Goal: Task Accomplishment & Management: Manage account settings

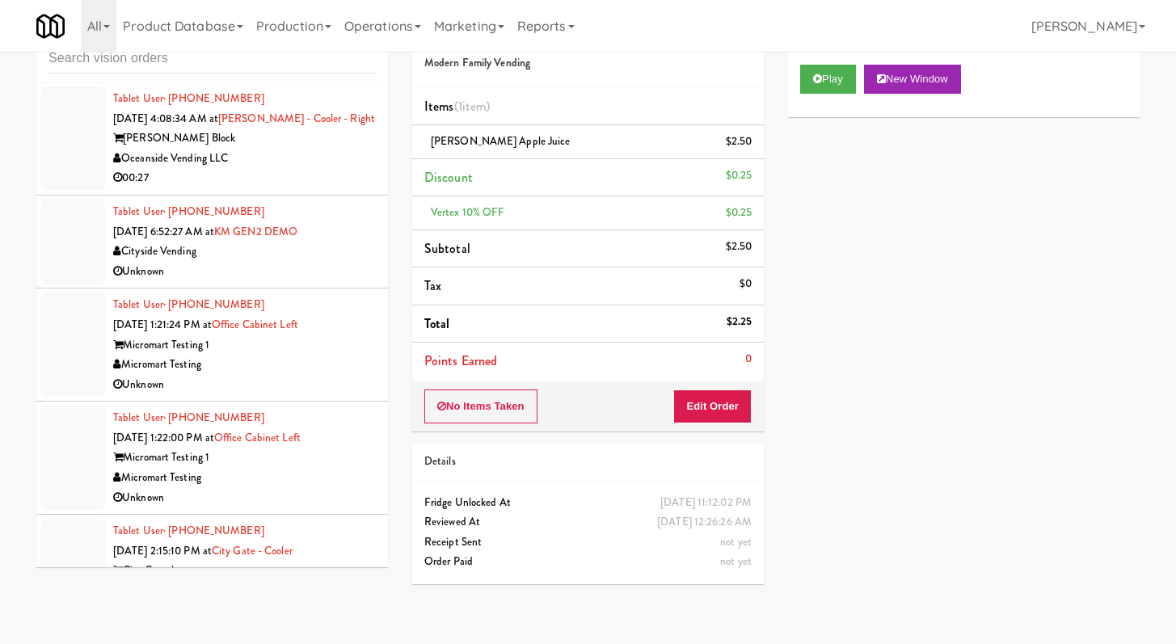
scroll to position [13771, 0]
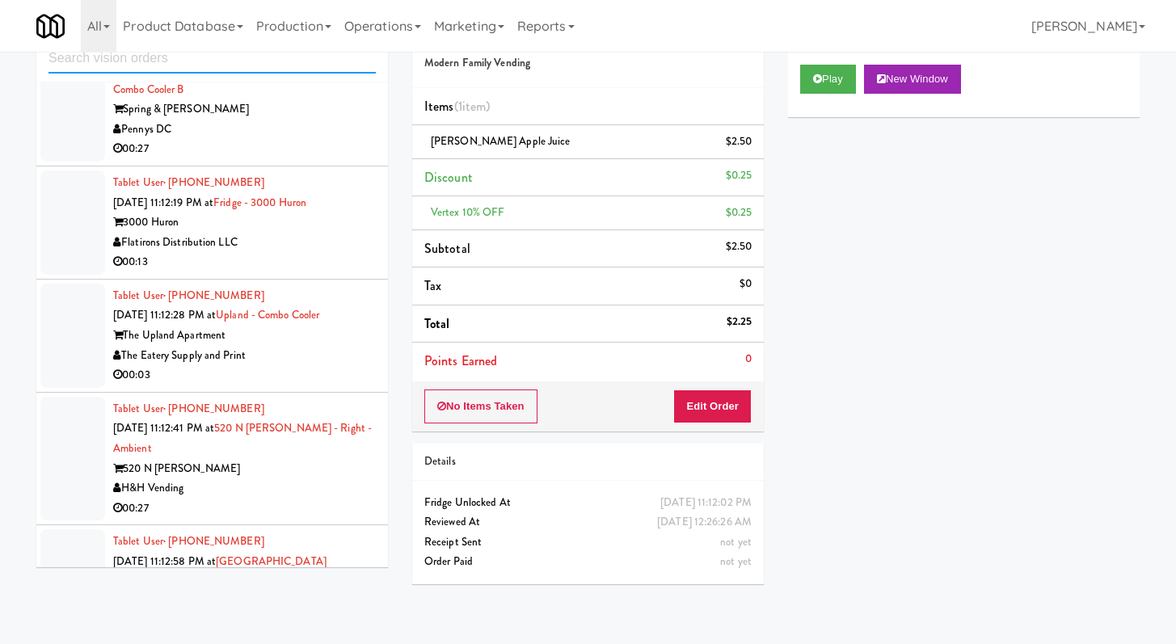
click at [141, 56] on input "text" at bounding box center [212, 59] width 327 height 30
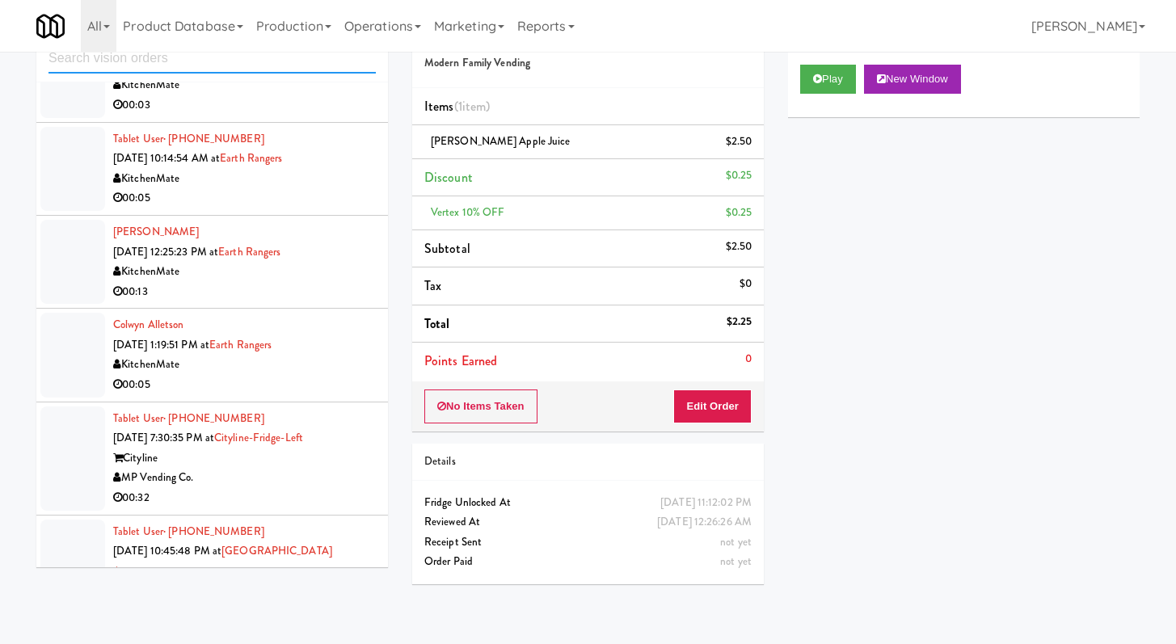
scroll to position [1679, 0]
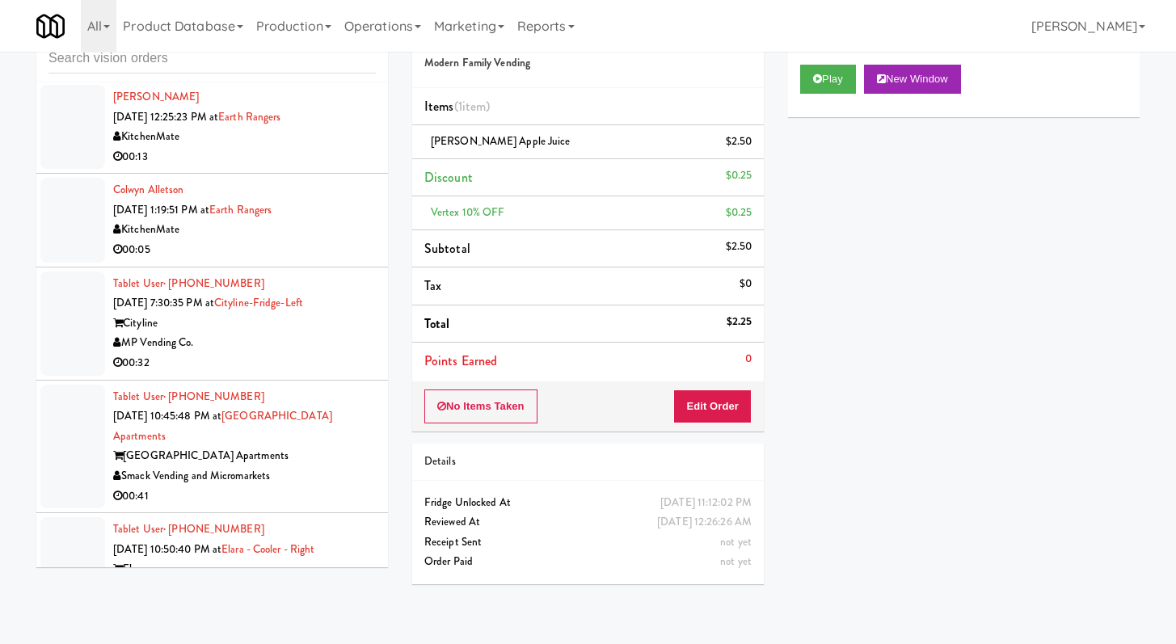
click at [330, 353] on div "MP Vending Co." at bounding box center [244, 343] width 263 height 20
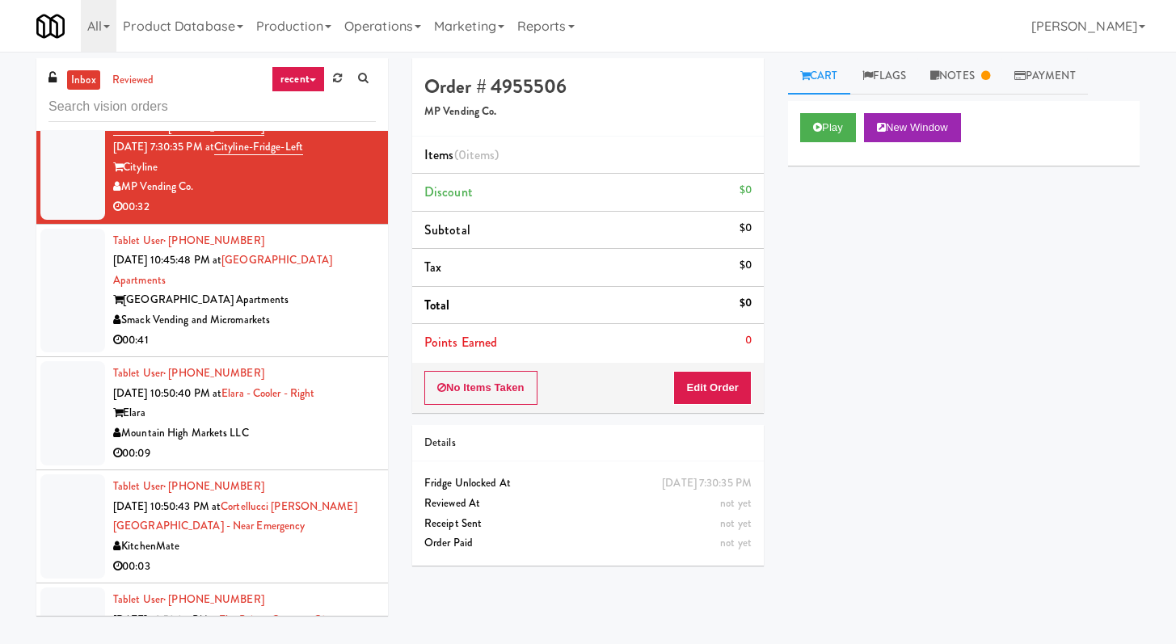
scroll to position [1966, 0]
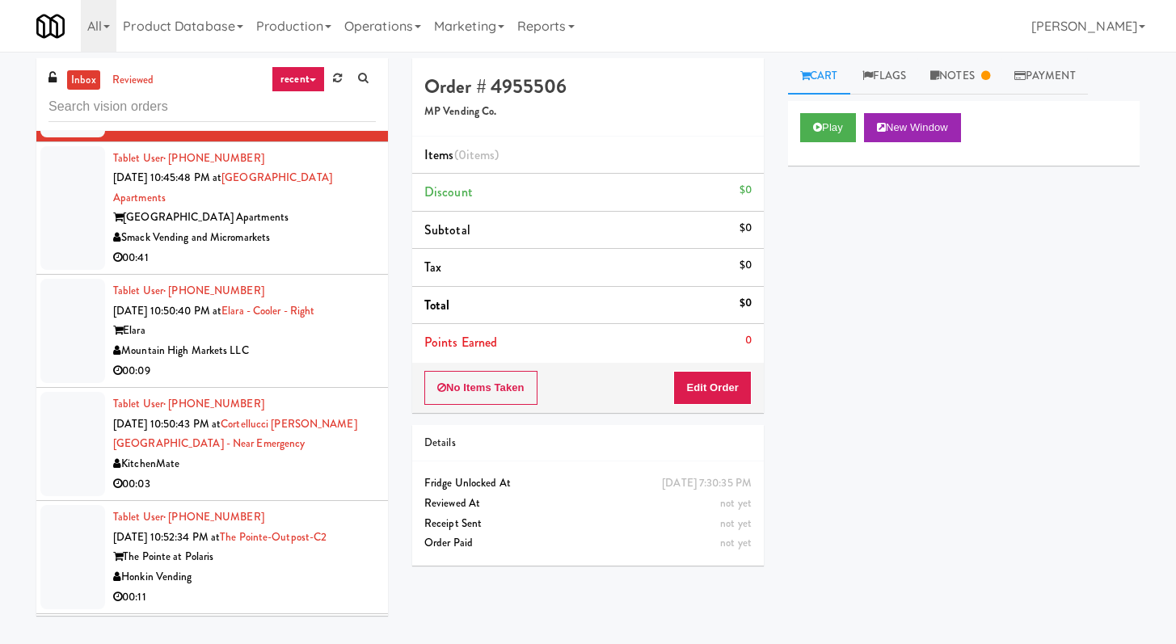
click at [315, 382] on div "00:09" at bounding box center [244, 371] width 263 height 20
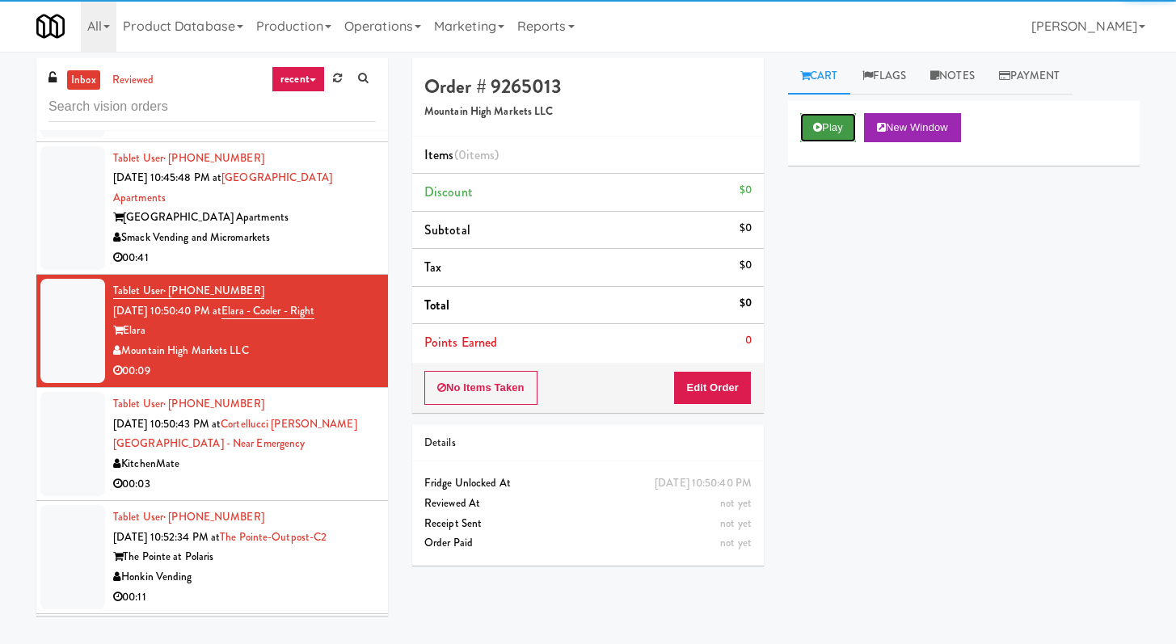
click at [845, 132] on button "Play" at bounding box center [828, 127] width 56 height 29
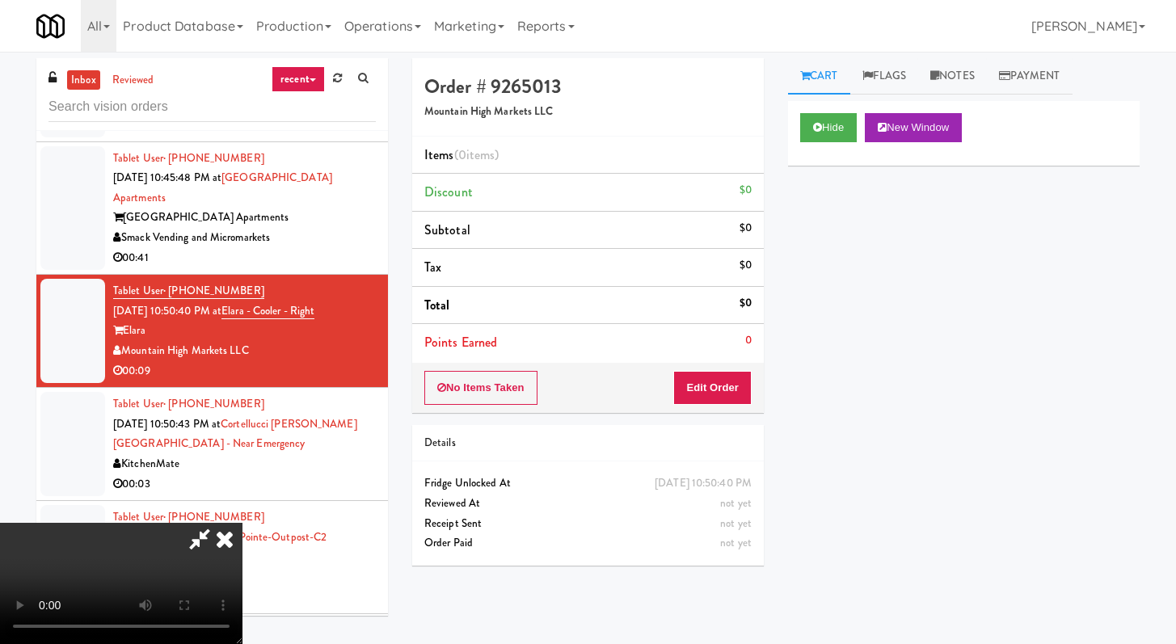
click at [735, 406] on div "No Items Taken Edit Order" at bounding box center [588, 388] width 352 height 50
click at [734, 397] on button "Edit Order" at bounding box center [712, 388] width 78 height 34
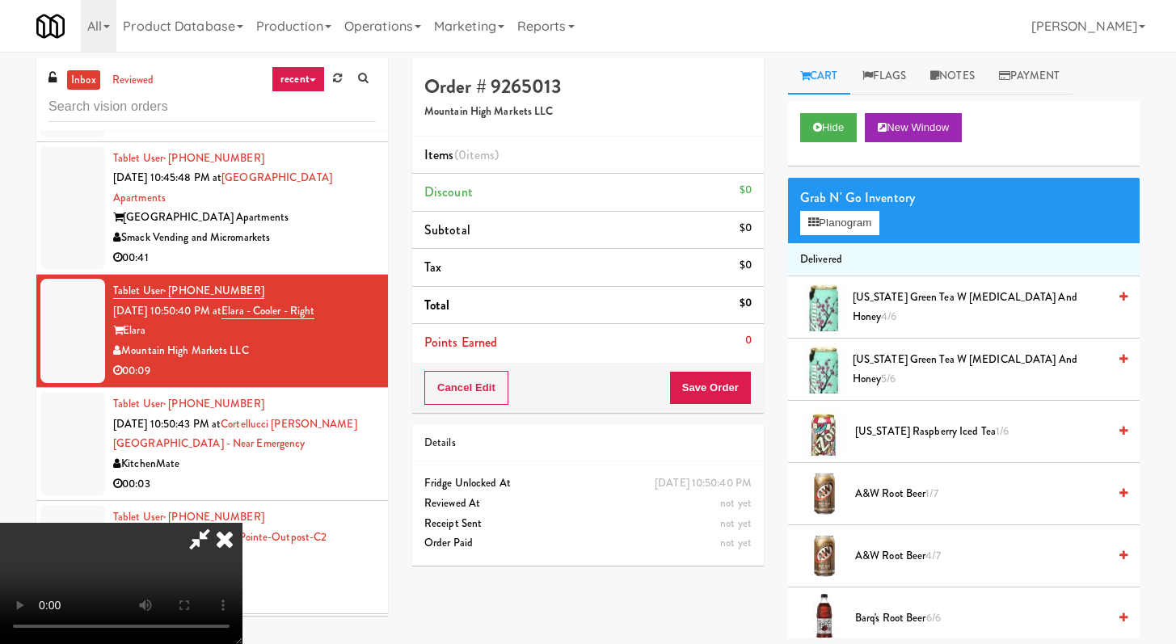
click at [243, 540] on video at bounding box center [121, 583] width 243 height 121
click at [243, 542] on video at bounding box center [121, 583] width 243 height 121
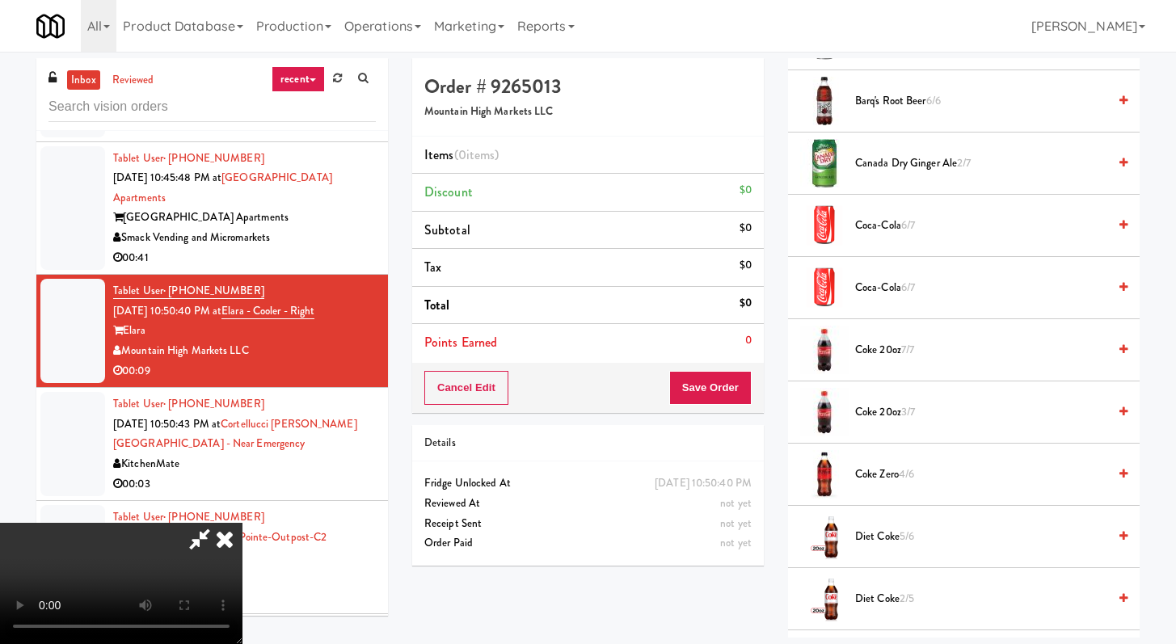
scroll to position [858, 0]
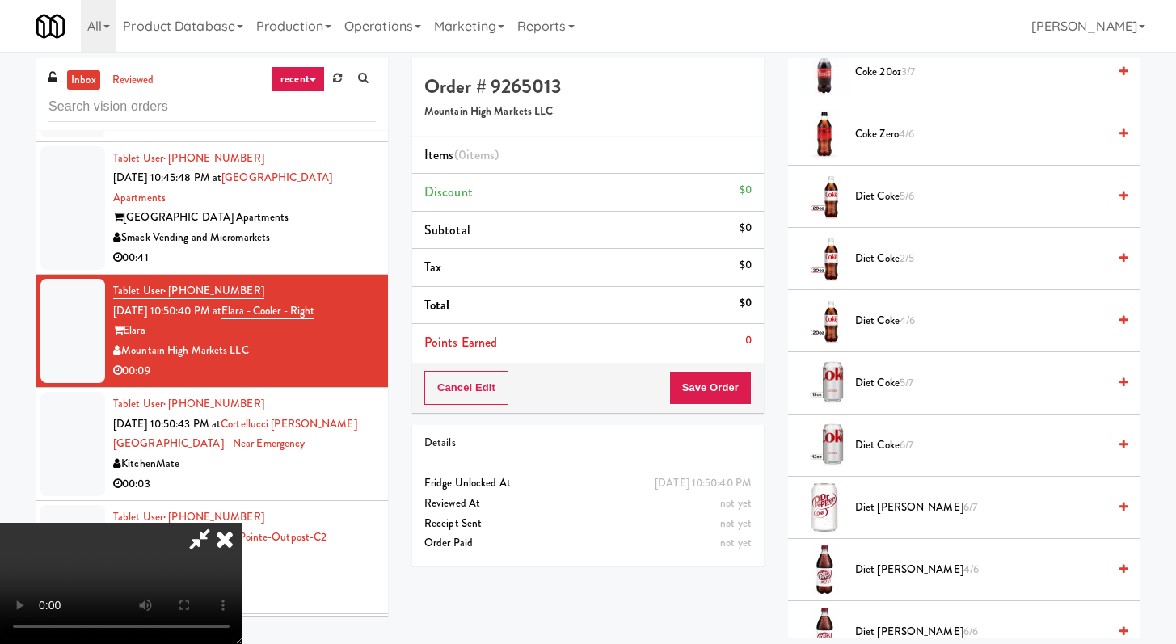
click at [871, 573] on span "Diet [PERSON_NAME] 4/6" at bounding box center [981, 570] width 252 height 20
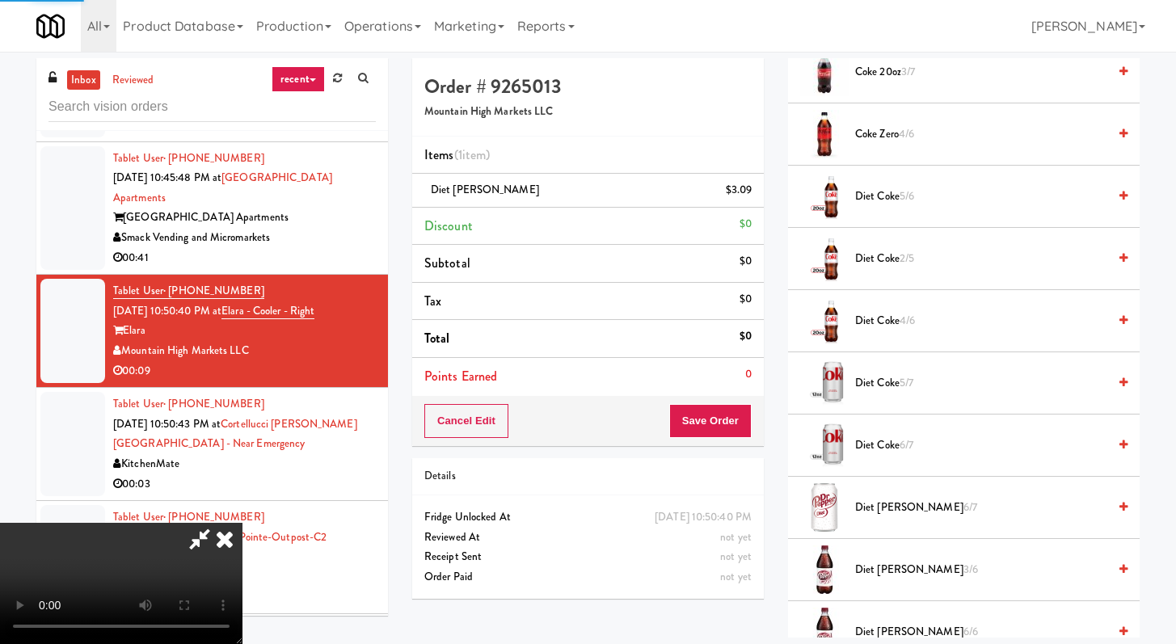
click at [243, 523] on video at bounding box center [121, 583] width 243 height 121
click at [719, 420] on button "Save Order" at bounding box center [710, 421] width 82 height 34
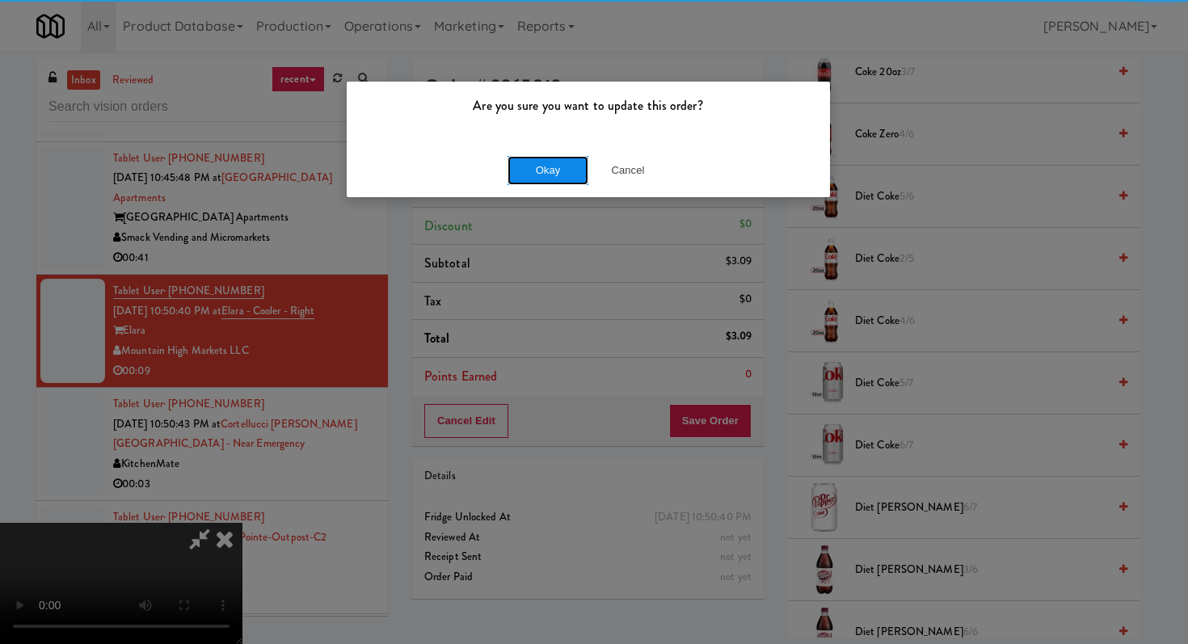
click at [513, 176] on button "Okay" at bounding box center [548, 170] width 81 height 29
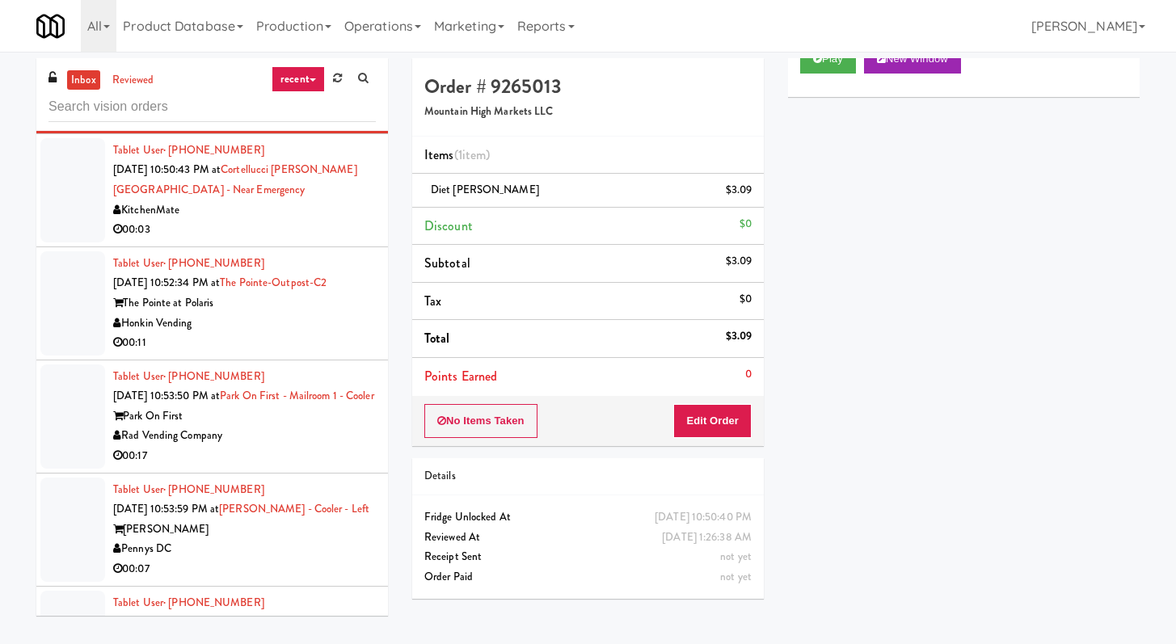
scroll to position [2224, 0]
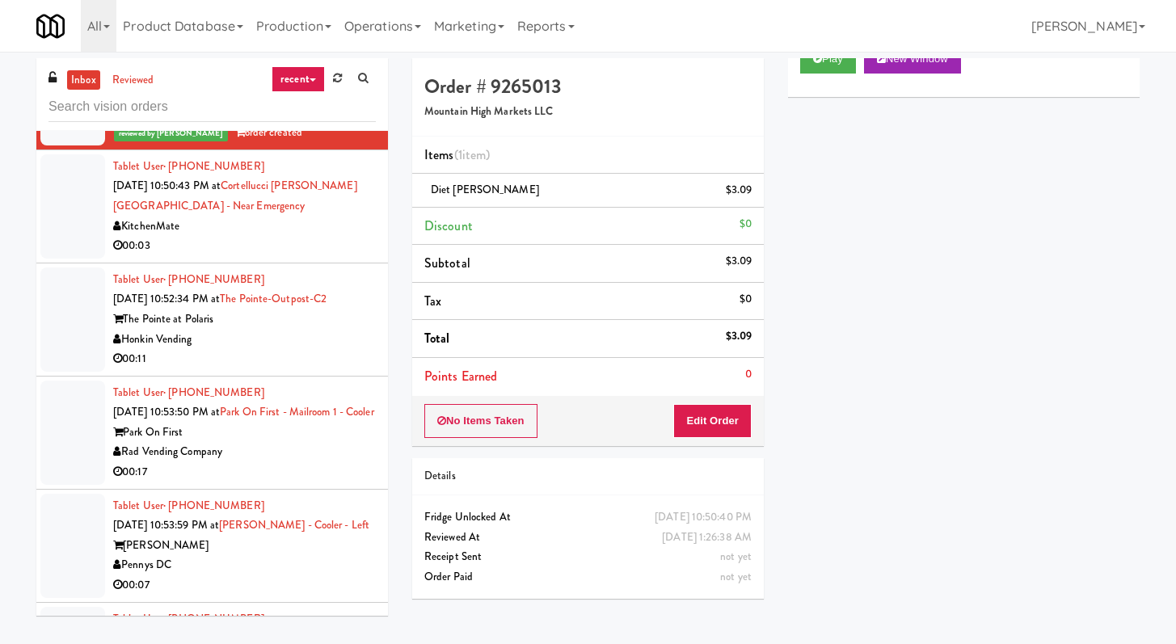
click at [328, 256] on div "00:03" at bounding box center [244, 246] width 263 height 20
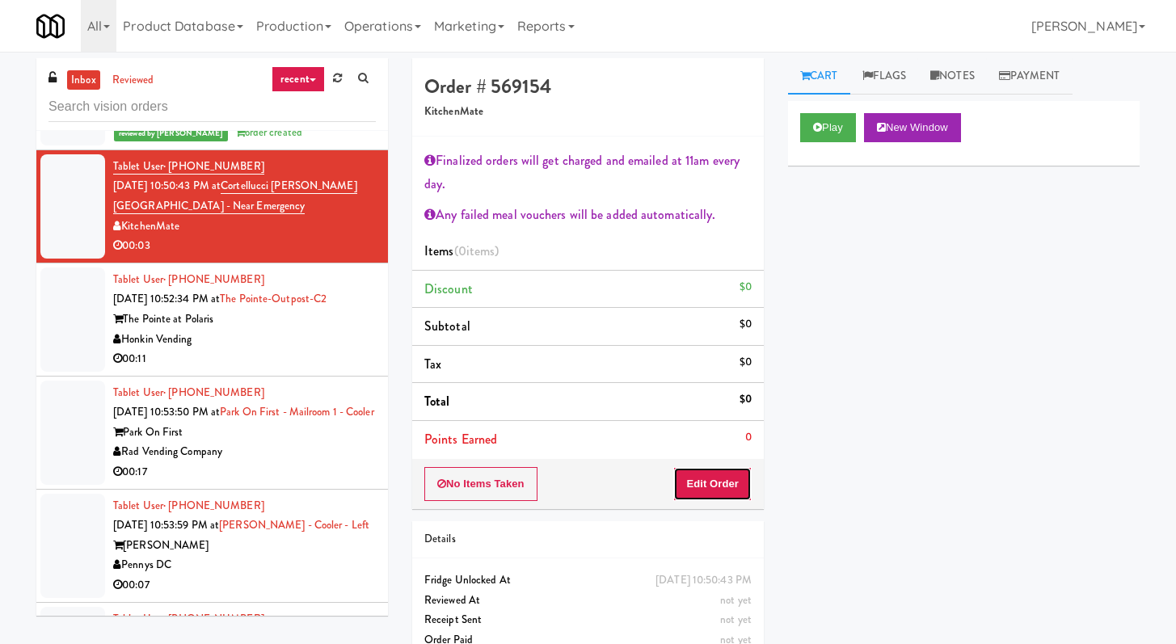
click at [707, 473] on button "Edit Order" at bounding box center [712, 484] width 78 height 34
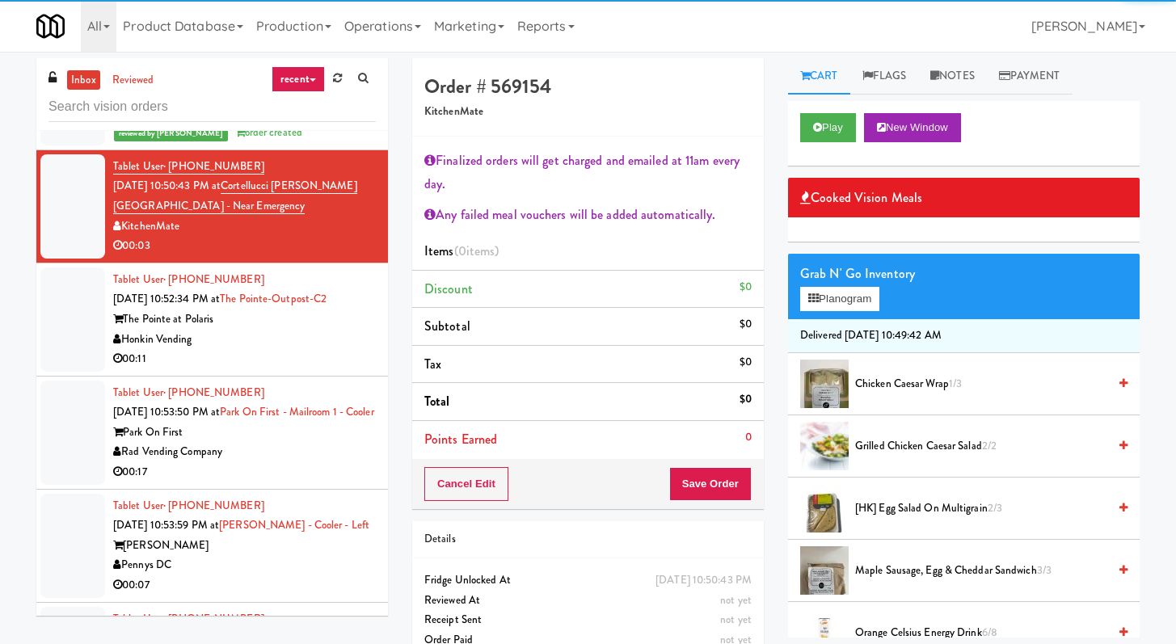
click at [300, 369] on div "00:11" at bounding box center [244, 359] width 263 height 20
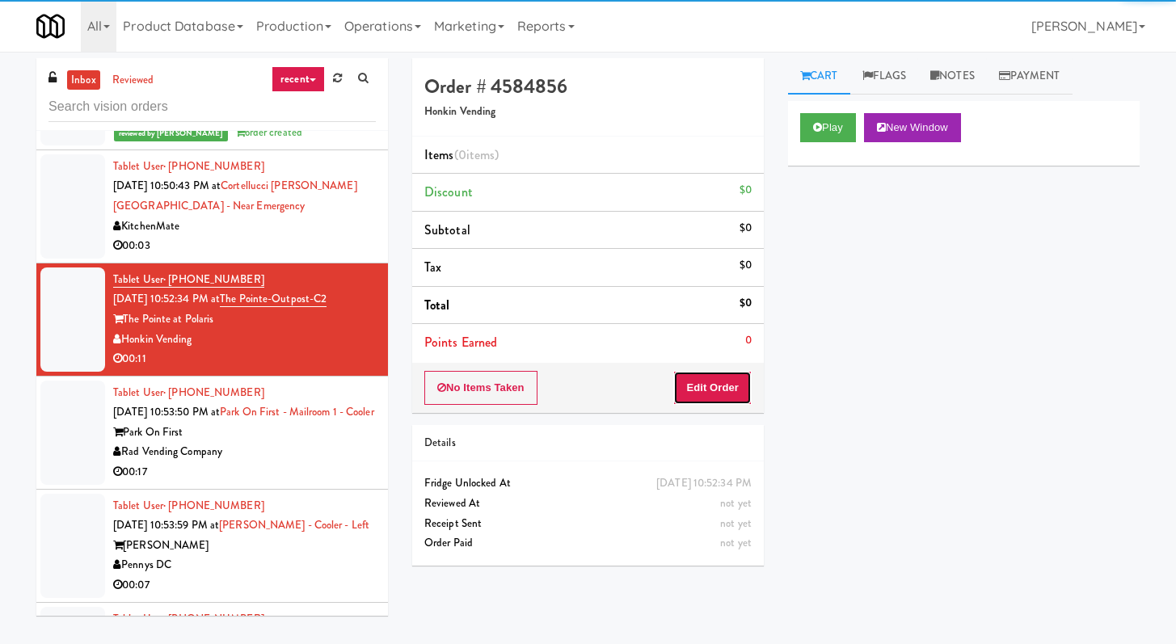
drag, startPoint x: 720, startPoint y: 386, endPoint x: 739, endPoint y: 357, distance: 35.0
click at [721, 386] on button "Edit Order" at bounding box center [712, 388] width 78 height 34
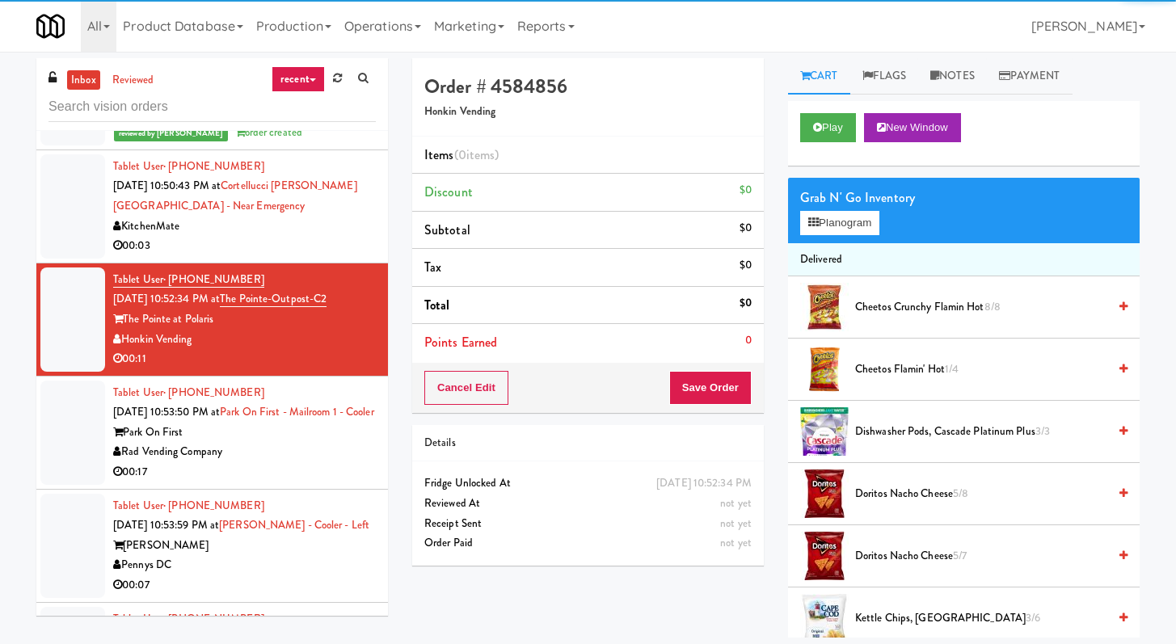
click at [842, 111] on div "Play New Window" at bounding box center [964, 133] width 352 height 65
click at [842, 116] on button "Play" at bounding box center [828, 127] width 56 height 29
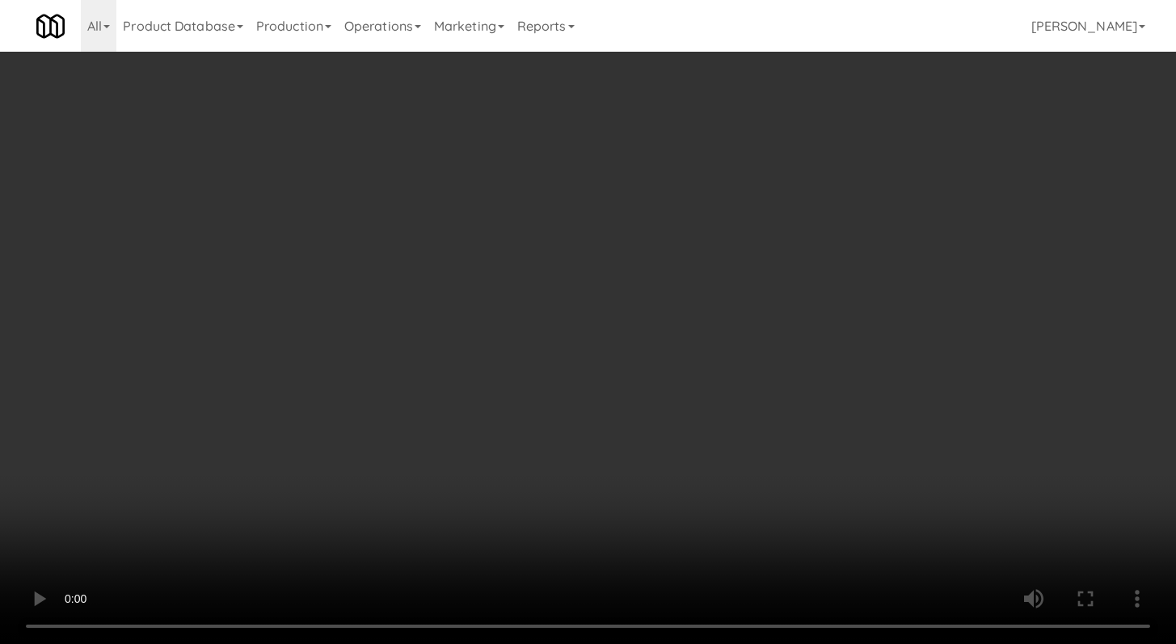
scroll to position [2185, 0]
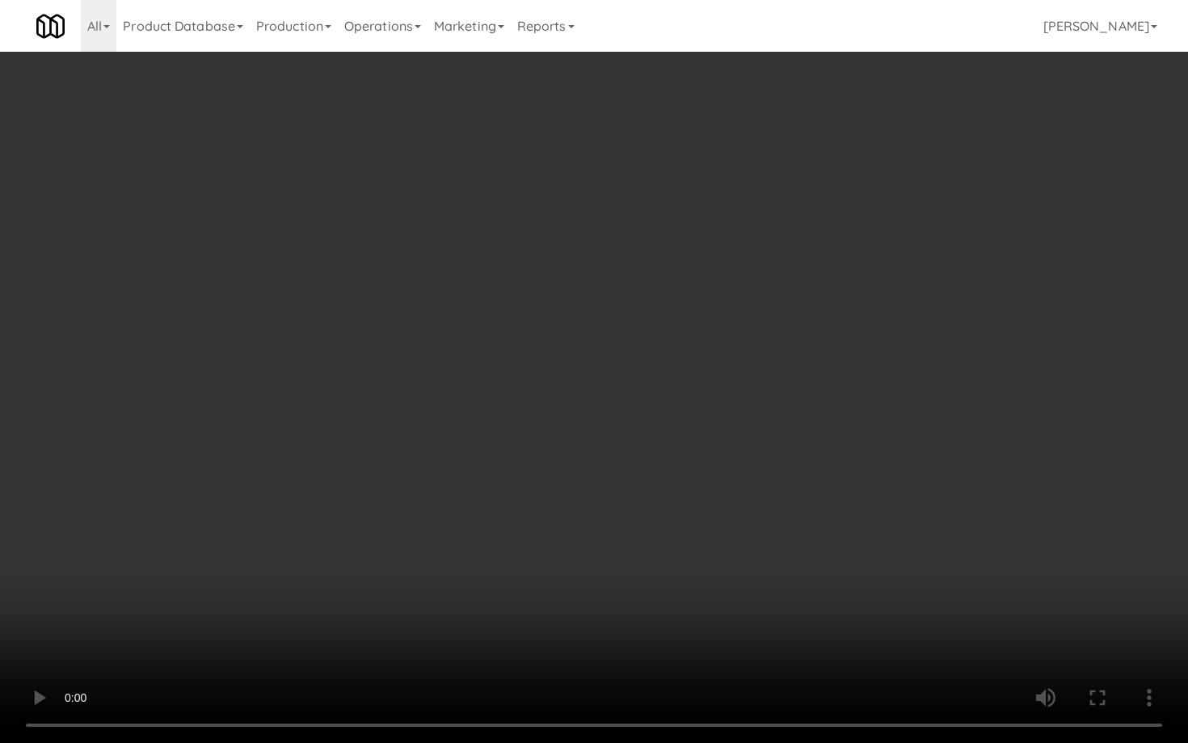
click at [523, 568] on video at bounding box center [594, 371] width 1188 height 743
click at [524, 539] on video at bounding box center [594, 371] width 1188 height 743
click at [524, 538] on video at bounding box center [594, 371] width 1188 height 743
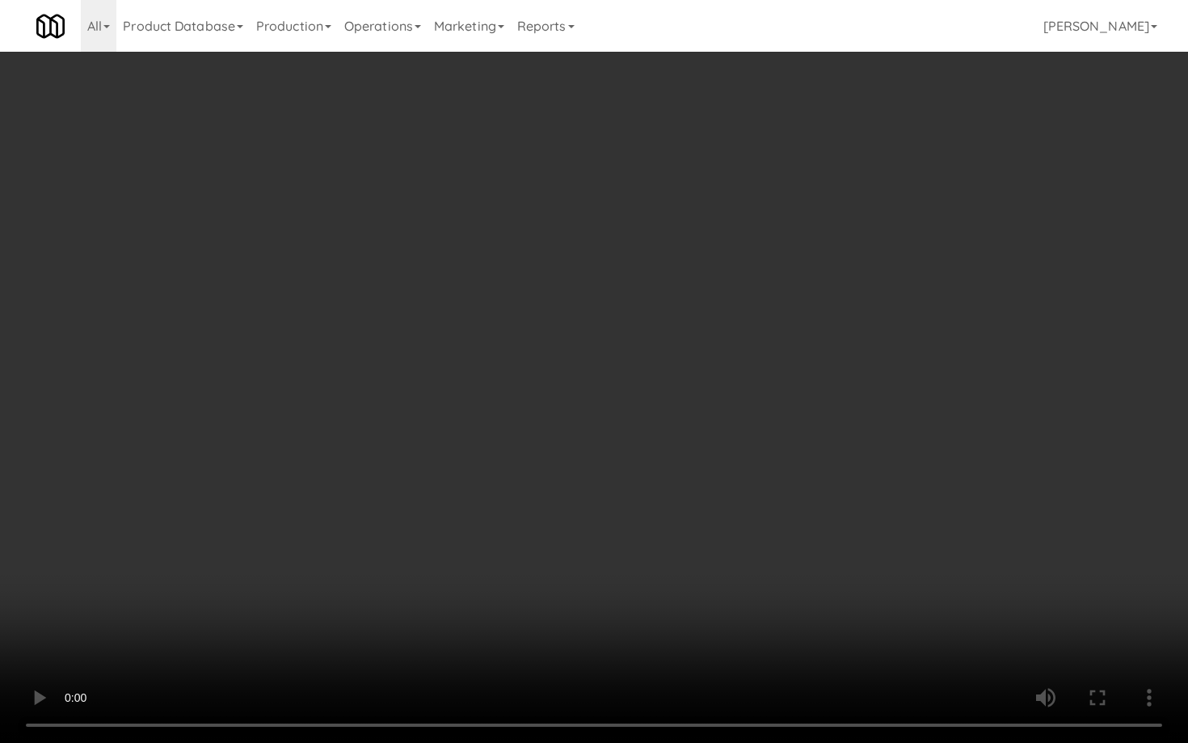
click at [524, 538] on video at bounding box center [594, 371] width 1188 height 743
click at [523, 536] on video at bounding box center [594, 371] width 1188 height 743
click at [524, 521] on video at bounding box center [594, 371] width 1188 height 743
click at [525, 517] on video at bounding box center [594, 371] width 1188 height 743
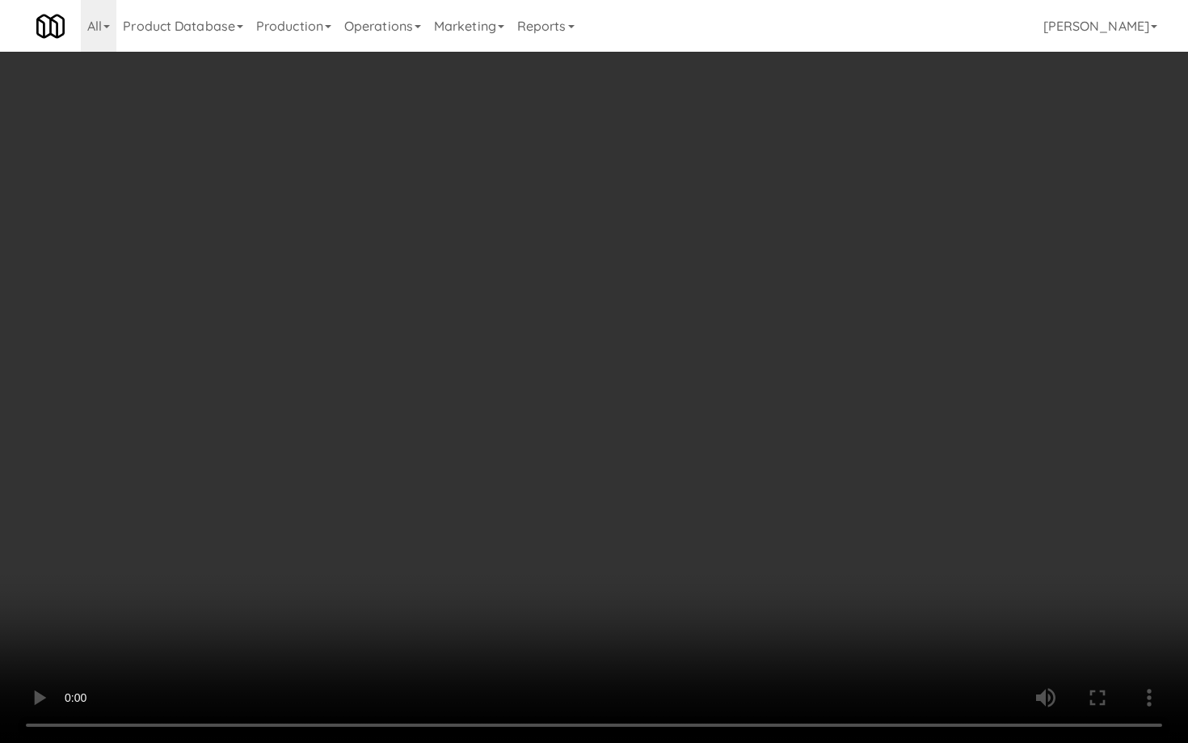
click at [526, 510] on video at bounding box center [594, 371] width 1188 height 743
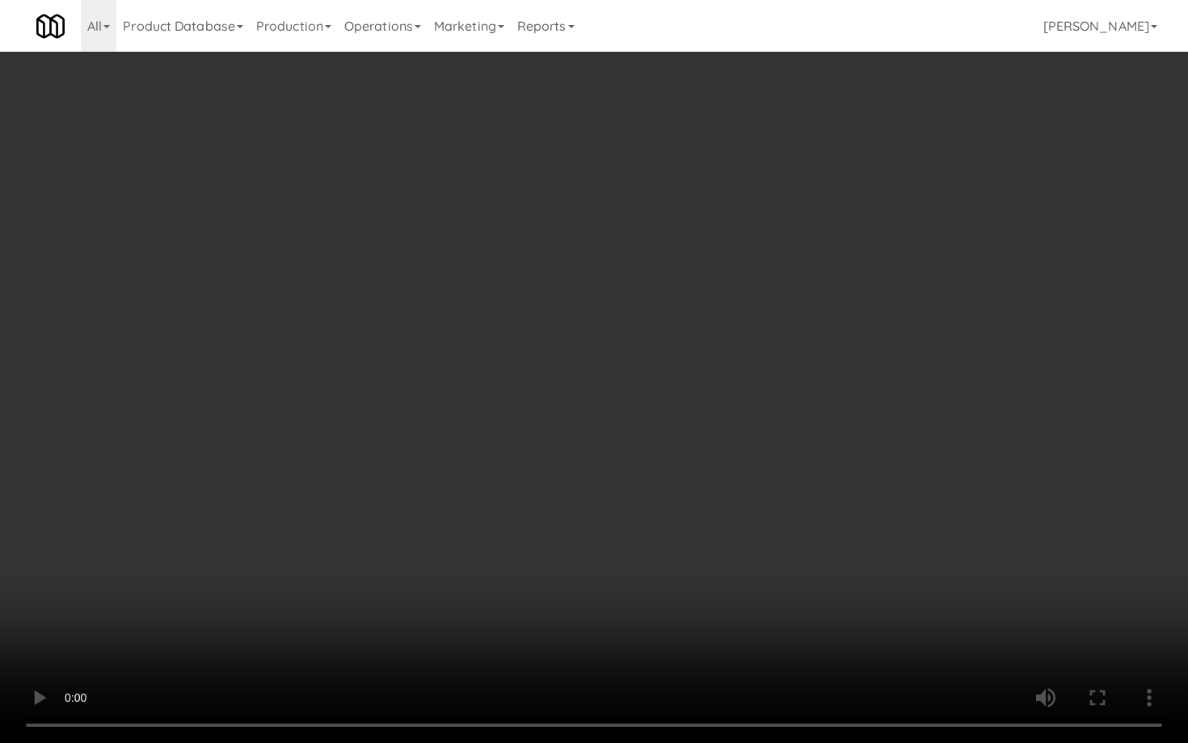
click at [526, 510] on video at bounding box center [594, 371] width 1188 height 743
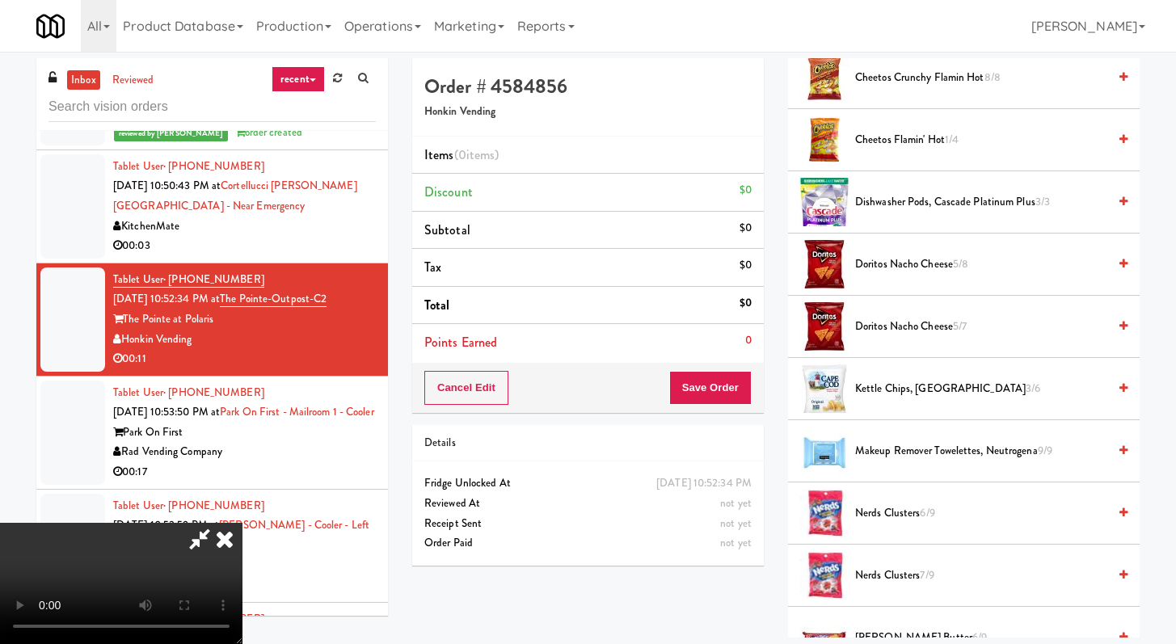
scroll to position [0, 0]
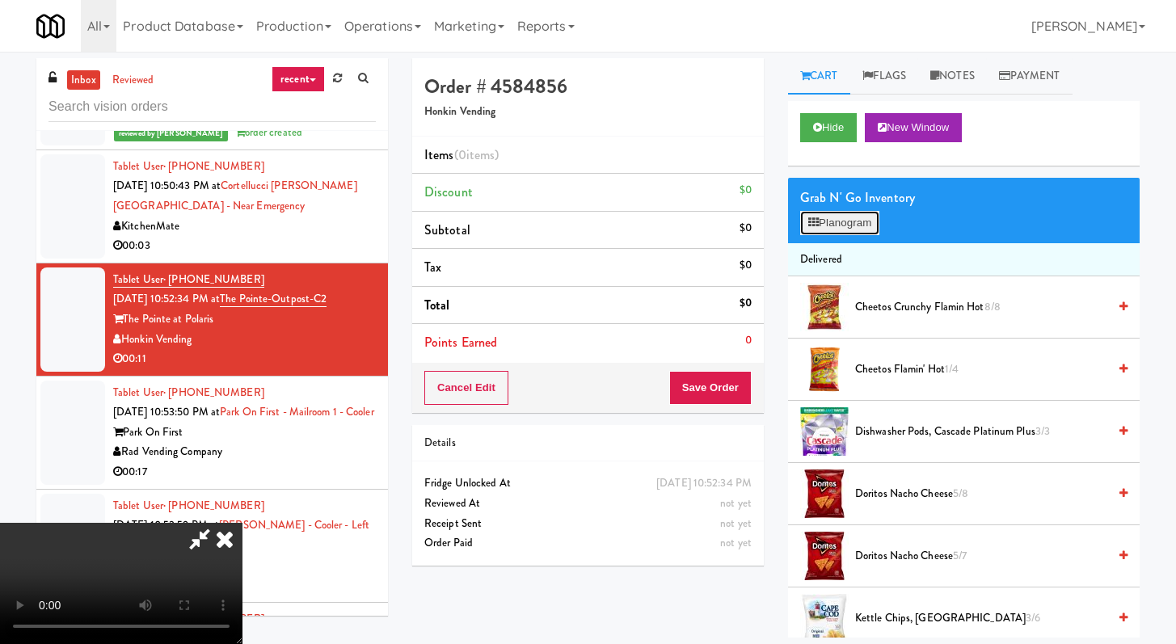
click at [880, 228] on button "Planogram" at bounding box center [839, 223] width 79 height 24
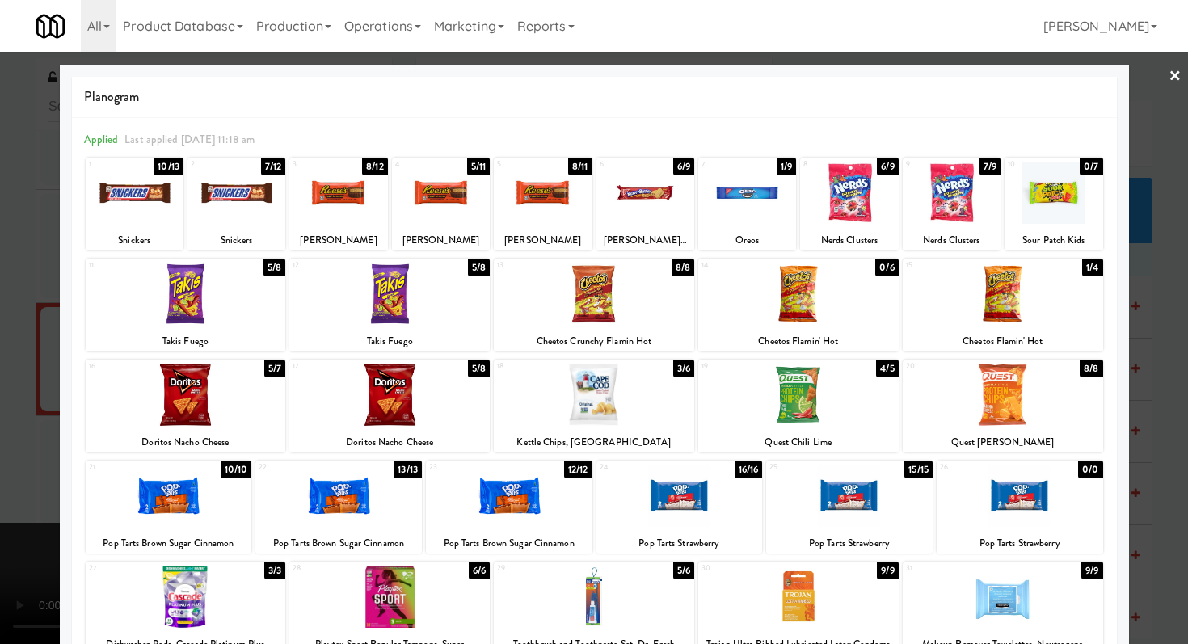
click at [996, 287] on div at bounding box center [1003, 294] width 201 height 62
click at [462, 214] on div at bounding box center [441, 193] width 98 height 62
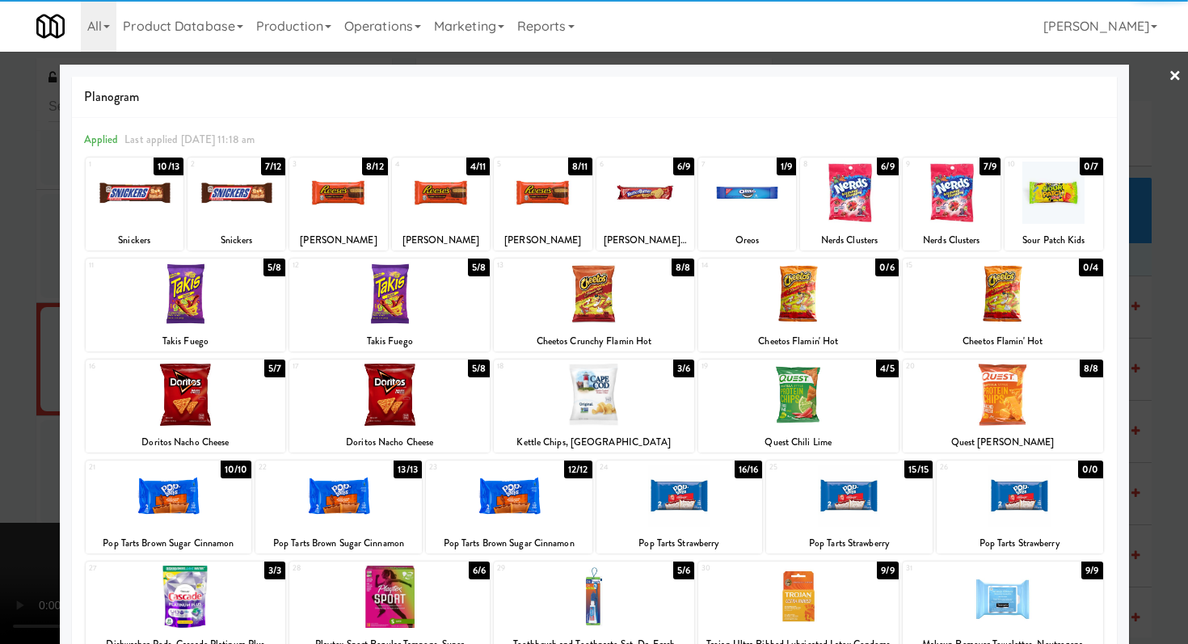
click at [245, 180] on div at bounding box center [237, 193] width 98 height 62
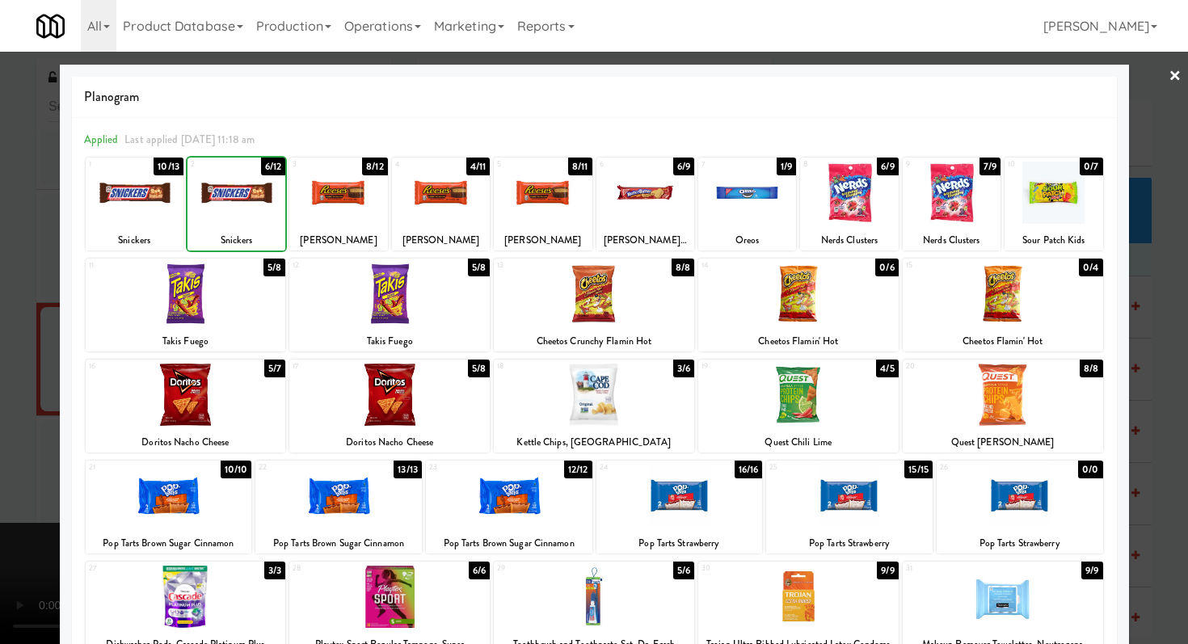
click at [0, 277] on div at bounding box center [594, 322] width 1188 height 644
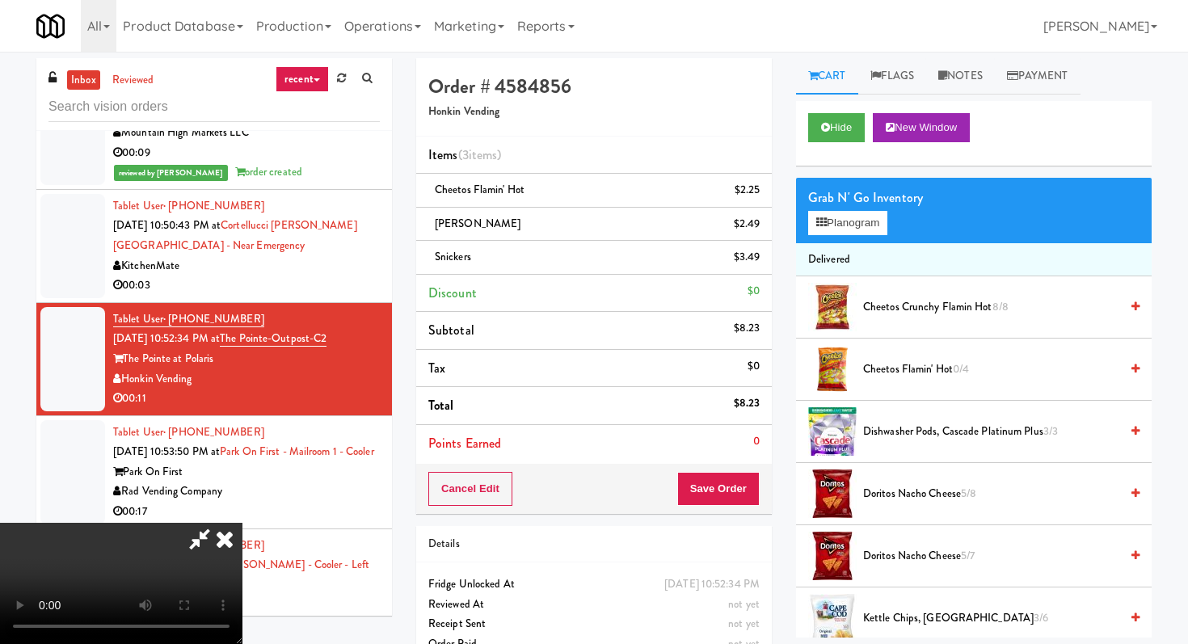
scroll to position [2224, 0]
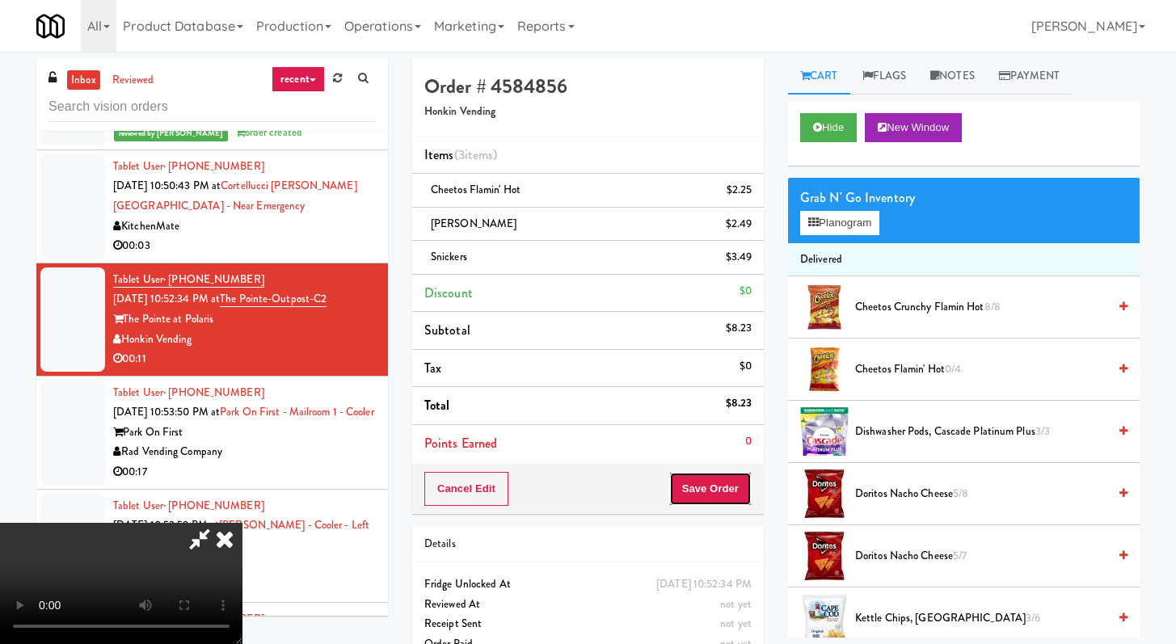
click at [732, 479] on button "Save Order" at bounding box center [710, 489] width 82 height 34
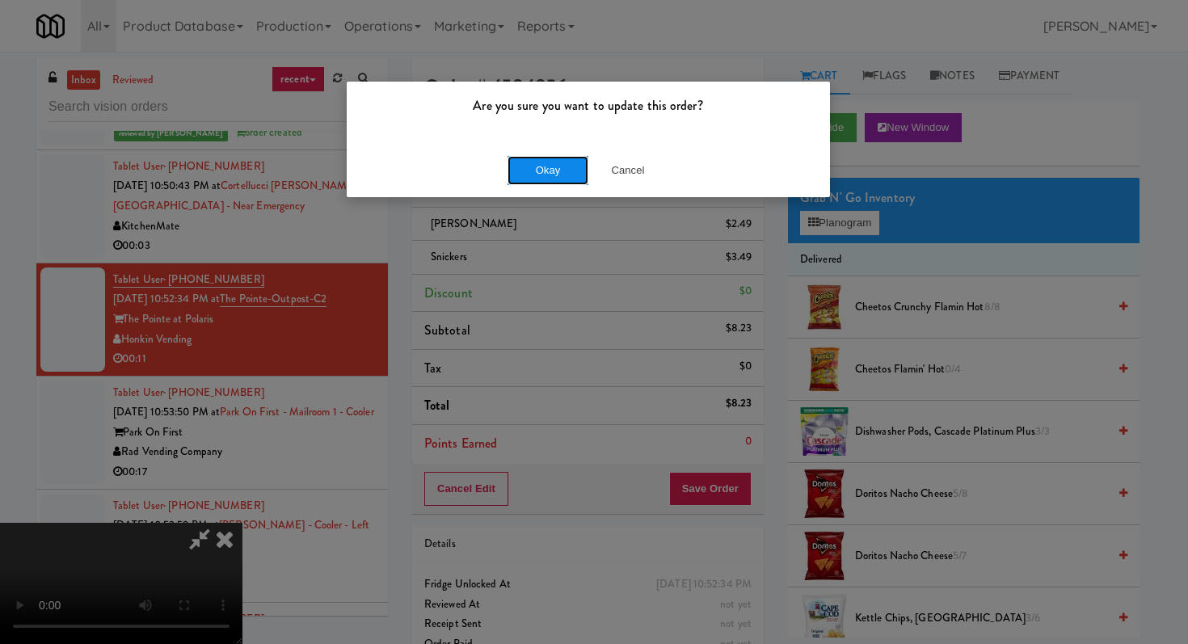
click at [569, 169] on button "Okay" at bounding box center [548, 170] width 81 height 29
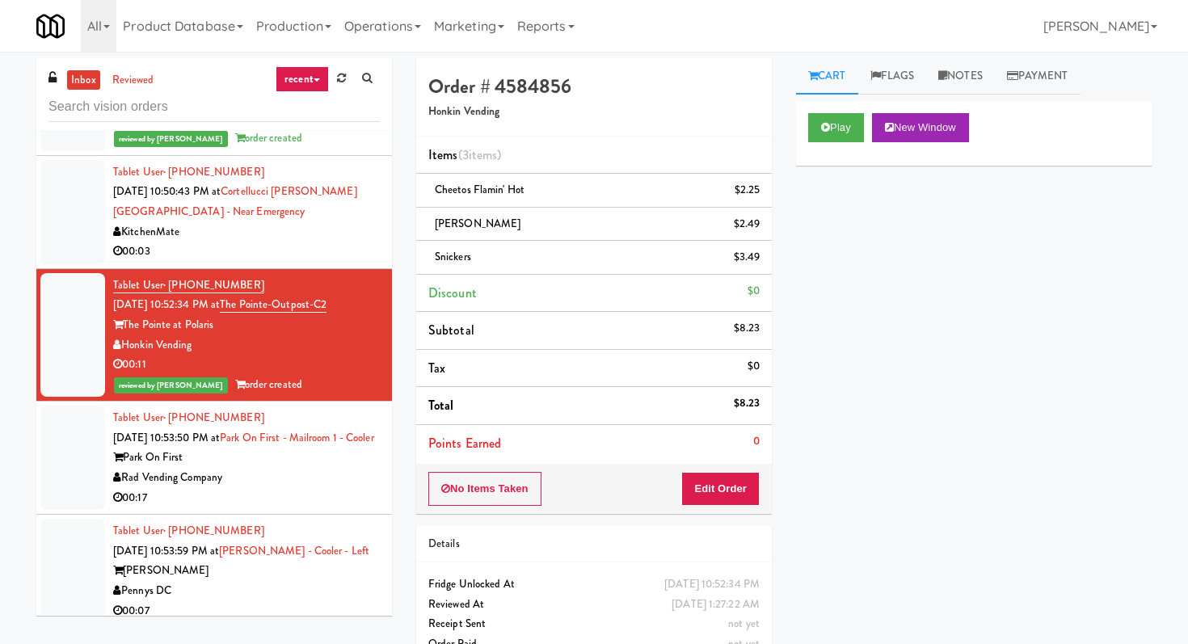
scroll to position [2220, 0]
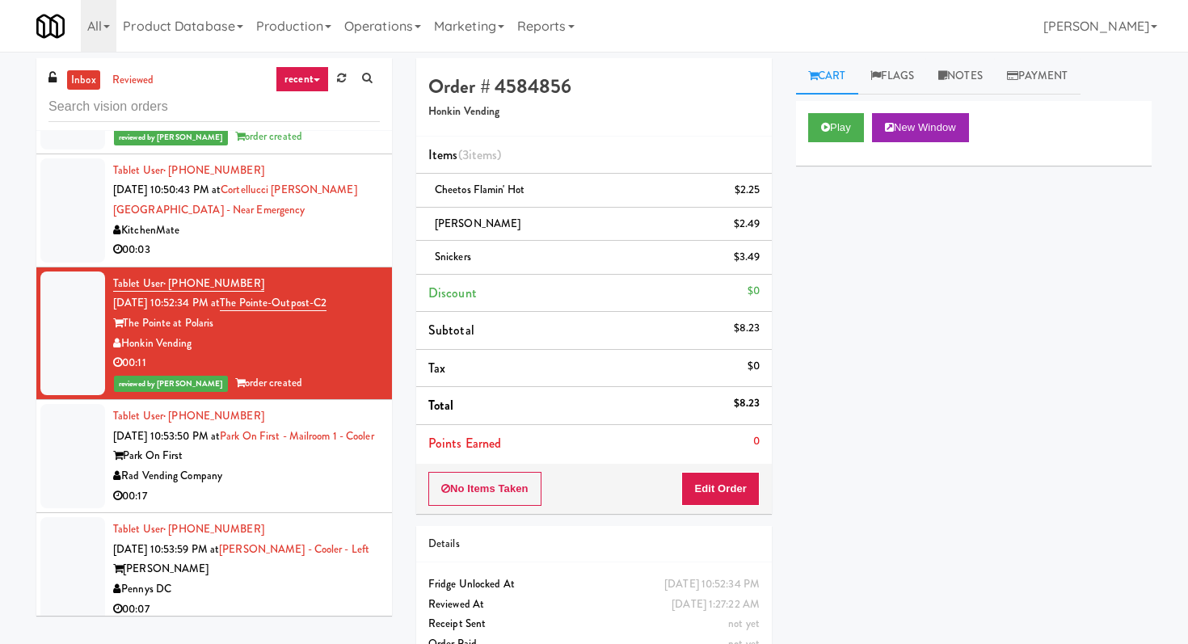
click at [330, 223] on li "Tablet User · (647) 831-8260 [DATE] 10:50:43 PM at [GEOGRAPHIC_DATA][PERSON_NAM…" at bounding box center [214, 210] width 356 height 113
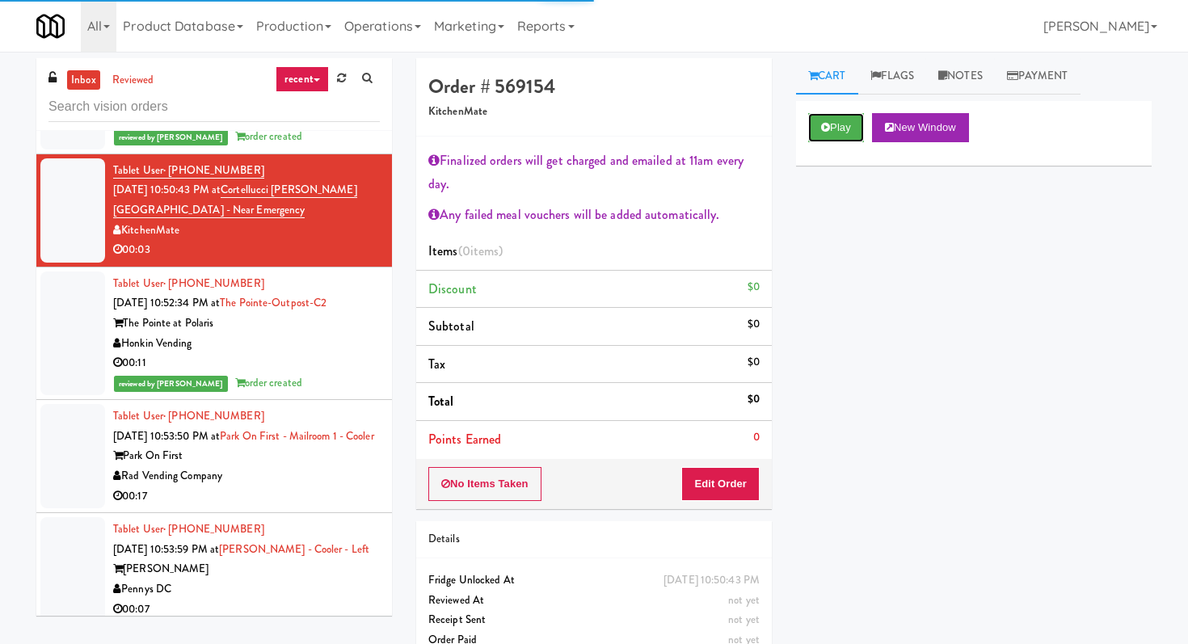
drag, startPoint x: 856, startPoint y: 123, endPoint x: 833, endPoint y: 196, distance: 76.4
click at [856, 123] on button "Play" at bounding box center [836, 127] width 56 height 29
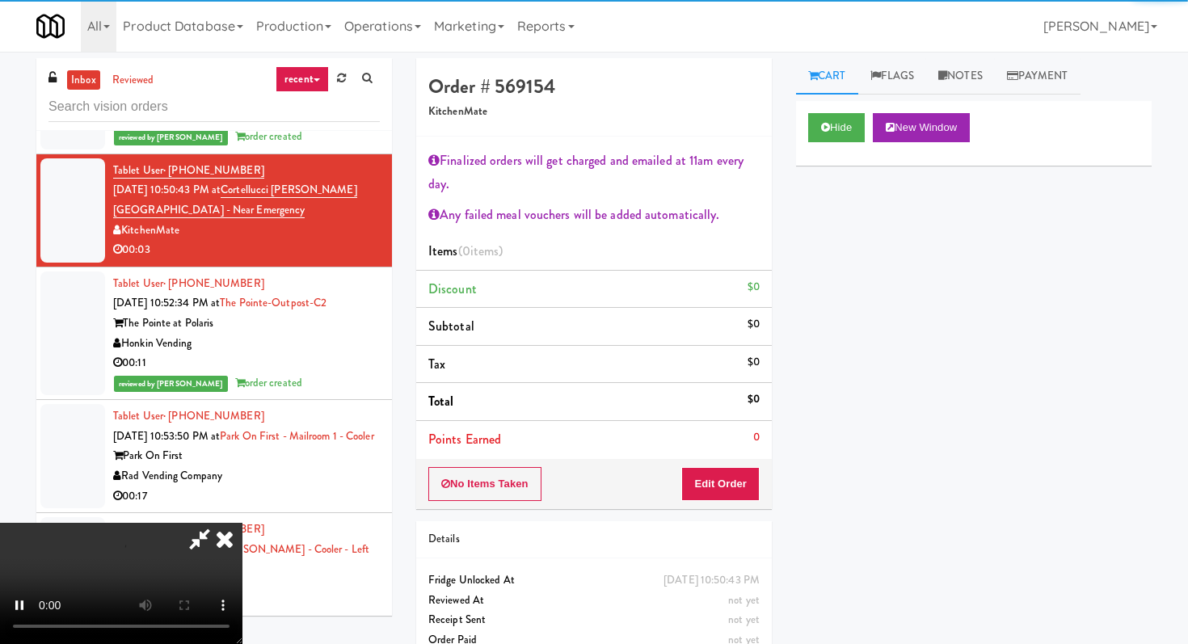
click at [722, 515] on div "Order # 569154 KitchenMate Finalized orders will get charged and emailed at 11a…" at bounding box center [594, 366] width 380 height 616
click at [722, 482] on button "Edit Order" at bounding box center [721, 484] width 78 height 34
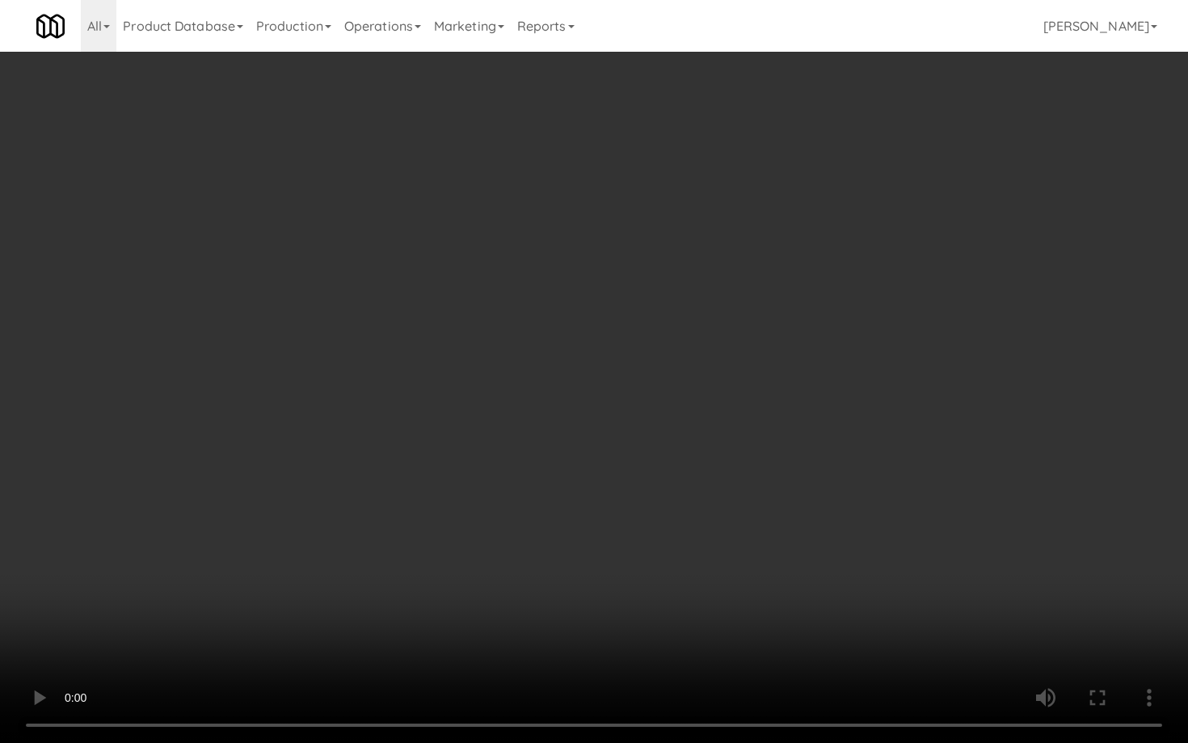
click at [658, 644] on video at bounding box center [594, 371] width 1188 height 743
click at [741, 580] on video at bounding box center [594, 371] width 1188 height 743
click at [741, 578] on video at bounding box center [594, 371] width 1188 height 743
click at [741, 579] on video at bounding box center [594, 371] width 1188 height 743
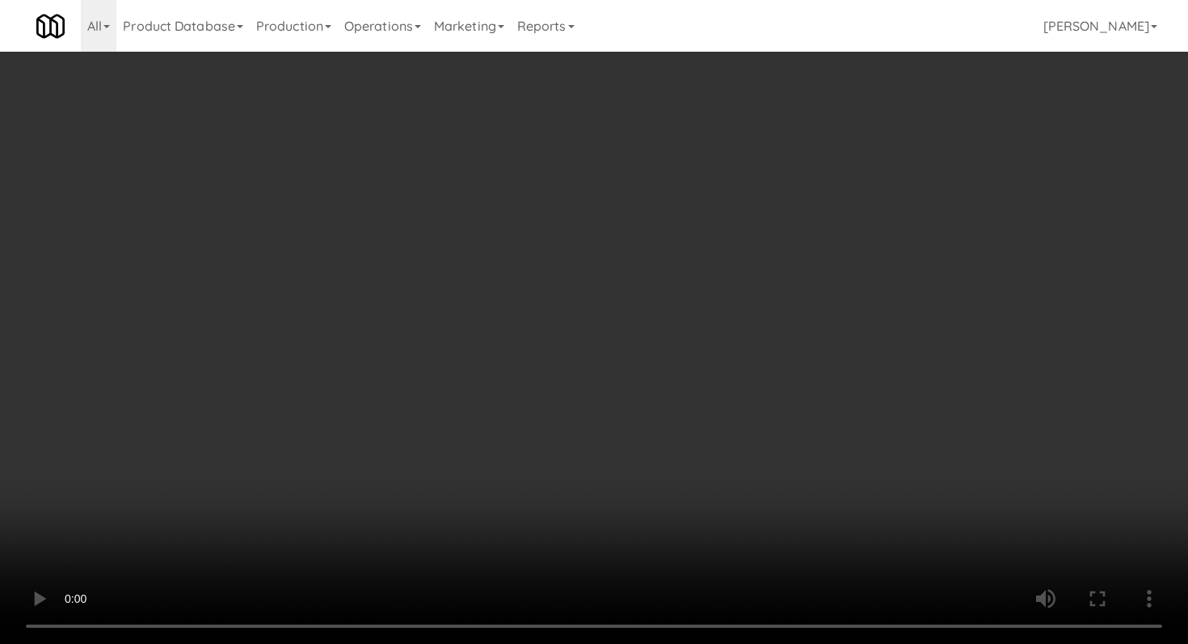
click at [880, 289] on div "Grab N' Go Inventory Planogram" at bounding box center [974, 286] width 356 height 65
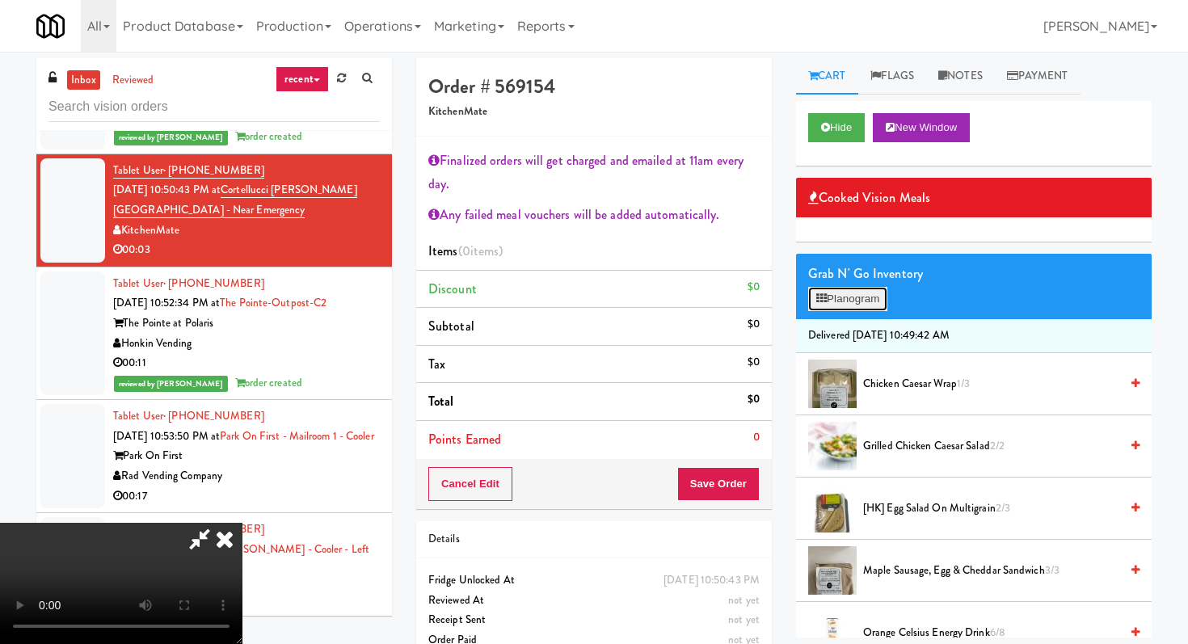
click at [880, 292] on button "Planogram" at bounding box center [847, 299] width 79 height 24
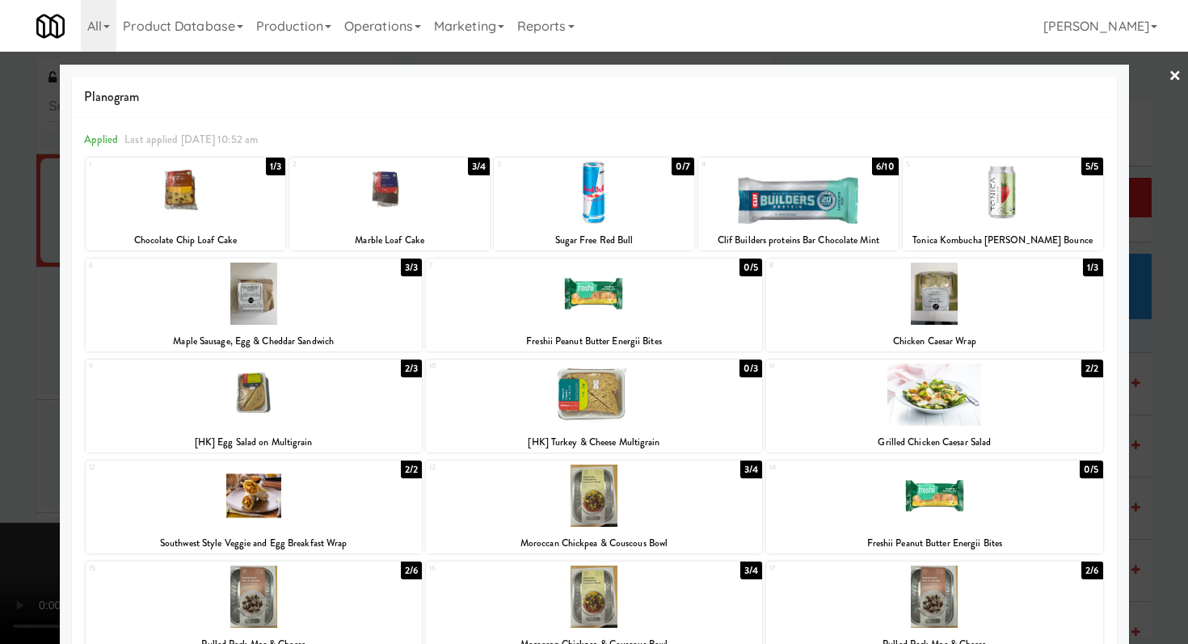
drag, startPoint x: 897, startPoint y: 298, endPoint x: 890, endPoint y: 291, distance: 9.7
click at [897, 295] on div at bounding box center [934, 294] width 336 height 62
click at [0, 315] on div at bounding box center [594, 322] width 1188 height 644
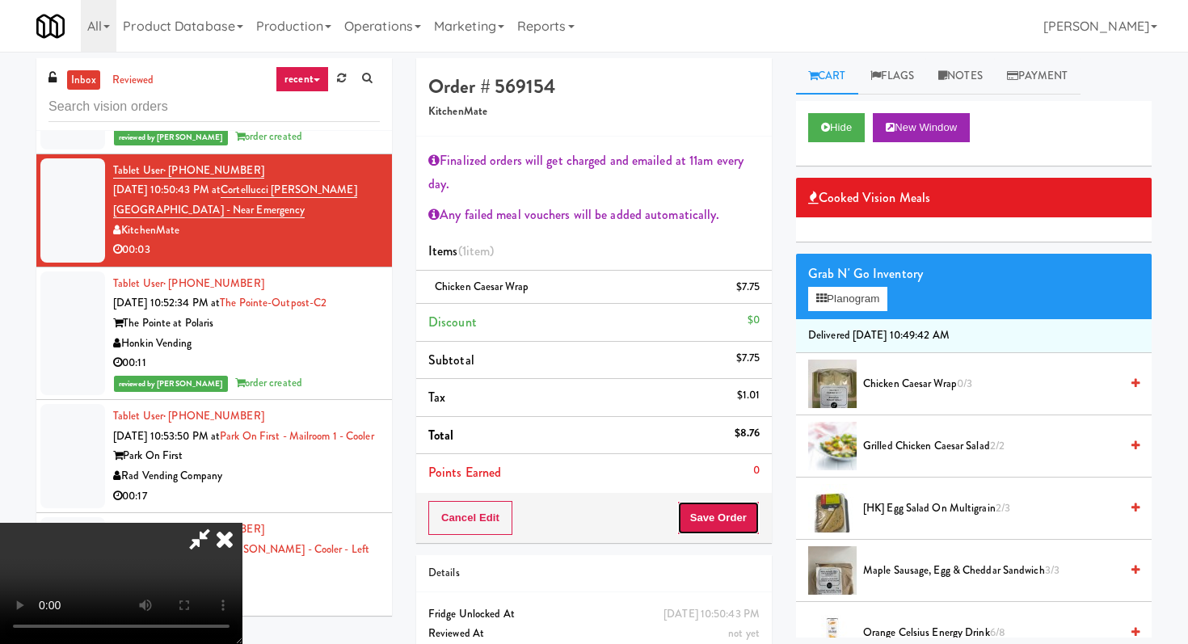
click at [721, 534] on button "Save Order" at bounding box center [719, 518] width 82 height 34
click at [724, 529] on body "Are you sure you want to update this order? Okay Cancel Okay Are you sure you w…" at bounding box center [594, 374] width 1188 height 644
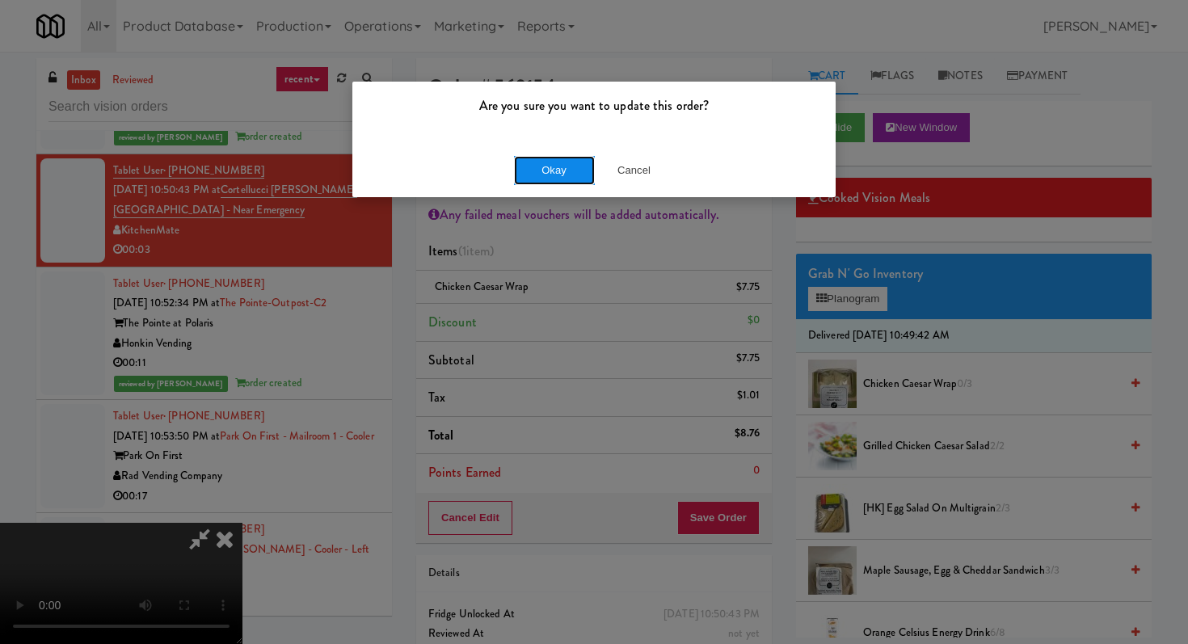
click at [566, 184] on button "Okay" at bounding box center [554, 170] width 81 height 29
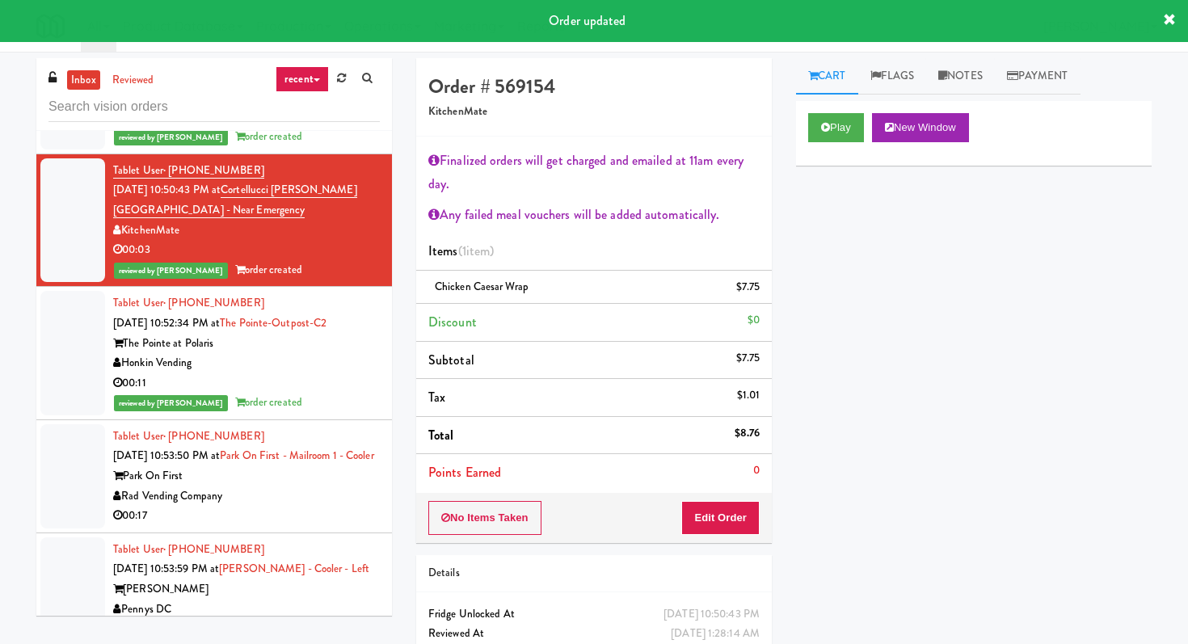
click at [330, 443] on div "Tablet User · (626) 595-0976 [DATE] 10:53:50 PM at [GEOGRAPHIC_DATA] on First -…" at bounding box center [246, 476] width 267 height 99
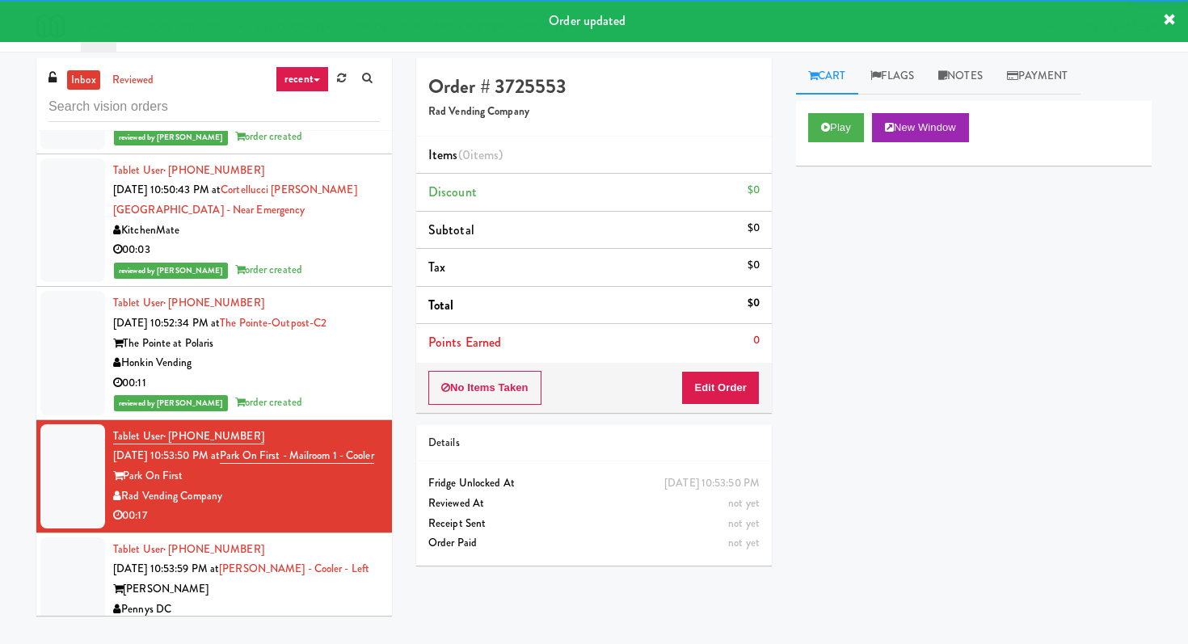
click at [741, 414] on div "Order # 3725553 Rad Vending Company Items (0 items ) Discount $0 Subtotal $0 Ta…" at bounding box center [594, 318] width 380 height 520
click at [740, 397] on button "Edit Order" at bounding box center [721, 388] width 78 height 34
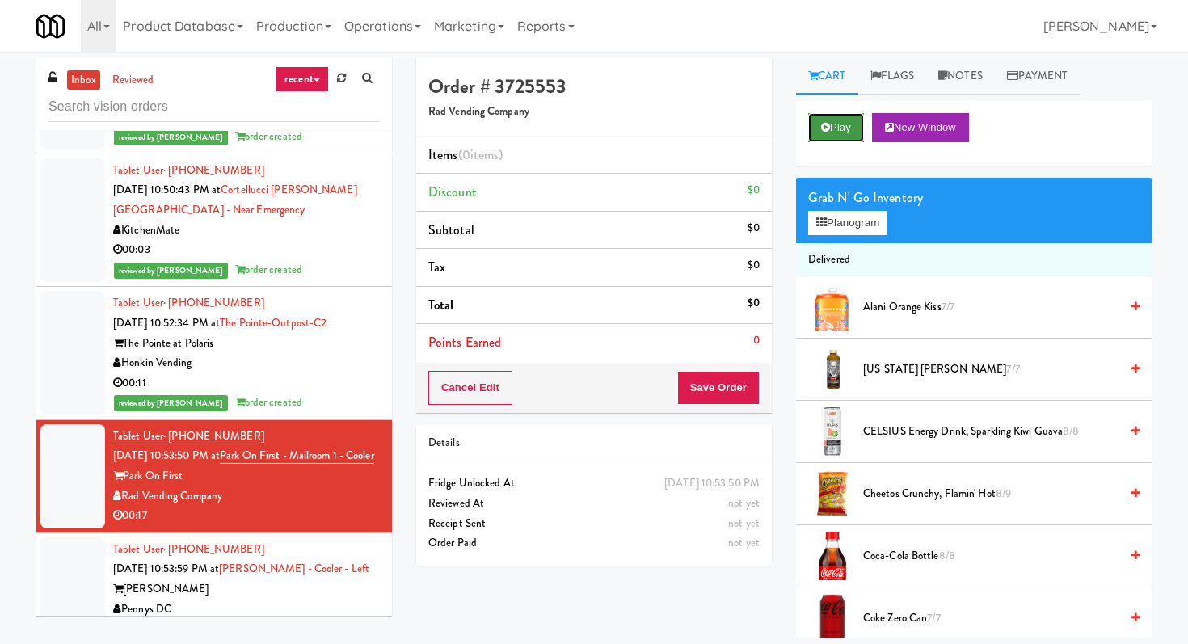
click at [847, 125] on button "Play" at bounding box center [836, 127] width 56 height 29
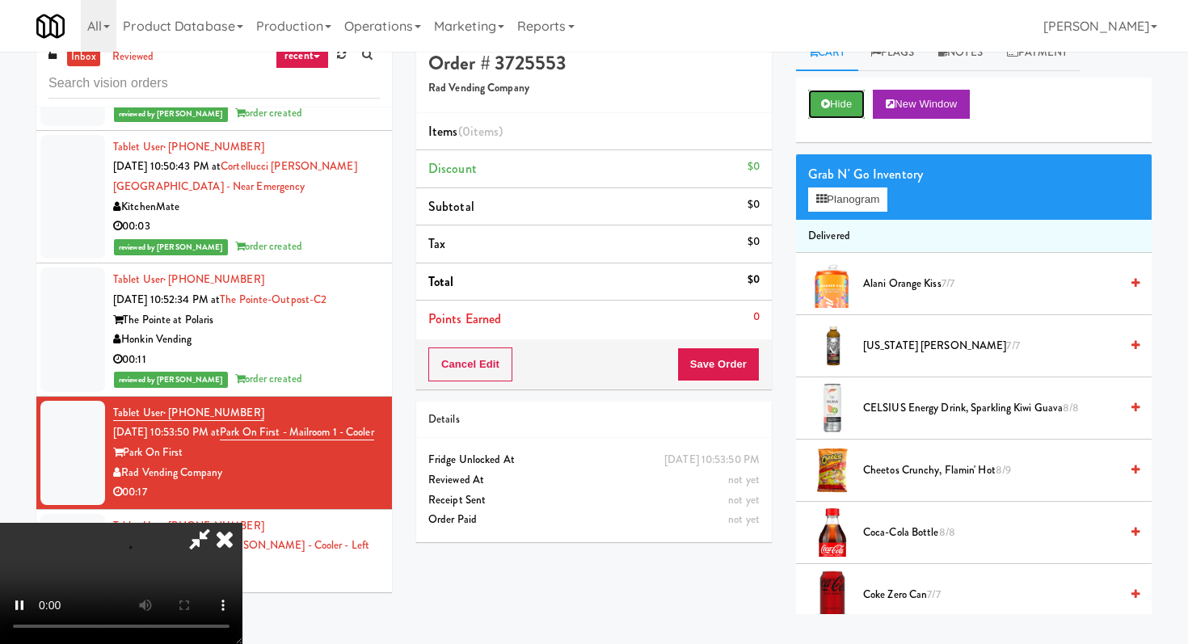
scroll to position [52, 0]
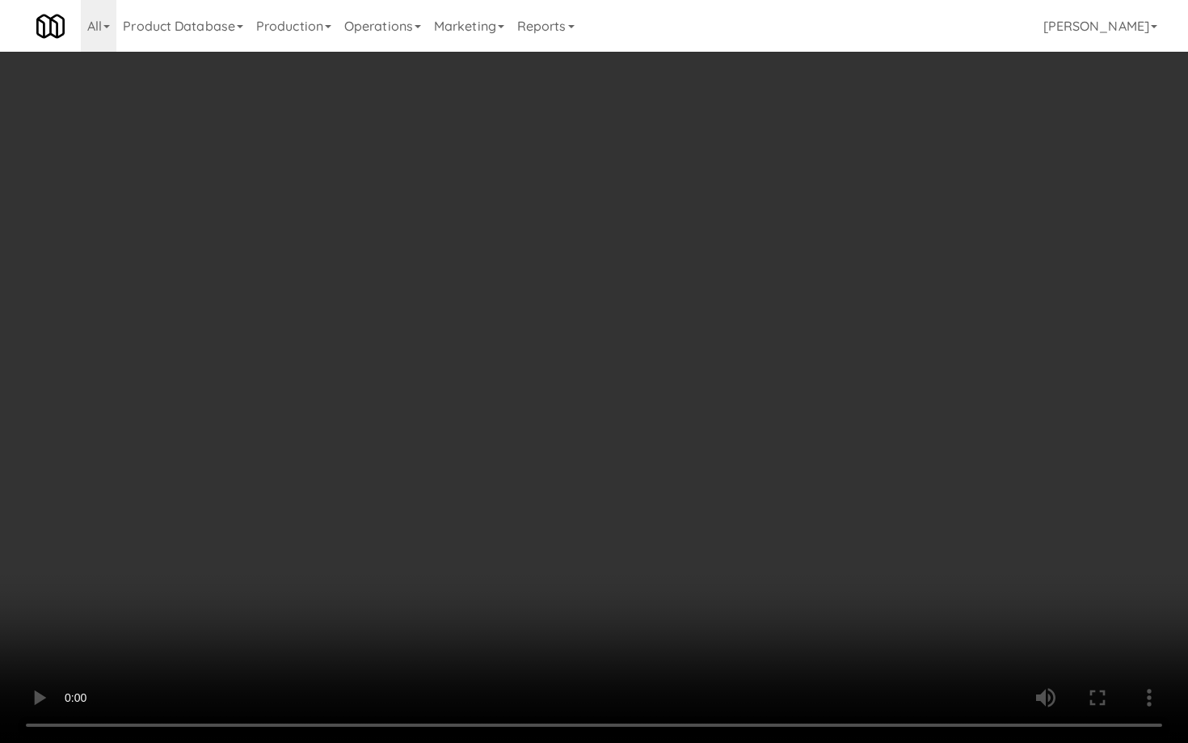
click at [670, 546] on video at bounding box center [594, 371] width 1188 height 743
click at [728, 593] on video at bounding box center [594, 371] width 1188 height 743
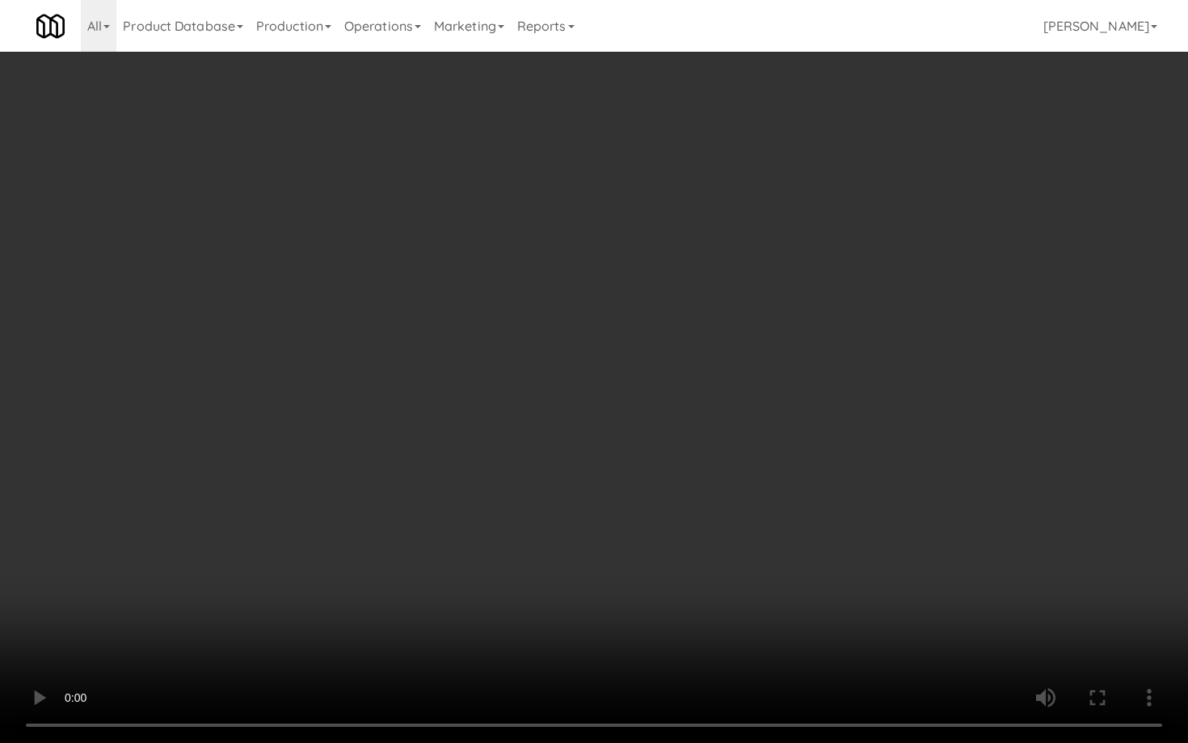
click at [728, 593] on video at bounding box center [594, 371] width 1188 height 743
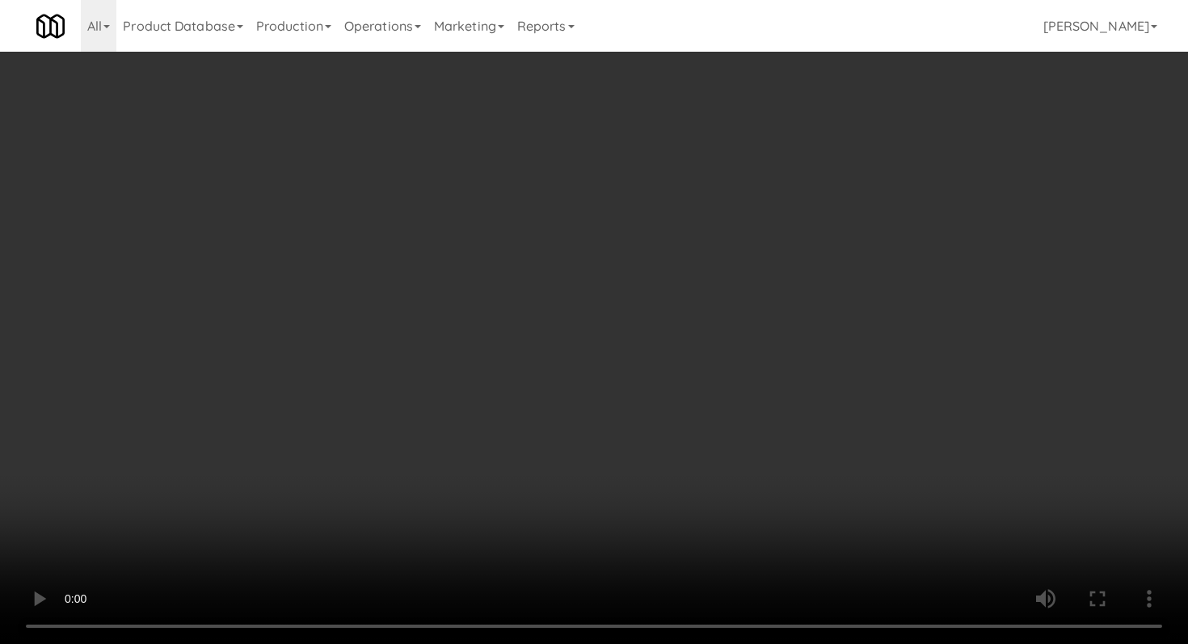
scroll to position [603, 0]
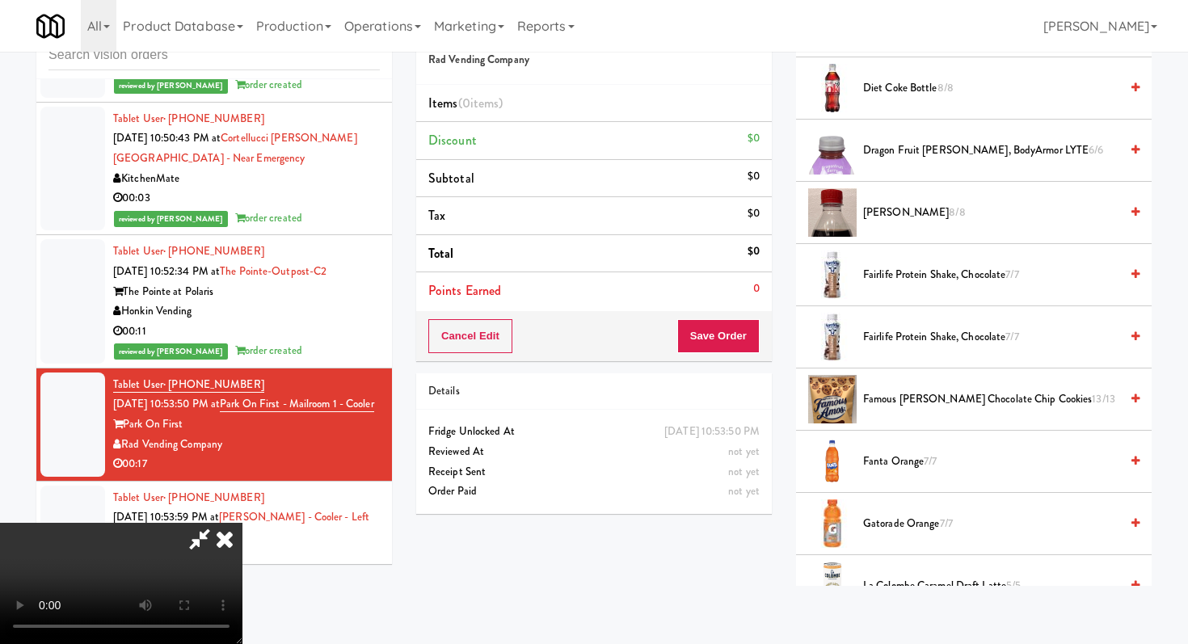
click at [921, 528] on span "Gatorade Orange 7/7" at bounding box center [991, 524] width 256 height 20
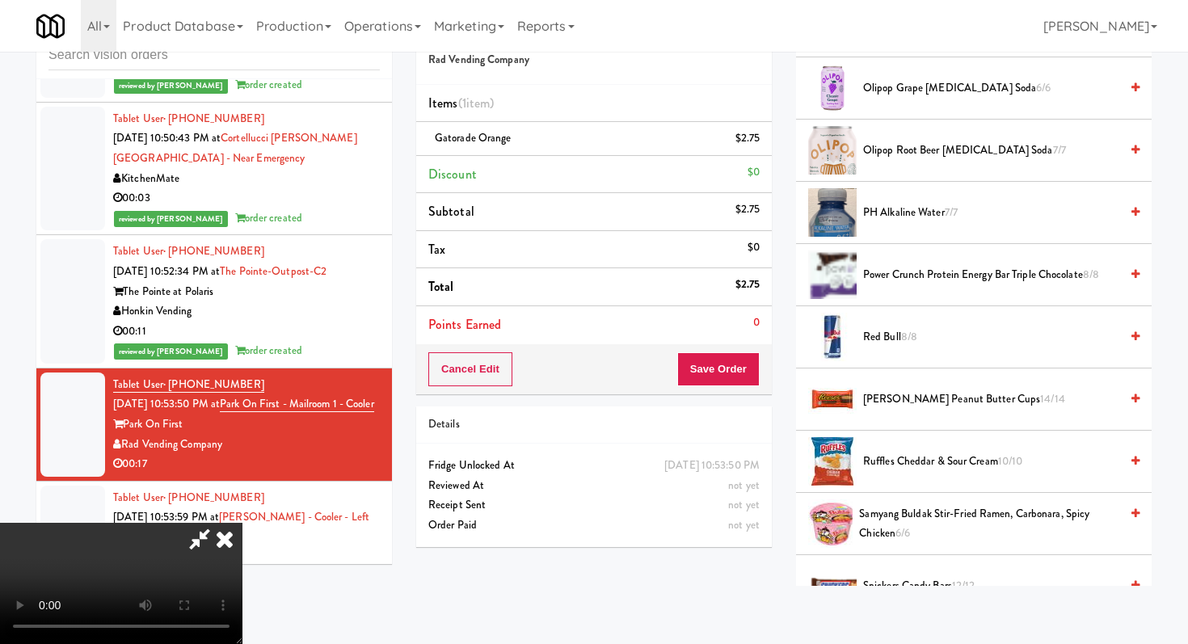
scroll to position [1440, 0]
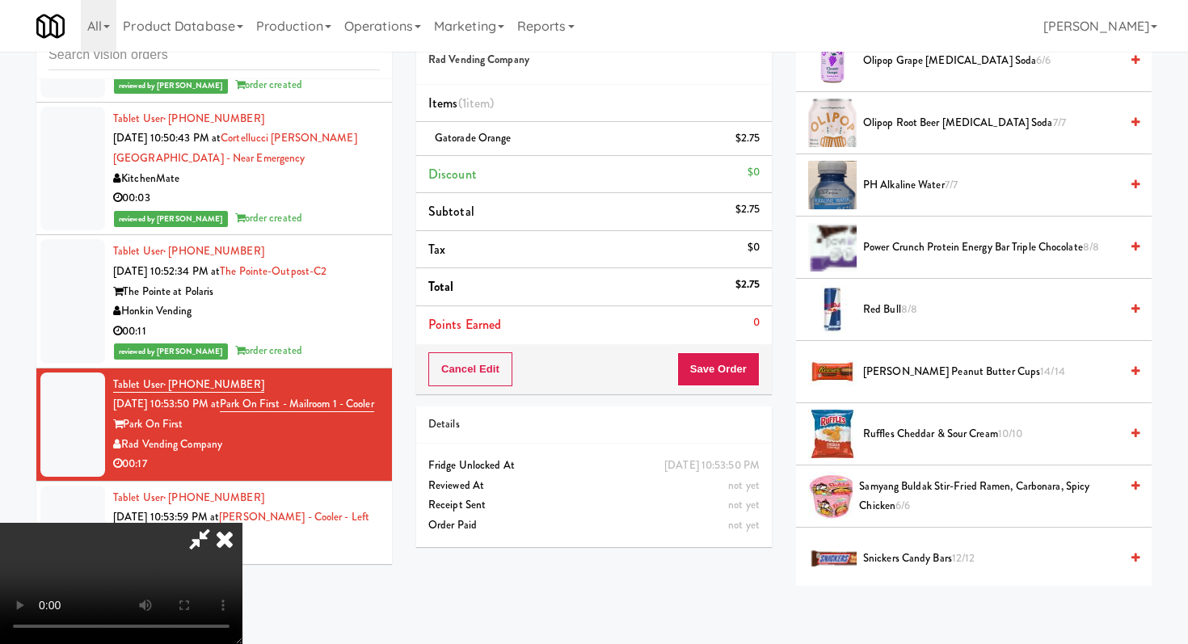
click at [873, 302] on span "Red Bull 8/8" at bounding box center [991, 310] width 256 height 20
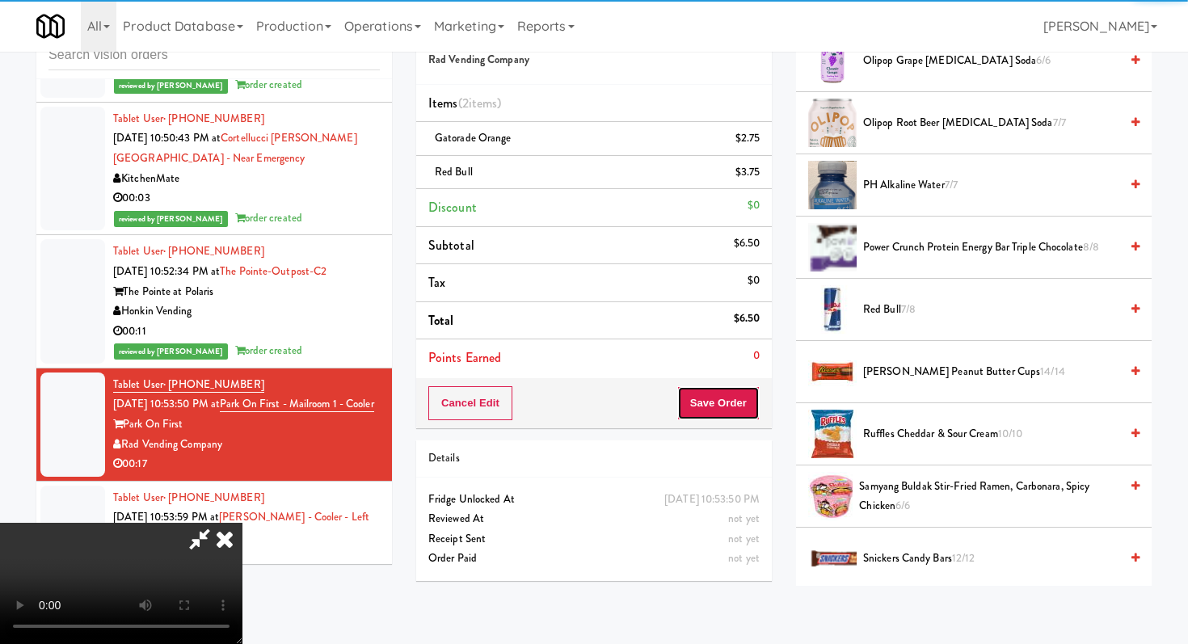
click at [745, 399] on button "Save Order" at bounding box center [719, 403] width 82 height 34
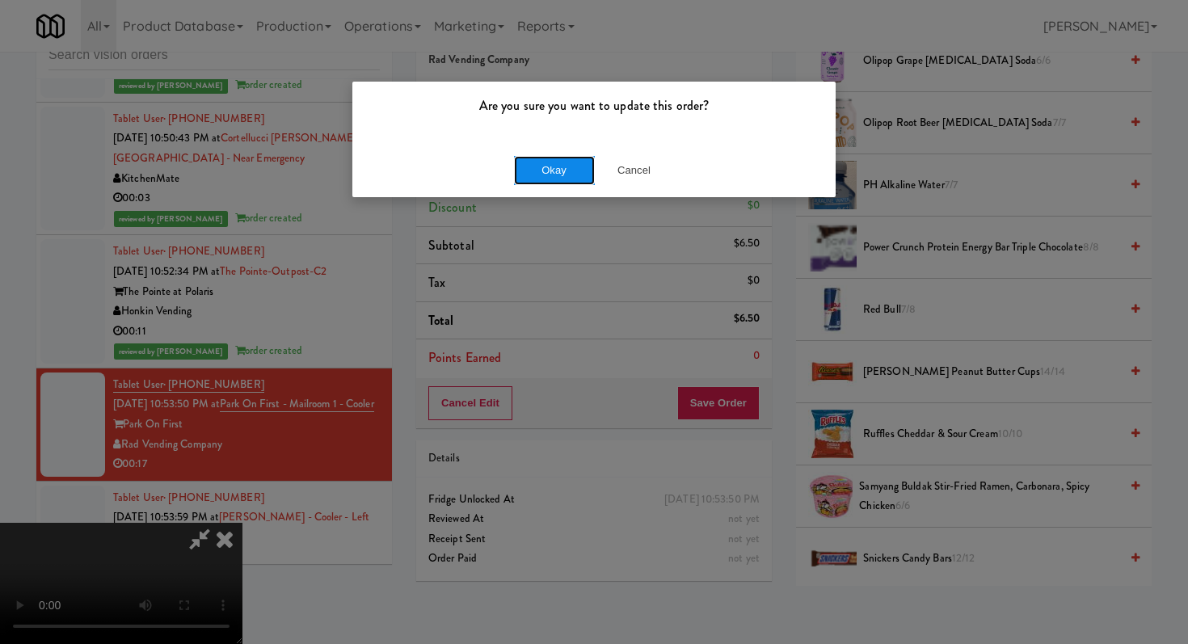
click at [550, 156] on button "Okay" at bounding box center [554, 170] width 81 height 29
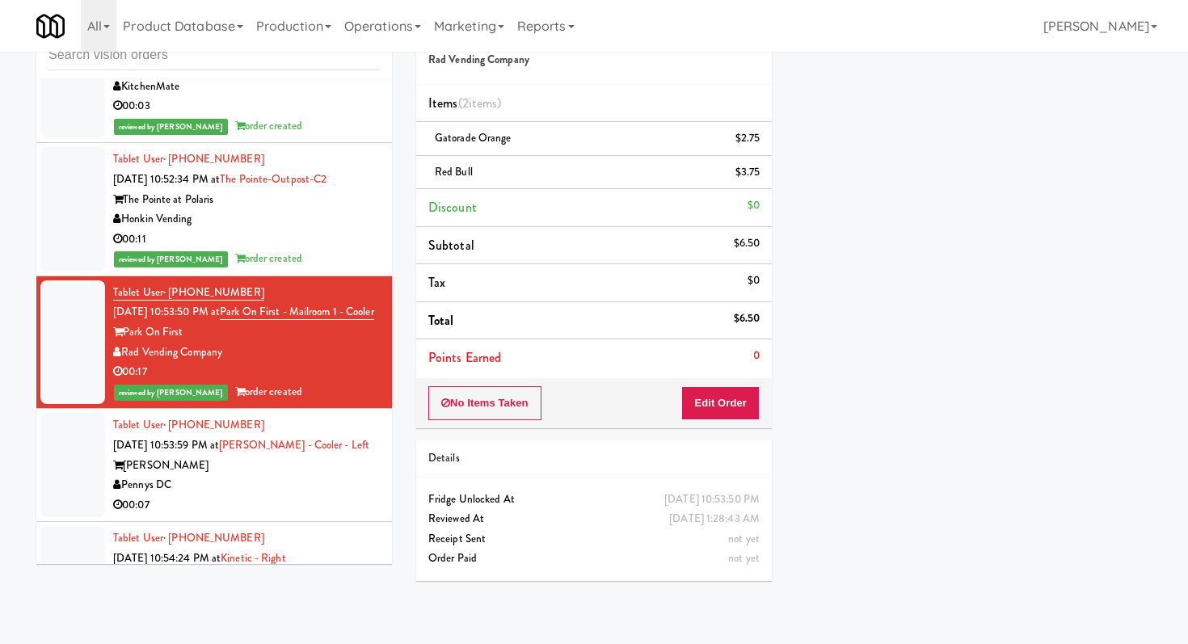
scroll to position [2518, 0]
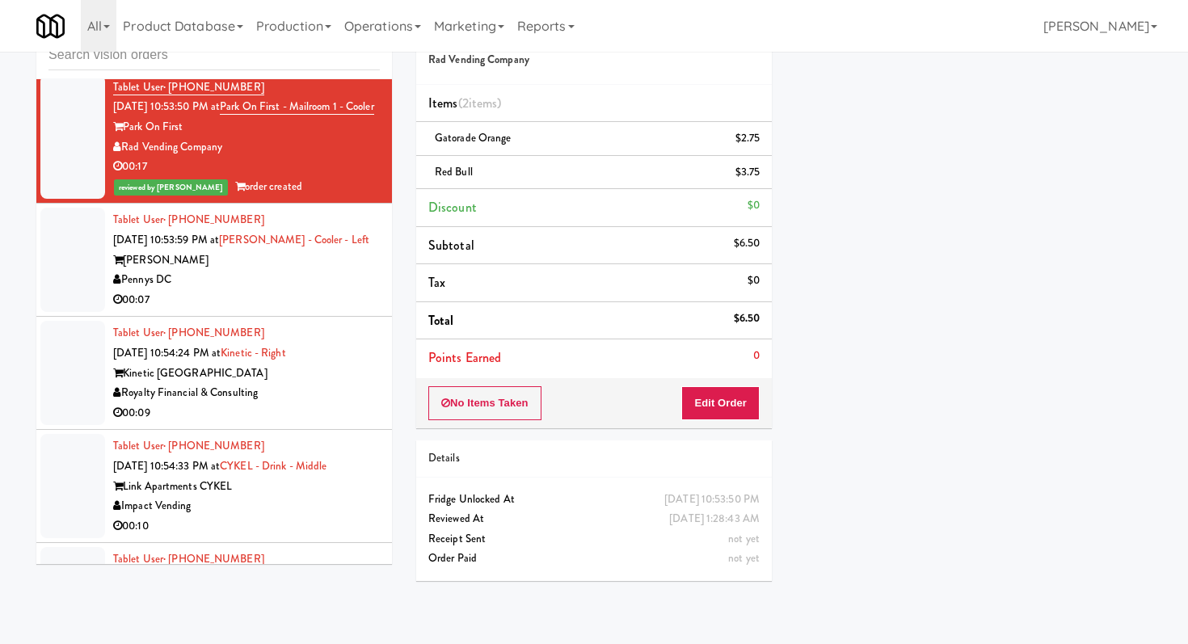
click at [314, 290] on div "00:07" at bounding box center [246, 300] width 267 height 20
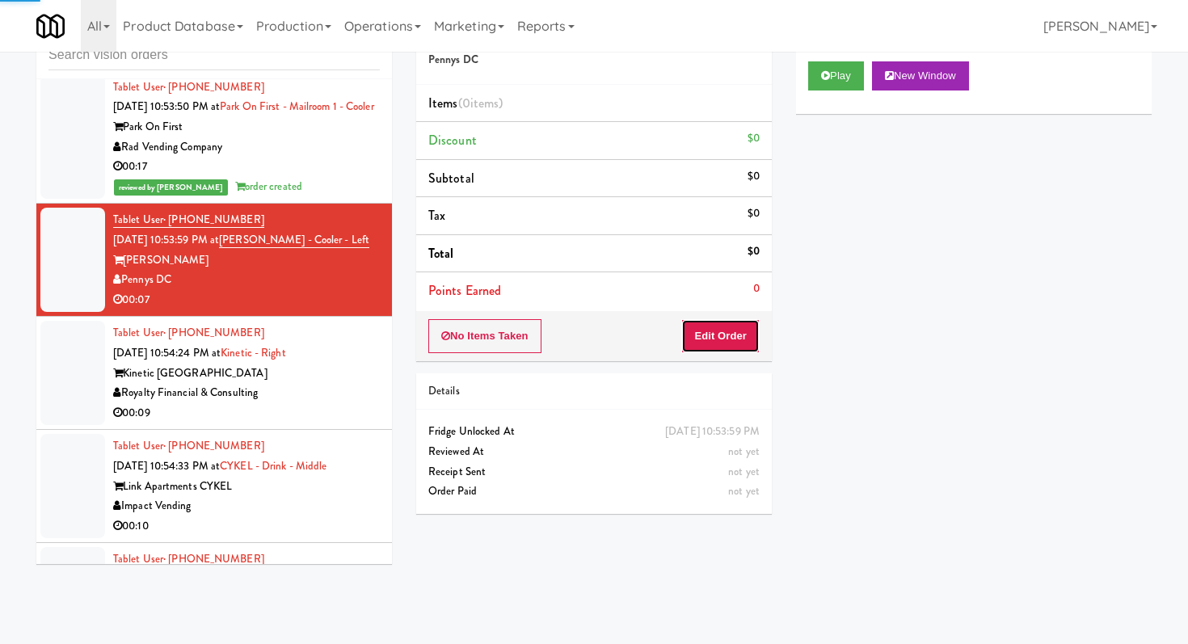
click at [714, 334] on button "Edit Order" at bounding box center [721, 336] width 78 height 34
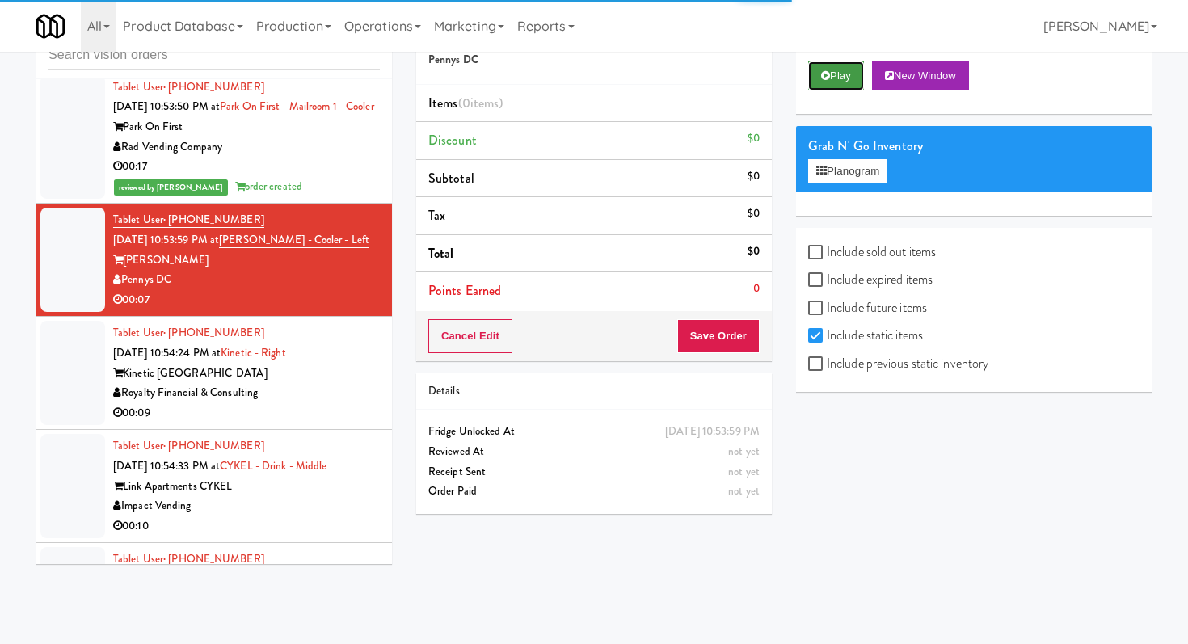
click at [834, 69] on button "Play" at bounding box center [836, 75] width 56 height 29
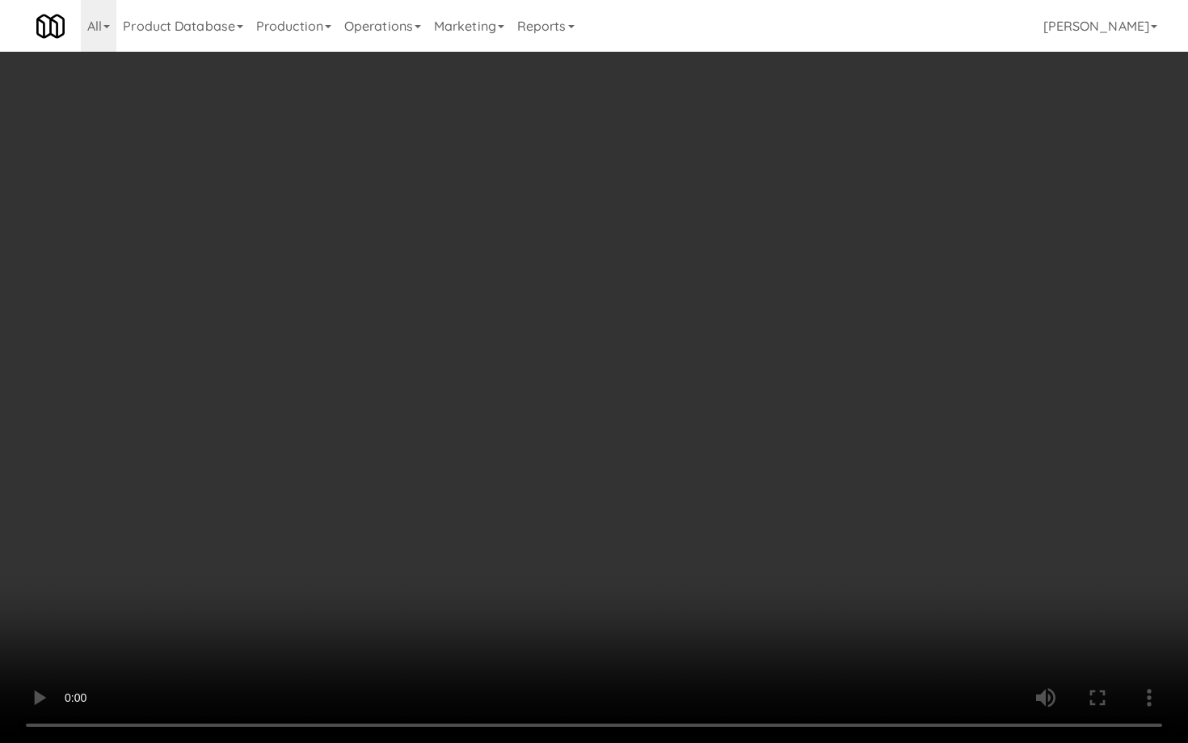
click at [648, 644] on video at bounding box center [594, 371] width 1188 height 743
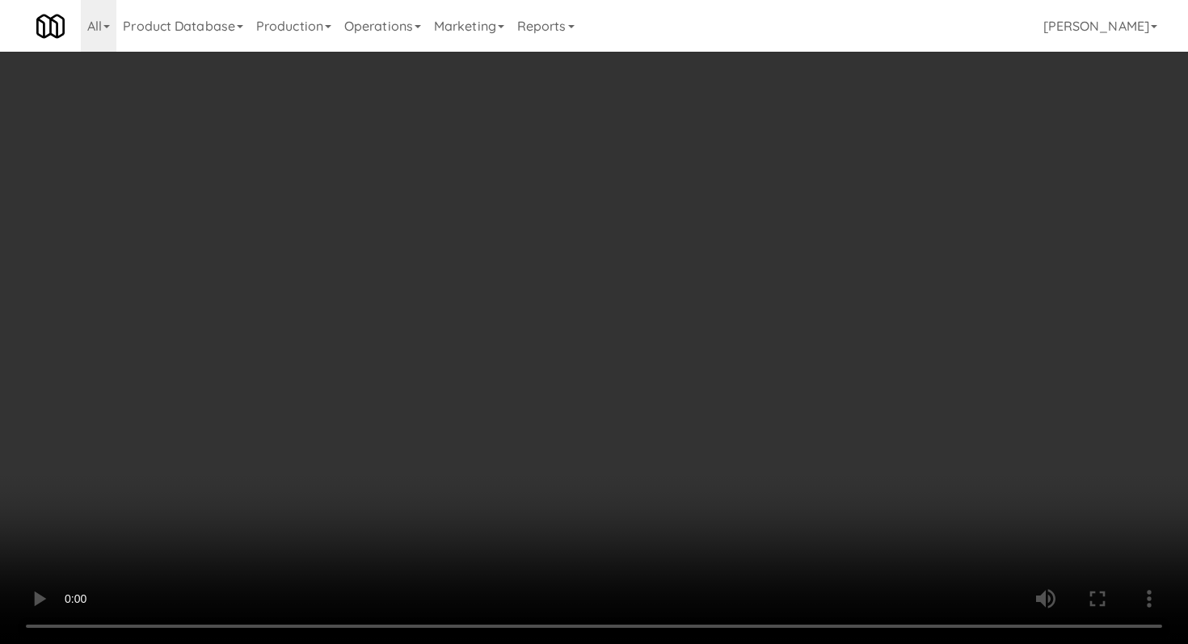
scroll to position [1640, 0]
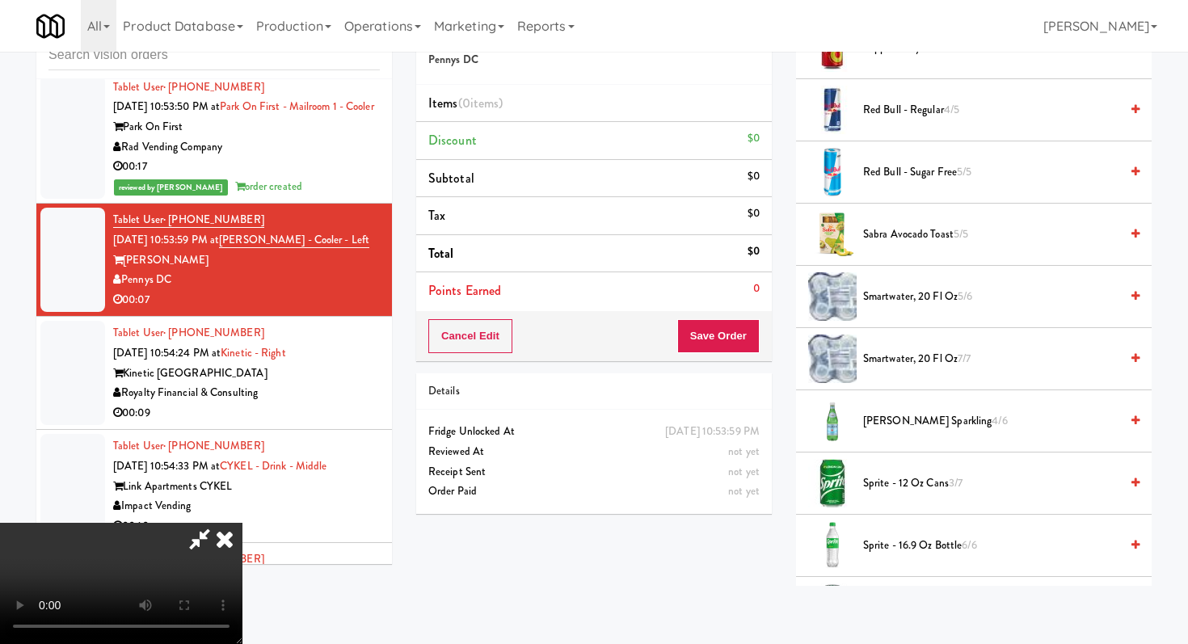
click at [905, 549] on span "Sprite - 16.9 oz Bottle 6/6" at bounding box center [991, 546] width 256 height 20
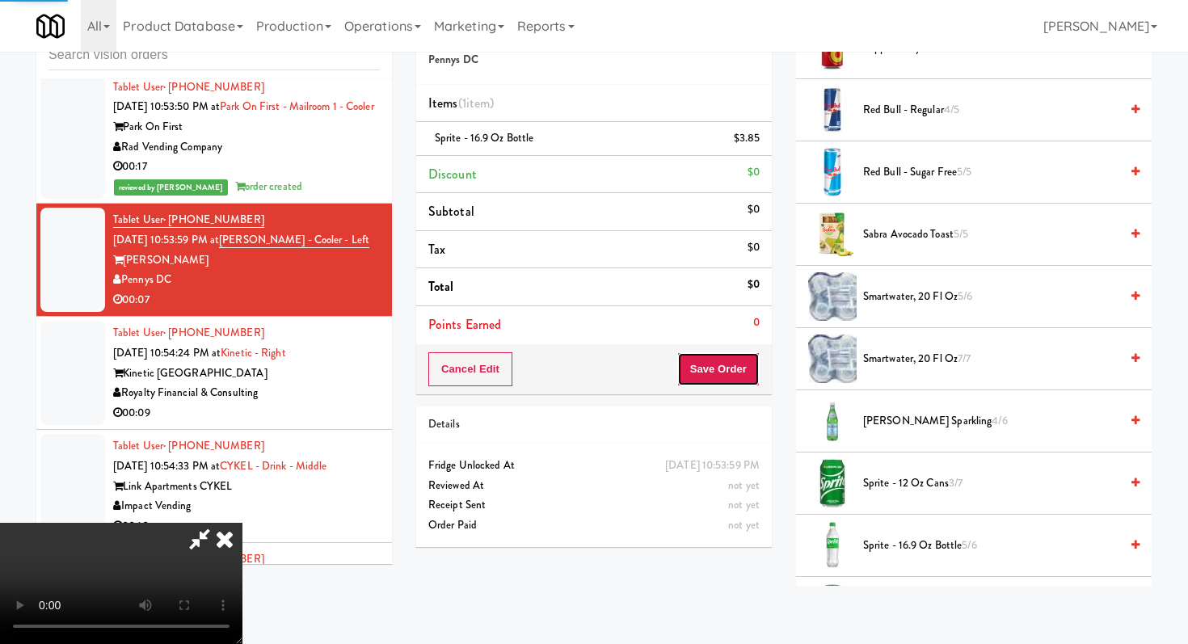
click at [758, 373] on button "Save Order" at bounding box center [719, 370] width 82 height 34
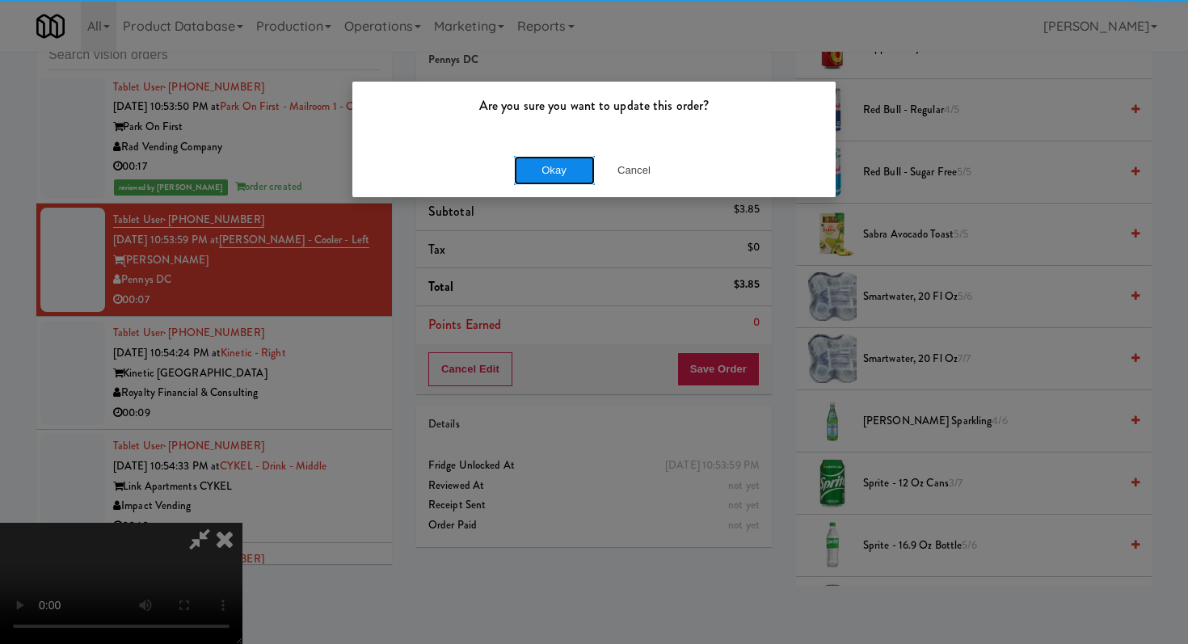
click at [556, 163] on button "Okay" at bounding box center [554, 170] width 81 height 29
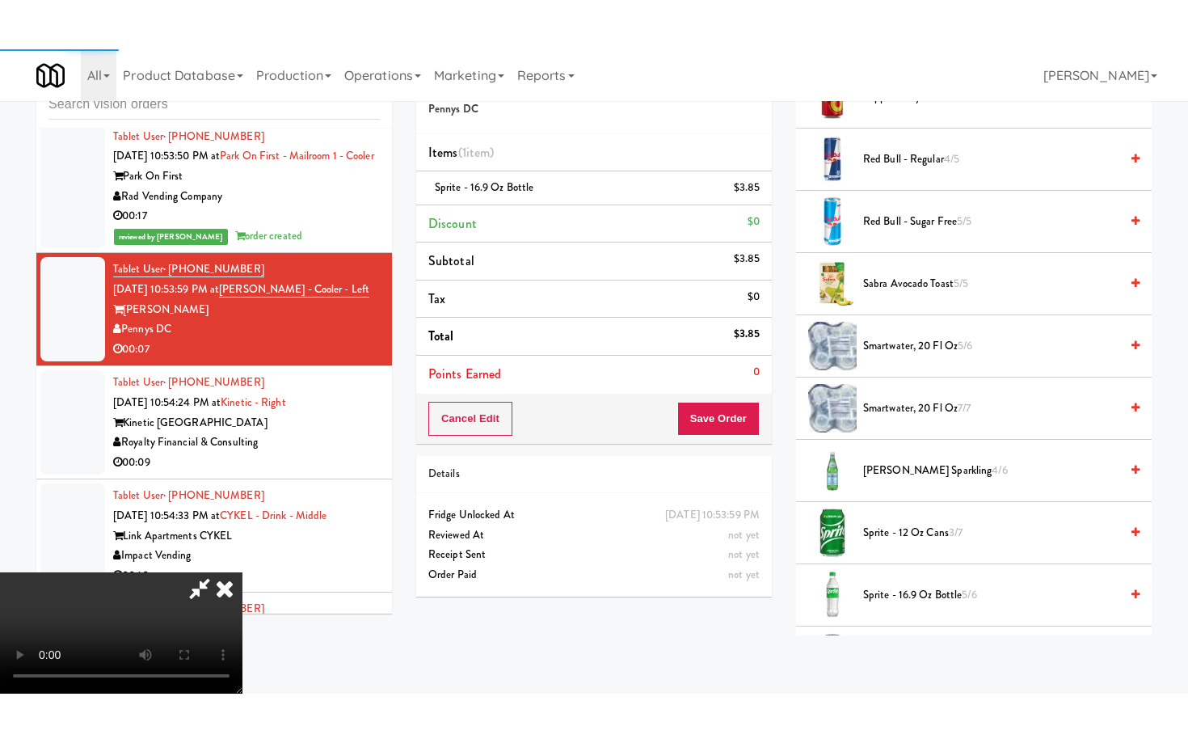
scroll to position [69, 0]
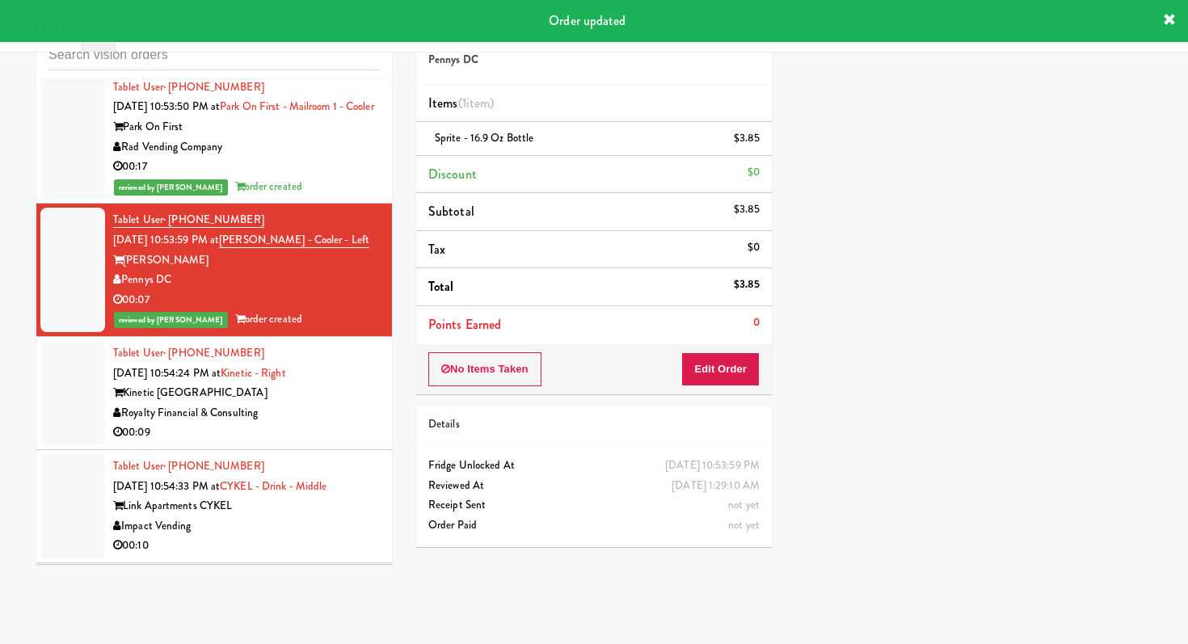
click at [376, 423] on div "00:09" at bounding box center [246, 433] width 267 height 20
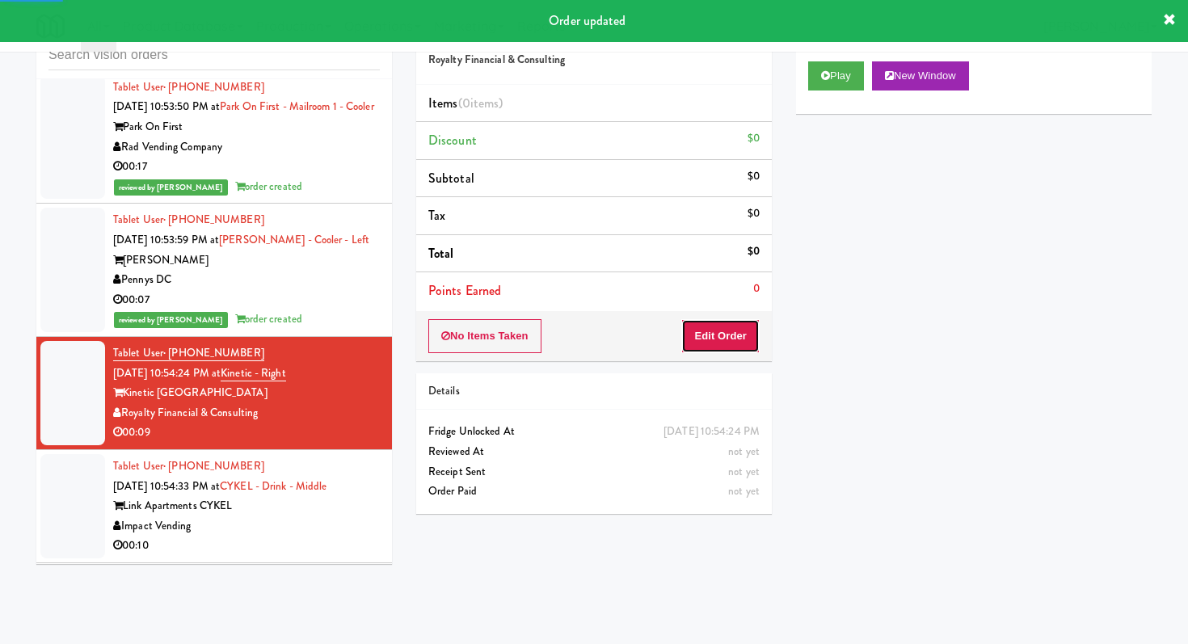
click at [706, 334] on button "Edit Order" at bounding box center [721, 336] width 78 height 34
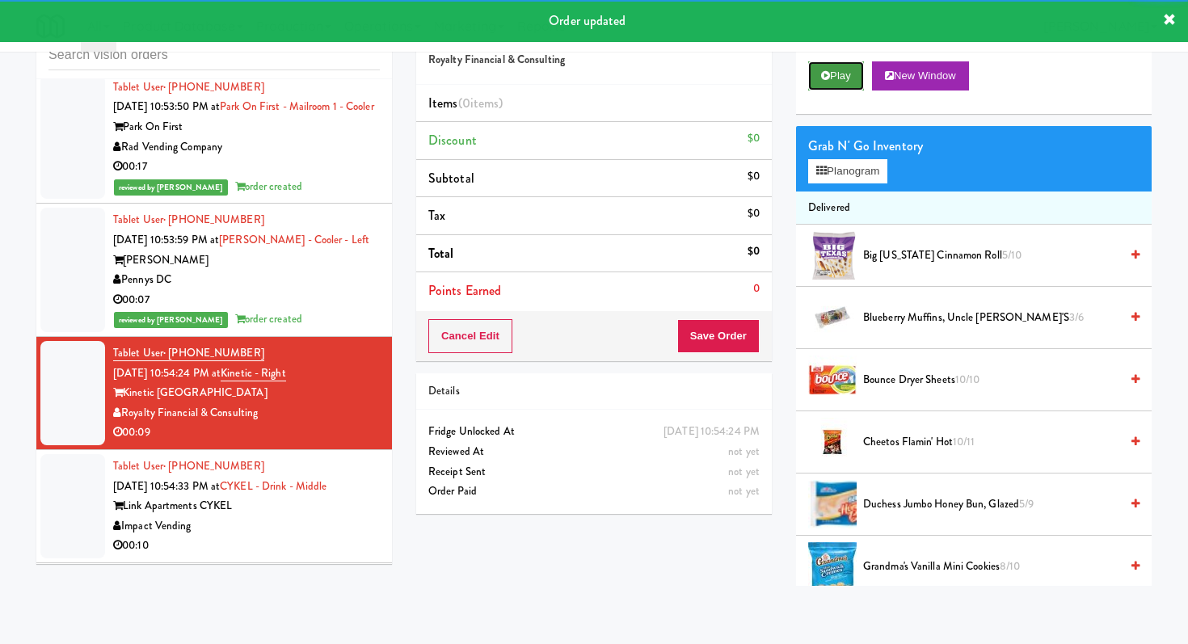
click at [831, 80] on button "Play" at bounding box center [836, 75] width 56 height 29
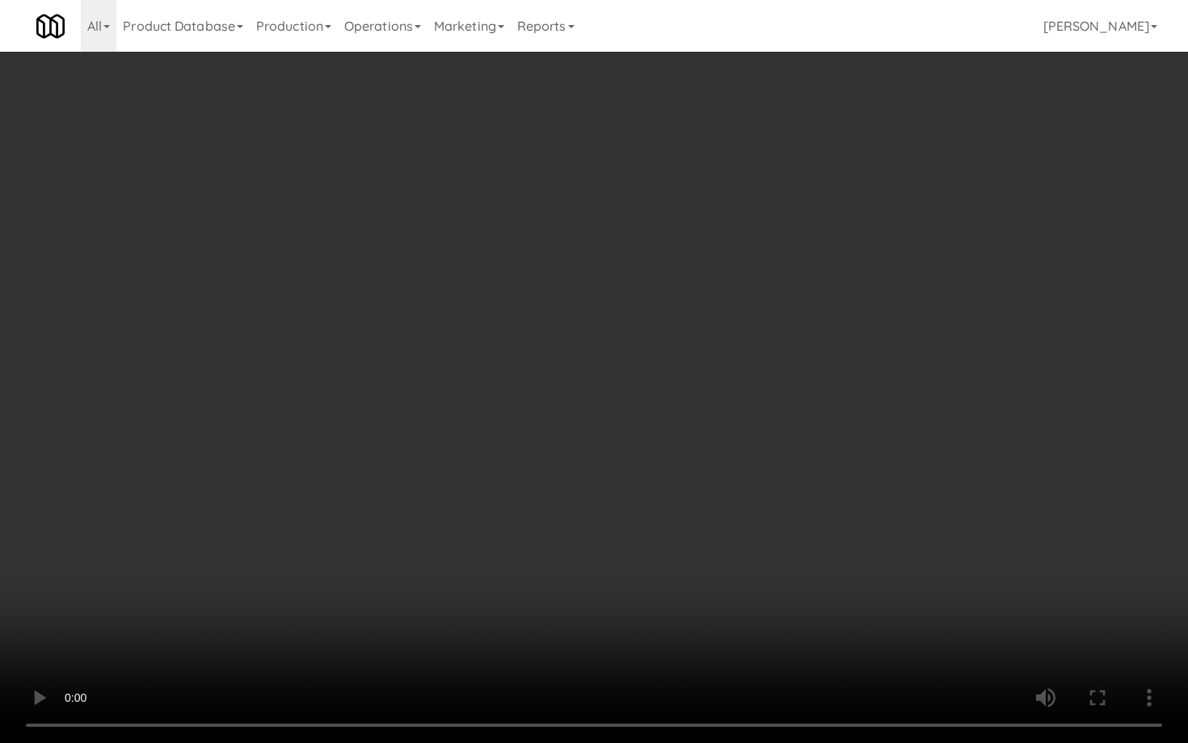
click at [896, 565] on video at bounding box center [594, 371] width 1188 height 743
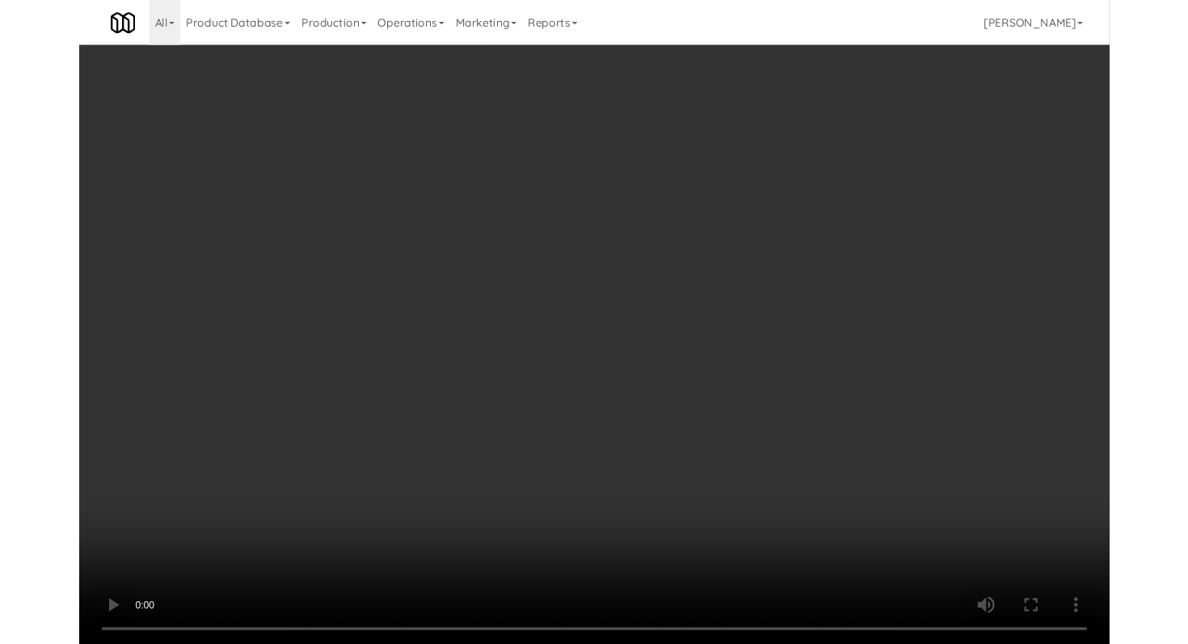
scroll to position [2518, 0]
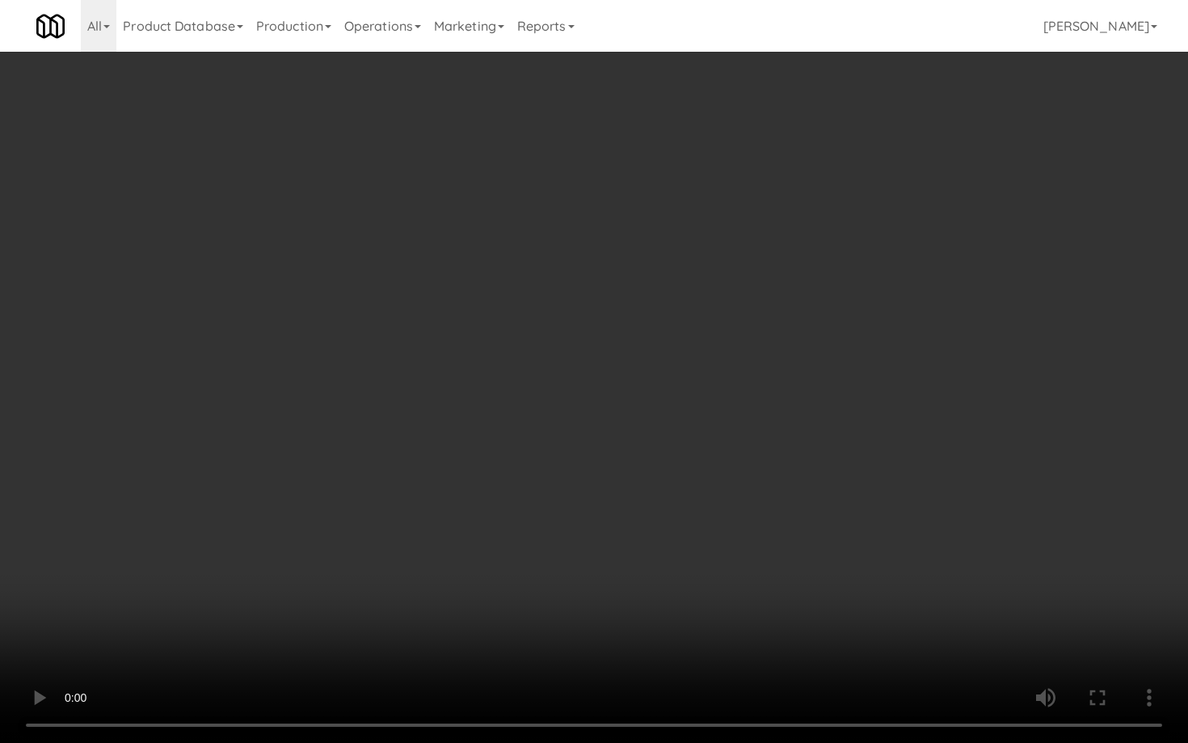
click at [577, 437] on video at bounding box center [594, 371] width 1188 height 743
click at [591, 441] on video at bounding box center [594, 371] width 1188 height 743
click at [565, 481] on video at bounding box center [594, 371] width 1188 height 743
click at [598, 461] on video at bounding box center [594, 371] width 1188 height 743
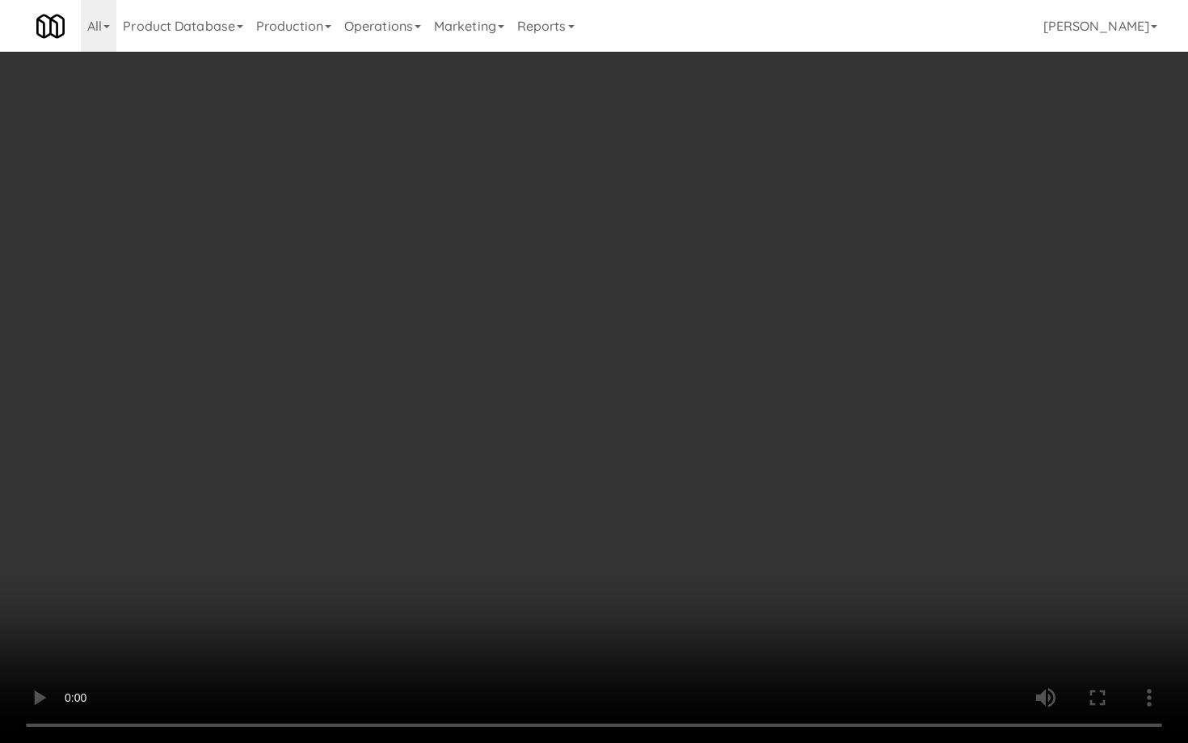
click at [613, 455] on video at bounding box center [594, 371] width 1188 height 743
click at [614, 455] on video at bounding box center [594, 371] width 1188 height 743
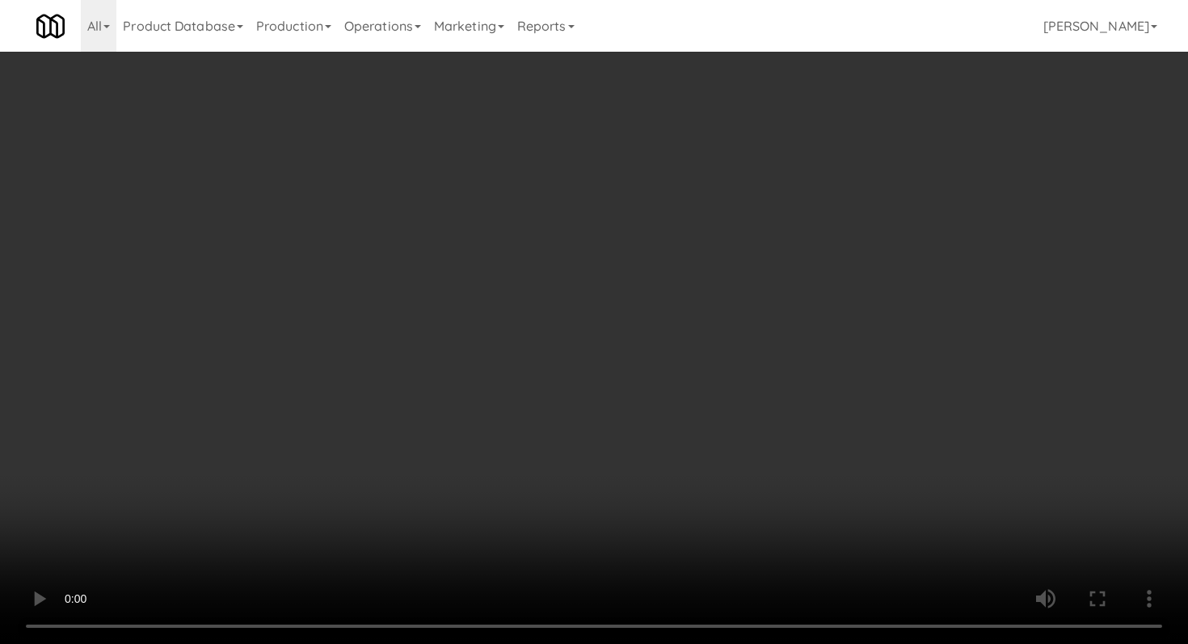
scroll to position [1071, 0]
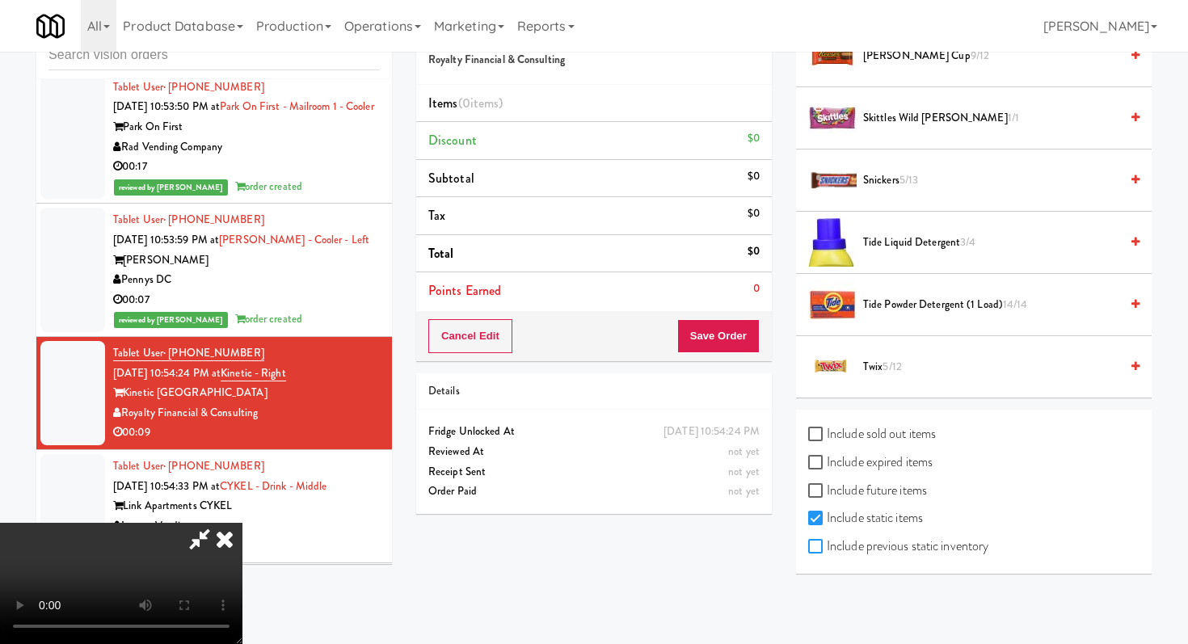
click at [818, 550] on input "Include previous static inventory" at bounding box center [817, 547] width 19 height 13
checkbox input "true"
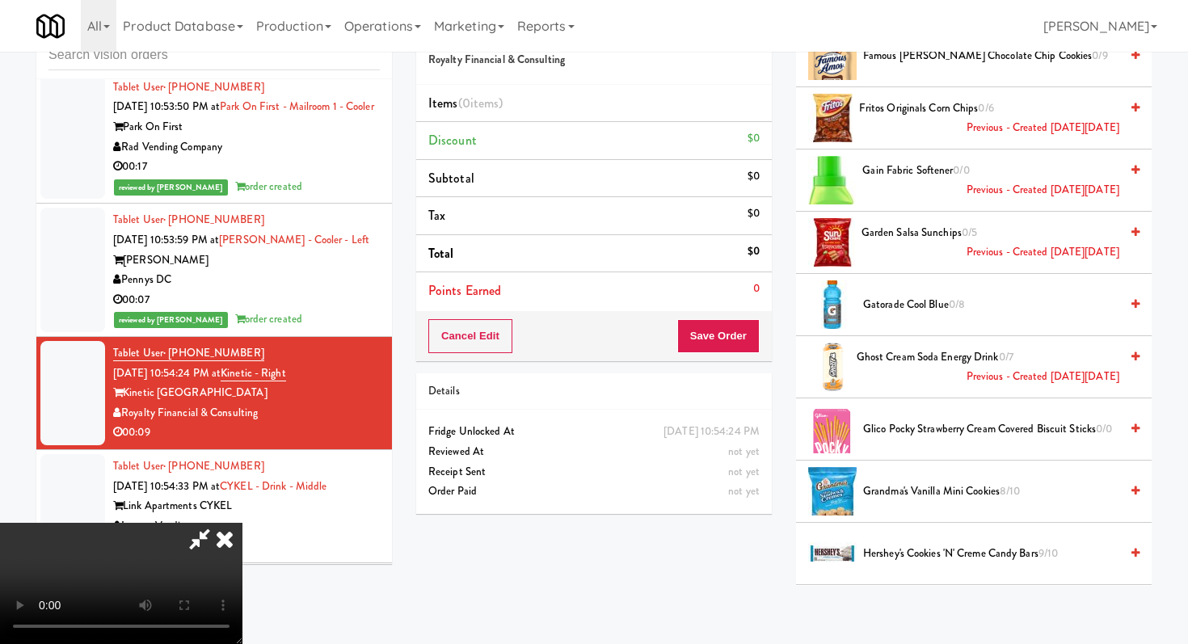
scroll to position [0, 0]
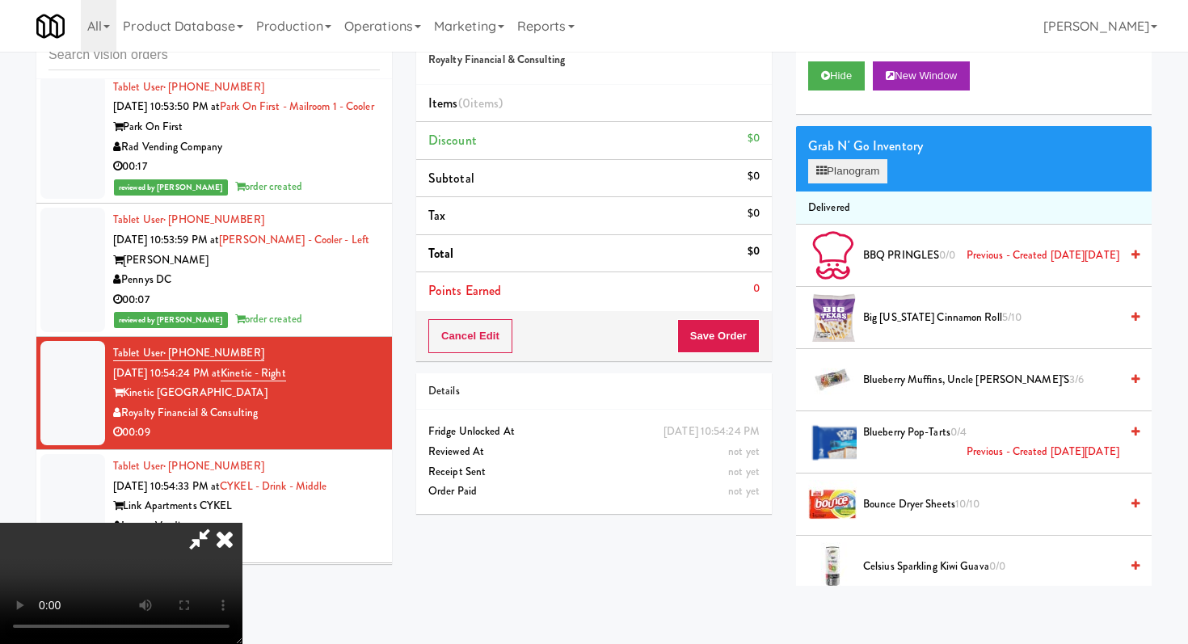
click at [860, 186] on div "Grab N' Go Inventory Planogram" at bounding box center [974, 158] width 356 height 65
click at [859, 167] on button "Planogram" at bounding box center [847, 171] width 79 height 24
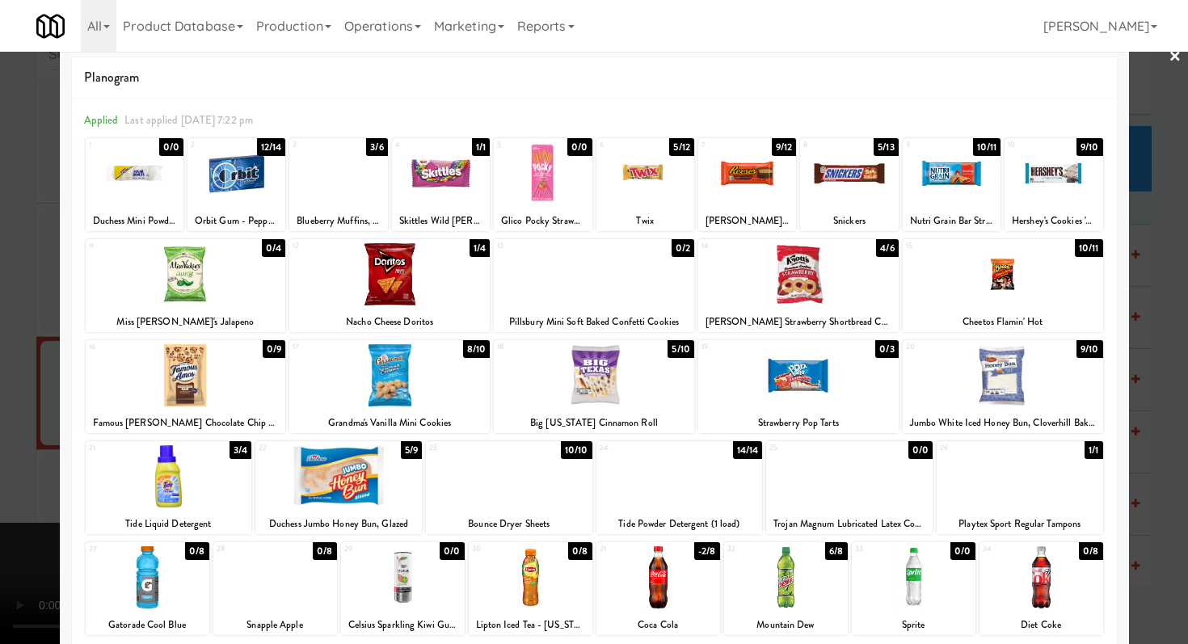
scroll to position [48, 0]
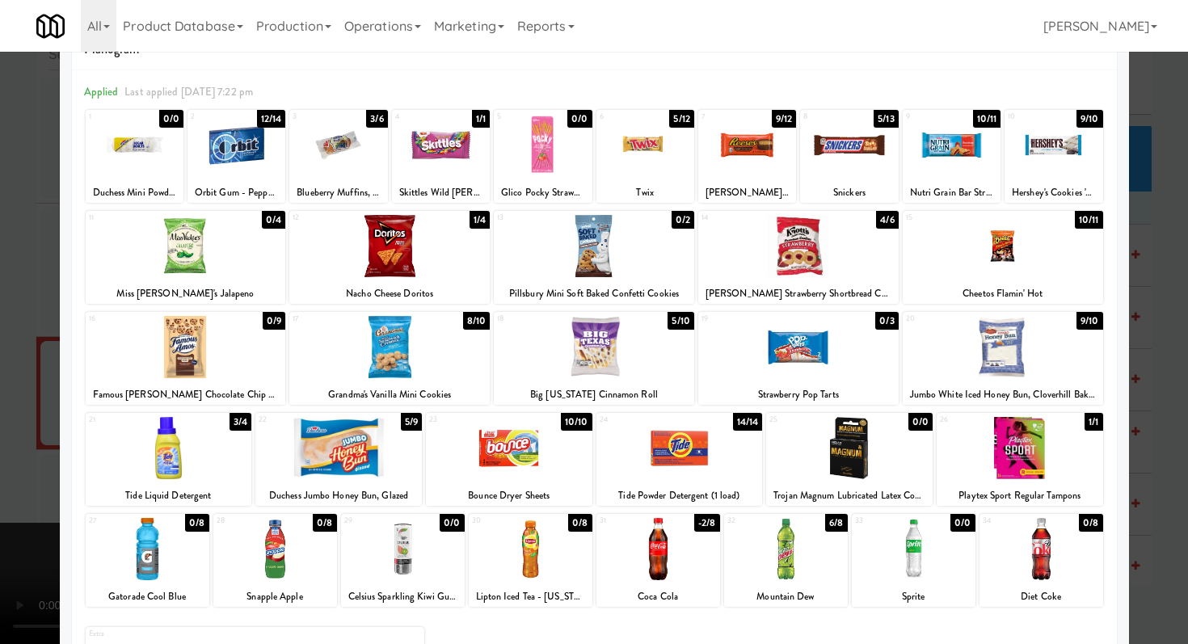
click at [182, 369] on div at bounding box center [186, 347] width 201 height 62
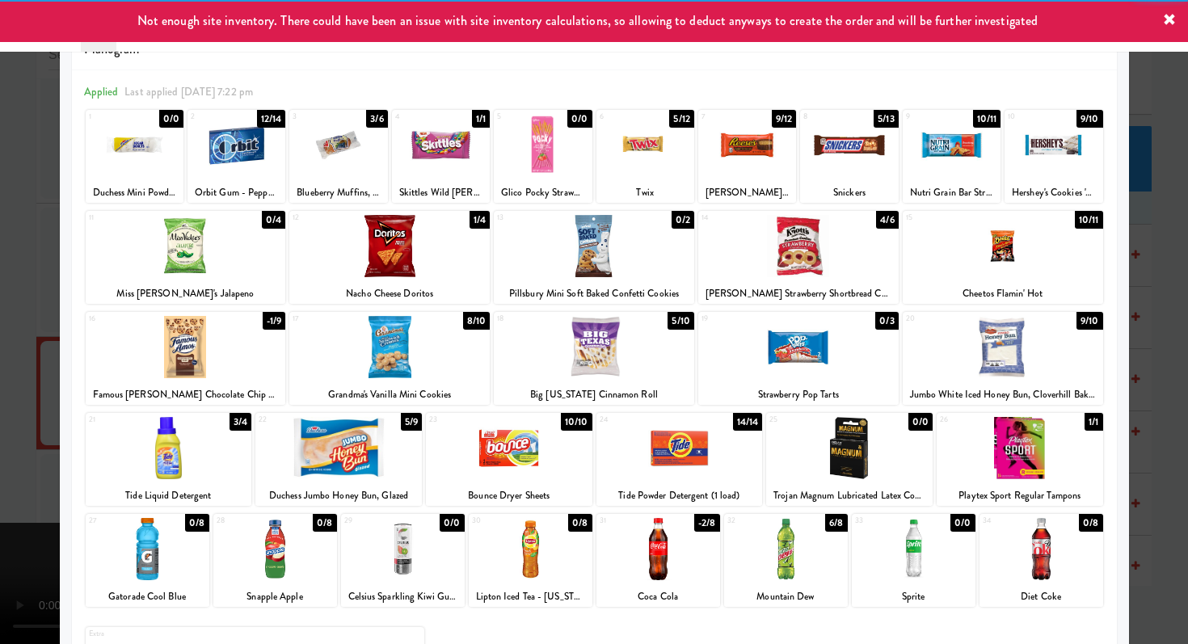
drag, startPoint x: 507, startPoint y: 575, endPoint x: 479, endPoint y: 561, distance: 30.7
click at [506, 574] on div at bounding box center [531, 549] width 124 height 62
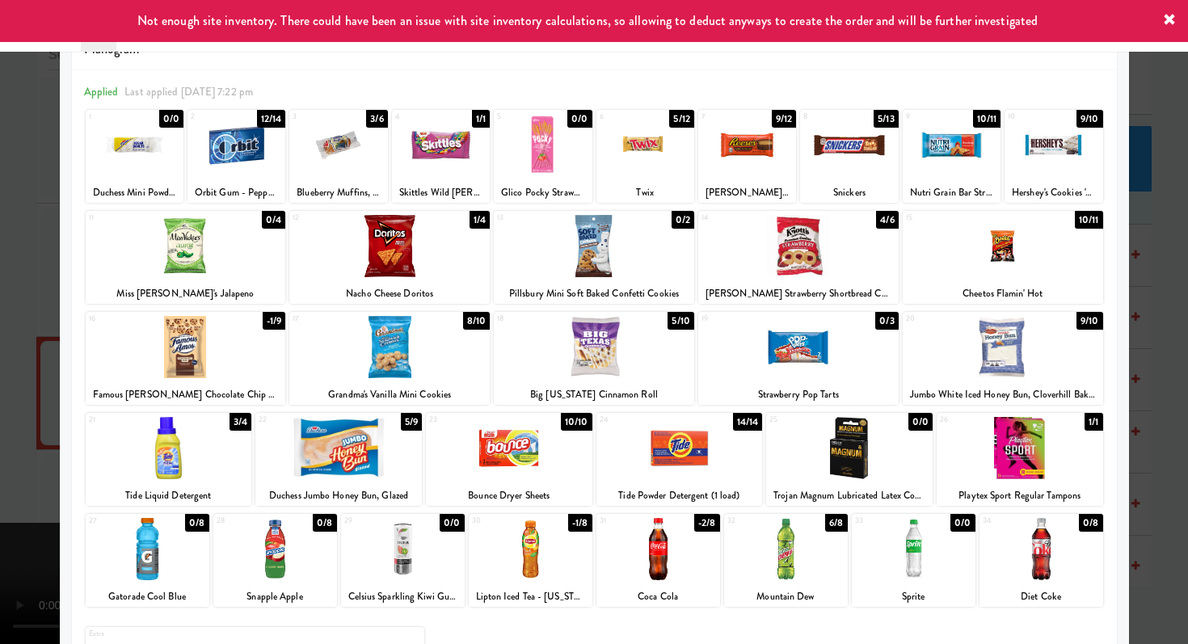
click at [0, 376] on div at bounding box center [594, 322] width 1188 height 644
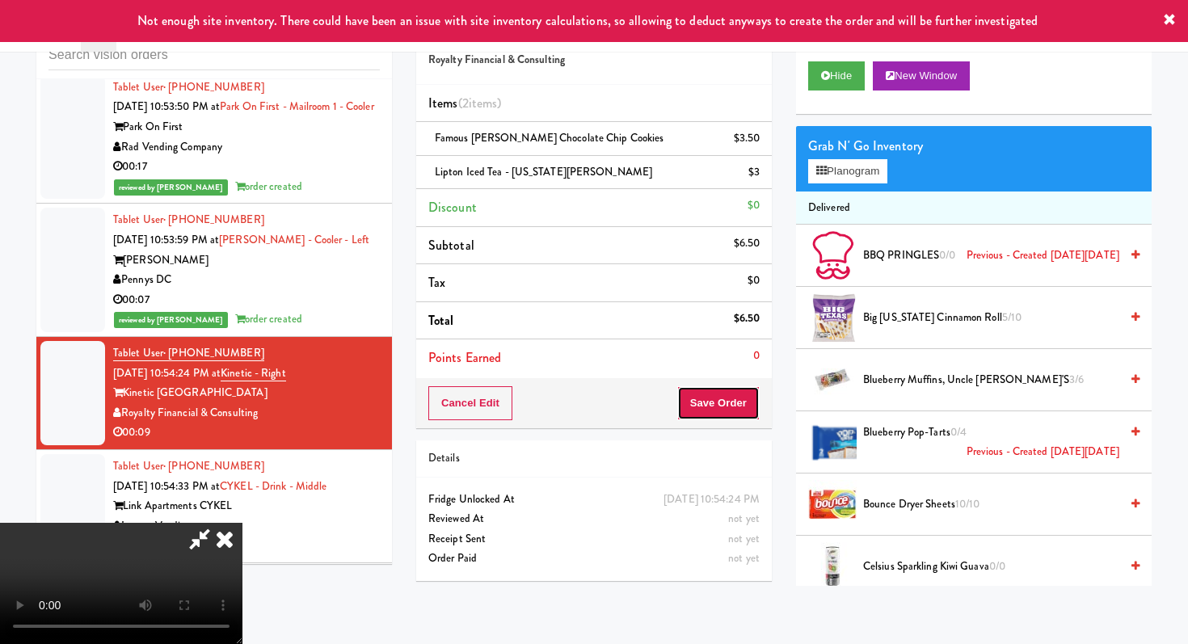
click at [732, 418] on button "Save Order" at bounding box center [719, 403] width 82 height 34
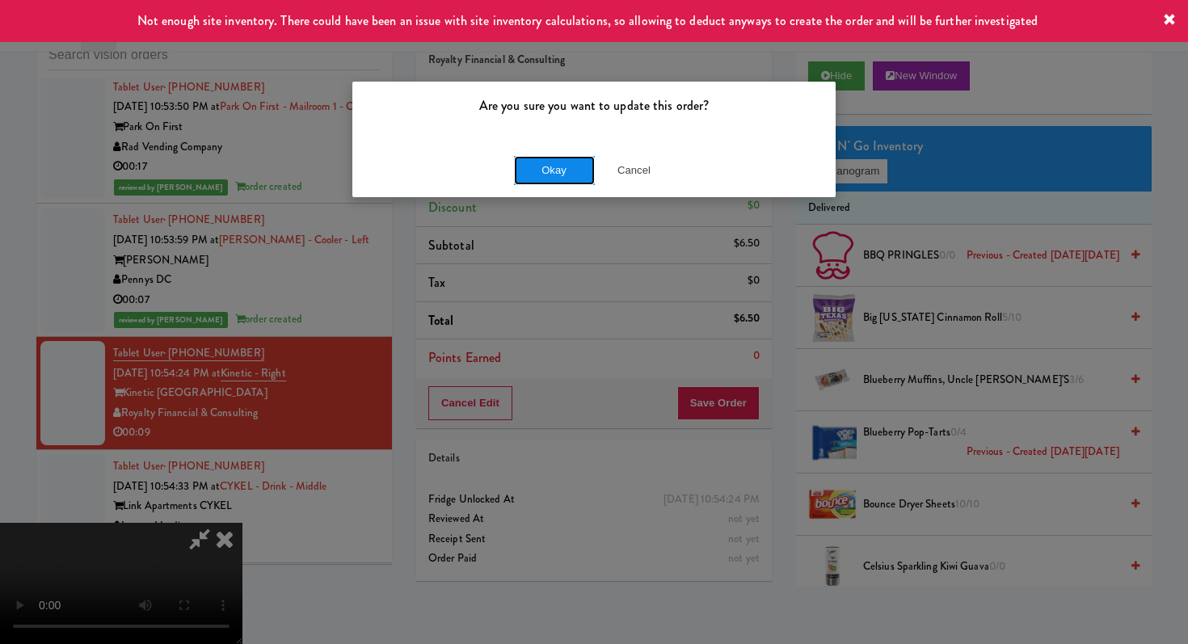
click at [577, 163] on button "Okay" at bounding box center [554, 170] width 81 height 29
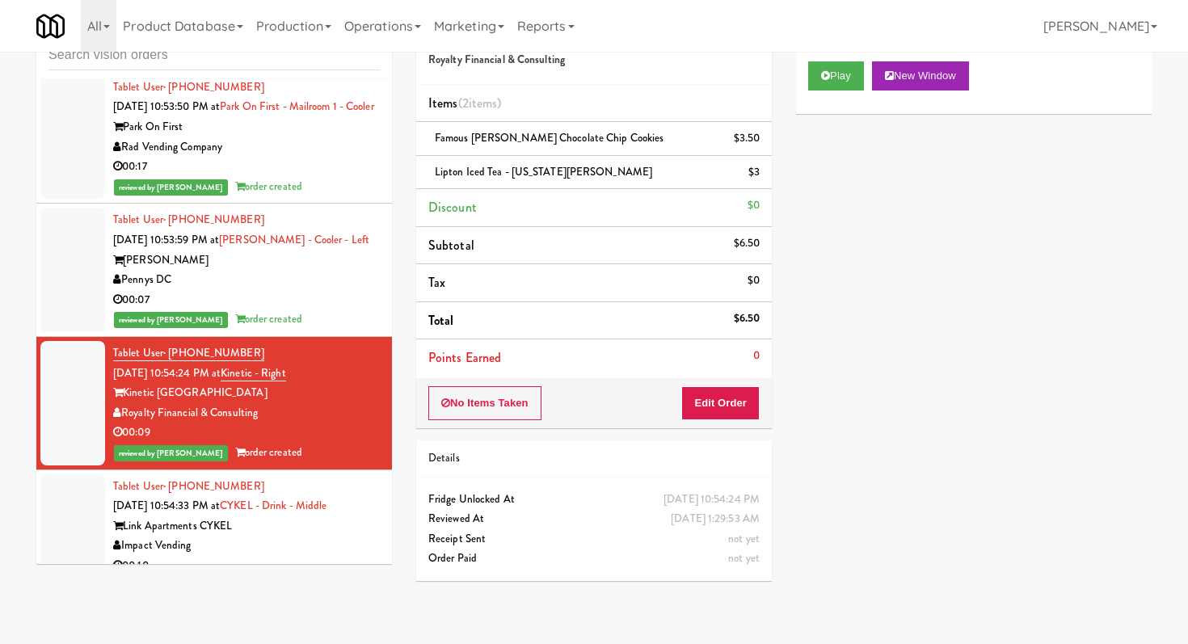
click at [578, 163] on div "Lipton Iced Tea - [US_STATE][PERSON_NAME] $3" at bounding box center [594, 173] width 331 height 20
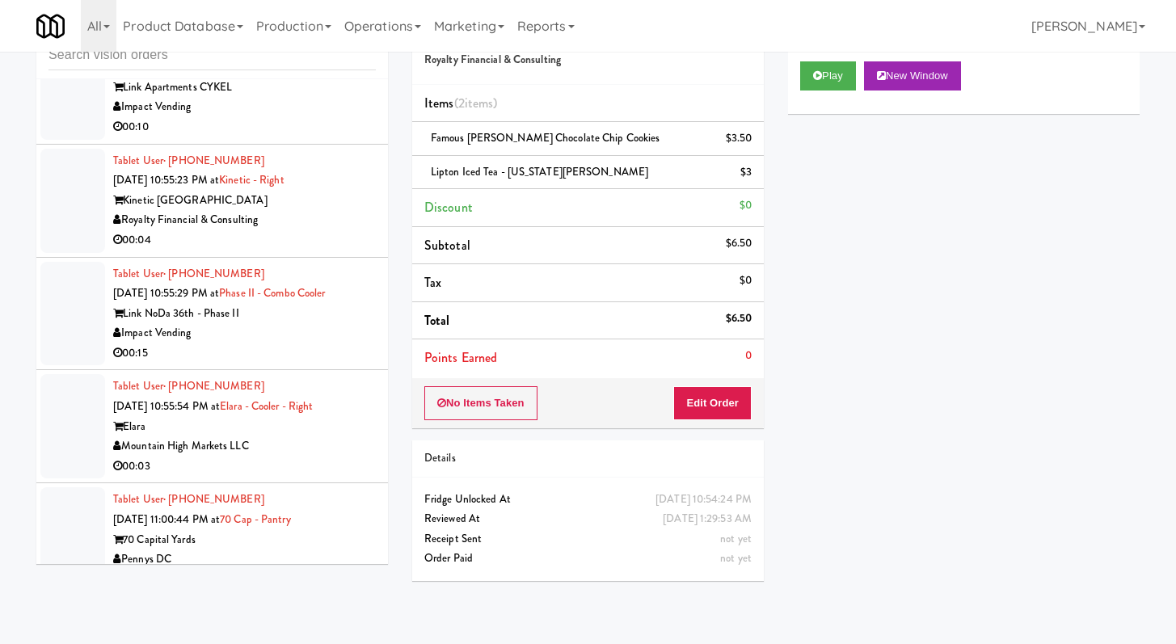
scroll to position [3692, 0]
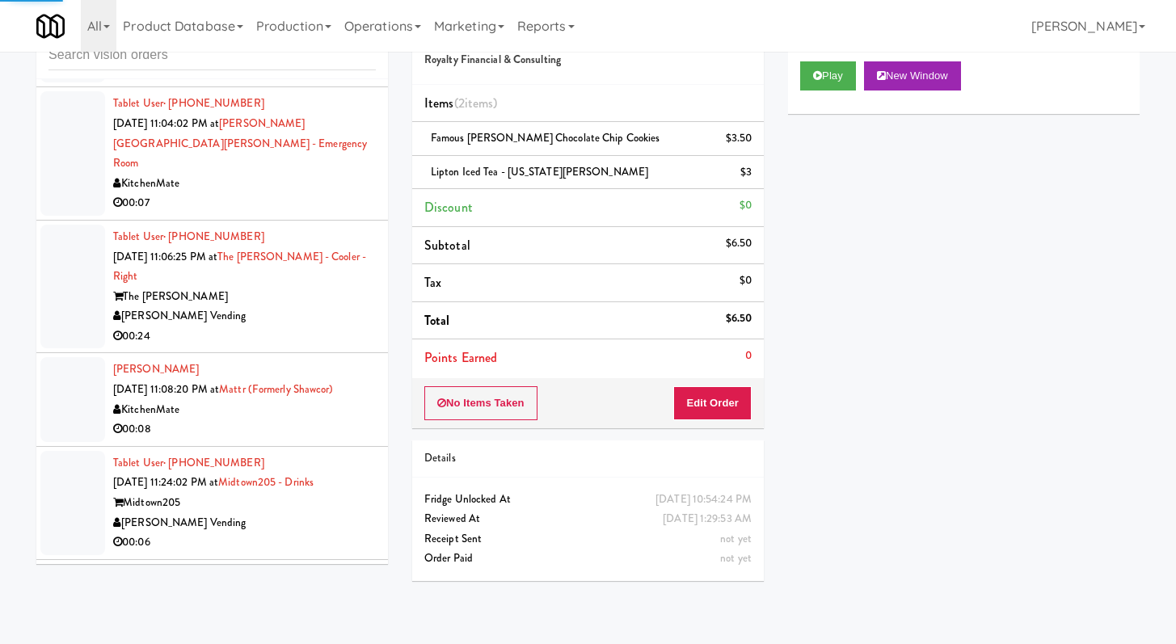
click at [285, 194] on div "KitchenMate" at bounding box center [244, 184] width 263 height 20
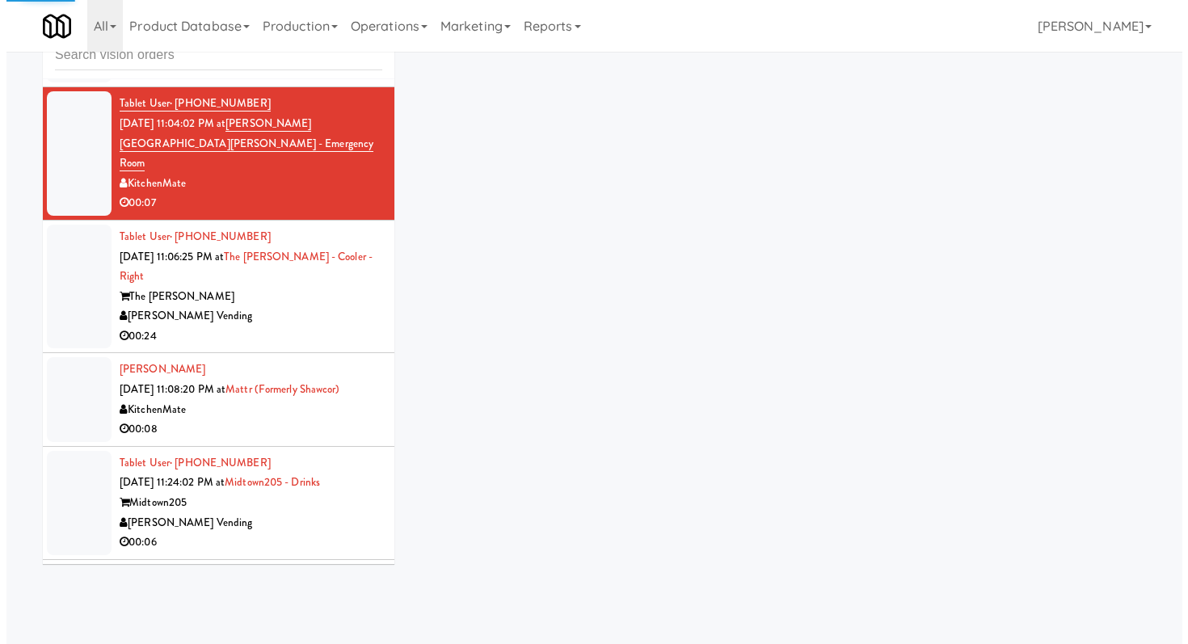
scroll to position [3633, 0]
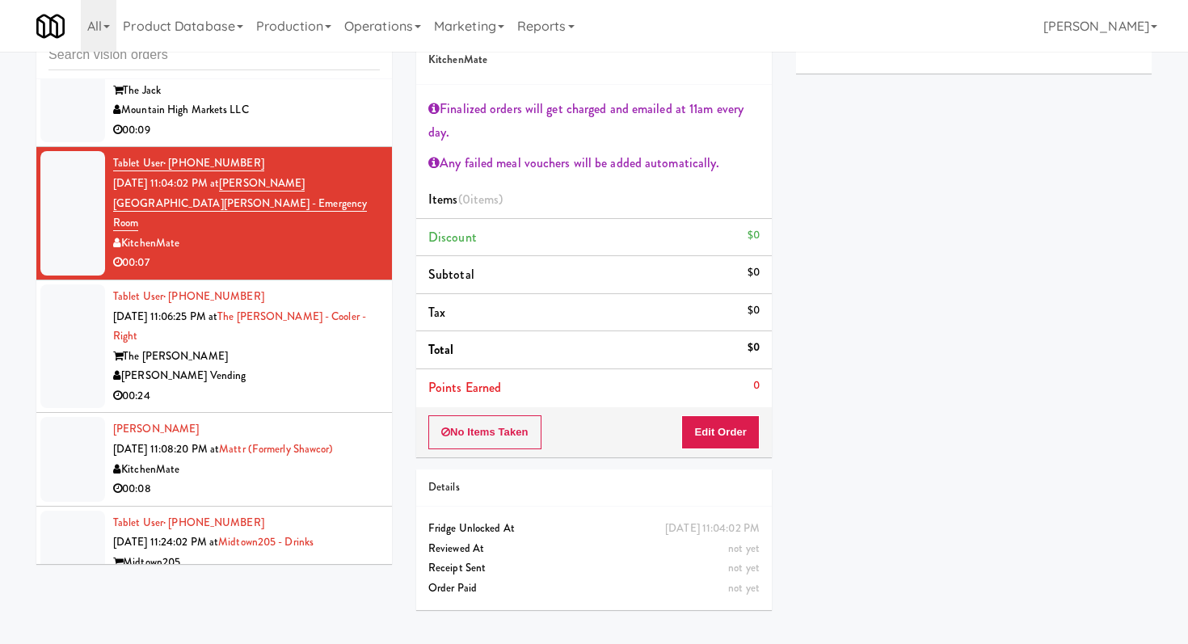
click at [251, 386] on div "00:24" at bounding box center [246, 396] width 267 height 20
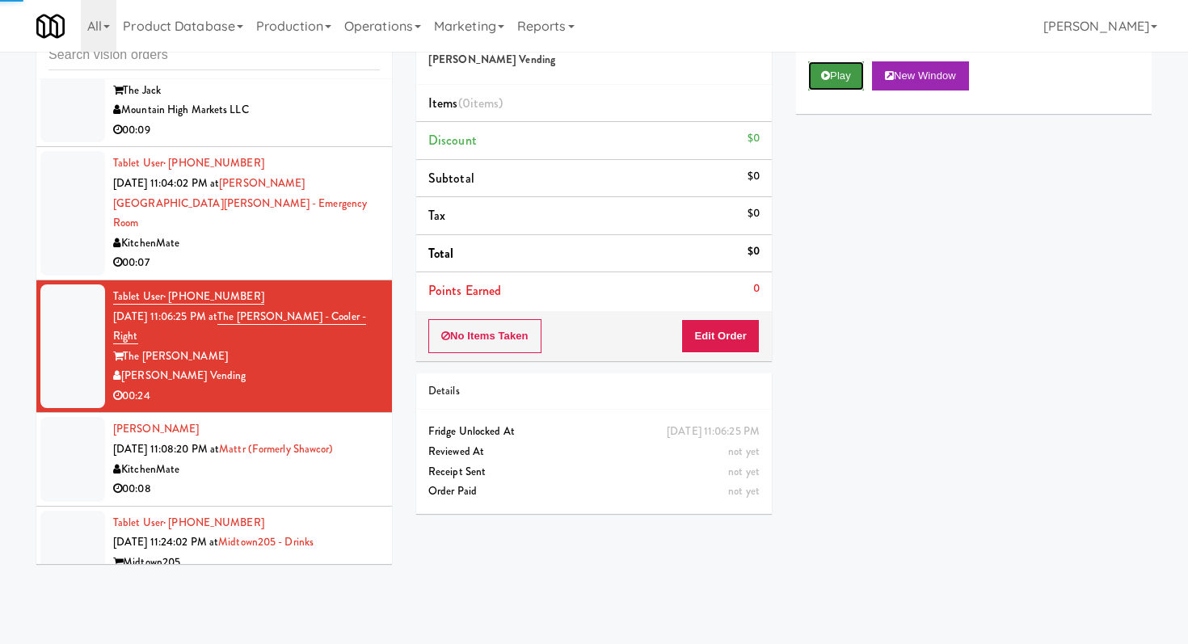
click at [827, 82] on button "Play" at bounding box center [836, 75] width 56 height 29
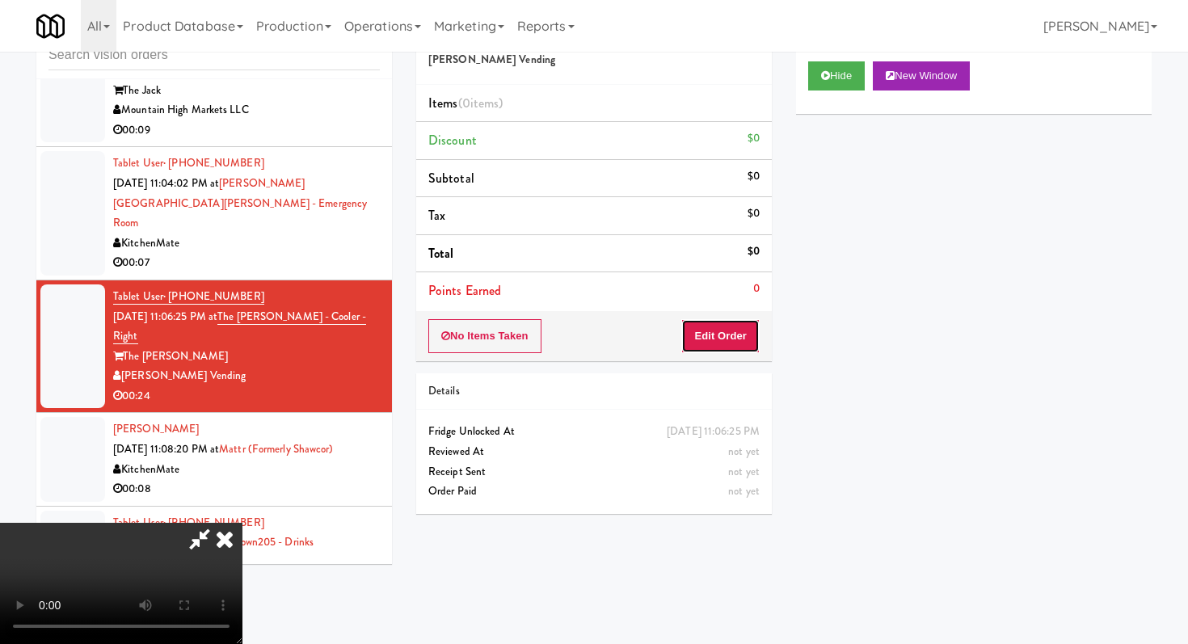
click at [737, 333] on button "Edit Order" at bounding box center [721, 336] width 78 height 34
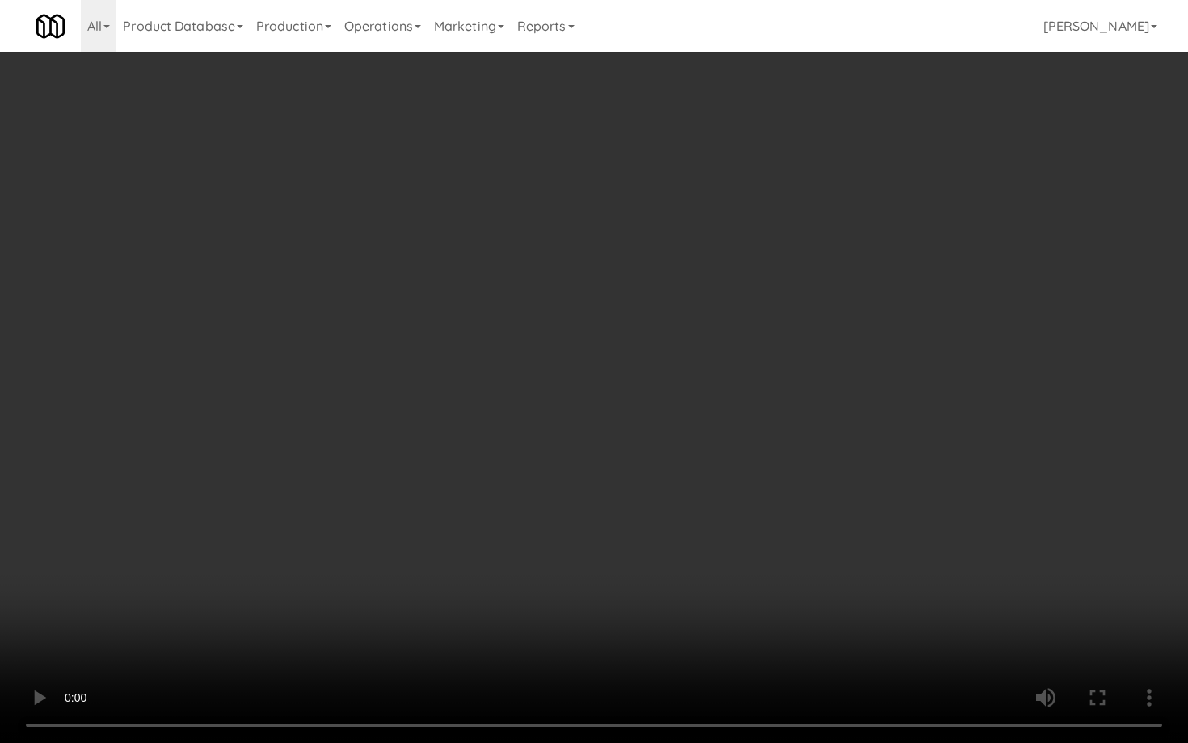
click at [692, 549] on video at bounding box center [594, 371] width 1188 height 743
click at [505, 588] on video at bounding box center [594, 371] width 1188 height 743
click at [505, 551] on video at bounding box center [594, 371] width 1188 height 743
click at [510, 547] on video at bounding box center [594, 371] width 1188 height 743
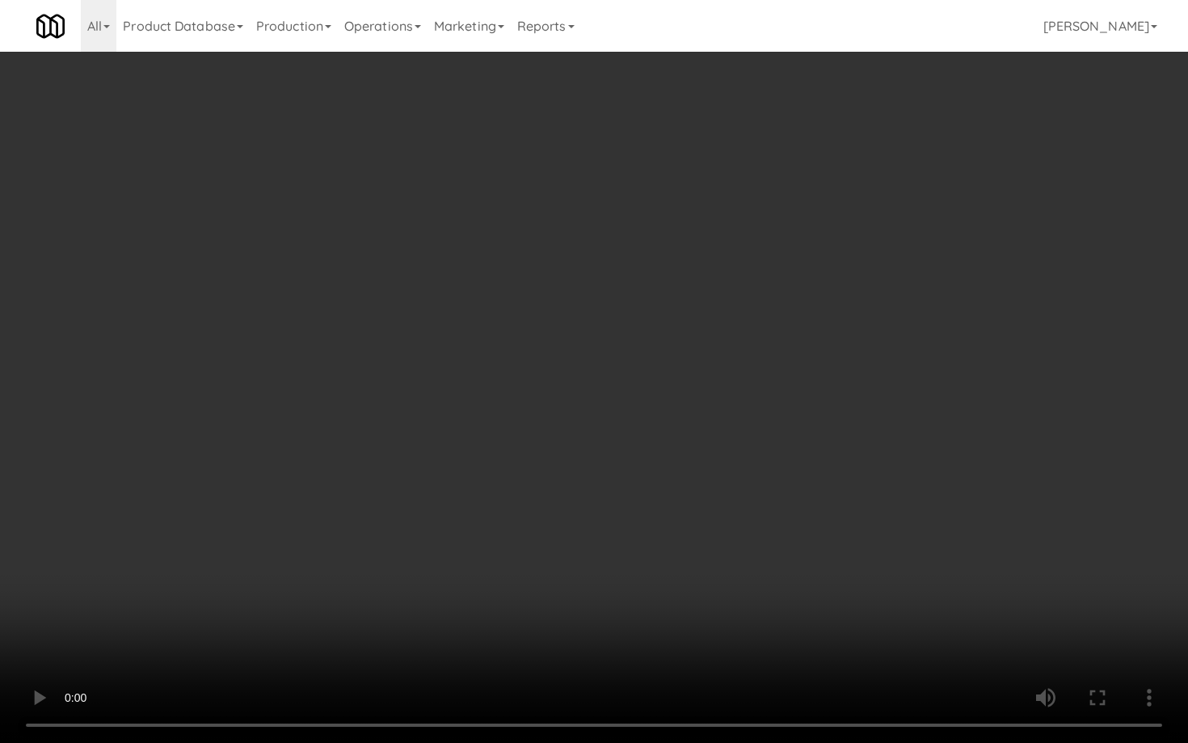
click at [510, 547] on video at bounding box center [594, 371] width 1188 height 743
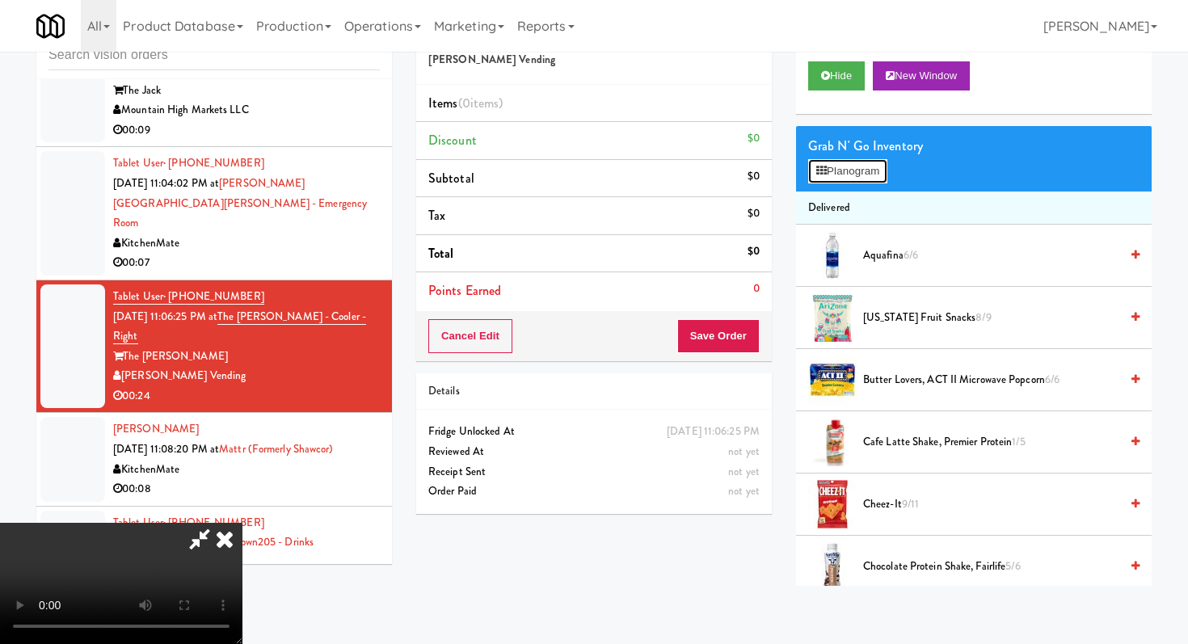
drag, startPoint x: 870, startPoint y: 159, endPoint x: 870, endPoint y: 182, distance: 22.6
click at [870, 167] on button "Planogram" at bounding box center [847, 171] width 79 height 24
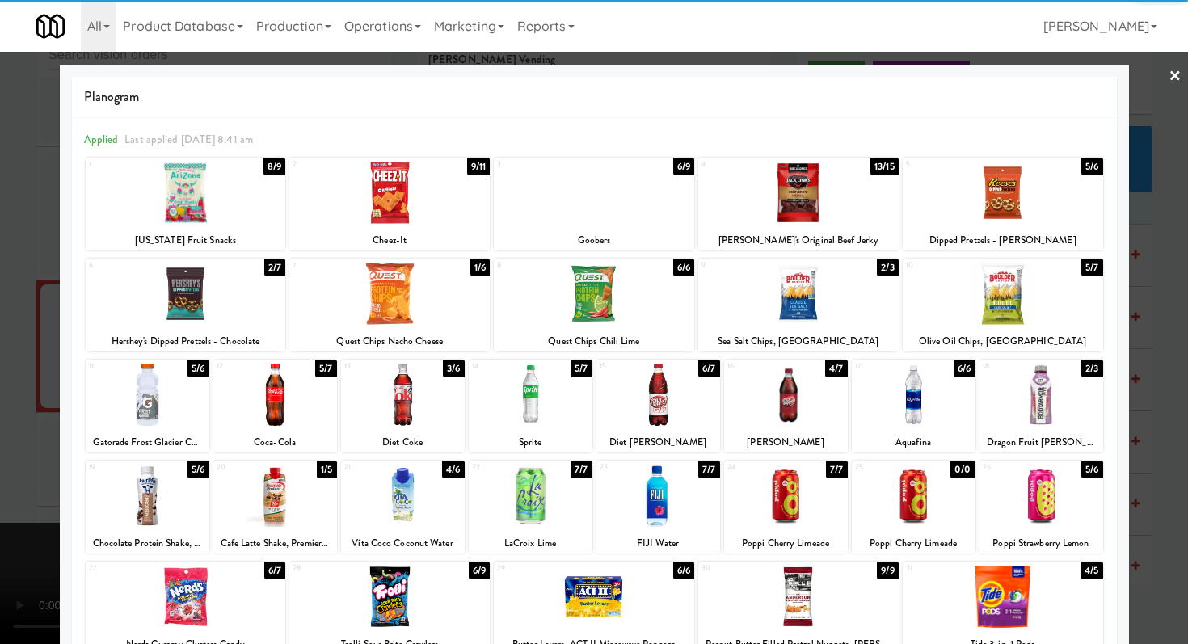
click at [278, 512] on div at bounding box center [275, 496] width 124 height 62
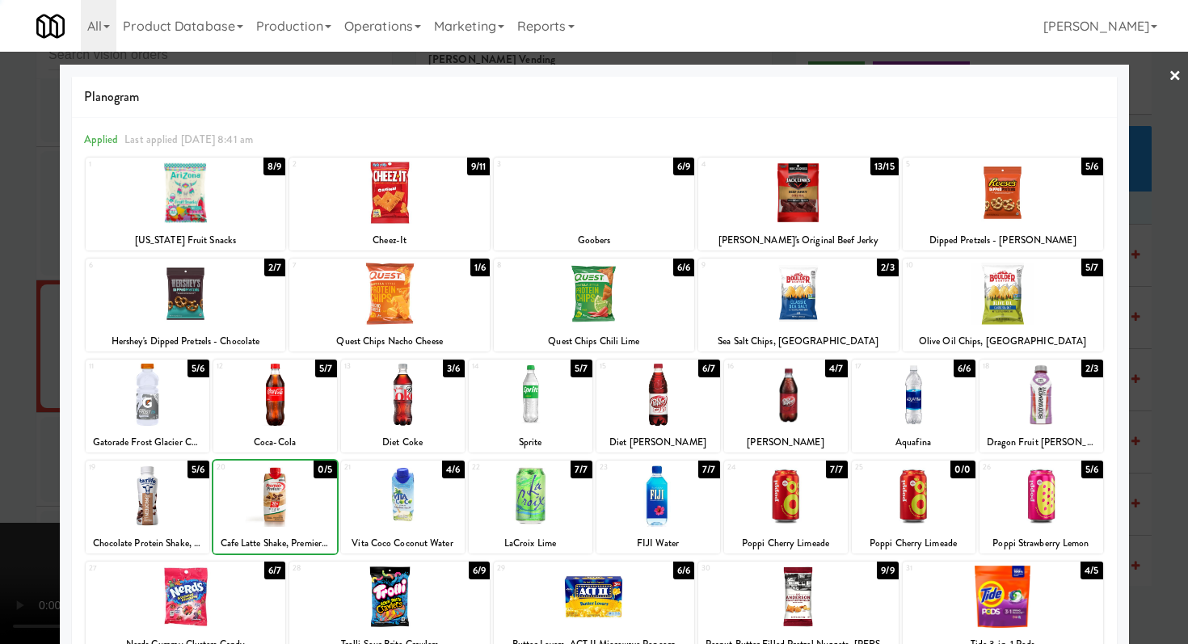
click at [391, 600] on div at bounding box center [389, 597] width 201 height 62
click at [0, 482] on div at bounding box center [594, 322] width 1188 height 644
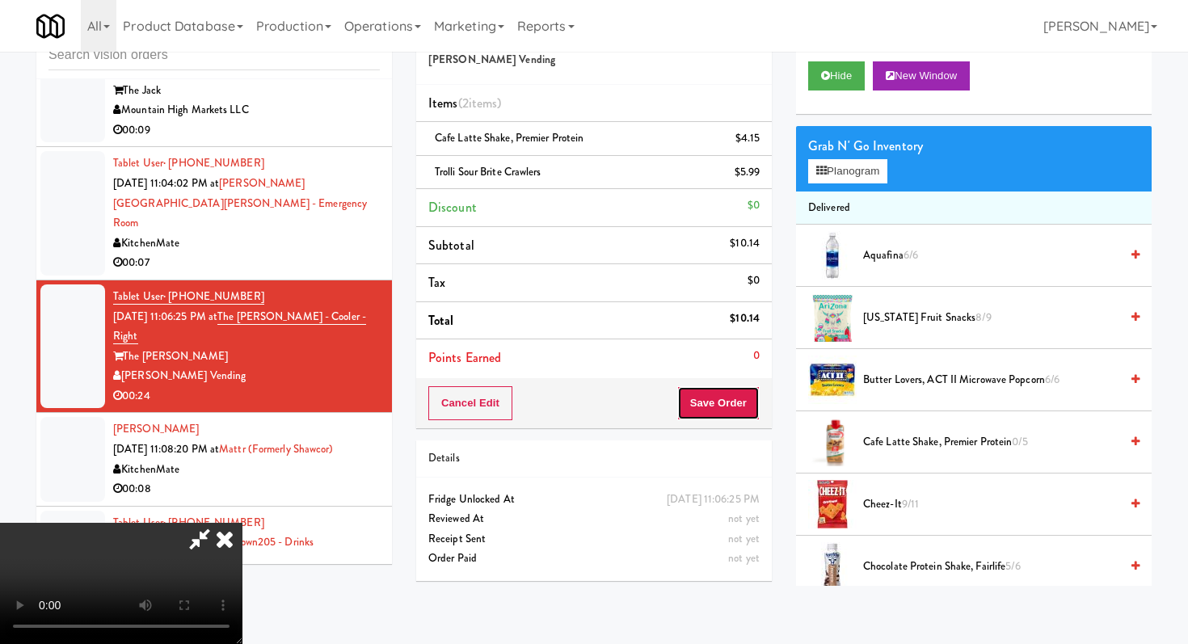
click at [732, 403] on button "Save Order" at bounding box center [719, 403] width 82 height 34
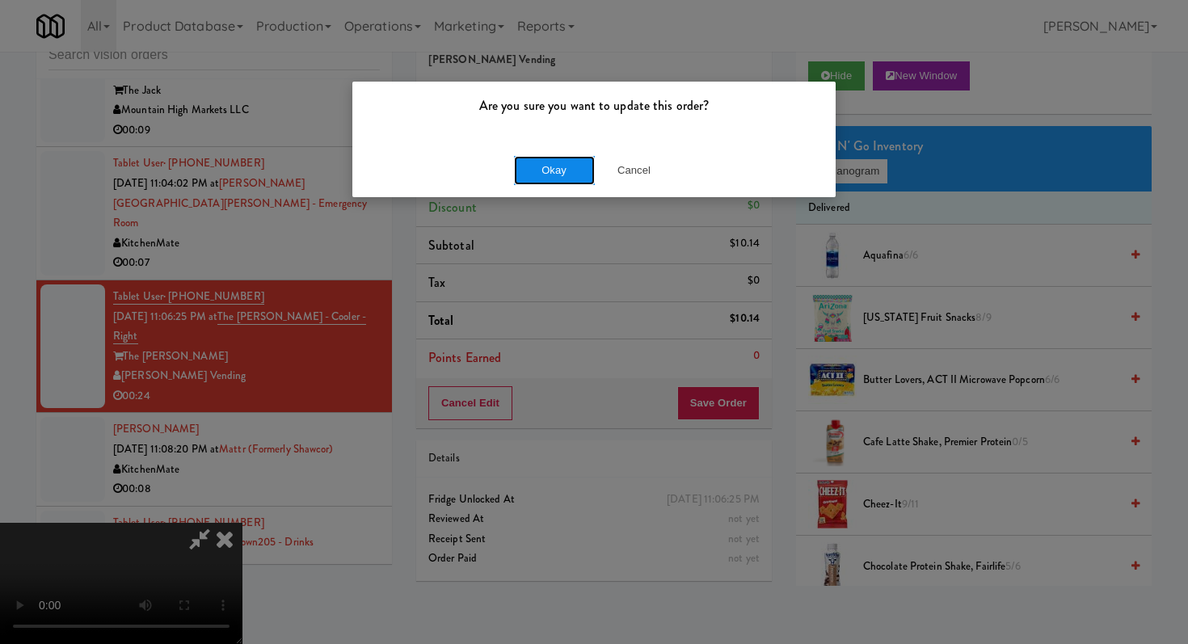
click at [572, 167] on button "Okay" at bounding box center [554, 170] width 81 height 29
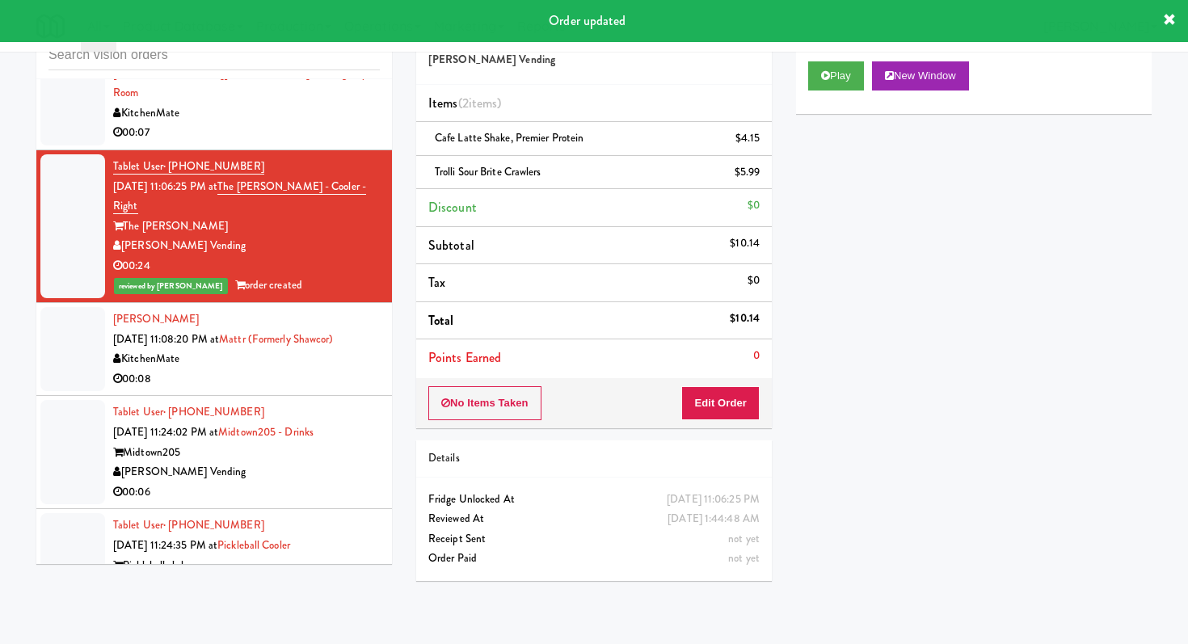
scroll to position [3764, 0]
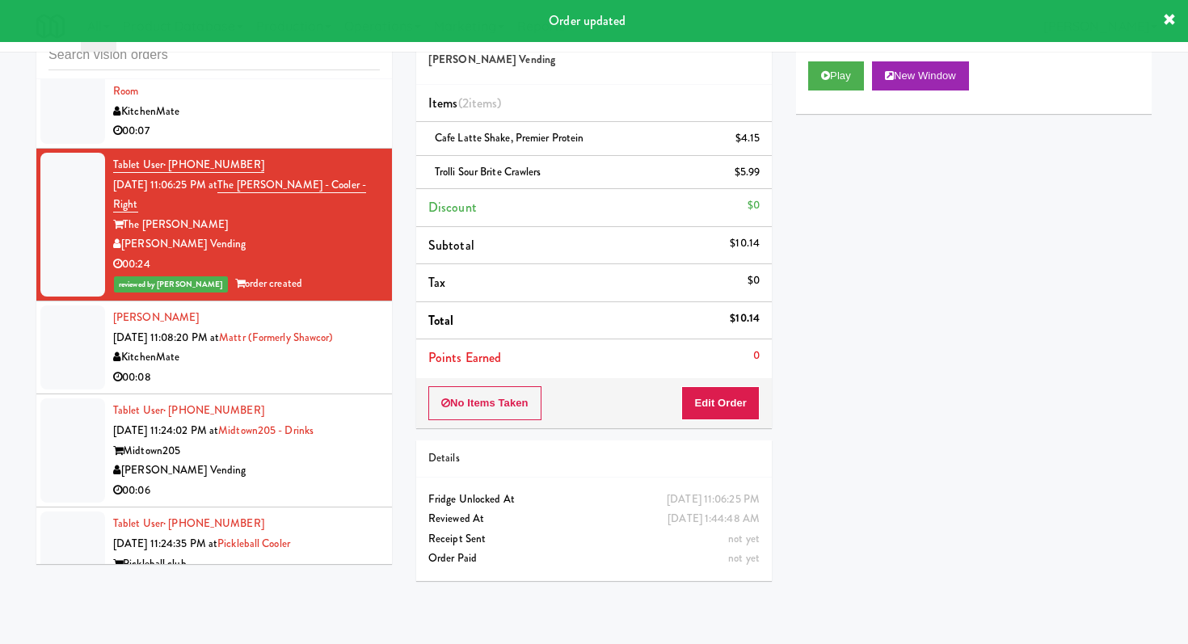
click at [280, 348] on div "KitchenMate" at bounding box center [246, 358] width 267 height 20
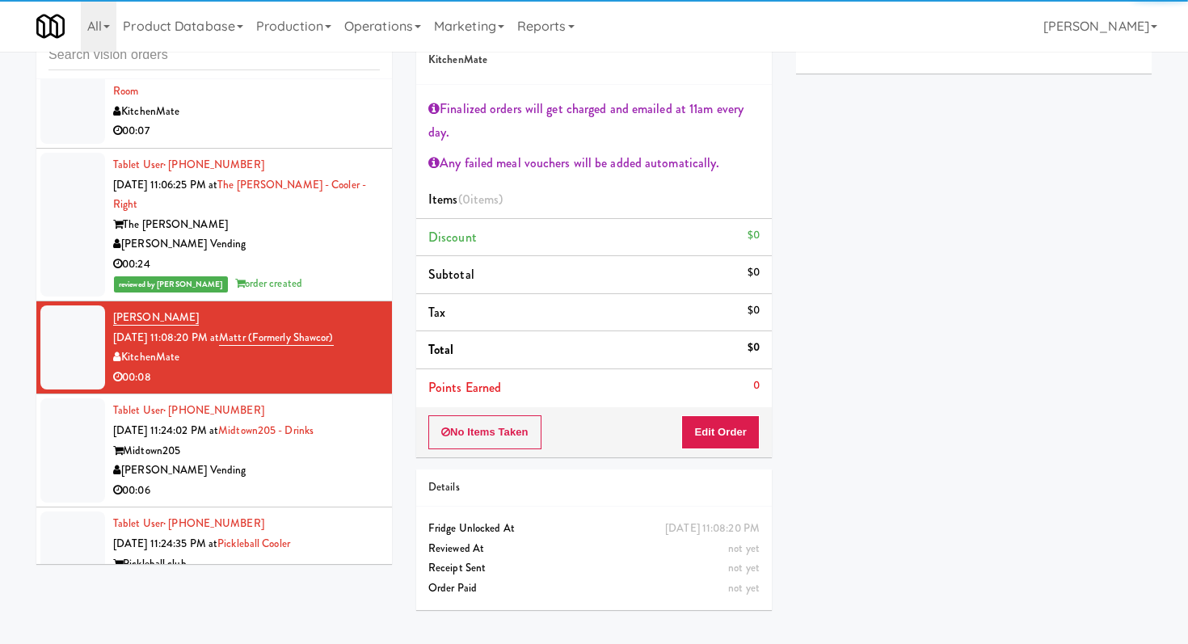
click at [285, 461] on div "[PERSON_NAME] Vending" at bounding box center [246, 471] width 267 height 20
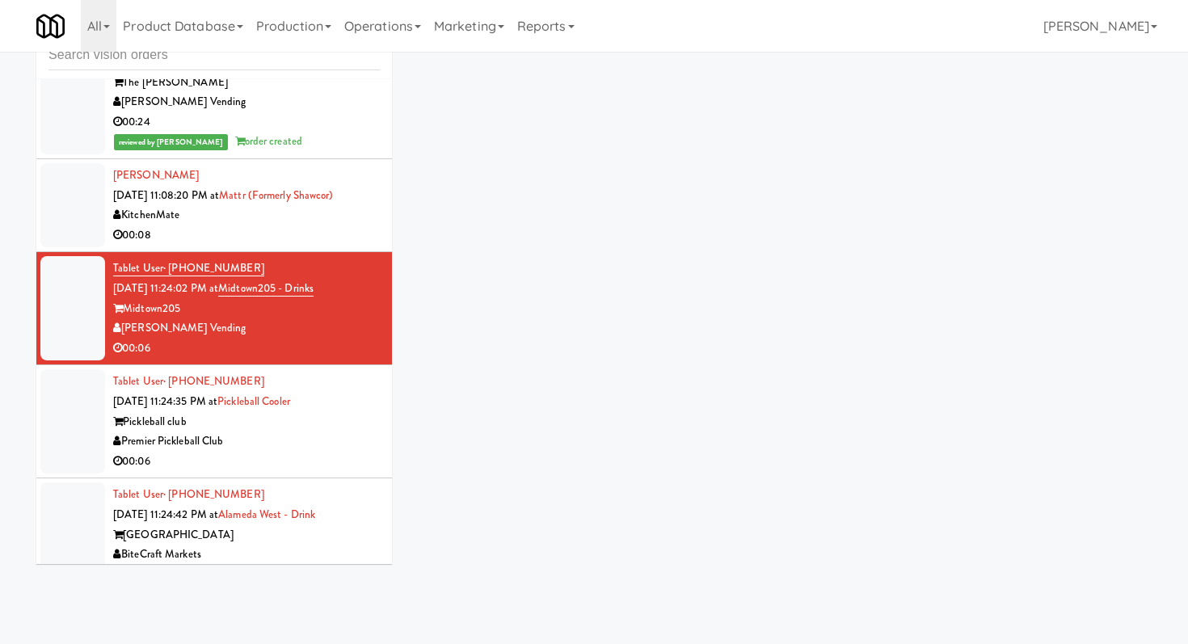
scroll to position [3983, 0]
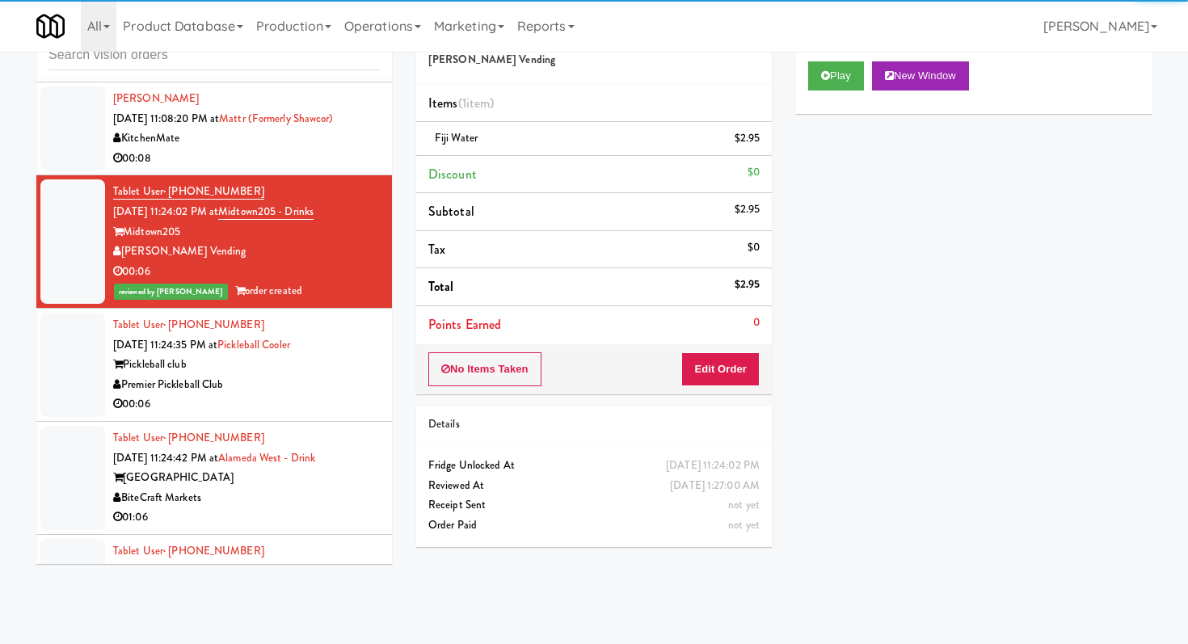
click at [321, 395] on div "00:06" at bounding box center [246, 405] width 267 height 20
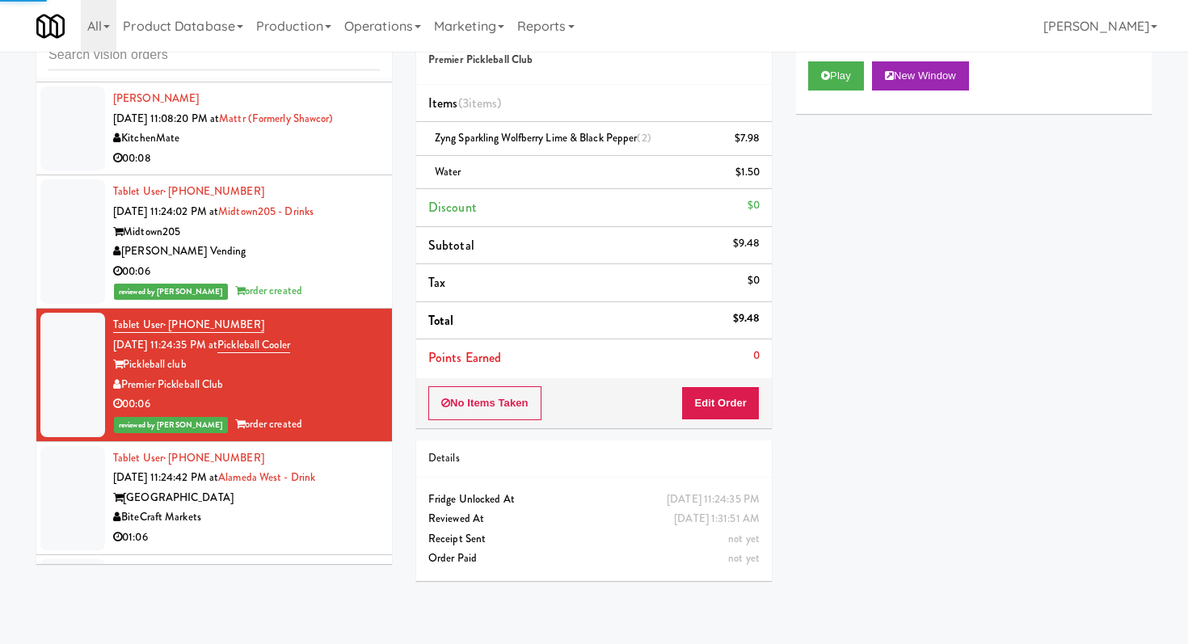
click at [339, 528] on div "01:06" at bounding box center [246, 538] width 267 height 20
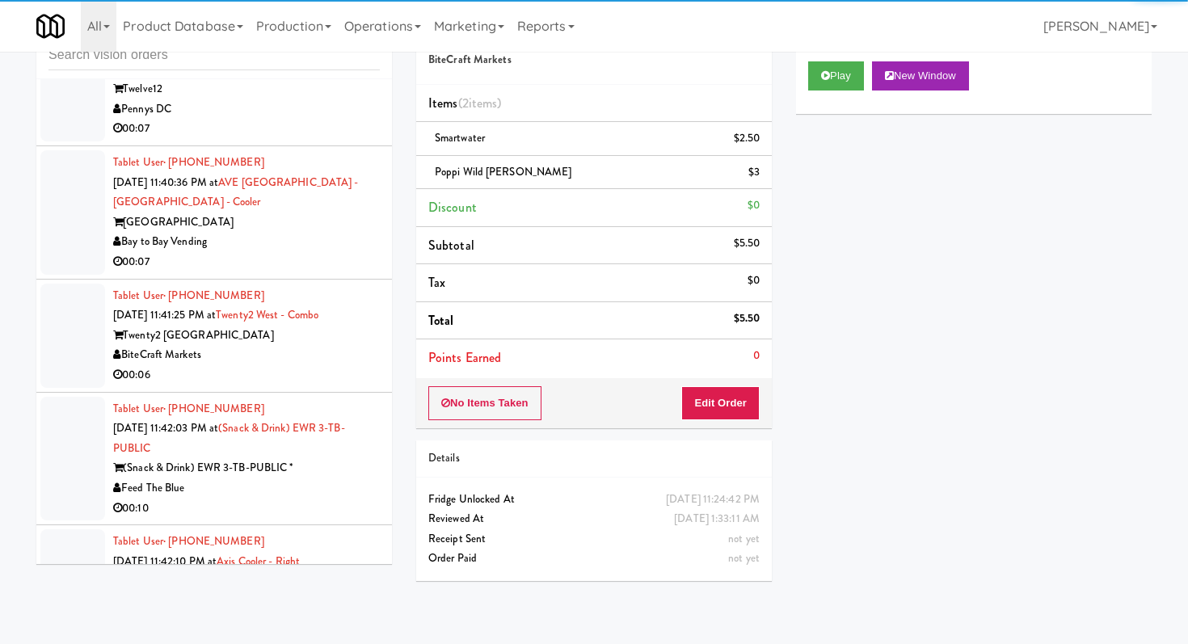
scroll to position [4926, 0]
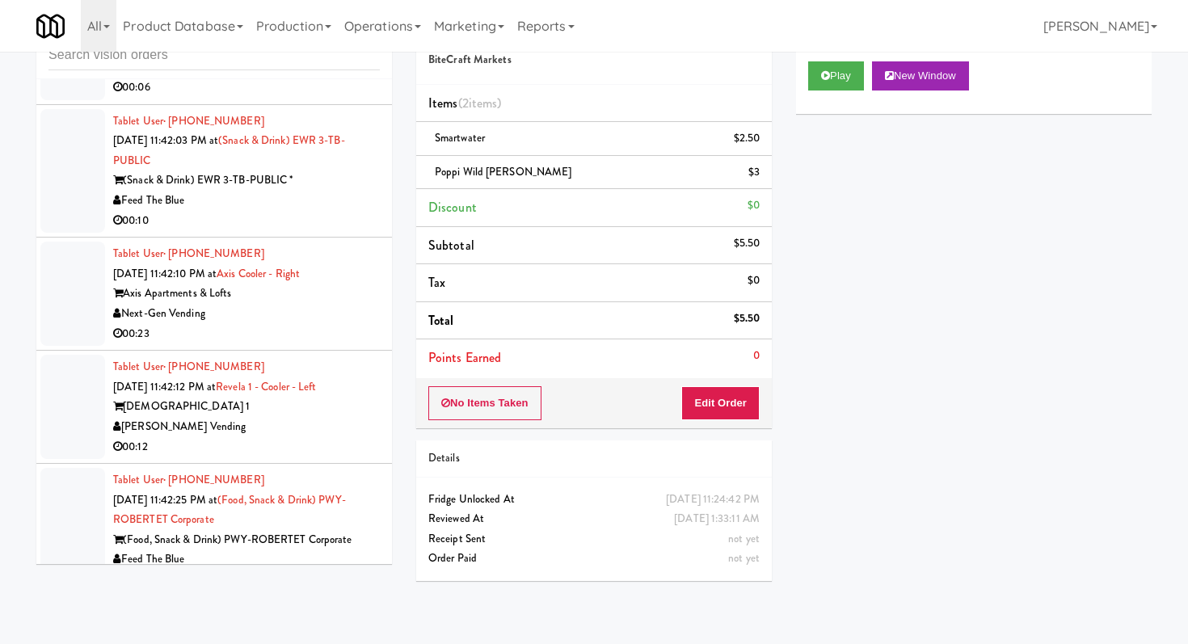
click at [348, 324] on div "00:23" at bounding box center [246, 334] width 267 height 20
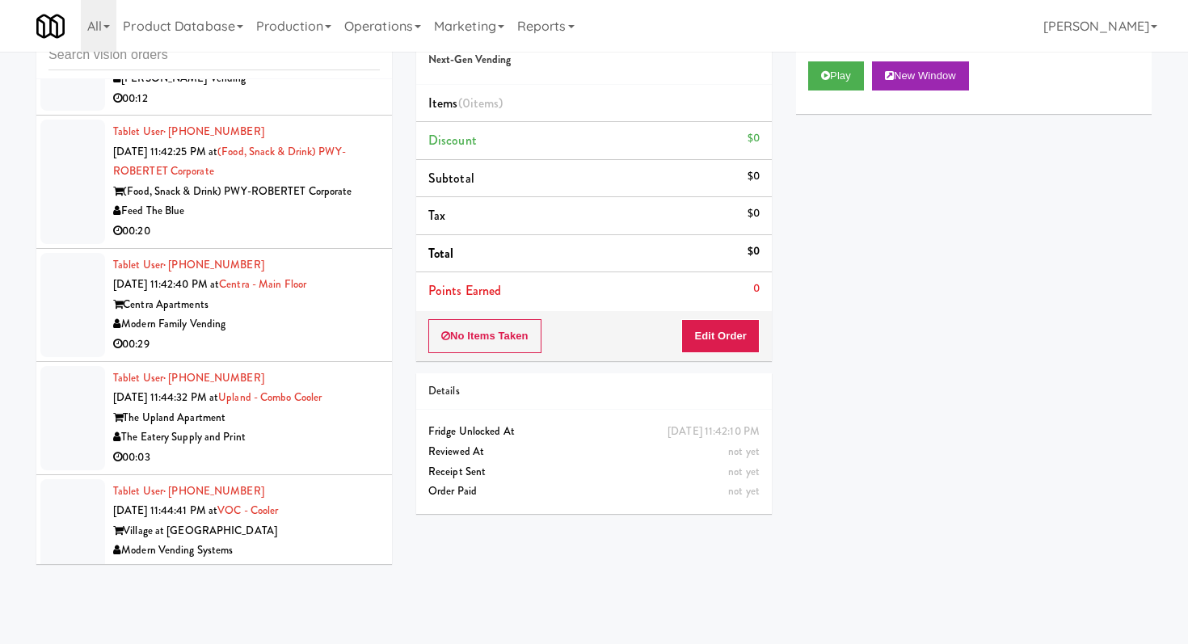
scroll to position [5489, 0]
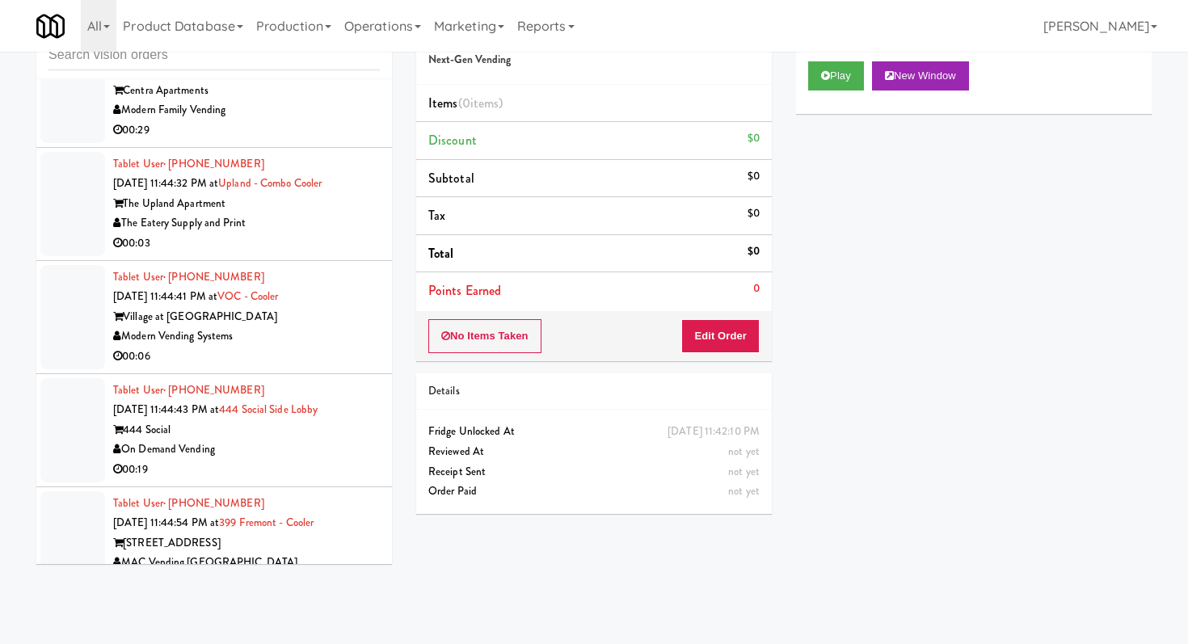
click at [337, 222] on li "Tablet User · (909) 407-5926 [DATE] 11:44:32 PM at [GEOGRAPHIC_DATA] - Combo Co…" at bounding box center [214, 204] width 356 height 113
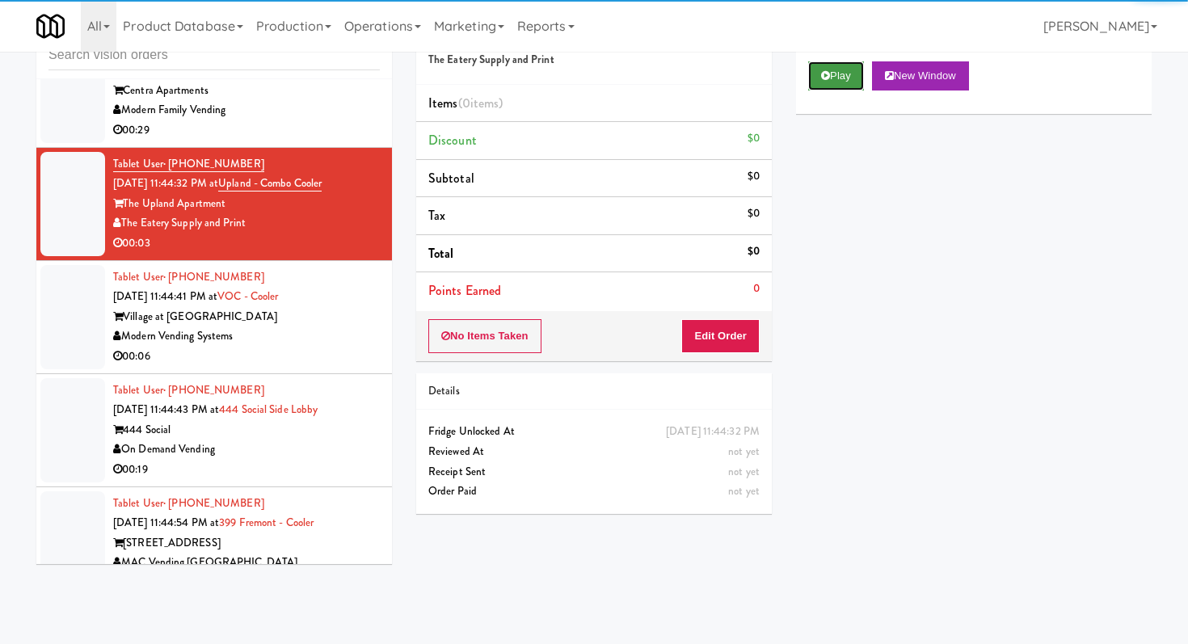
click at [829, 74] on icon at bounding box center [825, 75] width 9 height 11
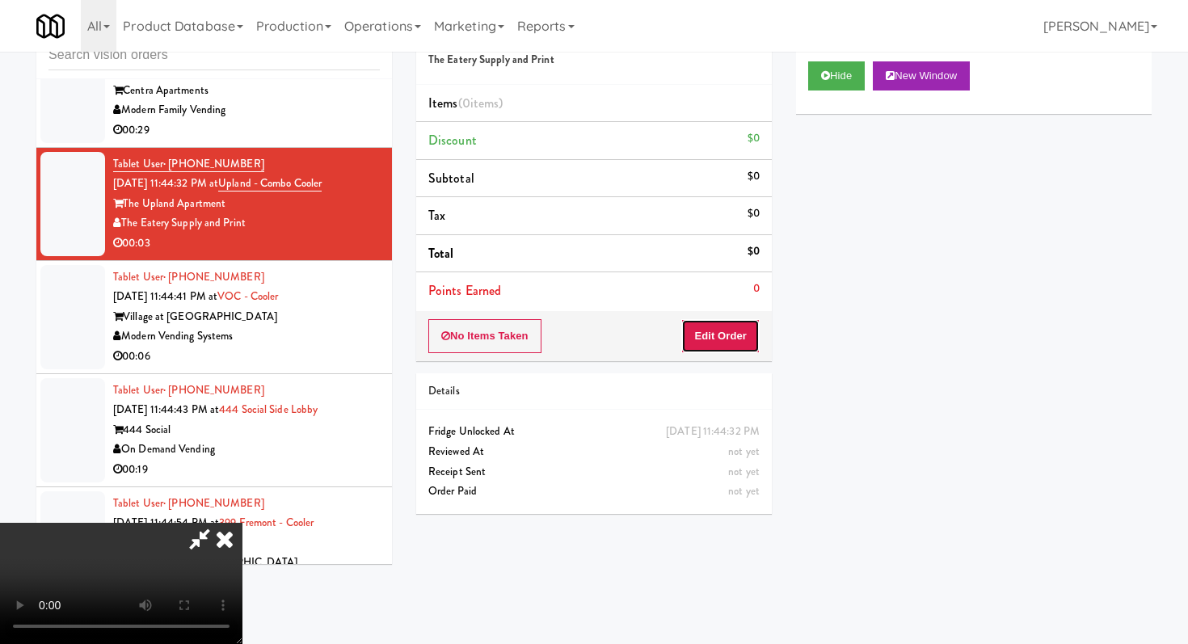
click at [732, 326] on button "Edit Order" at bounding box center [721, 336] width 78 height 34
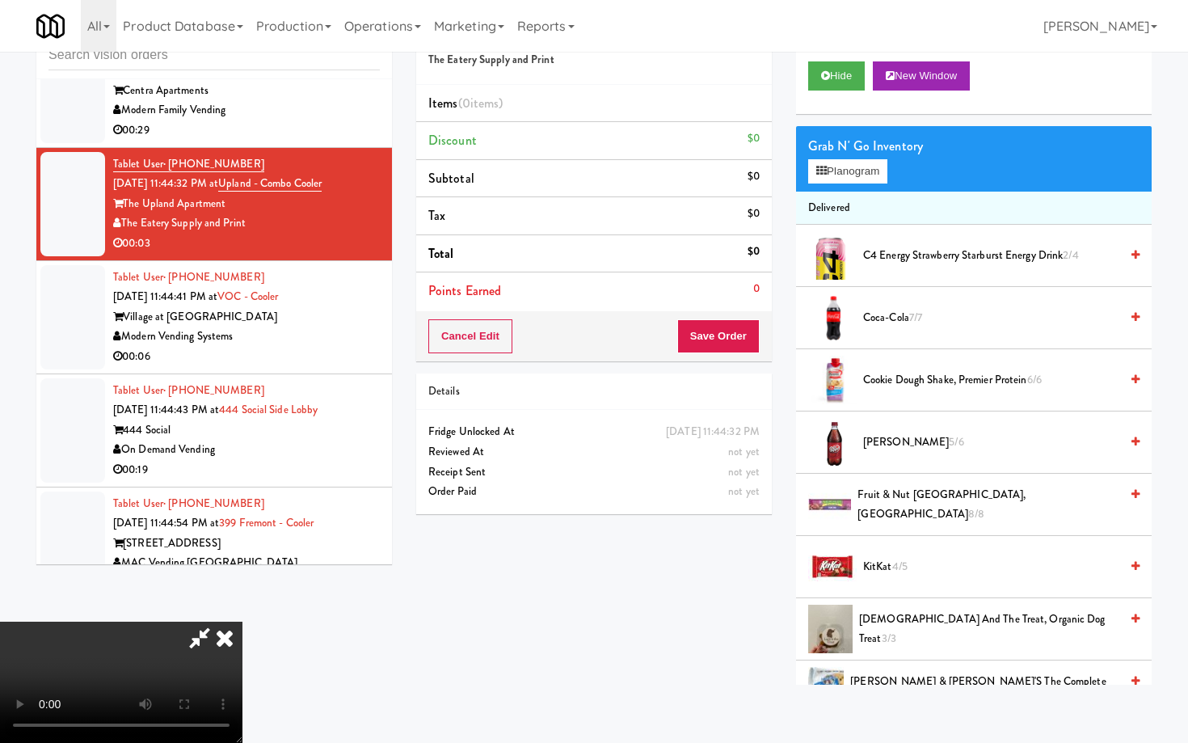
click at [243, 622] on video at bounding box center [121, 682] width 243 height 121
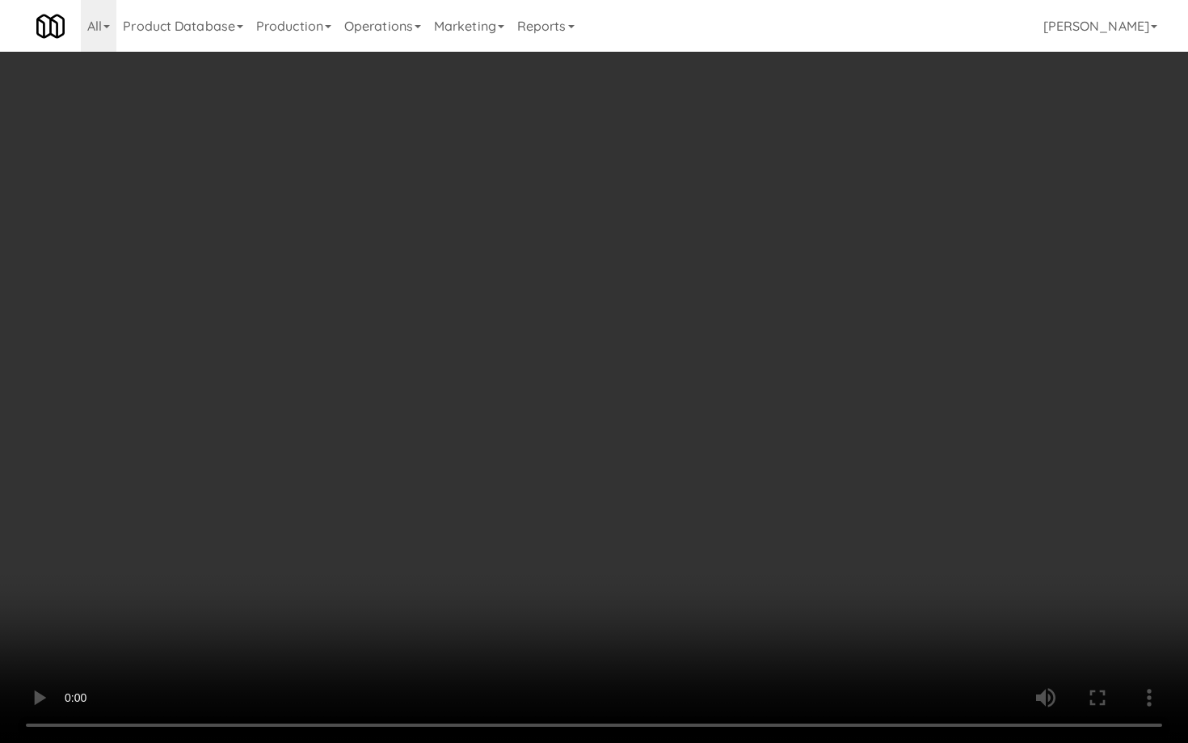
click at [816, 583] on video at bounding box center [594, 371] width 1188 height 743
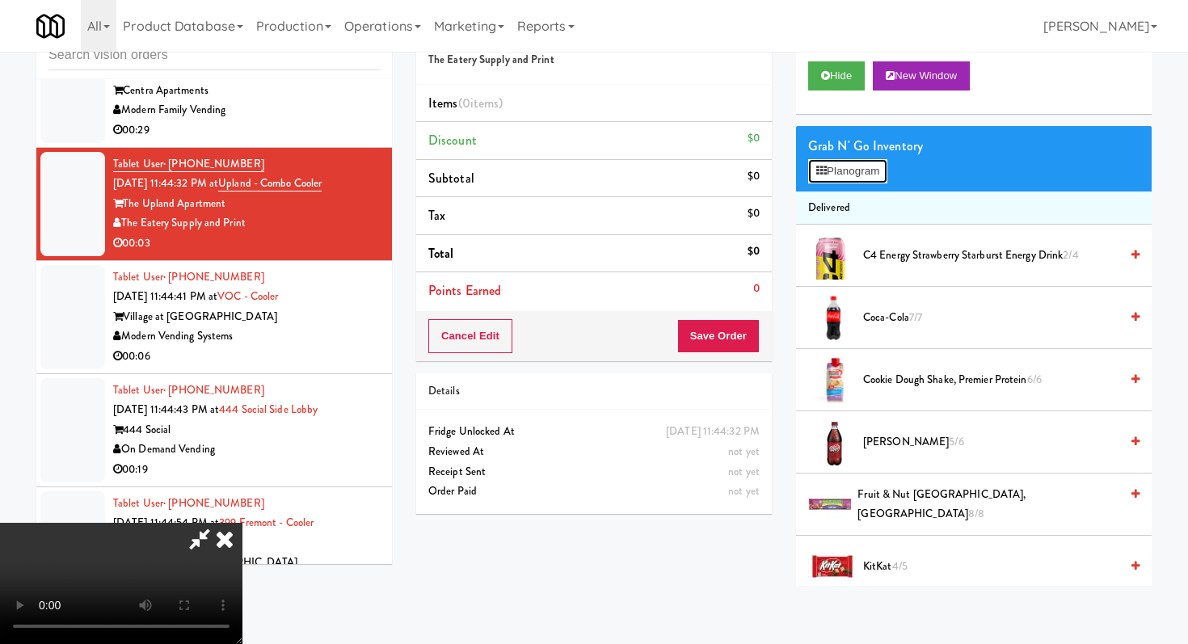
click at [854, 183] on button "Planogram" at bounding box center [847, 171] width 79 height 24
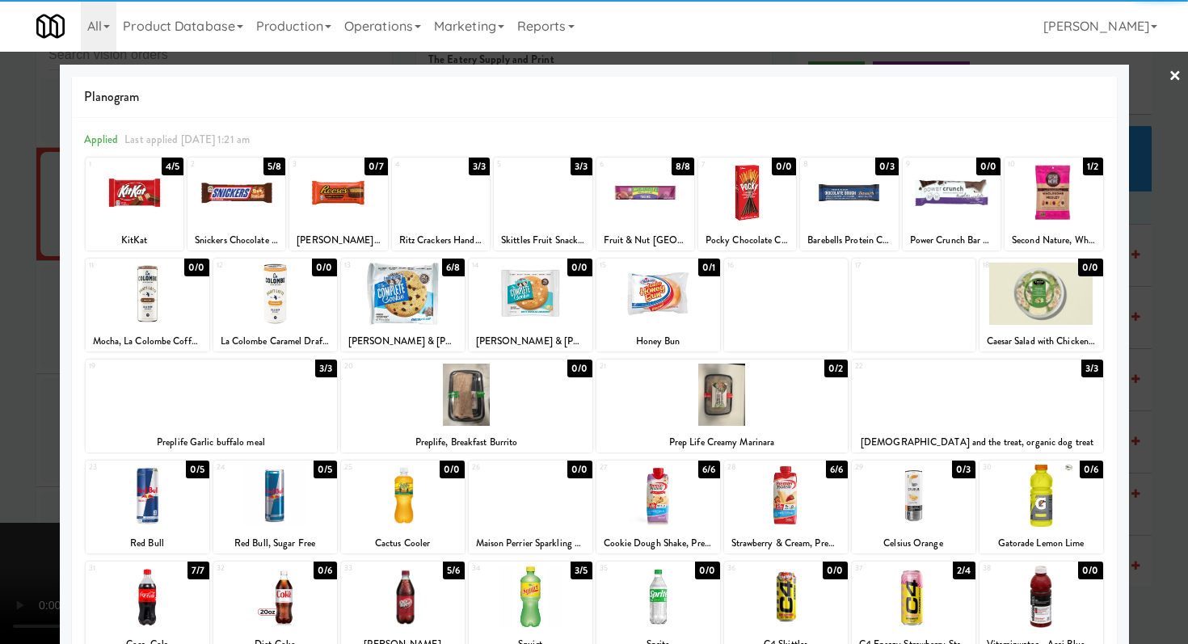
click at [429, 488] on div at bounding box center [403, 496] width 124 height 62
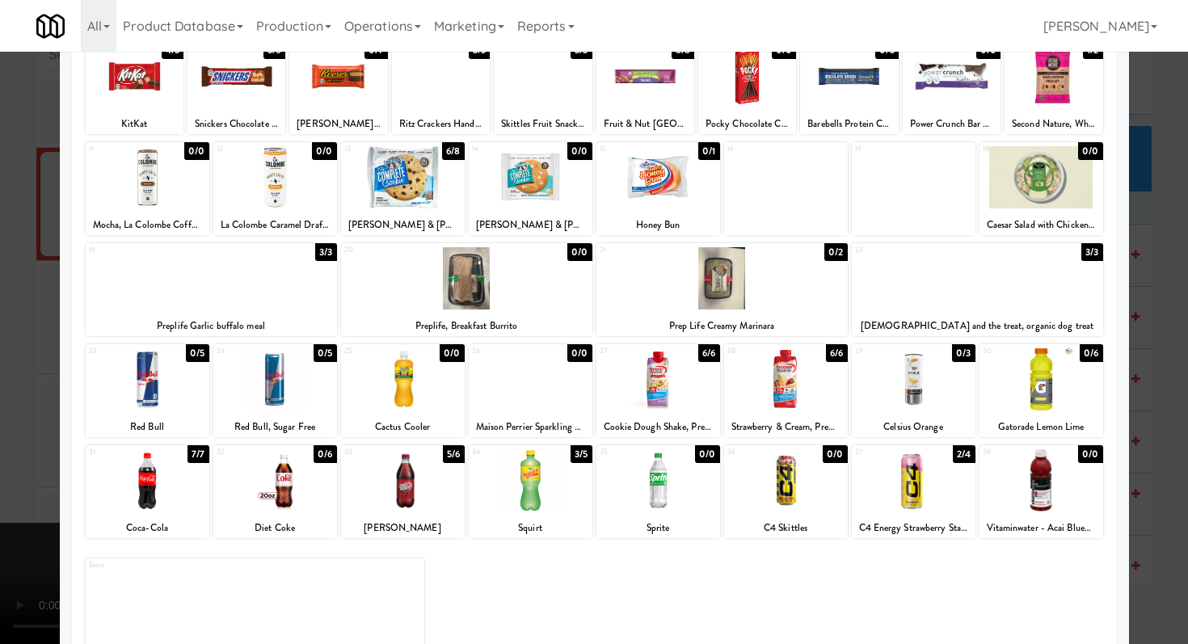
scroll to position [150, 0]
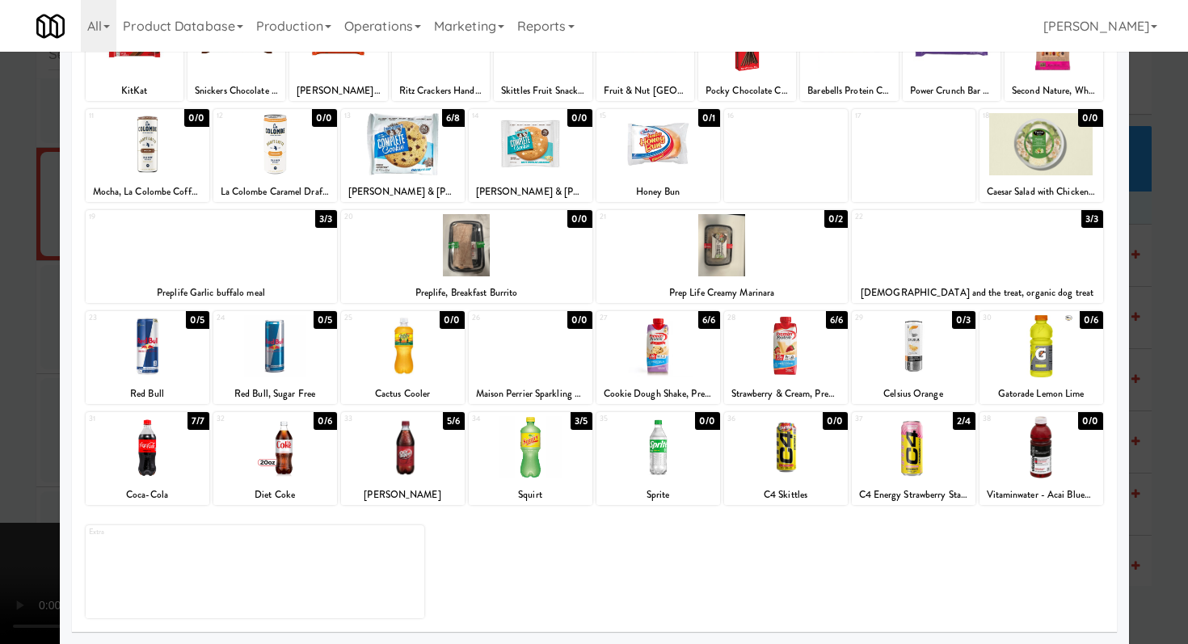
click at [1158, 304] on div at bounding box center [594, 322] width 1188 height 644
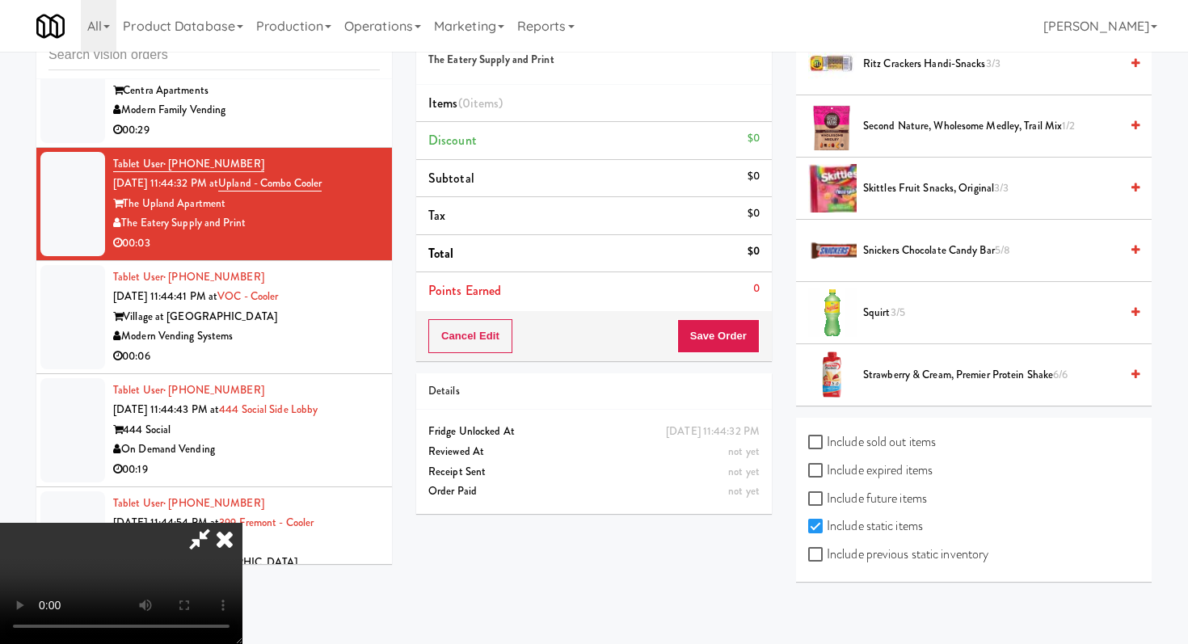
scroll to position [760, 0]
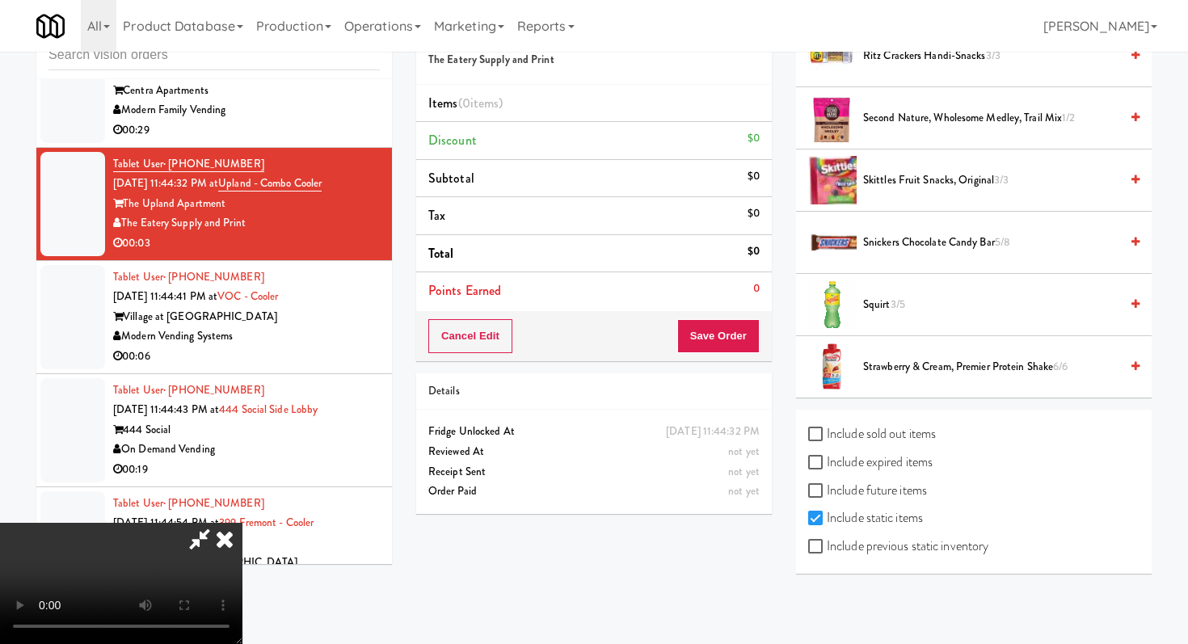
click at [818, 560] on div "Include previous static inventory" at bounding box center [973, 548] width 331 height 28
click at [813, 546] on input "Include previous static inventory" at bounding box center [817, 547] width 19 height 13
checkbox input "true"
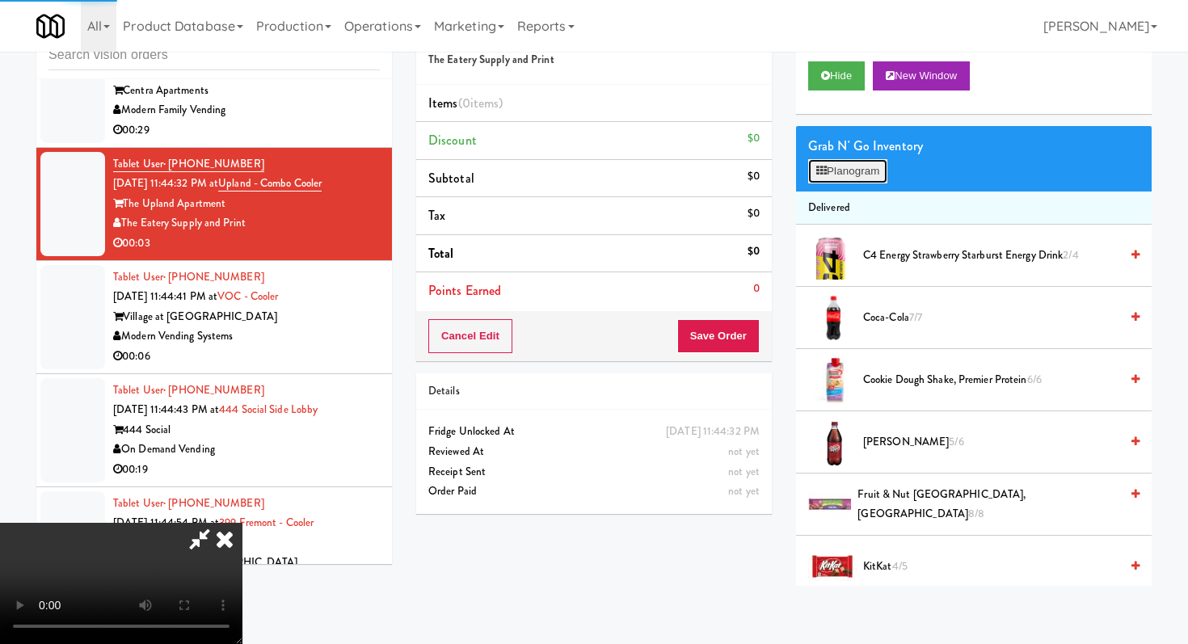
click at [860, 159] on button "Planogram" at bounding box center [847, 171] width 79 height 24
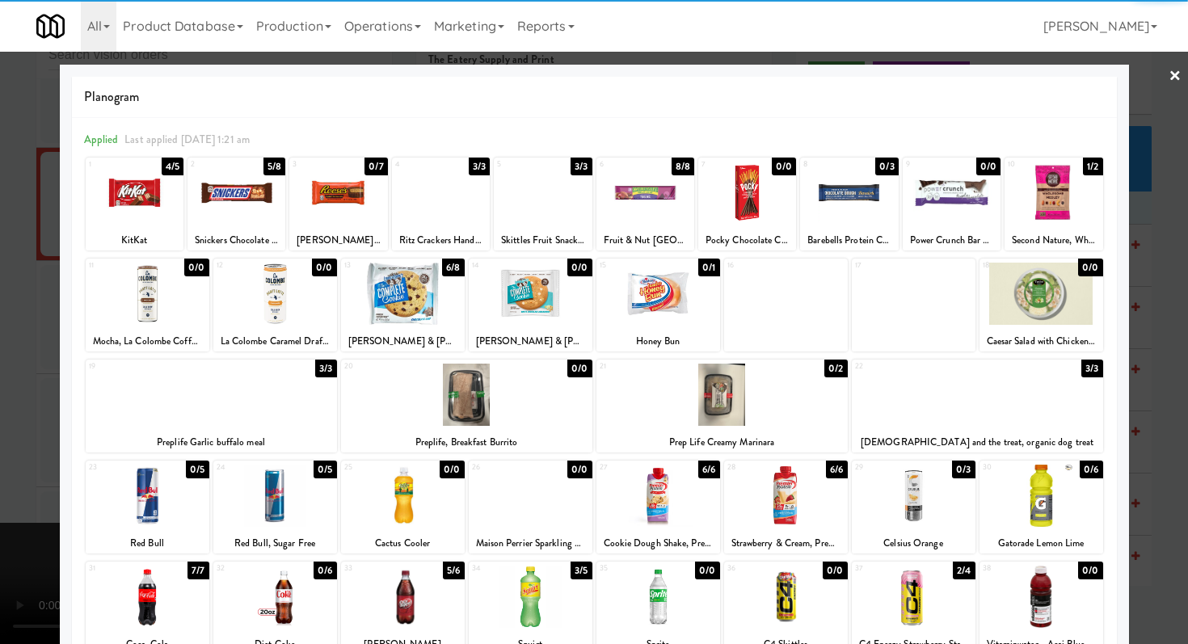
click at [407, 509] on div at bounding box center [403, 496] width 124 height 62
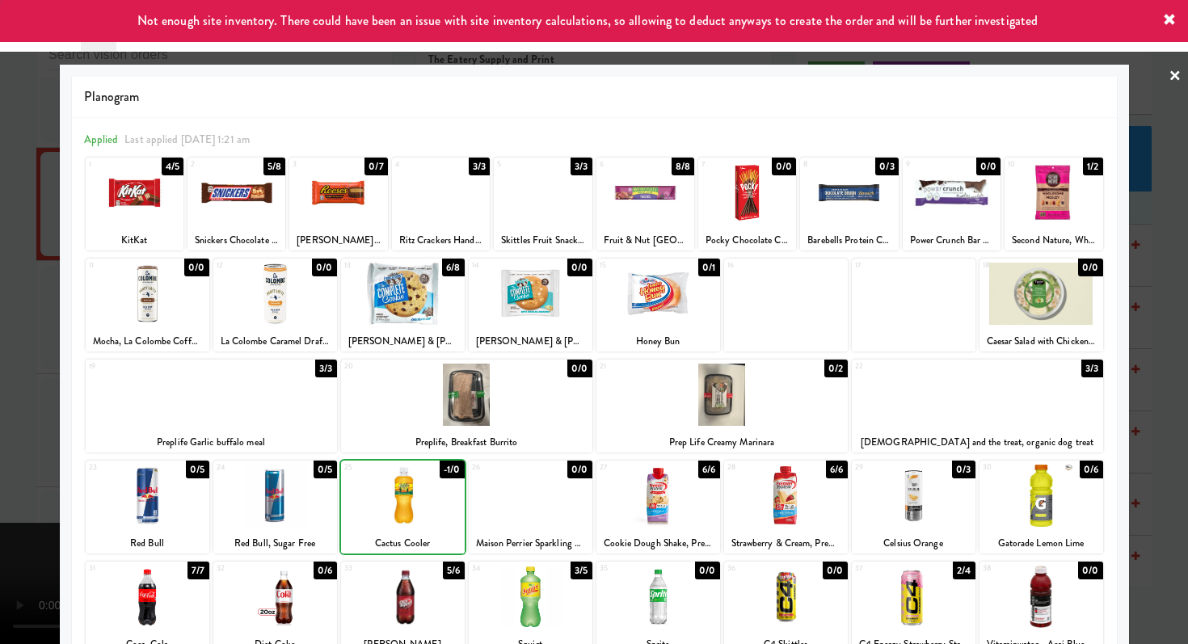
click at [0, 489] on div at bounding box center [594, 322] width 1188 height 644
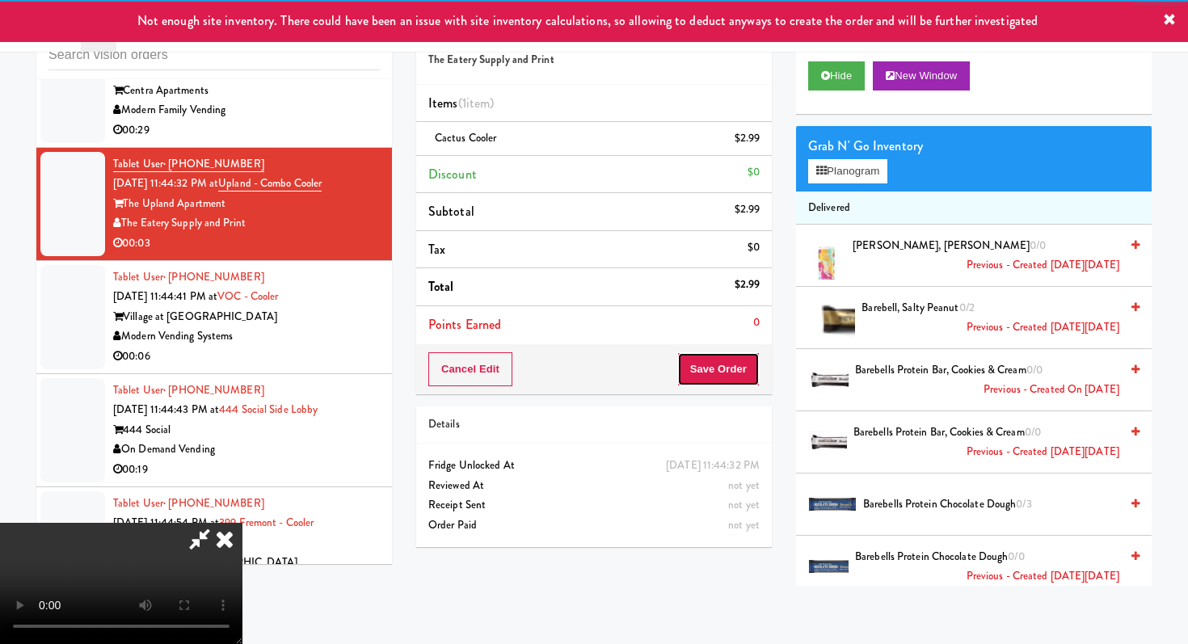
click at [734, 371] on button "Save Order" at bounding box center [719, 370] width 82 height 34
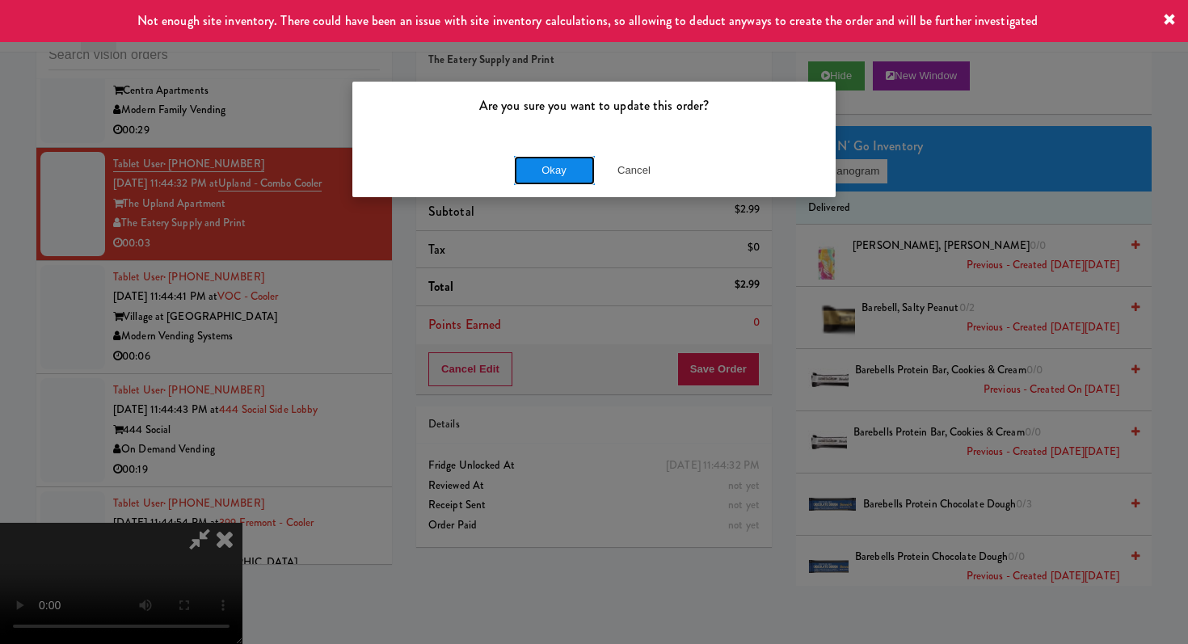
click at [564, 166] on button "Okay" at bounding box center [554, 170] width 81 height 29
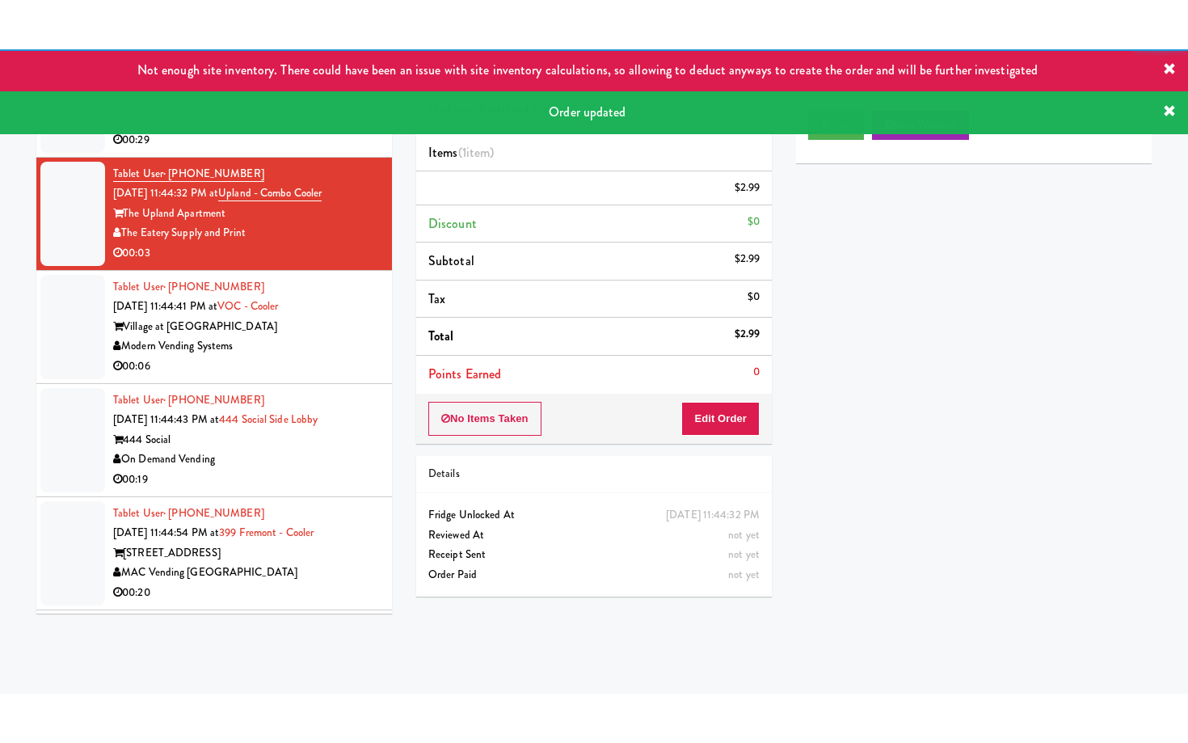
scroll to position [5529, 0]
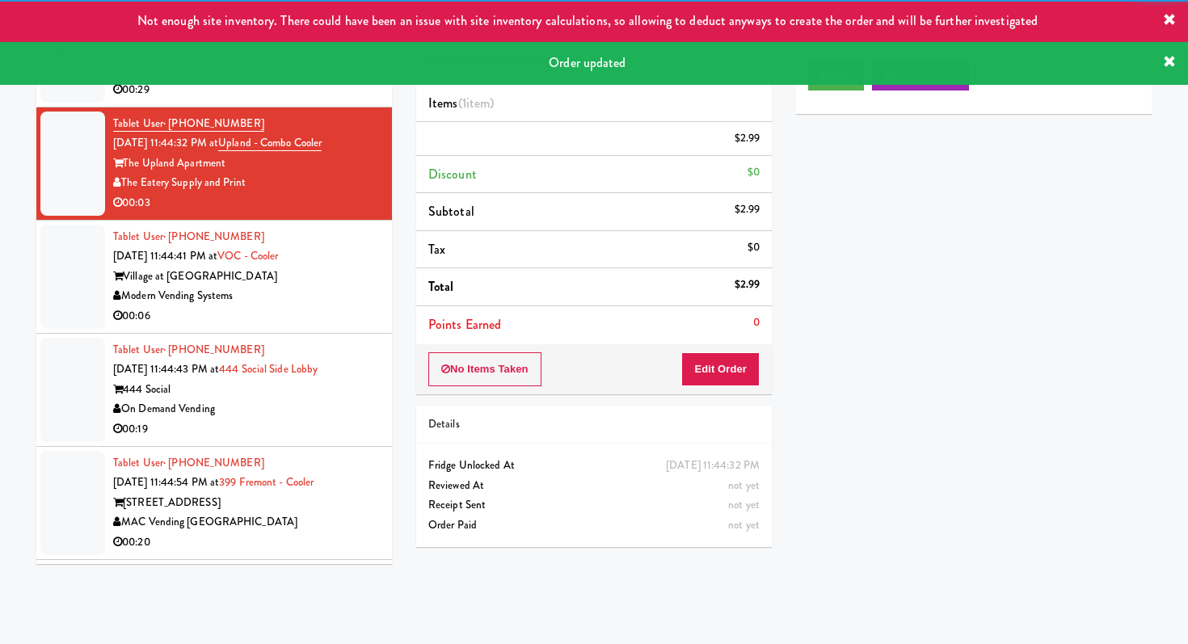
click at [307, 286] on div "Modern Vending Systems" at bounding box center [246, 296] width 267 height 20
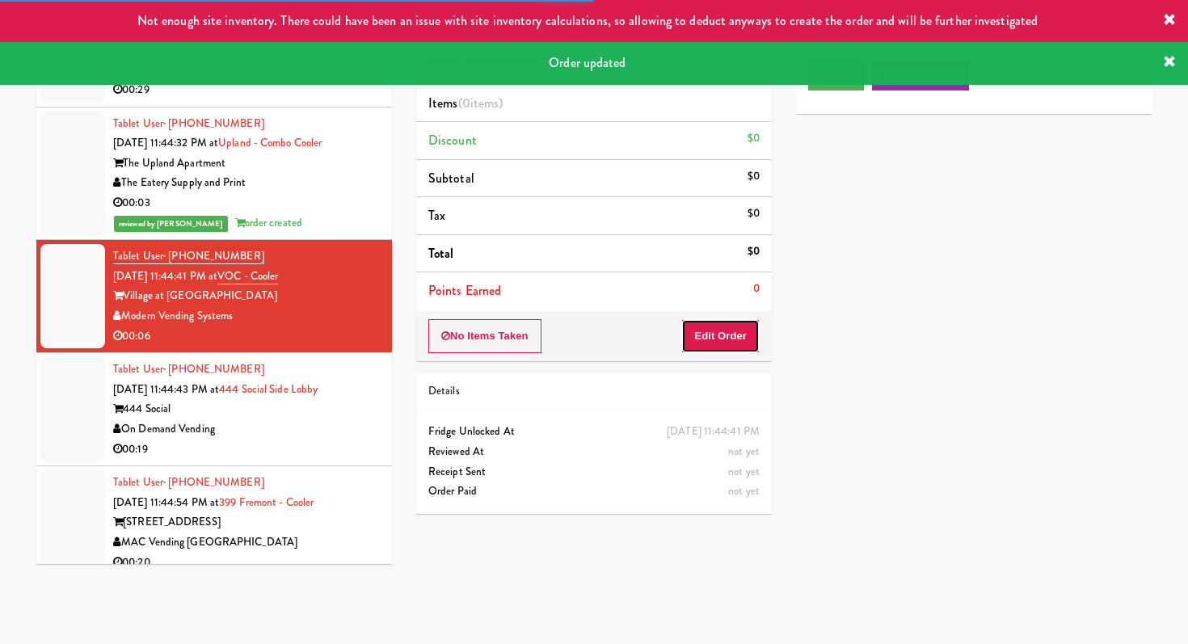
click at [721, 349] on button "Edit Order" at bounding box center [721, 336] width 78 height 34
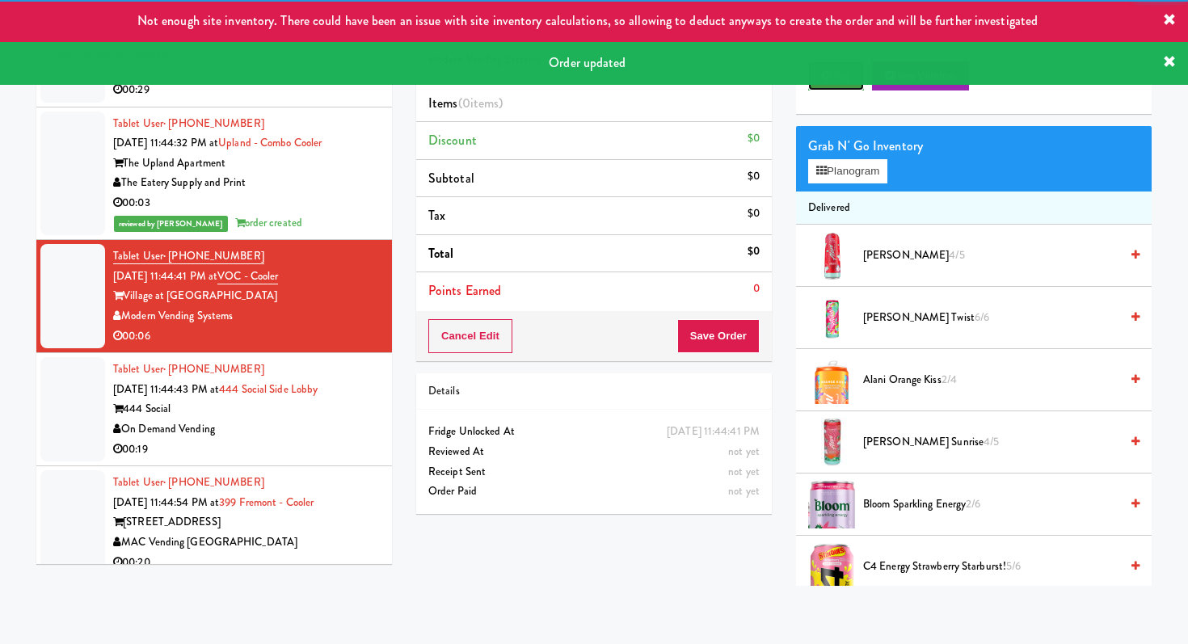
click at [841, 88] on button "Play" at bounding box center [836, 75] width 56 height 29
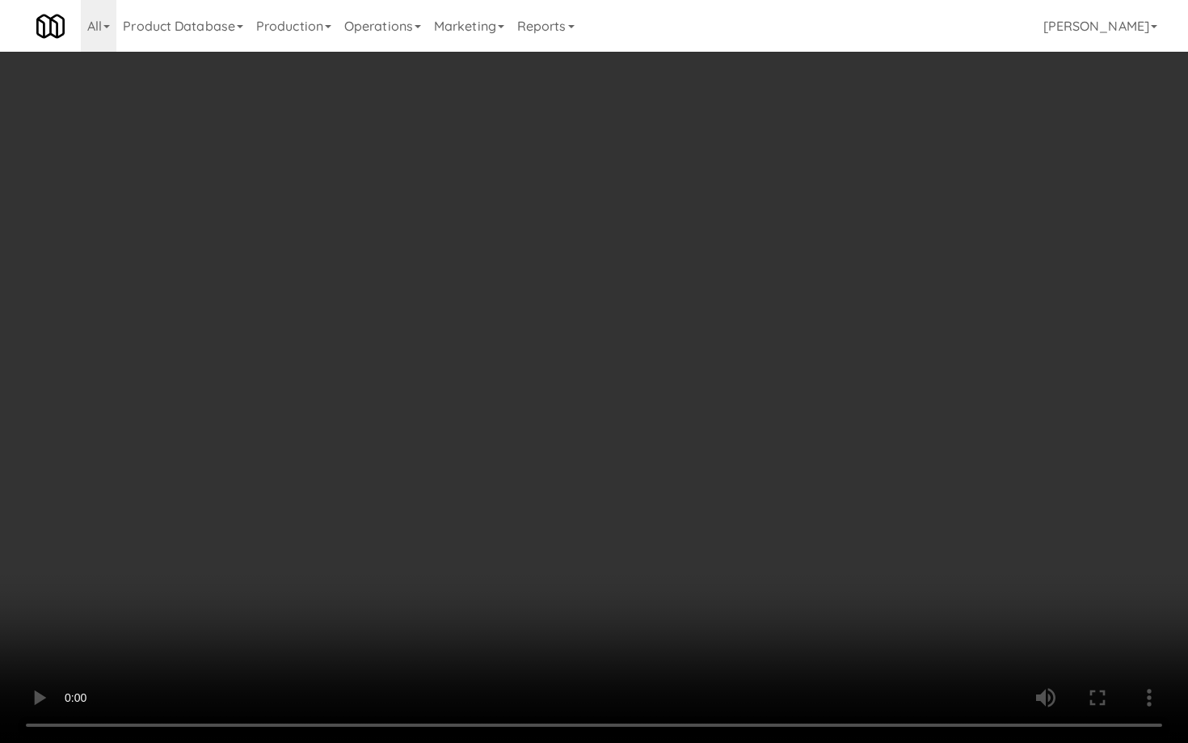
click at [676, 584] on video at bounding box center [594, 371] width 1188 height 743
click at [593, 583] on video at bounding box center [594, 371] width 1188 height 743
click at [600, 567] on video at bounding box center [594, 371] width 1188 height 743
click at [606, 564] on video at bounding box center [594, 371] width 1188 height 743
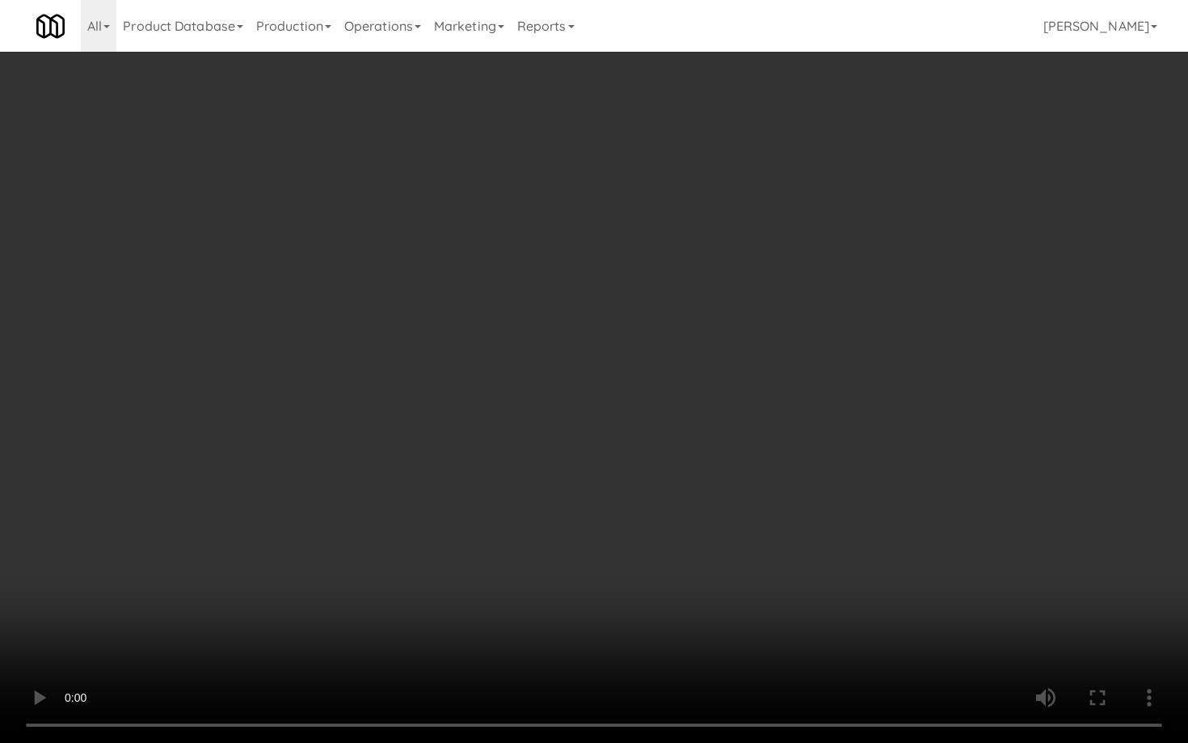
click at [606, 564] on video at bounding box center [594, 371] width 1188 height 743
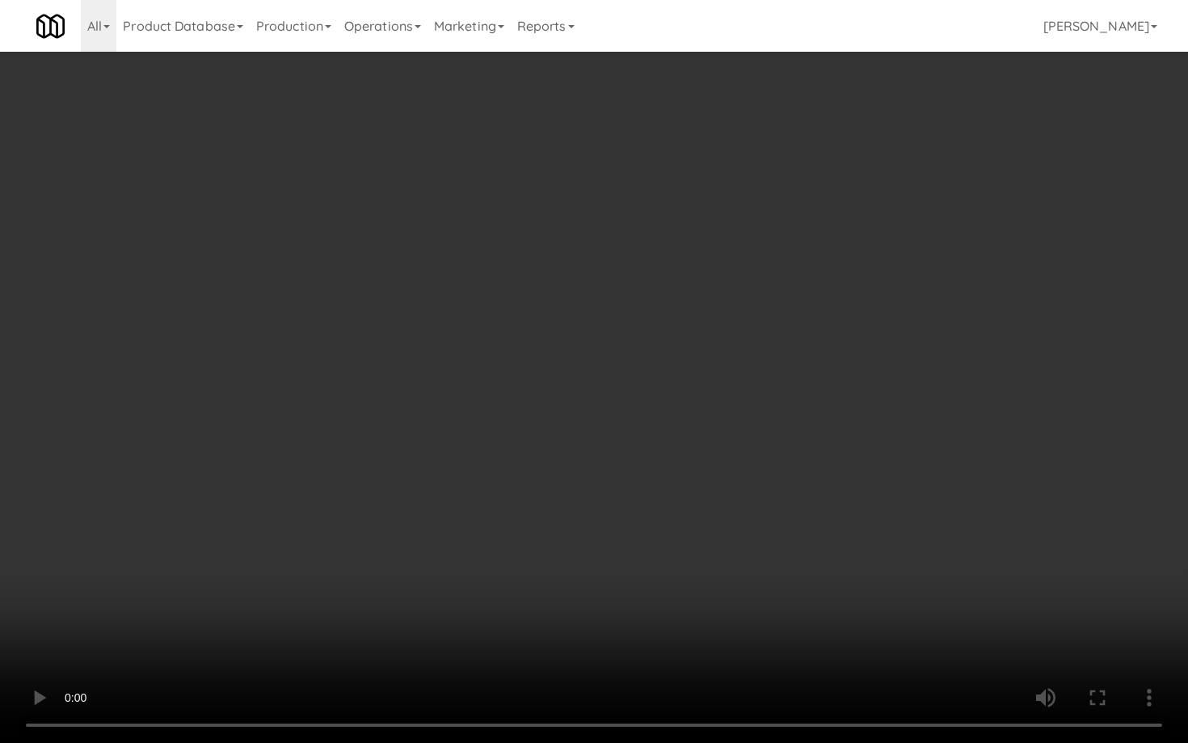
click at [606, 564] on video at bounding box center [594, 371] width 1188 height 743
click at [876, 605] on video at bounding box center [594, 371] width 1188 height 743
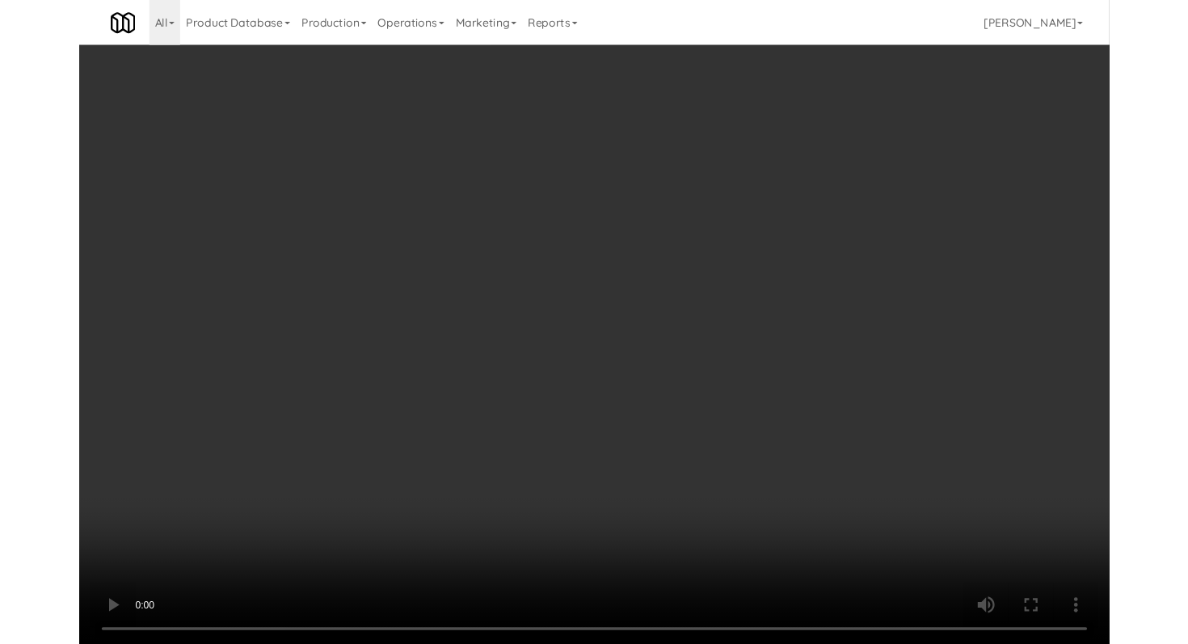
scroll to position [5529, 0]
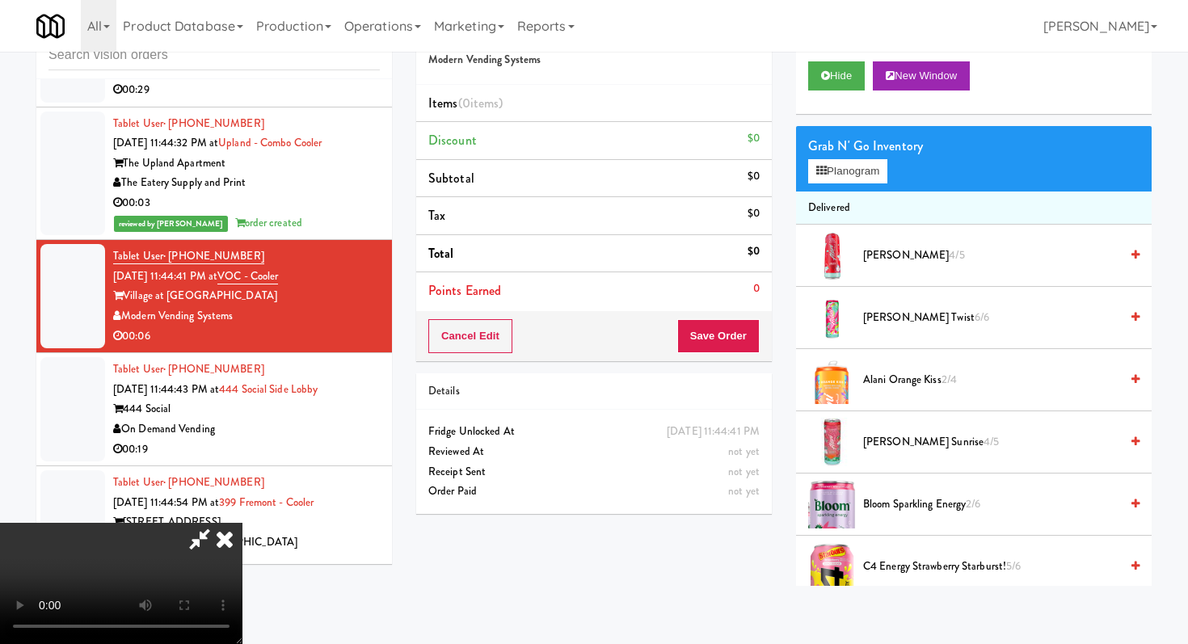
click at [243, 523] on video at bounding box center [121, 583] width 243 height 121
click at [218, 523] on icon at bounding box center [199, 539] width 37 height 32
click at [243, 523] on icon at bounding box center [225, 539] width 36 height 32
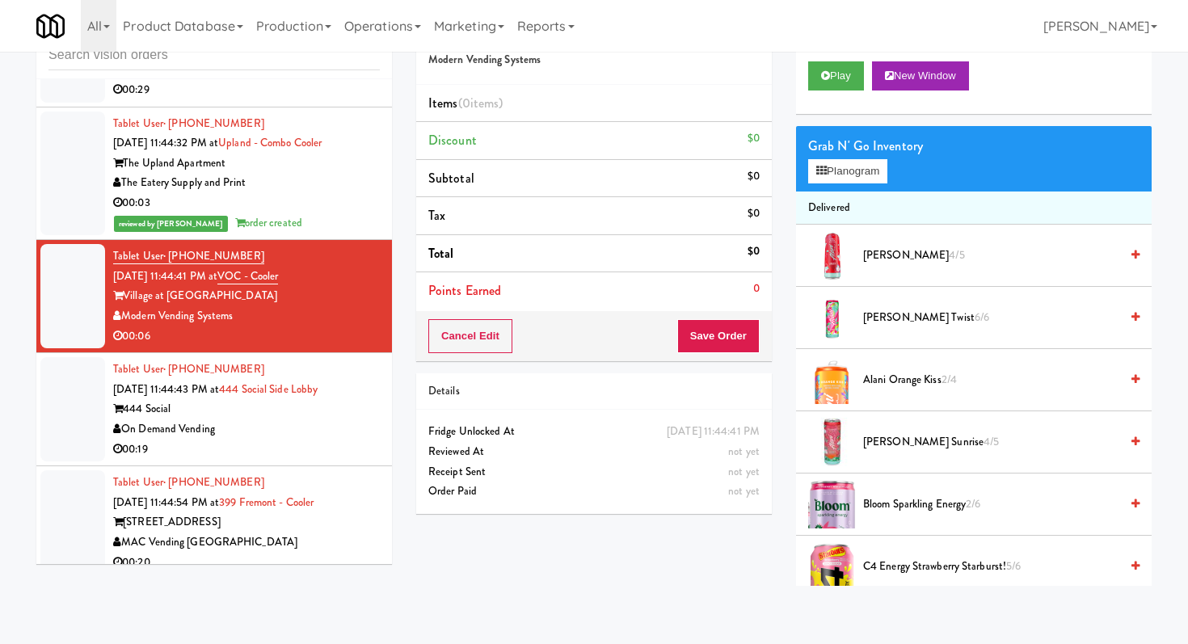
scroll to position [6141, 0]
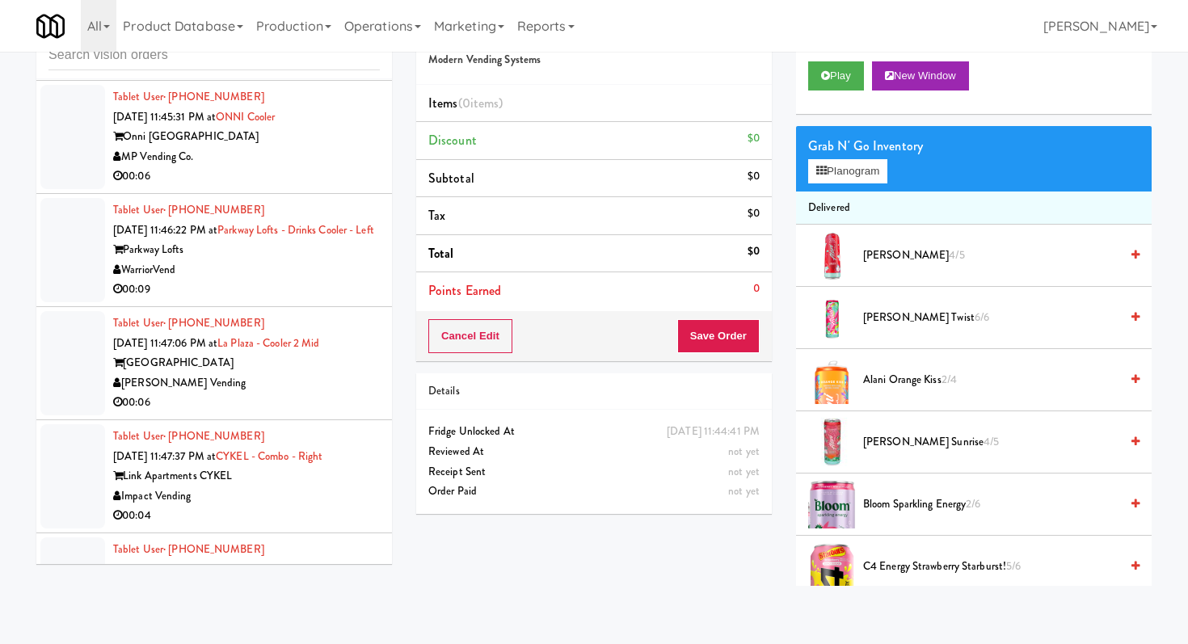
click at [315, 280] on div "00:09" at bounding box center [246, 290] width 267 height 20
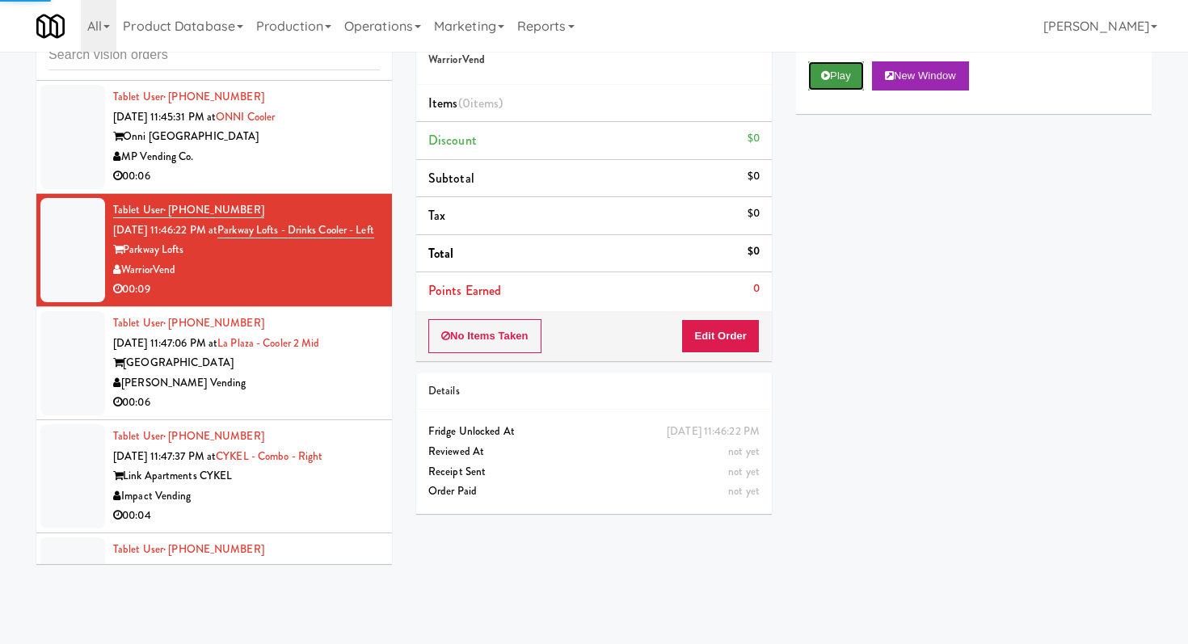
click at [842, 82] on button "Play" at bounding box center [836, 75] width 56 height 29
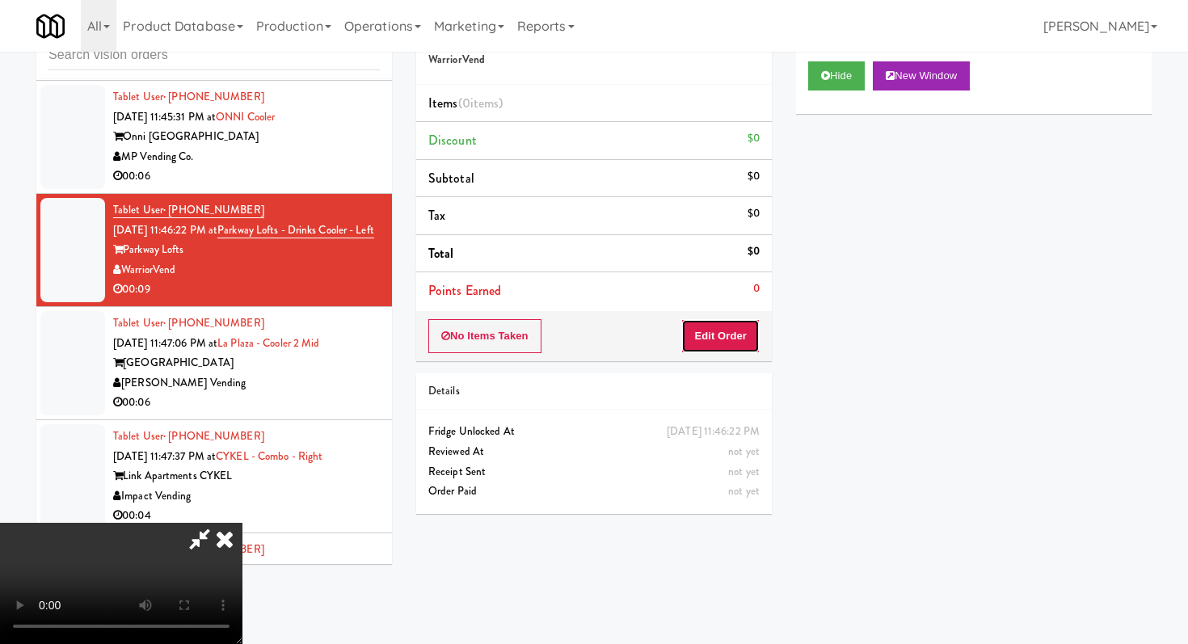
click at [702, 348] on button "Edit Order" at bounding box center [721, 336] width 78 height 34
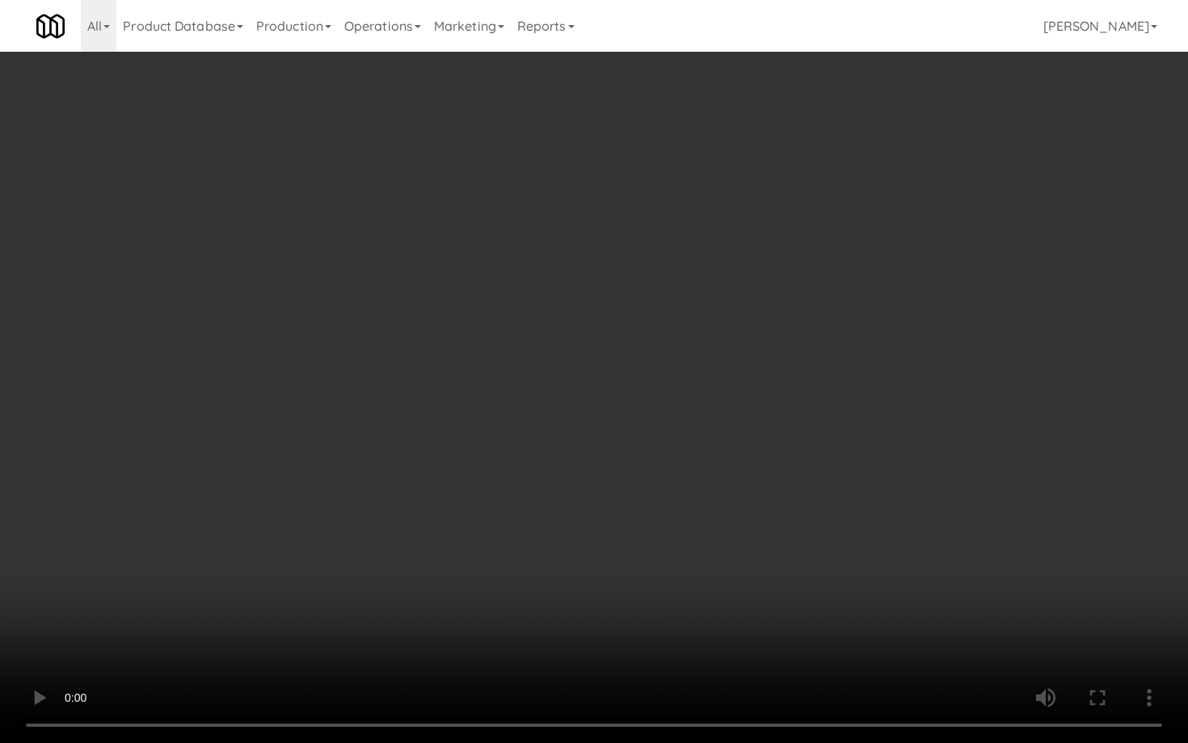
click at [615, 537] on video at bounding box center [594, 371] width 1188 height 743
click at [614, 537] on video at bounding box center [594, 371] width 1188 height 743
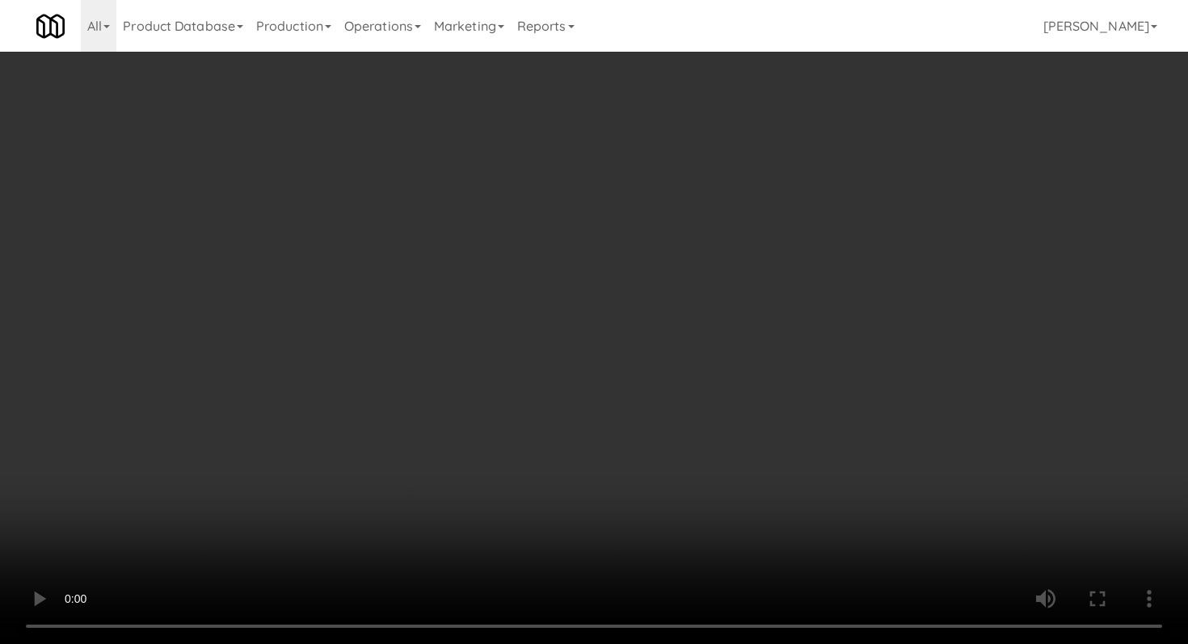
scroll to position [242, 0]
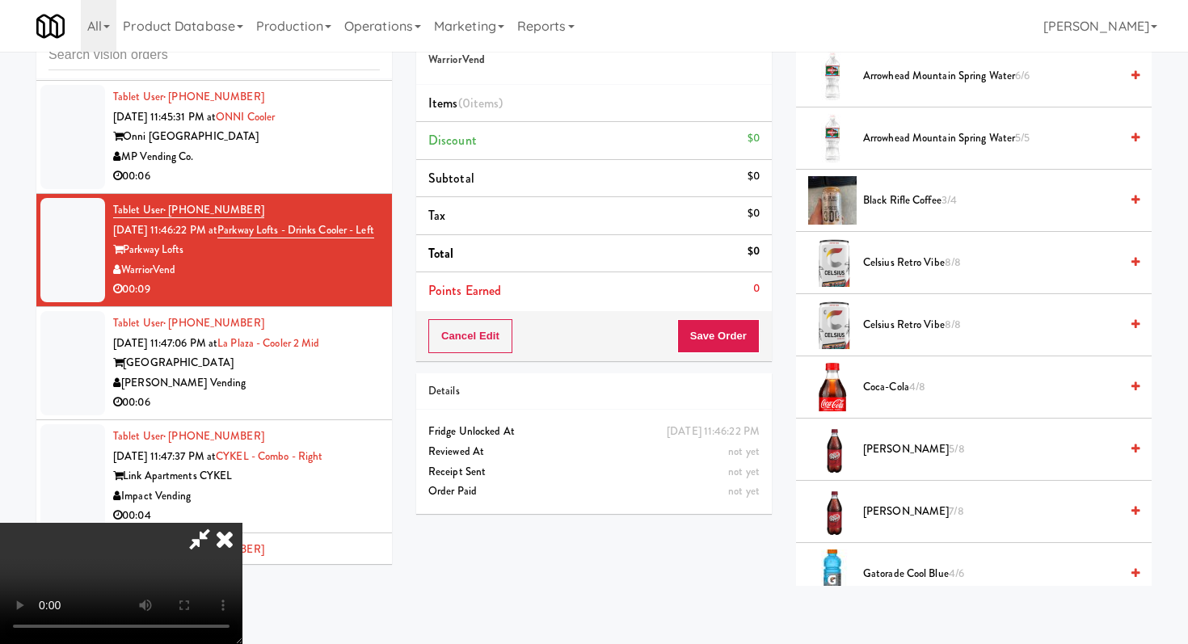
click at [897, 378] on span "Coca-Cola 4/8" at bounding box center [991, 388] width 256 height 20
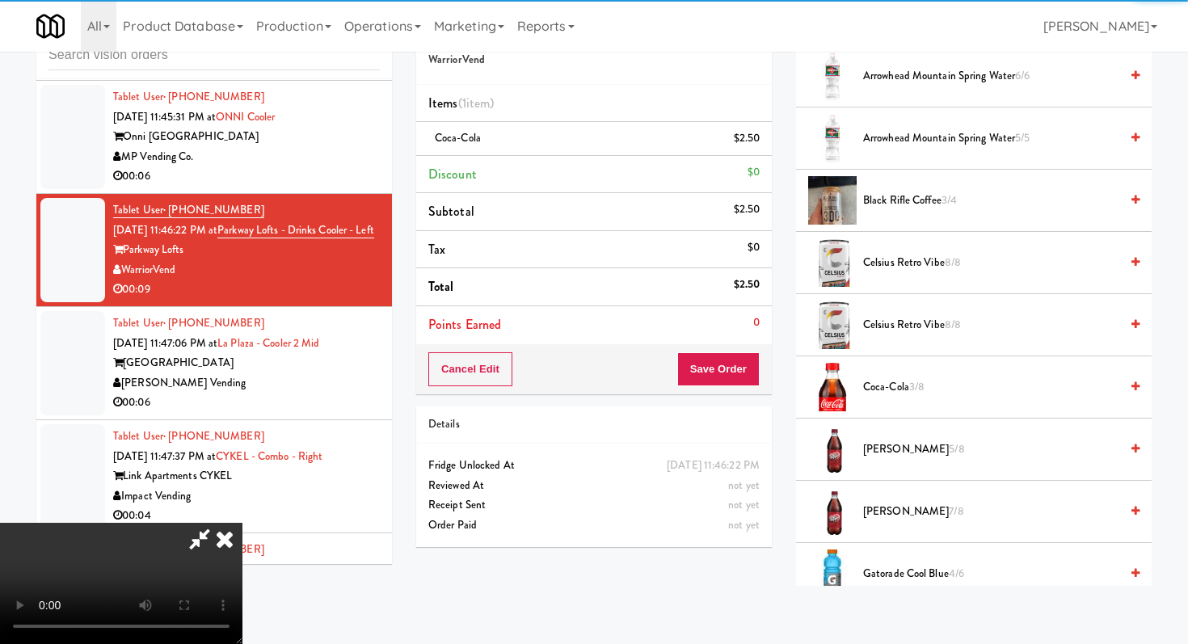
click at [900, 451] on span "[PERSON_NAME] 5/8" at bounding box center [991, 450] width 256 height 20
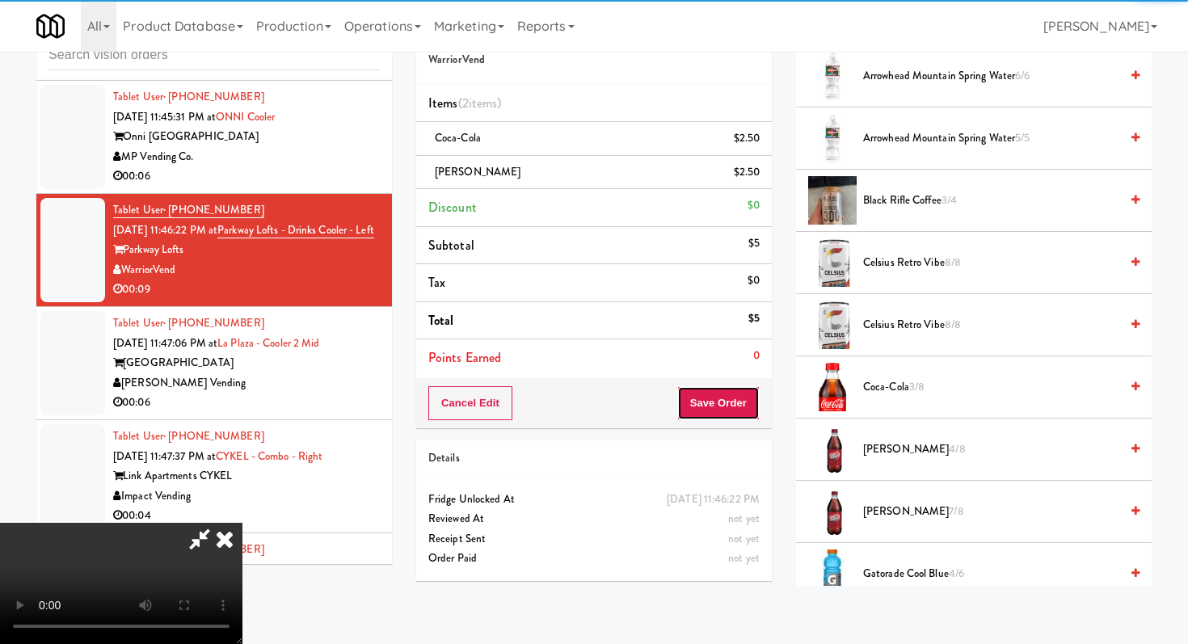
click at [737, 393] on button "Save Order" at bounding box center [719, 403] width 82 height 34
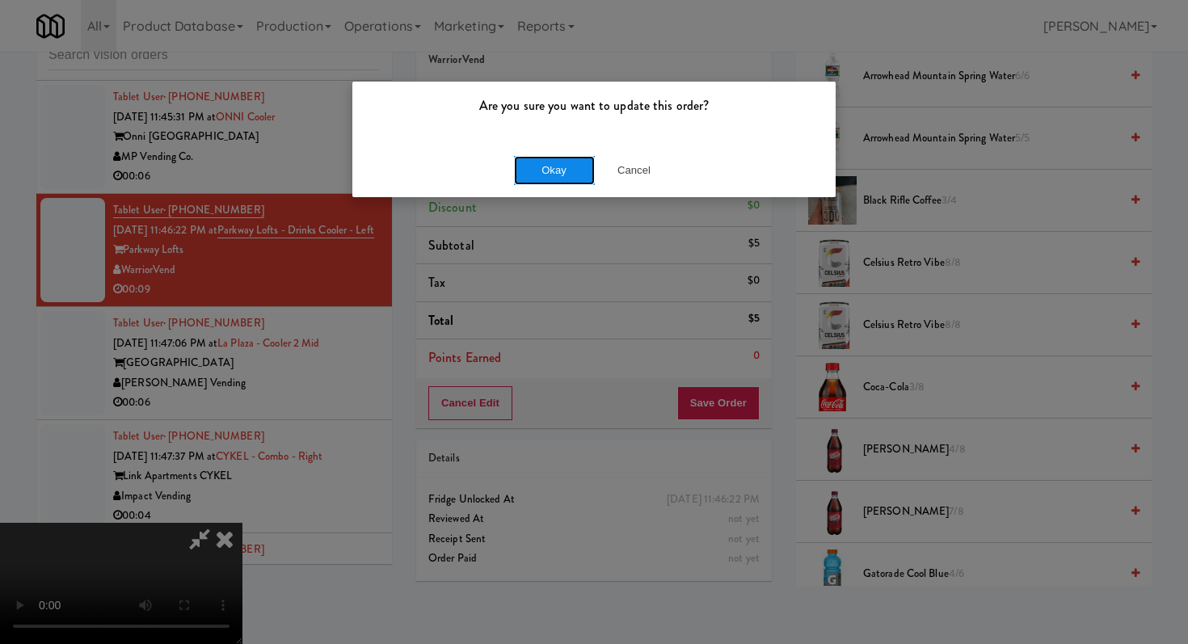
click at [554, 164] on button "Okay" at bounding box center [554, 170] width 81 height 29
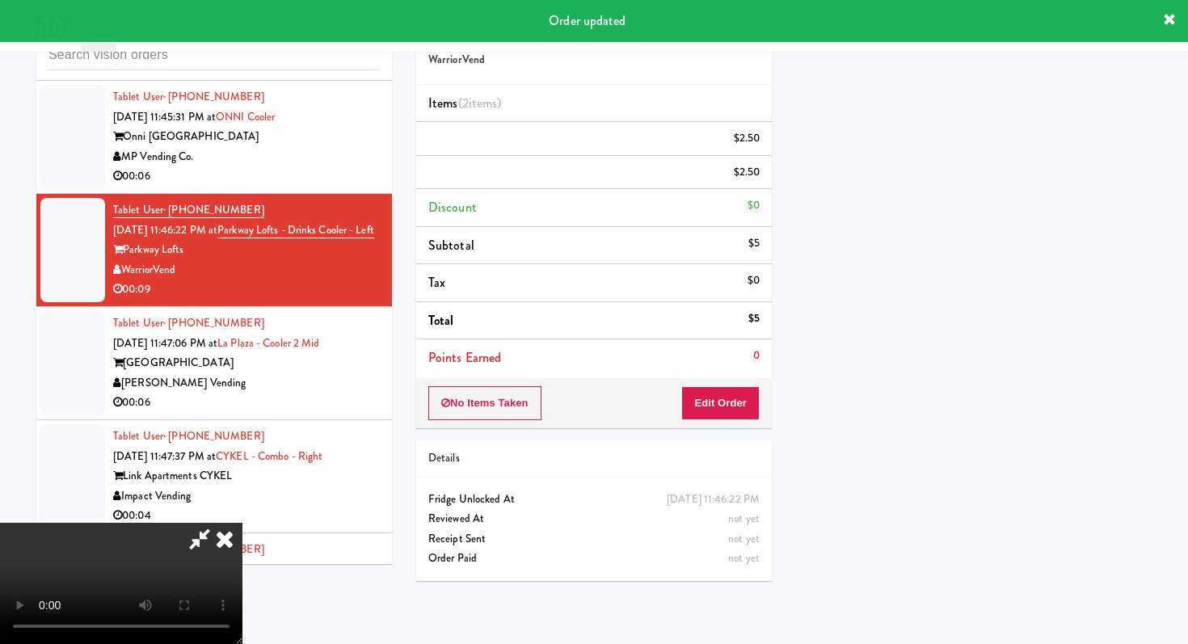
scroll to position [69, 0]
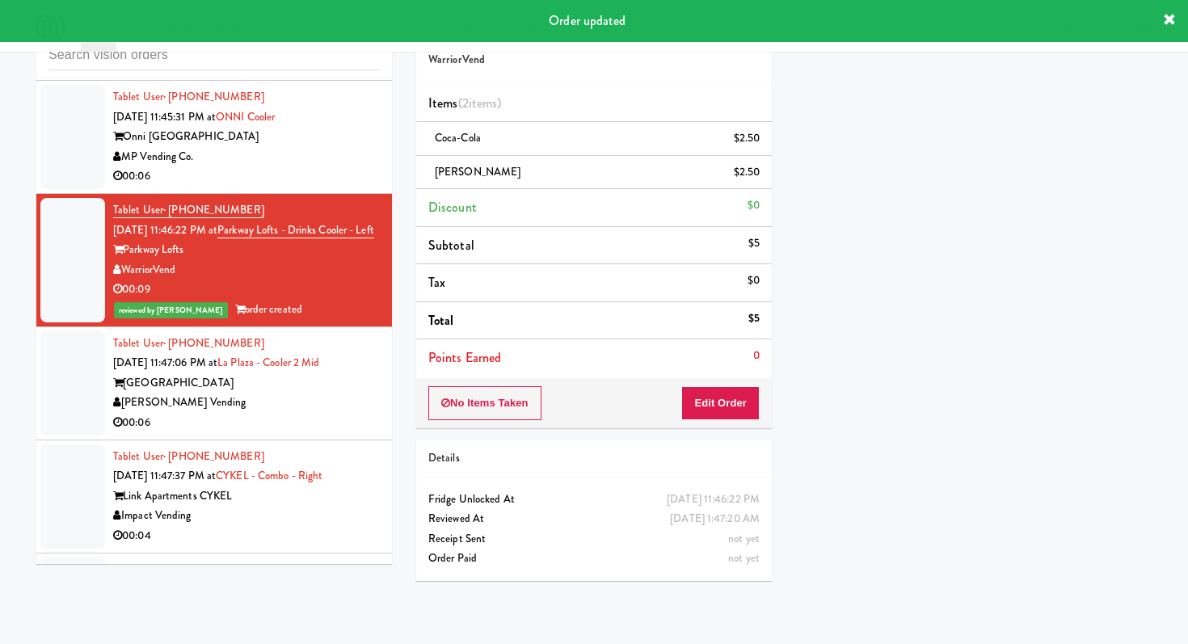
click at [216, 393] on div "[PERSON_NAME] Vending" at bounding box center [246, 403] width 267 height 20
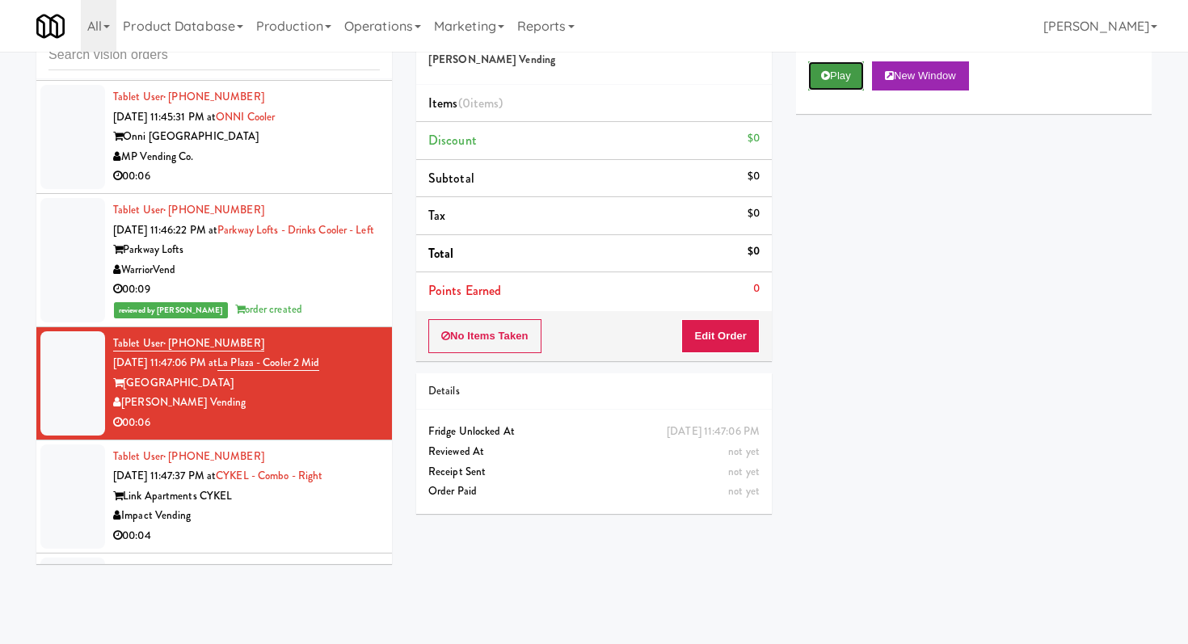
click at [821, 73] on icon at bounding box center [825, 75] width 9 height 11
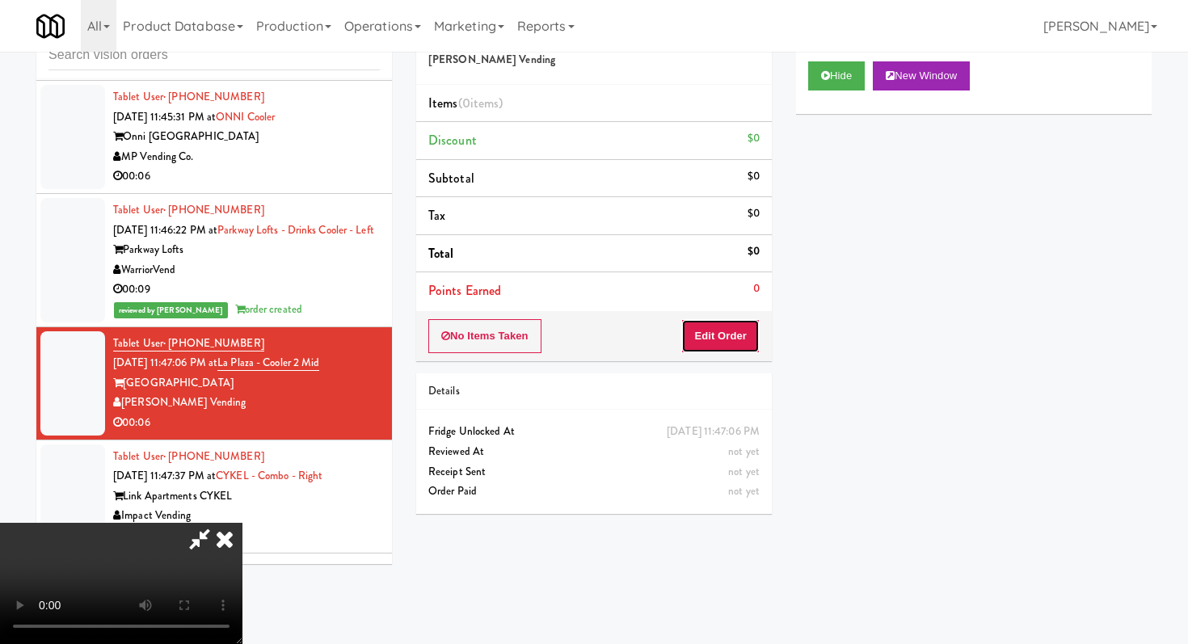
click at [712, 342] on button "Edit Order" at bounding box center [721, 336] width 78 height 34
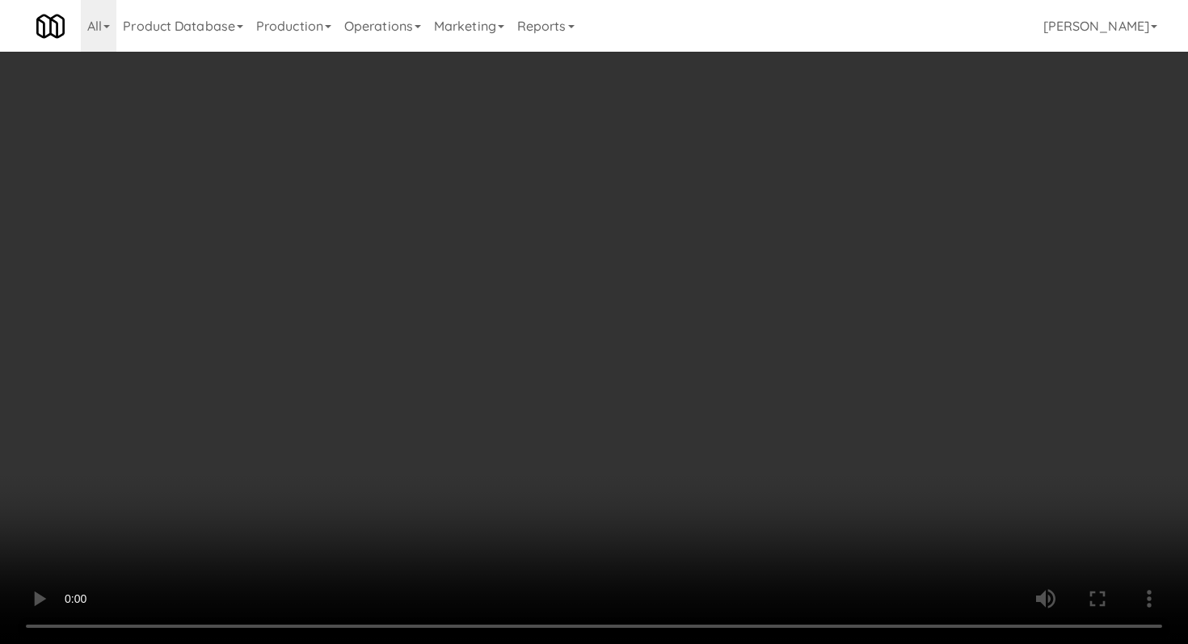
scroll to position [597, 0]
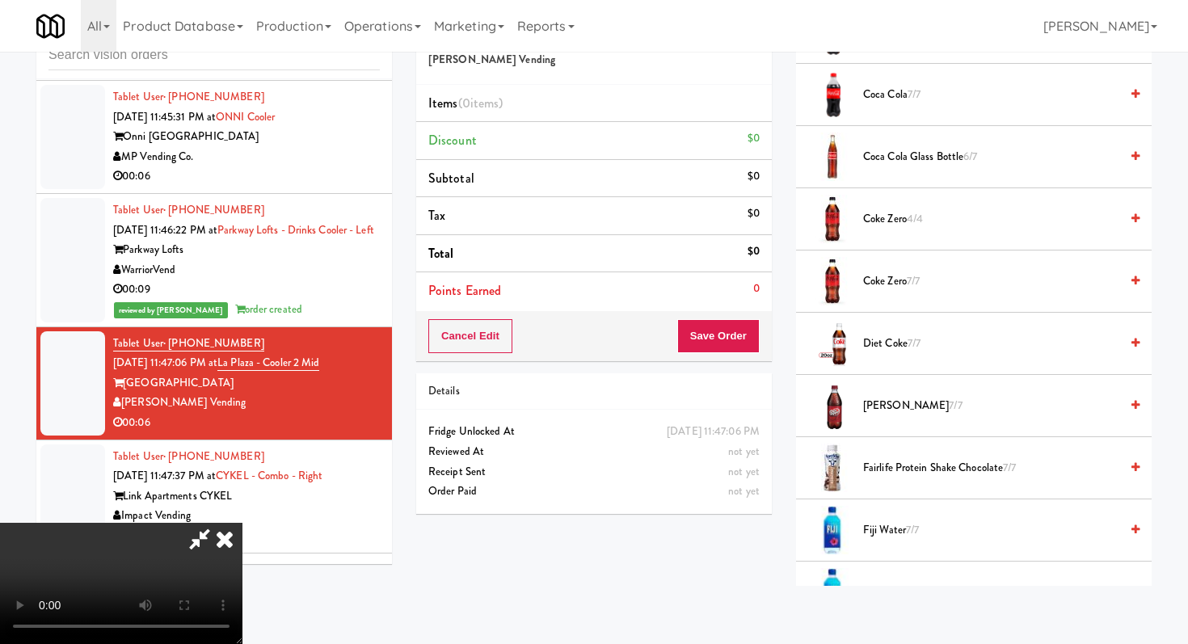
click at [899, 280] on span "Coke Zero 7/7" at bounding box center [991, 282] width 256 height 20
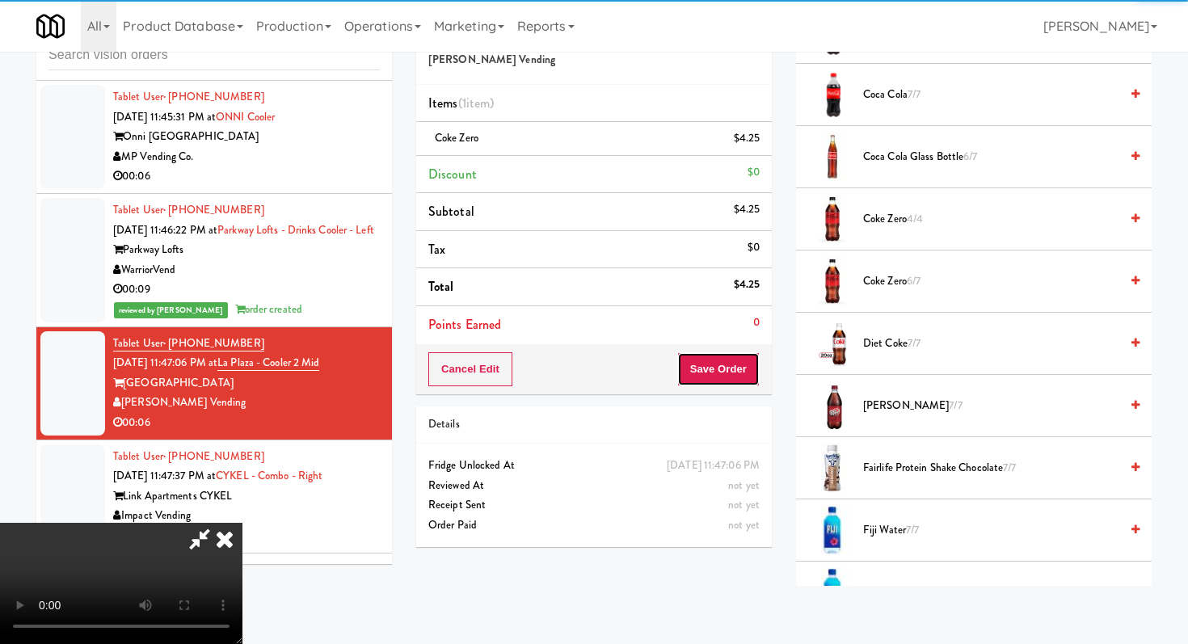
click at [749, 370] on button "Save Order" at bounding box center [719, 370] width 82 height 34
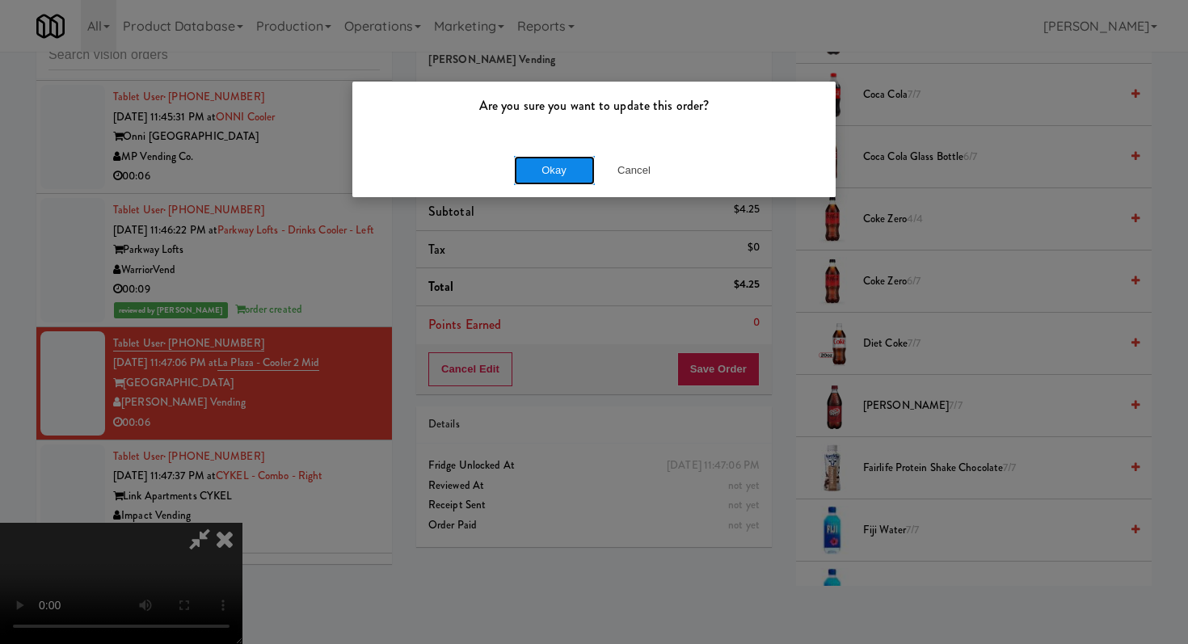
click at [567, 171] on button "Okay" at bounding box center [554, 170] width 81 height 29
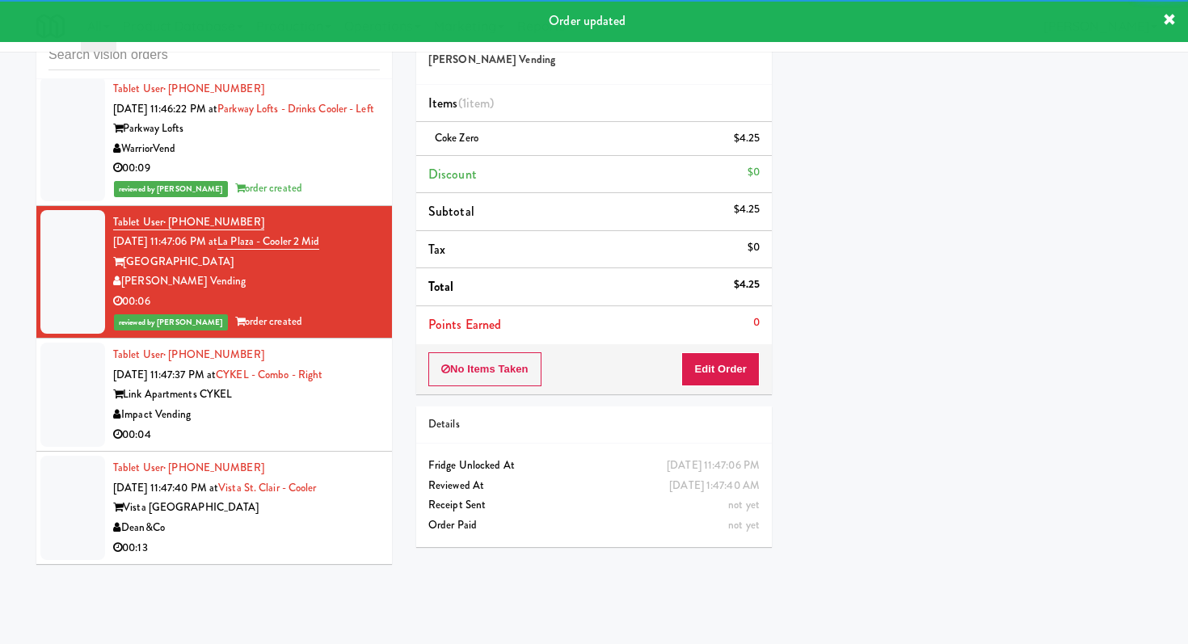
scroll to position [6299, 0]
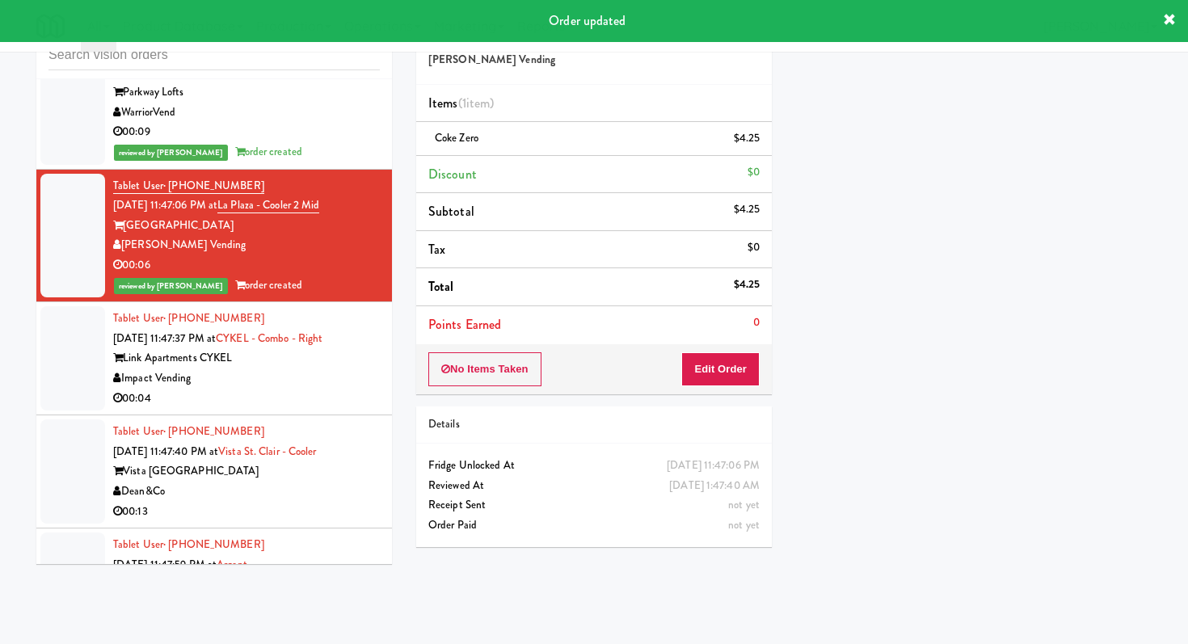
click at [317, 389] on div "00:04" at bounding box center [246, 399] width 267 height 20
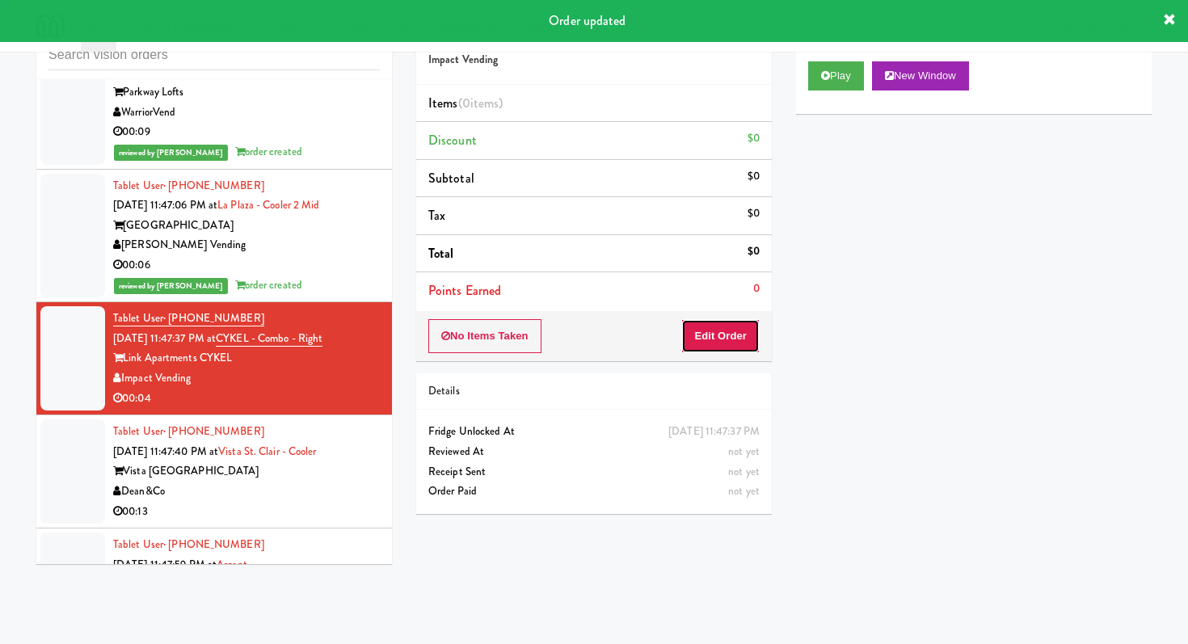
click at [737, 351] on button "Edit Order" at bounding box center [721, 336] width 78 height 34
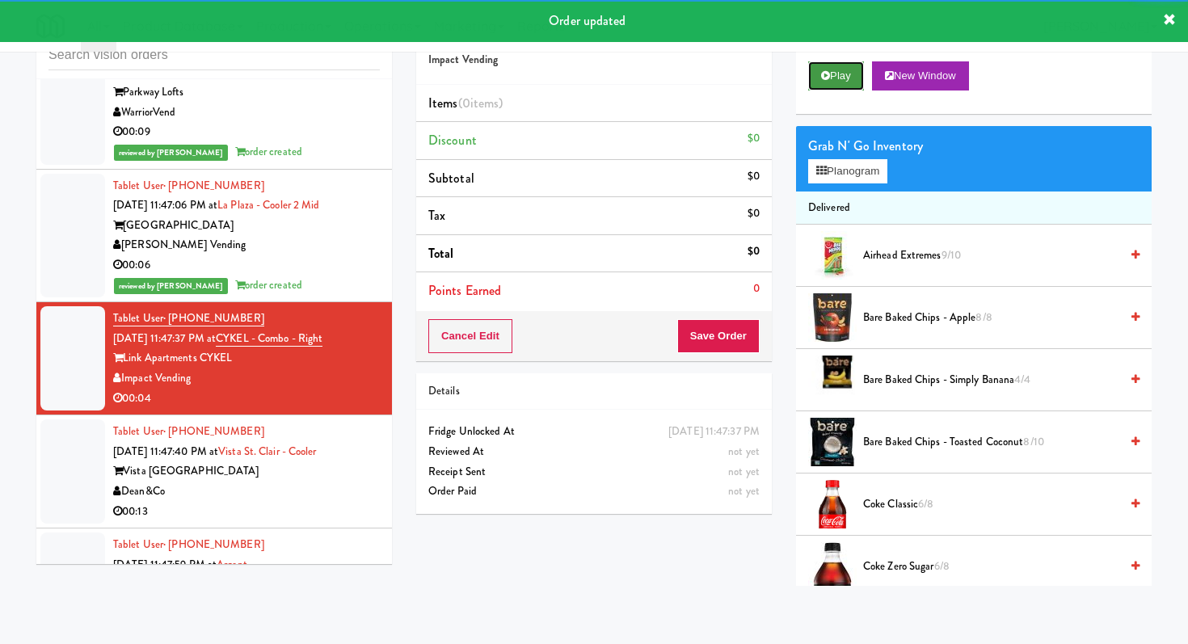
click at [843, 63] on button "Play" at bounding box center [836, 75] width 56 height 29
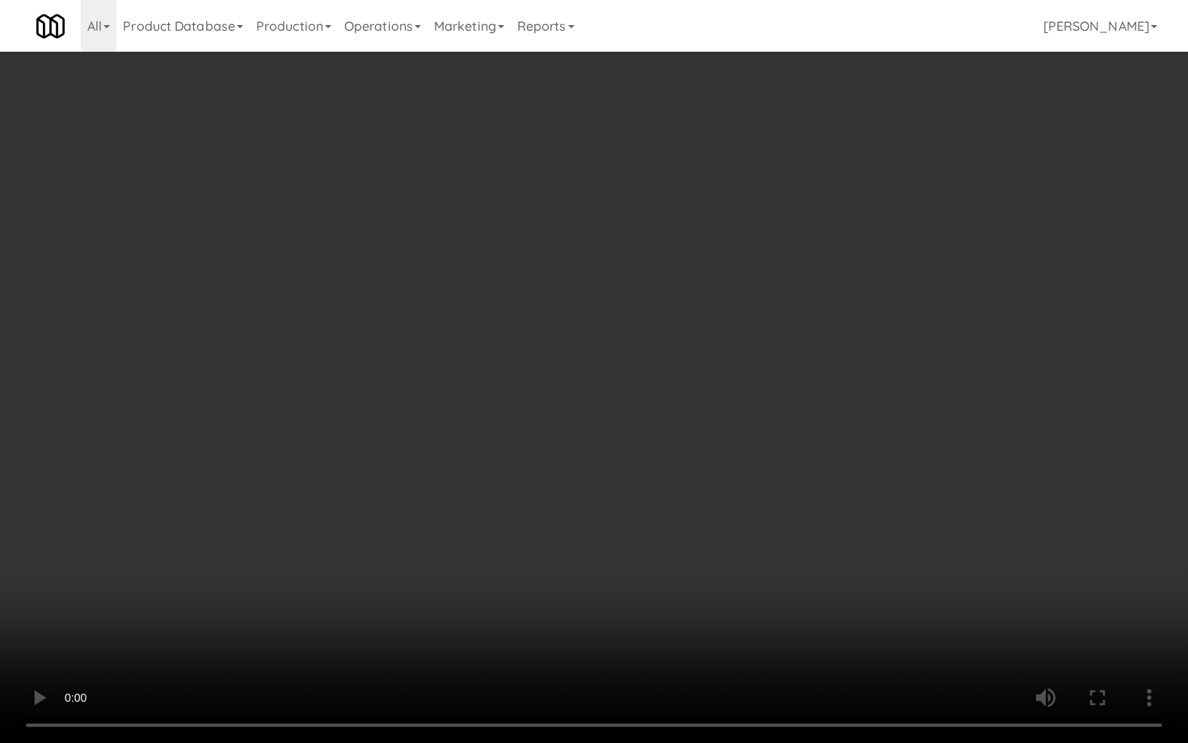
click at [739, 598] on video at bounding box center [594, 371] width 1188 height 743
click at [738, 589] on video at bounding box center [594, 371] width 1188 height 743
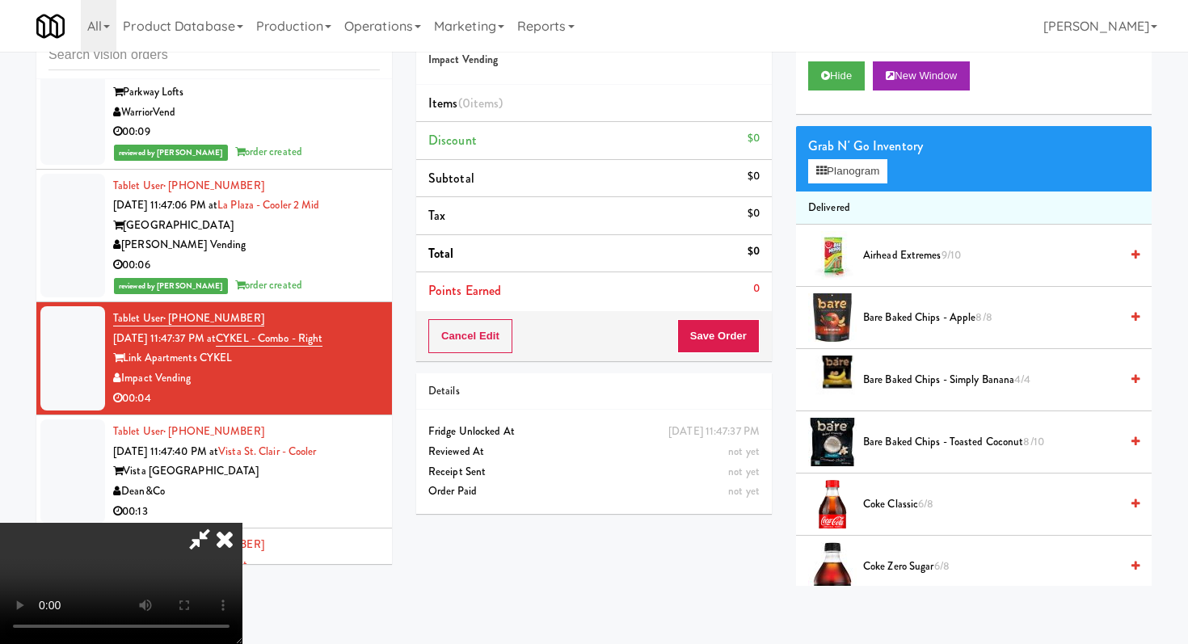
click at [894, 263] on span "Airhead Extremes 9/10" at bounding box center [991, 256] width 256 height 20
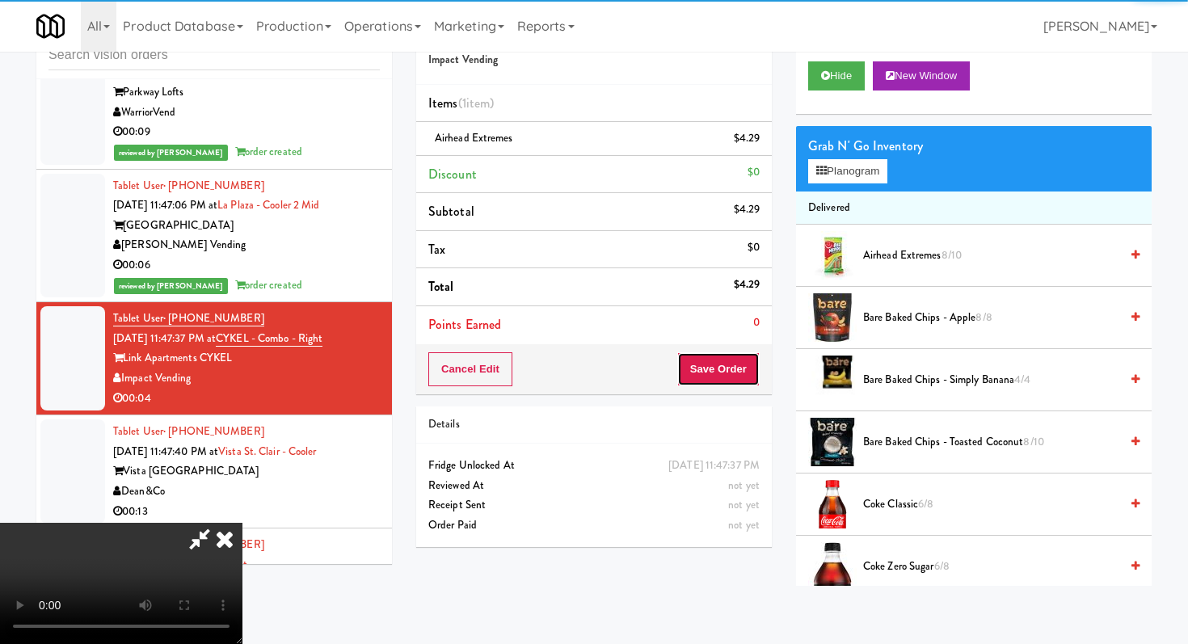
click at [743, 370] on button "Save Order" at bounding box center [719, 370] width 82 height 34
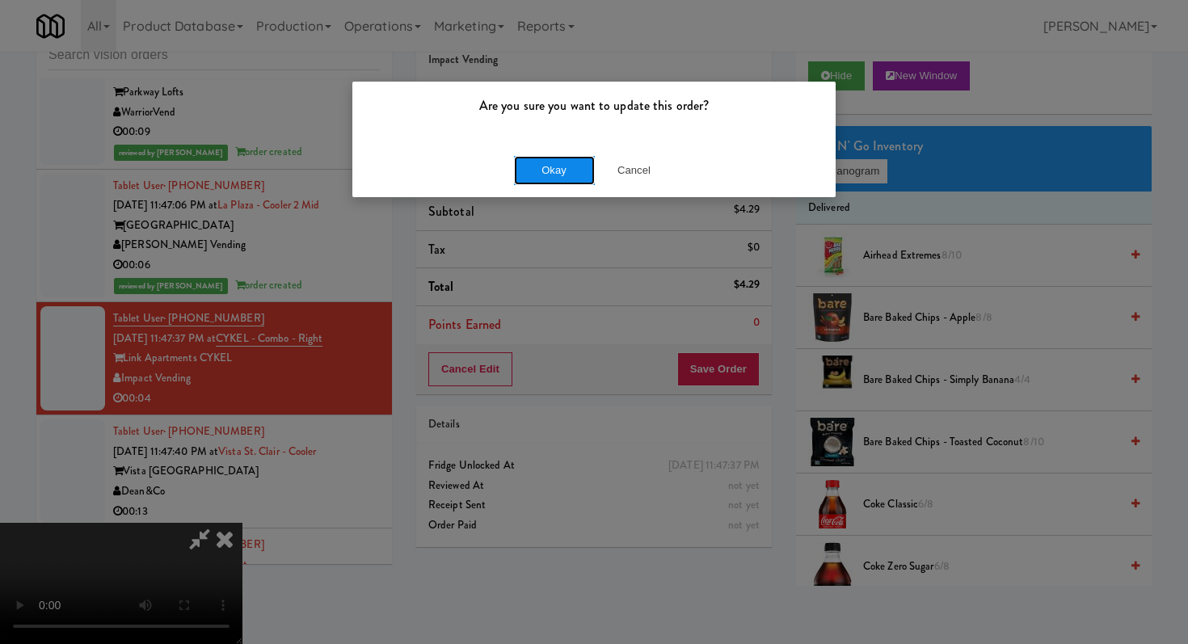
click at [533, 163] on button "Okay" at bounding box center [554, 170] width 81 height 29
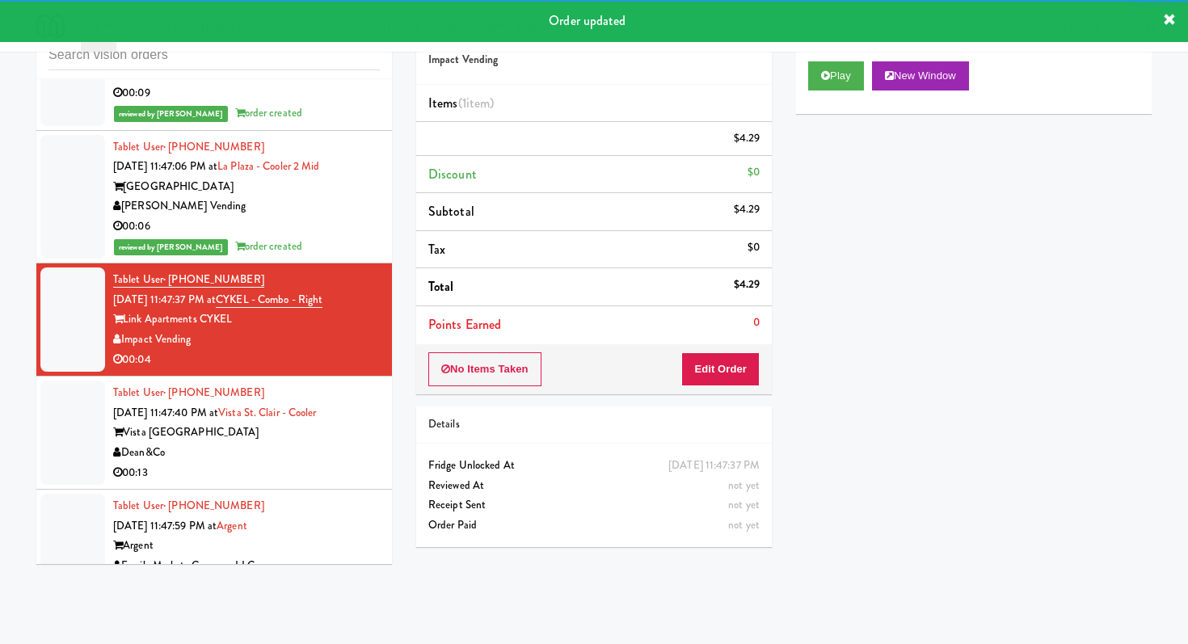
scroll to position [6356, 0]
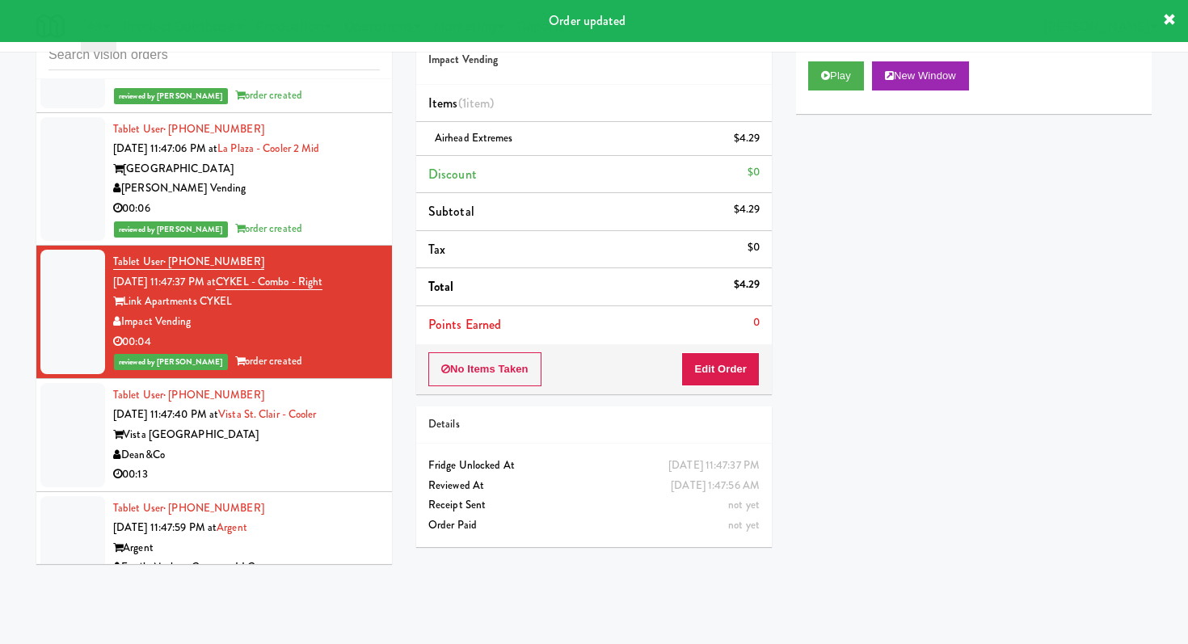
click at [290, 450] on div "Dean&Co" at bounding box center [246, 455] width 267 height 20
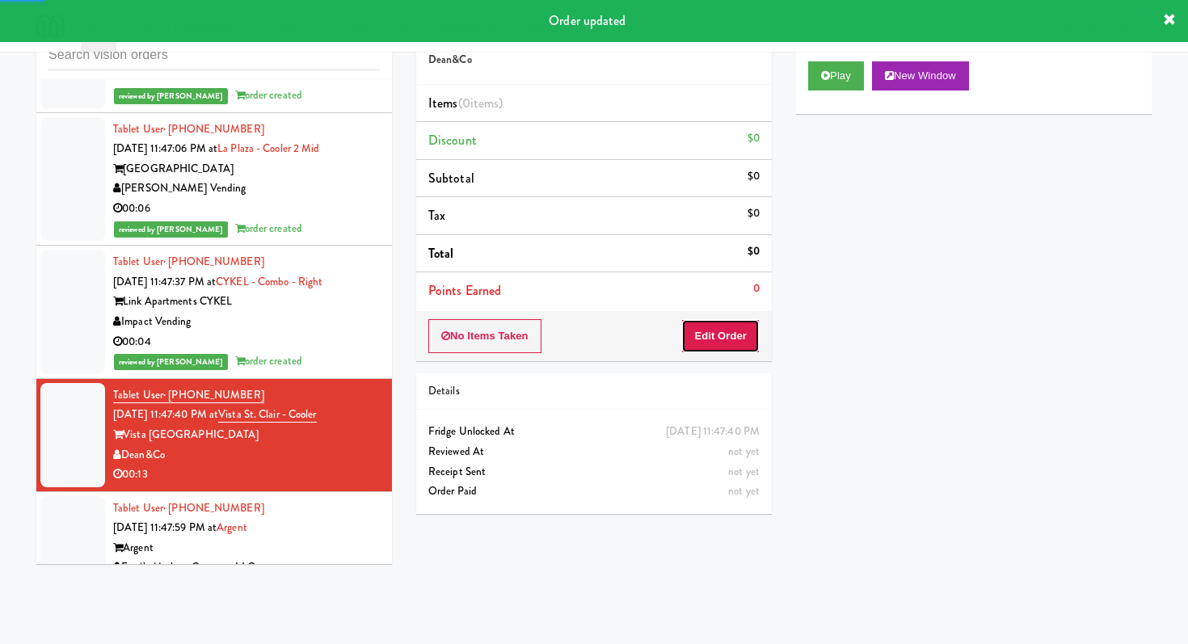
click at [714, 349] on button "Edit Order" at bounding box center [721, 336] width 78 height 34
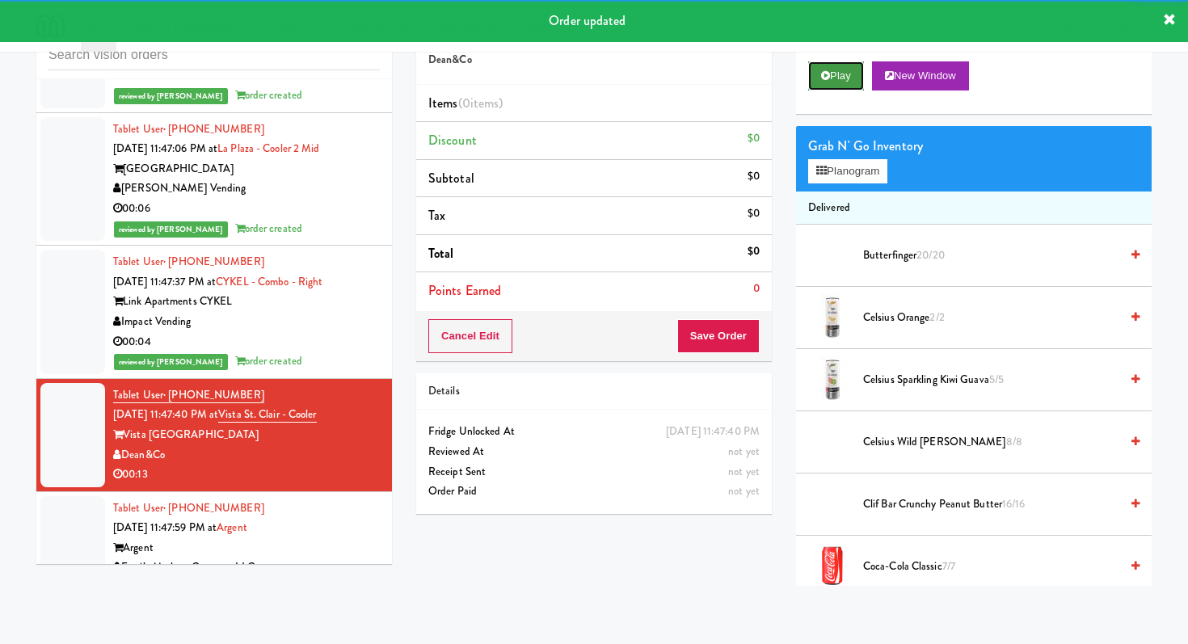
click at [838, 80] on button "Play" at bounding box center [836, 75] width 56 height 29
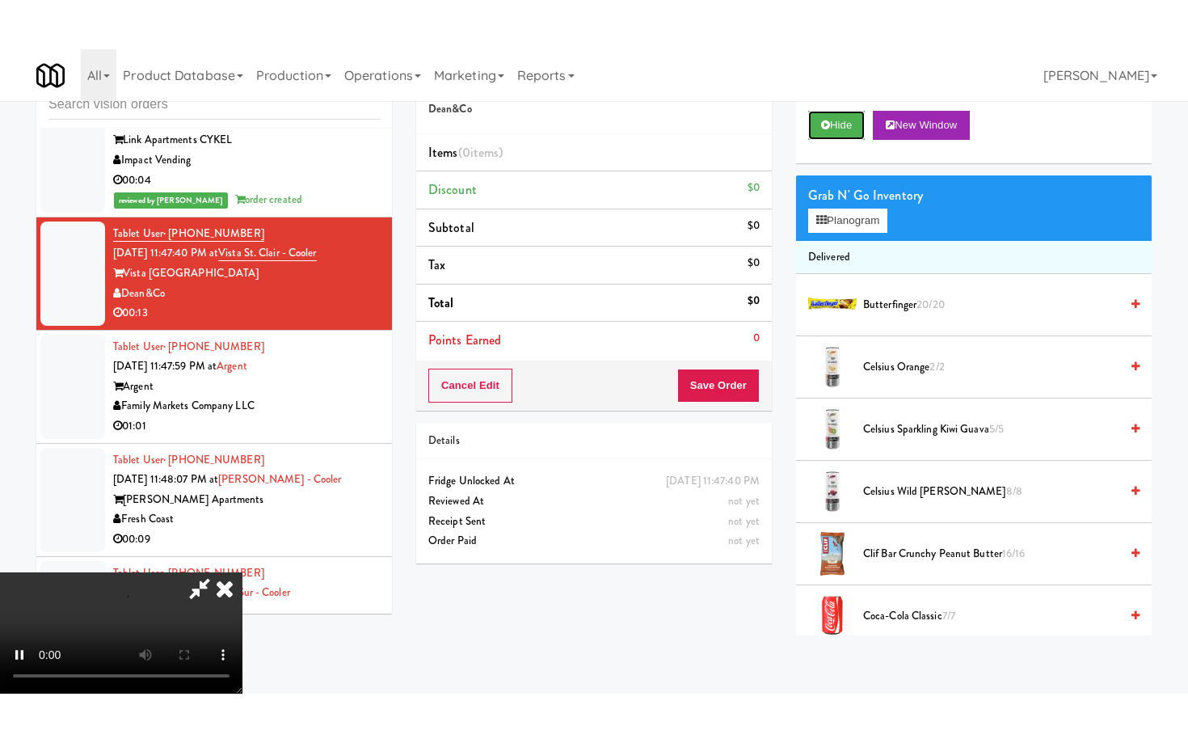
scroll to position [6567, 0]
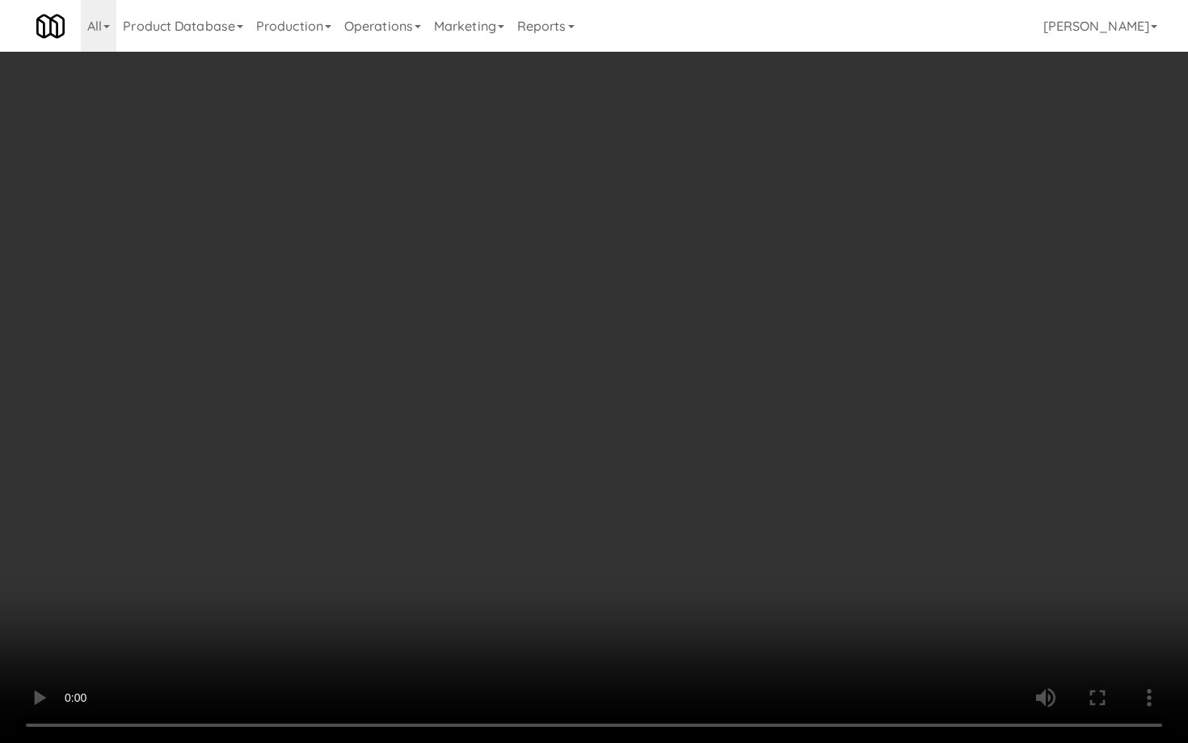
click at [424, 351] on video at bounding box center [594, 371] width 1188 height 743
click at [423, 336] on video at bounding box center [594, 371] width 1188 height 743
click at [412, 439] on video at bounding box center [594, 371] width 1188 height 743
click at [412, 438] on video at bounding box center [594, 371] width 1188 height 743
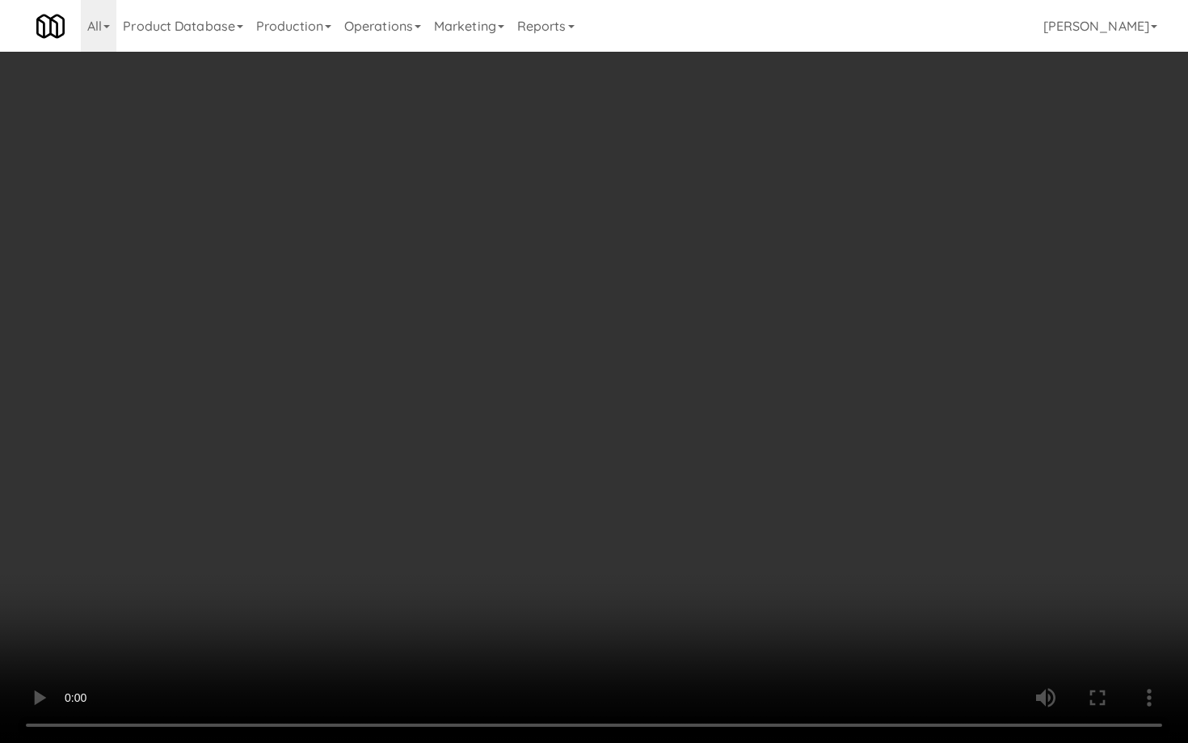
click at [412, 438] on video at bounding box center [594, 371] width 1188 height 743
click at [412, 417] on video at bounding box center [594, 371] width 1188 height 743
click at [412, 416] on video at bounding box center [594, 371] width 1188 height 743
click at [420, 383] on video at bounding box center [594, 371] width 1188 height 743
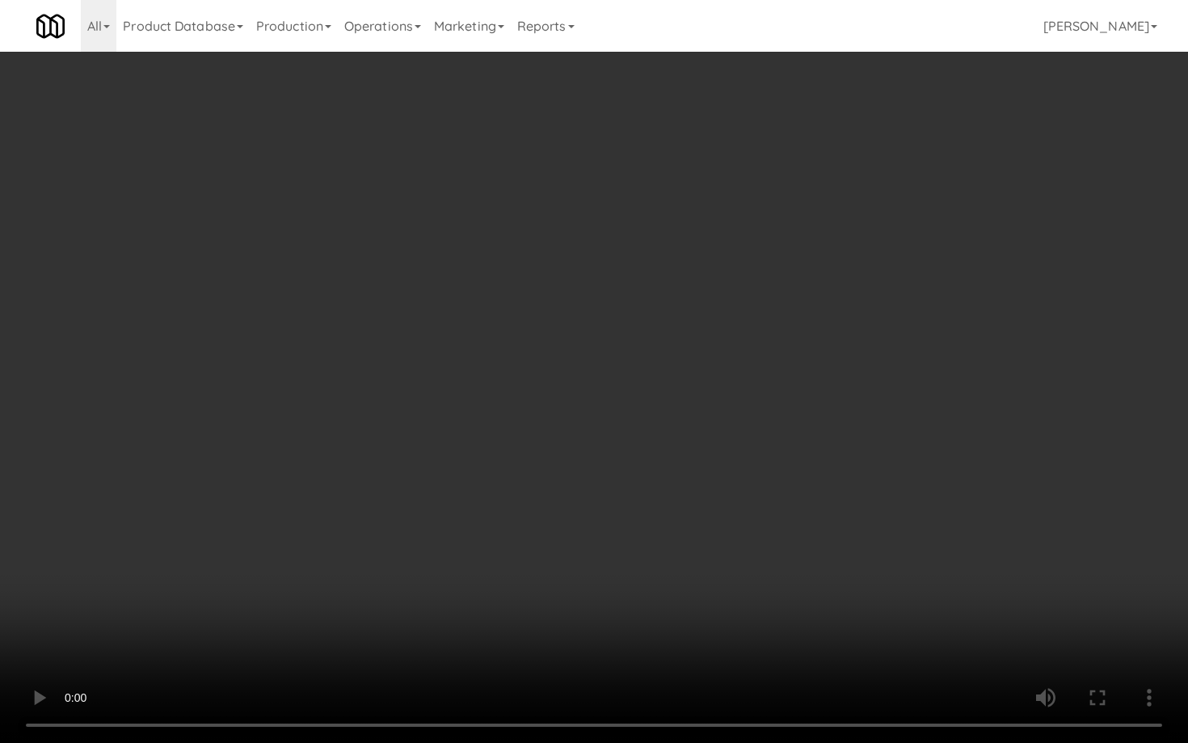
click at [420, 383] on video at bounding box center [594, 371] width 1188 height 743
click at [716, 497] on video at bounding box center [594, 371] width 1188 height 743
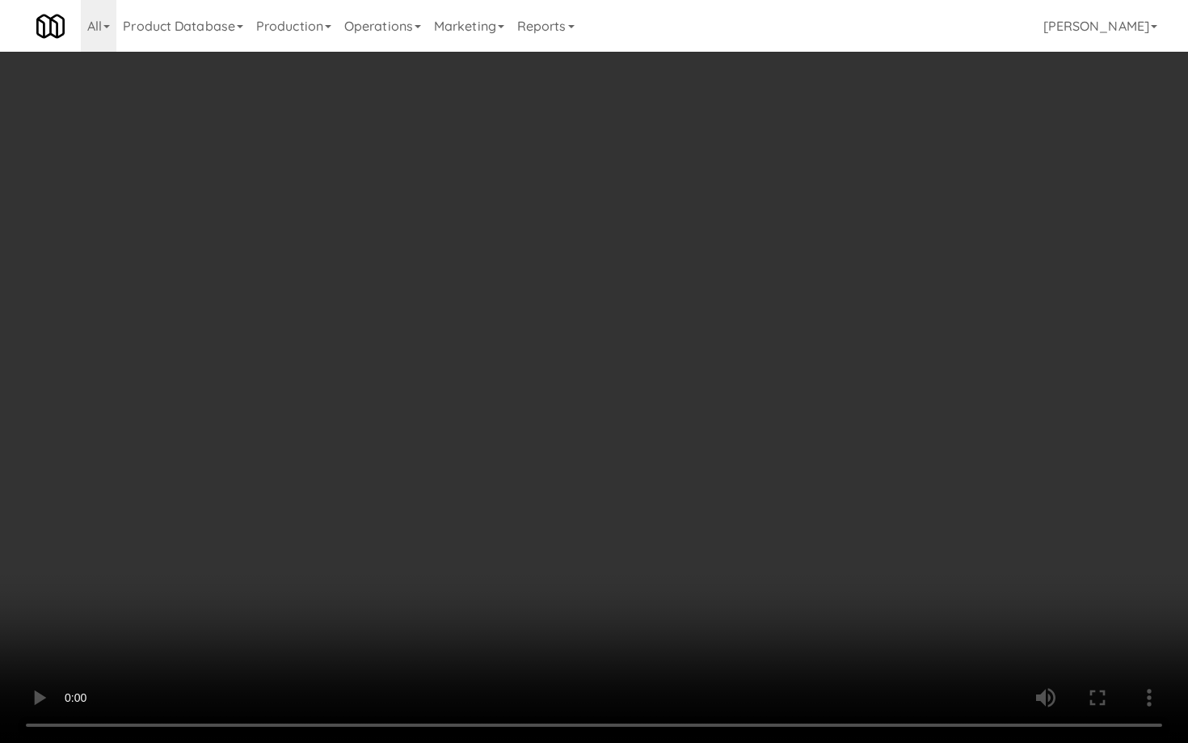
click at [716, 497] on video at bounding box center [594, 371] width 1188 height 743
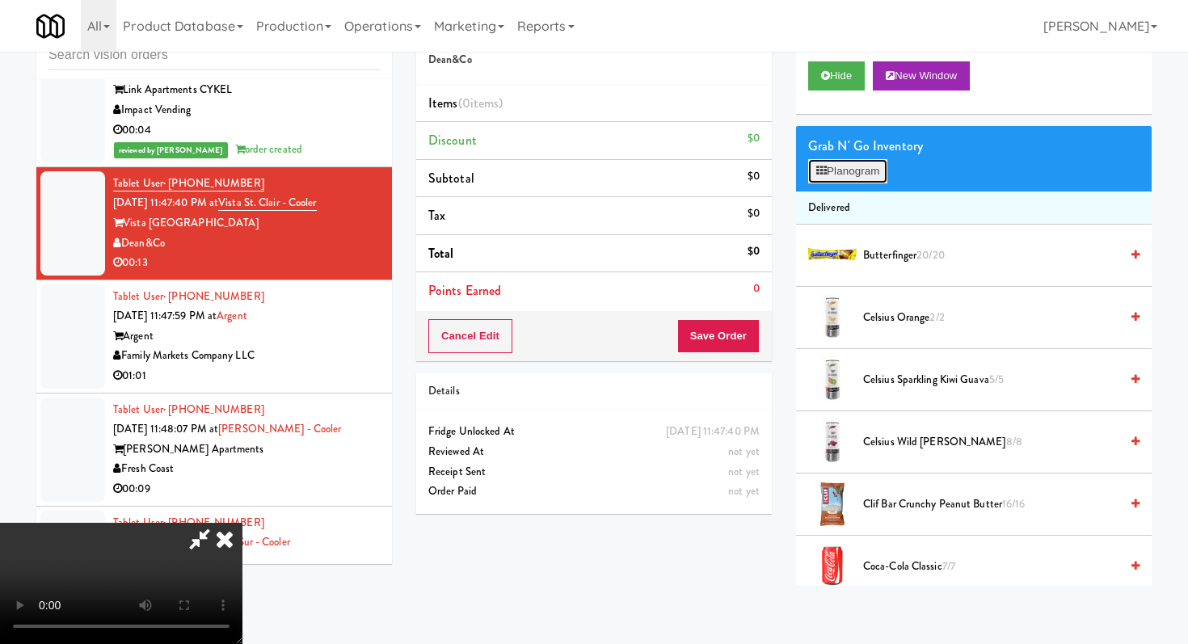
click at [850, 170] on button "Planogram" at bounding box center [847, 171] width 79 height 24
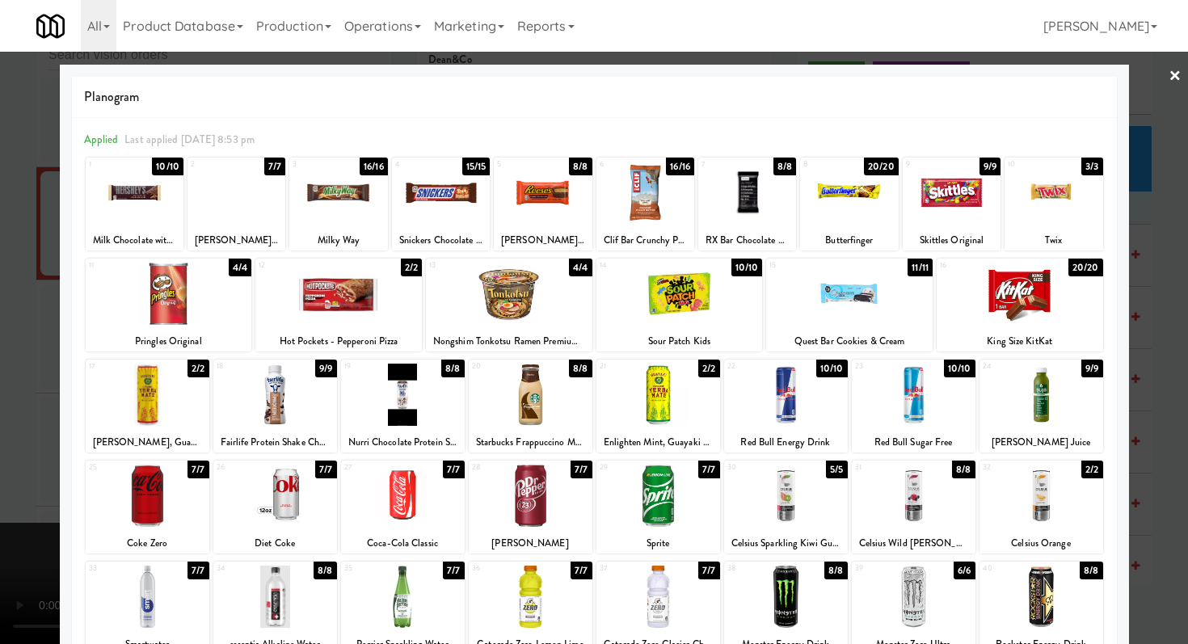
click at [150, 498] on div at bounding box center [148, 496] width 124 height 62
click at [981, 222] on div at bounding box center [952, 193] width 98 height 62
click at [0, 429] on div at bounding box center [594, 322] width 1188 height 644
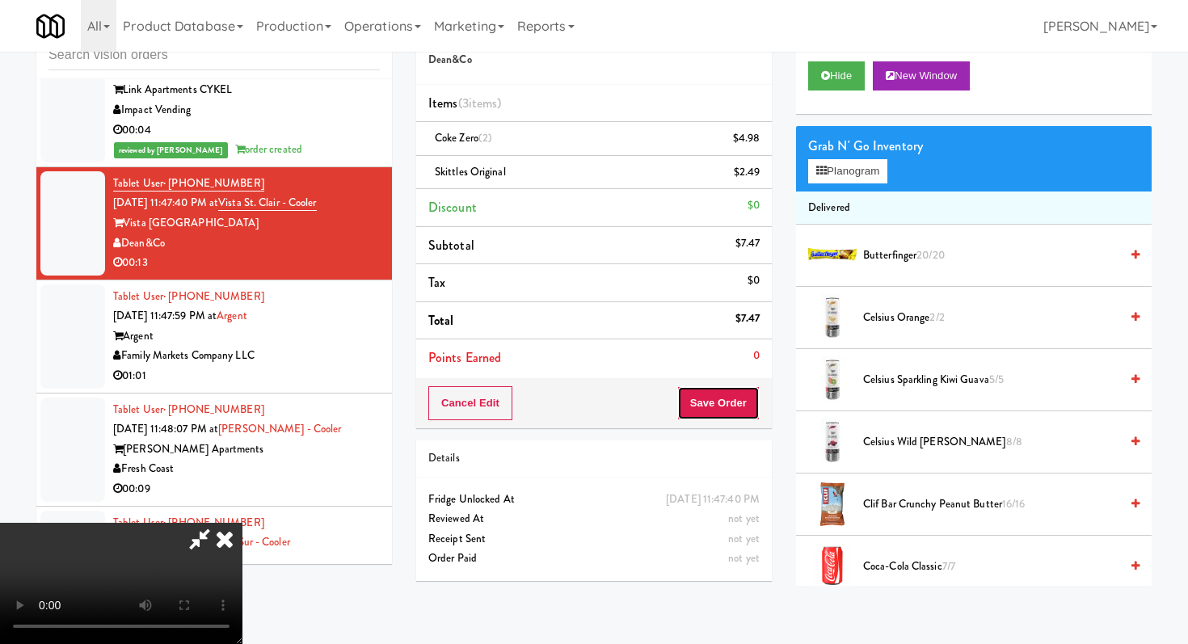
click at [724, 400] on button "Save Order" at bounding box center [719, 403] width 82 height 34
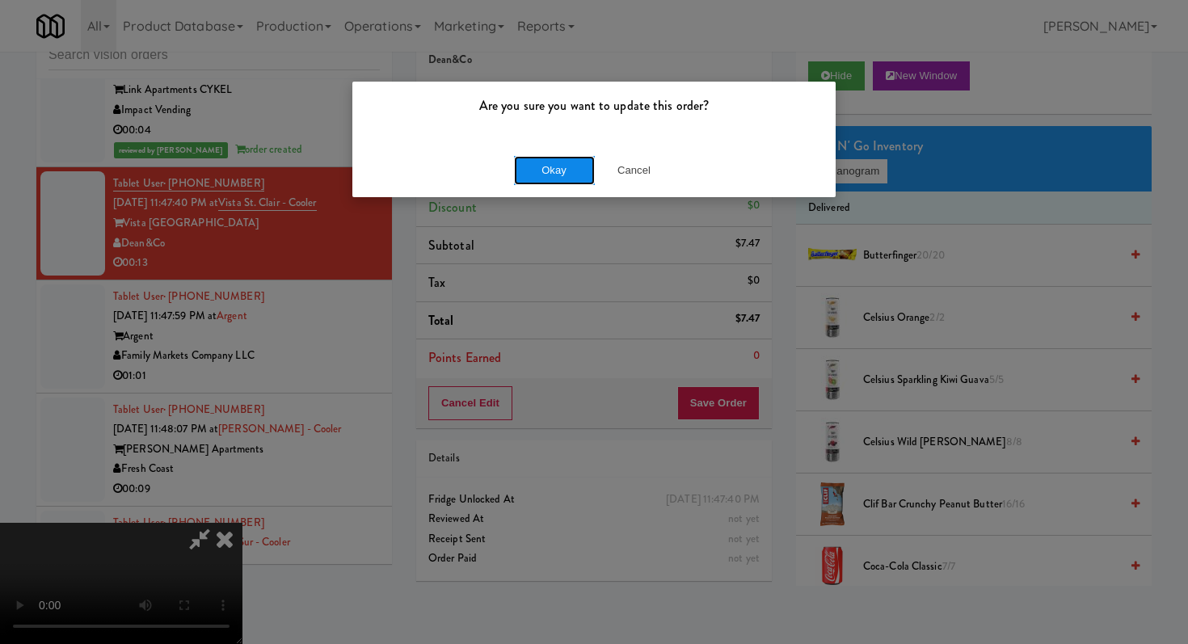
click at [555, 174] on button "Okay" at bounding box center [554, 170] width 81 height 29
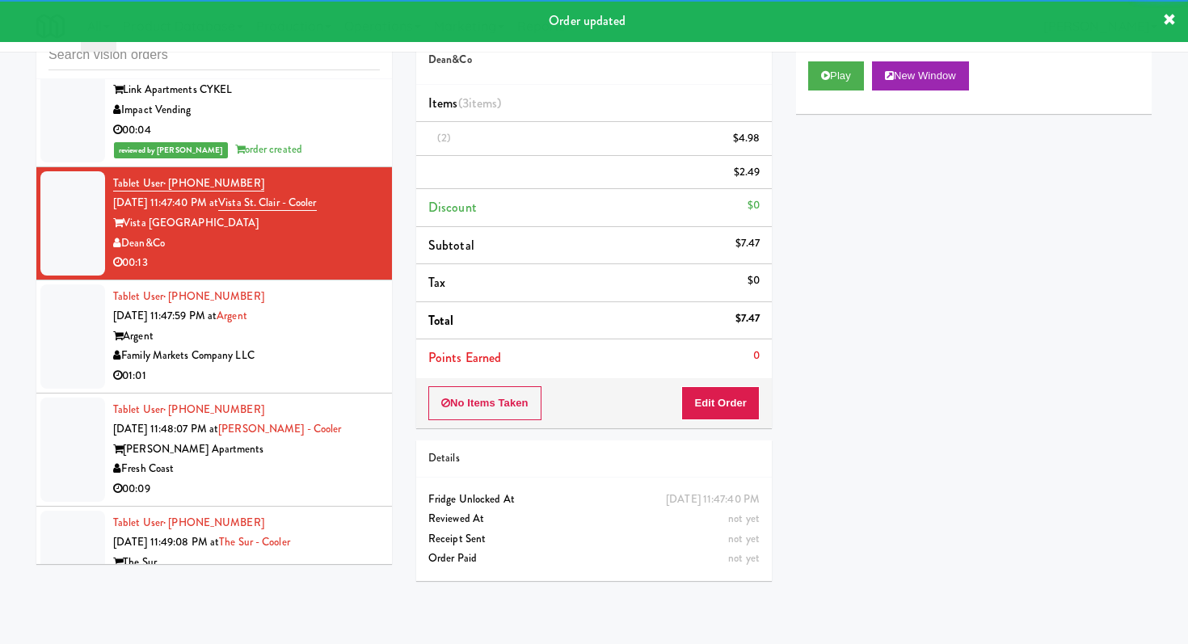
click at [408, 375] on div "Order # 9411263 Dean&Co Items (3 items ) (2) $4.98 $2.49 Discount $0 Subtotal $…" at bounding box center [594, 299] width 380 height 587
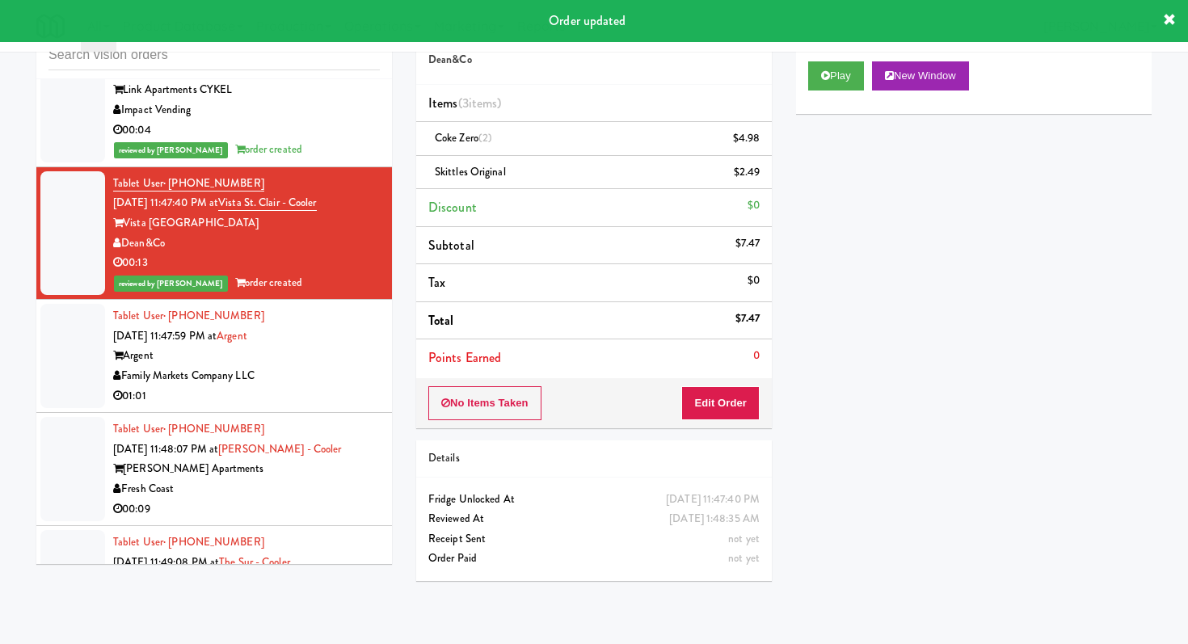
click at [380, 374] on li "Tablet User · (571) 733-7300 [DATE] 11:47:59 PM at Argent Argent Family Markets…" at bounding box center [214, 356] width 356 height 113
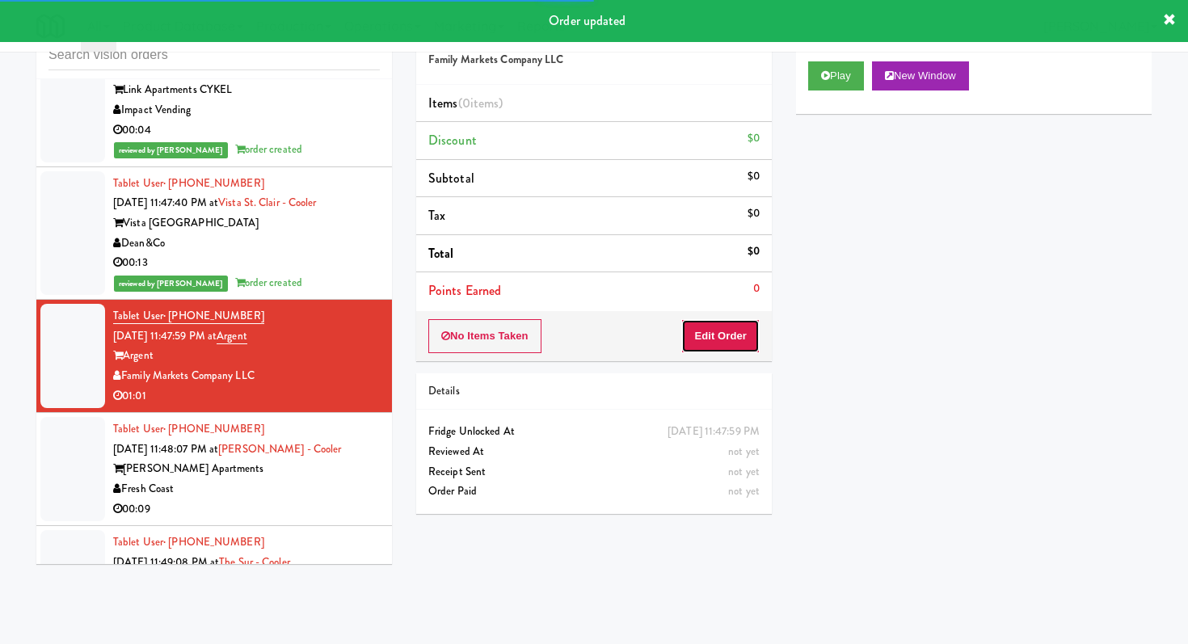
click at [706, 338] on button "Edit Order" at bounding box center [721, 336] width 78 height 34
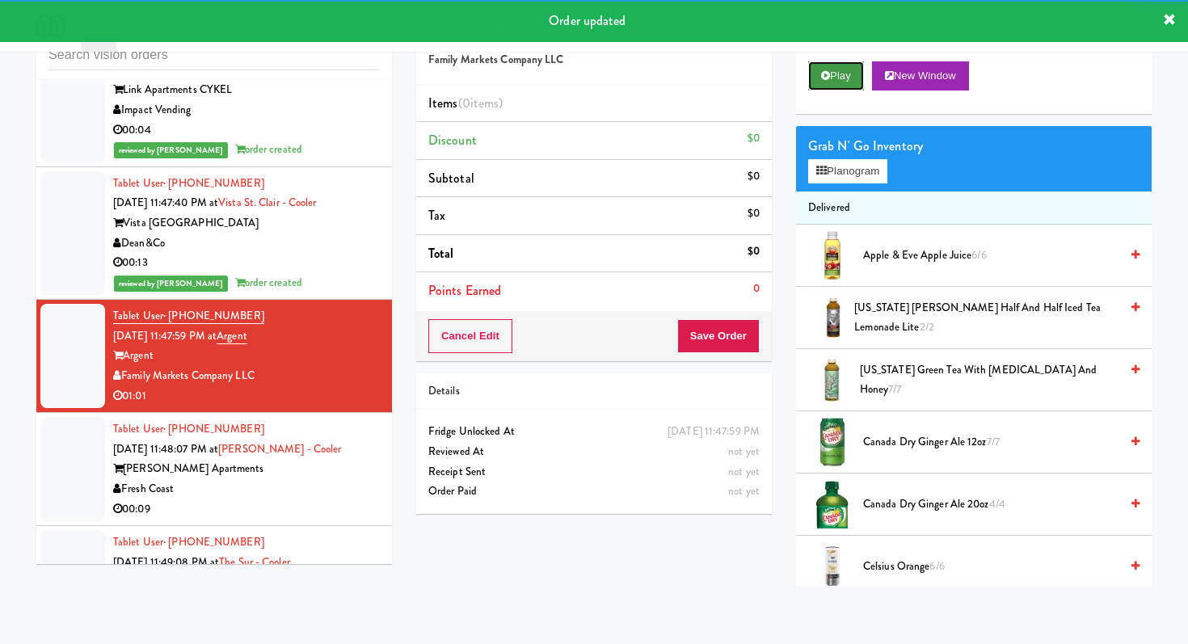
click at [826, 66] on button "Play" at bounding box center [836, 75] width 56 height 29
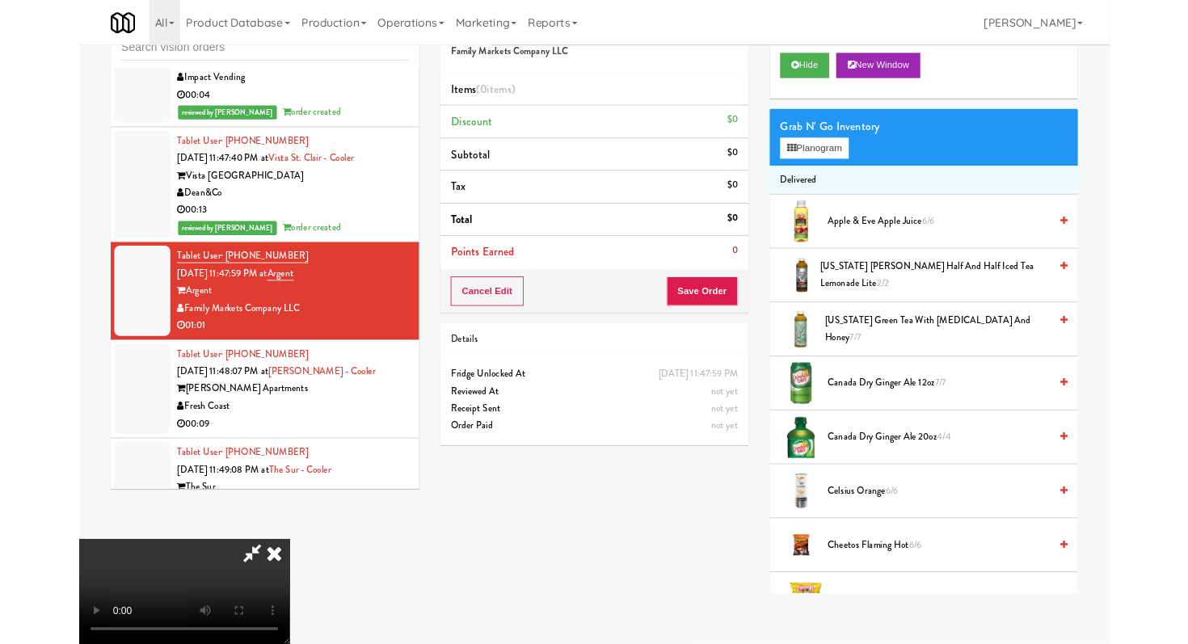
scroll to position [6567, 0]
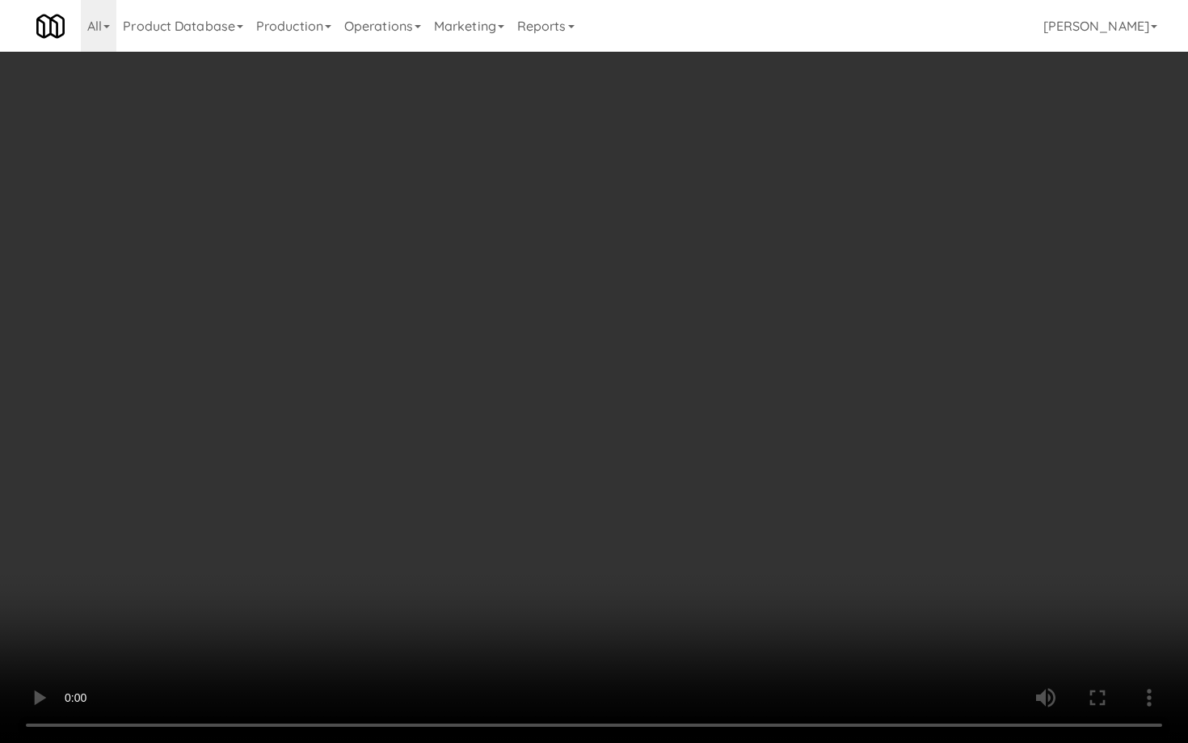
click at [461, 432] on video at bounding box center [594, 371] width 1188 height 743
click at [973, 450] on video at bounding box center [594, 371] width 1188 height 743
click at [914, 434] on video at bounding box center [594, 371] width 1188 height 743
click at [889, 433] on video at bounding box center [594, 371] width 1188 height 743
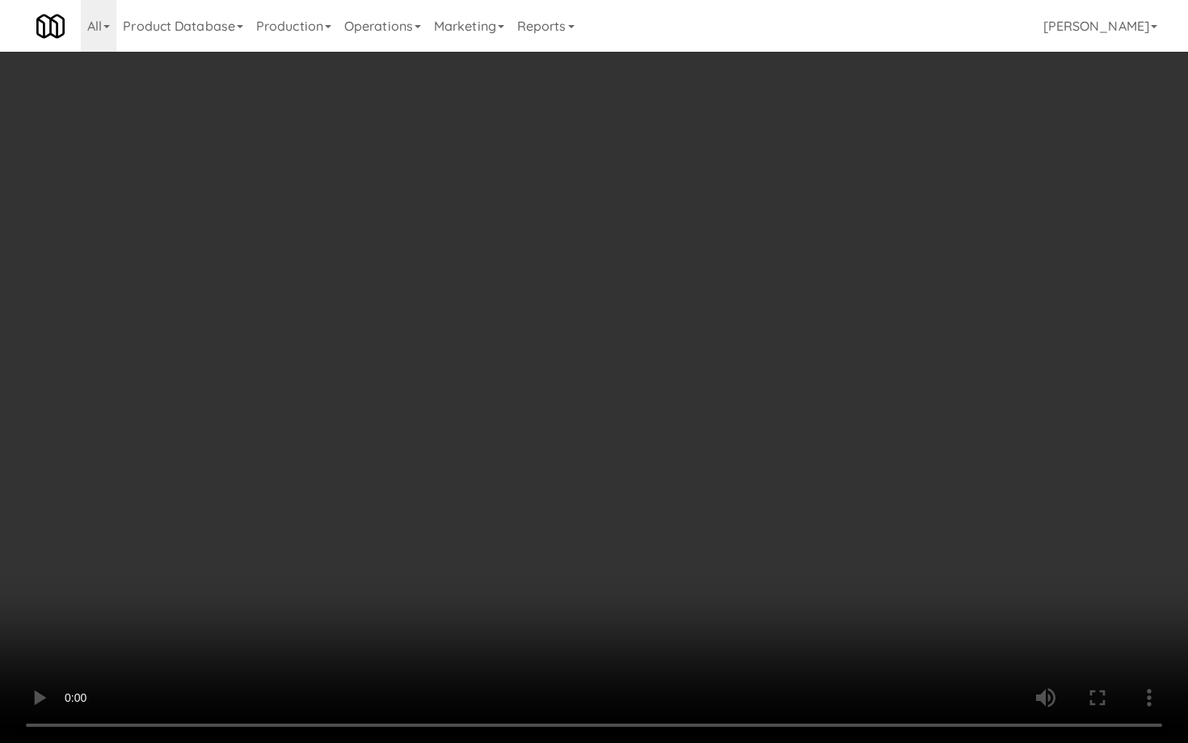
click at [889, 433] on video at bounding box center [594, 371] width 1188 height 743
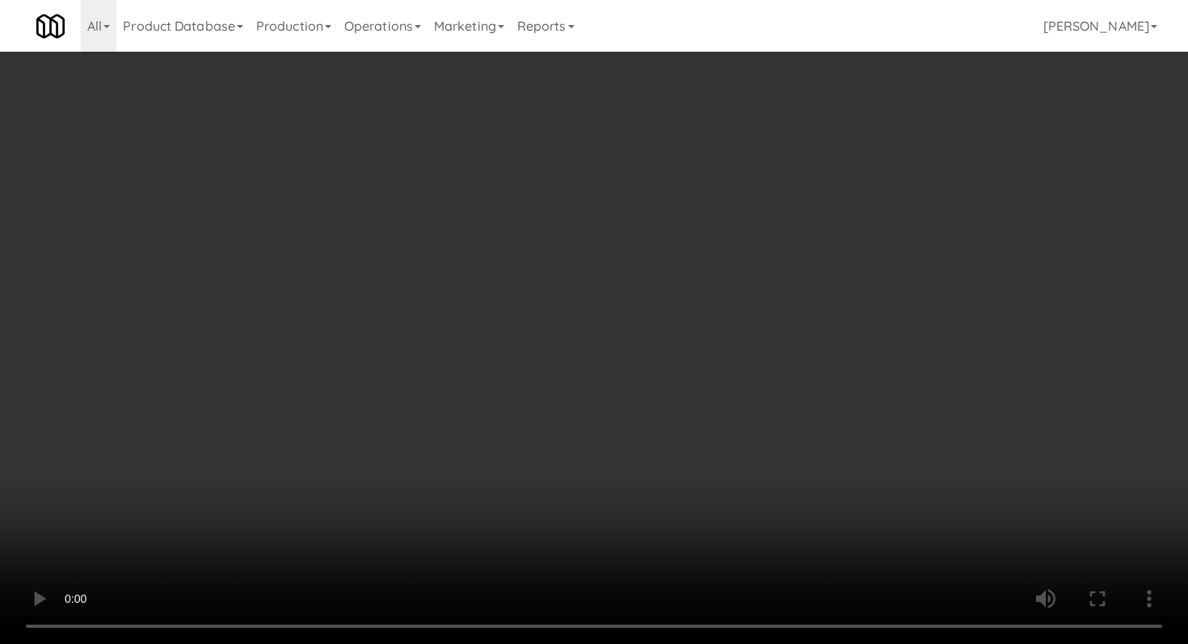
scroll to position [805, 0]
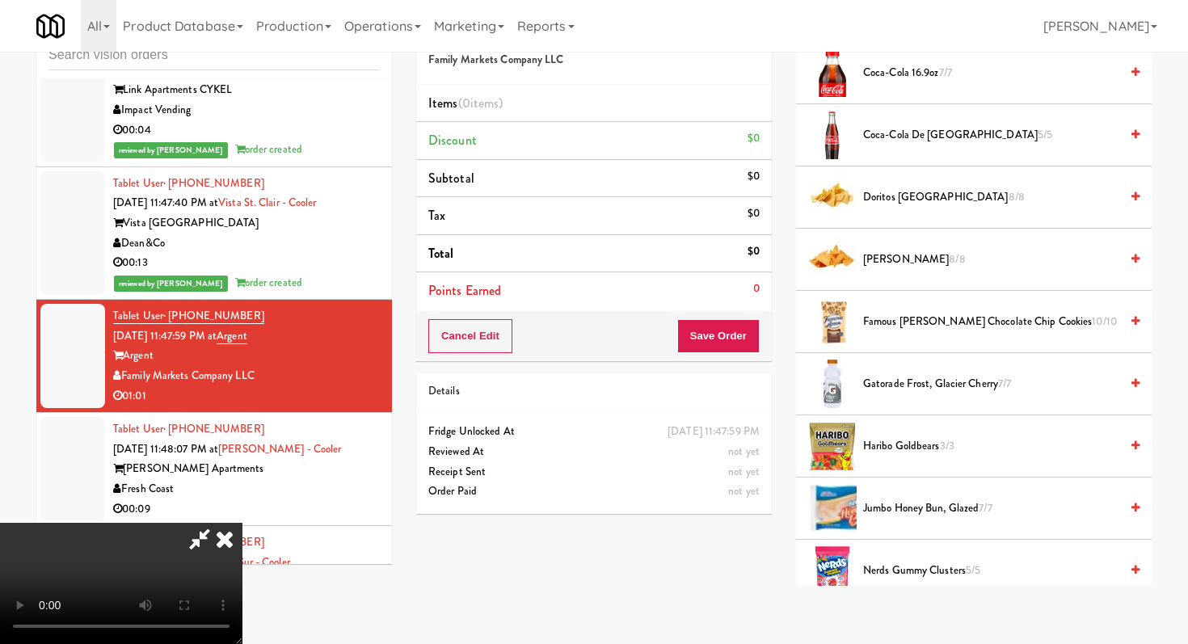
click at [893, 319] on span "Famous [PERSON_NAME] Chocolate Chip Cookies 10/10" at bounding box center [991, 322] width 256 height 20
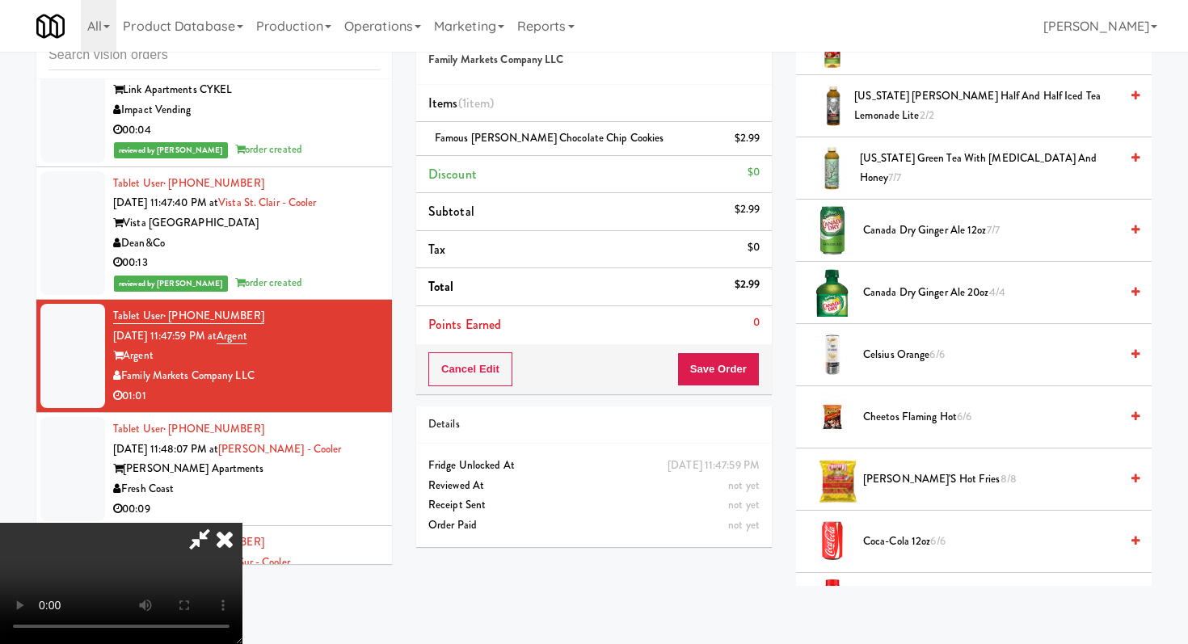
scroll to position [490, 0]
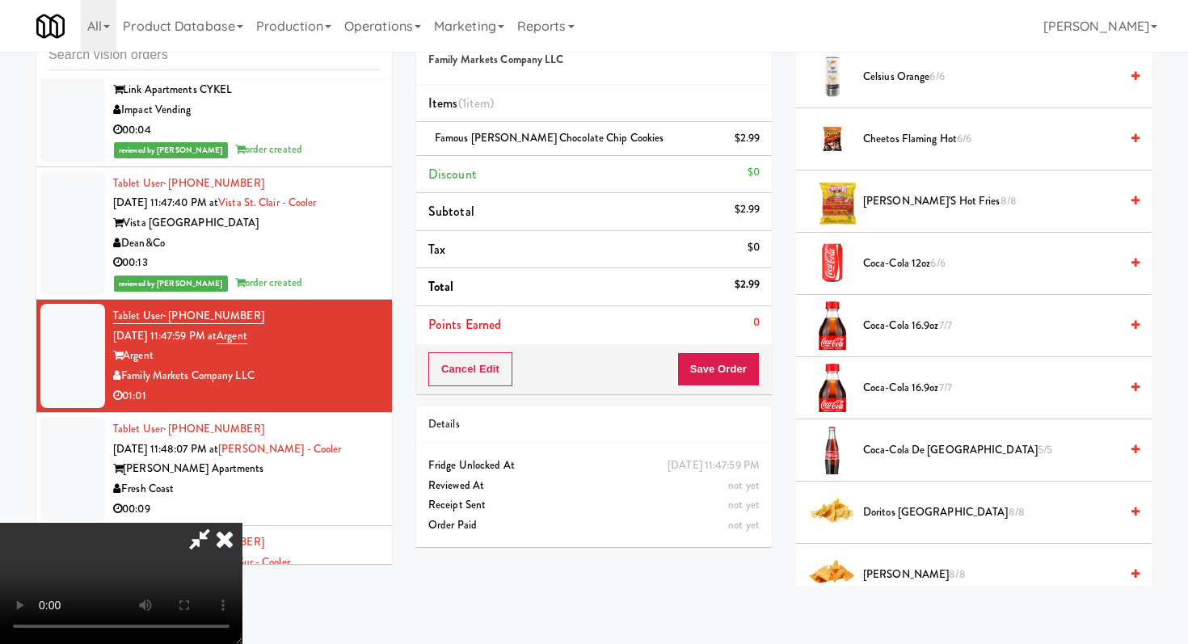
click at [904, 509] on span "Doritos Cool Ranch 8/8" at bounding box center [991, 513] width 256 height 20
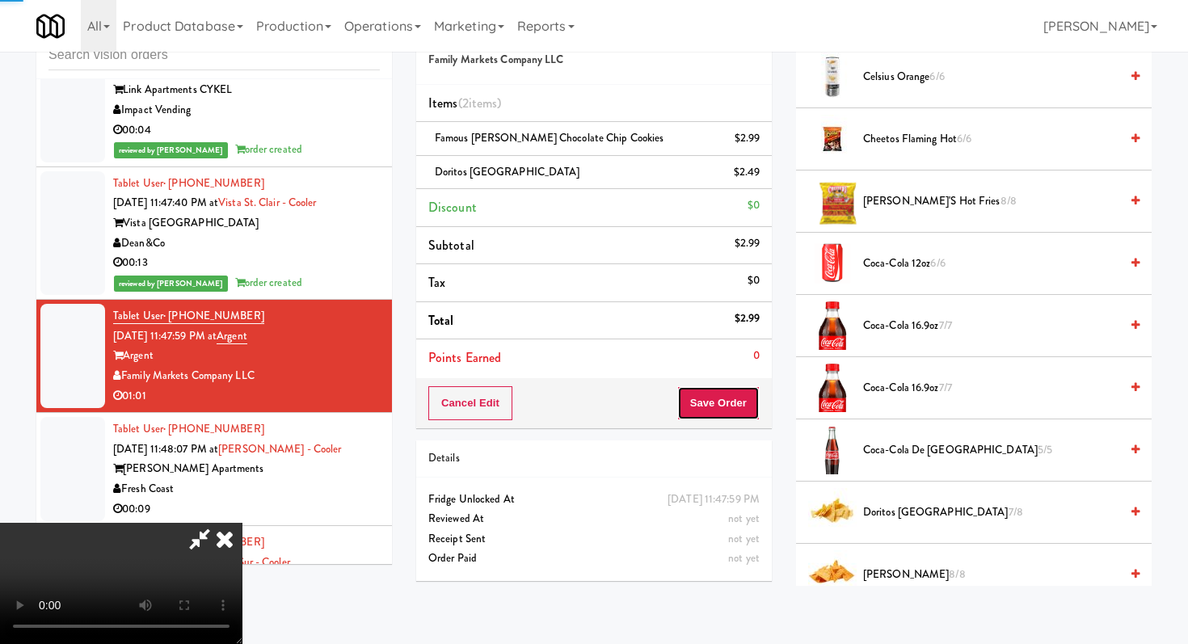
click at [737, 419] on button "Save Order" at bounding box center [719, 403] width 82 height 34
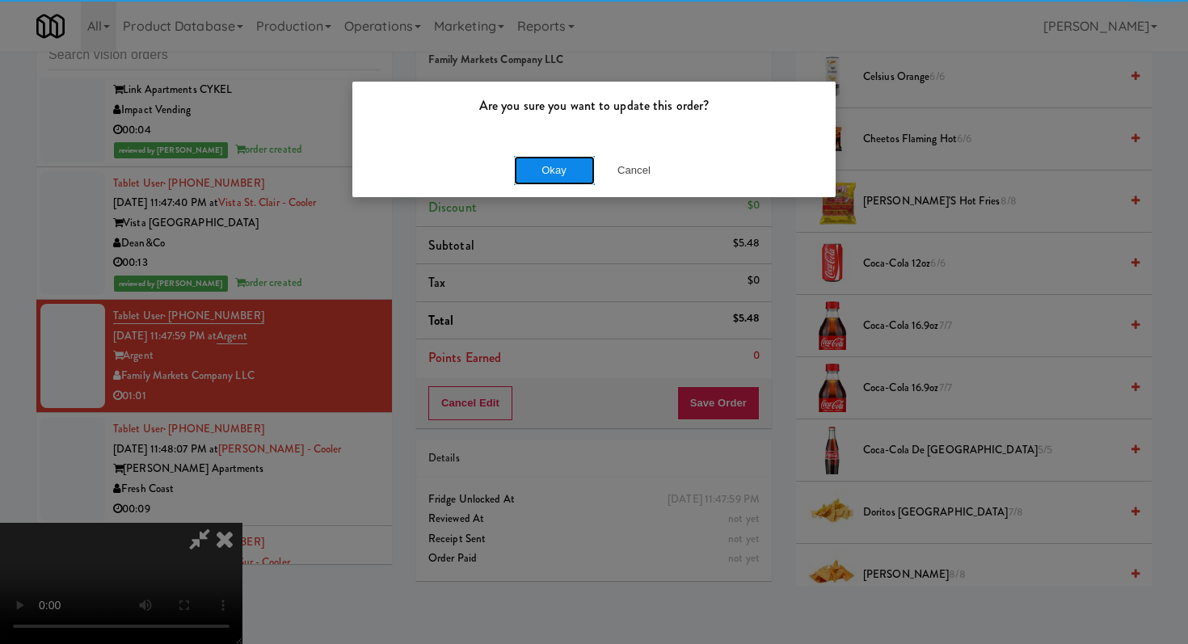
click at [556, 173] on button "Okay" at bounding box center [554, 170] width 81 height 29
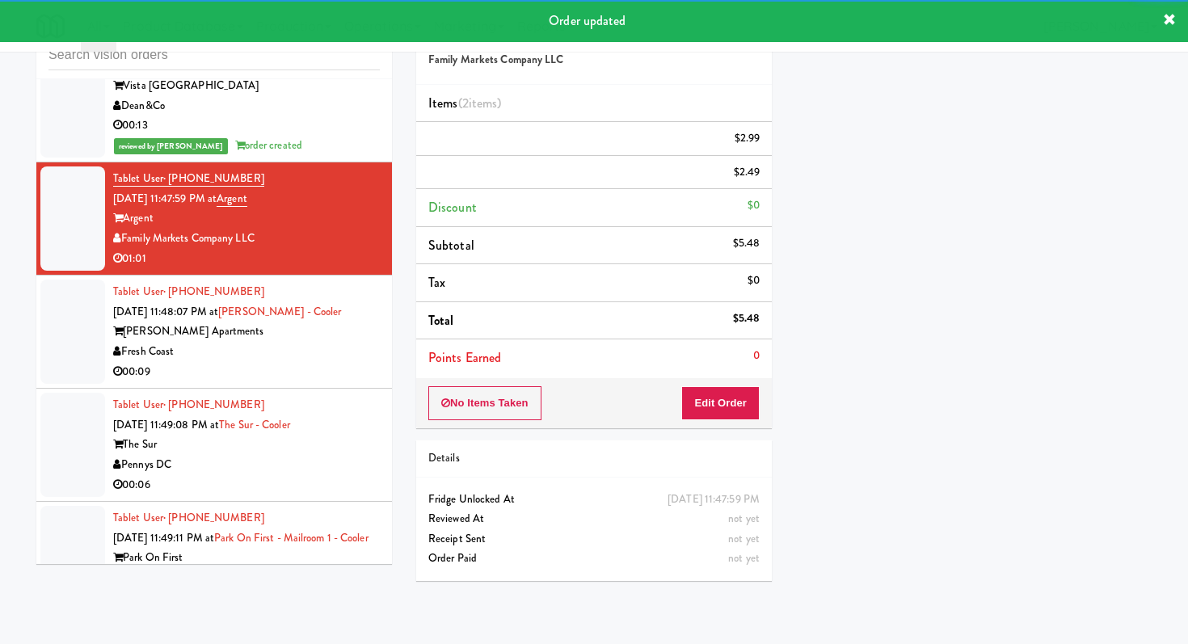
scroll to position [6816, 0]
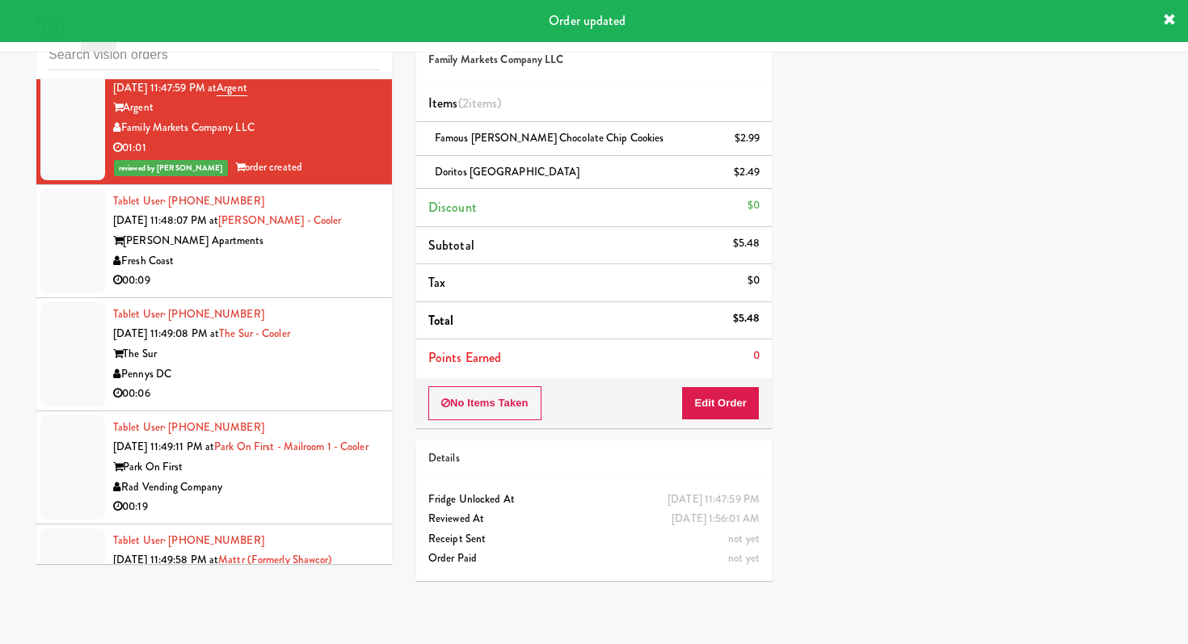
click at [322, 252] on div "Fresh Coast" at bounding box center [246, 261] width 267 height 20
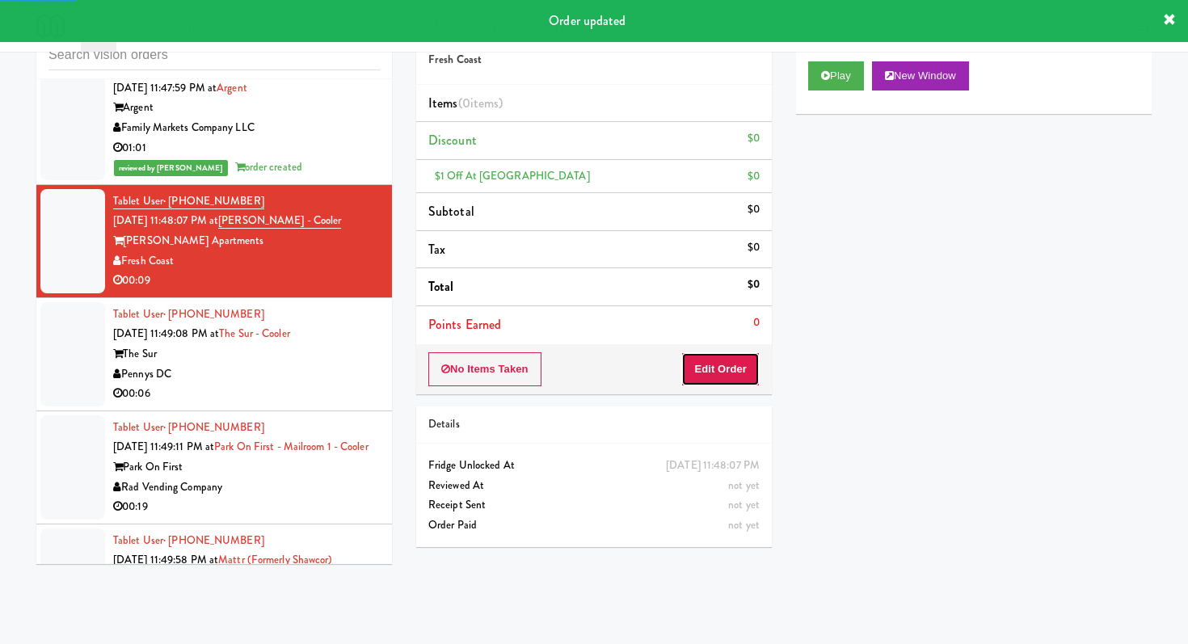
click at [726, 363] on button "Edit Order" at bounding box center [721, 370] width 78 height 34
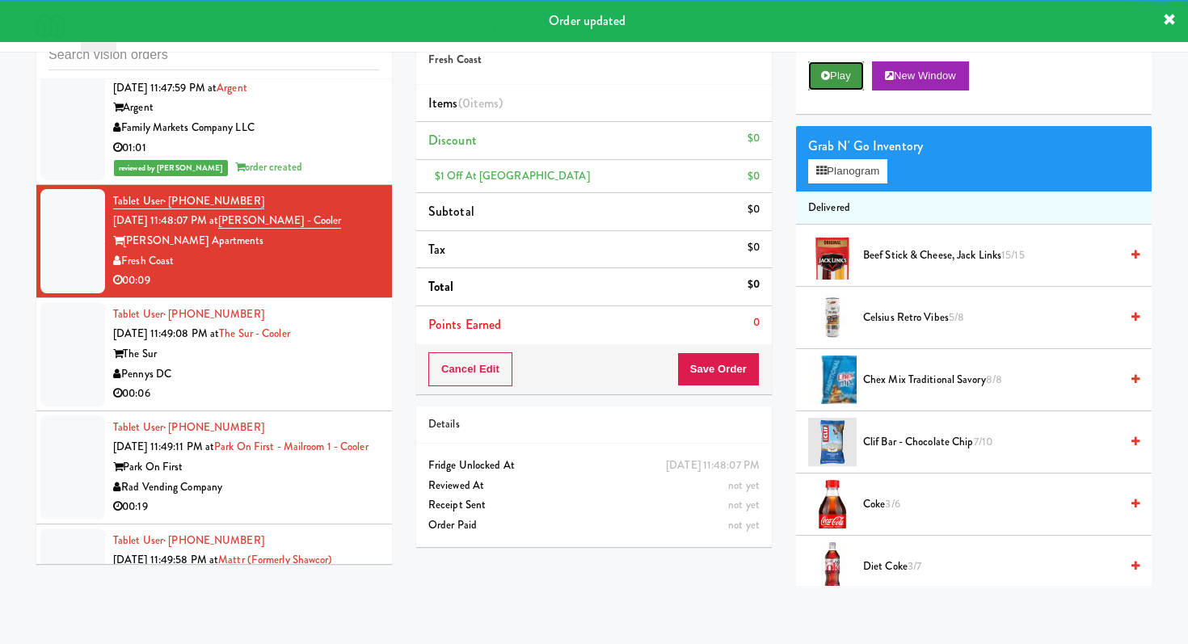
click at [822, 65] on button "Play" at bounding box center [836, 75] width 56 height 29
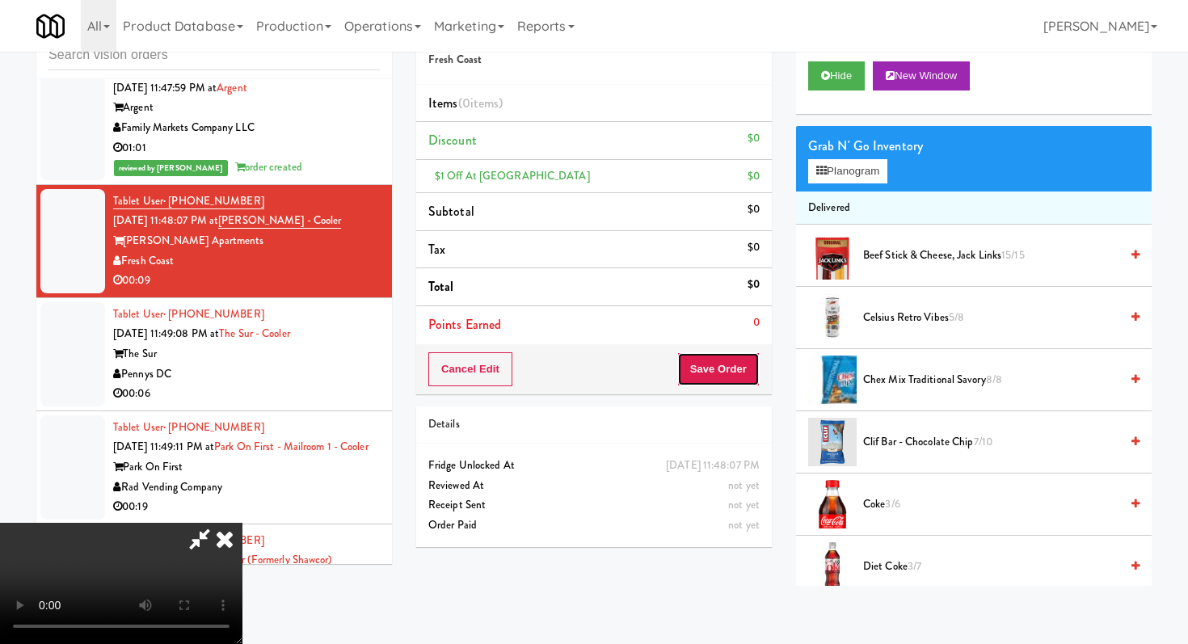
click at [721, 372] on button "Save Order" at bounding box center [719, 370] width 82 height 34
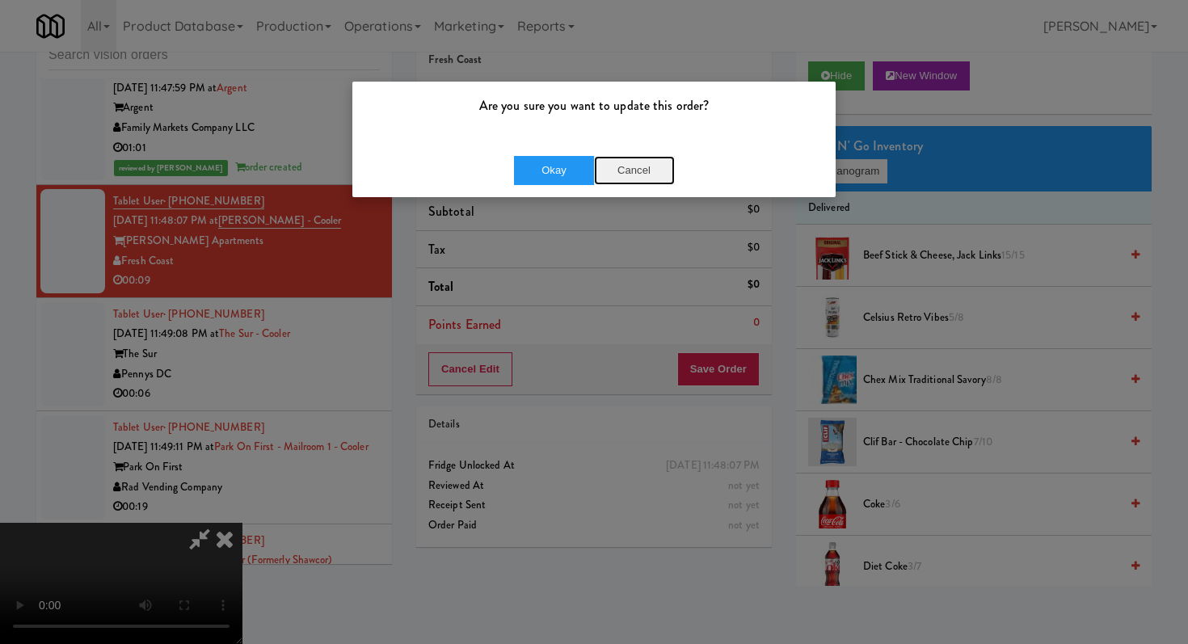
click at [638, 166] on button "Cancel" at bounding box center [634, 170] width 81 height 29
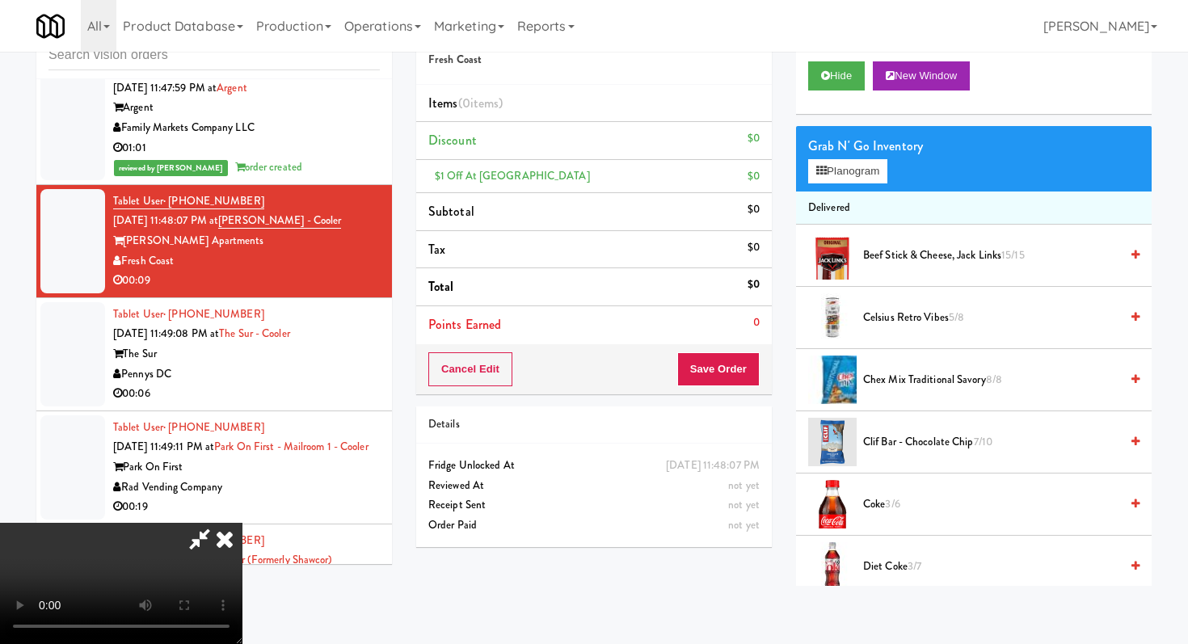
scroll to position [160, 0]
click at [243, 523] on video at bounding box center [121, 583] width 243 height 121
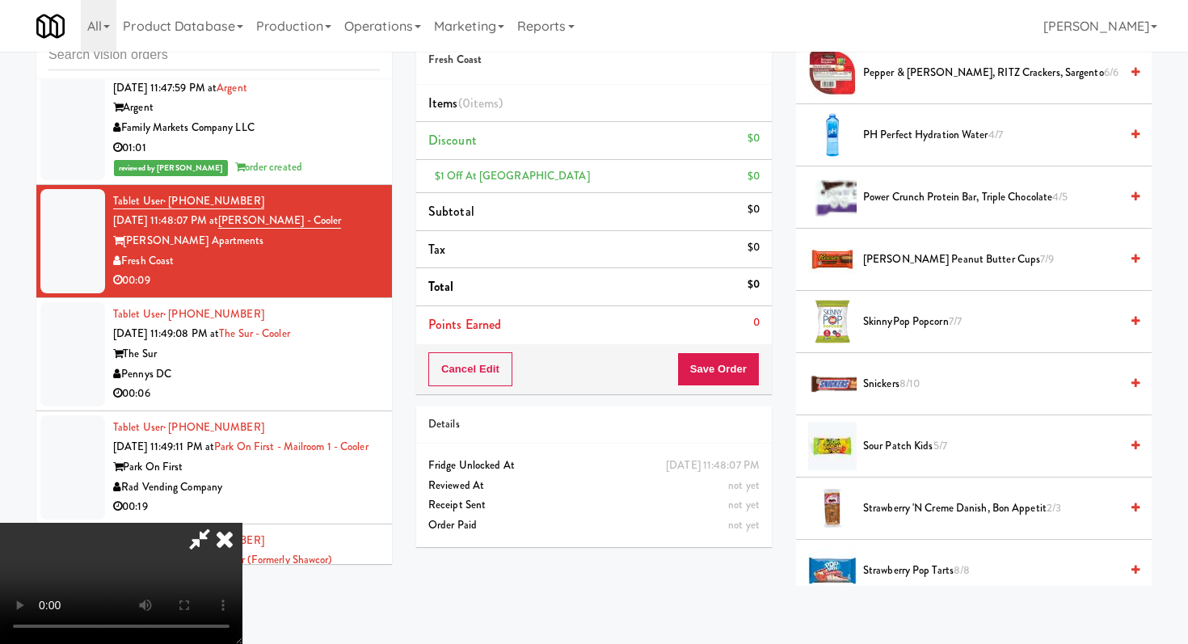
scroll to position [1694, 0]
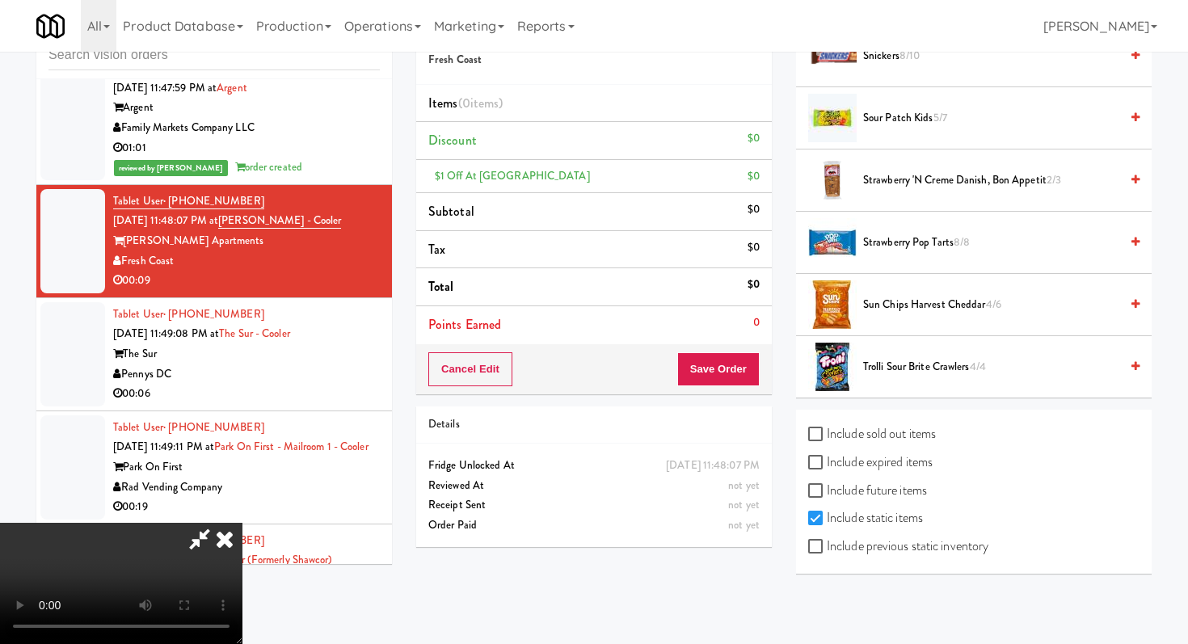
click at [909, 370] on span "Trolli Sour Brite Crawlers 4/4" at bounding box center [991, 367] width 256 height 20
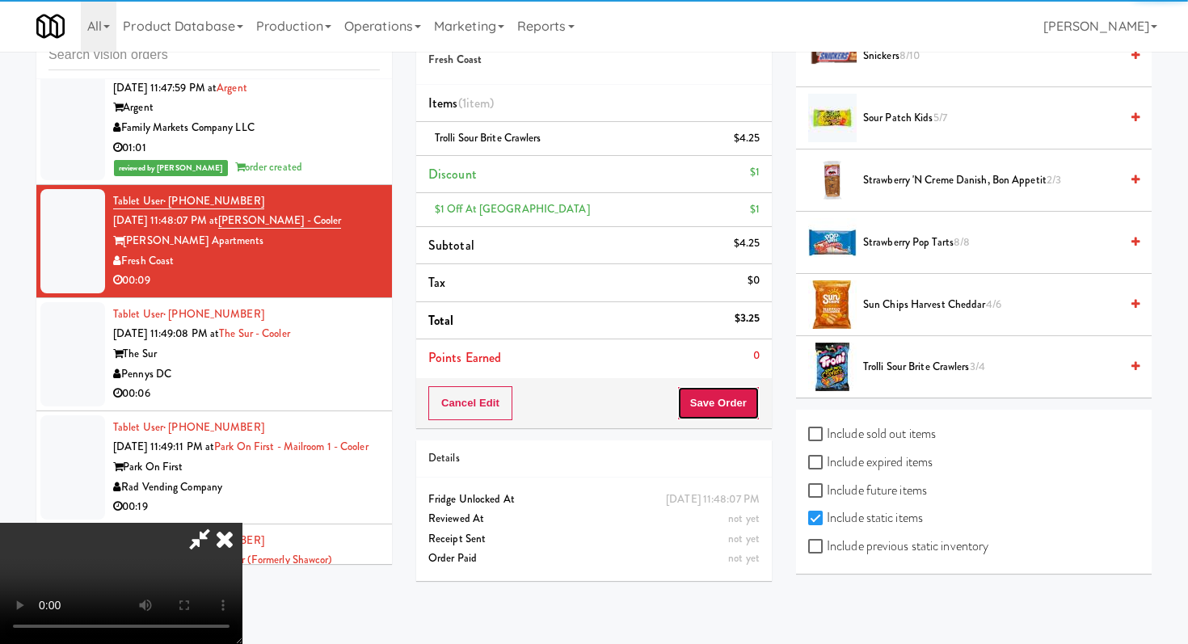
click at [731, 415] on button "Save Order" at bounding box center [719, 403] width 82 height 34
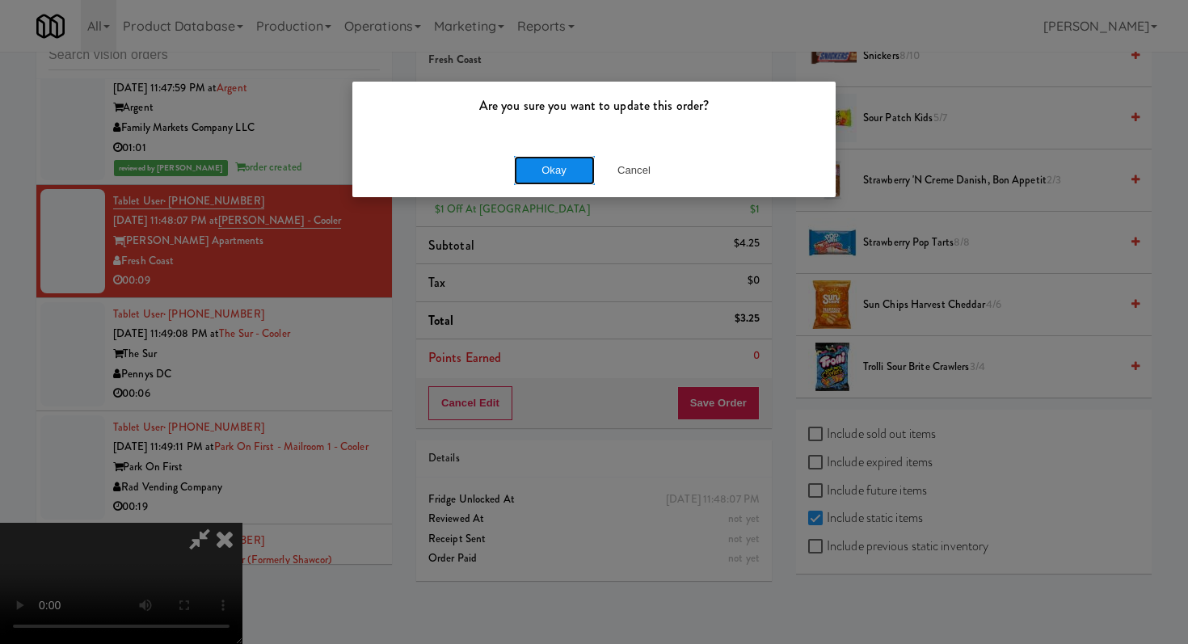
click at [566, 167] on button "Okay" at bounding box center [554, 170] width 81 height 29
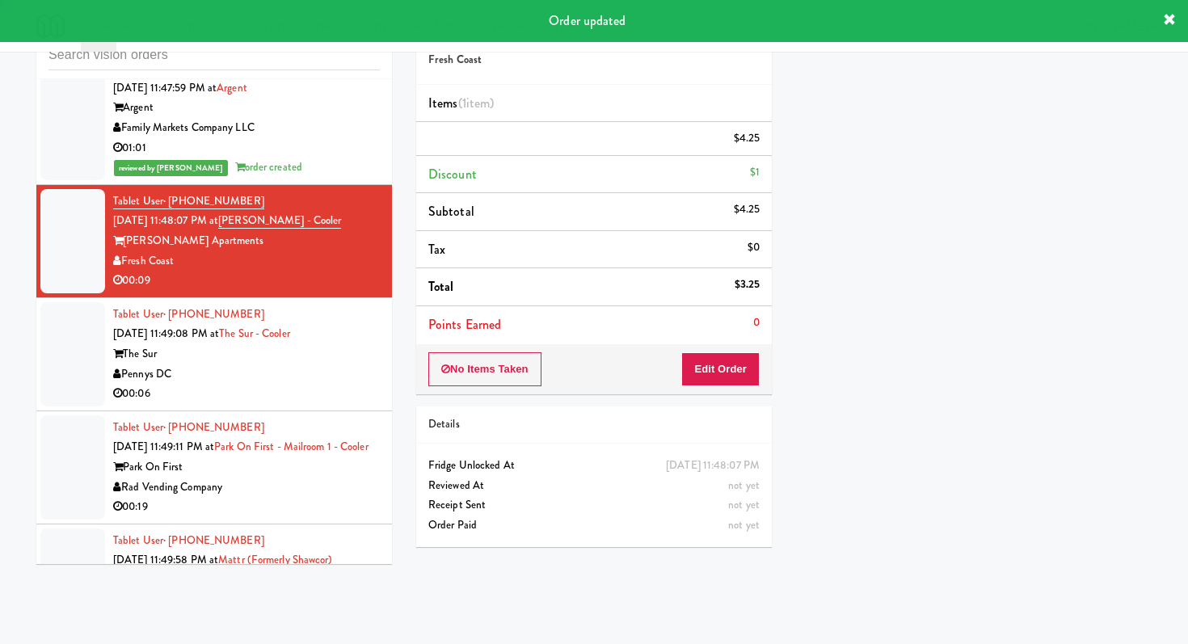
scroll to position [0, 0]
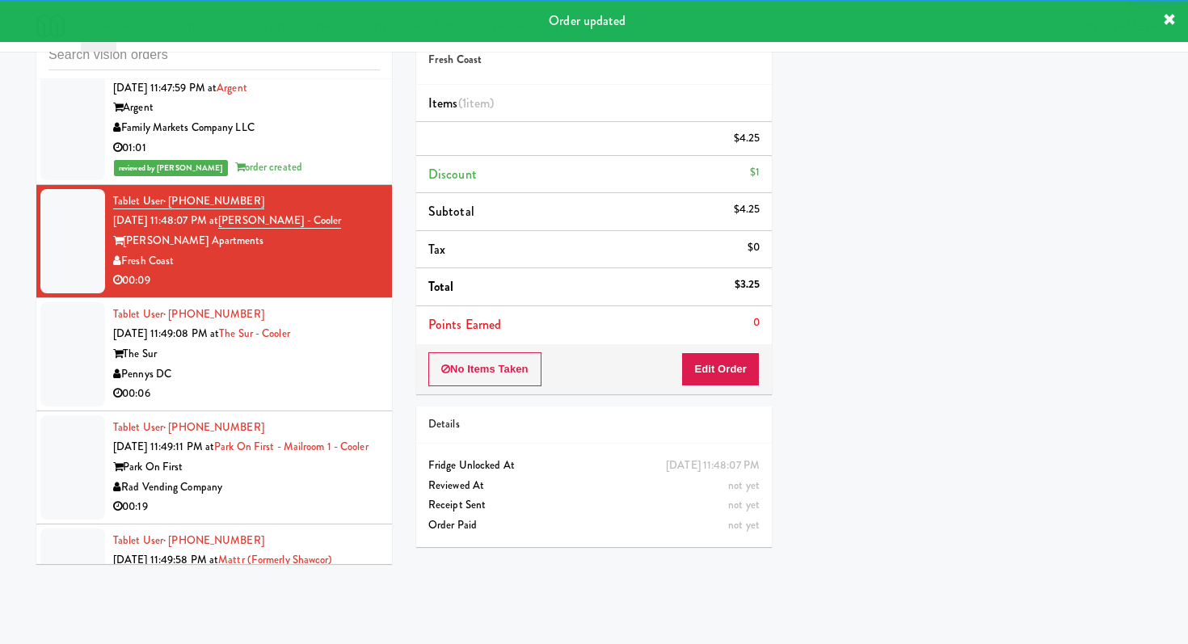
click at [281, 384] on div "00:06" at bounding box center [246, 394] width 267 height 20
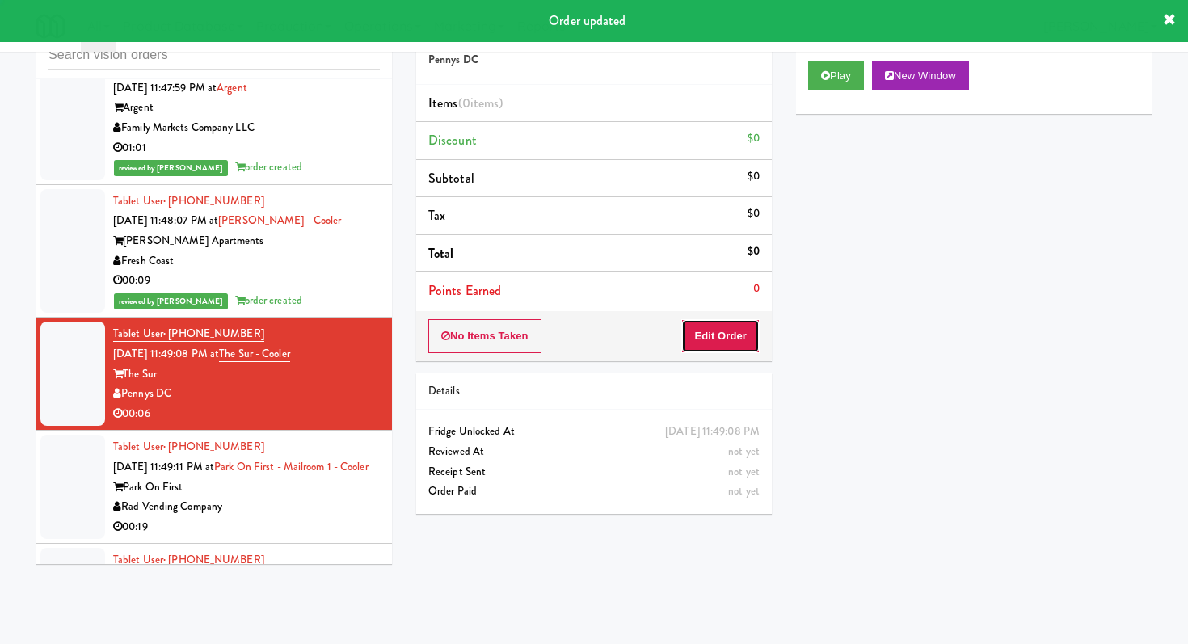
click at [693, 344] on button "Edit Order" at bounding box center [721, 336] width 78 height 34
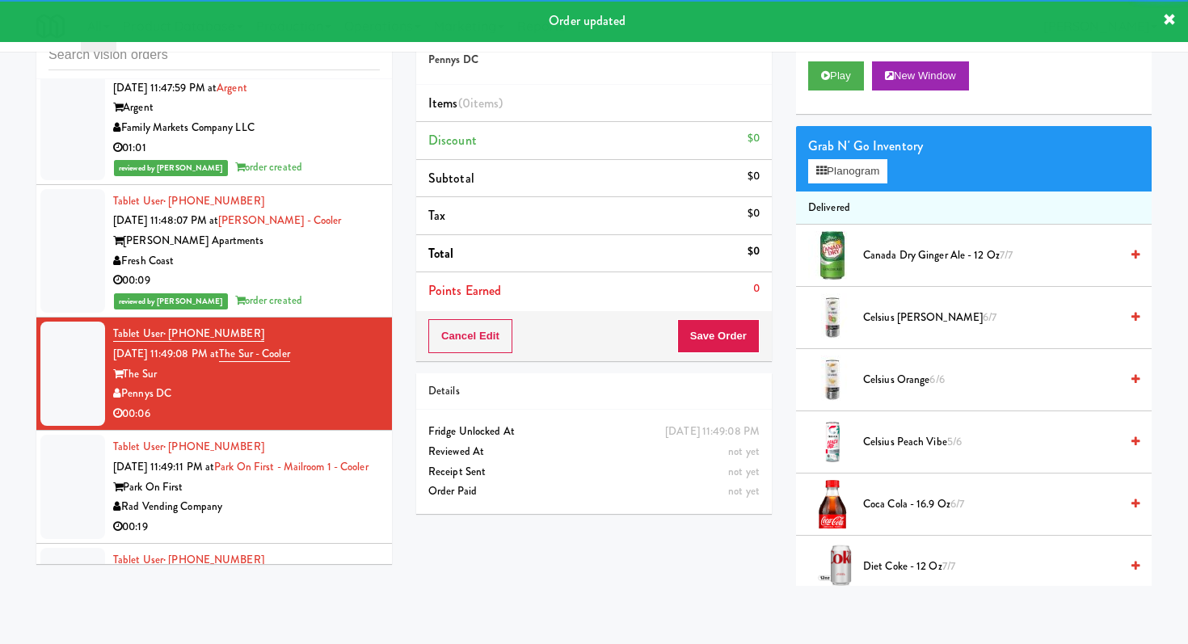
click at [868, 73] on div "Play New Window" at bounding box center [973, 75] width 331 height 29
click at [843, 75] on button "Play" at bounding box center [836, 75] width 56 height 29
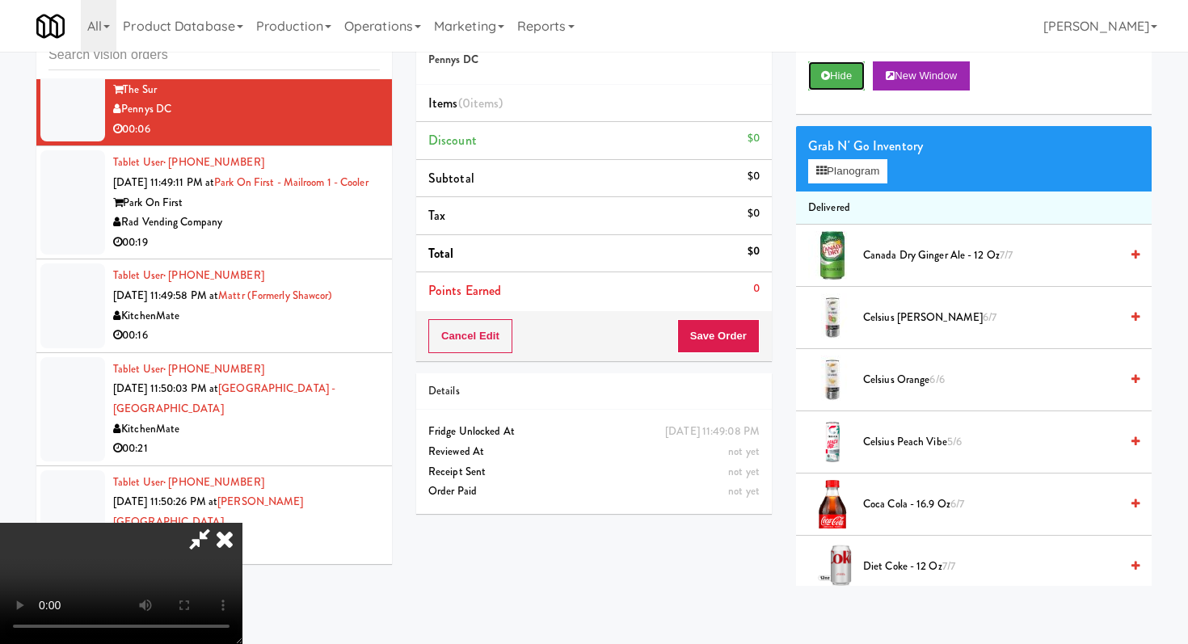
scroll to position [160, 0]
click at [243, 523] on video at bounding box center [121, 583] width 243 height 121
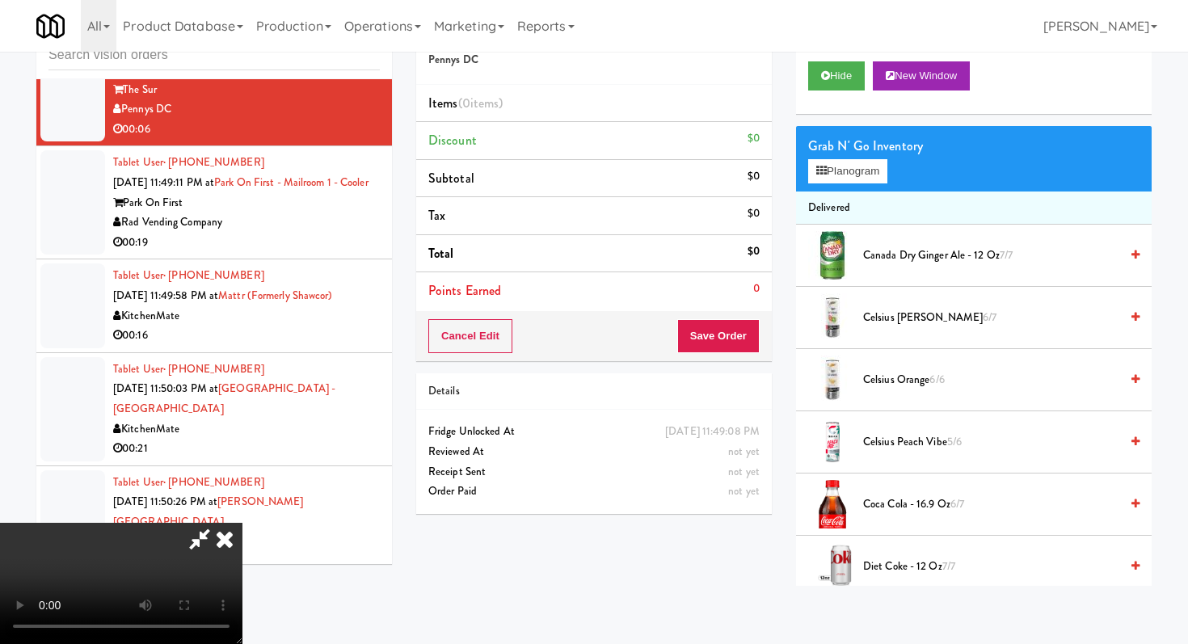
click at [243, 523] on video at bounding box center [121, 583] width 243 height 121
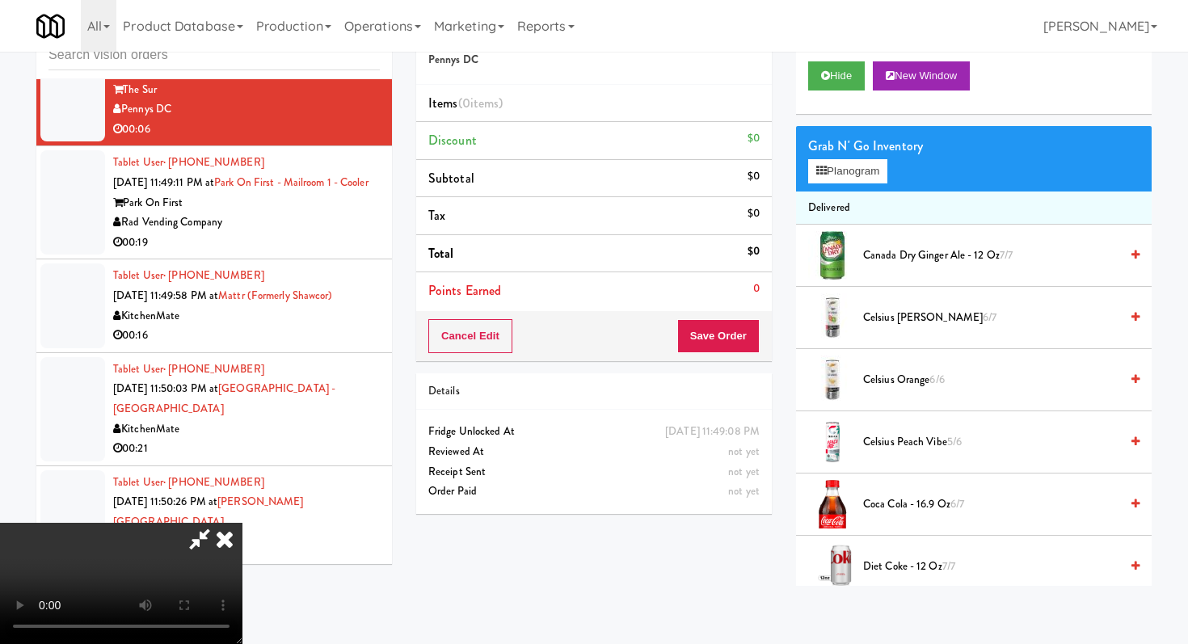
click at [243, 523] on video at bounding box center [121, 583] width 243 height 121
click at [912, 260] on span "Canada Dry Ginger Ale - 12 oz 7/7" at bounding box center [991, 256] width 256 height 20
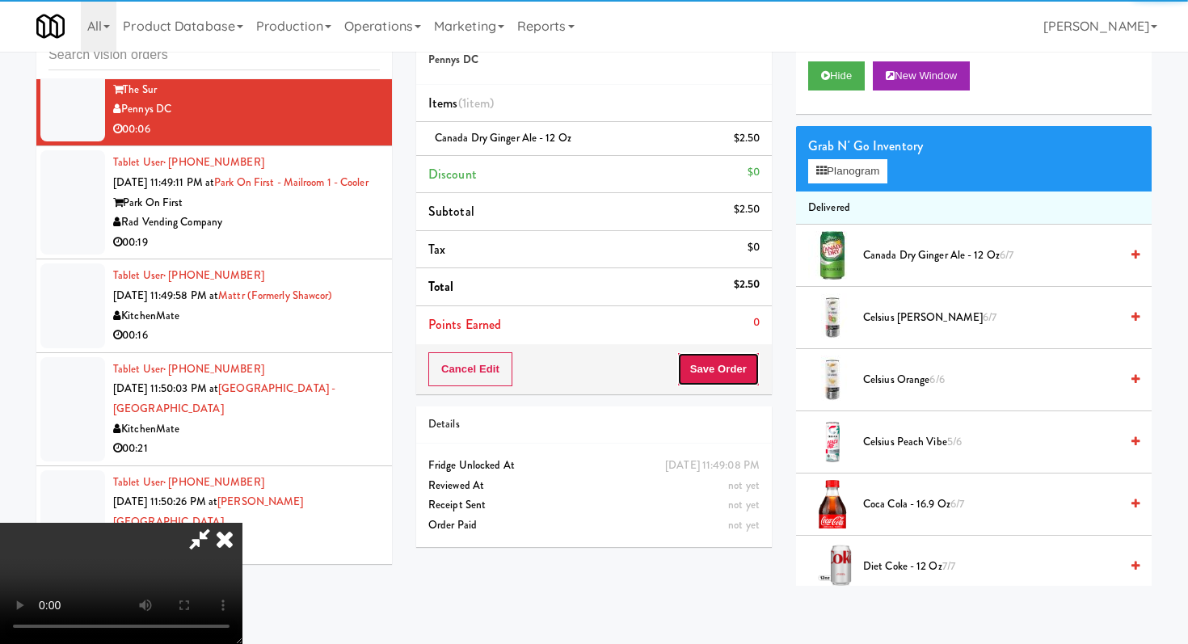
click at [757, 367] on button "Save Order" at bounding box center [719, 370] width 82 height 34
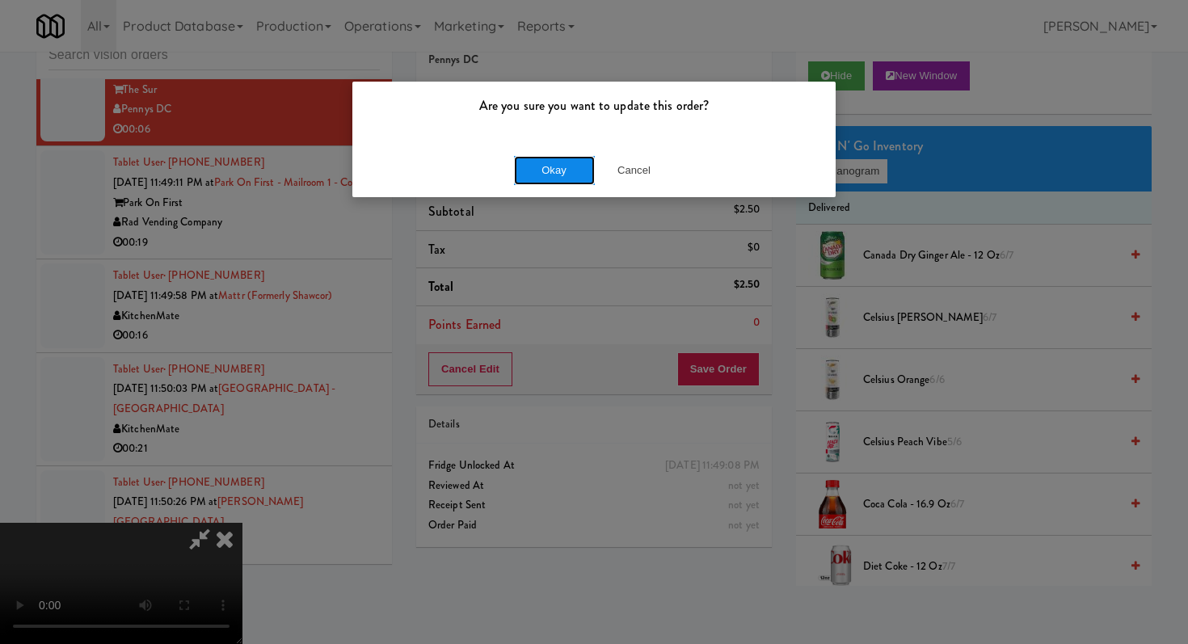
click at [519, 158] on button "Okay" at bounding box center [554, 170] width 81 height 29
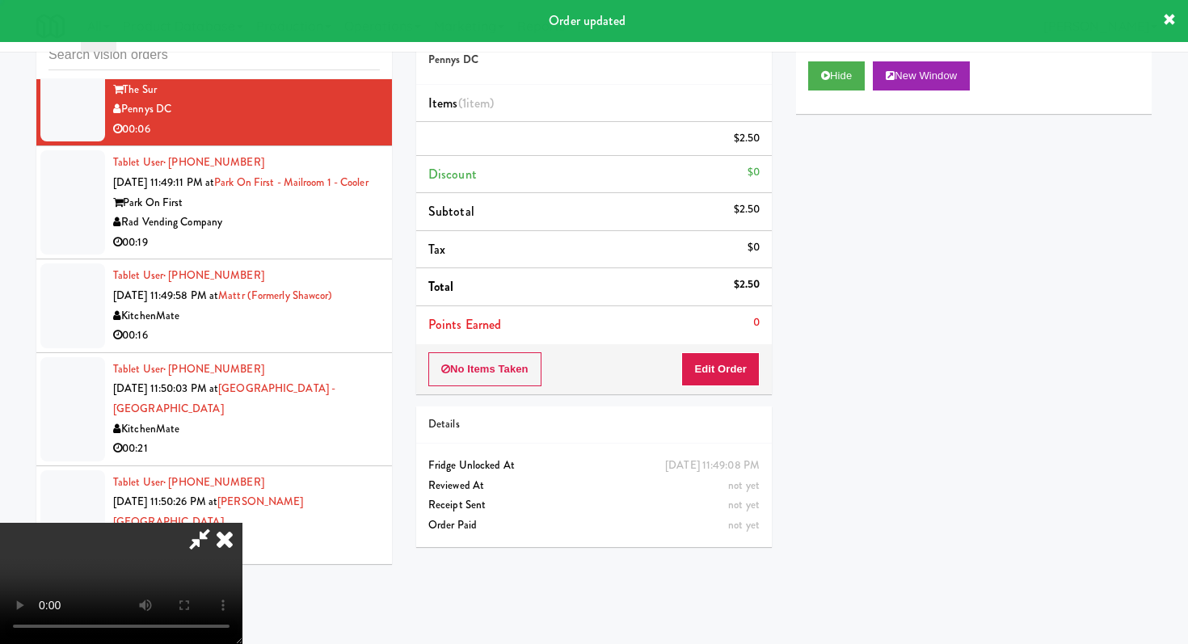
scroll to position [0, 0]
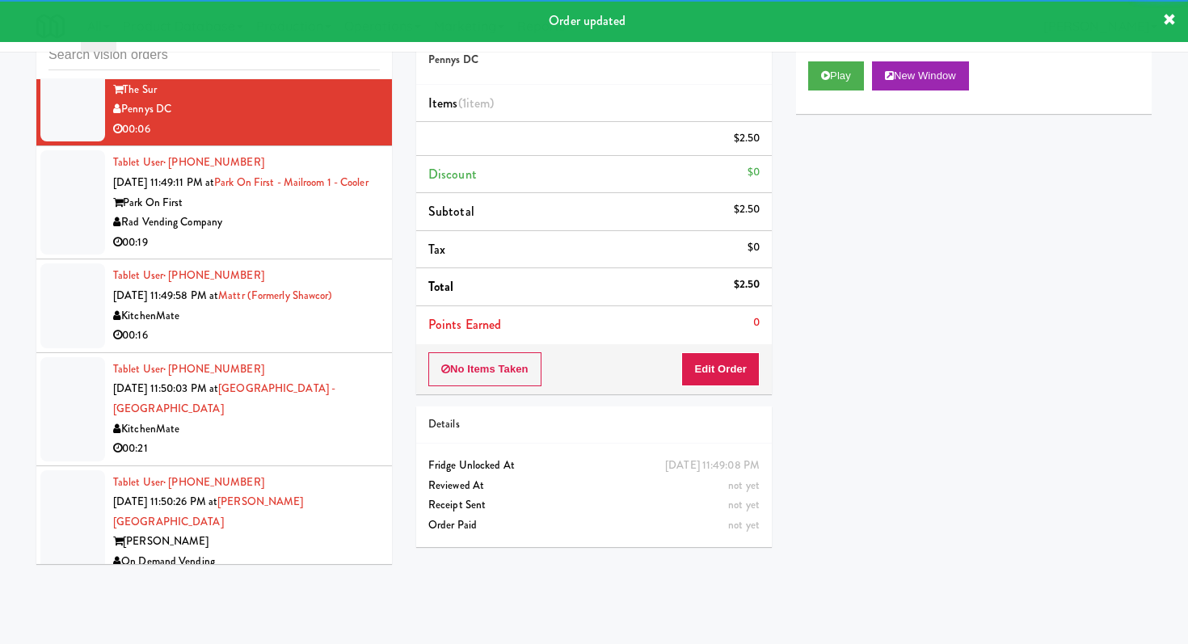
click at [331, 239] on div "00:19" at bounding box center [246, 243] width 267 height 20
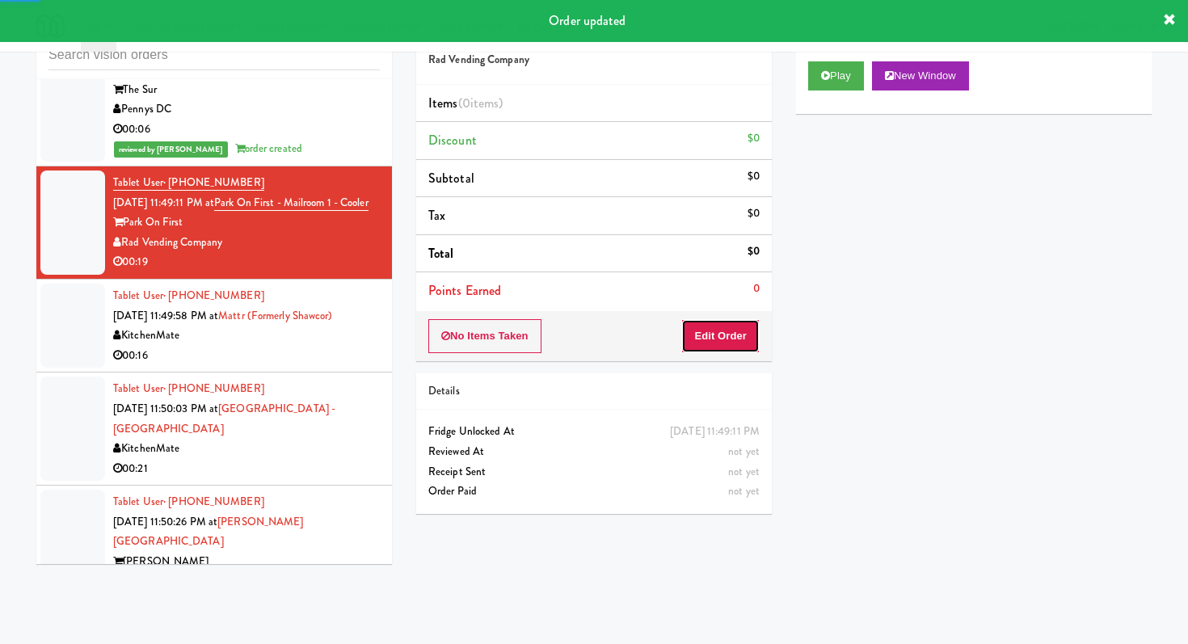
click at [706, 333] on button "Edit Order" at bounding box center [721, 336] width 78 height 34
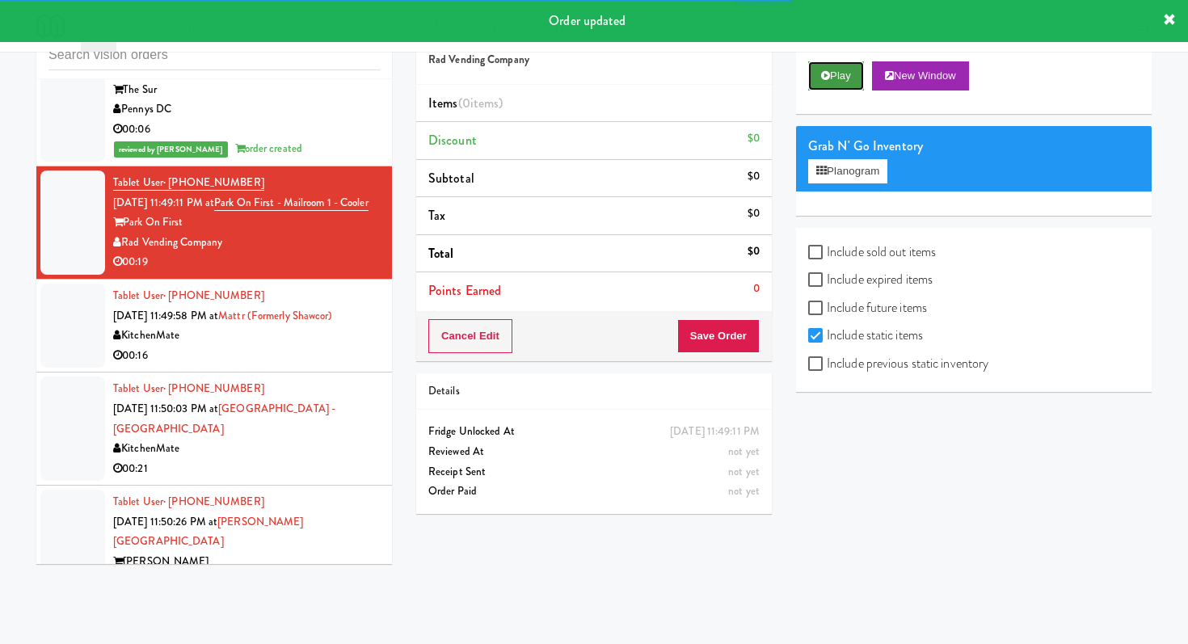
click at [846, 79] on button "Play" at bounding box center [836, 75] width 56 height 29
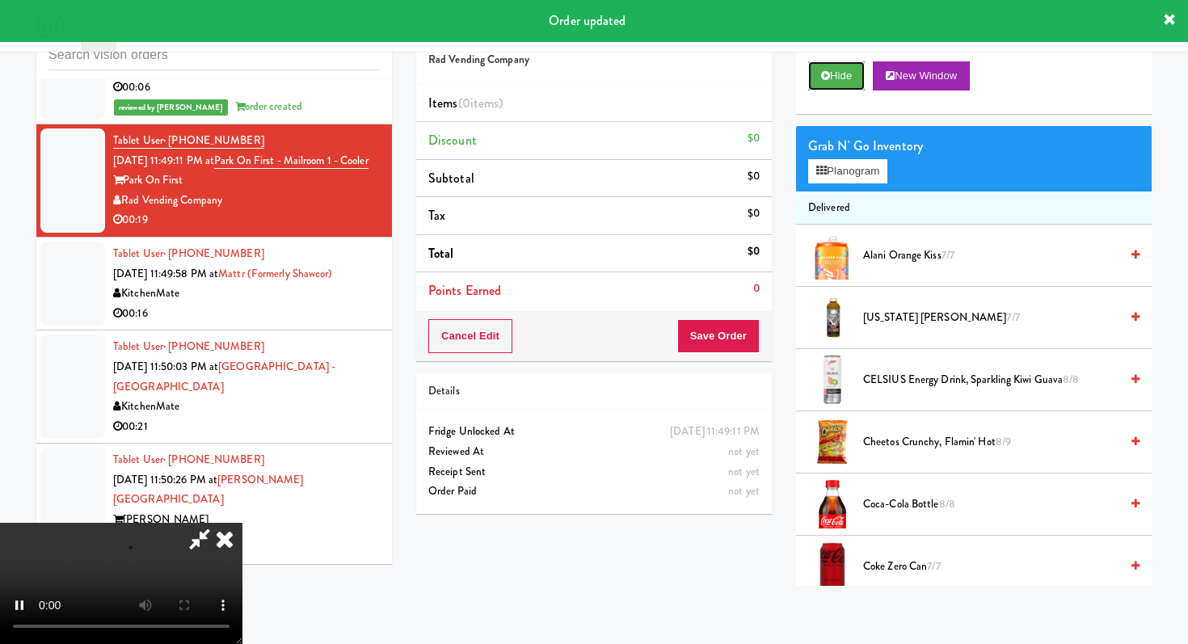
scroll to position [7144, 0]
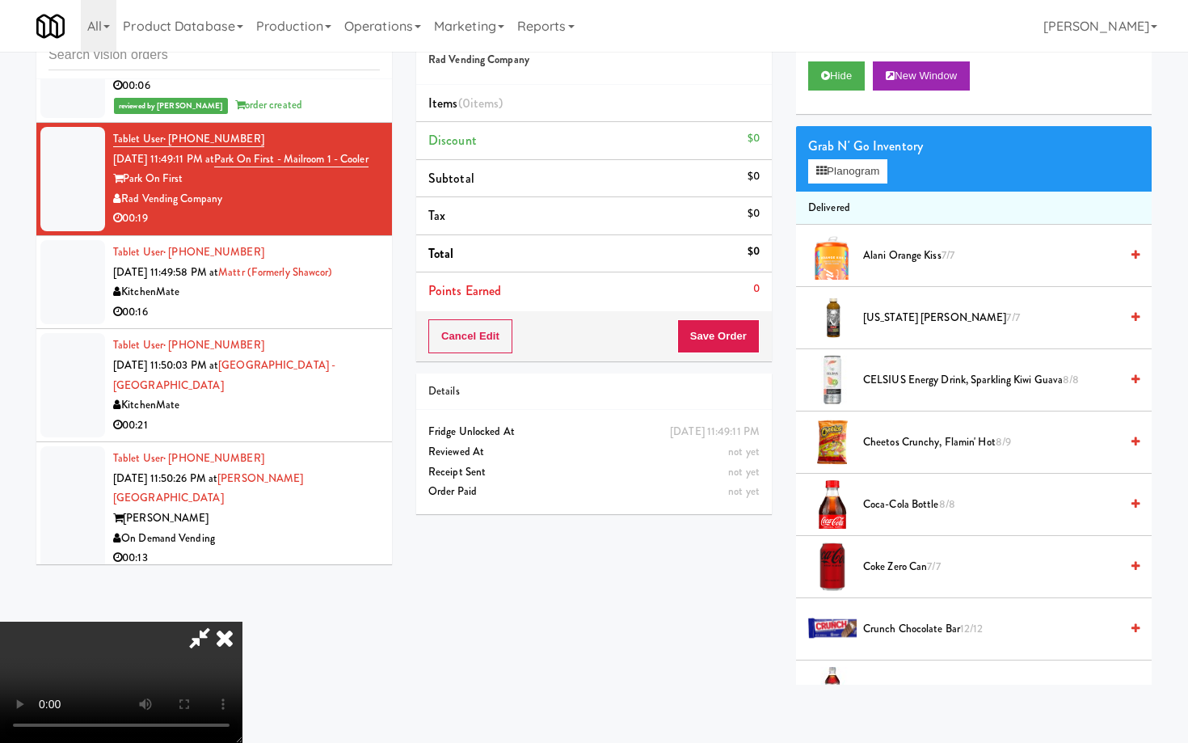
click at [243, 622] on video at bounding box center [121, 682] width 243 height 121
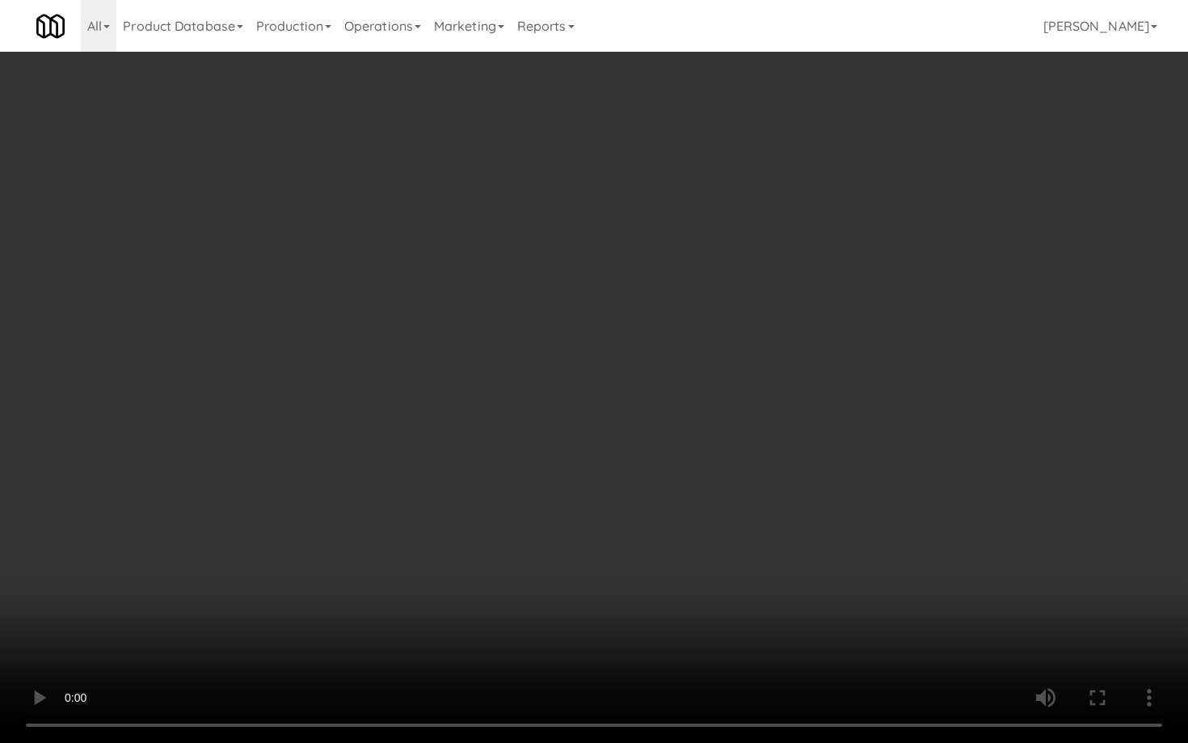
click at [611, 475] on video at bounding box center [594, 371] width 1188 height 743
click at [610, 475] on video at bounding box center [594, 371] width 1188 height 743
click at [787, 440] on video at bounding box center [594, 371] width 1188 height 743
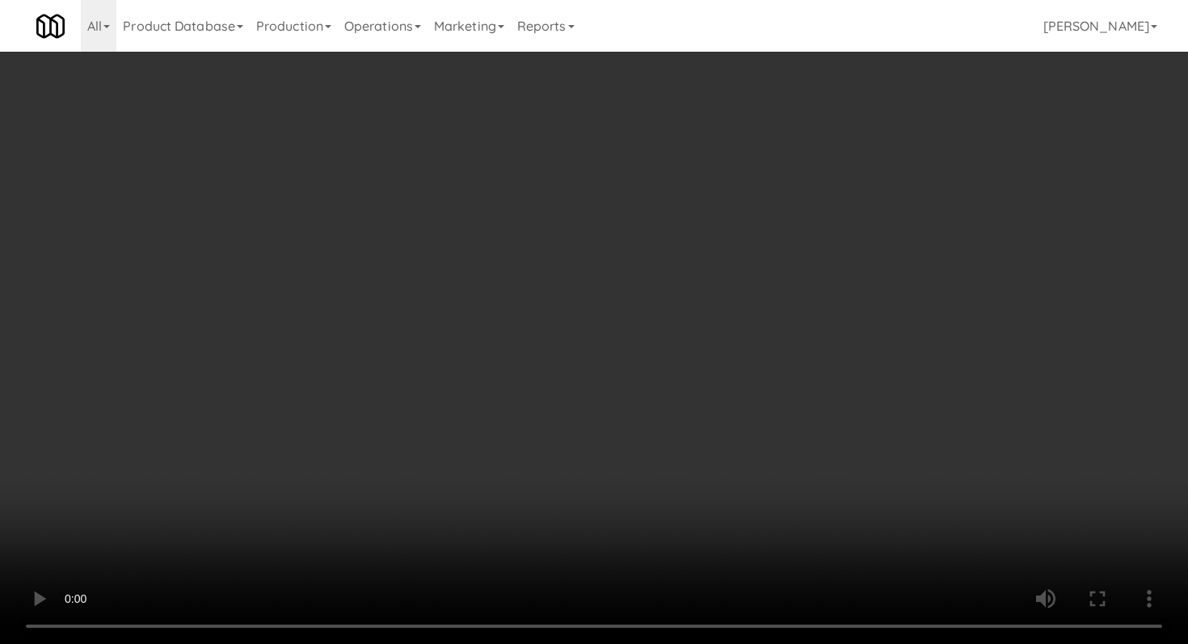
scroll to position [298, 0]
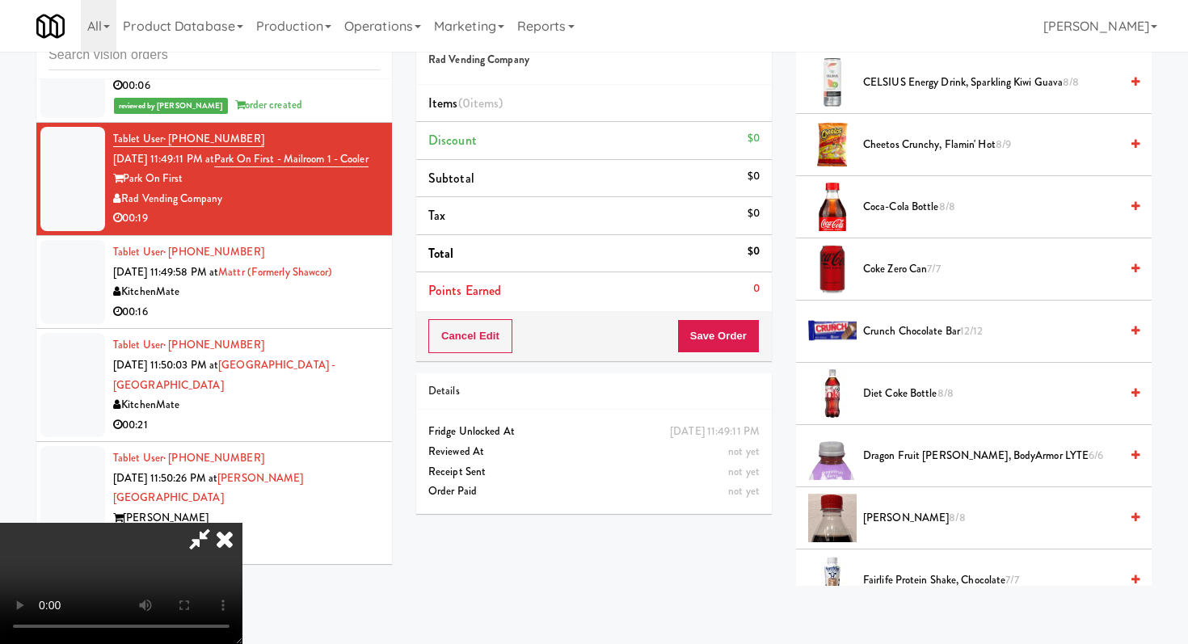
click at [906, 151] on span "Cheetos Crunchy, Flamin' Hot 8/9" at bounding box center [991, 145] width 256 height 20
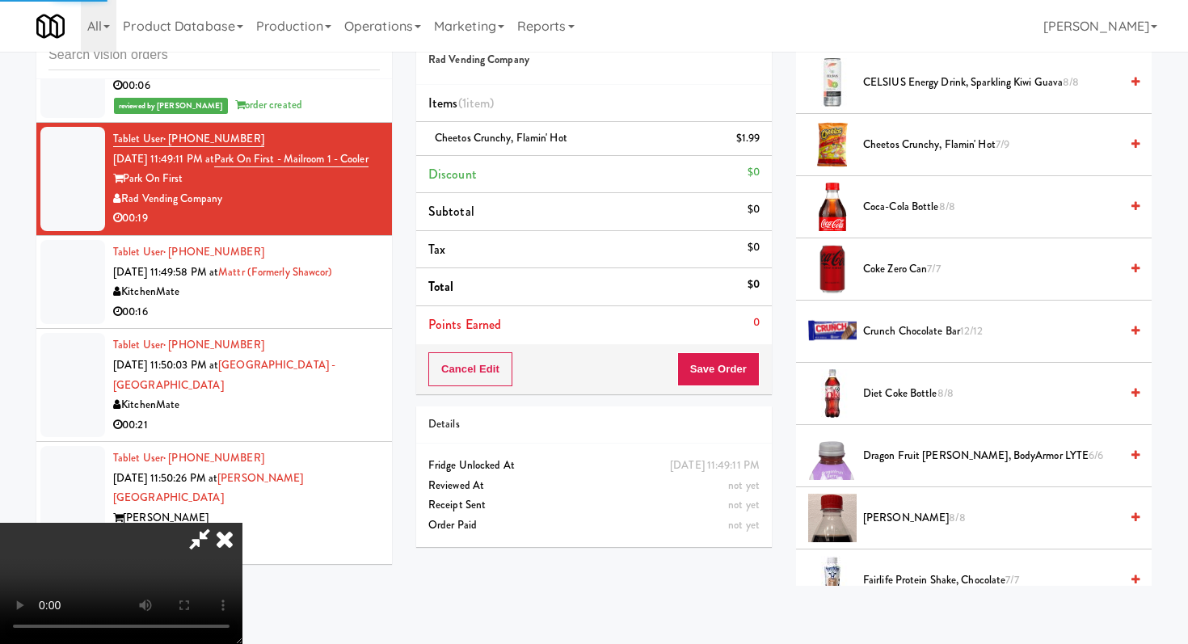
click at [884, 403] on span "Diet Coke Bottle 8/8" at bounding box center [991, 394] width 256 height 20
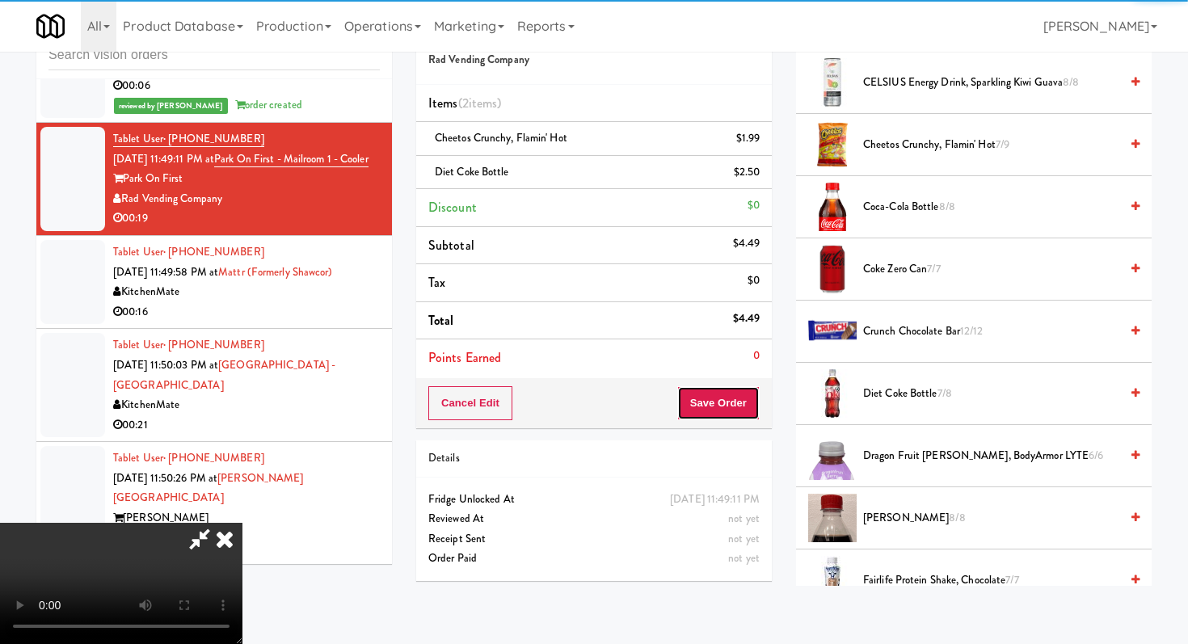
click at [741, 399] on button "Save Order" at bounding box center [719, 403] width 82 height 34
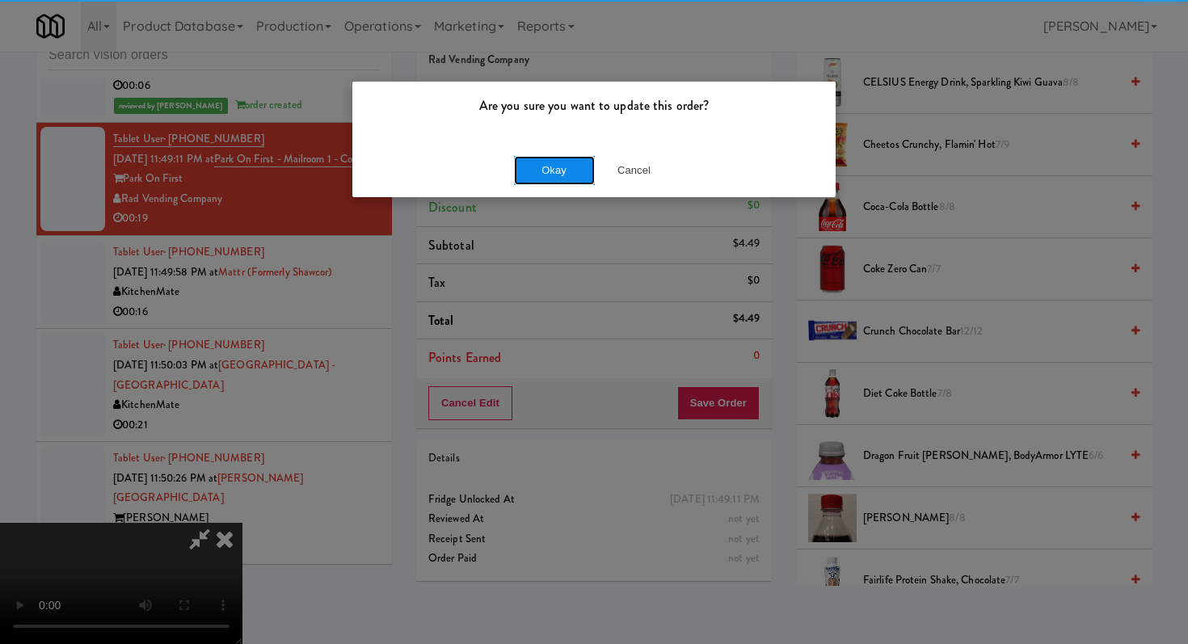
click at [528, 159] on button "Okay" at bounding box center [554, 170] width 81 height 29
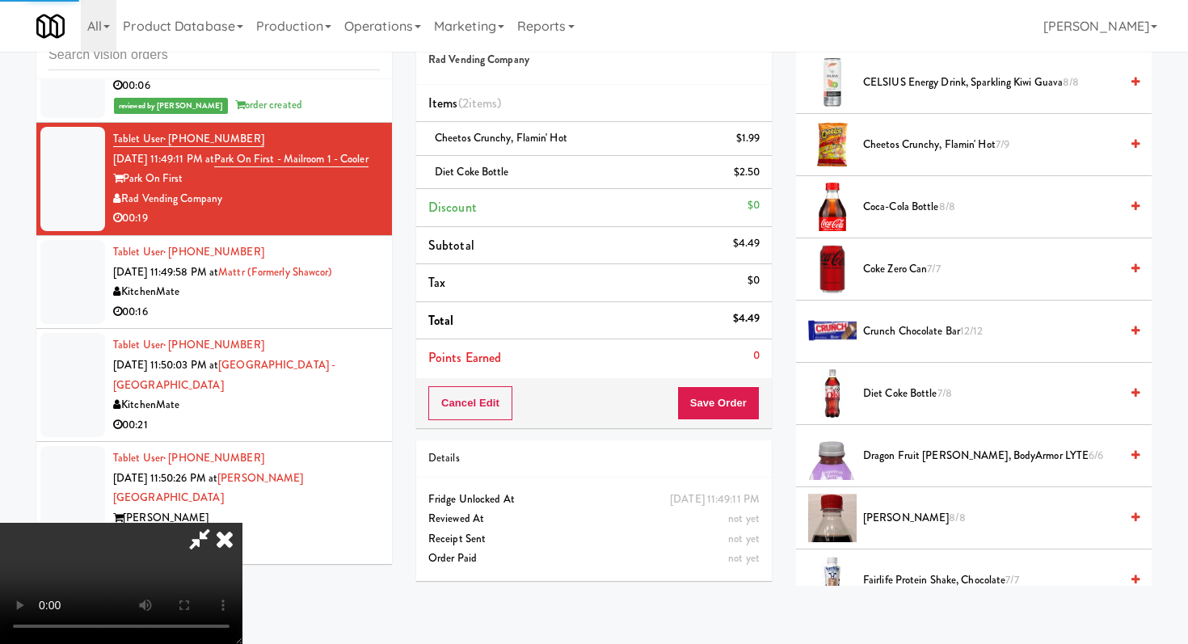
scroll to position [69, 0]
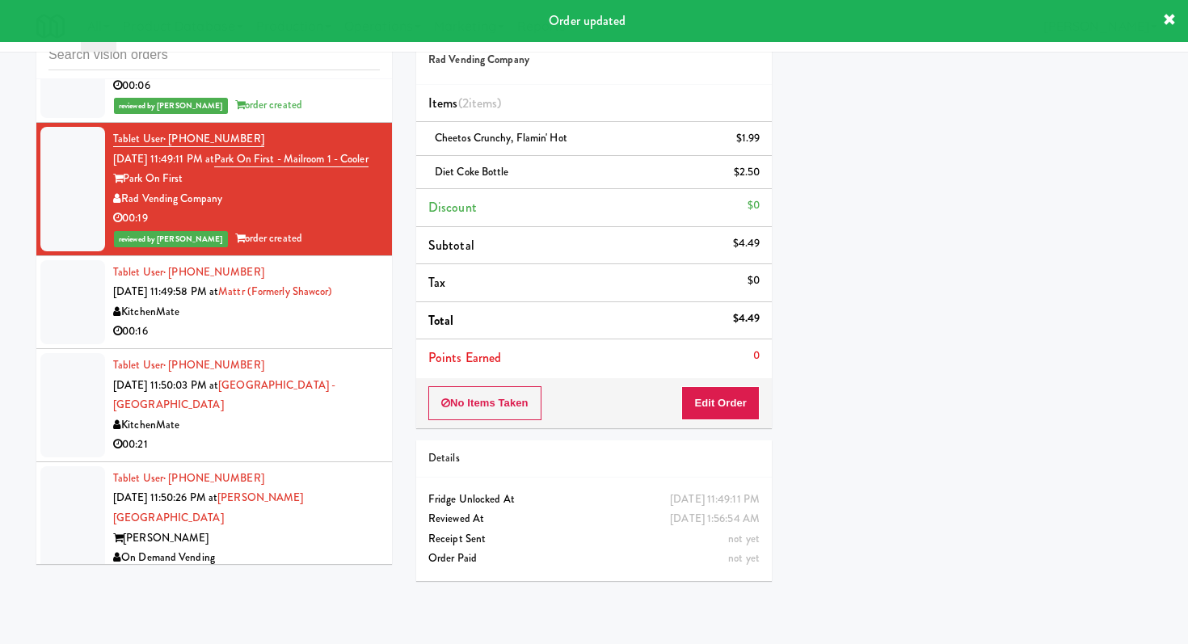
click at [331, 335] on div "00:16" at bounding box center [246, 332] width 267 height 20
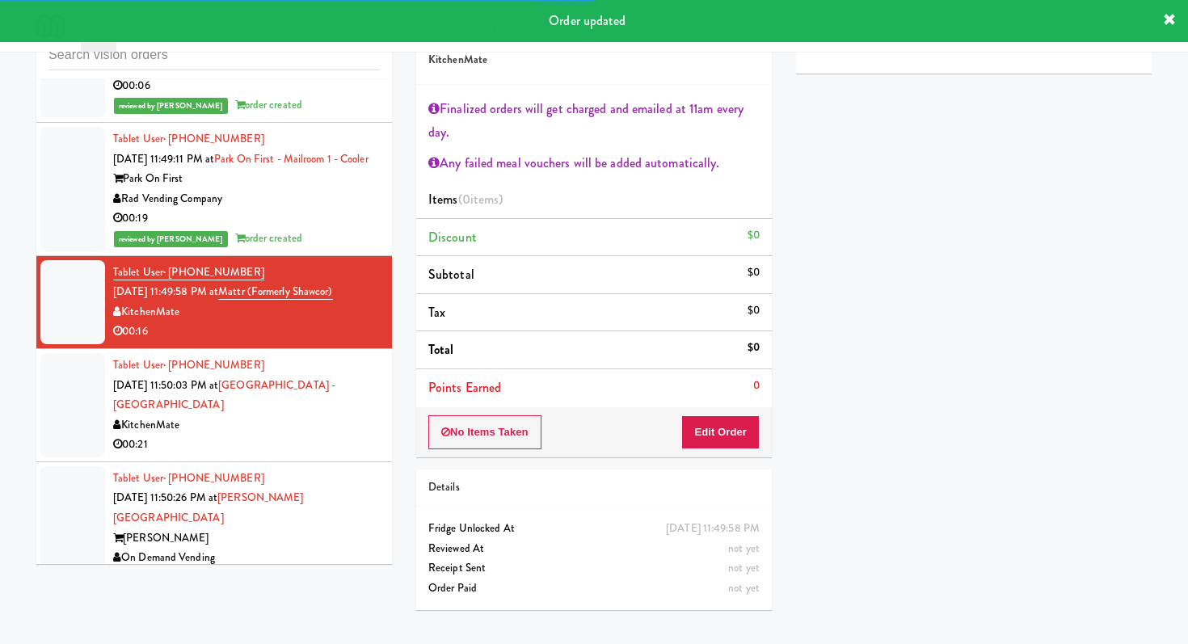
click at [336, 421] on div "KitchenMate" at bounding box center [246, 426] width 267 height 20
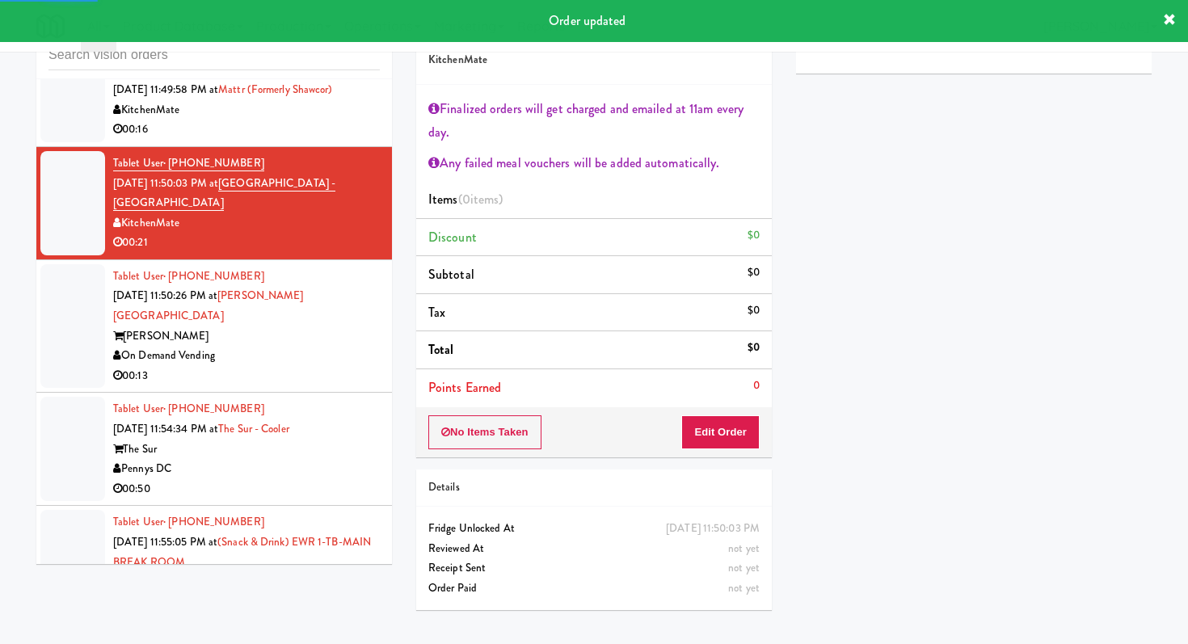
scroll to position [7396, 0]
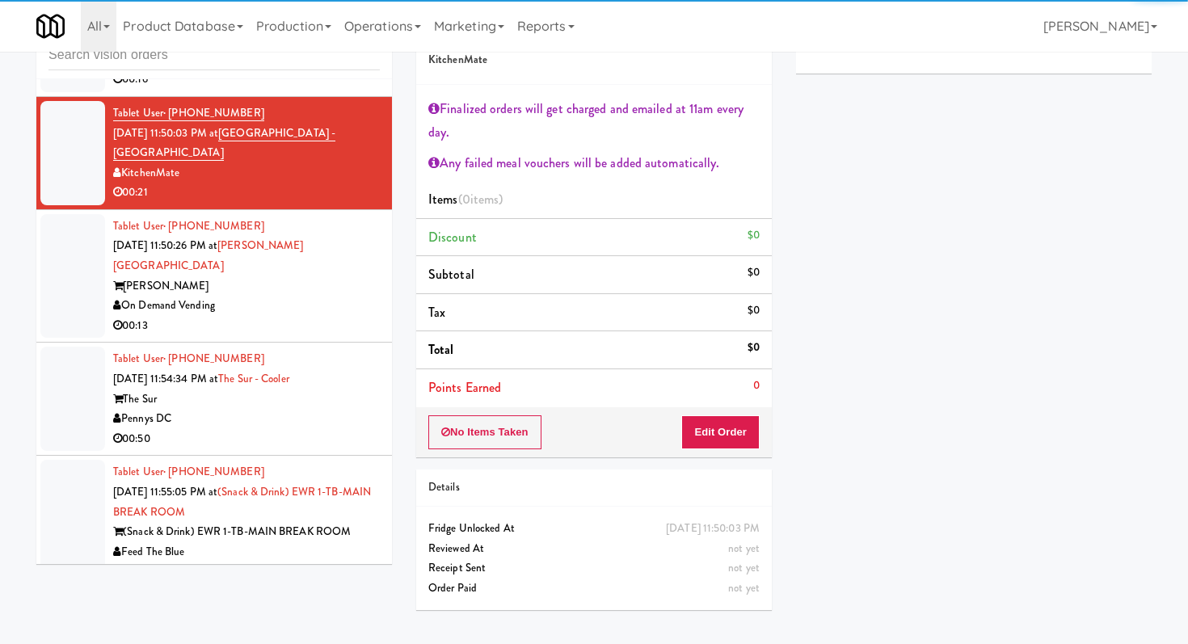
click at [322, 316] on div "00:13" at bounding box center [246, 326] width 267 height 20
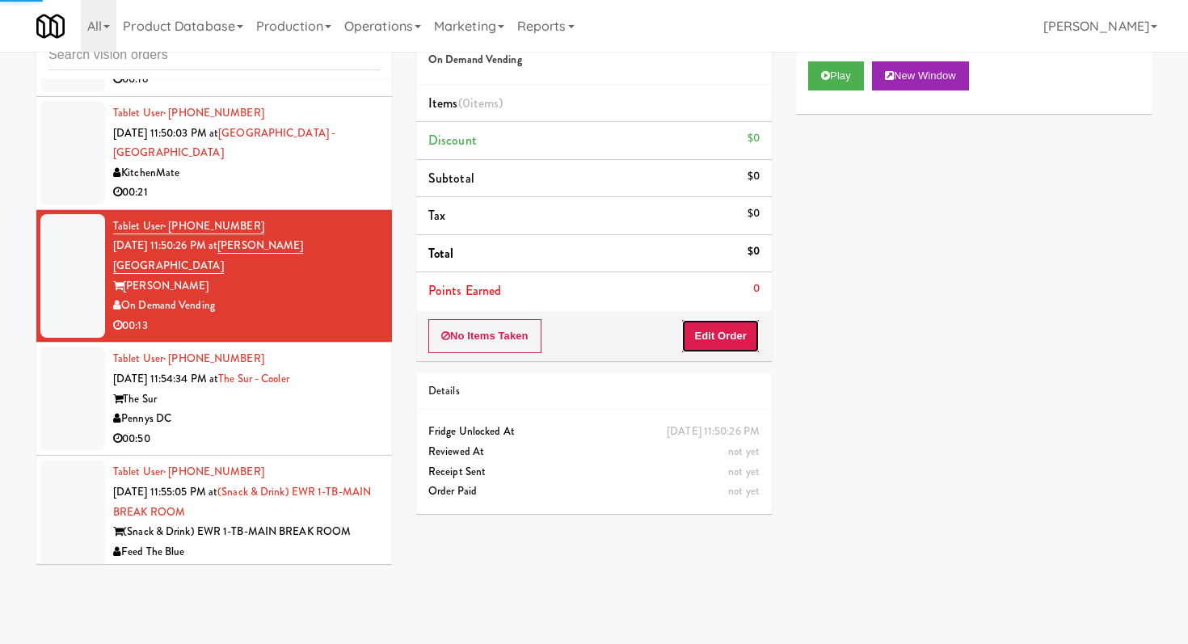
click at [730, 331] on button "Edit Order" at bounding box center [721, 336] width 78 height 34
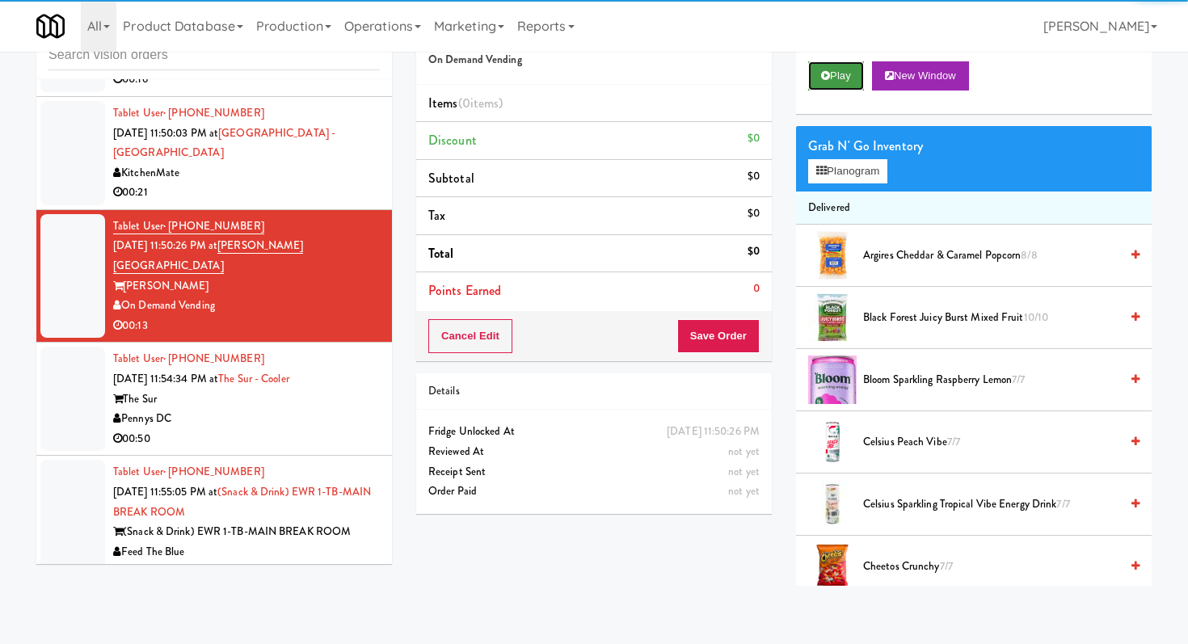
click at [835, 82] on button "Play" at bounding box center [836, 75] width 56 height 29
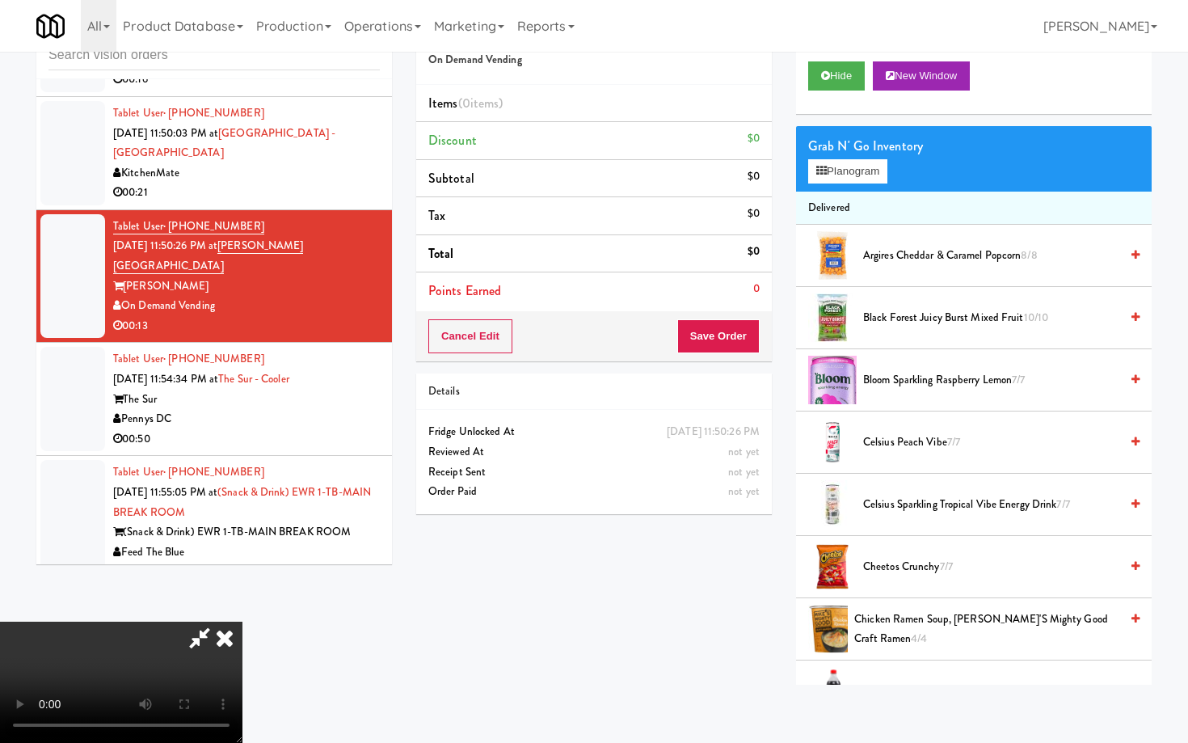
click at [243, 622] on video at bounding box center [121, 682] width 243 height 121
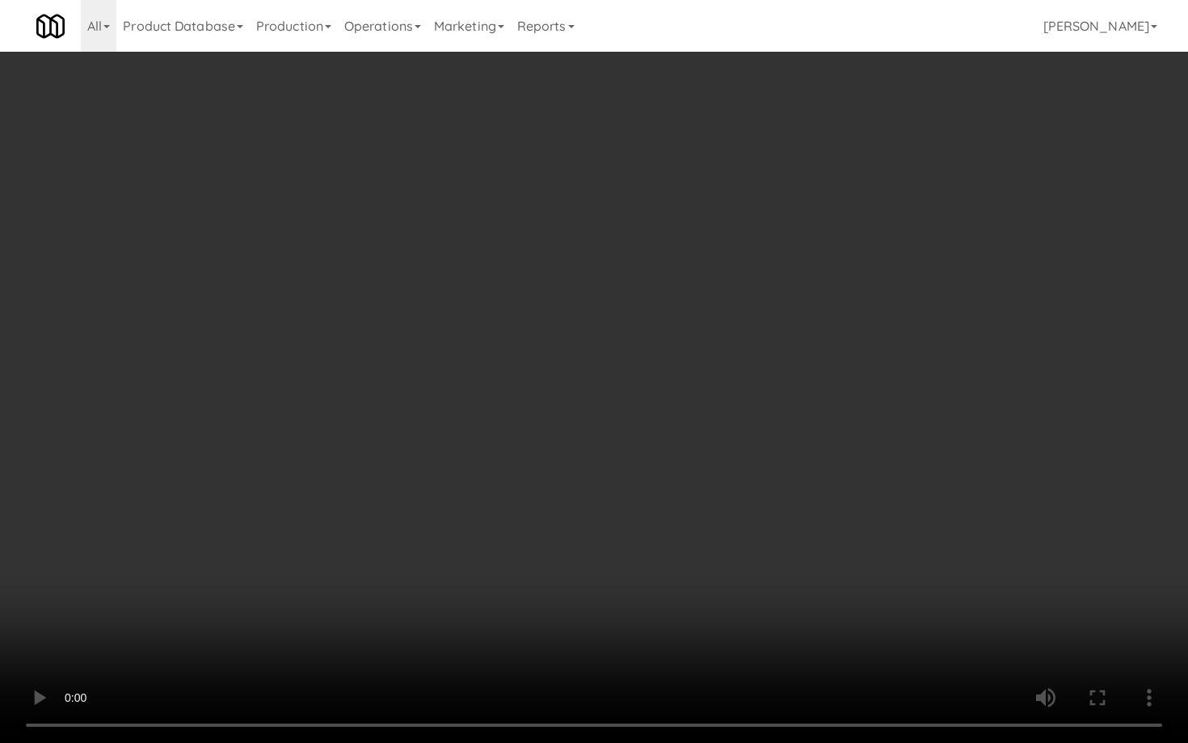
click at [627, 579] on video at bounding box center [594, 371] width 1188 height 743
click at [626, 579] on video at bounding box center [594, 371] width 1188 height 743
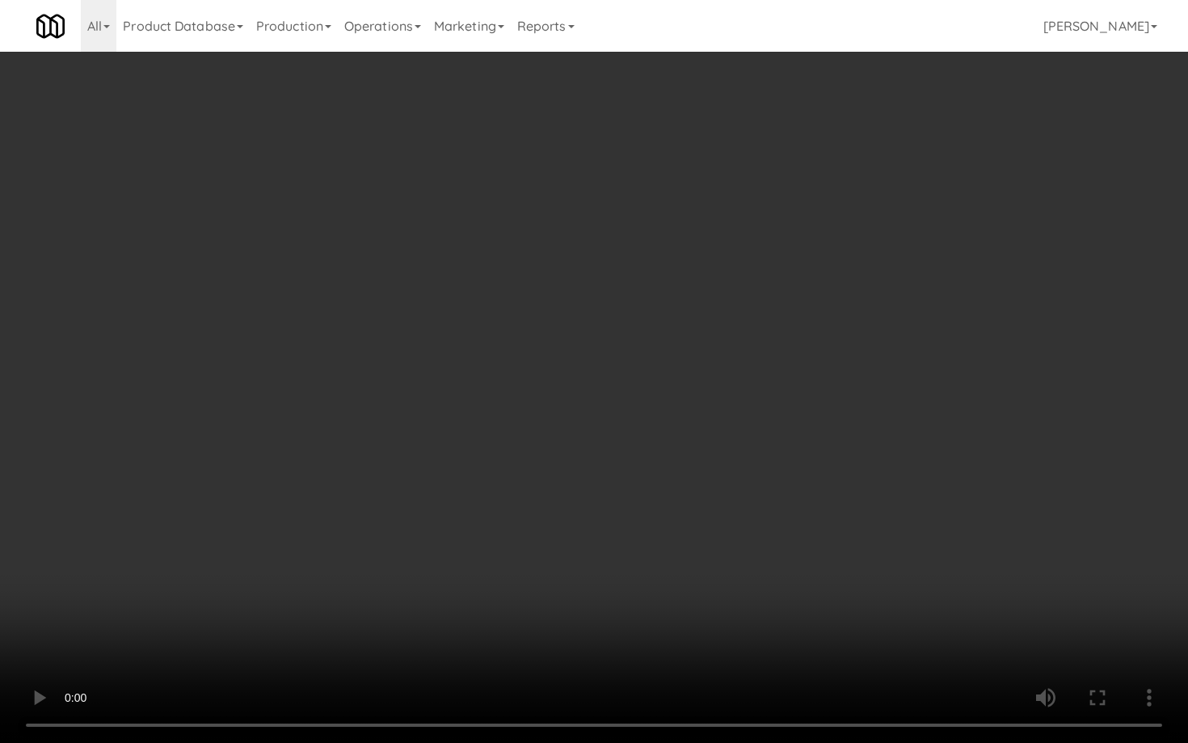
click at [626, 579] on video at bounding box center [594, 371] width 1188 height 743
click at [626, 578] on video at bounding box center [594, 371] width 1188 height 743
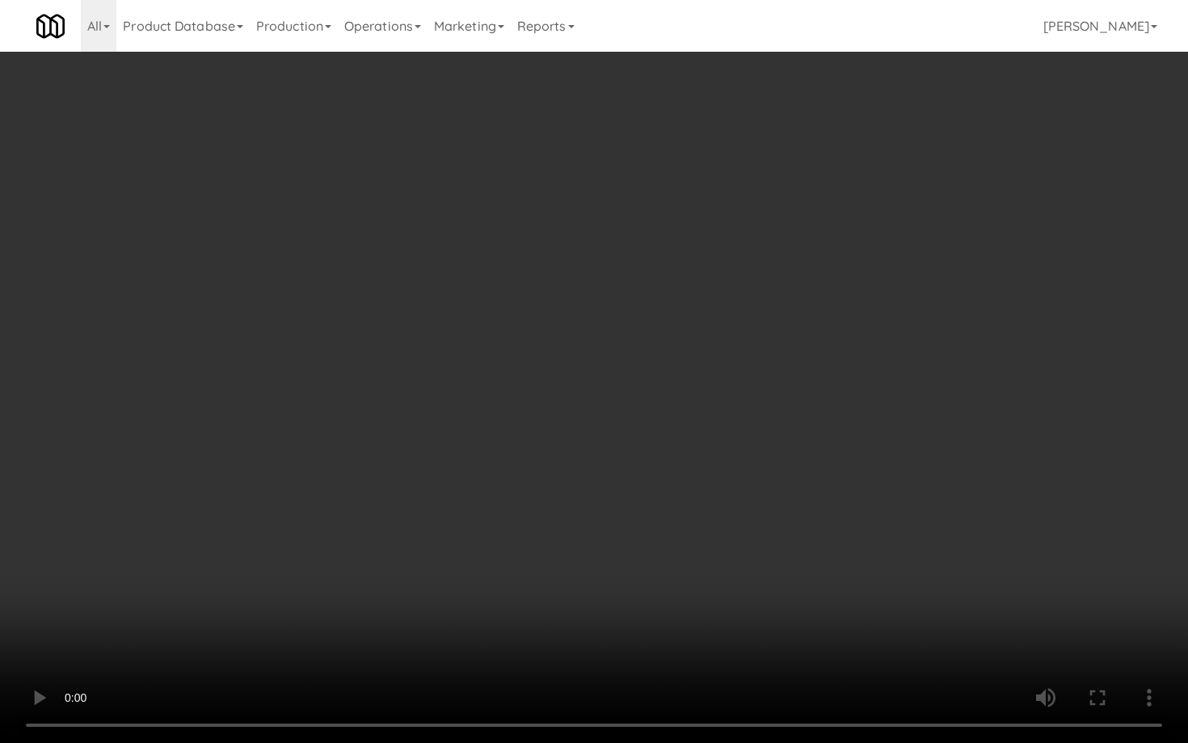
click at [626, 578] on video at bounding box center [594, 371] width 1188 height 743
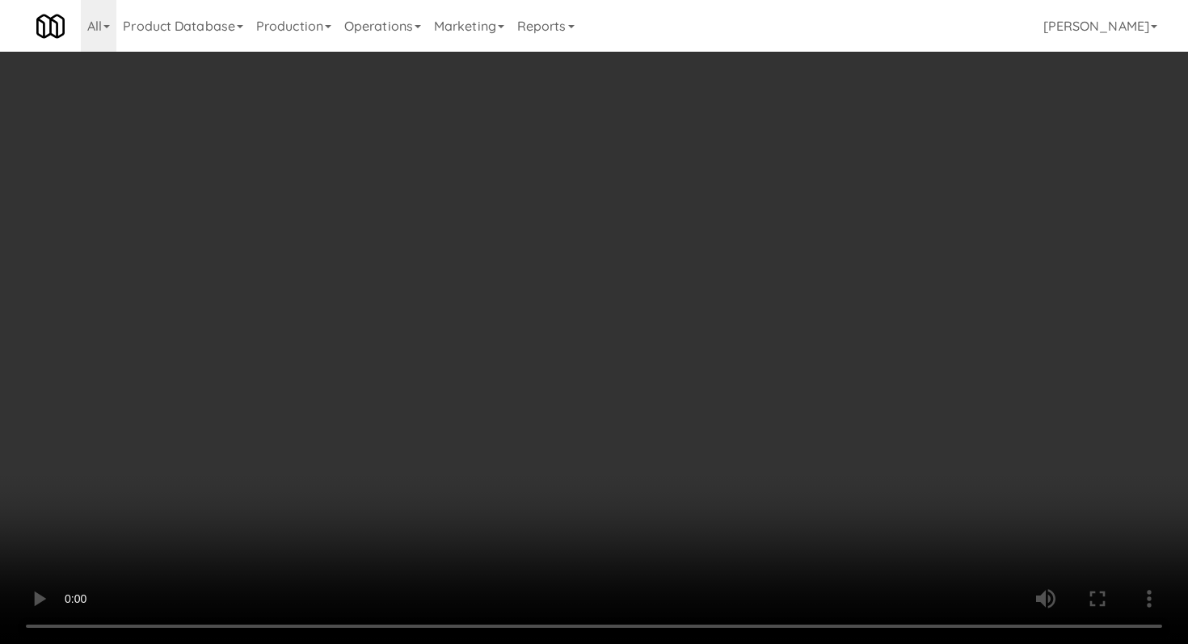
scroll to position [1581, 0]
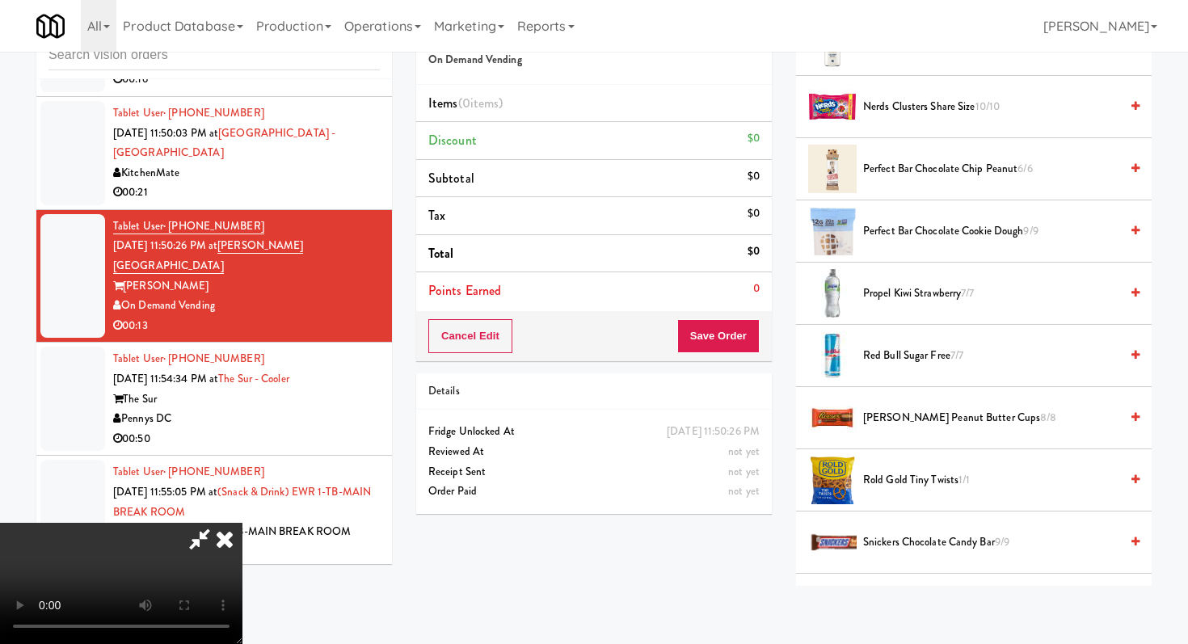
click at [909, 297] on span "Propel Kiwi Strawberry 7/7" at bounding box center [991, 294] width 256 height 20
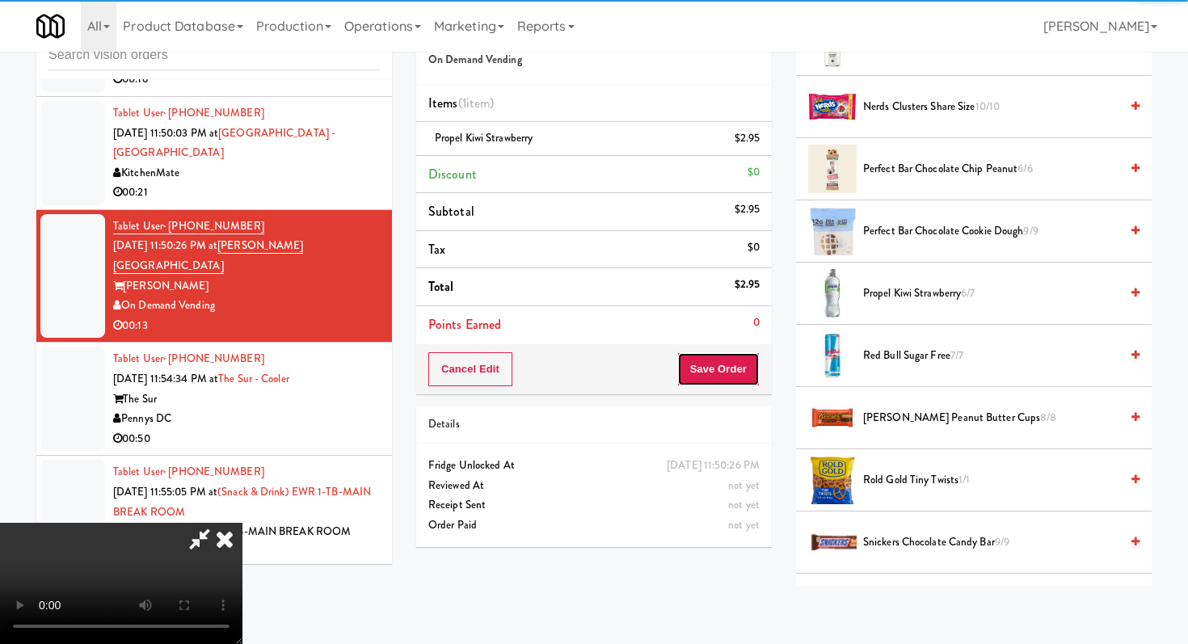
click at [749, 368] on button "Save Order" at bounding box center [719, 370] width 82 height 34
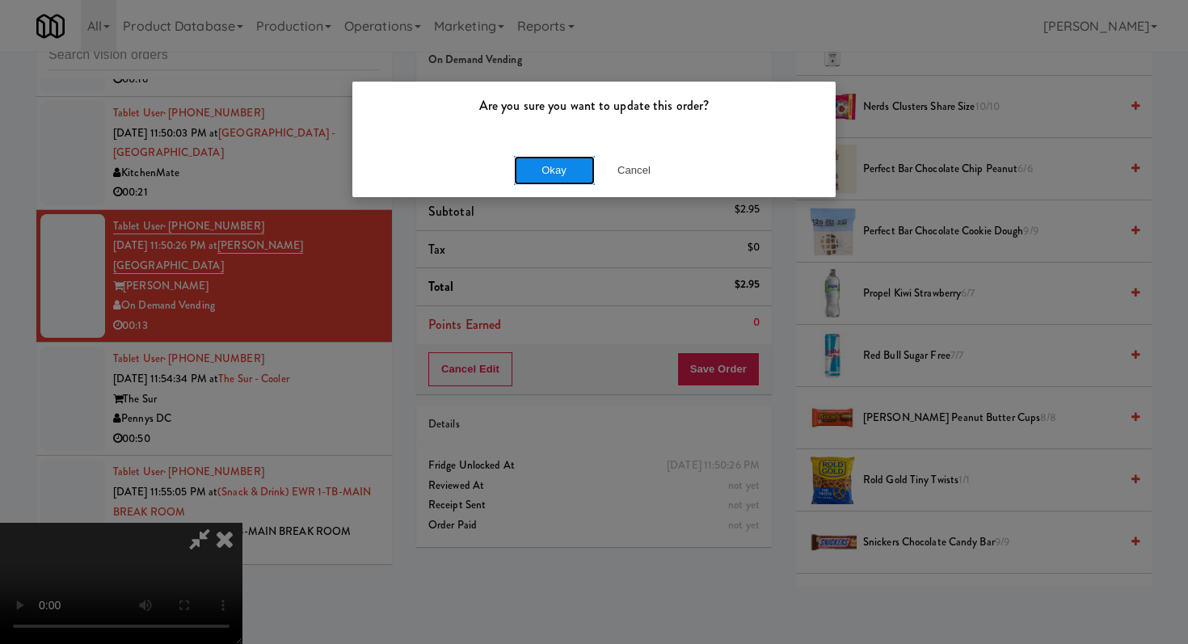
click at [558, 171] on button "Okay" at bounding box center [554, 170] width 81 height 29
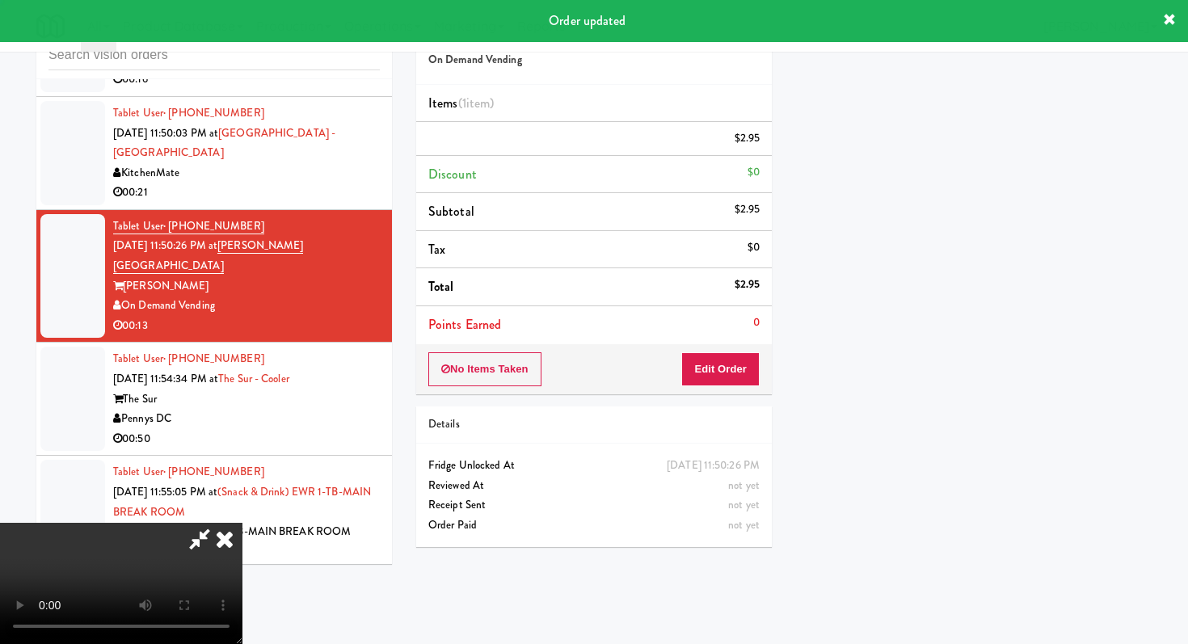
scroll to position [69, 0]
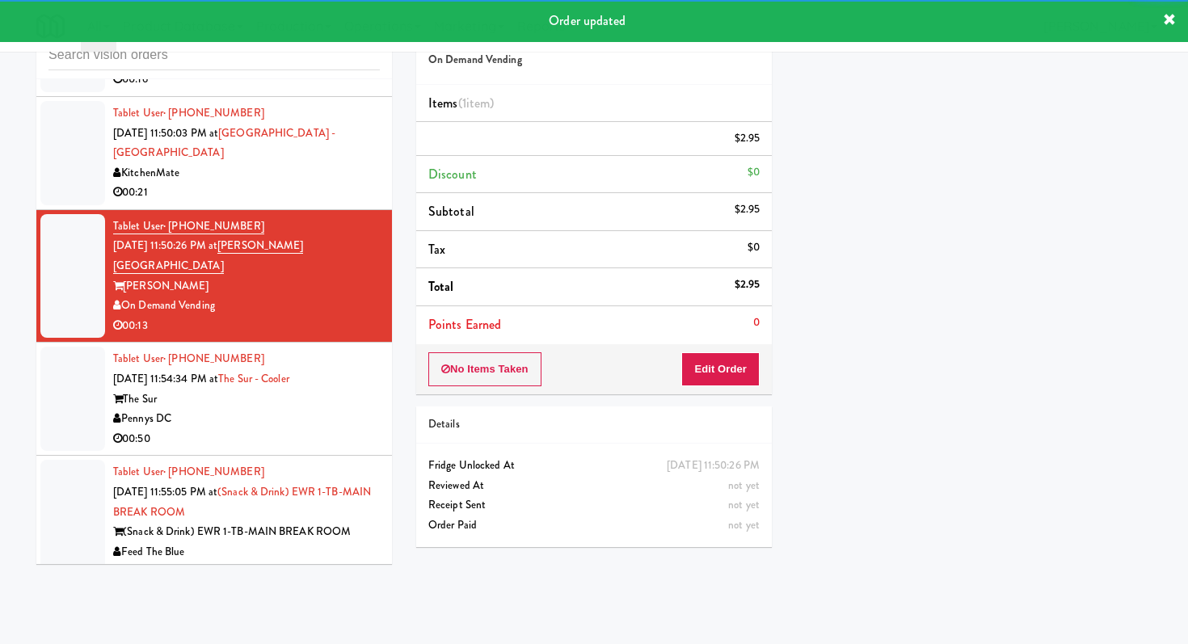
click at [313, 417] on div "Pennys DC" at bounding box center [246, 419] width 267 height 20
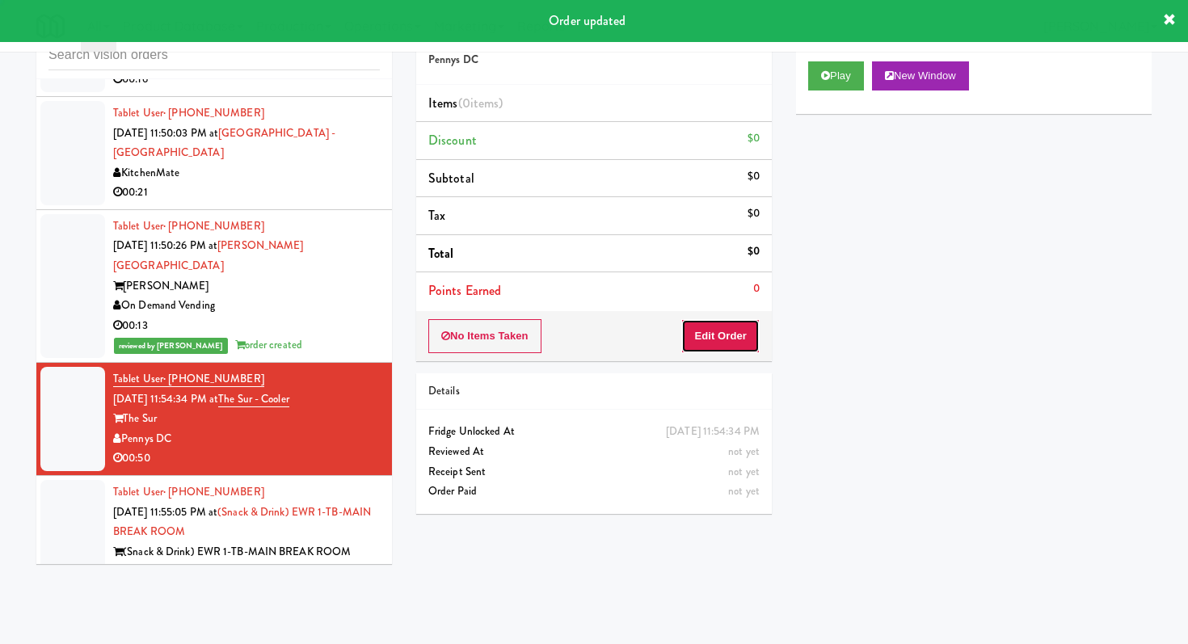
click at [728, 333] on button "Edit Order" at bounding box center [721, 336] width 78 height 34
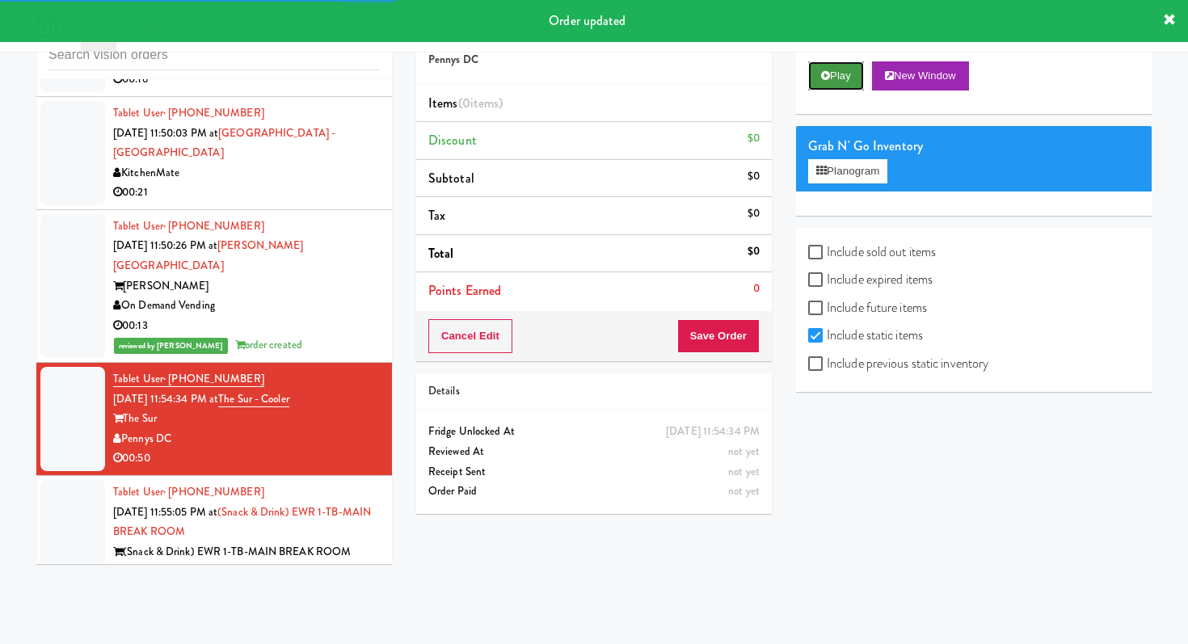
click at [823, 74] on icon at bounding box center [825, 75] width 9 height 11
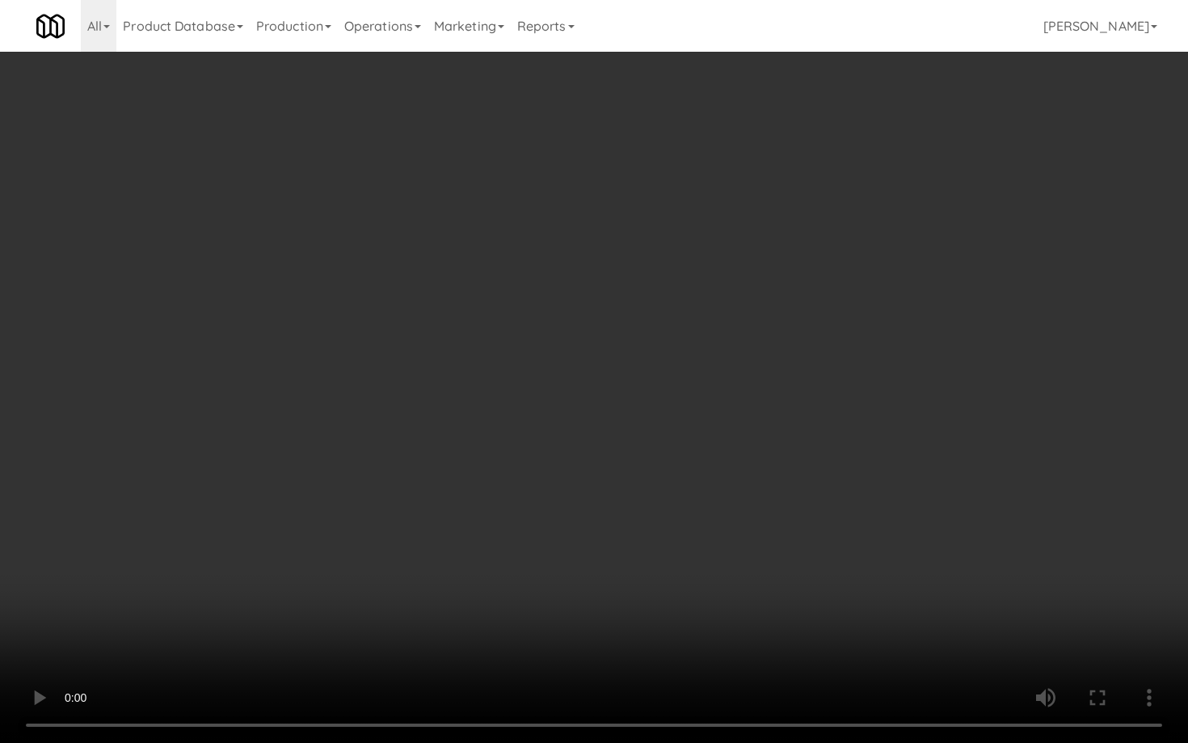
click at [647, 602] on video at bounding box center [594, 371] width 1188 height 743
click at [646, 599] on video at bounding box center [594, 371] width 1188 height 743
click at [645, 597] on video at bounding box center [594, 371] width 1188 height 743
click at [967, 488] on video at bounding box center [594, 371] width 1188 height 743
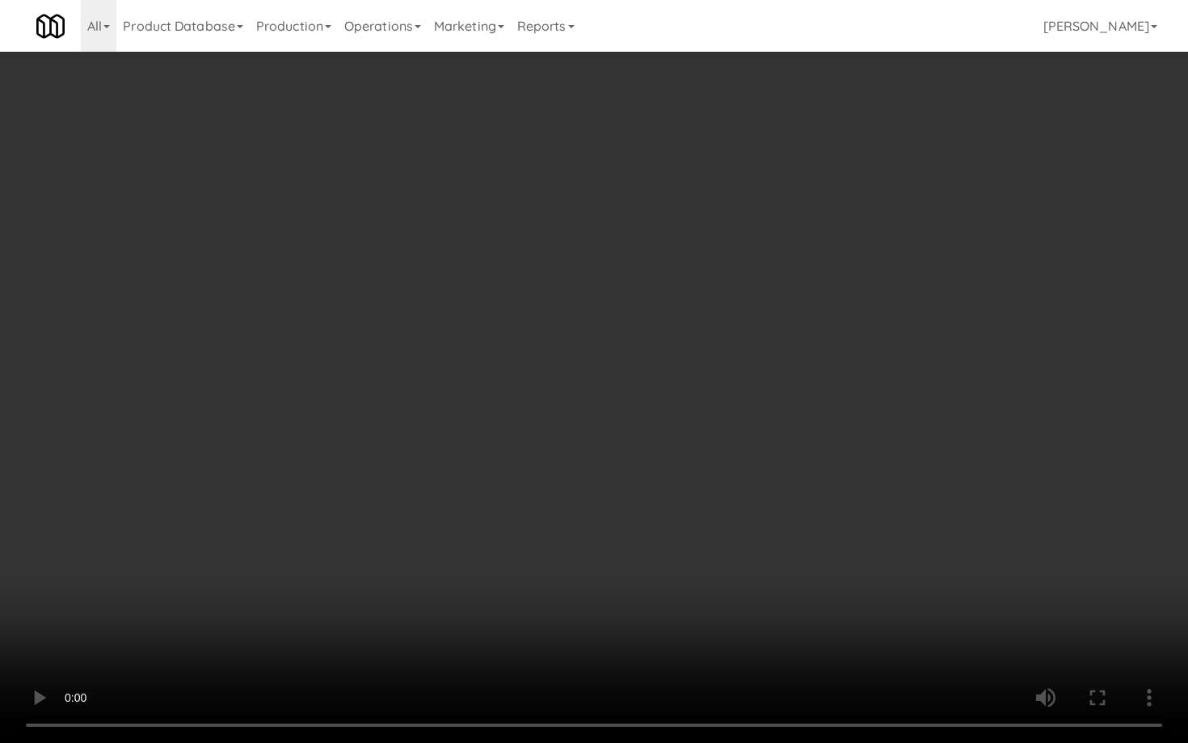
click at [963, 491] on video at bounding box center [594, 371] width 1188 height 743
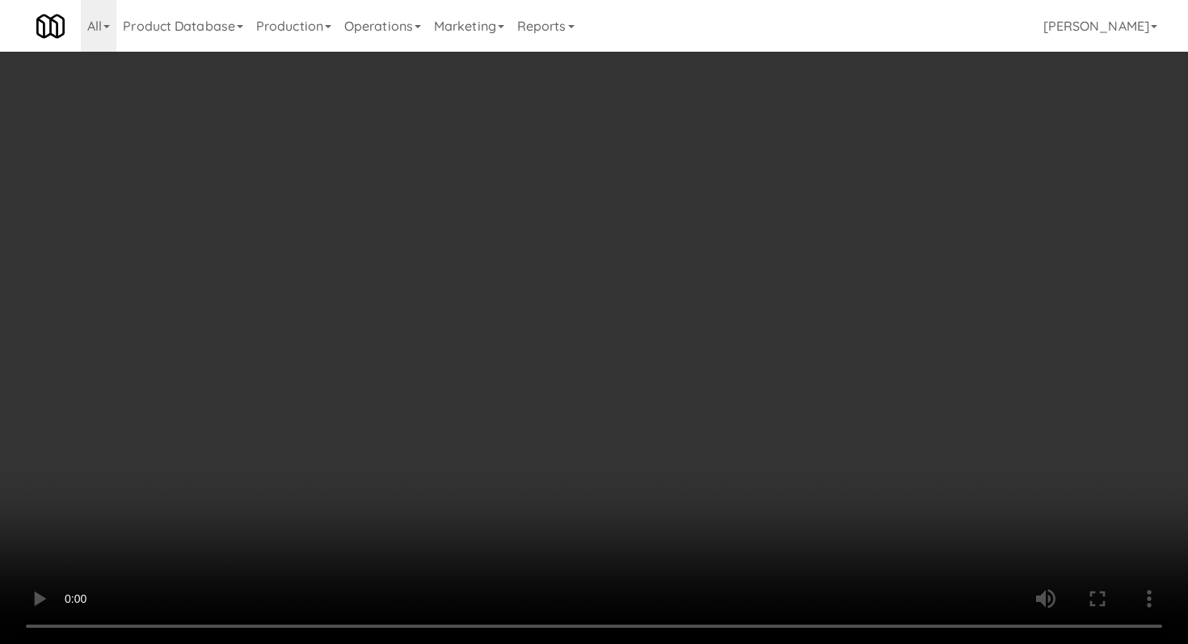
scroll to position [1999, 0]
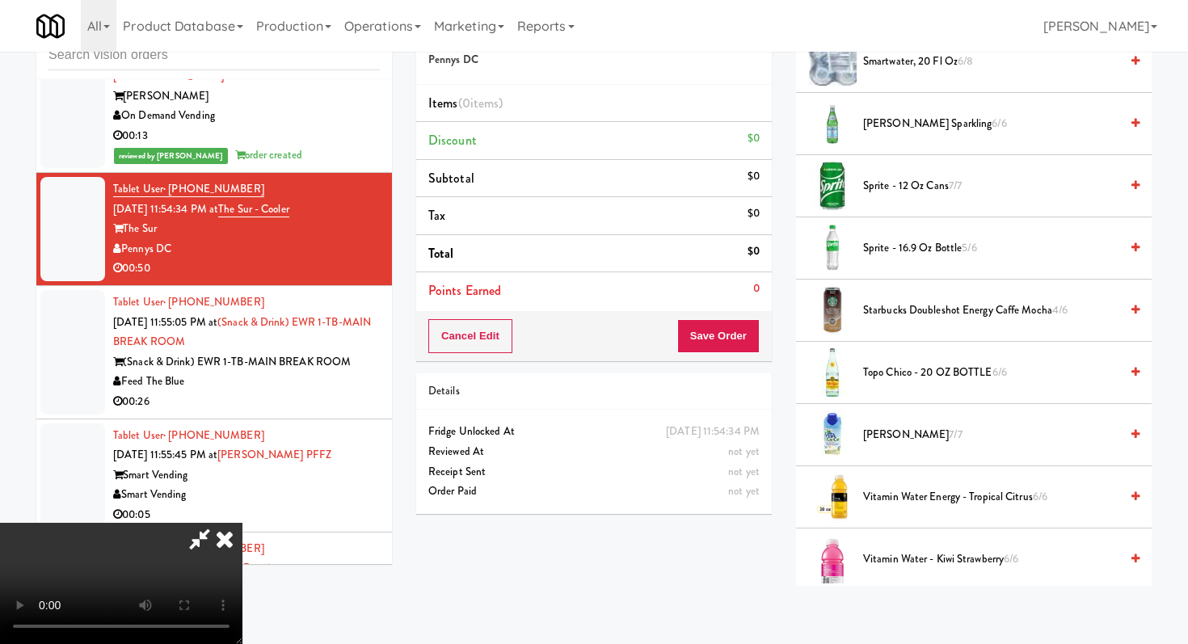
click at [906, 181] on span "Sprite - 12 oz cans 7/7" at bounding box center [991, 186] width 256 height 20
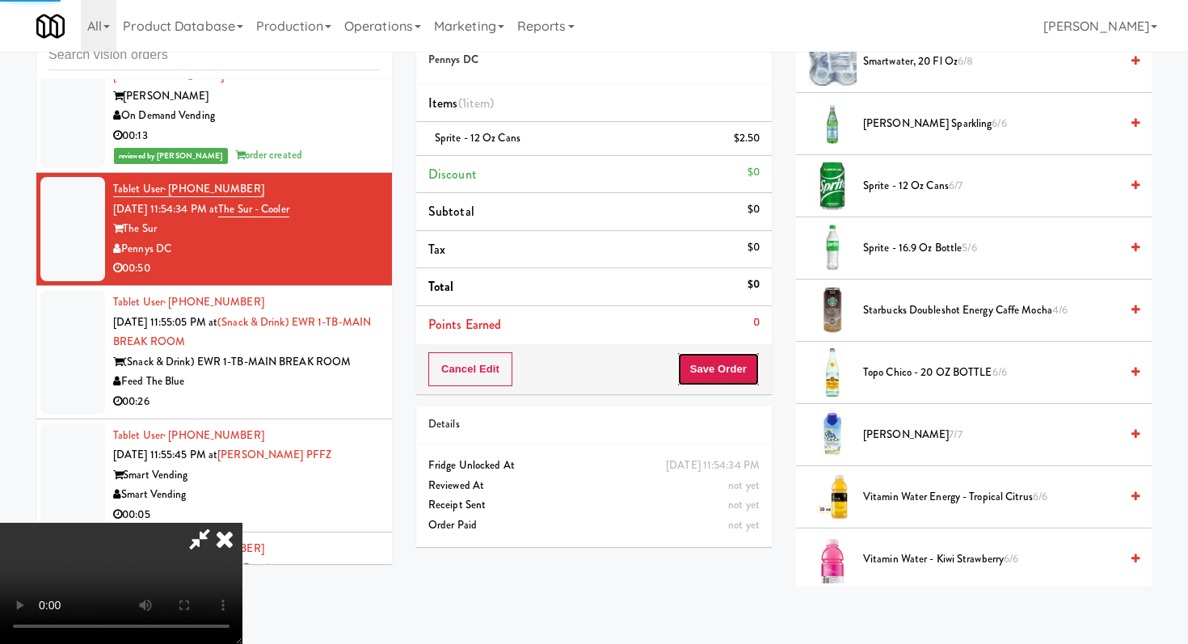
click at [728, 378] on button "Save Order" at bounding box center [719, 370] width 82 height 34
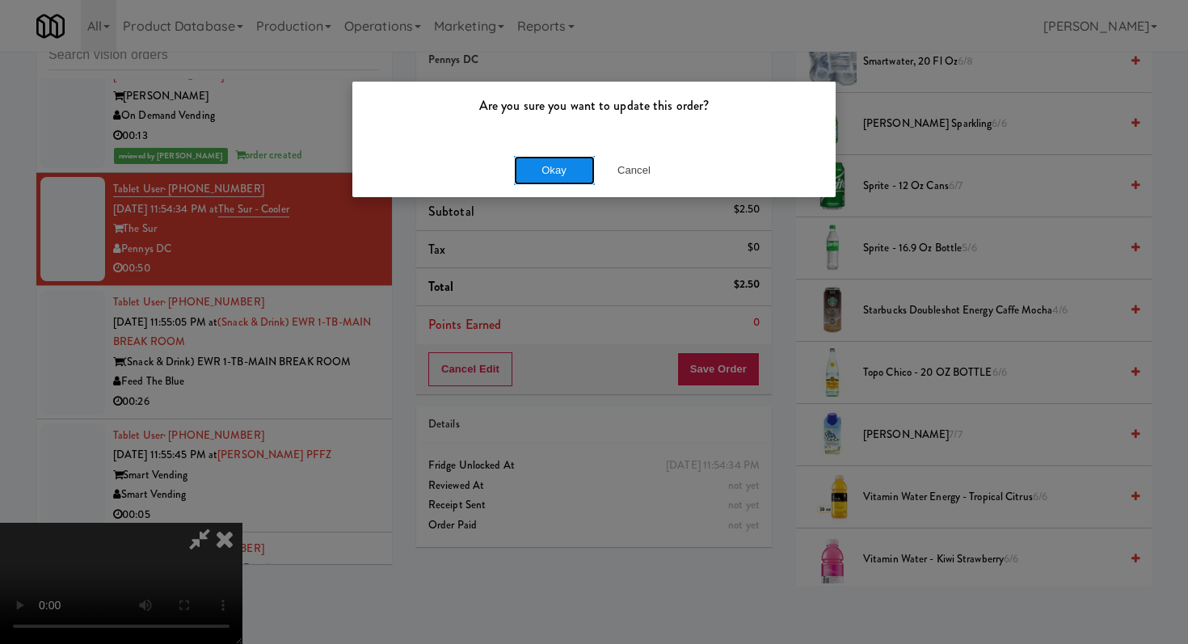
click at [568, 178] on button "Okay" at bounding box center [554, 170] width 81 height 29
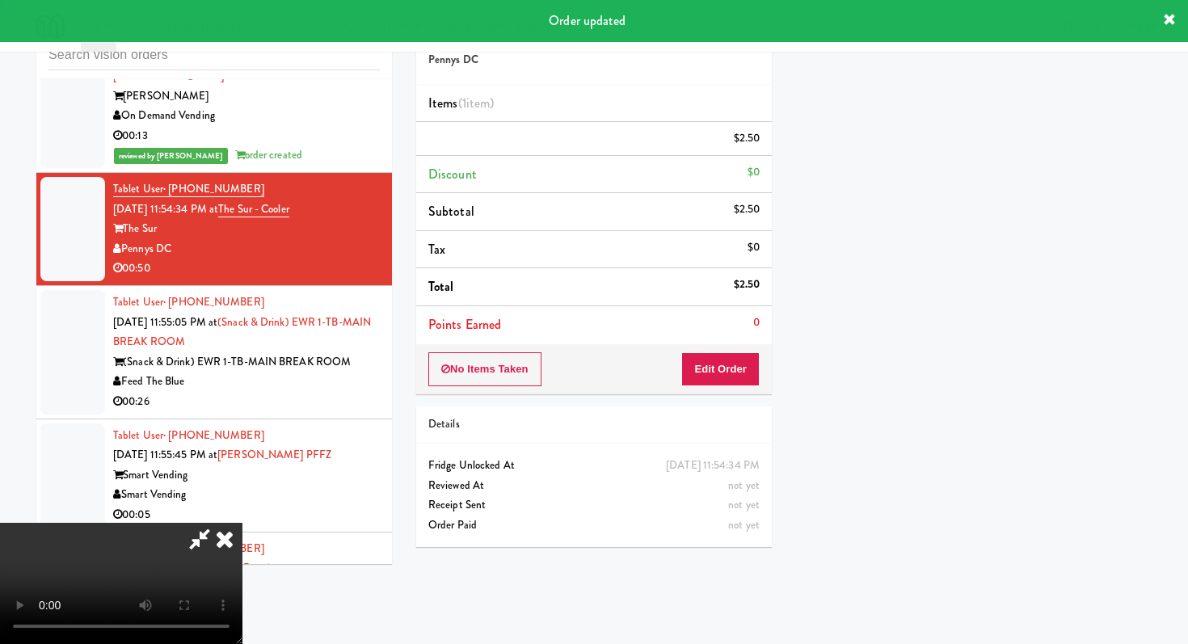
scroll to position [69, 0]
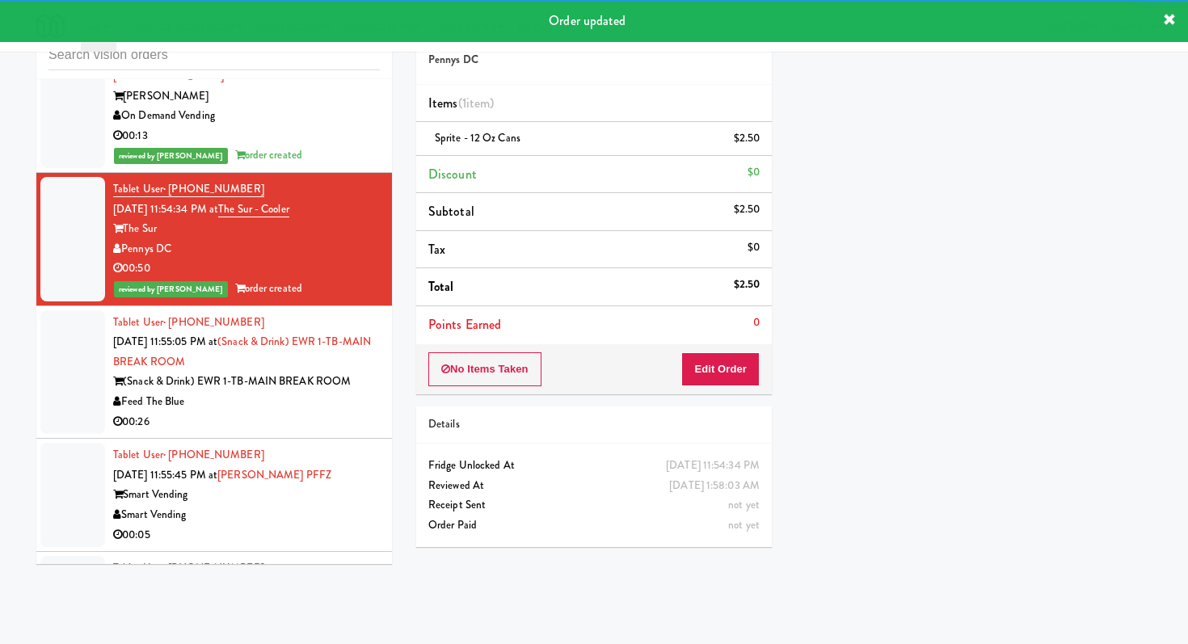
click at [318, 412] on div "00:26" at bounding box center [246, 422] width 267 height 20
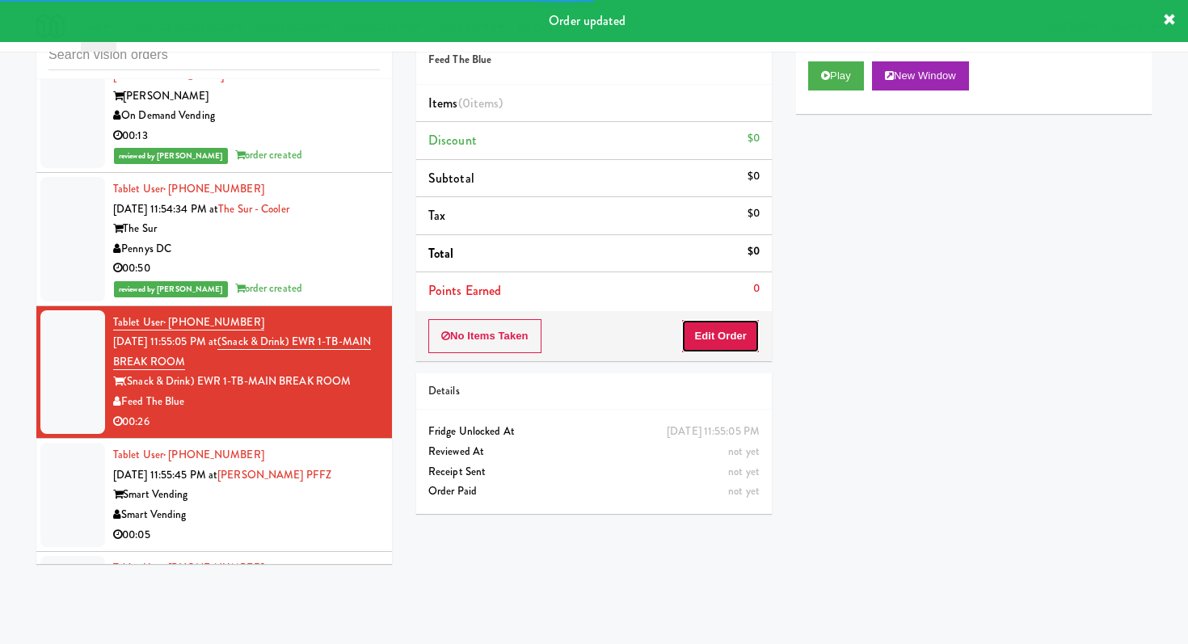
click at [711, 338] on button "Edit Order" at bounding box center [721, 336] width 78 height 34
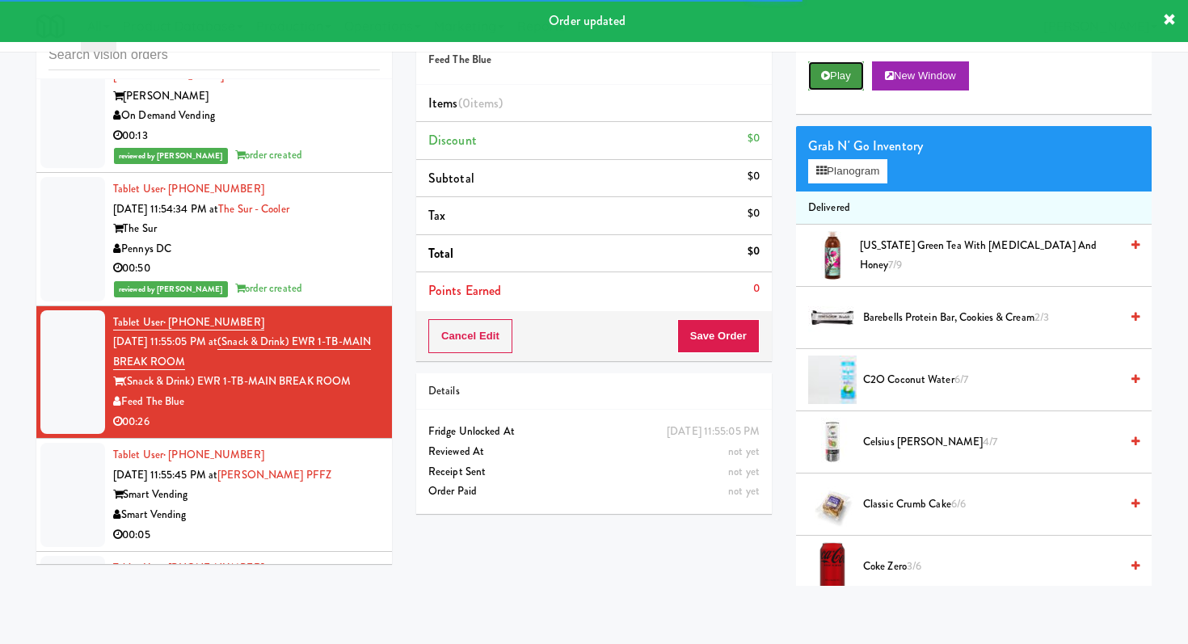
click at [819, 65] on button "Play" at bounding box center [836, 75] width 56 height 29
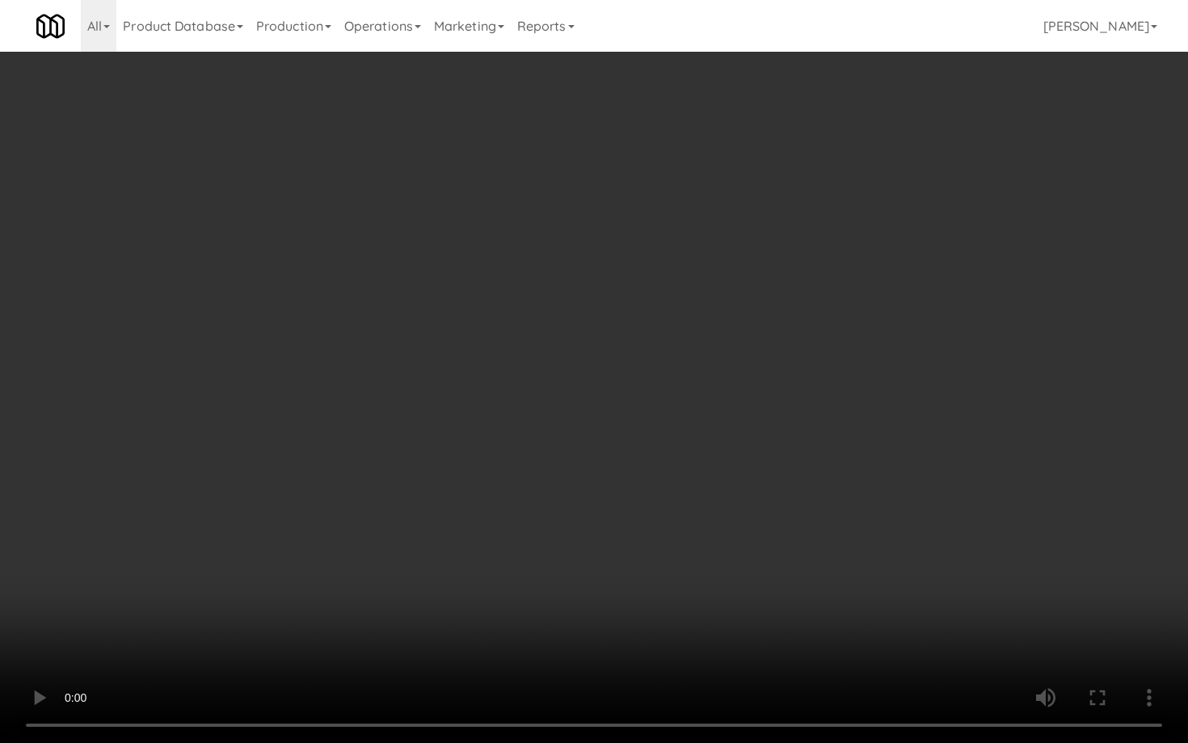
click at [642, 568] on video at bounding box center [594, 371] width 1188 height 743
click at [641, 568] on video at bounding box center [594, 371] width 1188 height 743
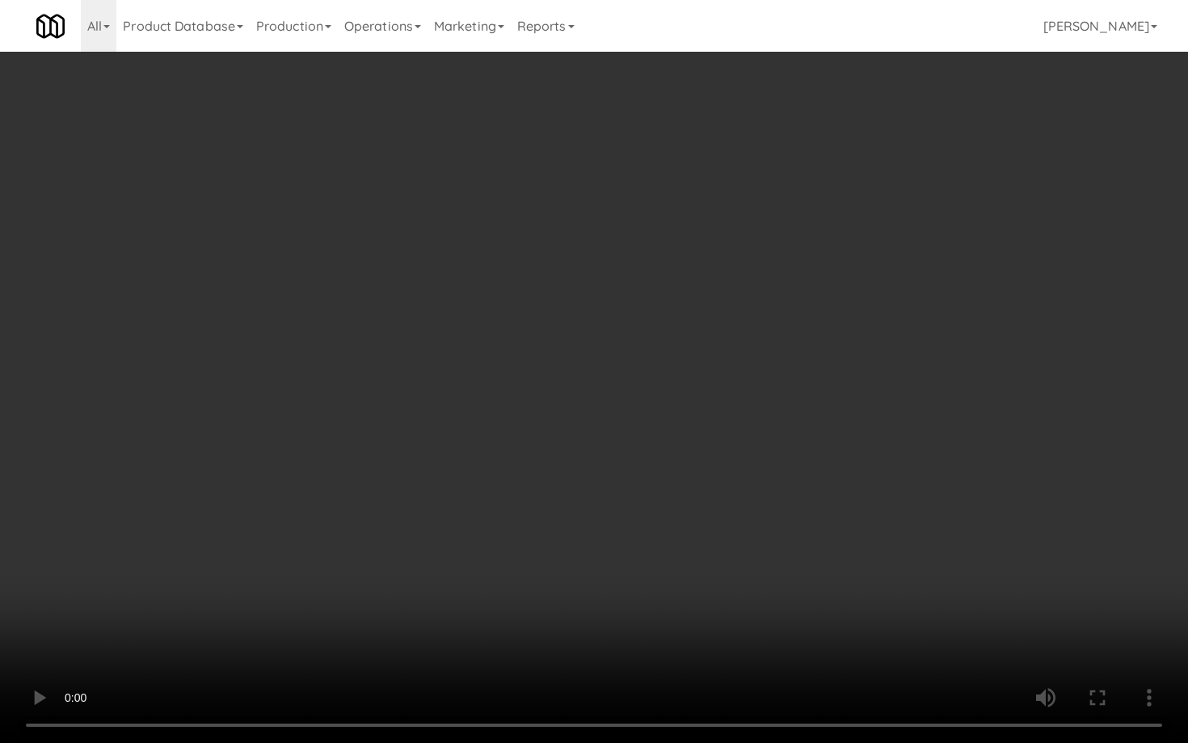
click at [466, 586] on video at bounding box center [594, 371] width 1188 height 743
click at [490, 535] on video at bounding box center [594, 371] width 1188 height 743
click at [508, 500] on video at bounding box center [594, 371] width 1188 height 743
click at [507, 500] on video at bounding box center [594, 371] width 1188 height 743
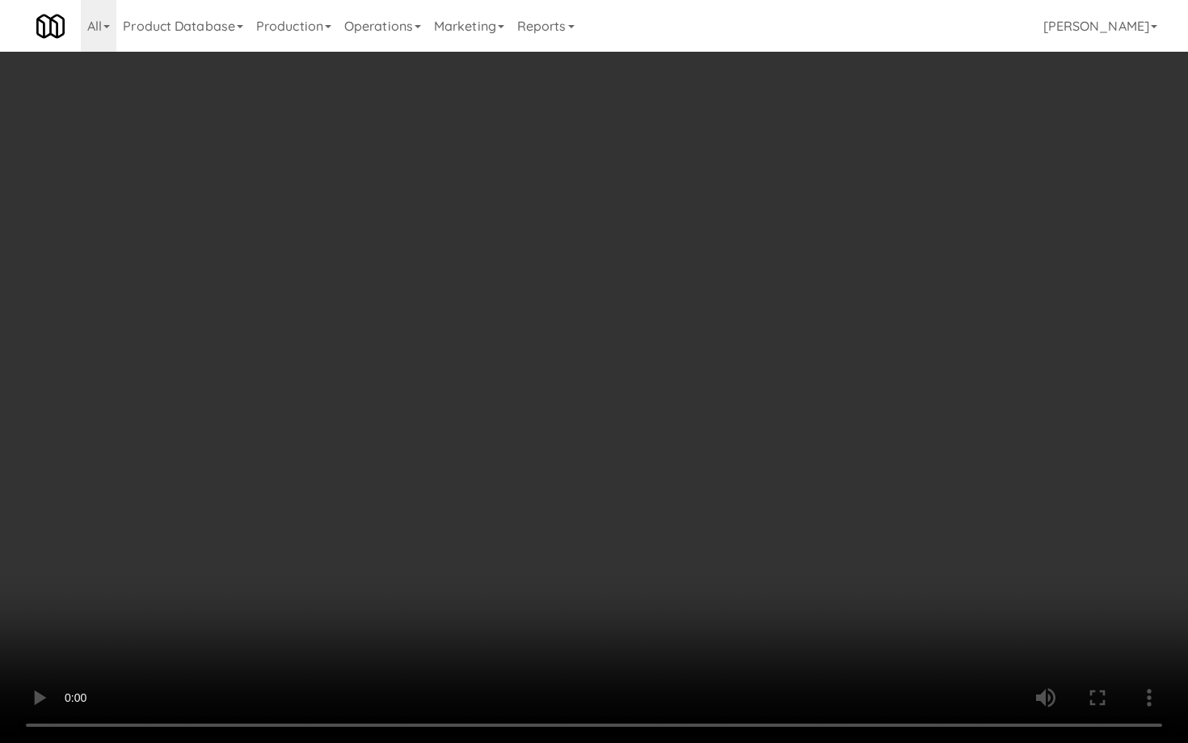
click at [507, 500] on video at bounding box center [594, 371] width 1188 height 743
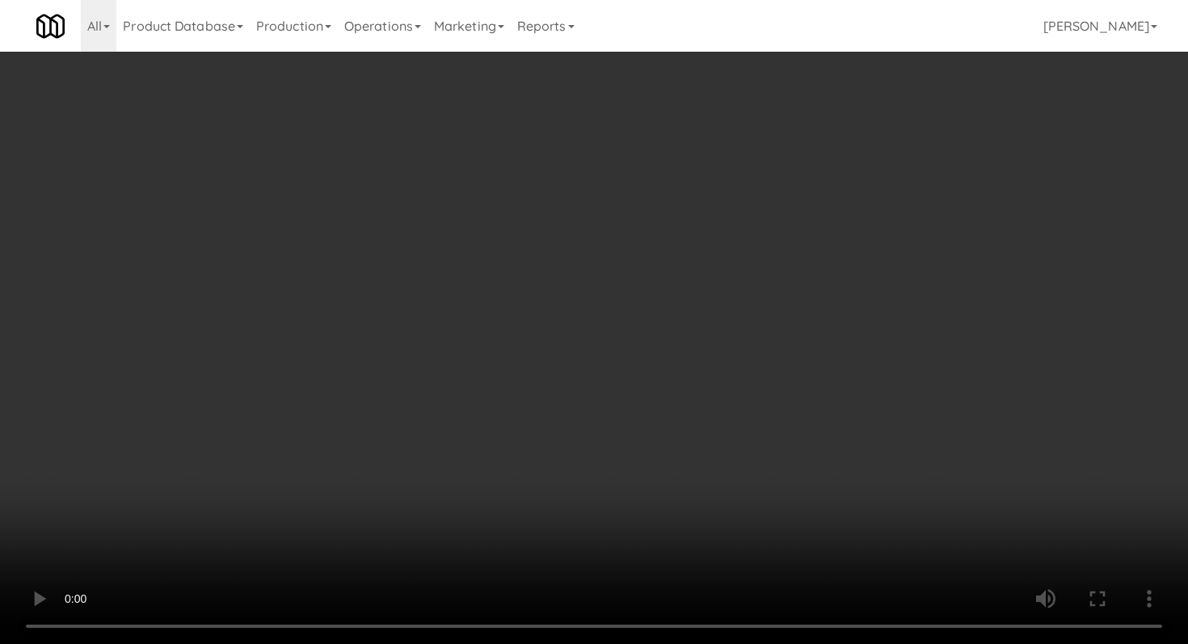
scroll to position [1653, 0]
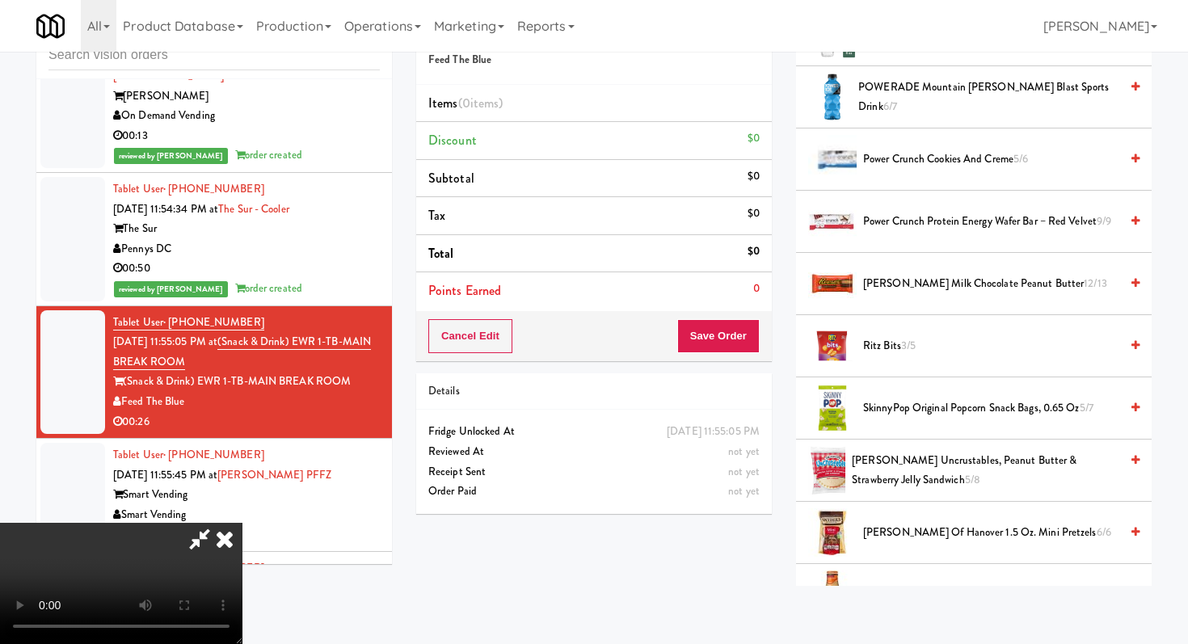
click at [902, 148] on li "Power crunch cookies and creme 5/6" at bounding box center [974, 160] width 356 height 62
click at [896, 164] on span "Power crunch cookies and creme 5/6" at bounding box center [991, 160] width 256 height 20
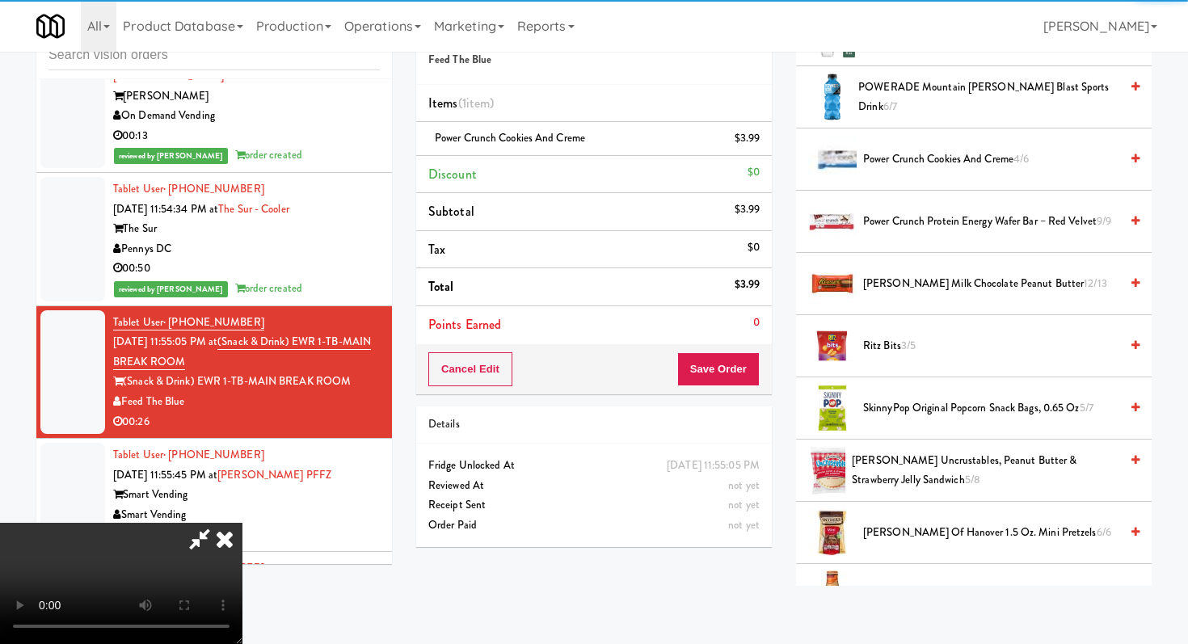
click at [890, 467] on span "[PERSON_NAME] Uncrustables, Peanut Butter & Strawberry Jelly Sandwich 5/8" at bounding box center [986, 471] width 268 height 40
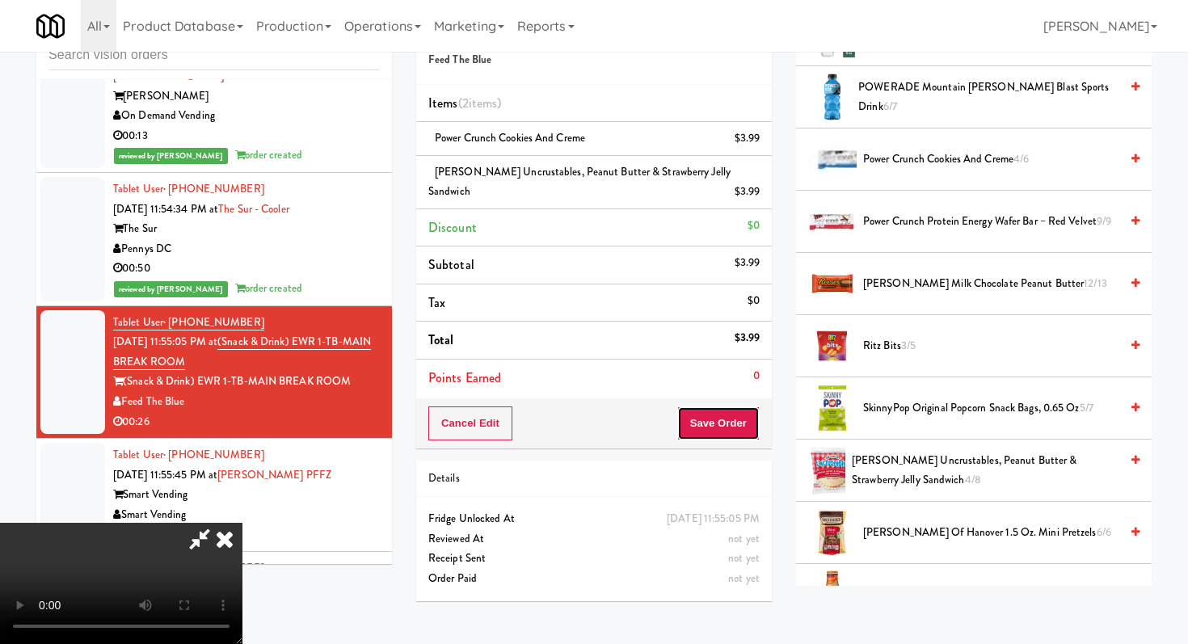
click at [740, 409] on button "Save Order" at bounding box center [719, 424] width 82 height 34
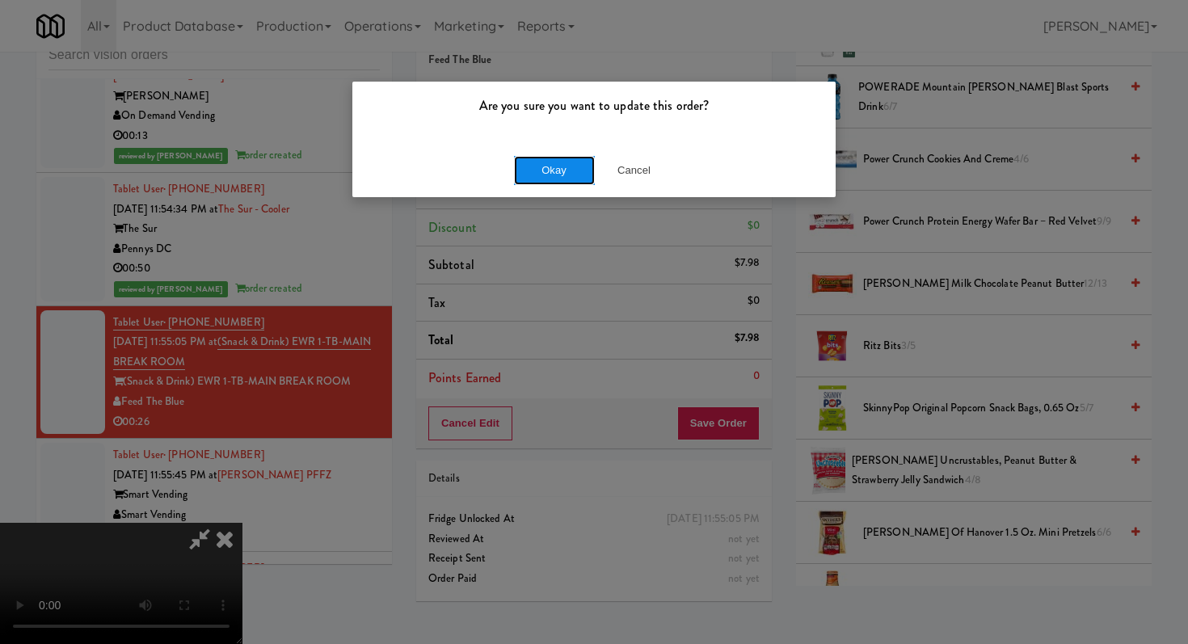
click at [531, 167] on button "Okay" at bounding box center [554, 170] width 81 height 29
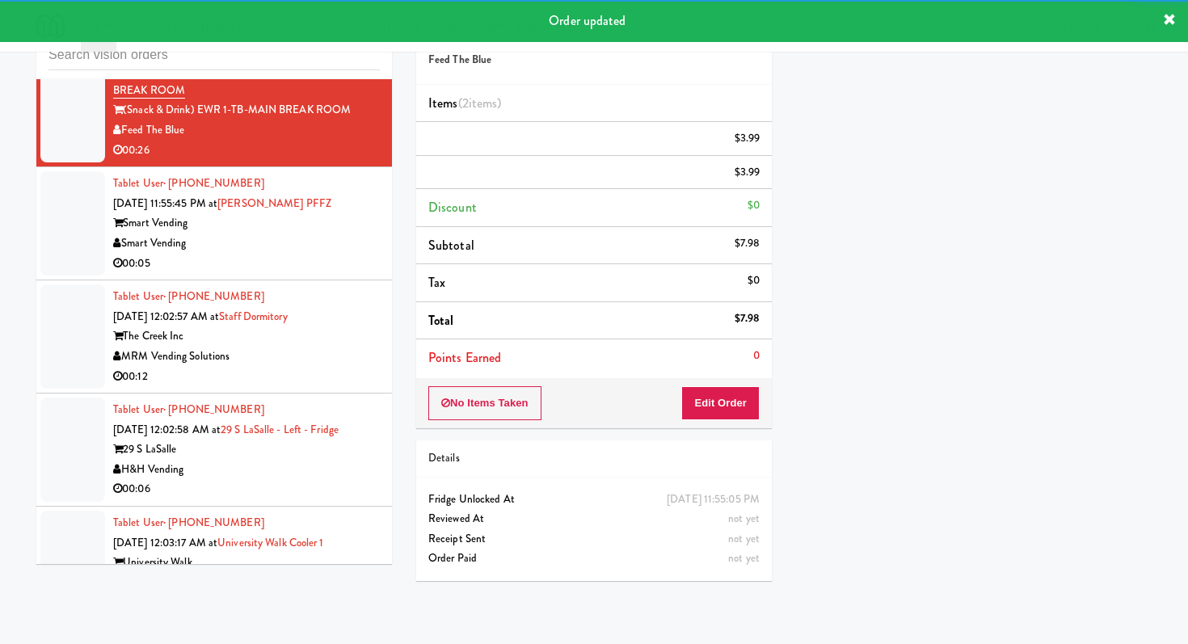
scroll to position [7872, 0]
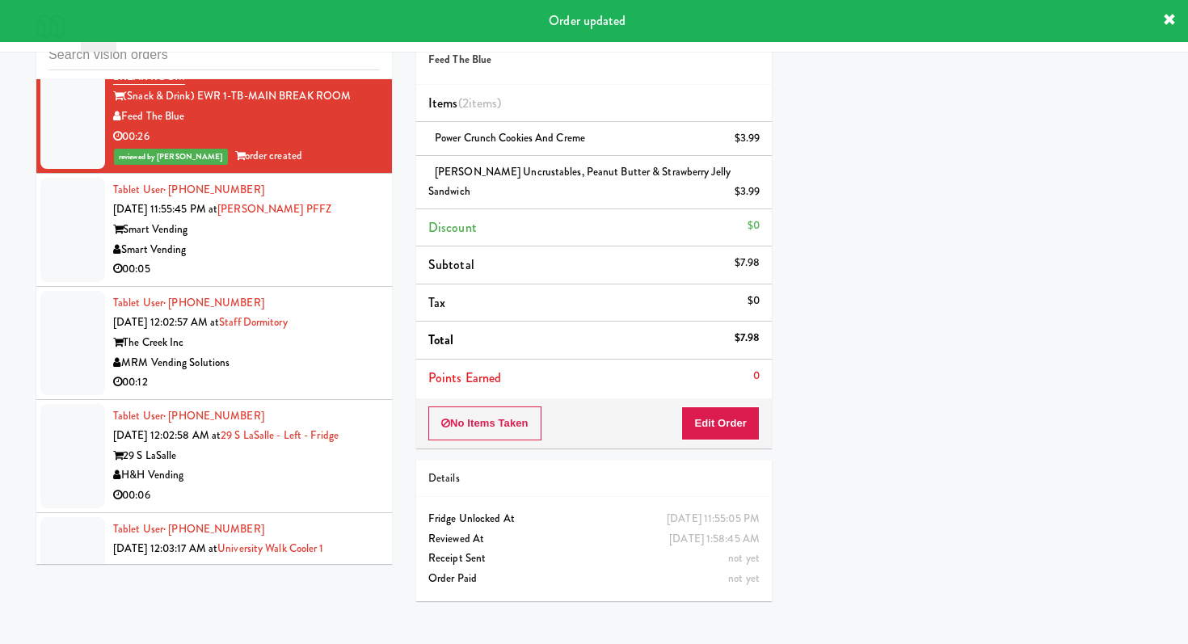
click at [340, 264] on div "00:05" at bounding box center [246, 270] width 267 height 20
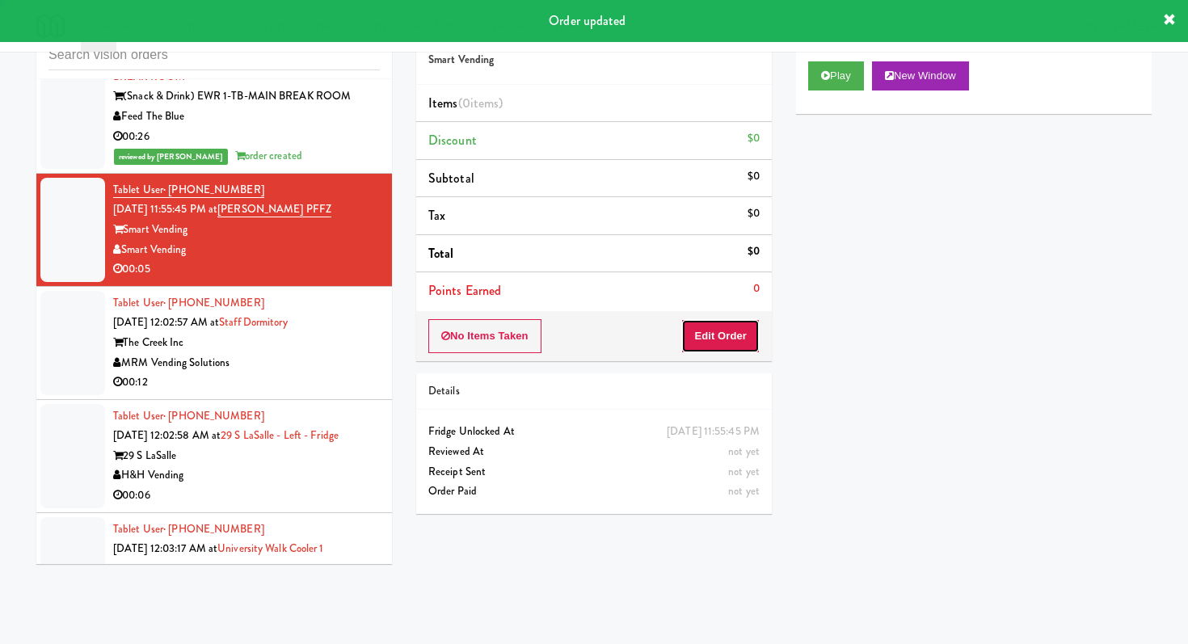
click at [720, 344] on button "Edit Order" at bounding box center [721, 336] width 78 height 34
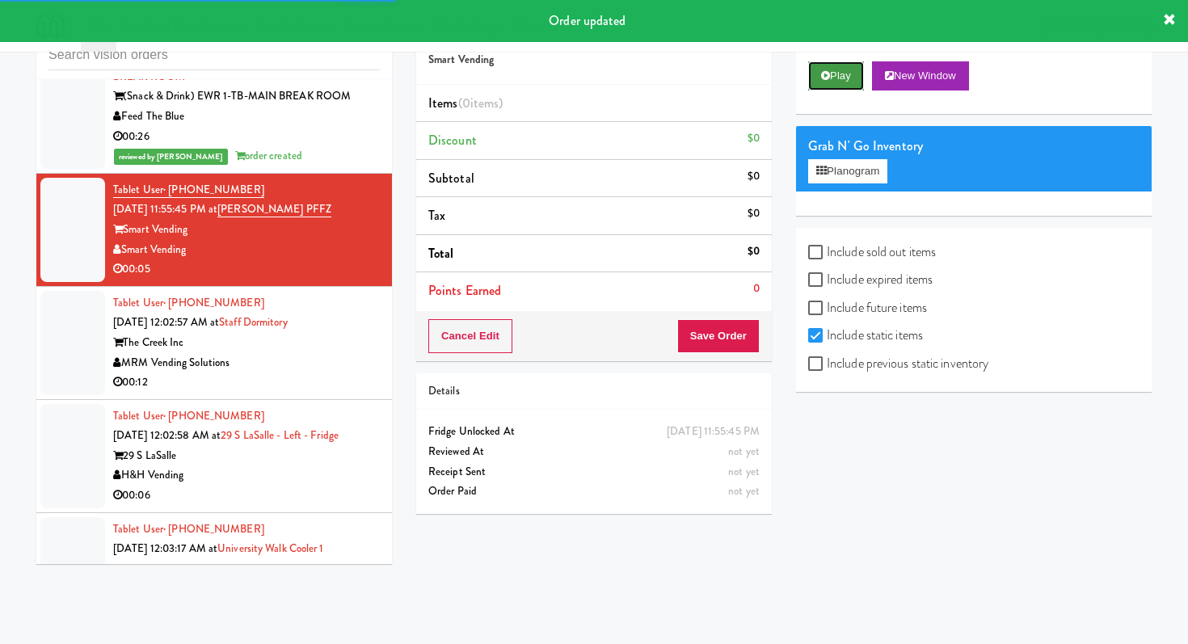
click at [812, 78] on button "Play" at bounding box center [836, 75] width 56 height 29
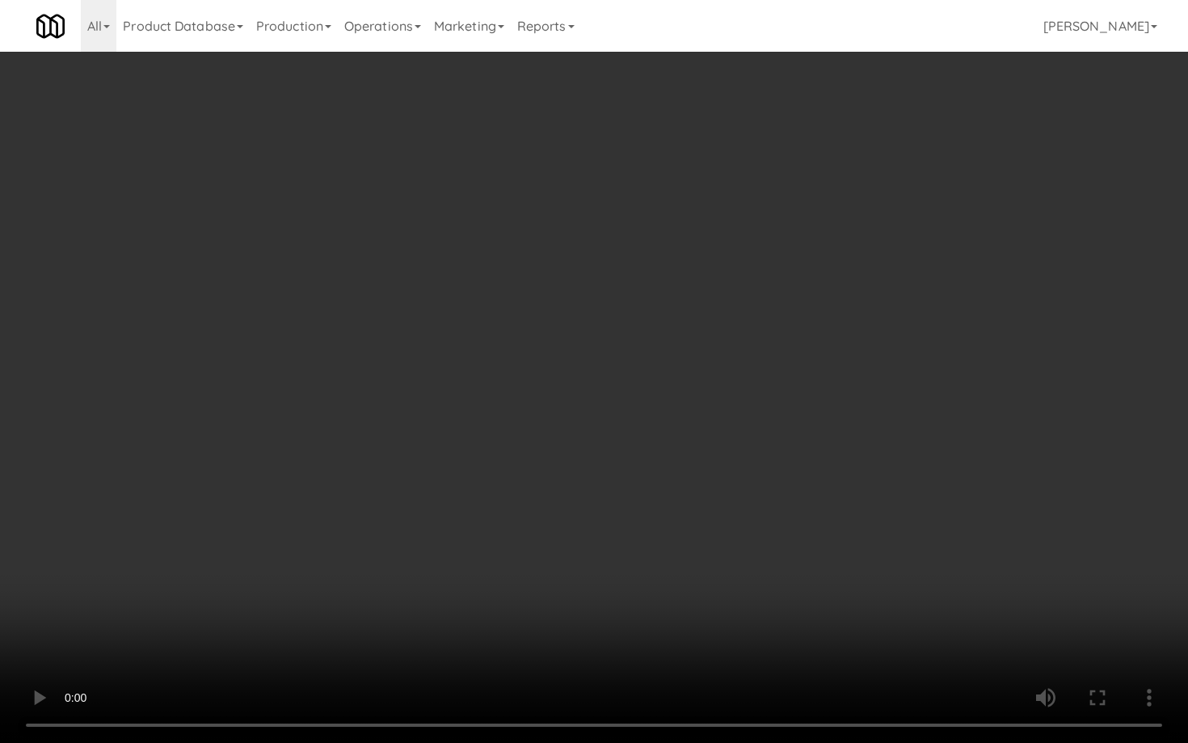
click at [632, 541] on video at bounding box center [594, 371] width 1188 height 743
click at [631, 540] on video at bounding box center [594, 371] width 1188 height 743
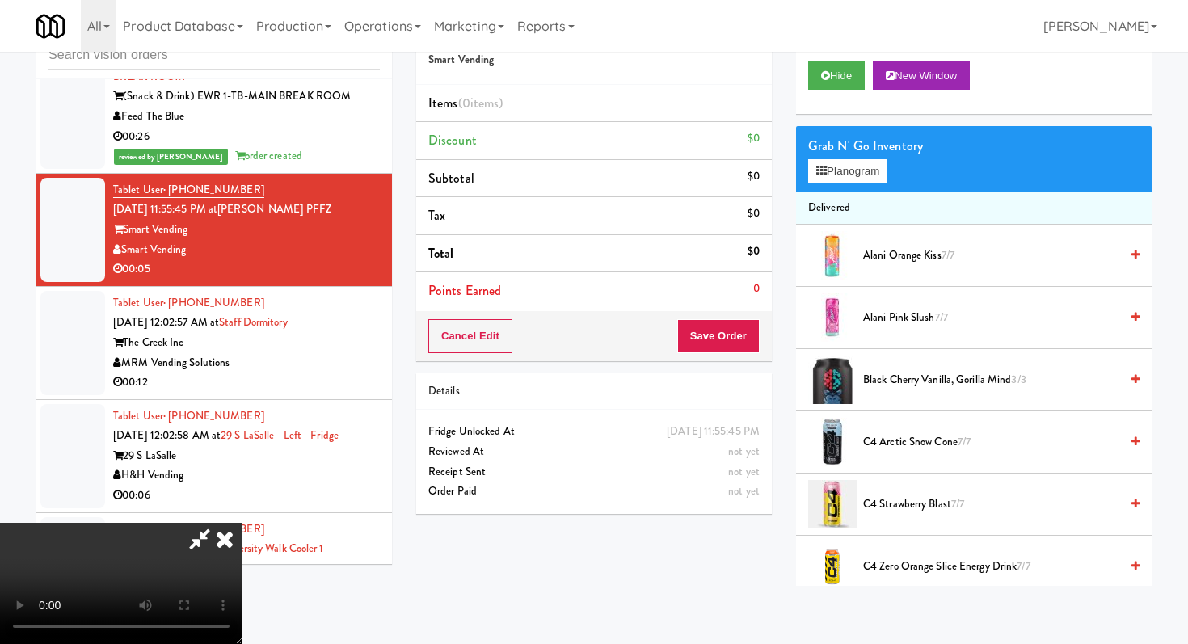
drag, startPoint x: 905, startPoint y: 496, endPoint x: 856, endPoint y: 457, distance: 62.1
click at [904, 496] on span "C4 Strawberry Blast 7/7" at bounding box center [991, 505] width 256 height 20
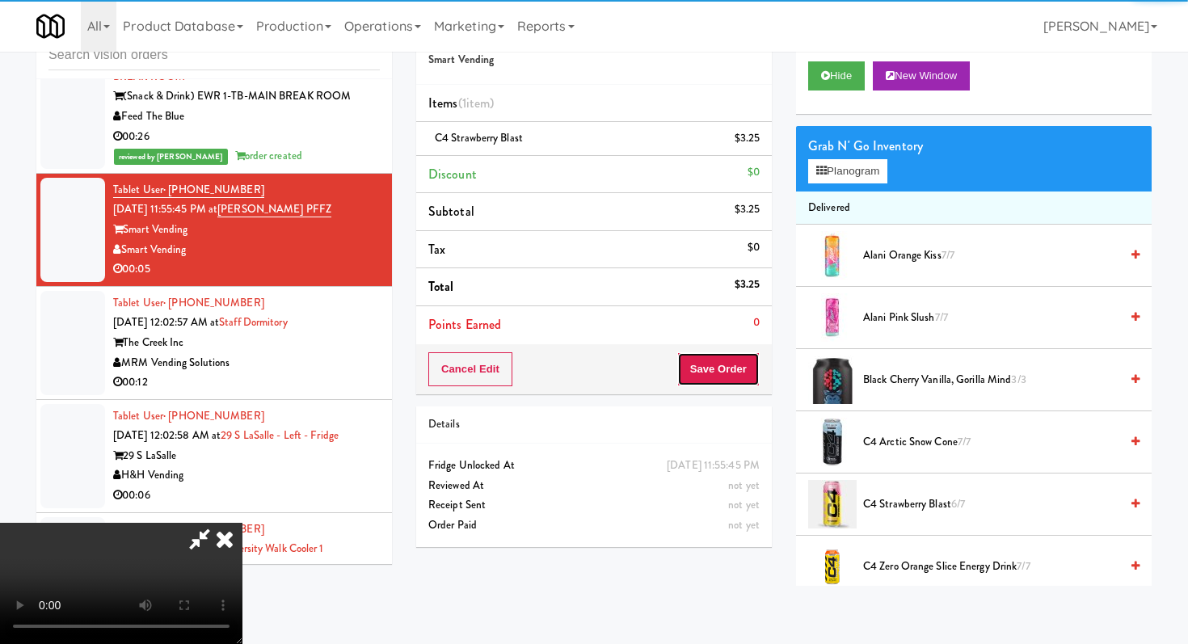
click at [749, 374] on button "Save Order" at bounding box center [719, 370] width 82 height 34
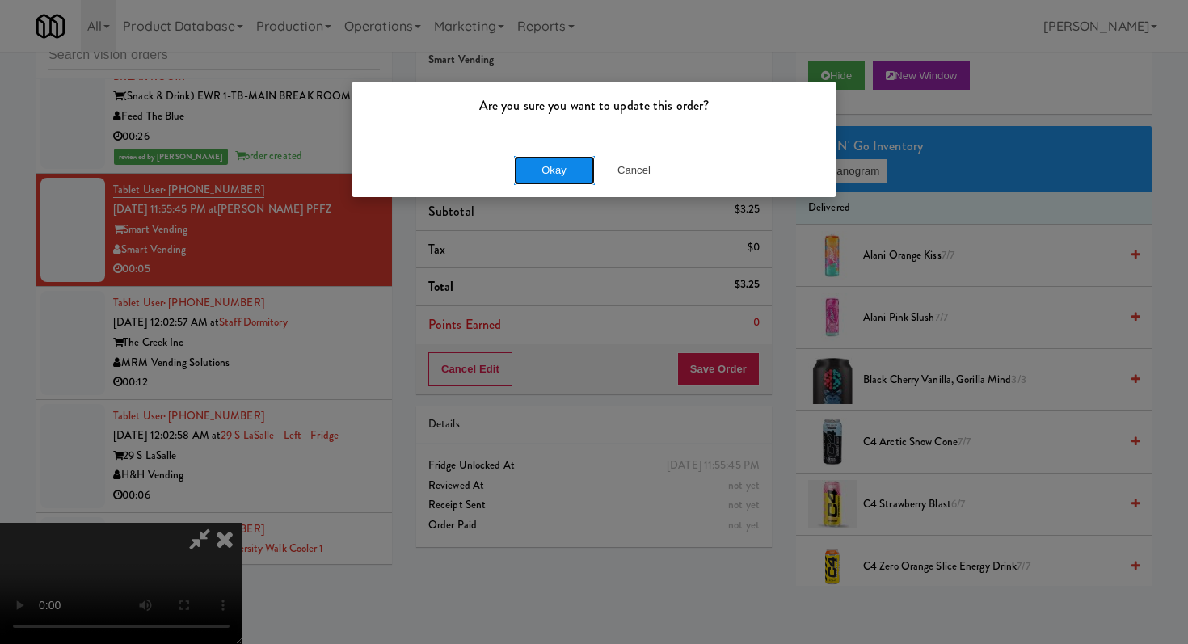
click at [576, 179] on button "Okay" at bounding box center [554, 170] width 81 height 29
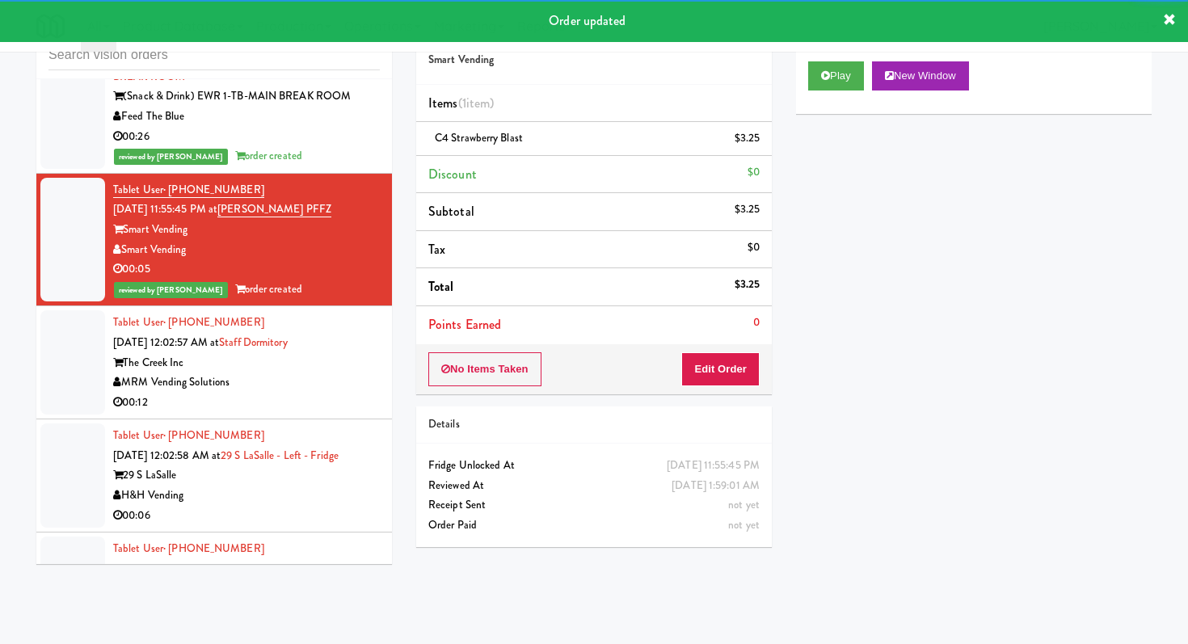
click at [297, 373] on div "MRM Vending Solutions" at bounding box center [246, 383] width 267 height 20
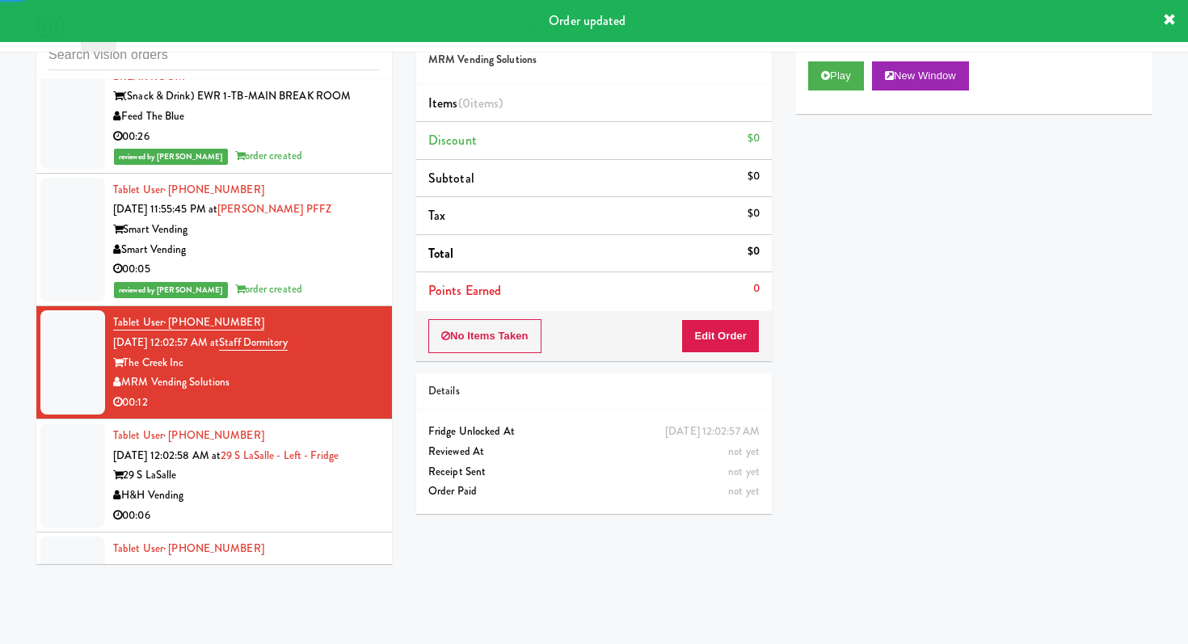
click at [776, 342] on div "Order # 8697858 MRM Vending Solutions Items (0 items ) Discount $0 Subtotal $0 …" at bounding box center [594, 266] width 380 height 520
click at [753, 338] on button "Edit Order" at bounding box center [721, 336] width 78 height 34
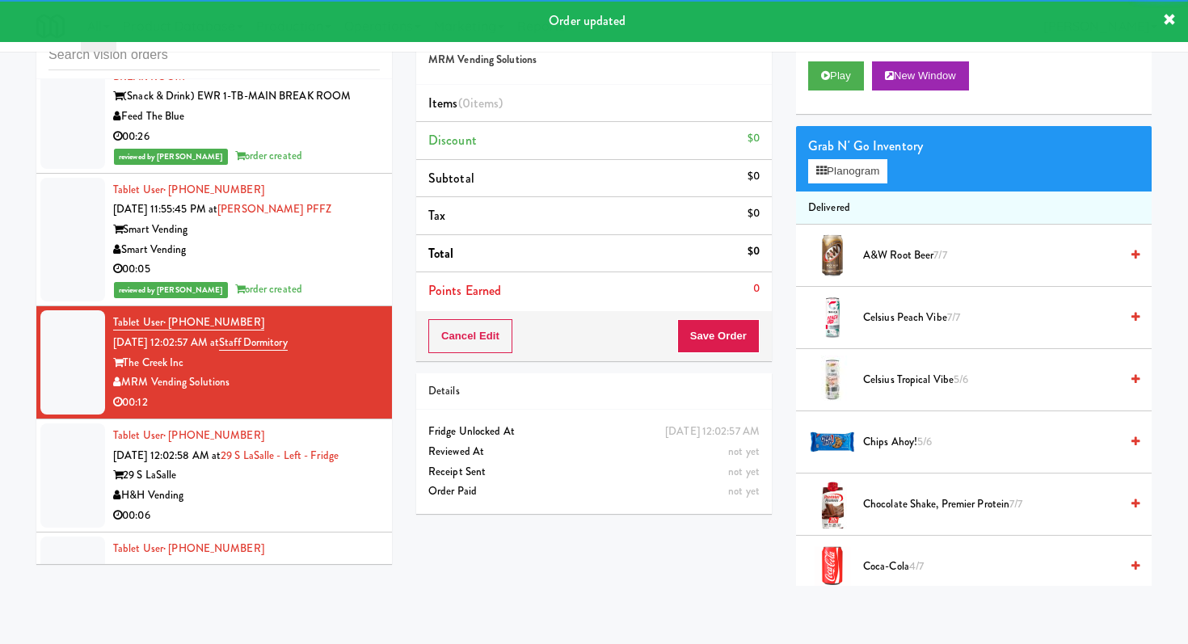
click at [815, 59] on div "Play New Window" at bounding box center [974, 81] width 356 height 65
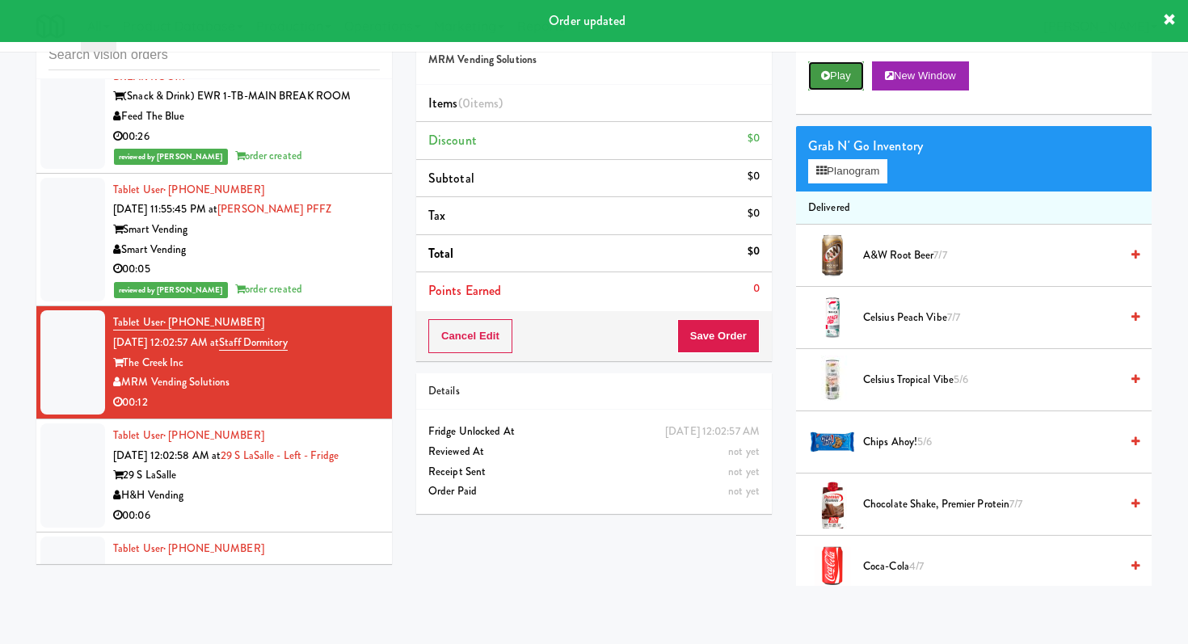
click at [816, 65] on button "Play" at bounding box center [836, 75] width 56 height 29
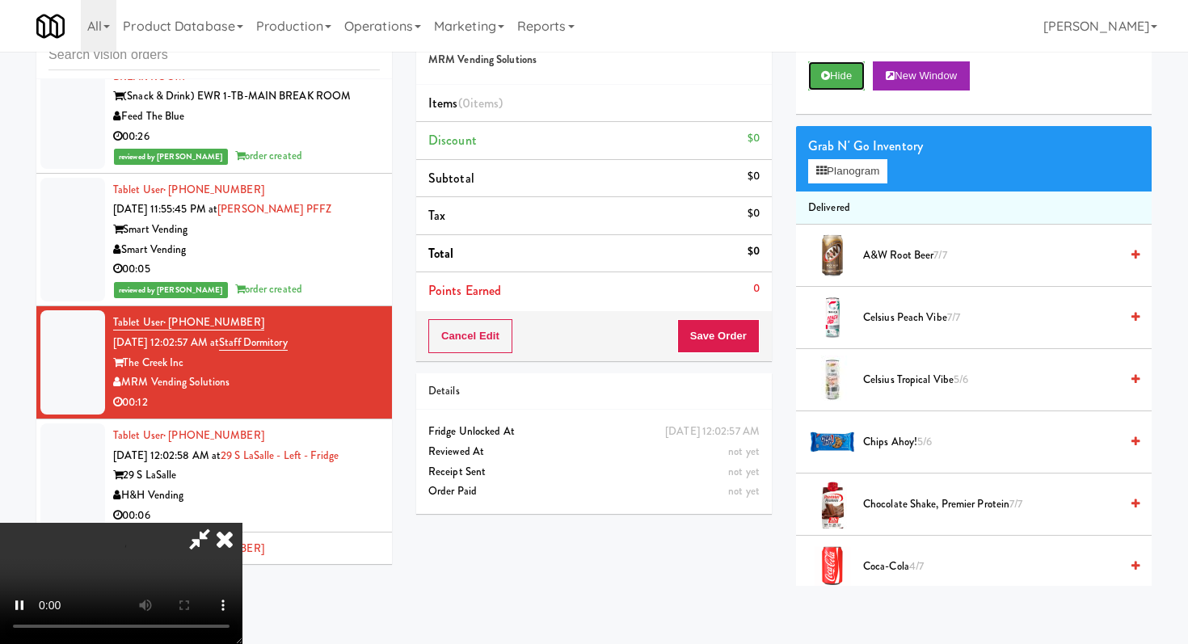
scroll to position [160, 0]
click at [243, 523] on video at bounding box center [121, 583] width 243 height 121
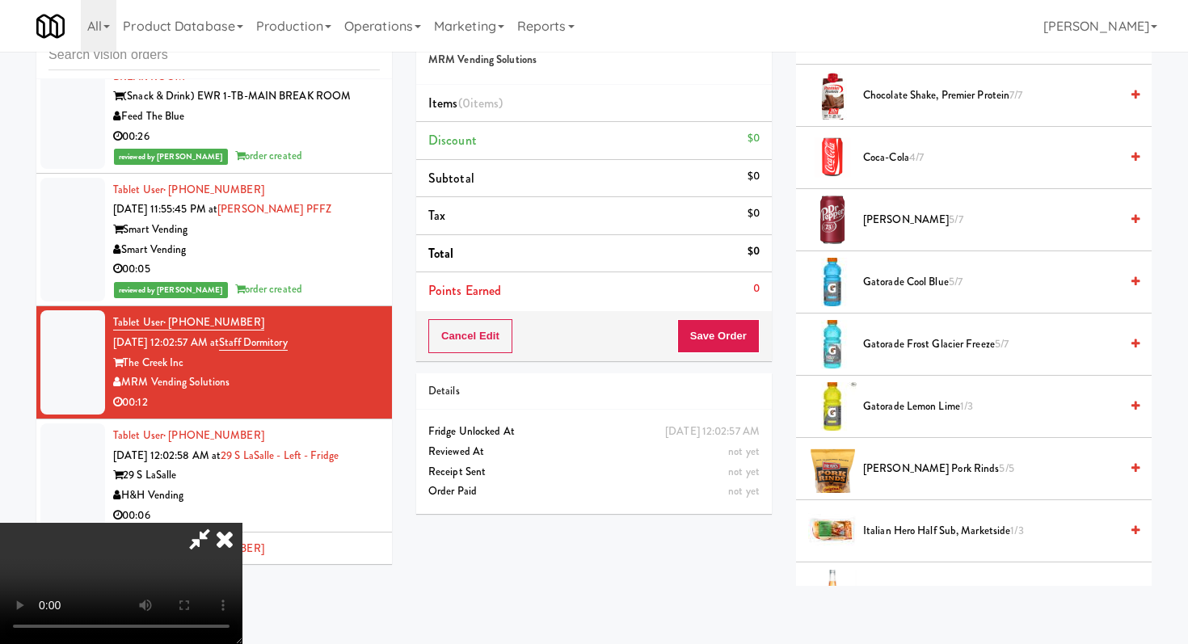
scroll to position [406, 0]
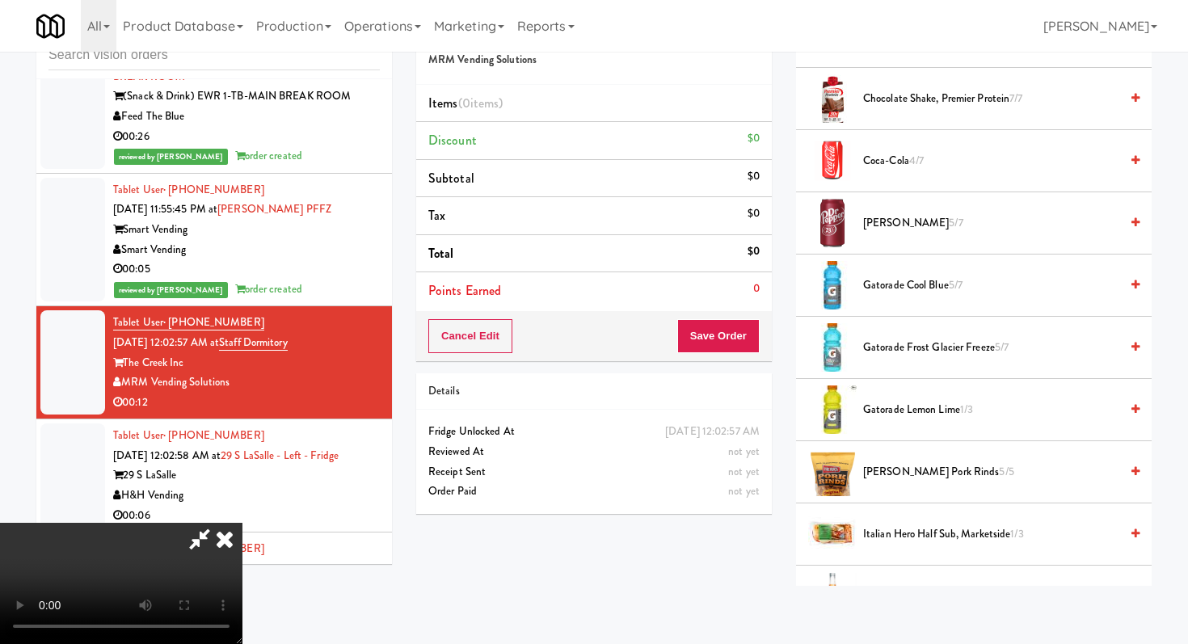
click at [929, 348] on span "Gatorade Frost Glacier Freeze 5/7" at bounding box center [991, 348] width 256 height 20
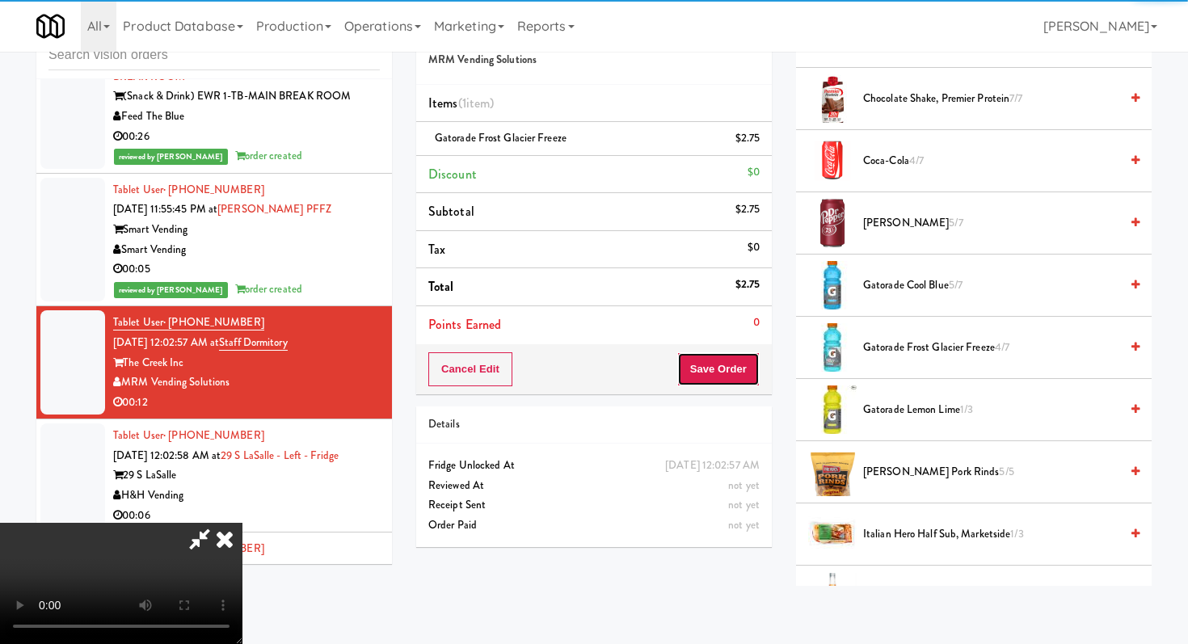
click at [749, 370] on button "Save Order" at bounding box center [719, 370] width 82 height 34
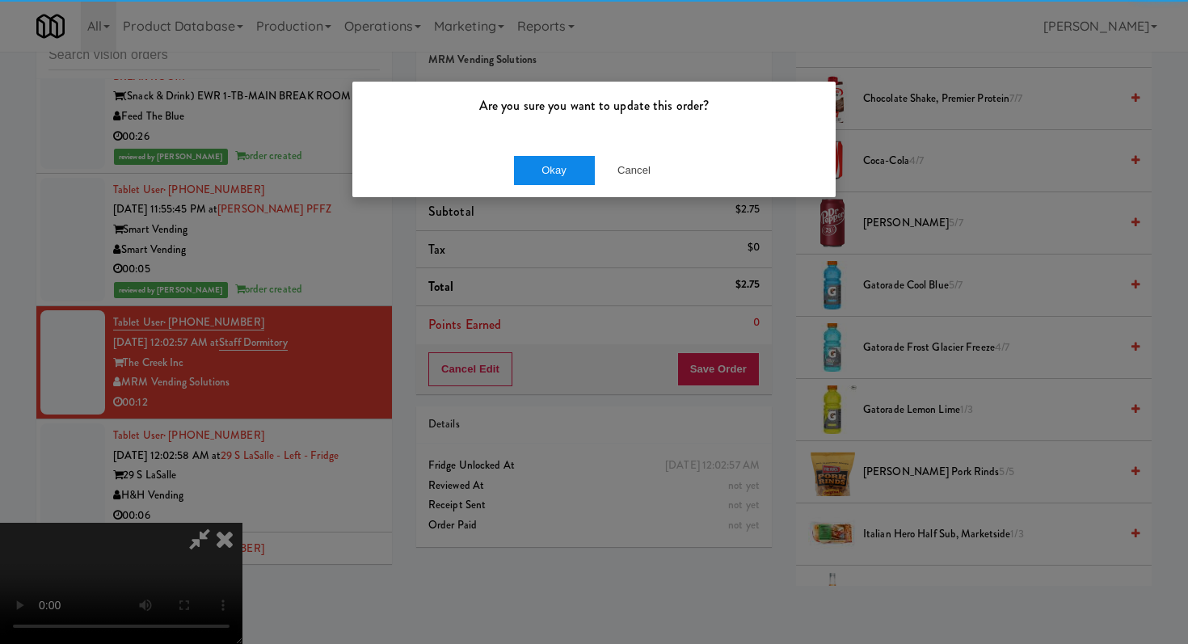
click at [537, 150] on div "Okay Cancel" at bounding box center [594, 170] width 483 height 54
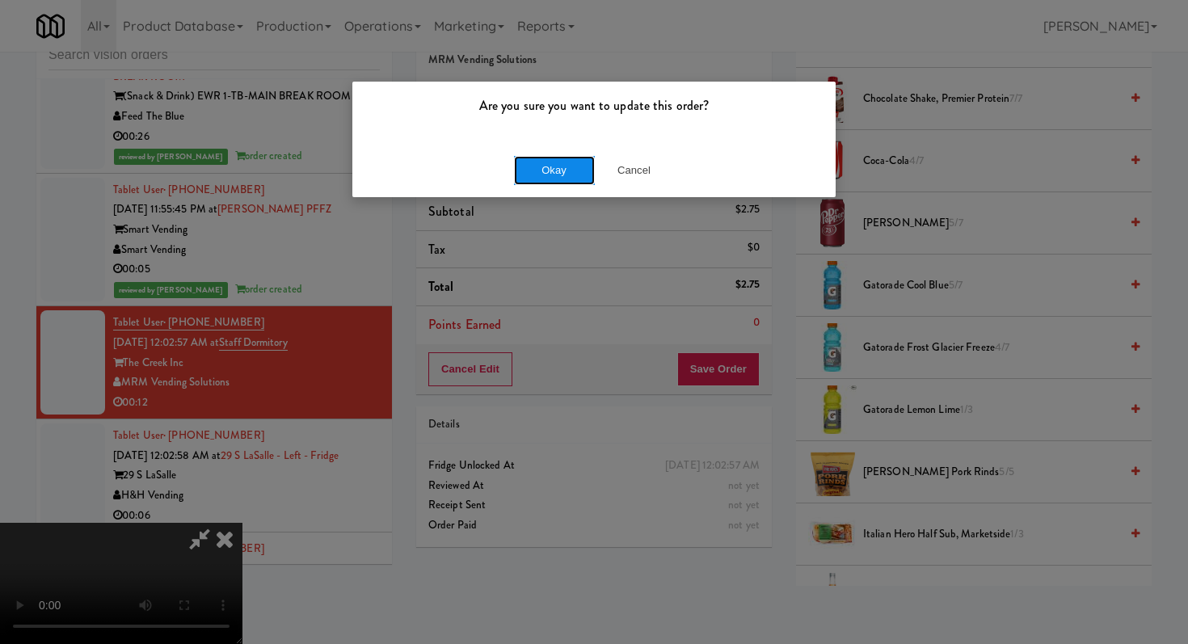
click at [538, 156] on button "Okay" at bounding box center [554, 170] width 81 height 29
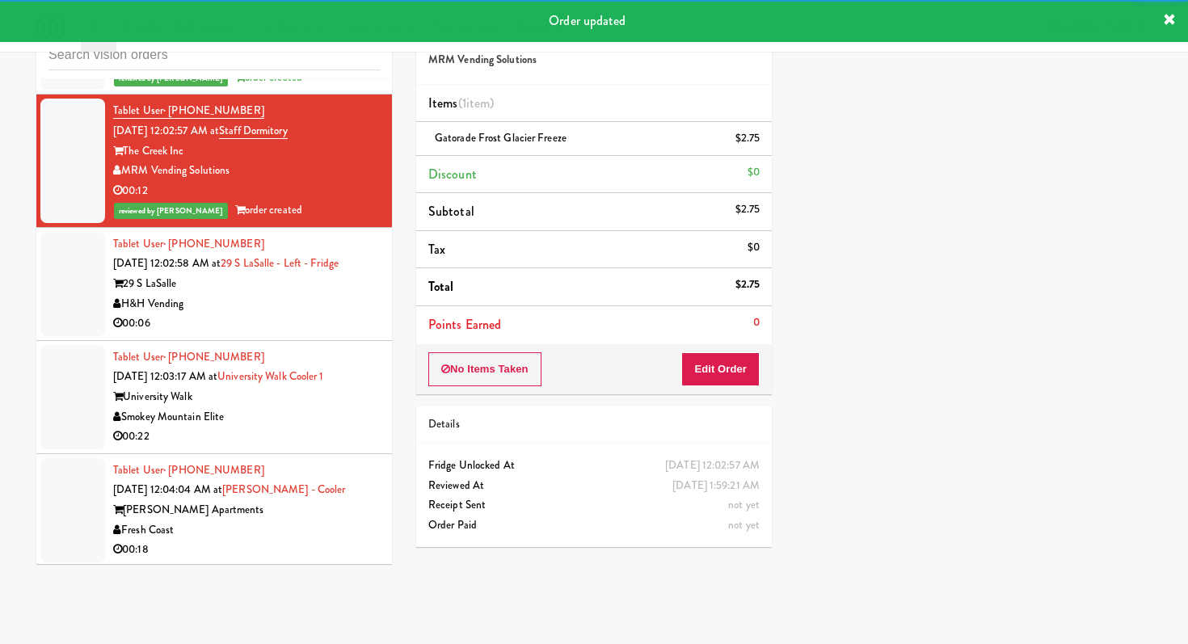
scroll to position [8137, 0]
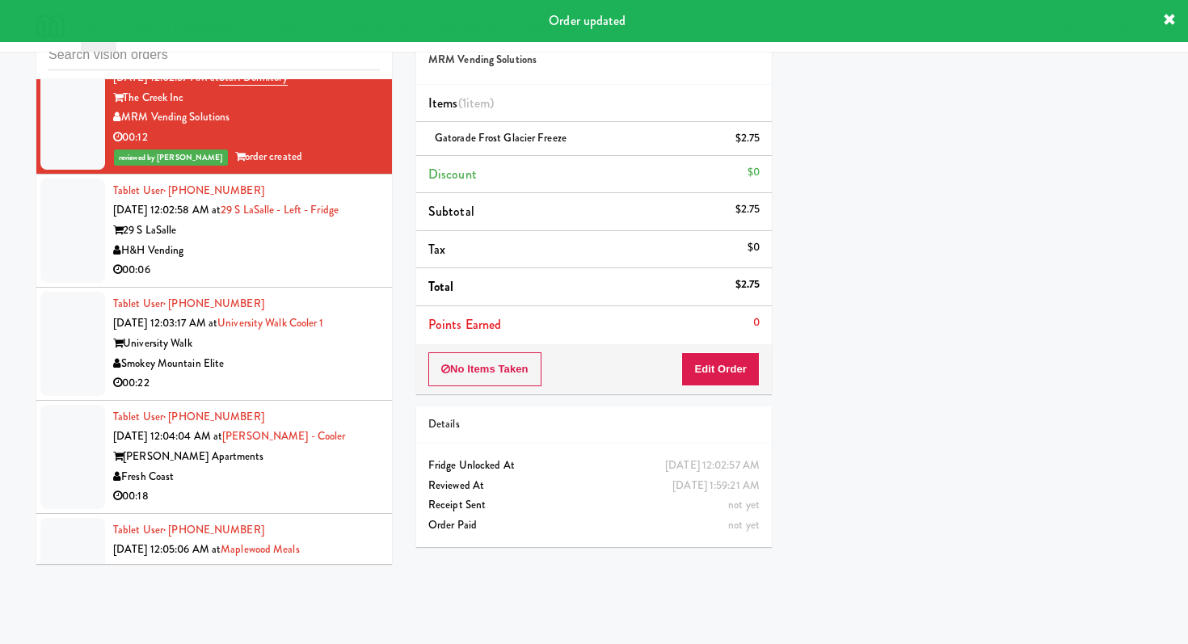
click at [285, 260] on div "00:06" at bounding box center [246, 270] width 267 height 20
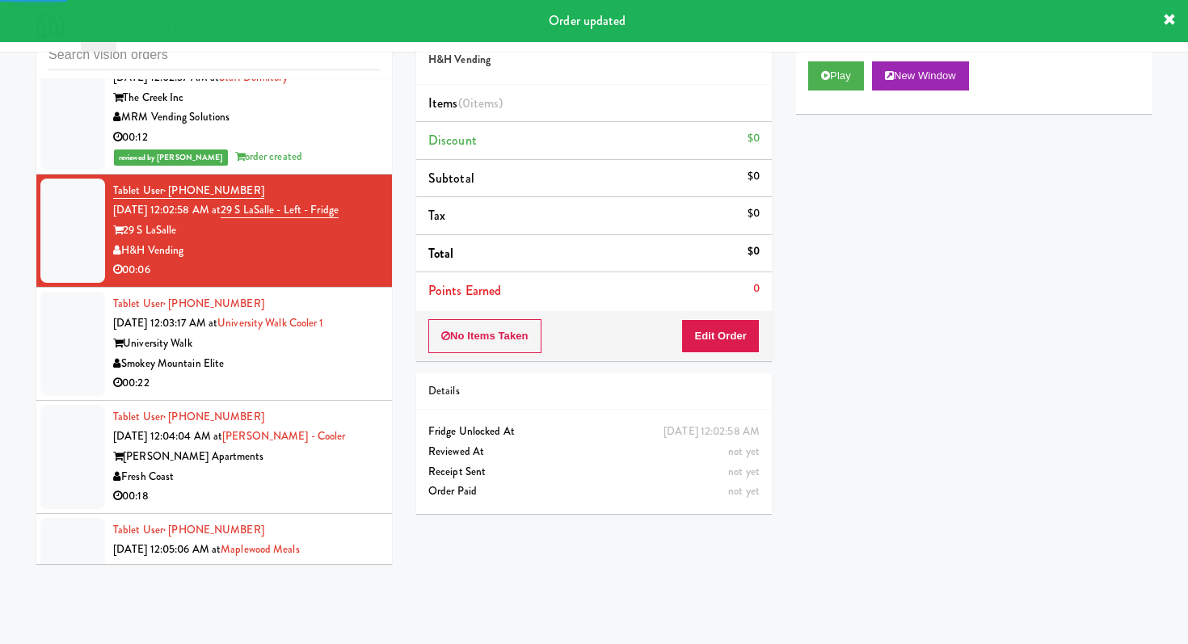
click at [715, 353] on div "No Items Taken Edit Order" at bounding box center [594, 336] width 356 height 50
click at [749, 344] on button "Edit Order" at bounding box center [721, 336] width 78 height 34
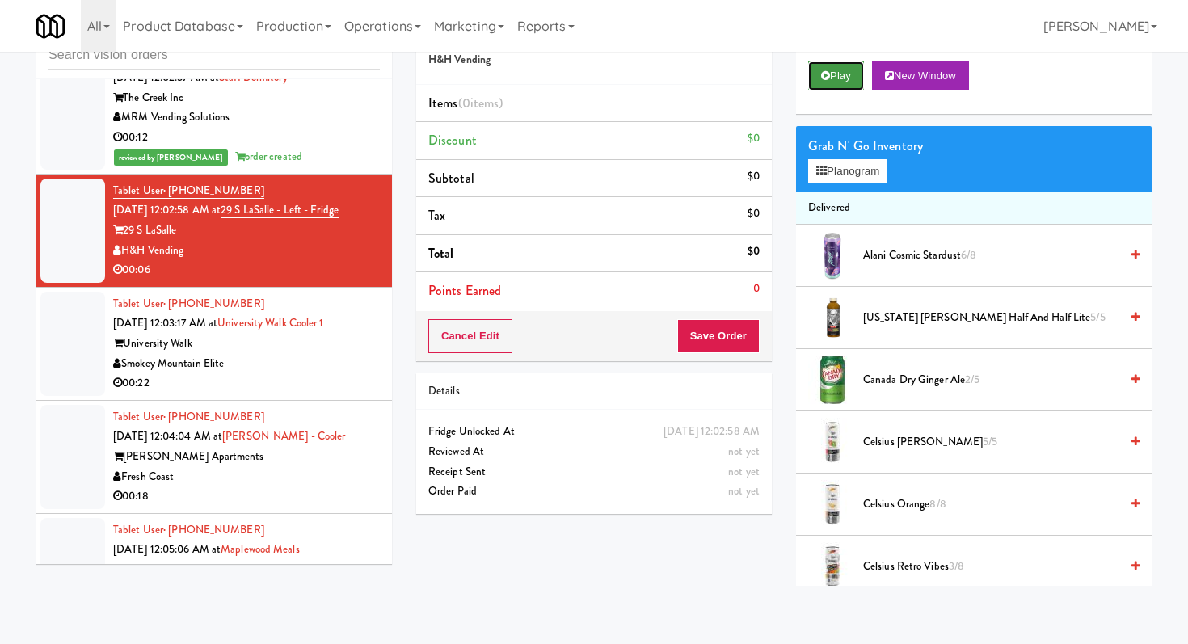
click at [824, 89] on button "Play" at bounding box center [836, 75] width 56 height 29
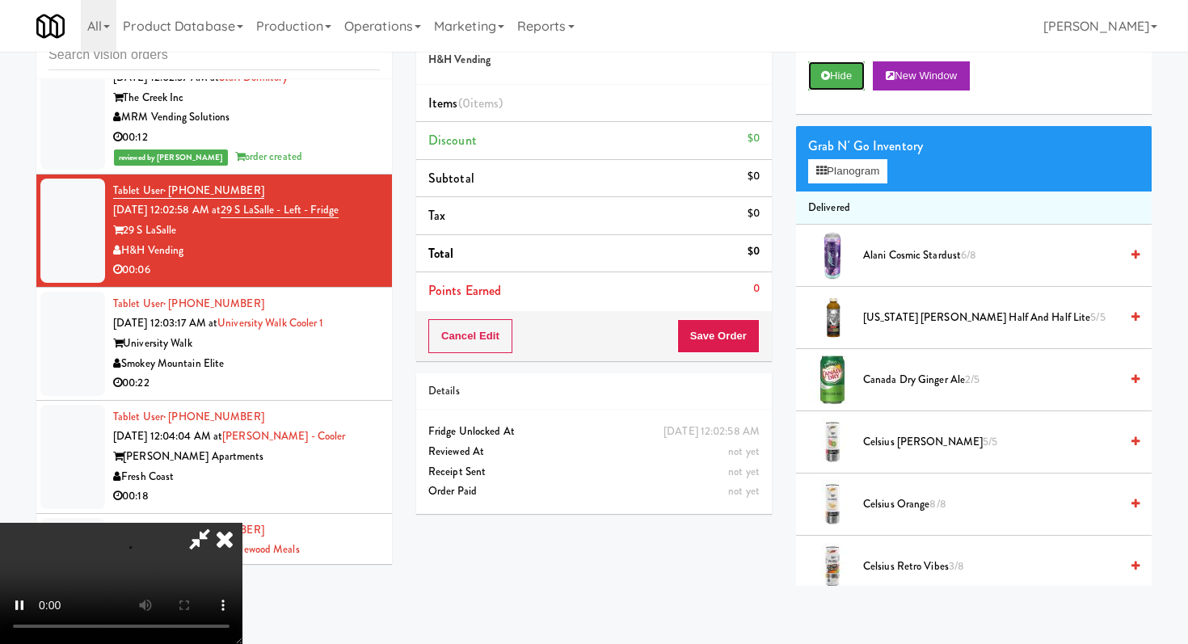
scroll to position [160, 0]
click at [243, 523] on video at bounding box center [121, 583] width 243 height 121
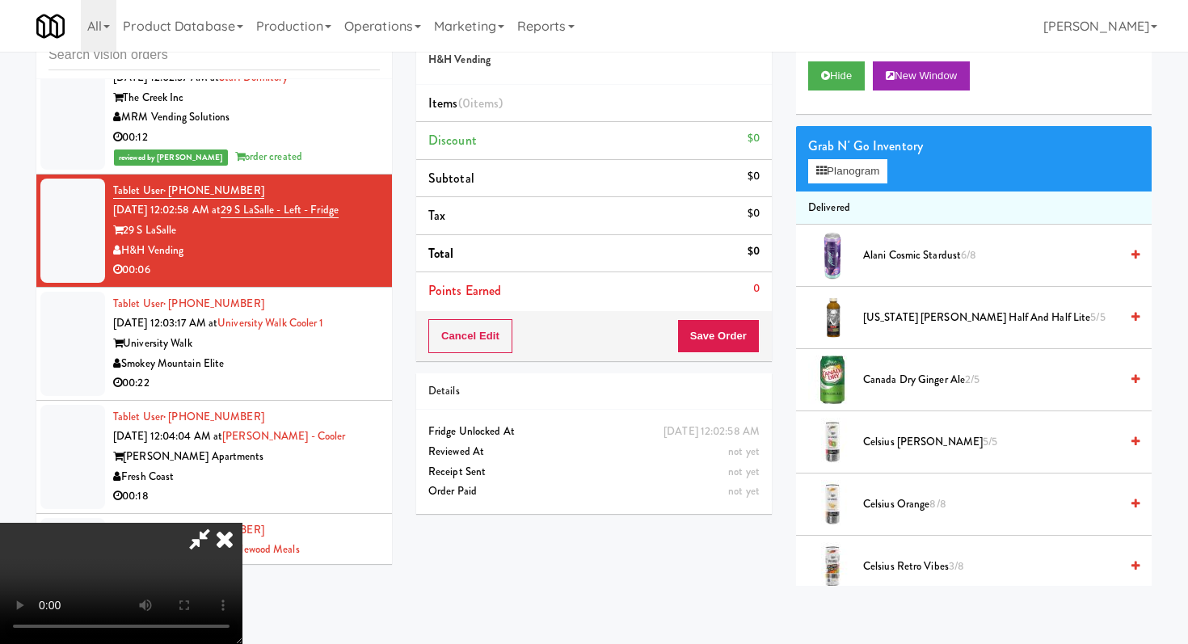
click at [243, 523] on video at bounding box center [121, 583] width 243 height 121
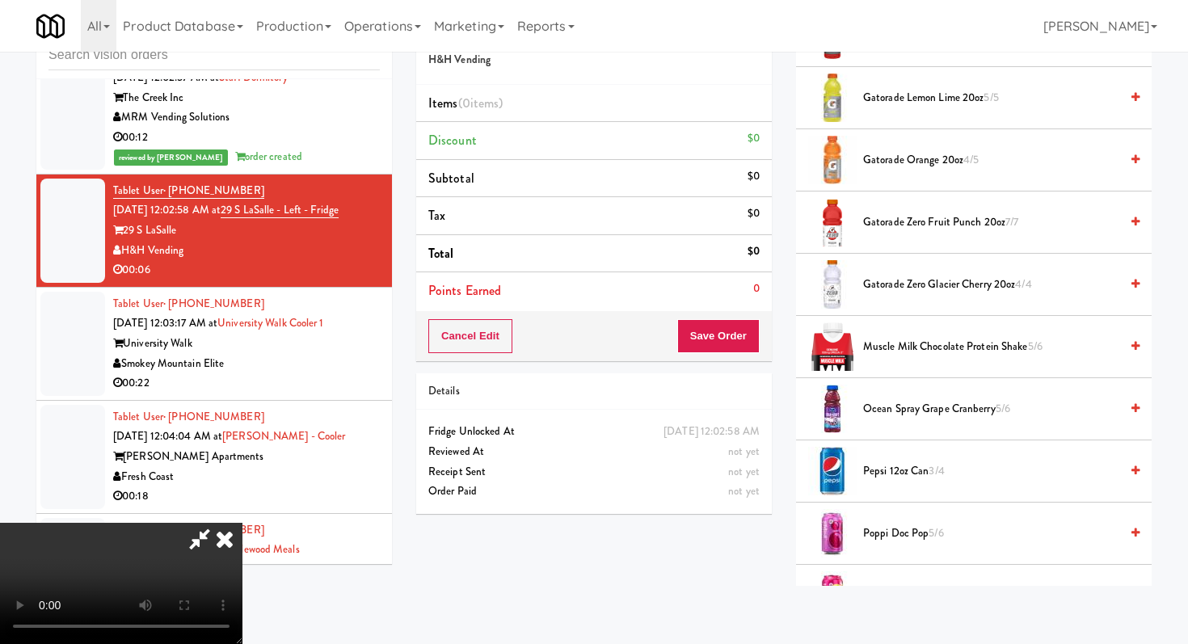
click at [927, 406] on span "Ocean Spray Grape Cranberry 5/6" at bounding box center [991, 409] width 256 height 20
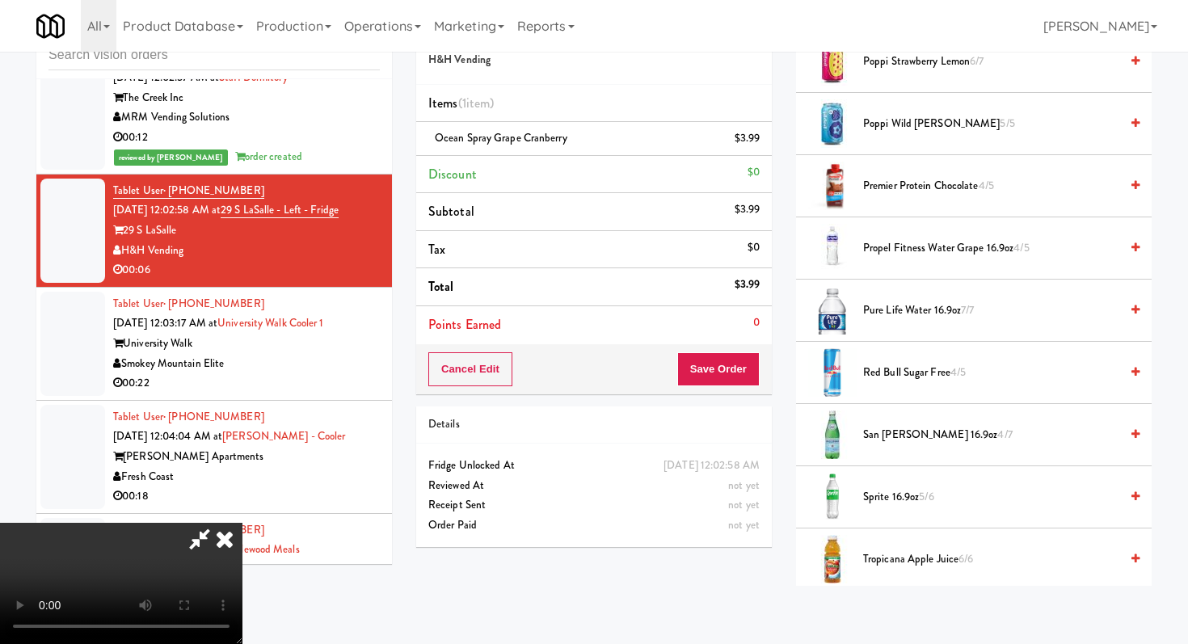
scroll to position [1943, 0]
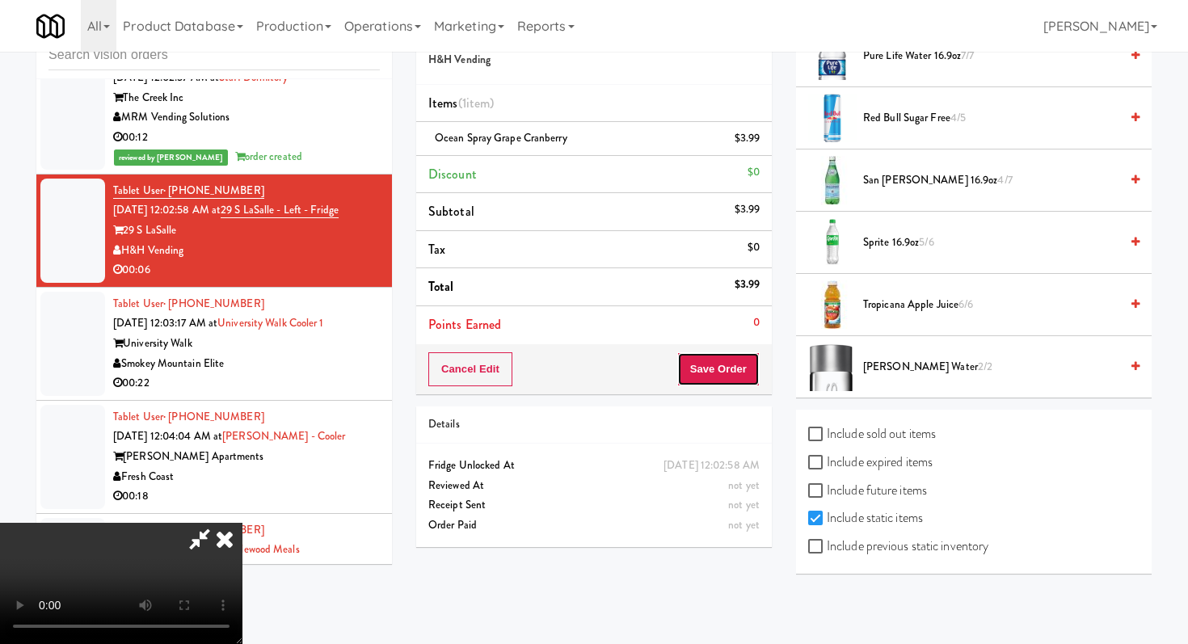
click at [739, 386] on button "Save Order" at bounding box center [719, 370] width 82 height 34
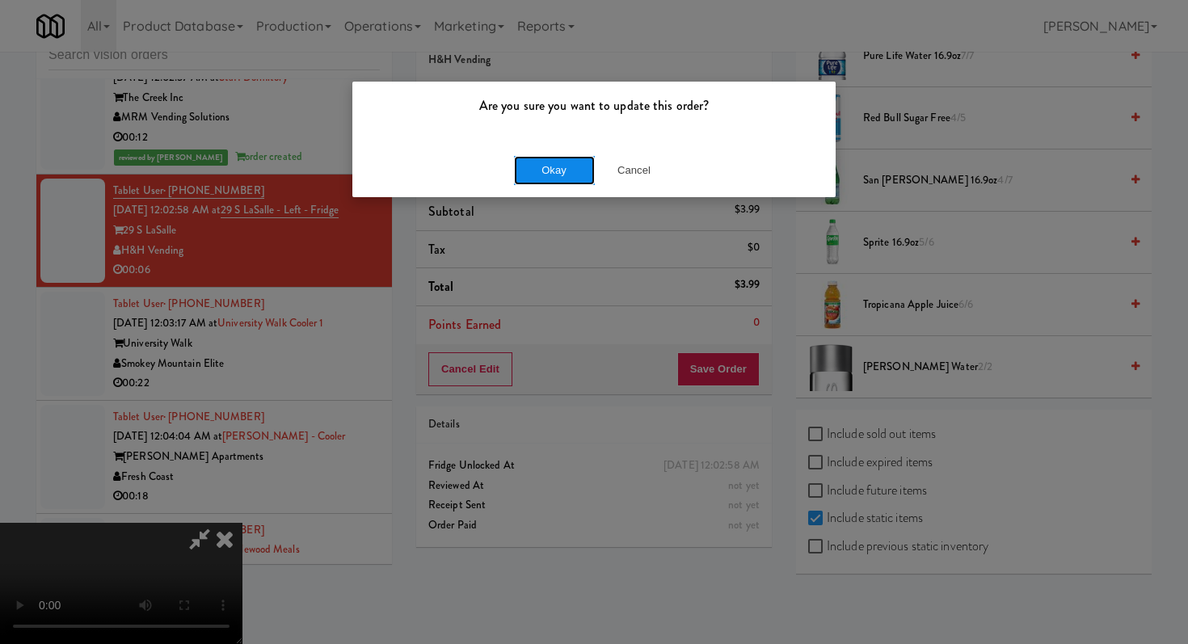
click at [546, 167] on button "Okay" at bounding box center [554, 170] width 81 height 29
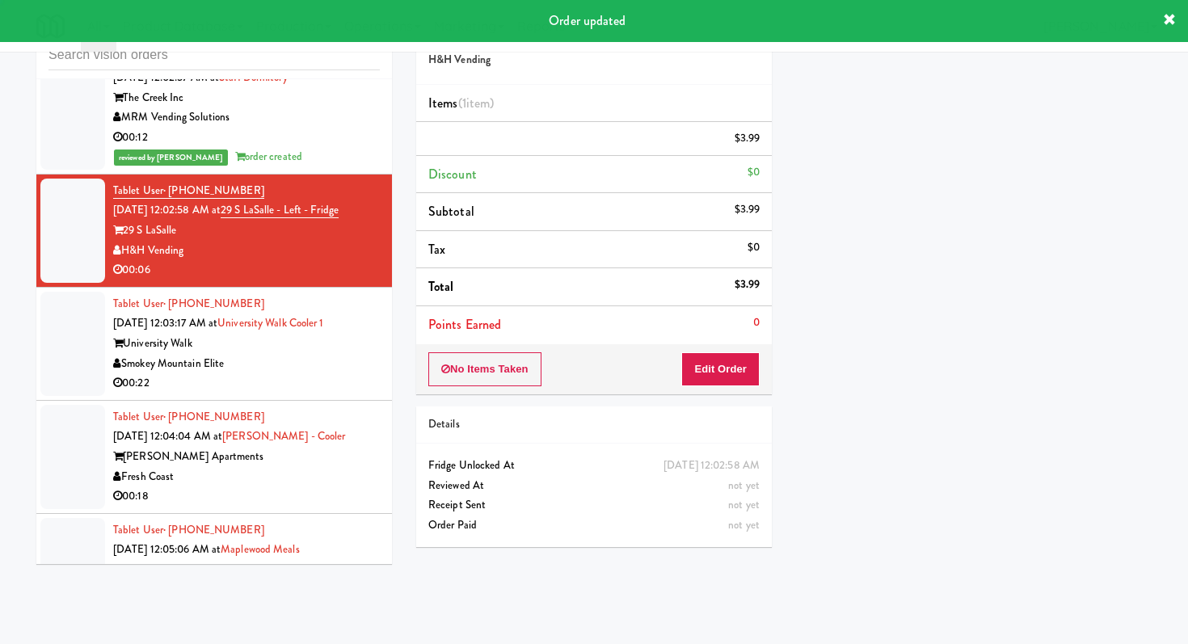
scroll to position [0, 0]
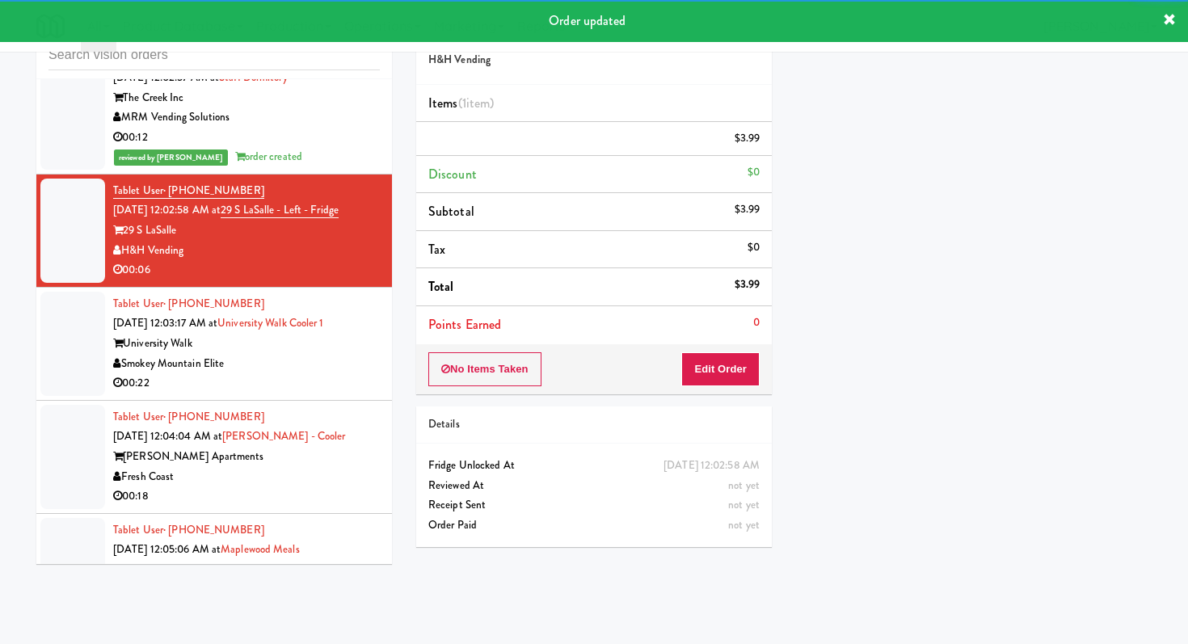
click at [327, 391] on div "00:22" at bounding box center [246, 384] width 267 height 20
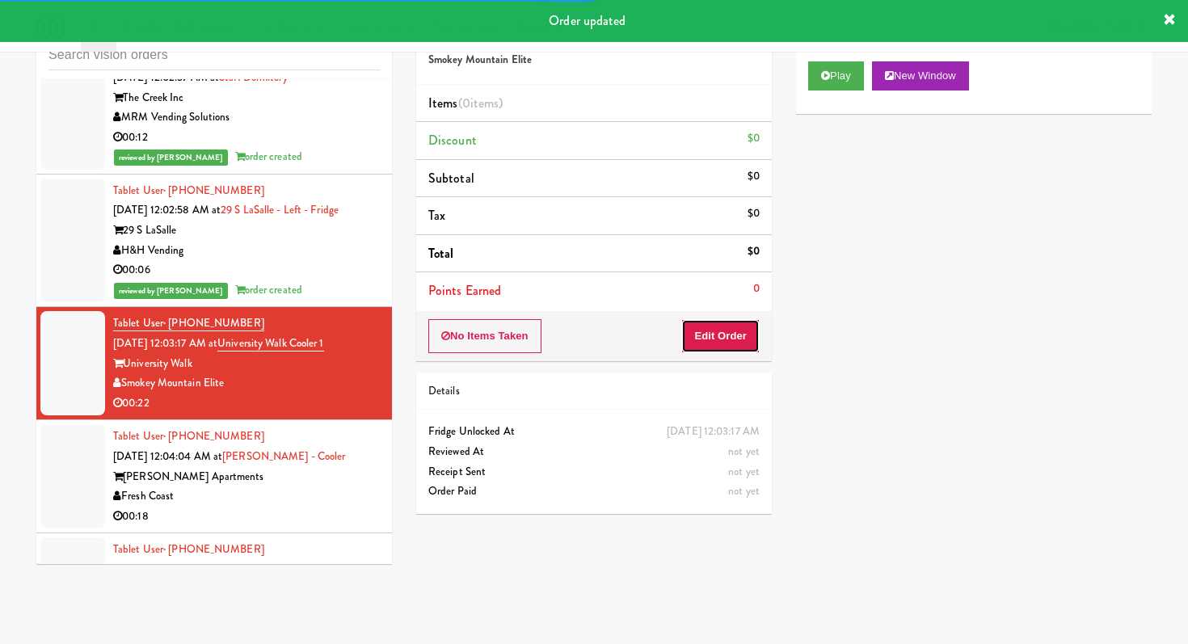
click at [724, 336] on button "Edit Order" at bounding box center [721, 336] width 78 height 34
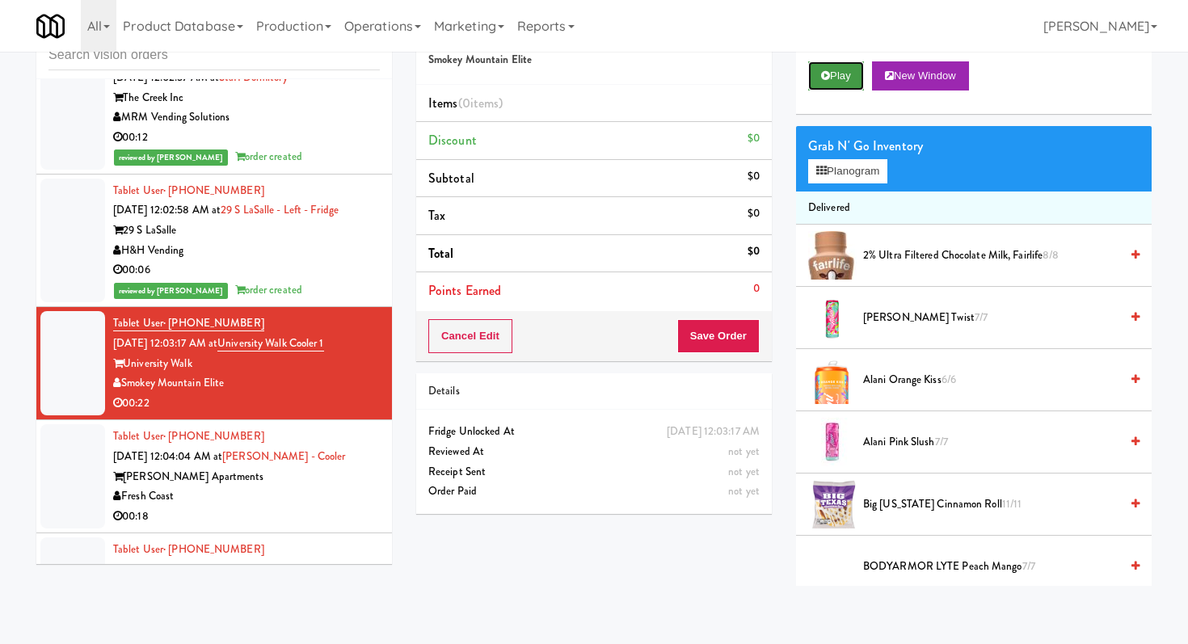
click at [833, 75] on button "Play" at bounding box center [836, 75] width 56 height 29
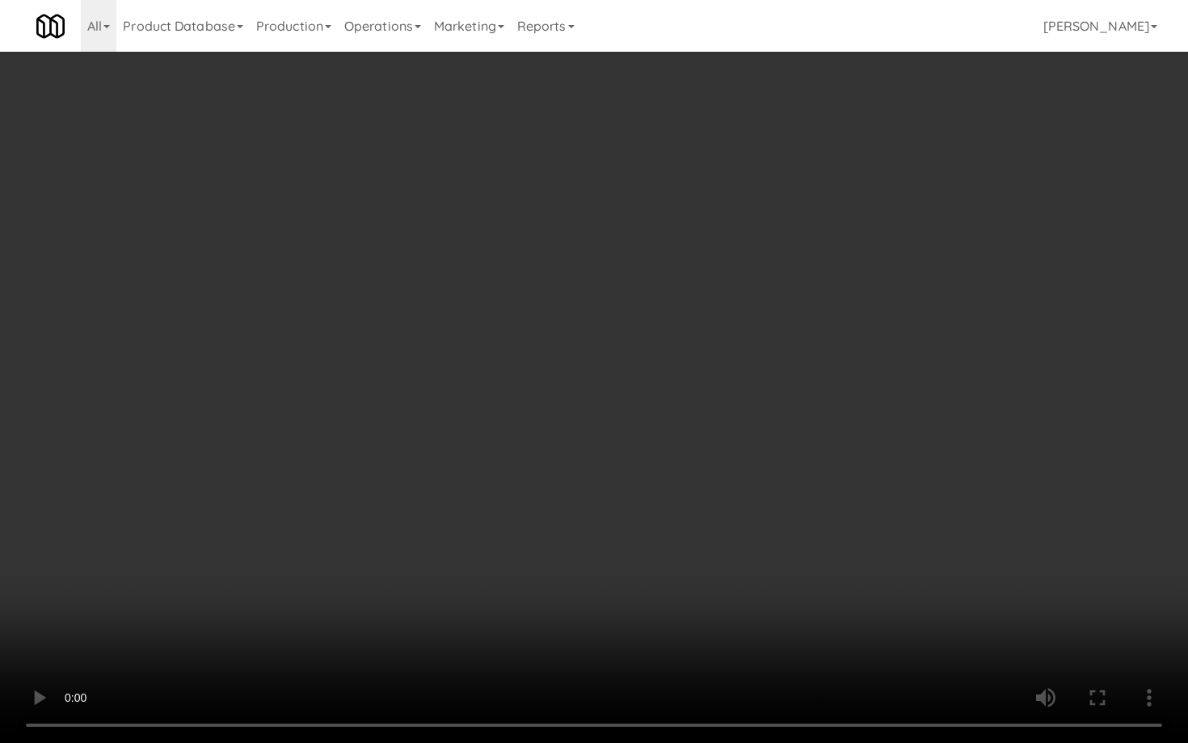
click at [629, 530] on video at bounding box center [594, 371] width 1188 height 743
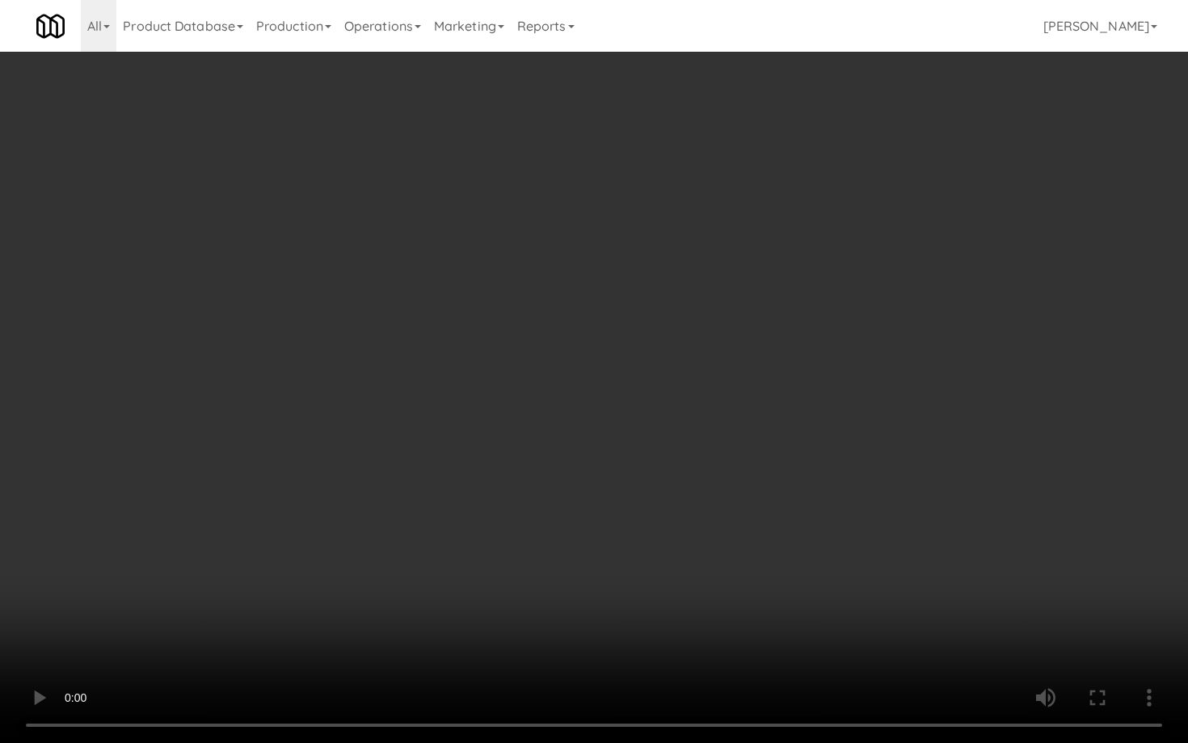
click at [629, 530] on video at bounding box center [594, 371] width 1188 height 743
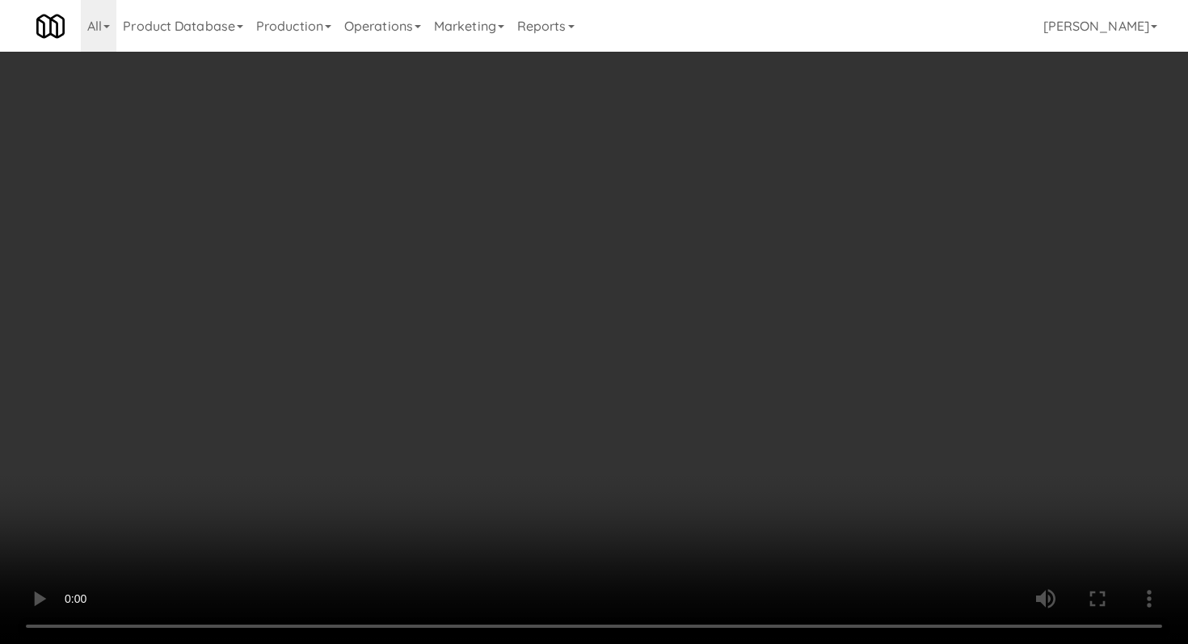
scroll to position [441, 0]
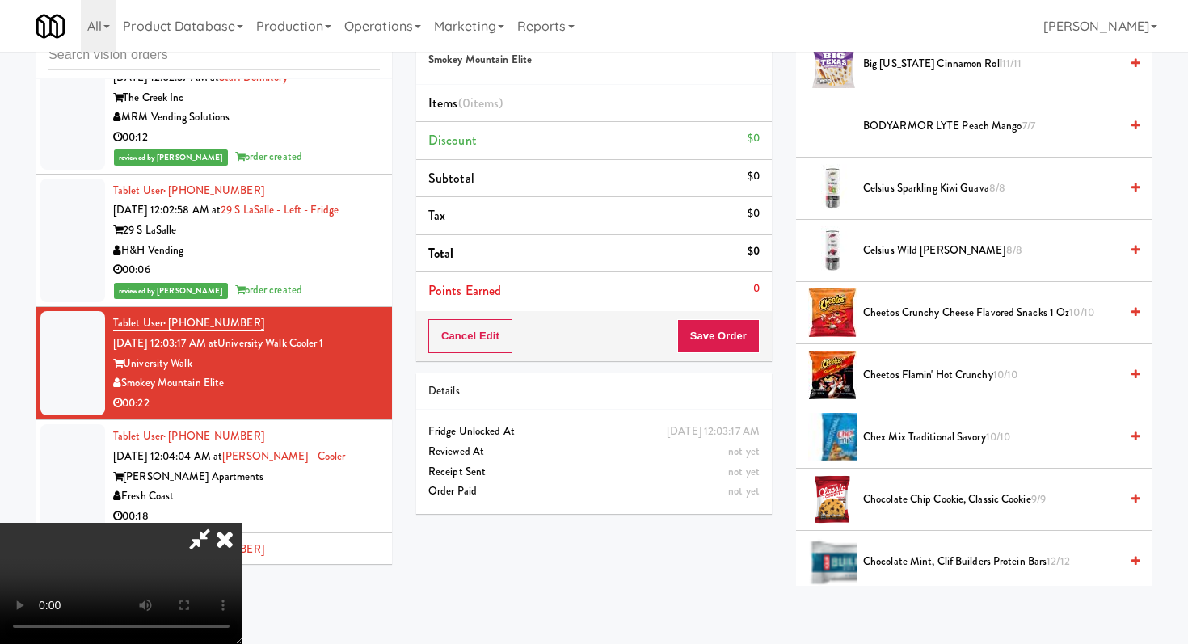
click at [943, 377] on span "Cheetos Flamin' Hot Crunchy 10/10" at bounding box center [991, 375] width 256 height 20
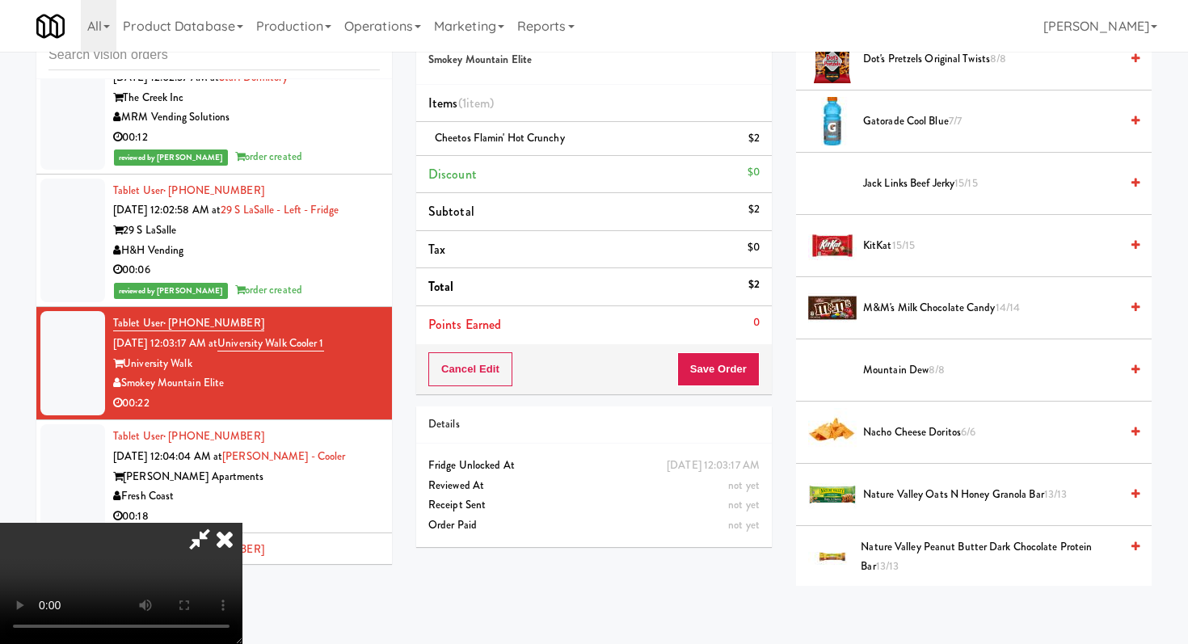
scroll to position [1231, 0]
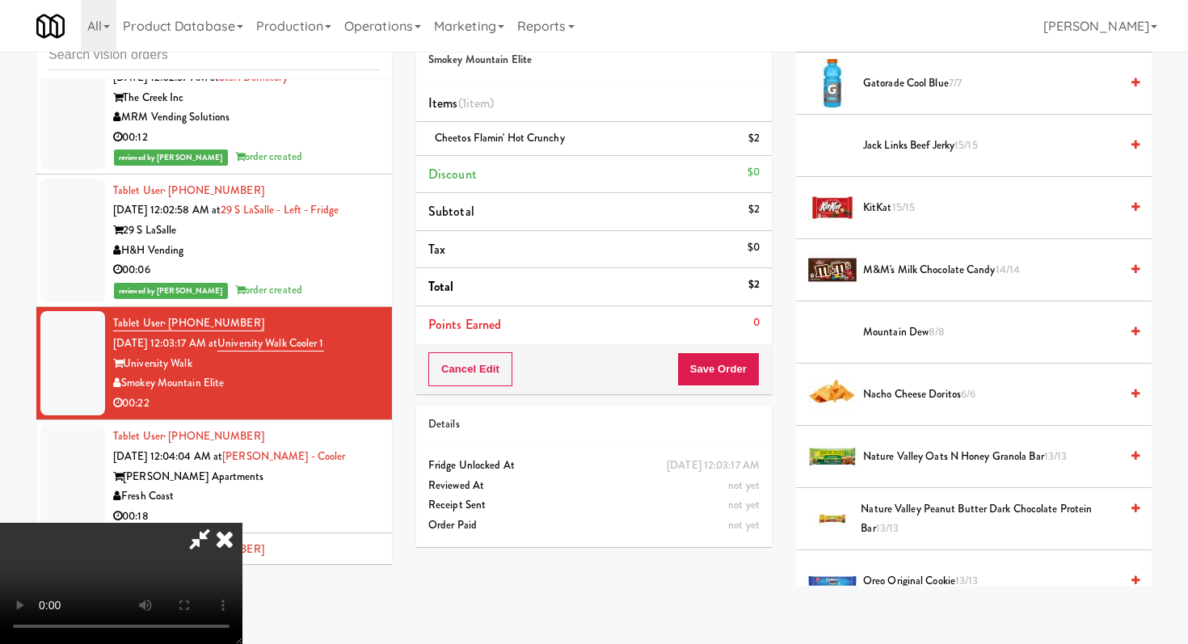
click at [911, 400] on span "Nacho Cheese Doritos 6/6" at bounding box center [991, 395] width 256 height 20
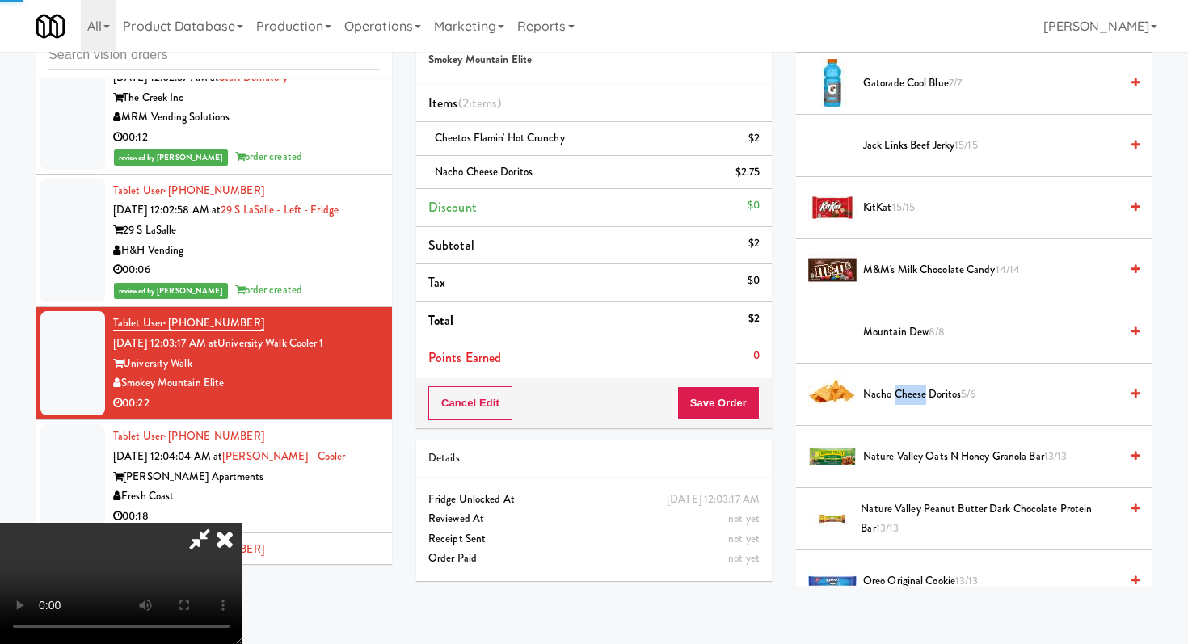
click at [911, 400] on span "Nacho Cheese Doritos 5/6" at bounding box center [991, 395] width 256 height 20
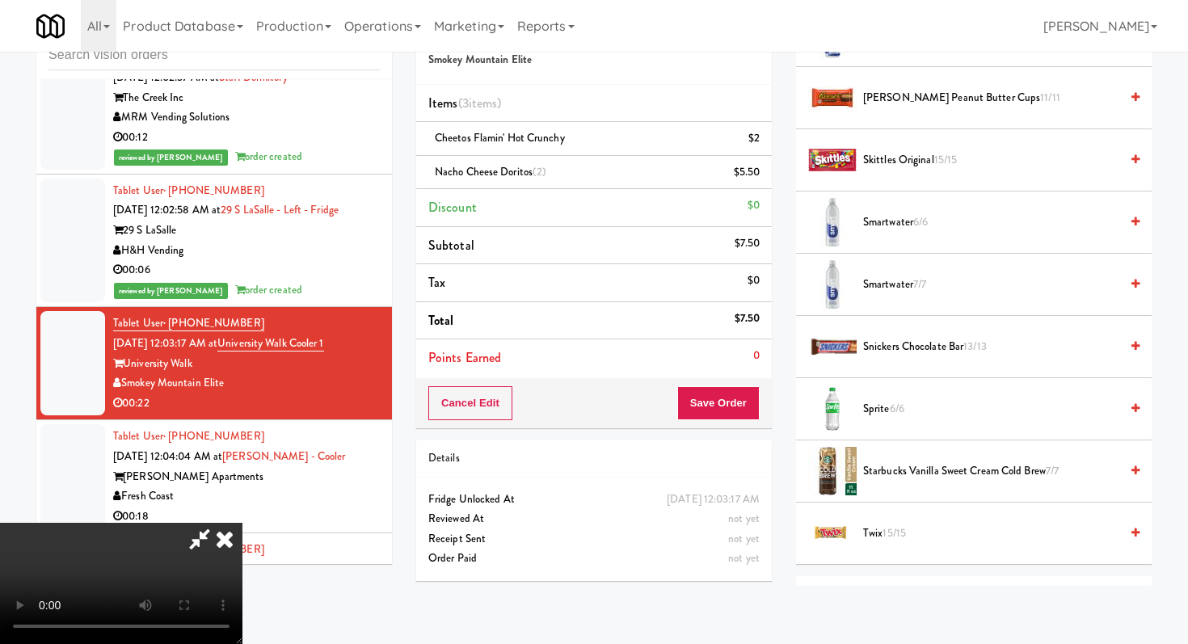
scroll to position [1939, 0]
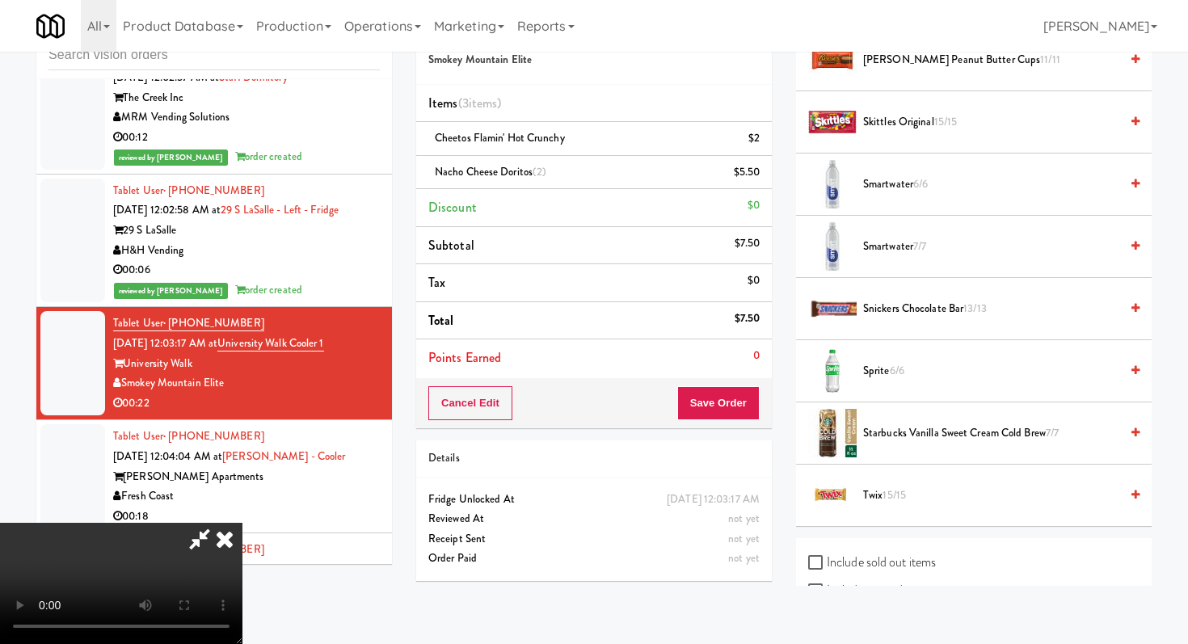
click at [875, 489] on span "Twix 15/15" at bounding box center [991, 496] width 256 height 20
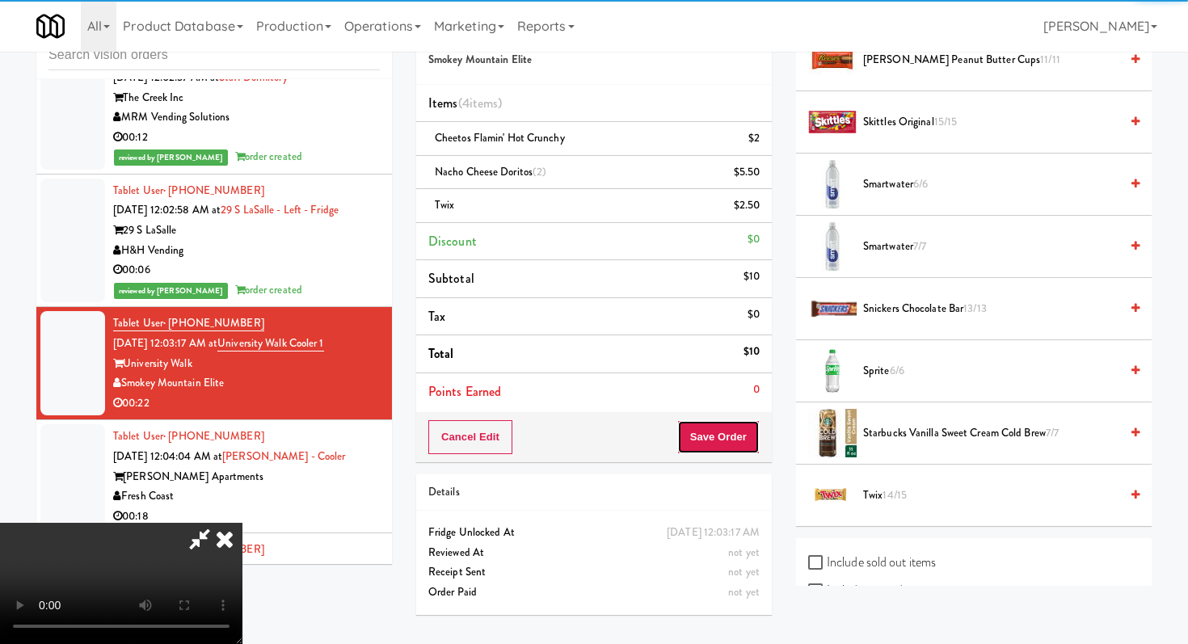
click at [754, 445] on button "Save Order" at bounding box center [719, 437] width 82 height 34
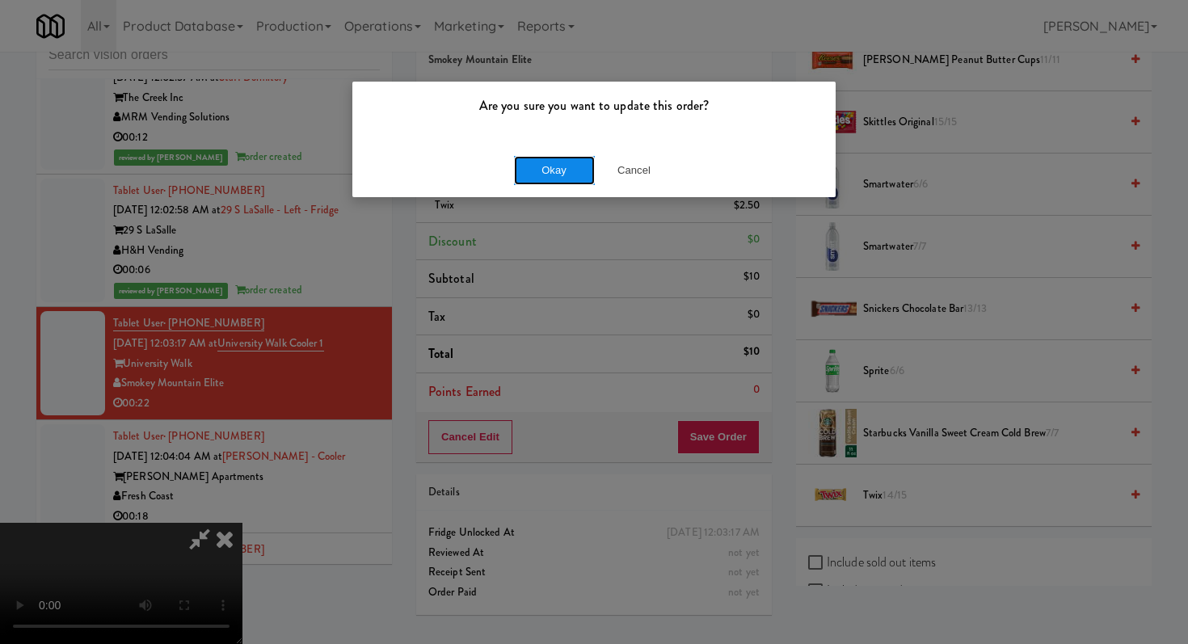
click at [555, 180] on button "Okay" at bounding box center [554, 170] width 81 height 29
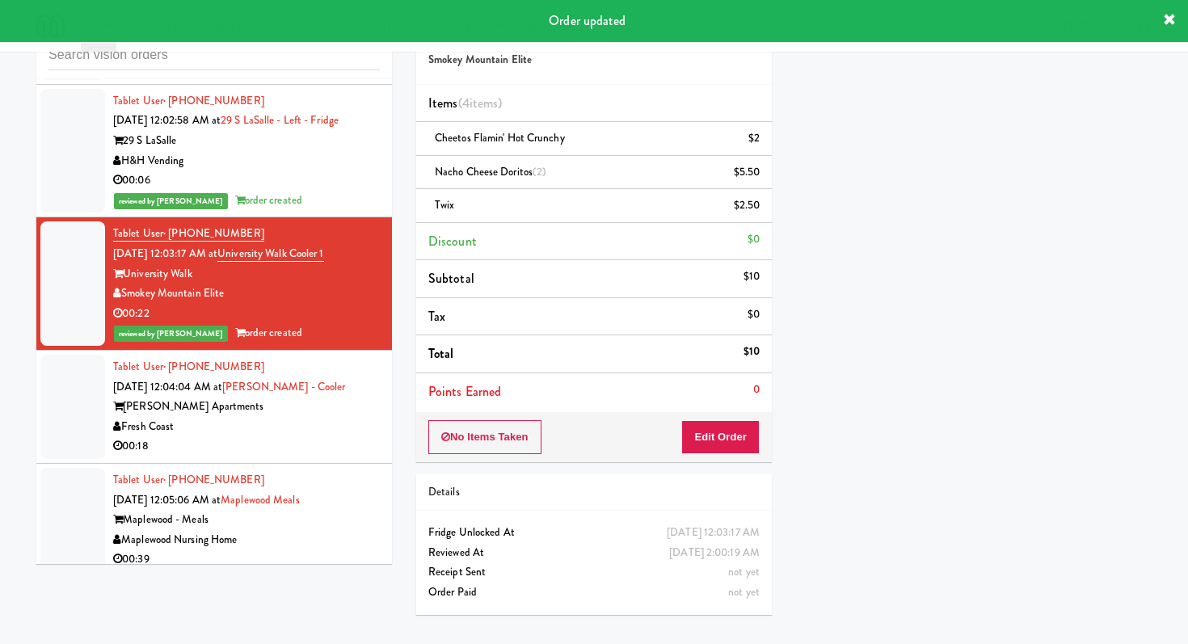
scroll to position [8227, 0]
click at [304, 436] on div "00:18" at bounding box center [246, 446] width 267 height 20
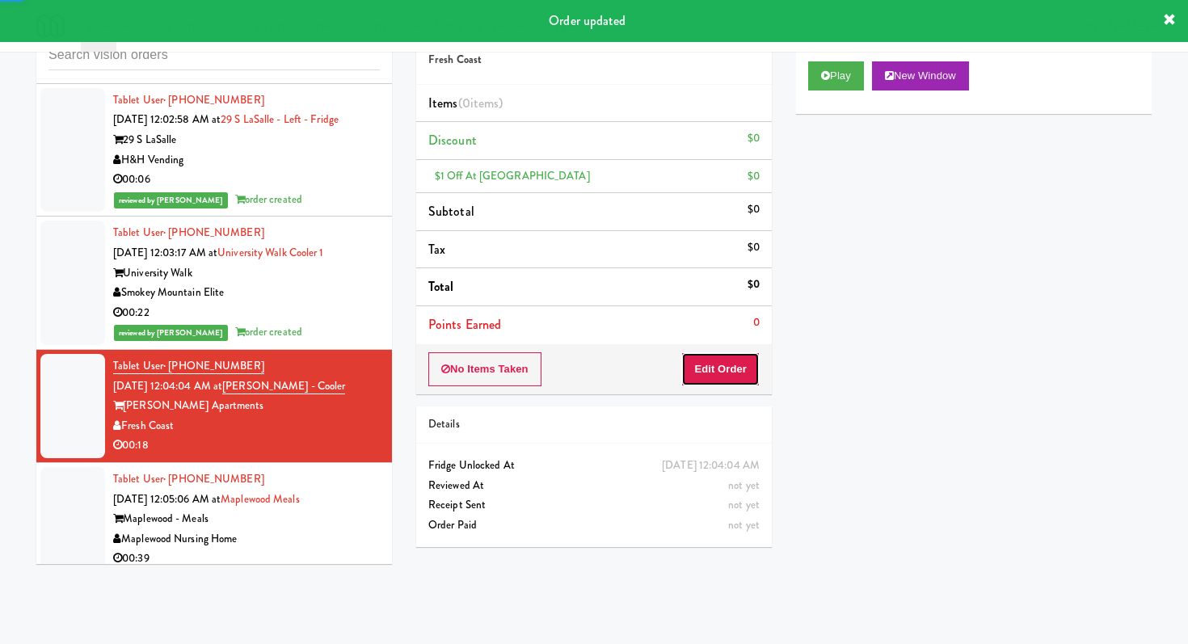
click at [716, 380] on button "Edit Order" at bounding box center [721, 370] width 78 height 34
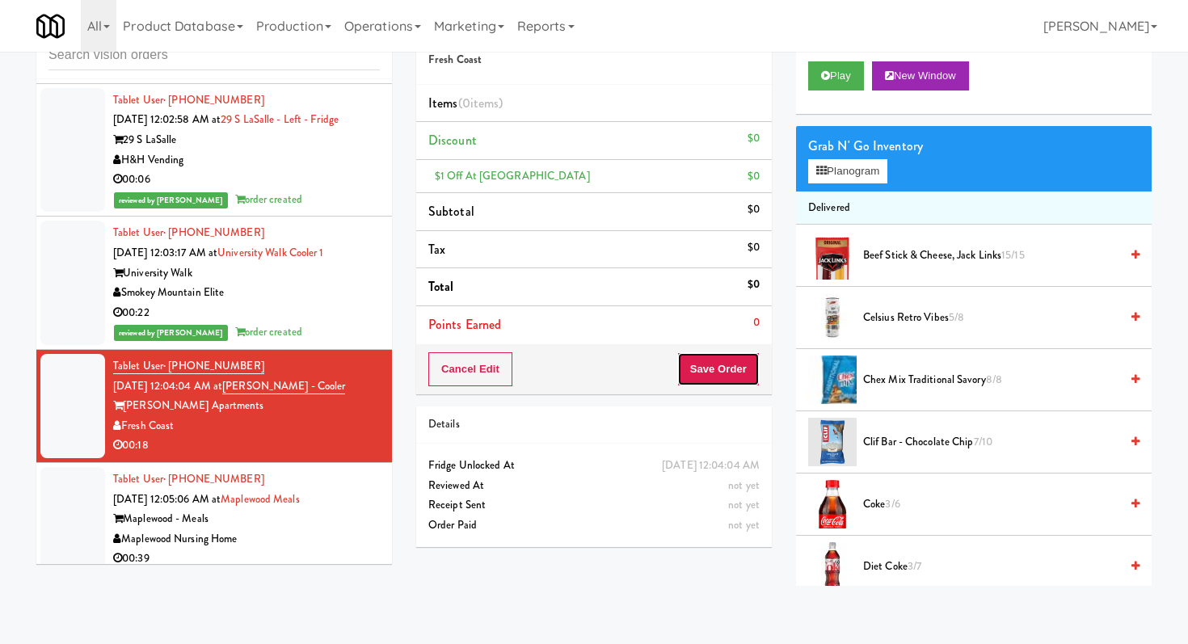
click at [724, 364] on button "Save Order" at bounding box center [719, 370] width 82 height 34
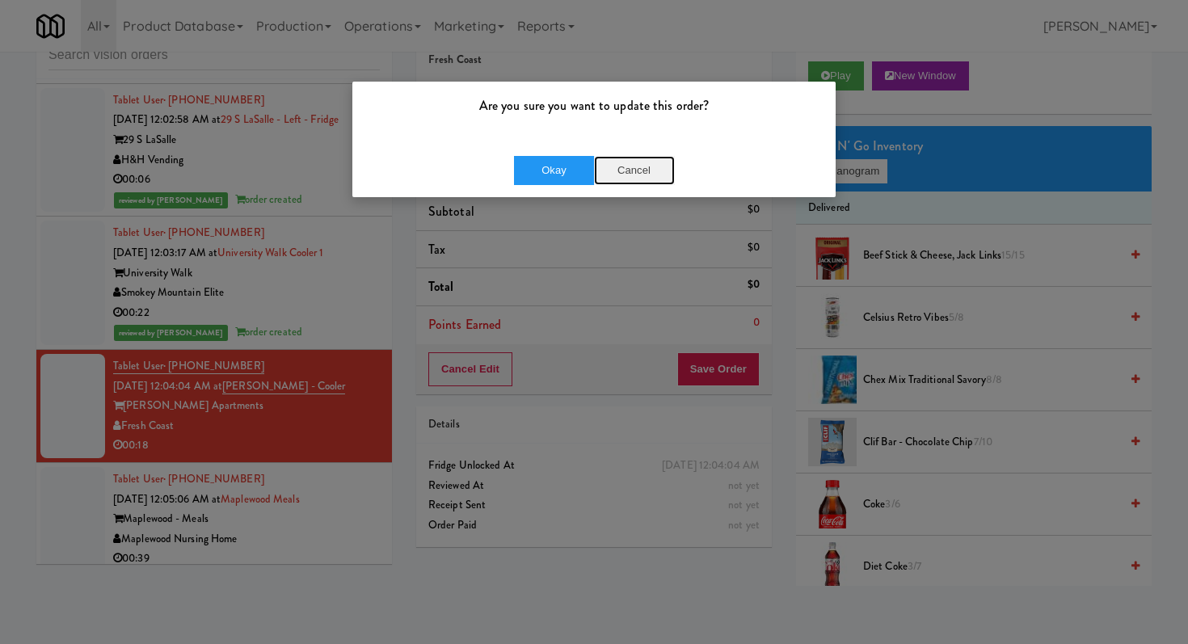
click at [629, 175] on button "Cancel" at bounding box center [634, 170] width 81 height 29
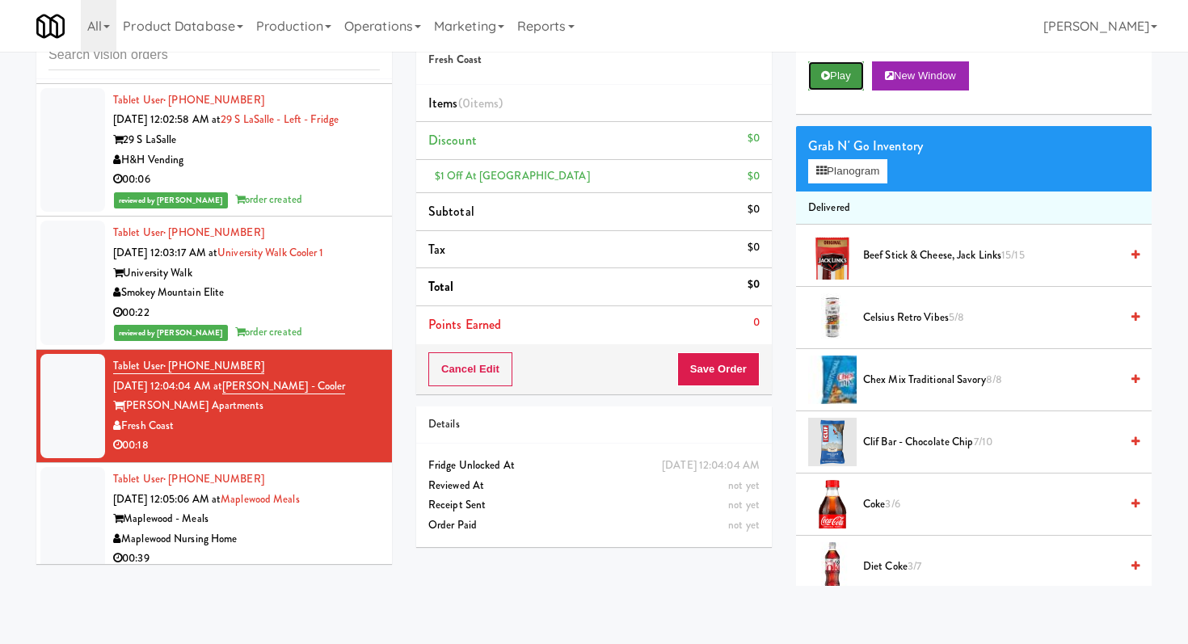
click at [829, 76] on icon at bounding box center [825, 75] width 9 height 11
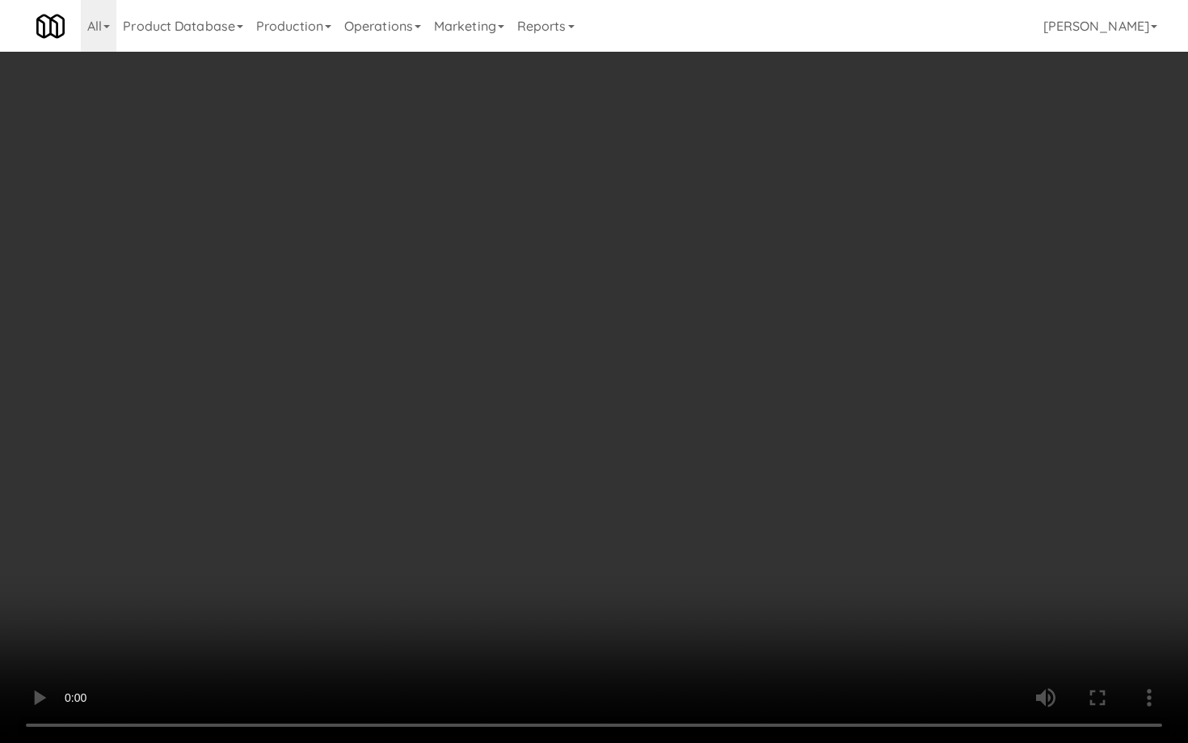
click at [653, 510] on video at bounding box center [594, 371] width 1188 height 743
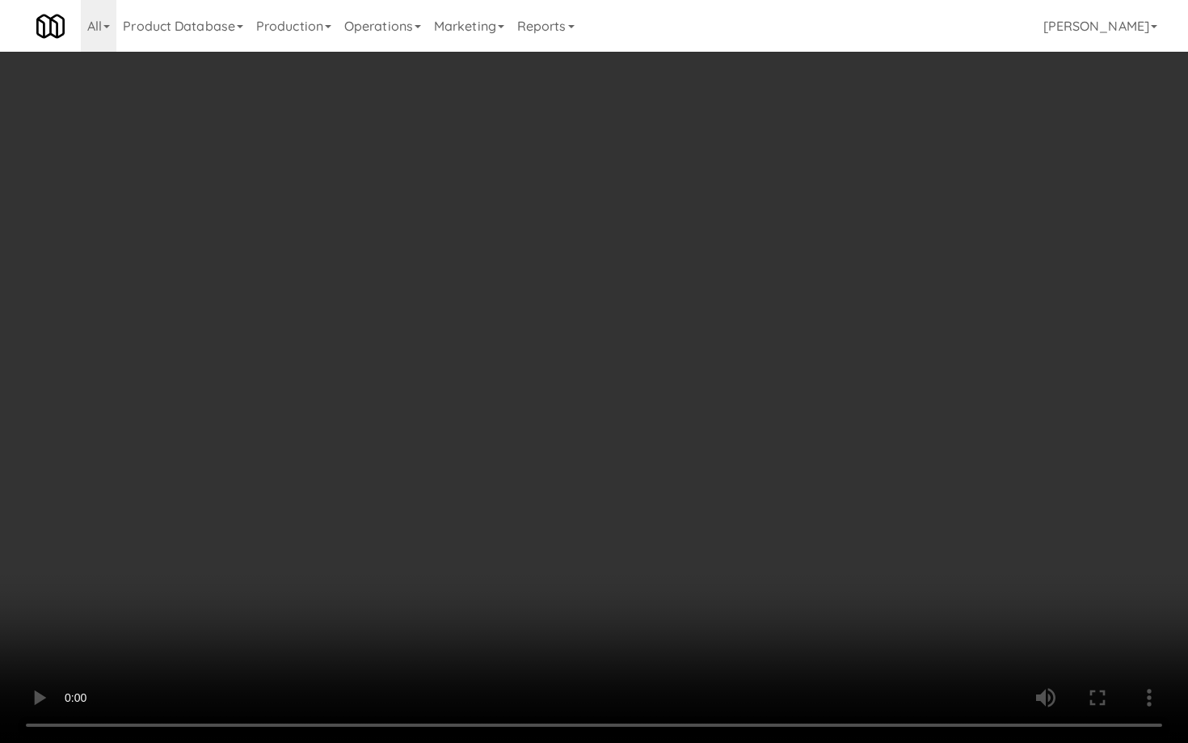
click at [653, 510] on video at bounding box center [594, 371] width 1188 height 743
click at [800, 542] on video at bounding box center [594, 371] width 1188 height 743
click at [747, 521] on video at bounding box center [594, 371] width 1188 height 743
click at [738, 508] on video at bounding box center [594, 371] width 1188 height 743
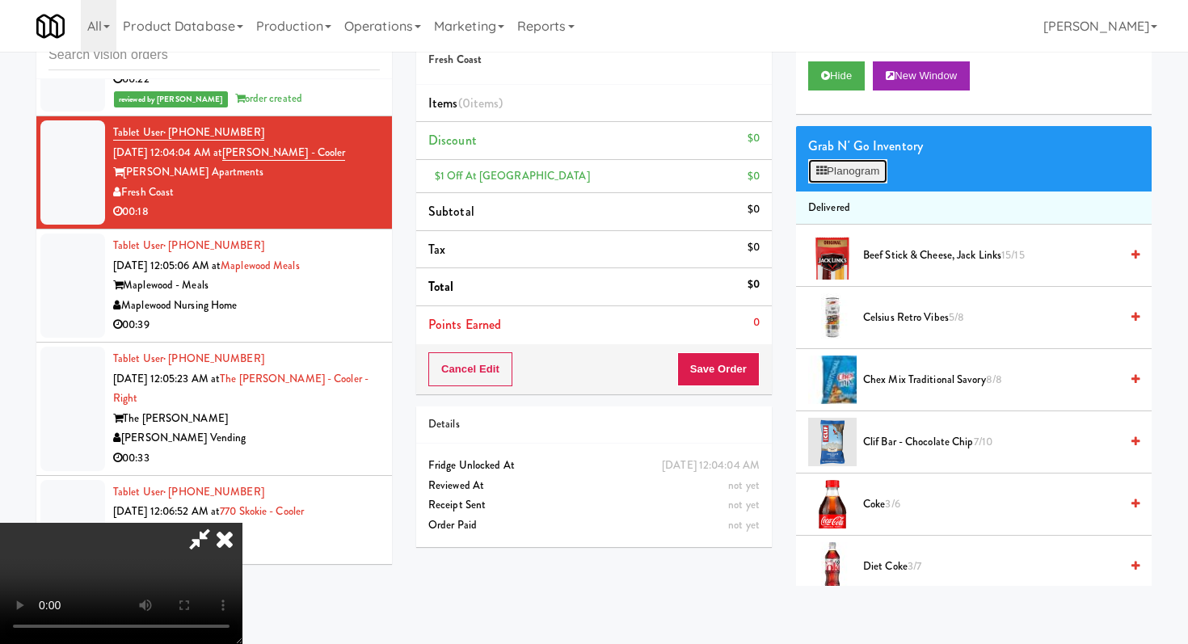
click at [875, 171] on button "Planogram" at bounding box center [847, 171] width 79 height 24
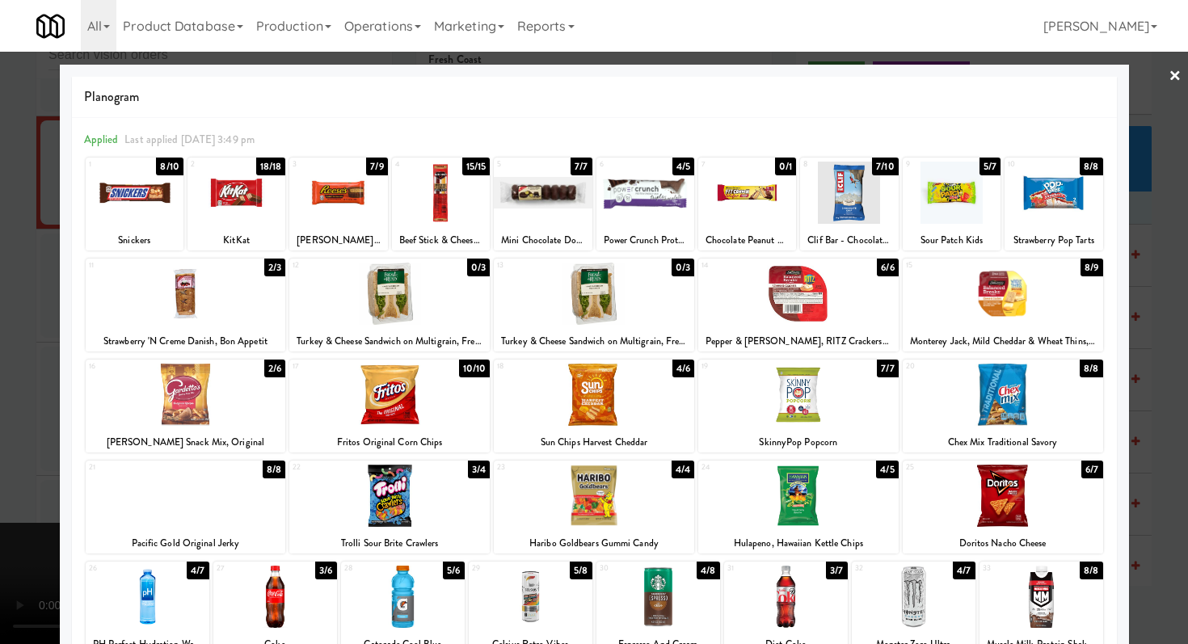
click at [749, 202] on div at bounding box center [748, 193] width 98 height 62
click at [796, 611] on div at bounding box center [786, 597] width 124 height 62
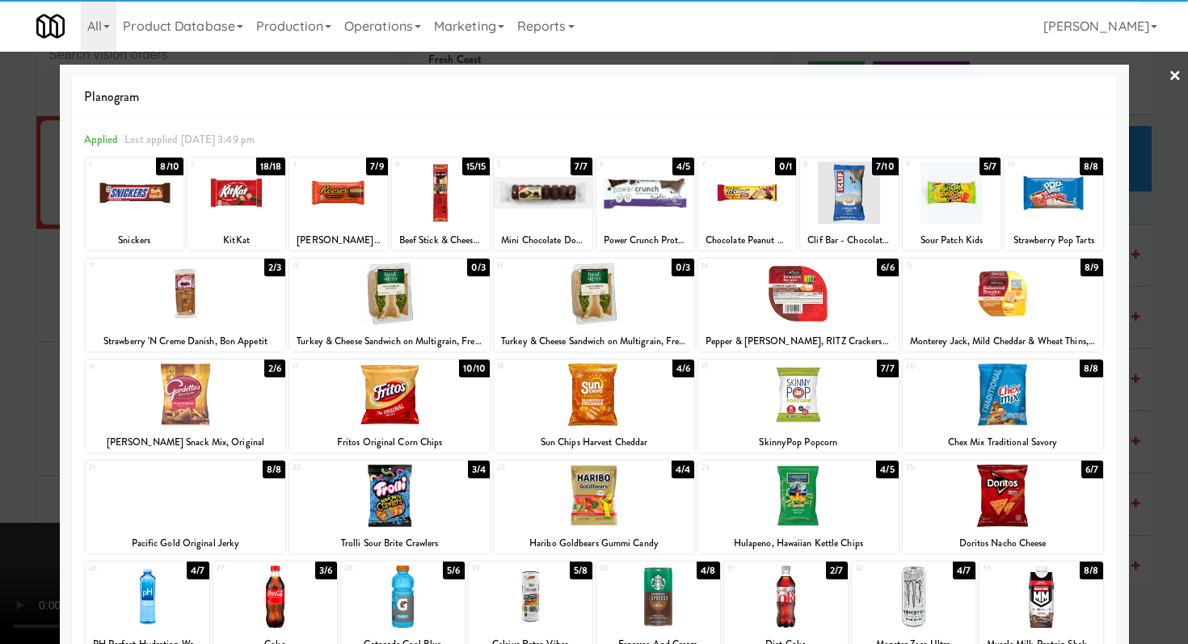
click at [213, 391] on div at bounding box center [186, 395] width 201 height 62
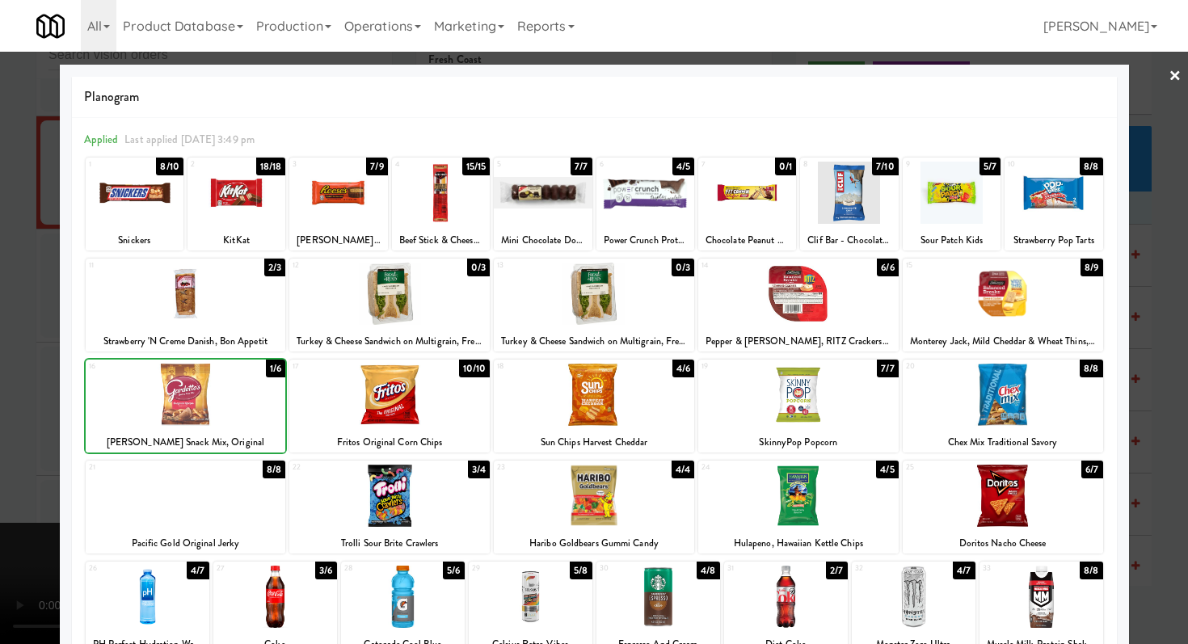
click at [18, 399] on div at bounding box center [594, 322] width 1188 height 644
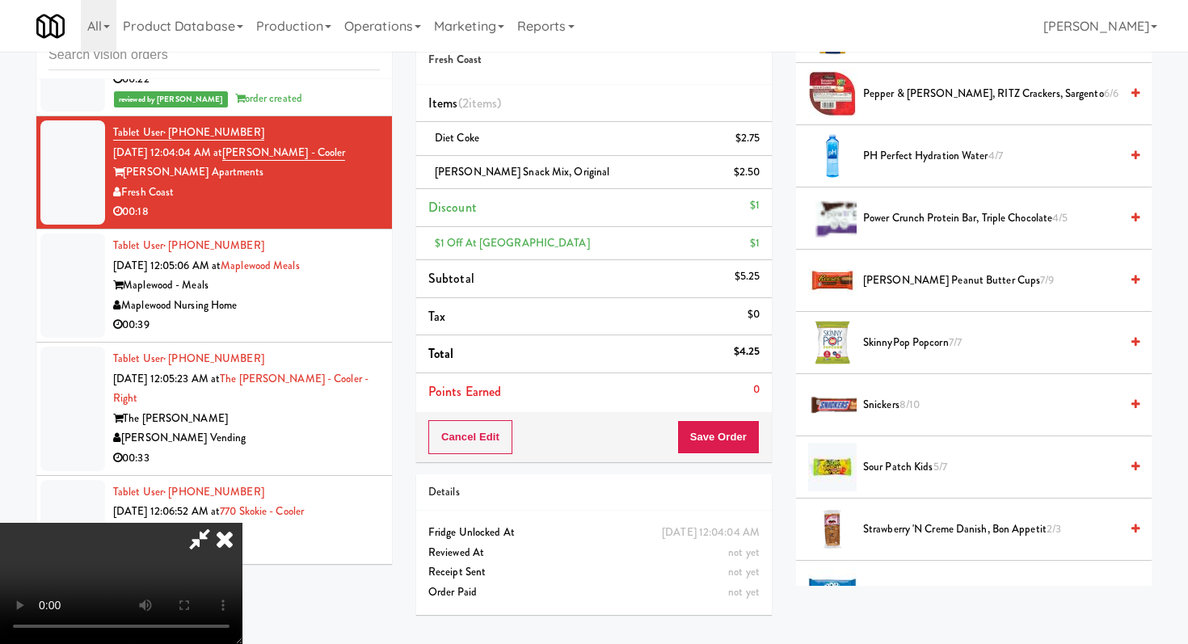
scroll to position [1694, 0]
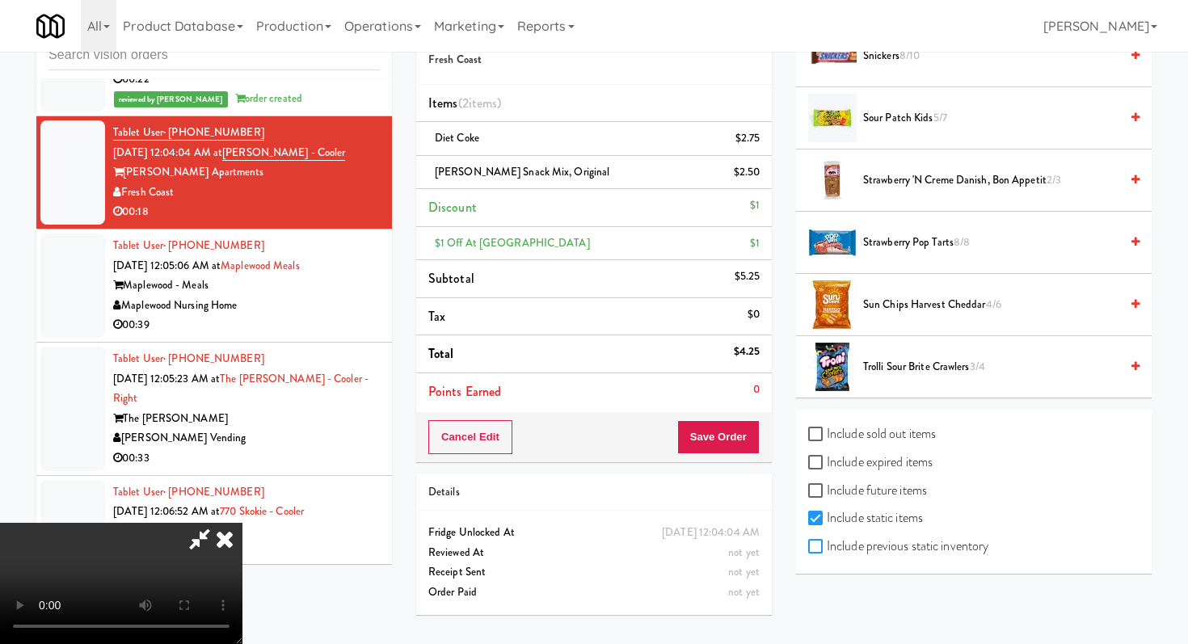
click at [825, 549] on input "Include previous static inventory" at bounding box center [817, 547] width 19 height 13
checkbox input "true"
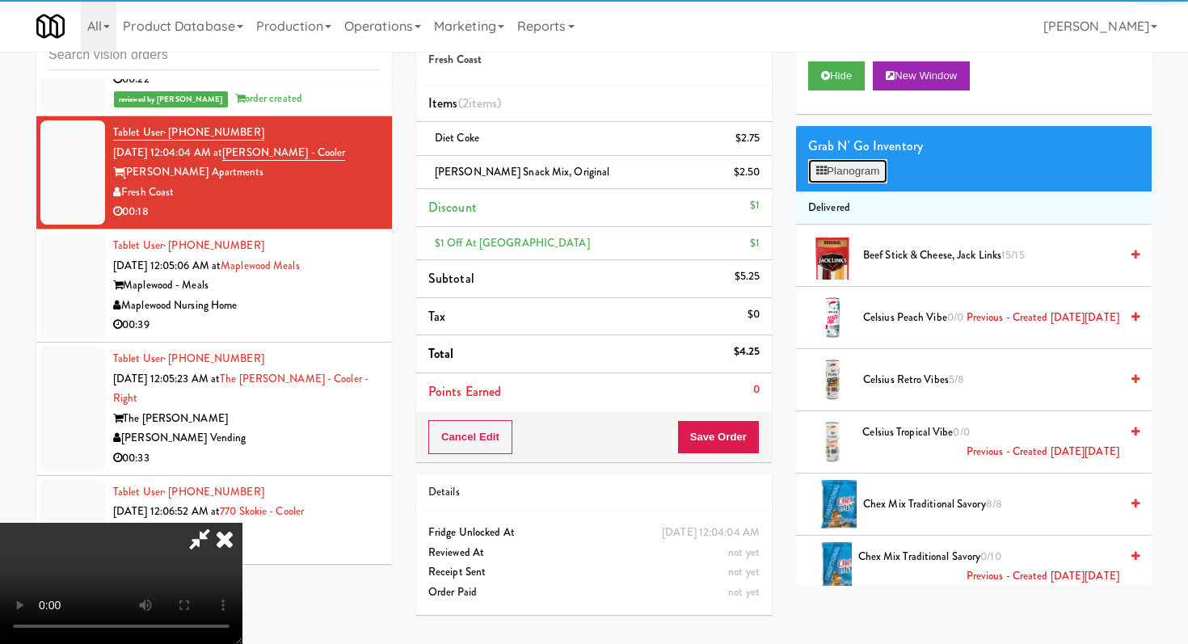
click at [816, 171] on button "Planogram" at bounding box center [847, 171] width 79 height 24
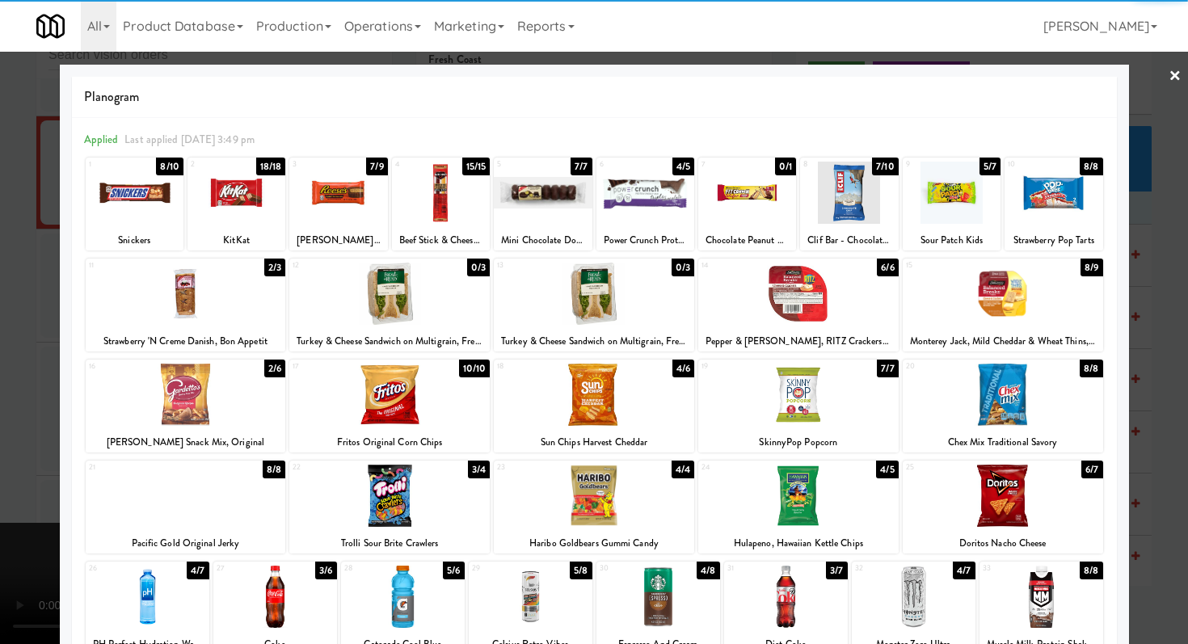
click at [772, 214] on div at bounding box center [748, 193] width 98 height 62
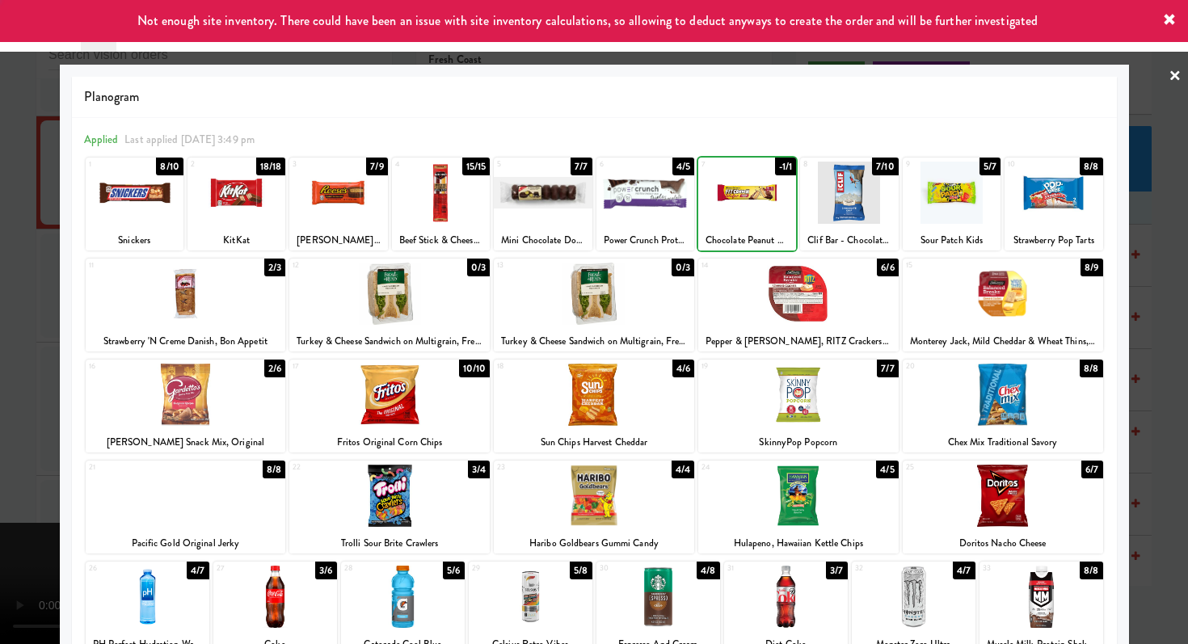
click at [0, 230] on div at bounding box center [594, 322] width 1188 height 644
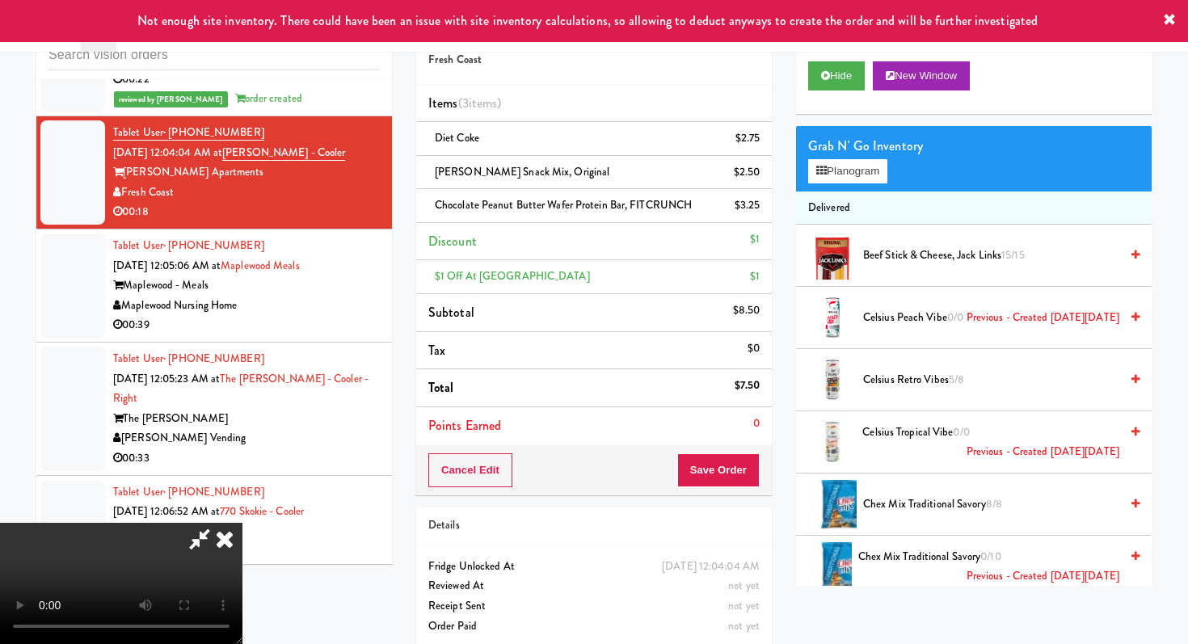
scroll to position [160, 0]
click at [243, 529] on video at bounding box center [121, 583] width 243 height 121
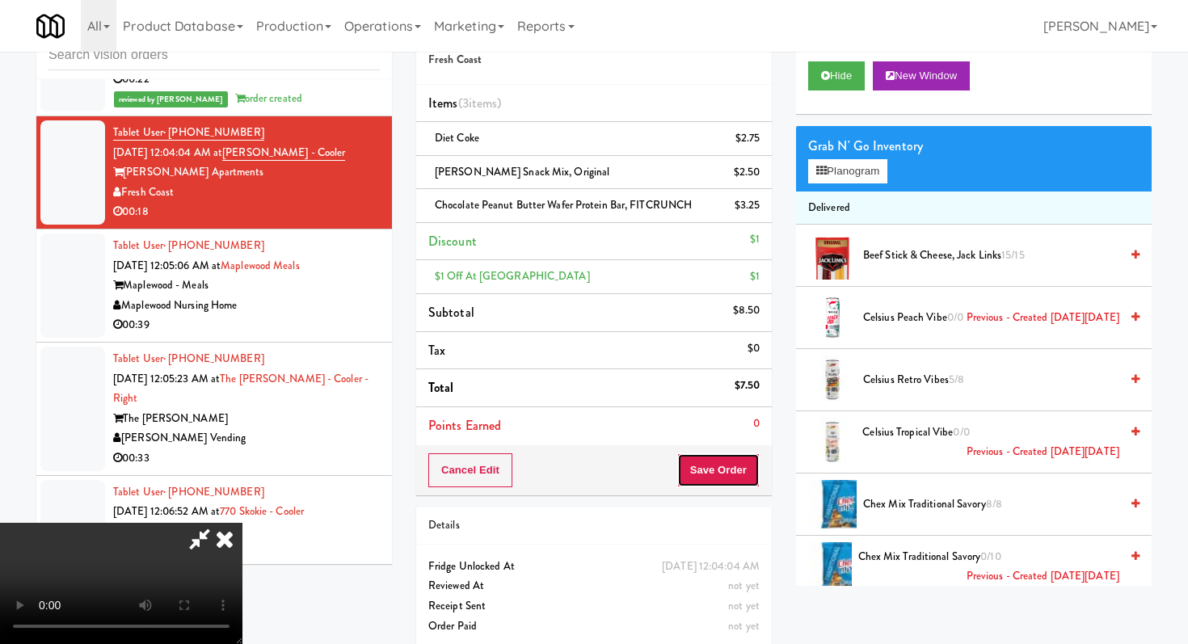
click at [743, 461] on button "Save Order" at bounding box center [719, 471] width 82 height 34
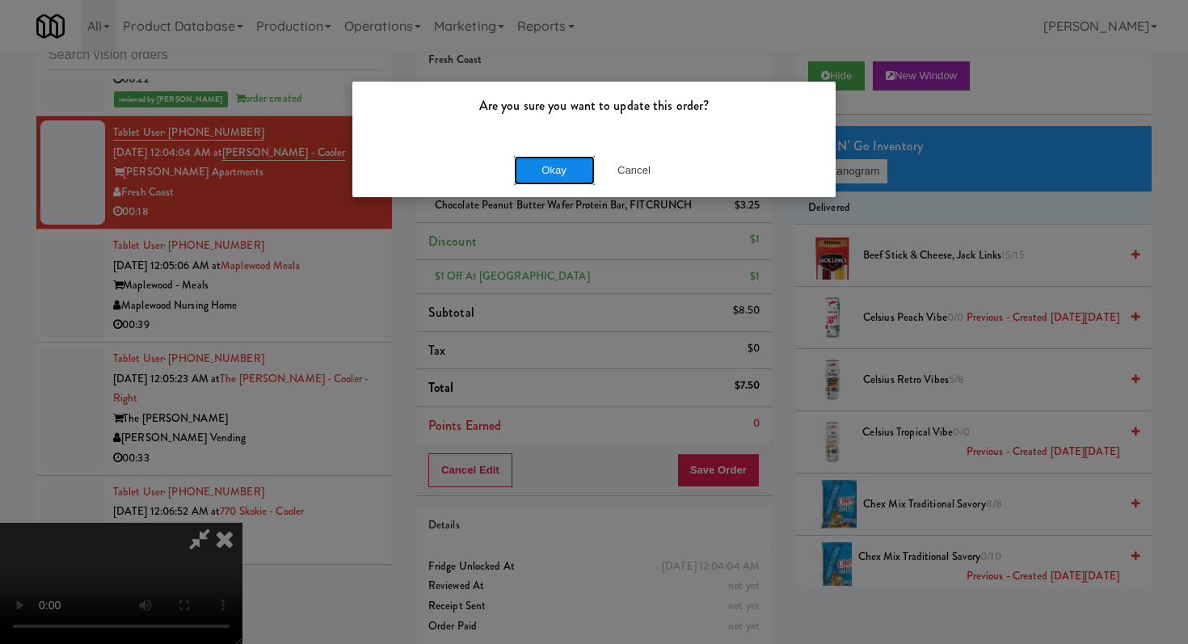
click at [585, 157] on button "Okay" at bounding box center [554, 170] width 81 height 29
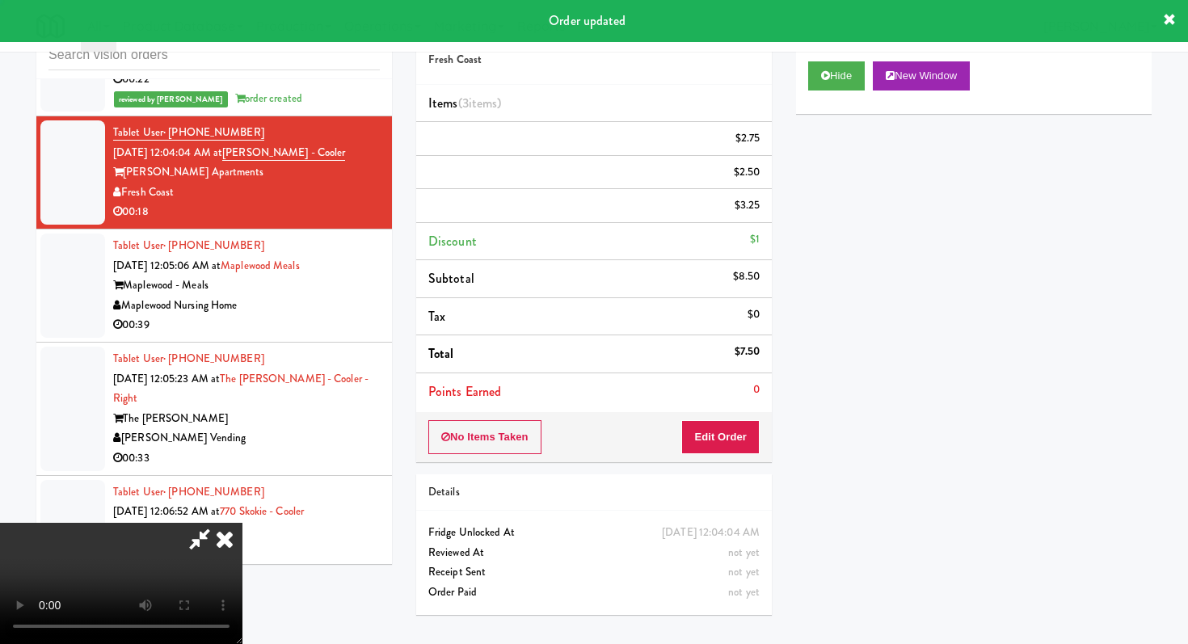
scroll to position [0, 0]
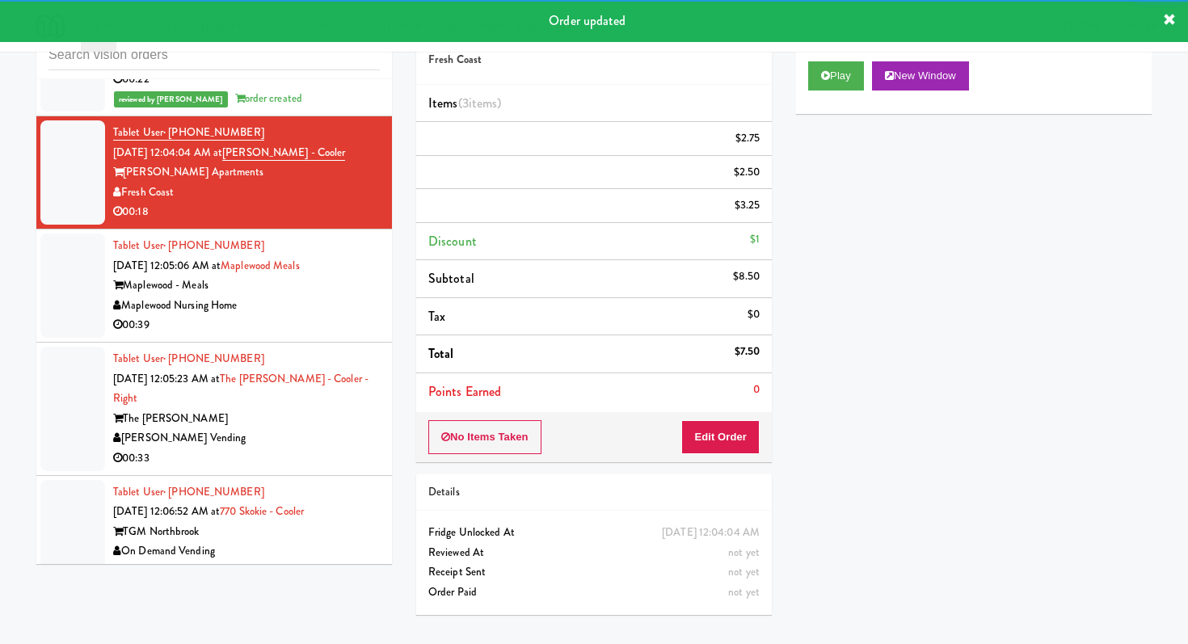
click at [264, 316] on div "Maplewood Nursing Home" at bounding box center [246, 306] width 267 height 20
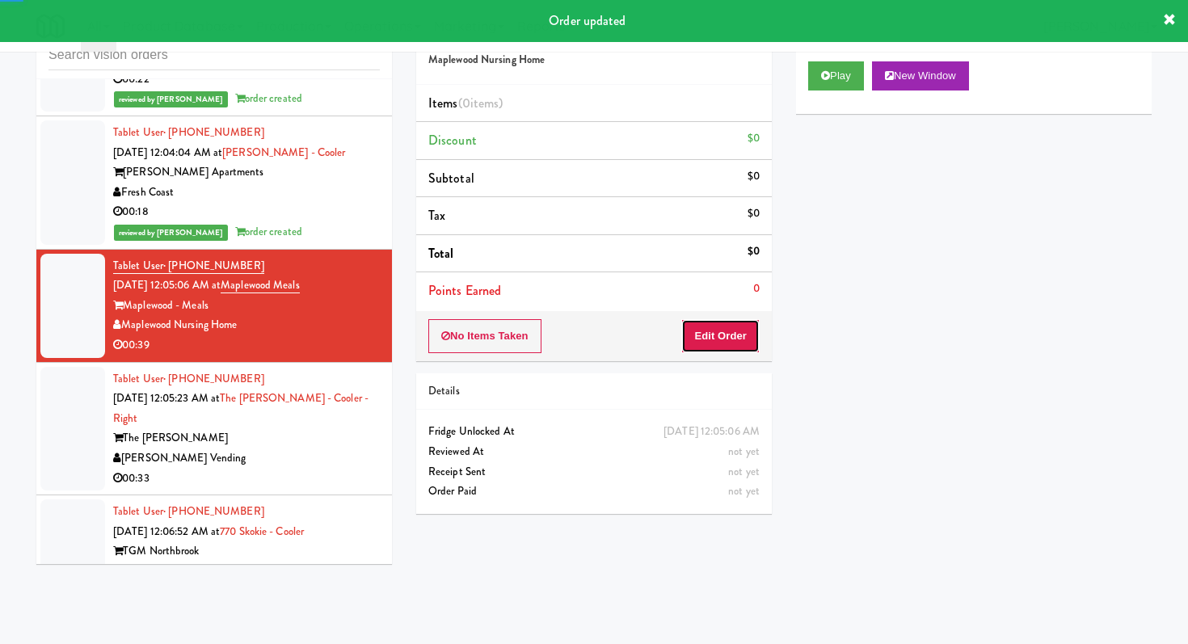
click at [716, 320] on button "Edit Order" at bounding box center [721, 336] width 78 height 34
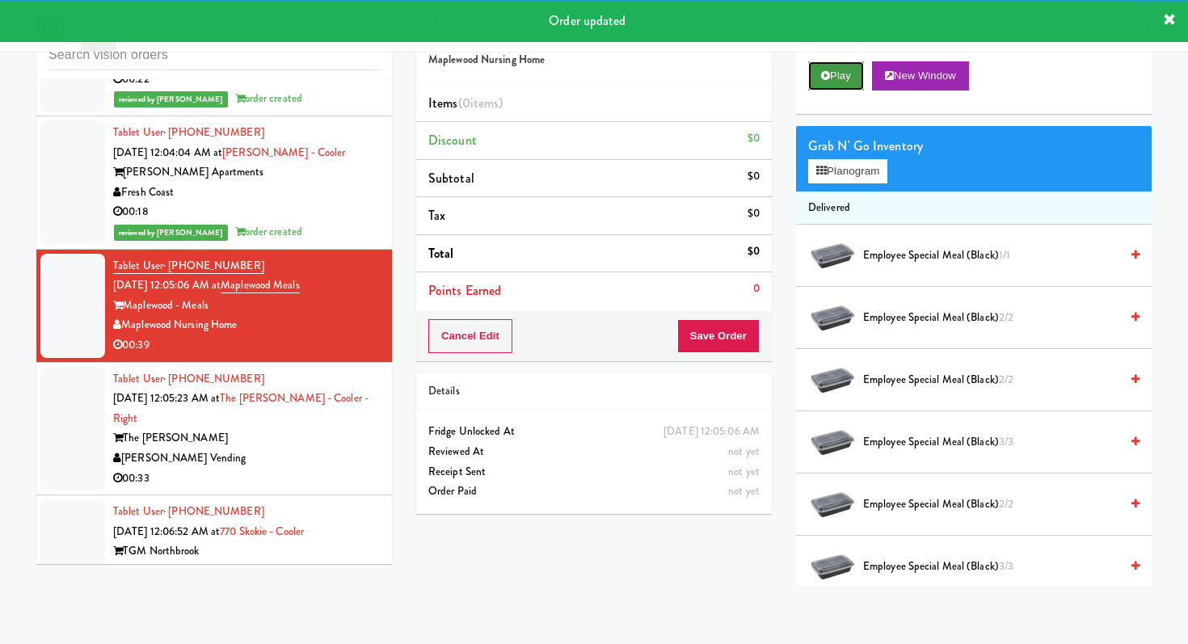
click at [840, 68] on button "Play" at bounding box center [836, 75] width 56 height 29
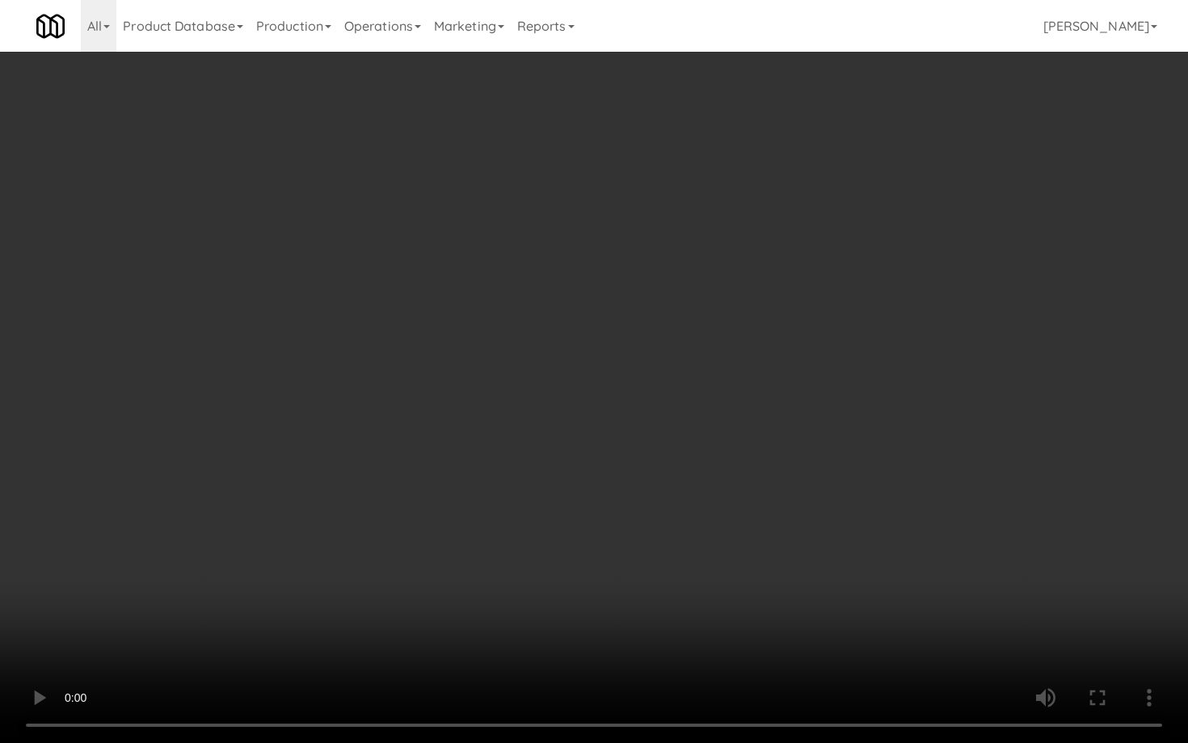
click at [618, 564] on video at bounding box center [594, 371] width 1188 height 743
click at [382, 598] on video at bounding box center [594, 371] width 1188 height 743
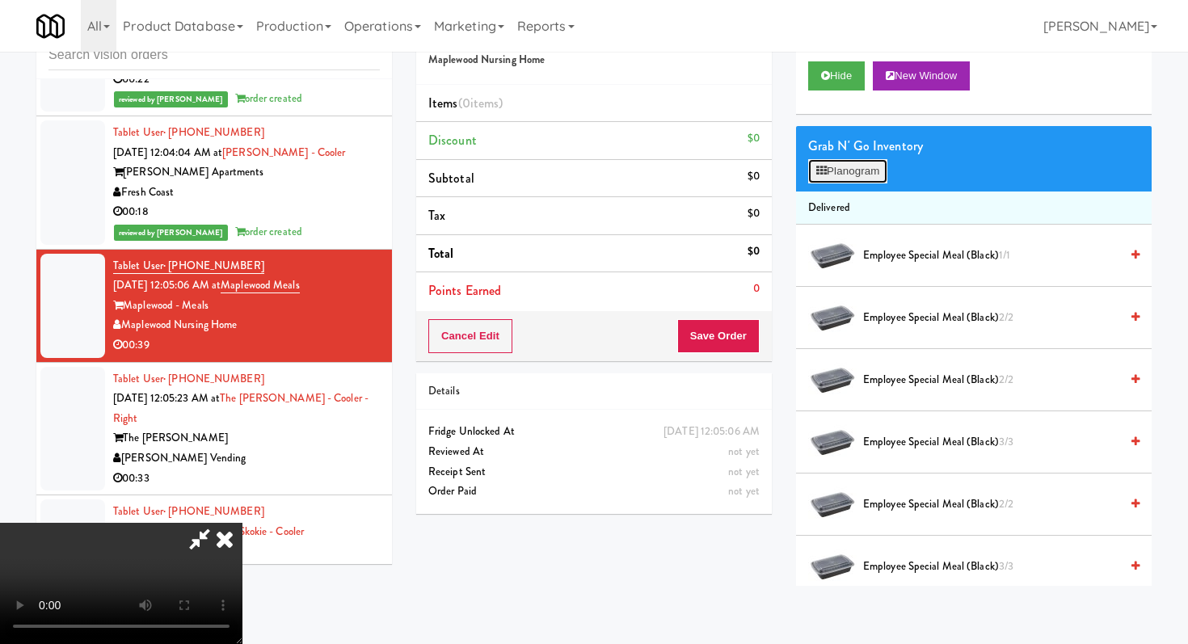
click at [865, 167] on button "Planogram" at bounding box center [847, 171] width 79 height 24
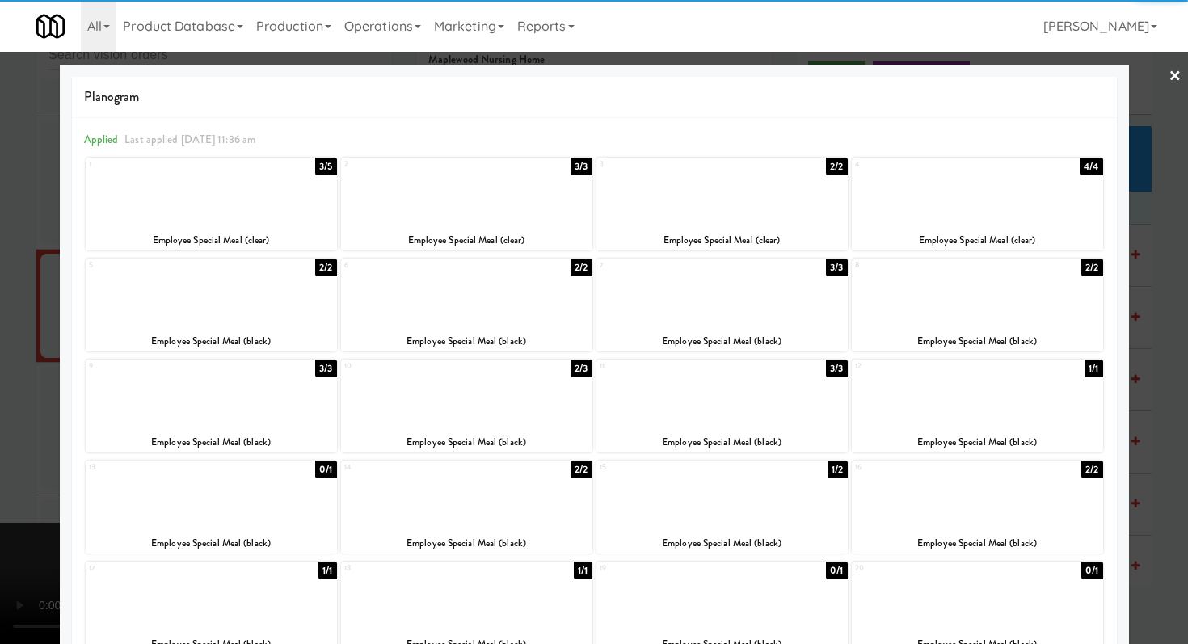
scroll to position [150, 0]
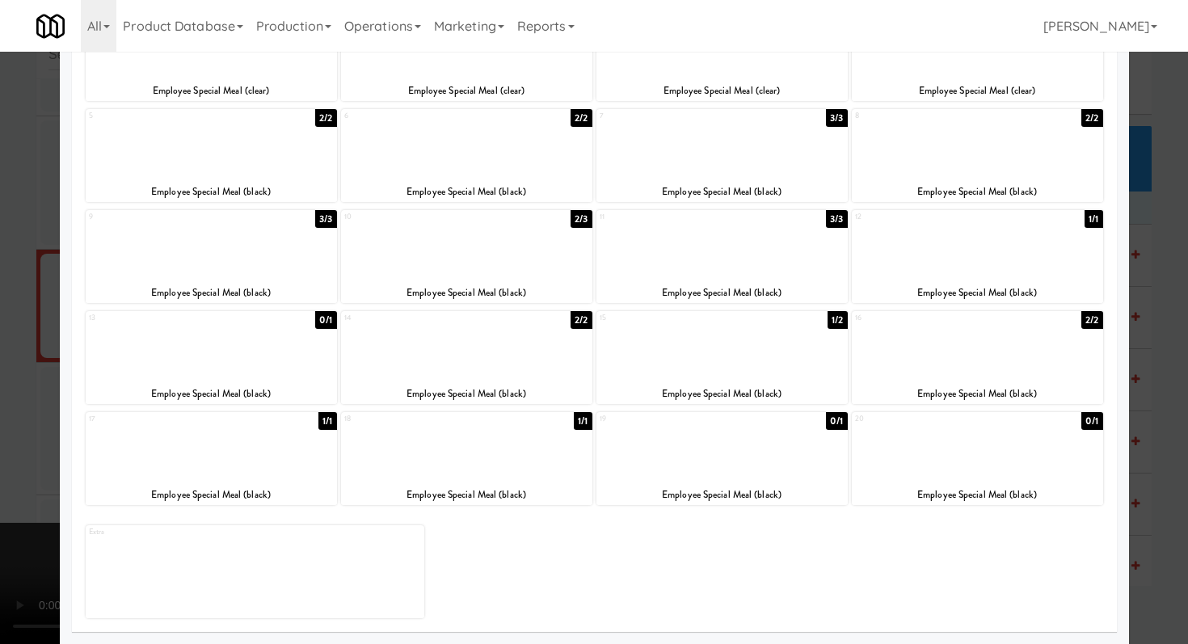
click at [538, 450] on div at bounding box center [466, 447] width 251 height 62
click at [0, 328] on div at bounding box center [594, 322] width 1188 height 644
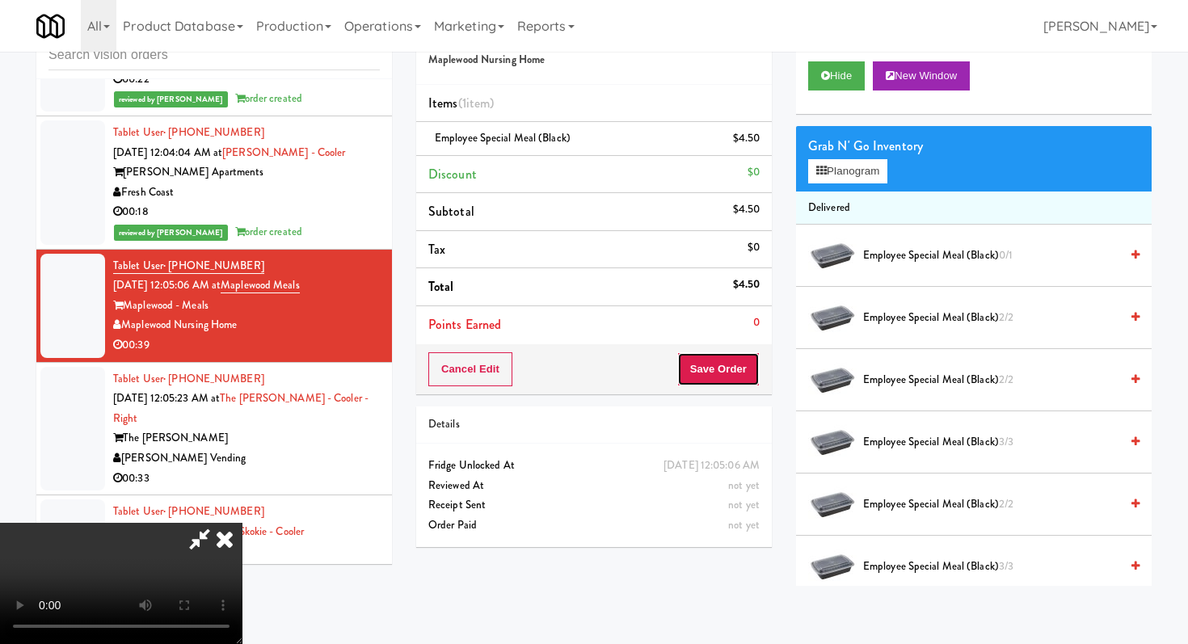
click at [739, 365] on button "Save Order" at bounding box center [719, 370] width 82 height 34
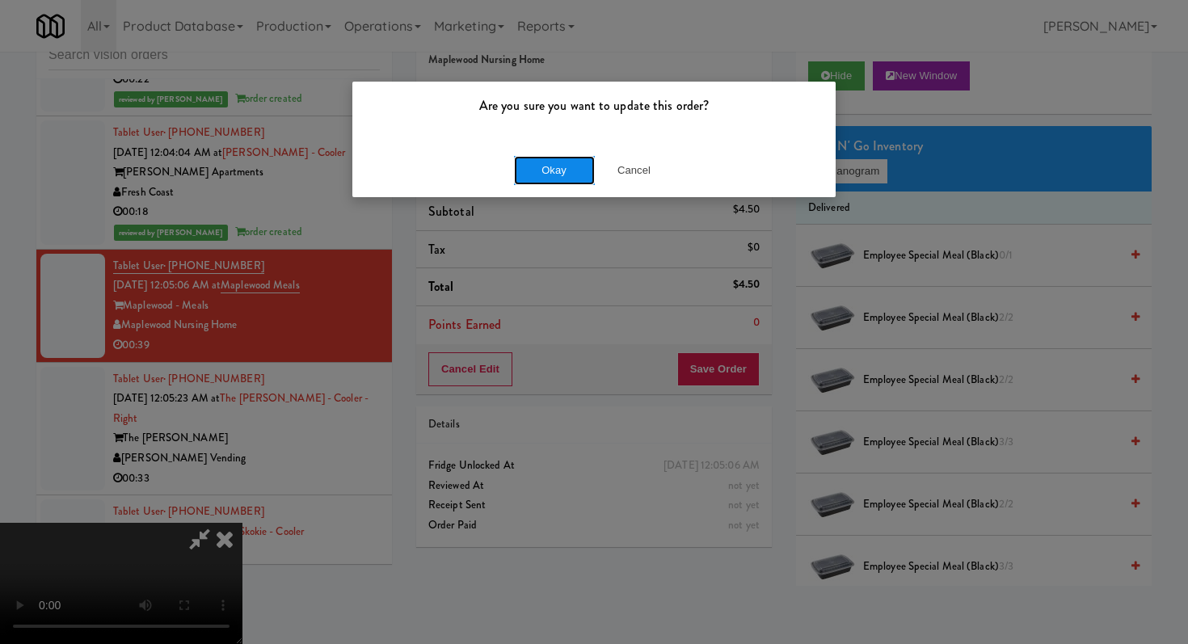
click at [525, 165] on button "Okay" at bounding box center [554, 170] width 81 height 29
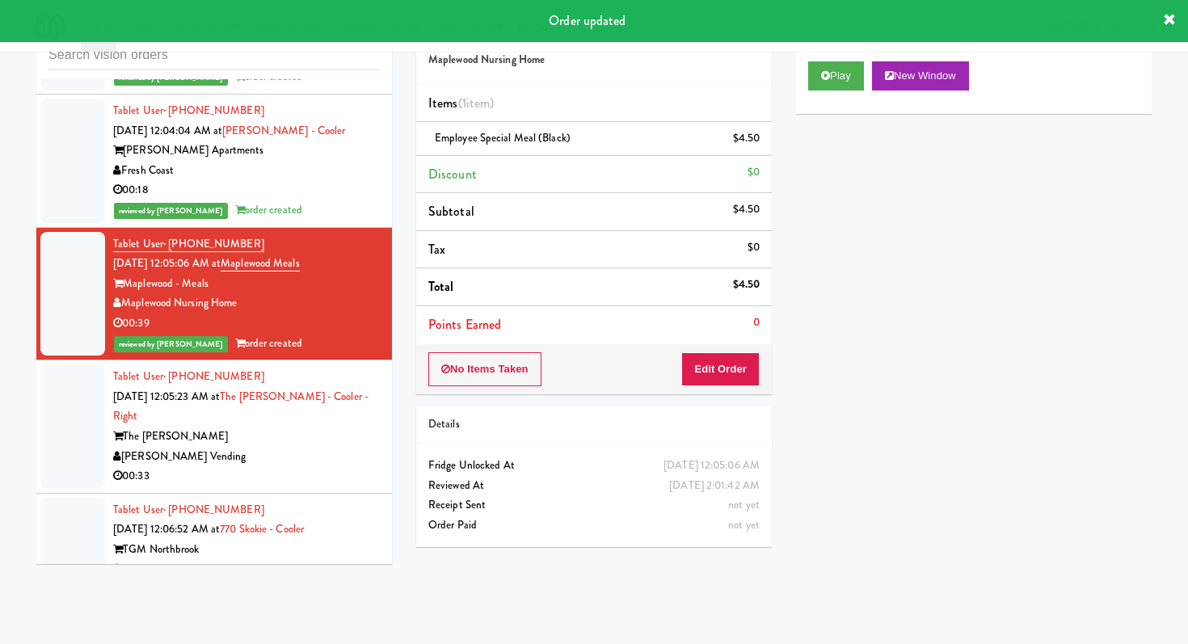
scroll to position [8513, 0]
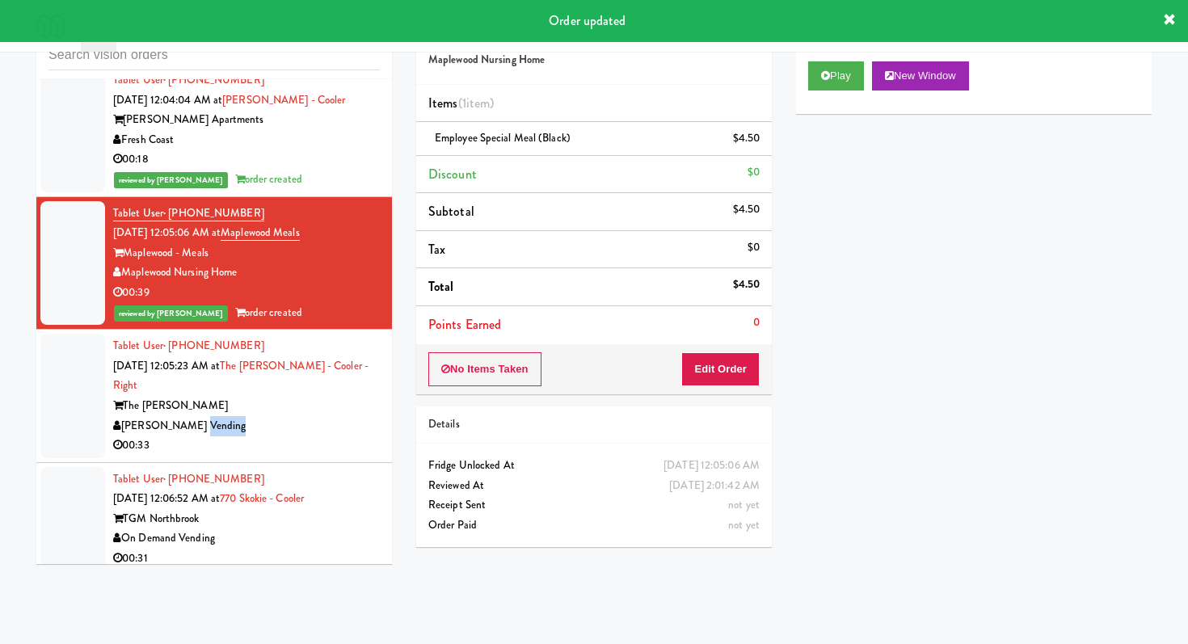
click at [303, 403] on div "Tablet User · (812) 390-1162 [DATE] 12:05:23 AM at The [PERSON_NAME] - Right Th…" at bounding box center [246, 396] width 267 height 120
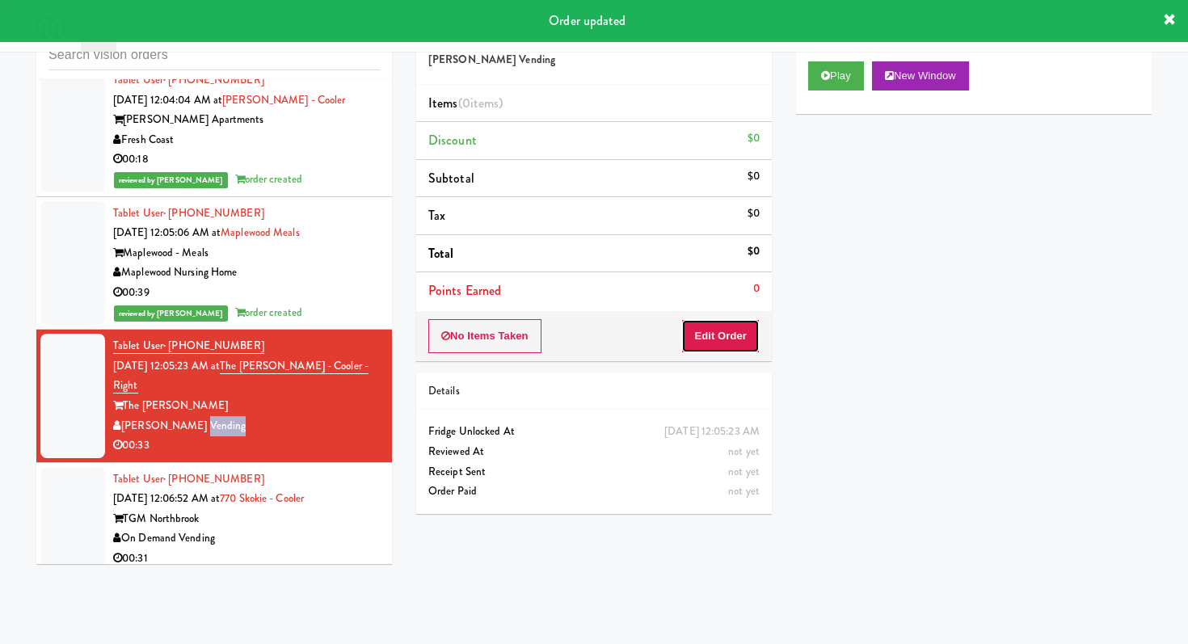
click at [728, 325] on button "Edit Order" at bounding box center [721, 336] width 78 height 34
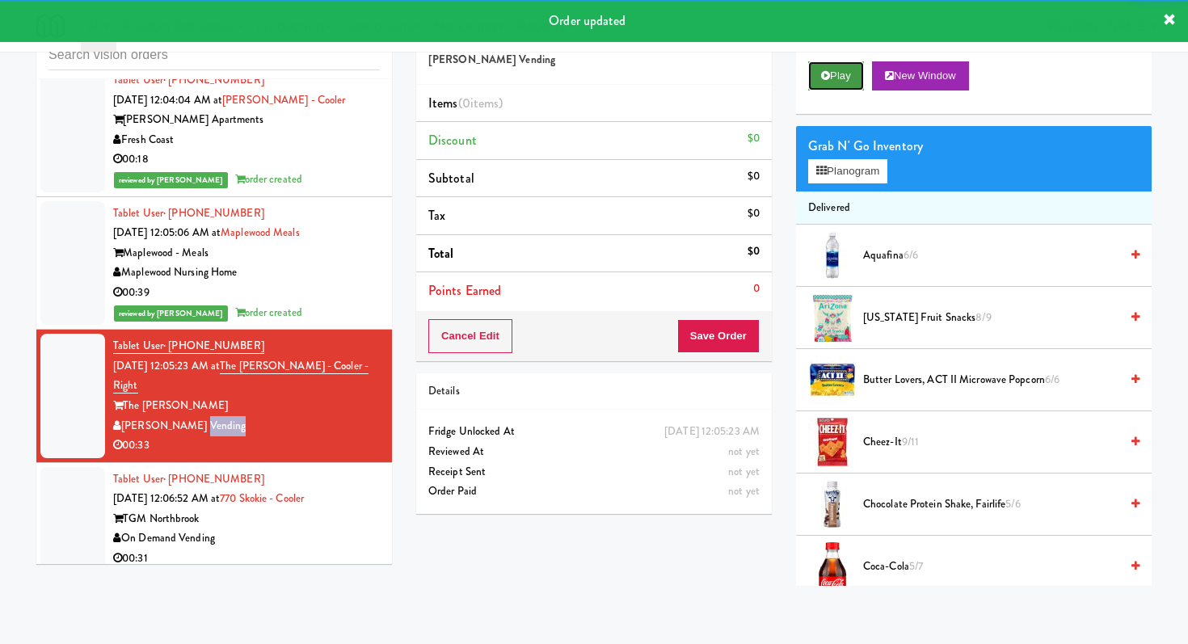
click at [827, 80] on icon at bounding box center [825, 75] width 9 height 11
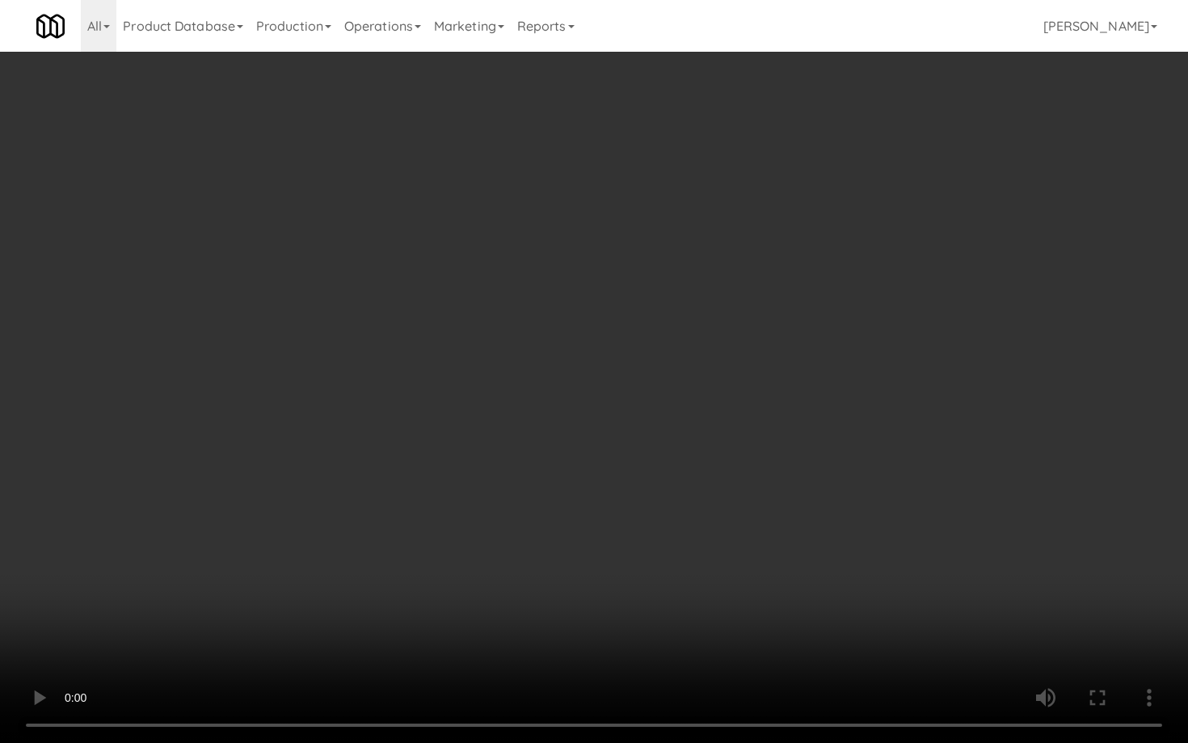
click at [628, 494] on video at bounding box center [594, 371] width 1188 height 743
click at [627, 494] on video at bounding box center [594, 371] width 1188 height 743
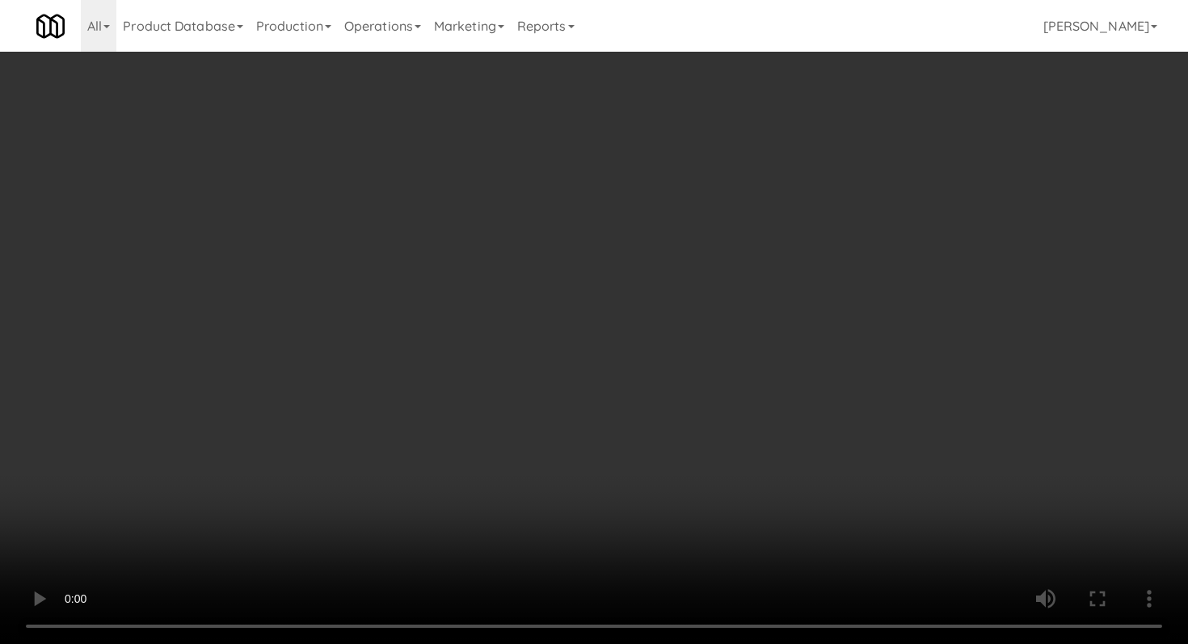
scroll to position [834, 0]
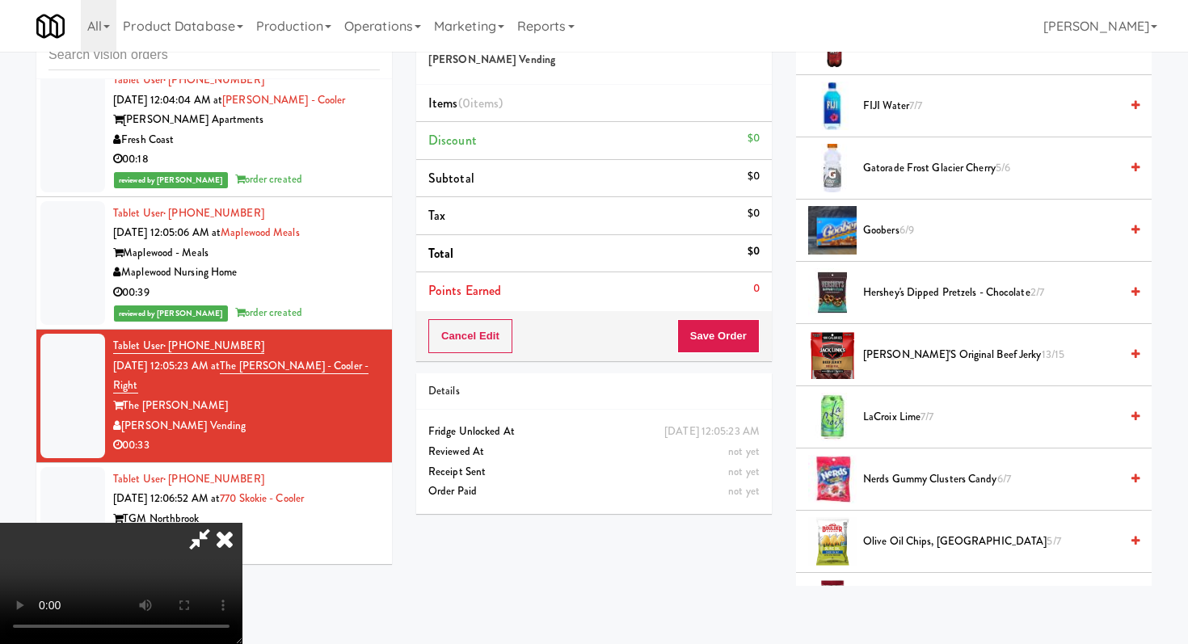
click at [905, 343] on li "[PERSON_NAME]'s Original Beef Jerky 13/15" at bounding box center [974, 355] width 356 height 62
click at [905, 348] on span "[PERSON_NAME]'s Original Beef Jerky 13/15" at bounding box center [991, 355] width 256 height 20
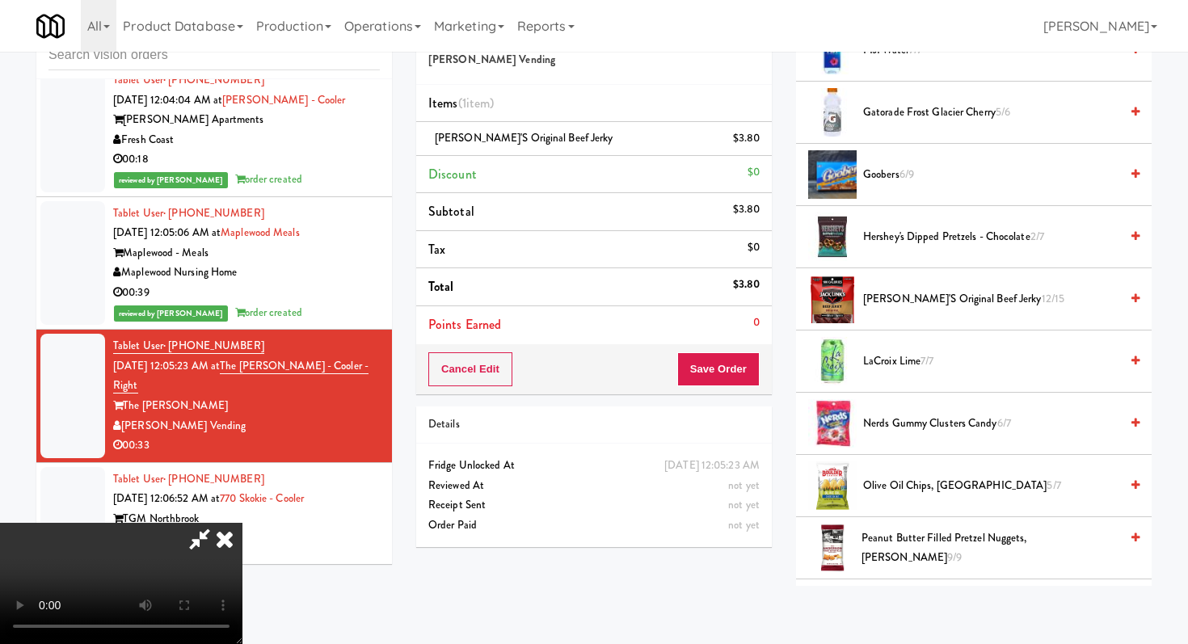
scroll to position [927, 0]
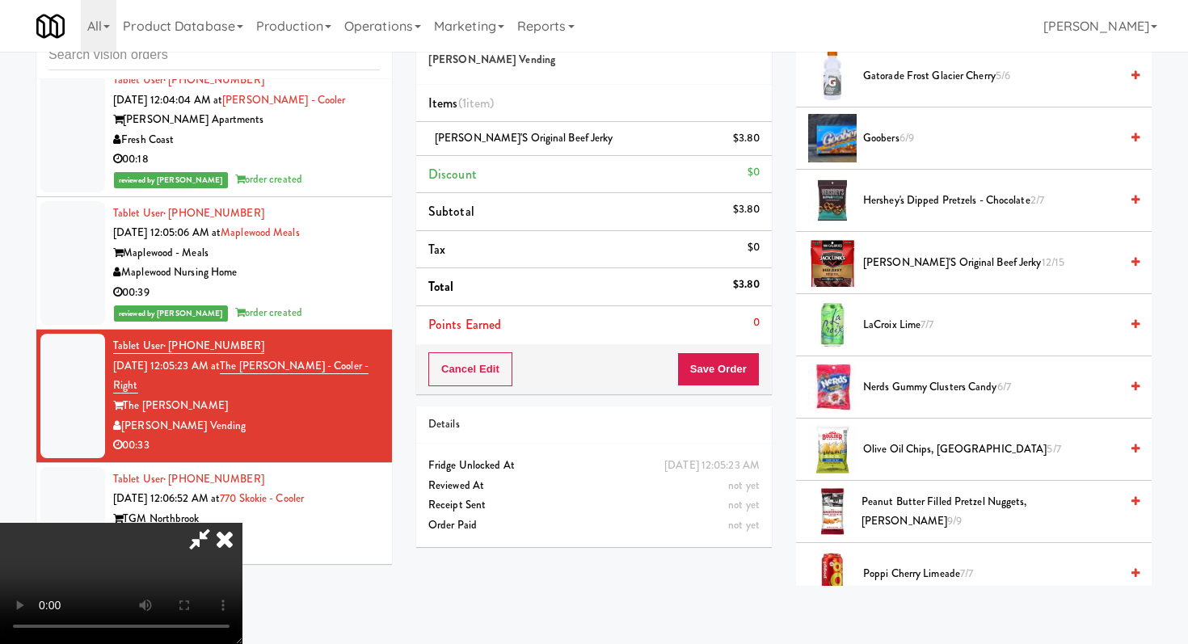
click at [904, 378] on span "Nerds Gummy Clusters Candy 6/7" at bounding box center [991, 388] width 256 height 20
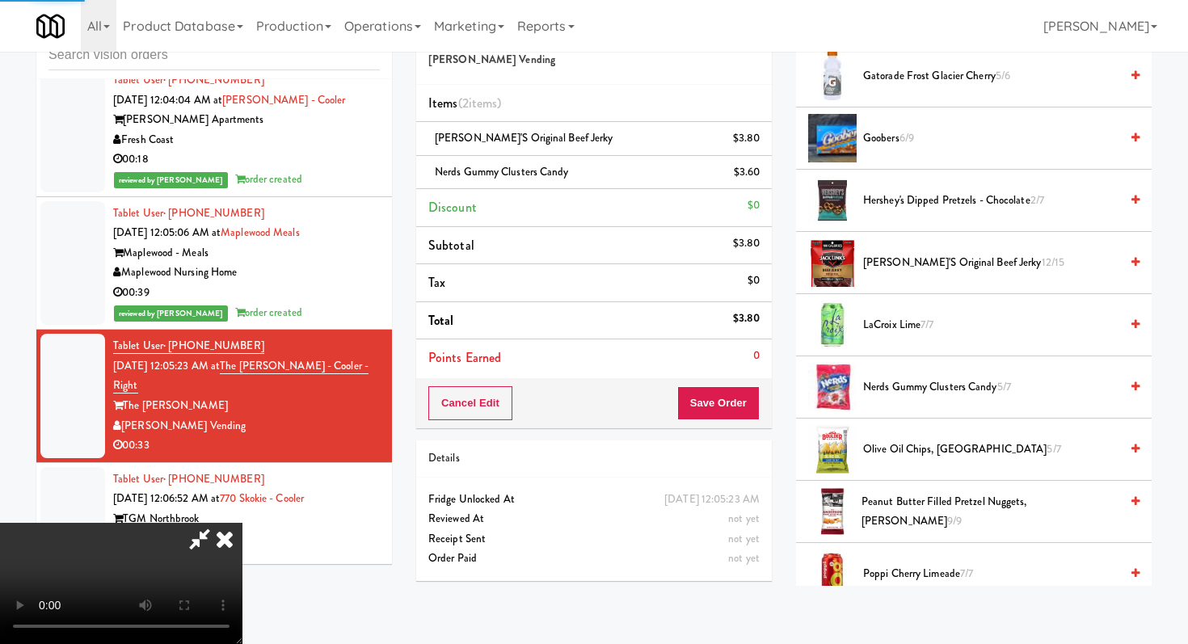
click at [762, 410] on div "Cancel Edit Save Order" at bounding box center [594, 403] width 356 height 50
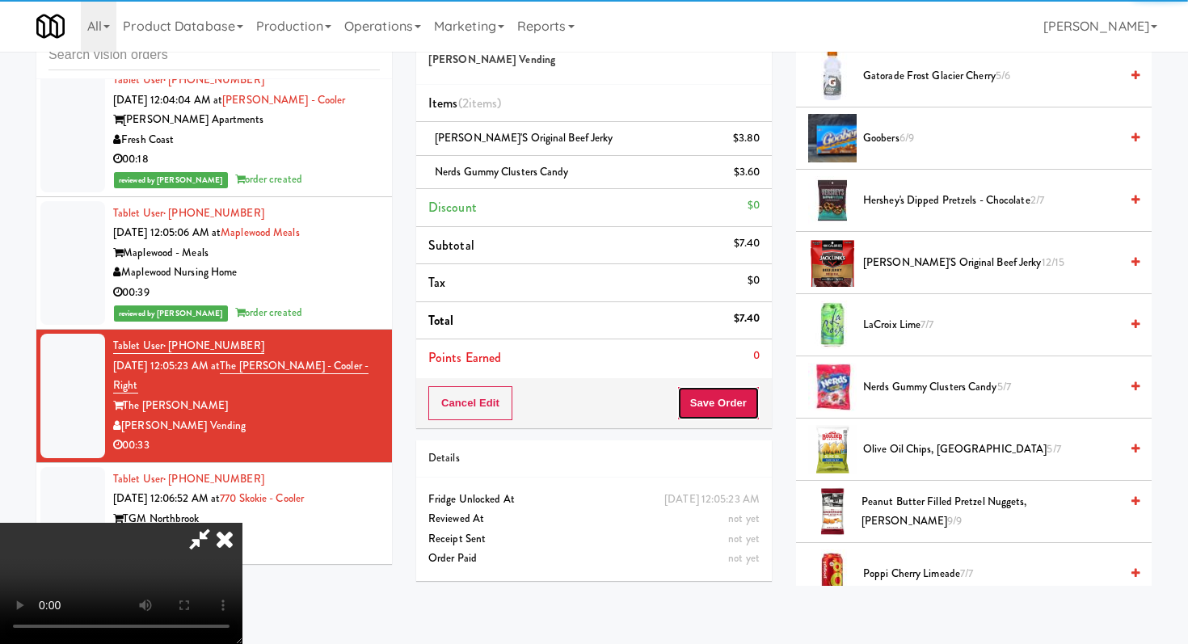
click at [744, 409] on button "Save Order" at bounding box center [719, 403] width 82 height 34
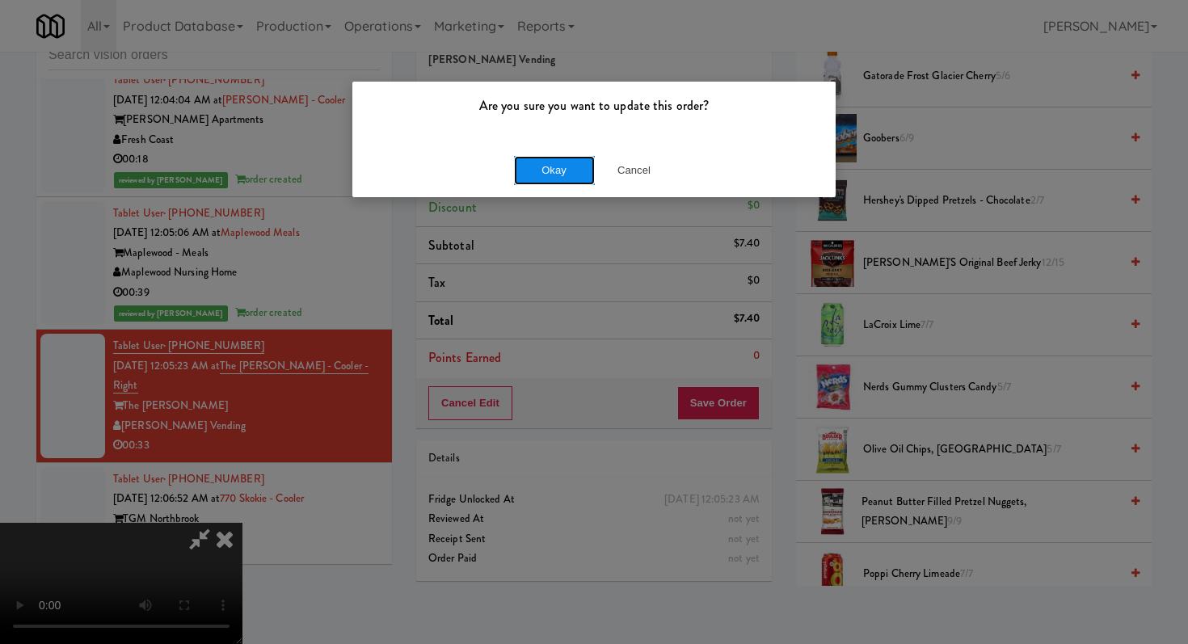
click at [554, 171] on button "Okay" at bounding box center [554, 170] width 81 height 29
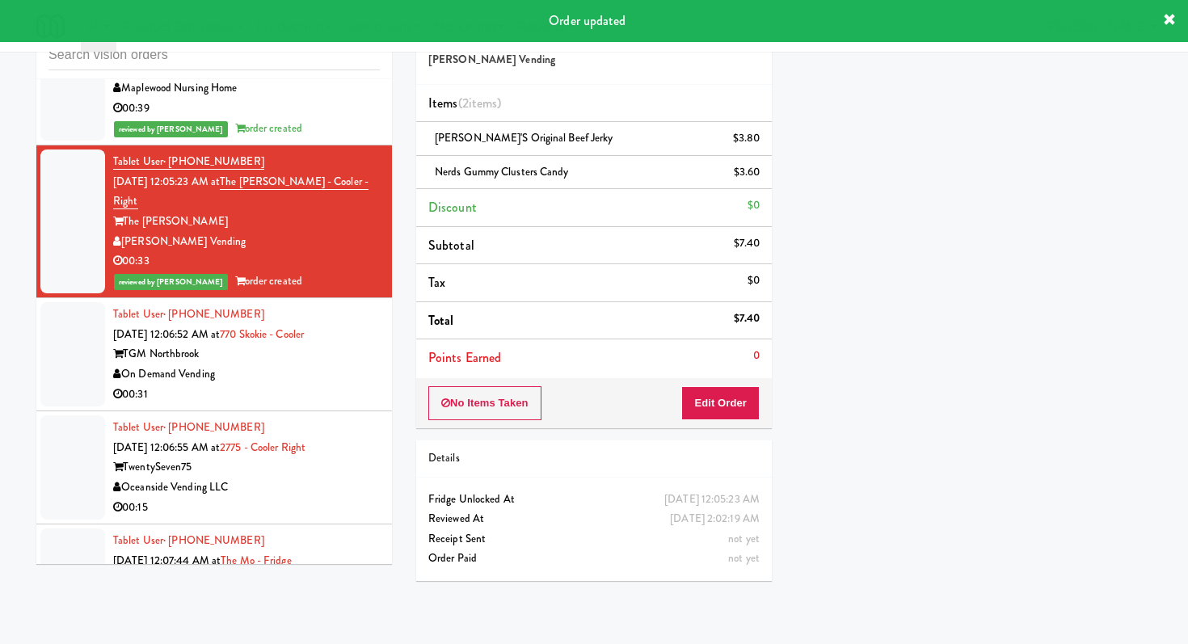
scroll to position [8796, 0]
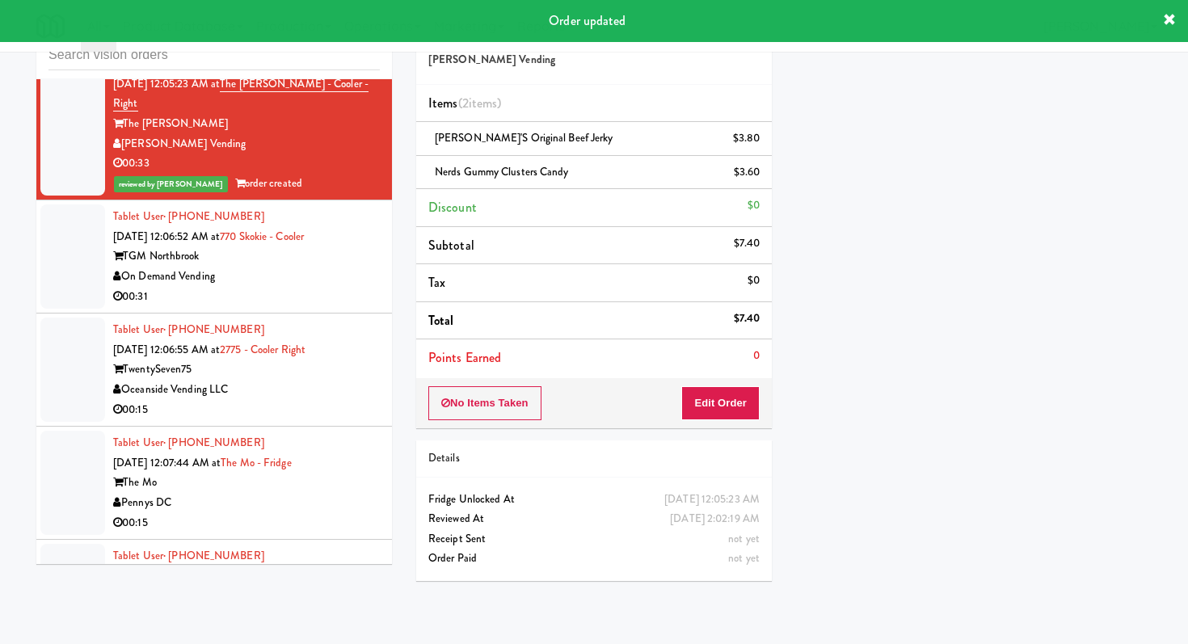
click at [316, 267] on div "On Demand Vending" at bounding box center [246, 277] width 267 height 20
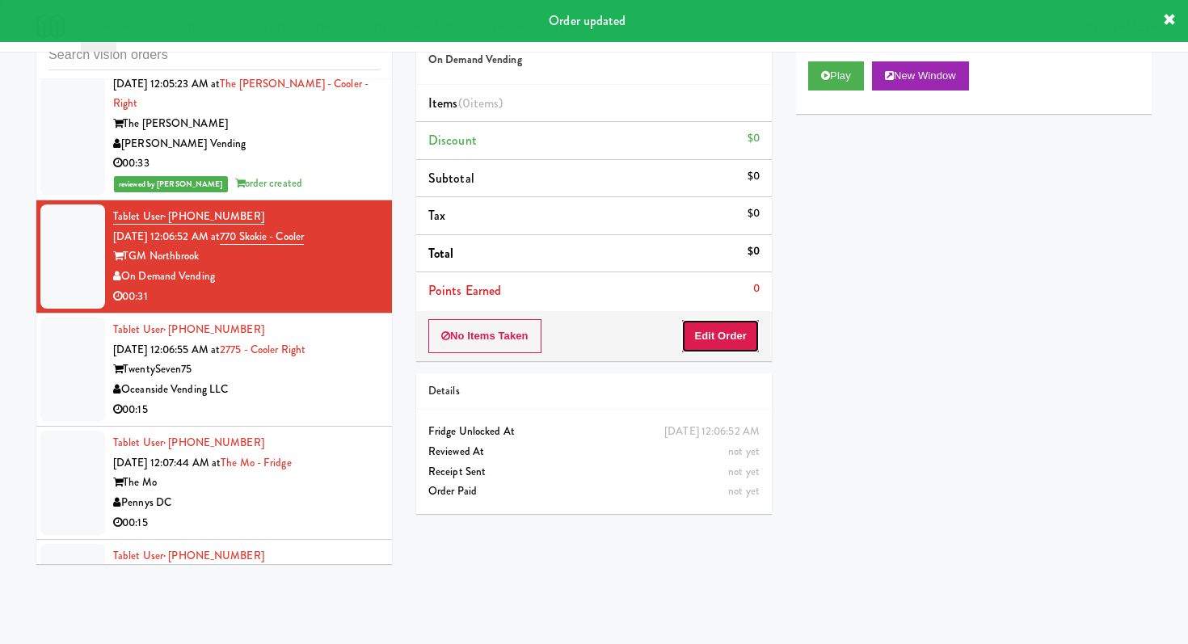
click at [695, 342] on button "Edit Order" at bounding box center [721, 336] width 78 height 34
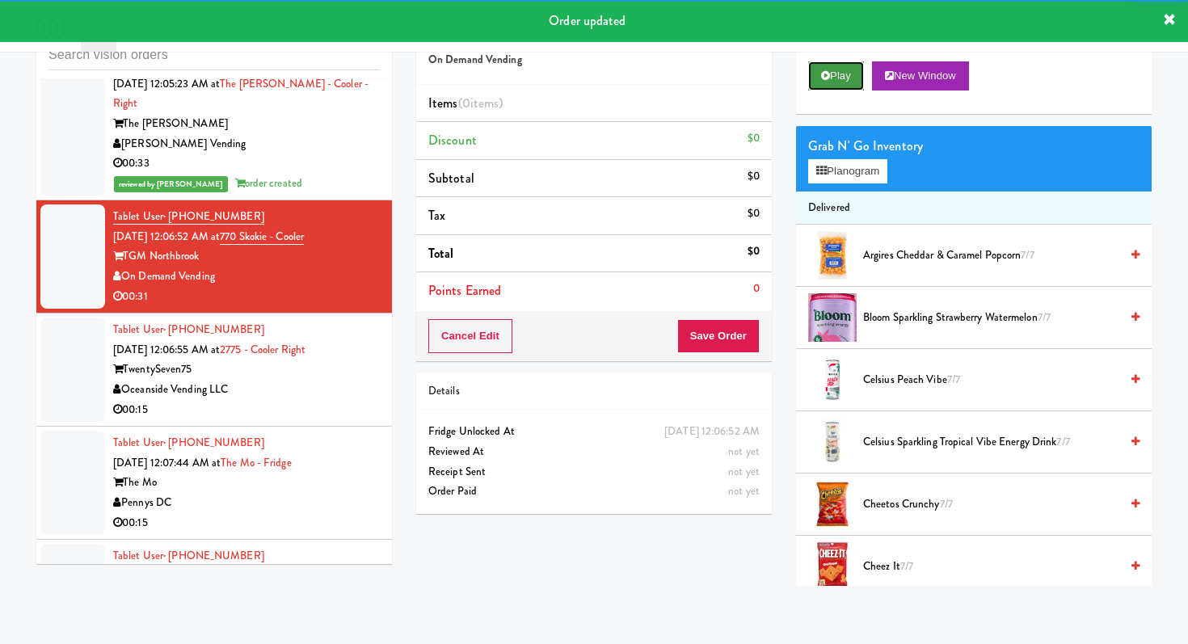
click at [817, 78] on button "Play" at bounding box center [836, 75] width 56 height 29
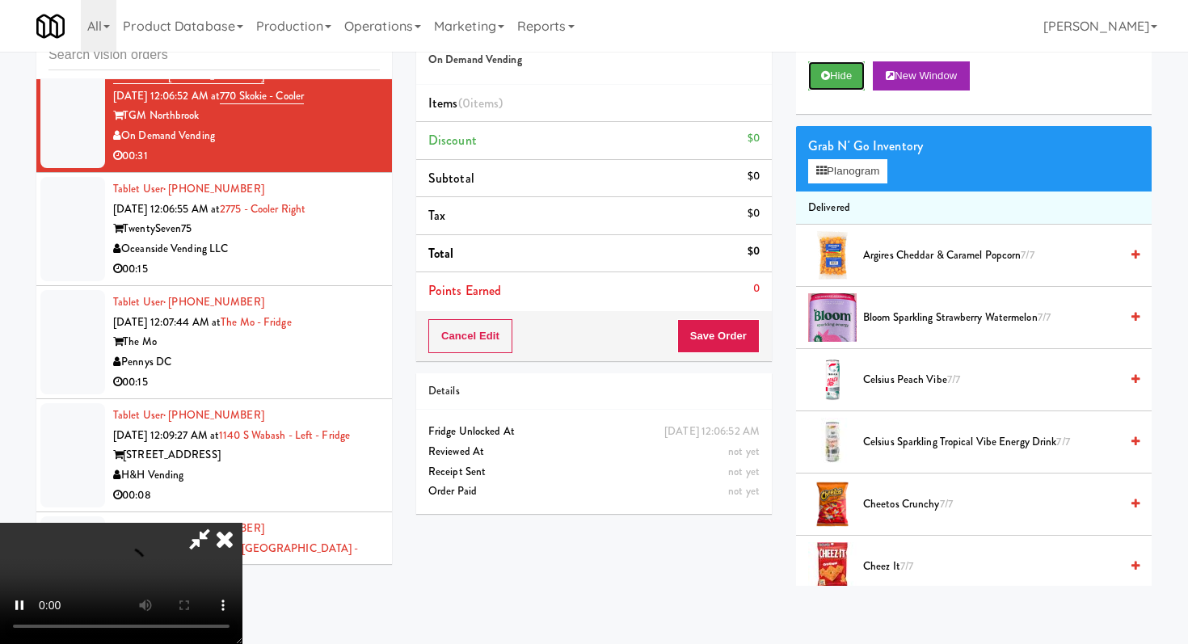
scroll to position [8941, 0]
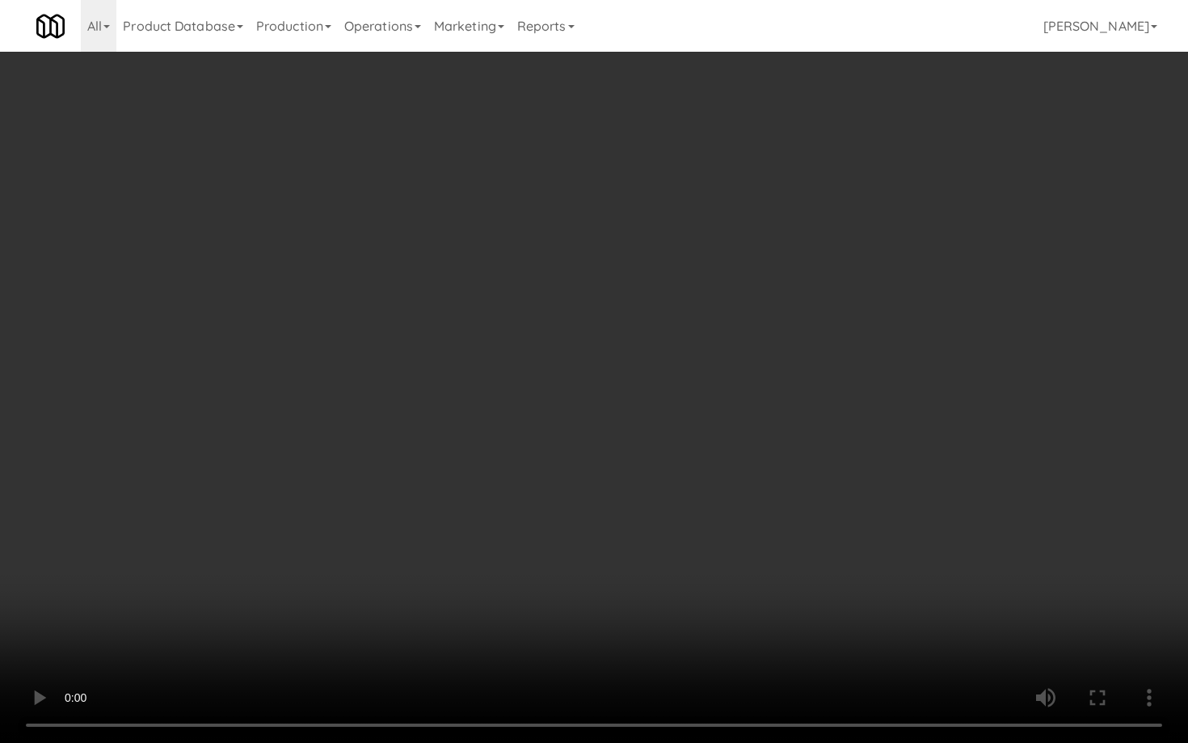
click at [608, 426] on video at bounding box center [594, 371] width 1188 height 743
click at [665, 396] on video at bounding box center [594, 371] width 1188 height 743
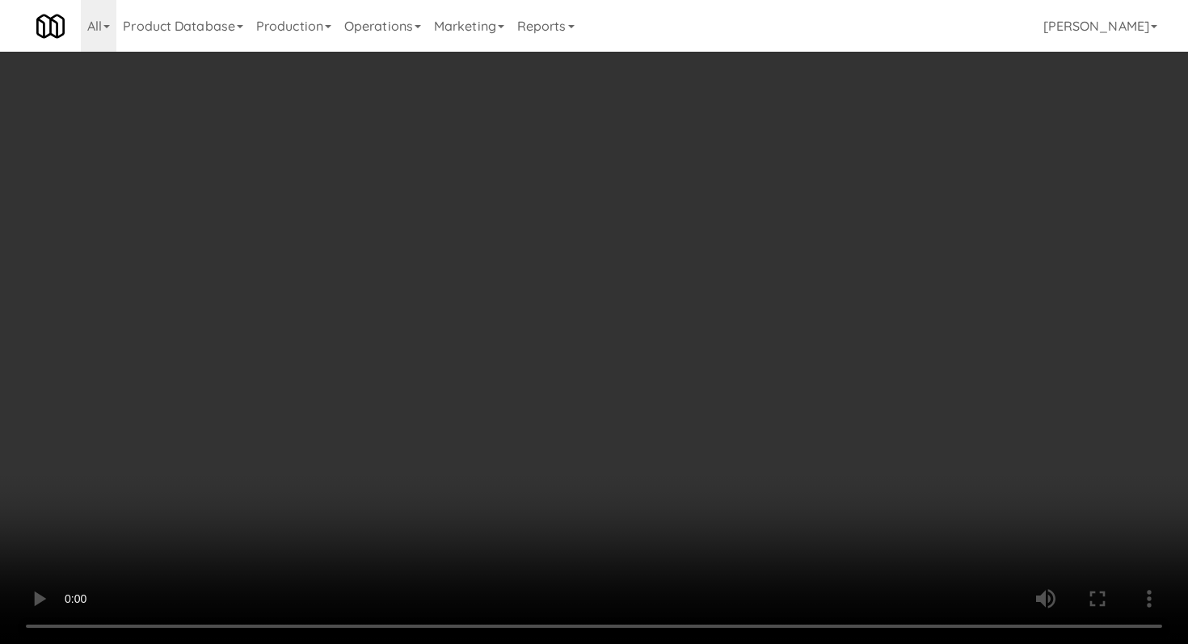
scroll to position [288, 0]
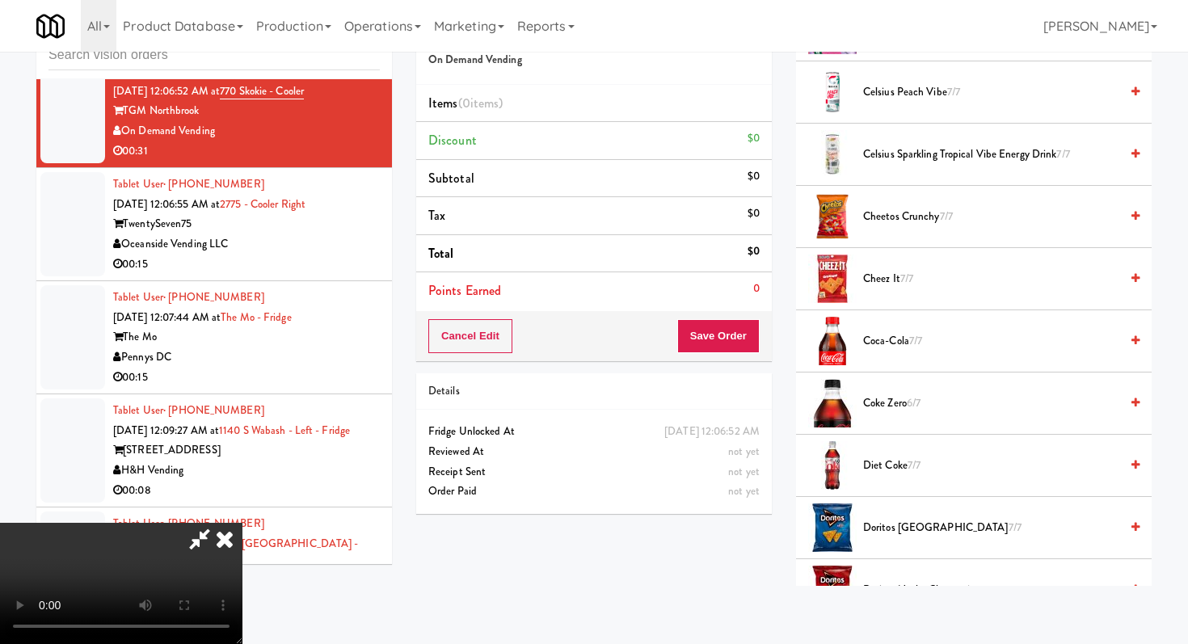
click at [906, 277] on span "7/7" at bounding box center [907, 278] width 13 height 15
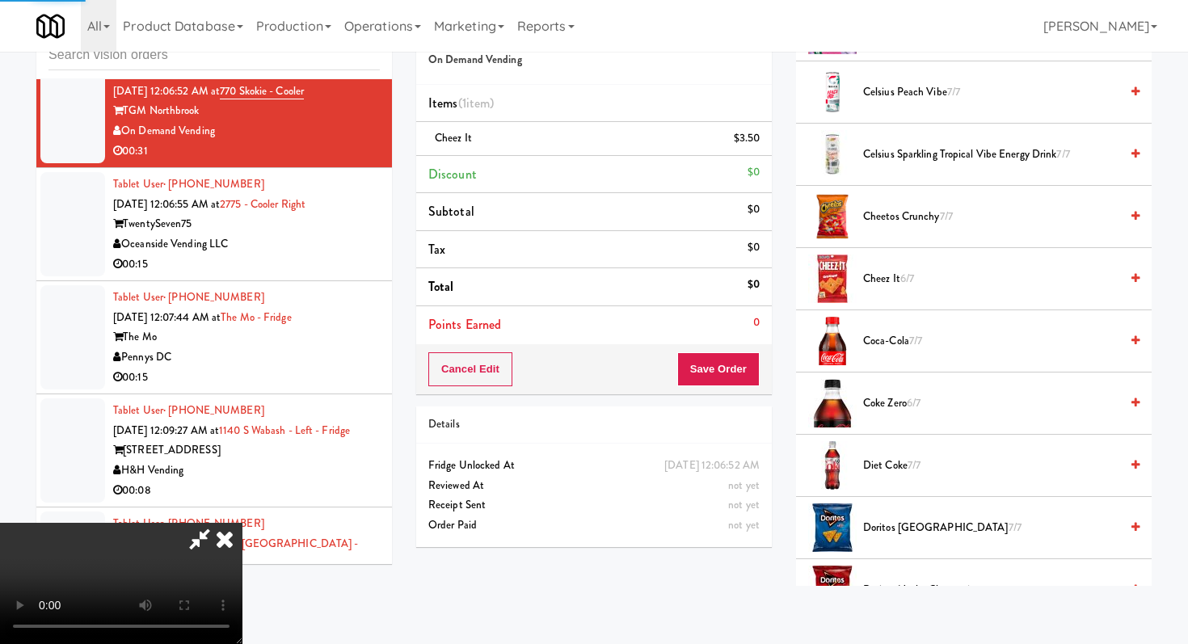
scroll to position [562, 0]
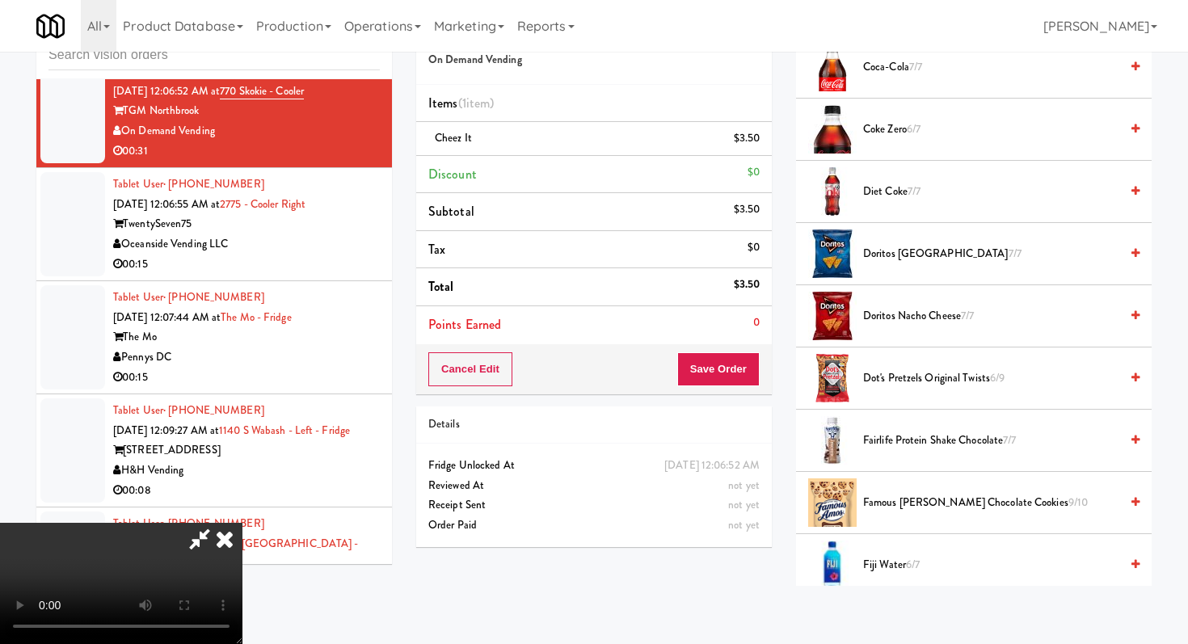
click at [904, 500] on span "Famous [PERSON_NAME] Chocolate Cookies 9/10" at bounding box center [991, 503] width 256 height 20
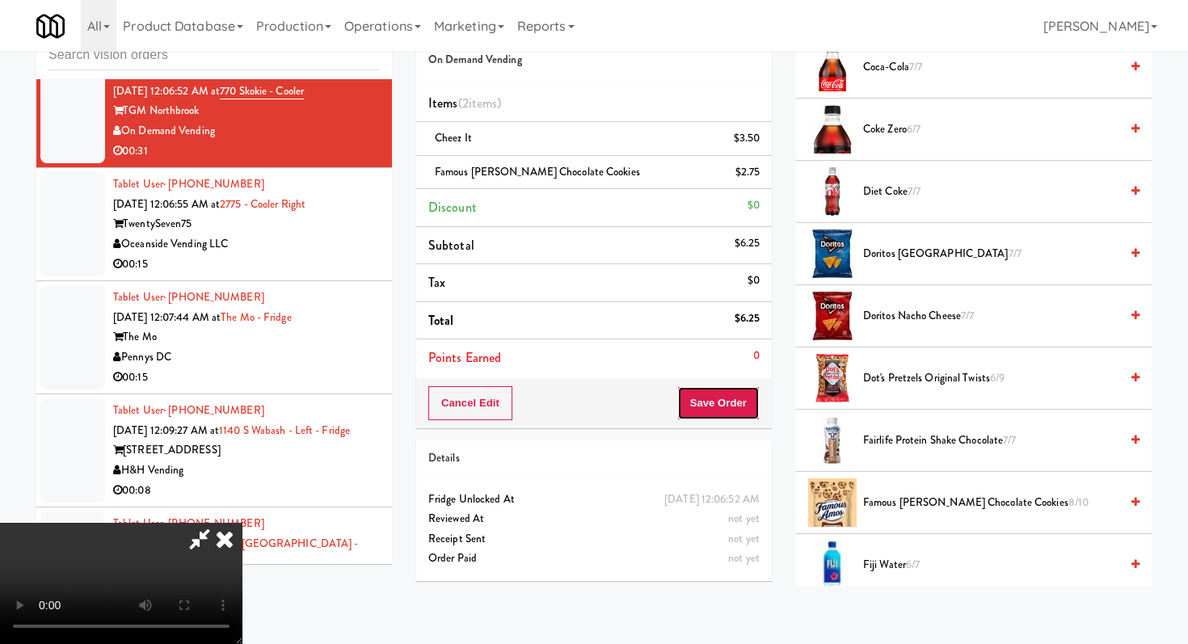
click at [735, 403] on button "Save Order" at bounding box center [719, 403] width 82 height 34
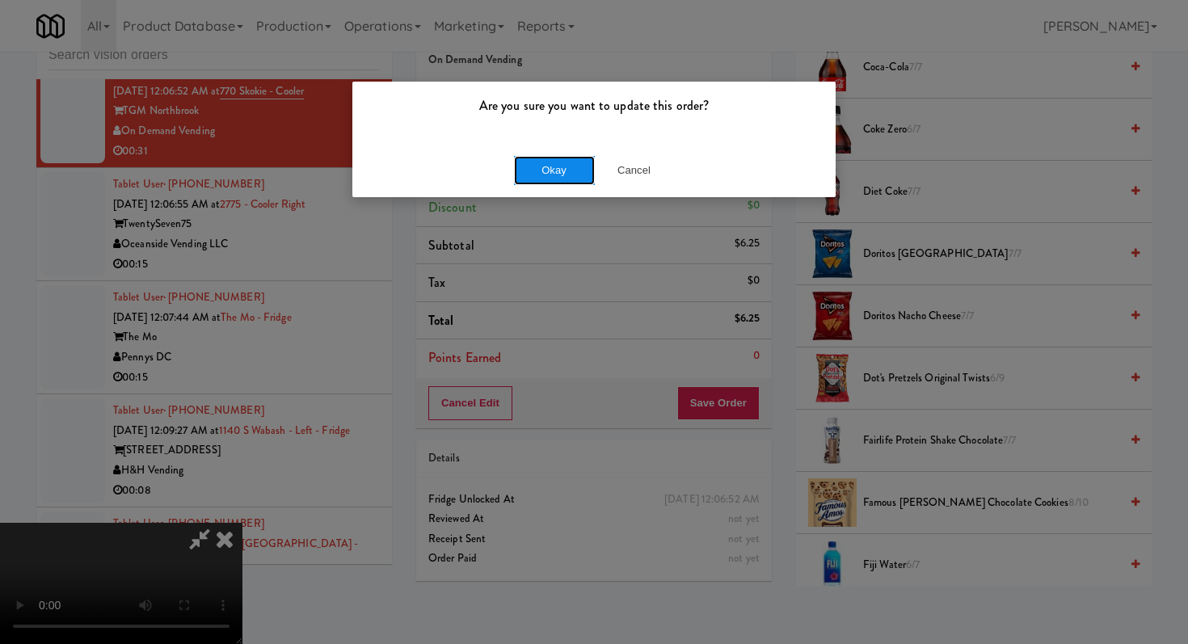
click at [544, 171] on button "Okay" at bounding box center [554, 170] width 81 height 29
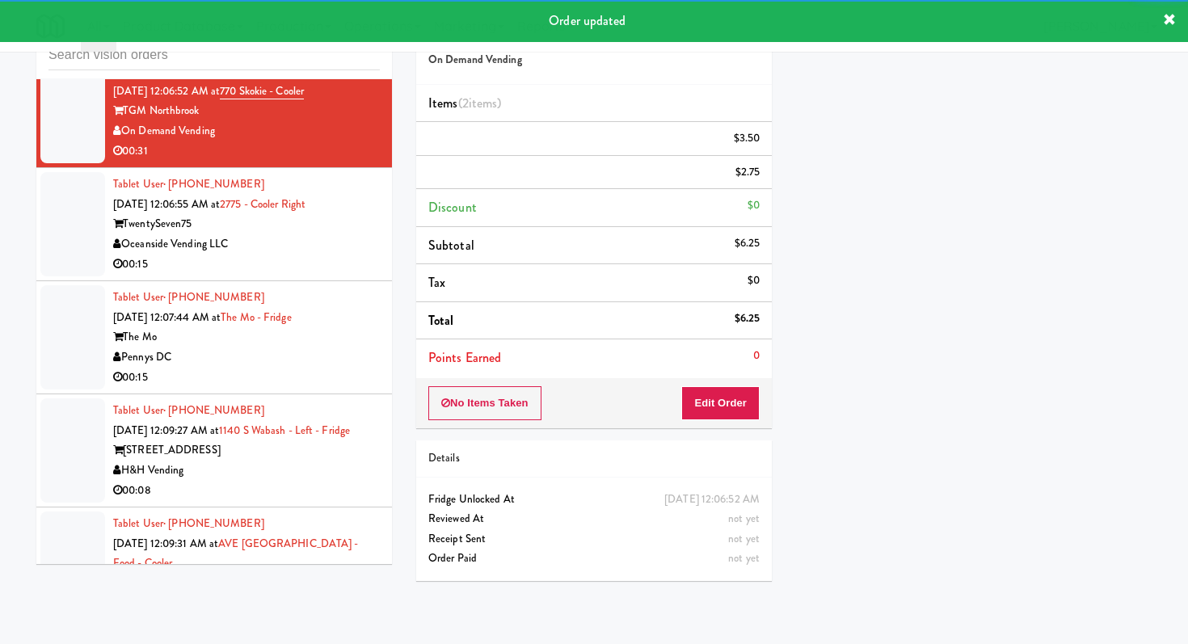
scroll to position [8944, 0]
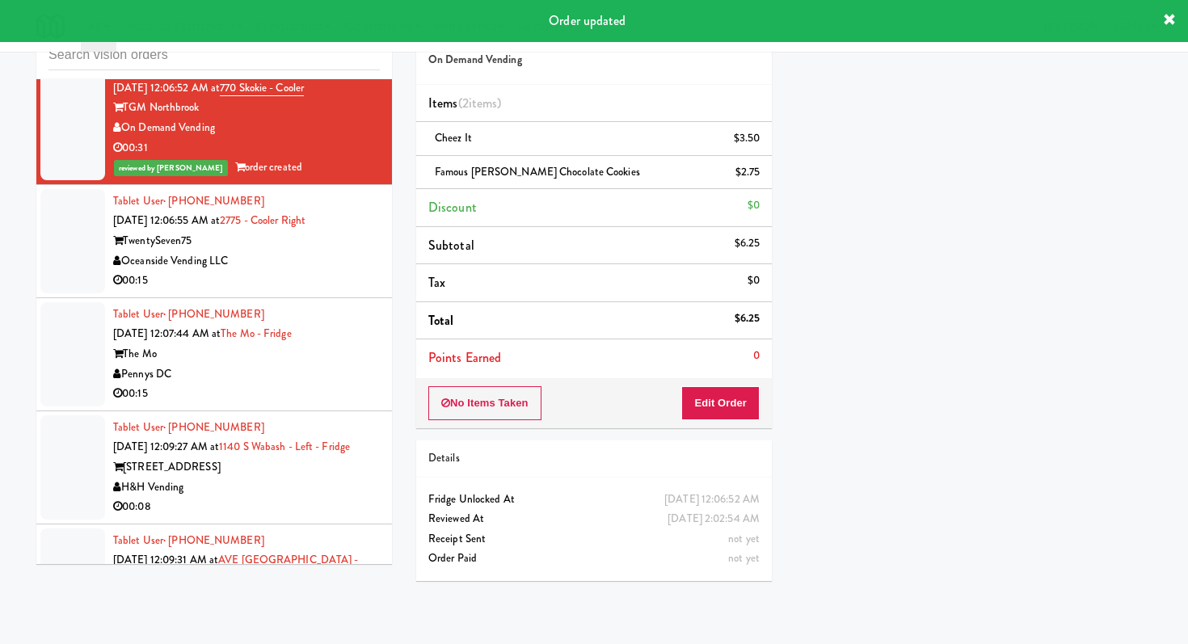
click at [336, 251] on div "Oceanside Vending LLC" at bounding box center [246, 261] width 267 height 20
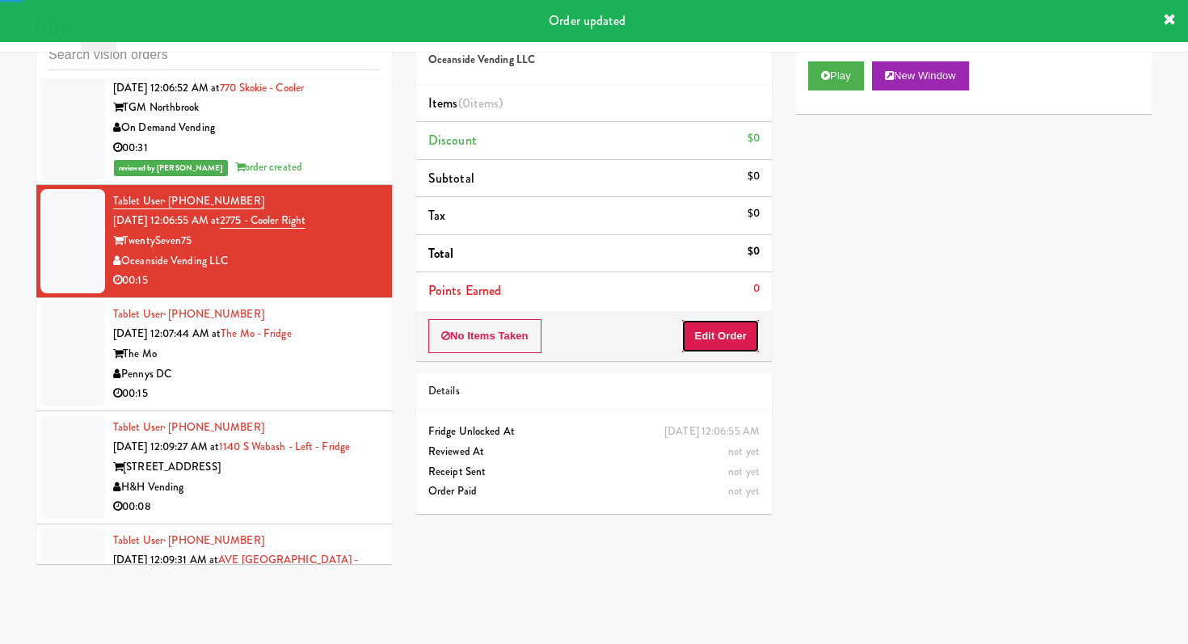
click at [707, 327] on button "Edit Order" at bounding box center [721, 336] width 78 height 34
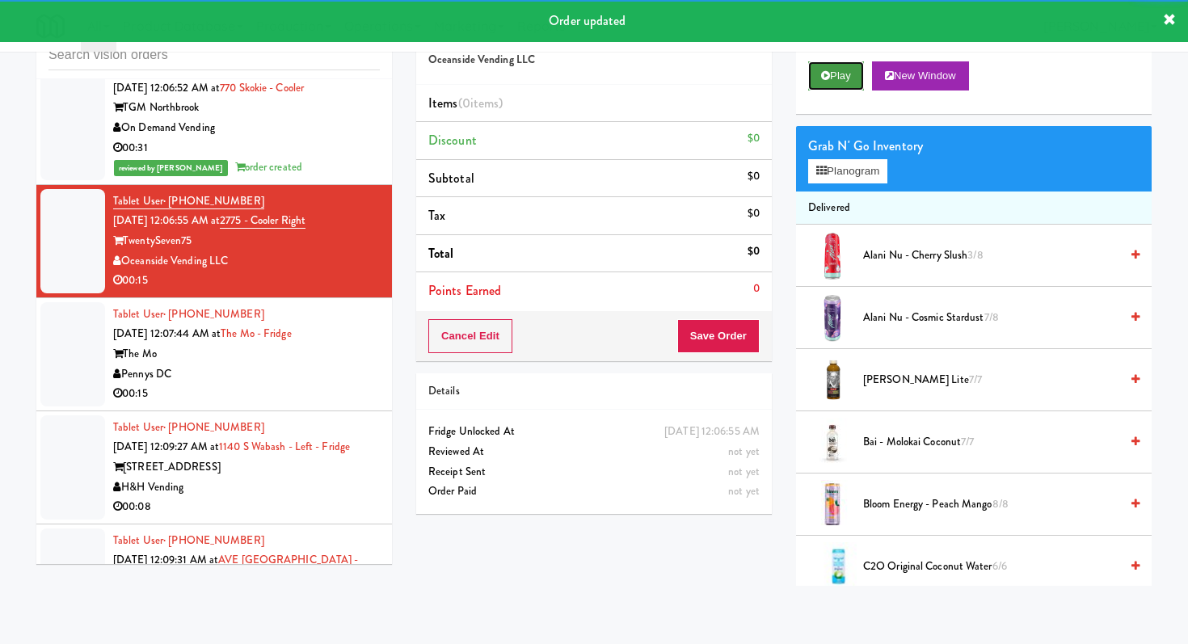
click at [855, 63] on button "Play" at bounding box center [836, 75] width 56 height 29
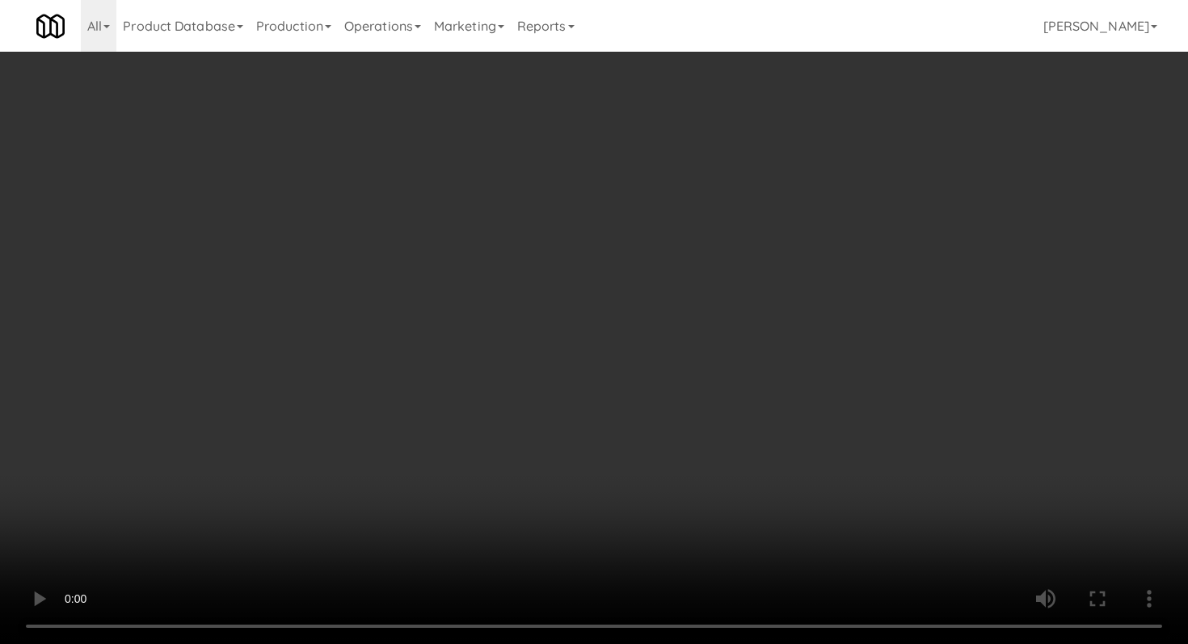
scroll to position [804, 0]
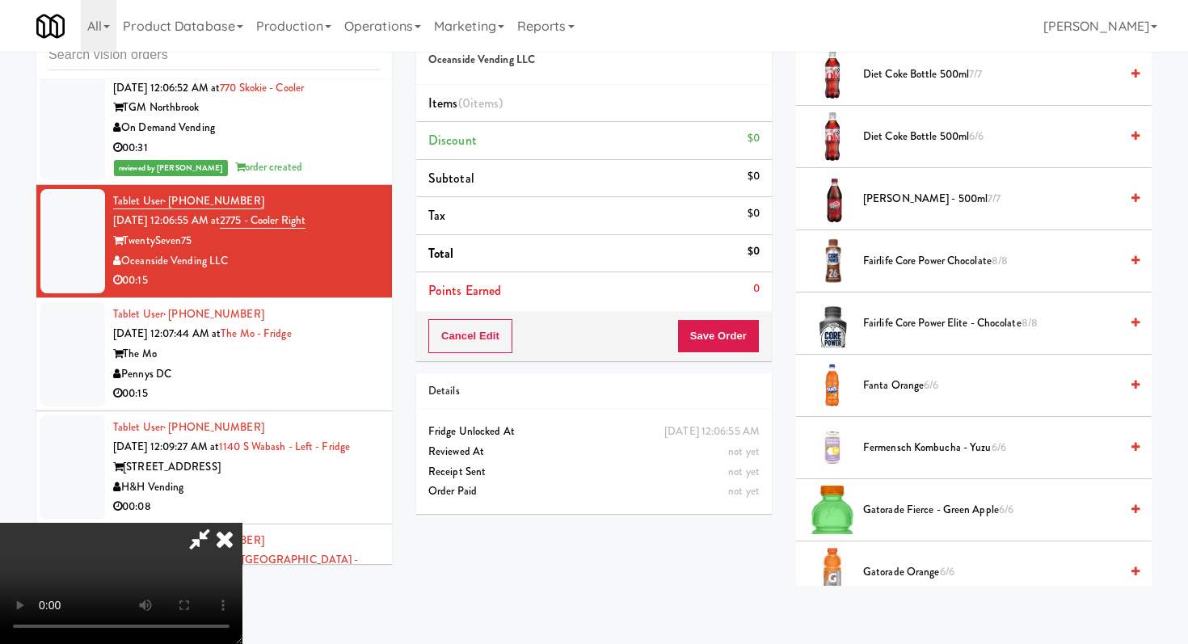
click at [916, 320] on span "Fairlife Core Power Elite - Chocolate 8/8" at bounding box center [991, 324] width 256 height 20
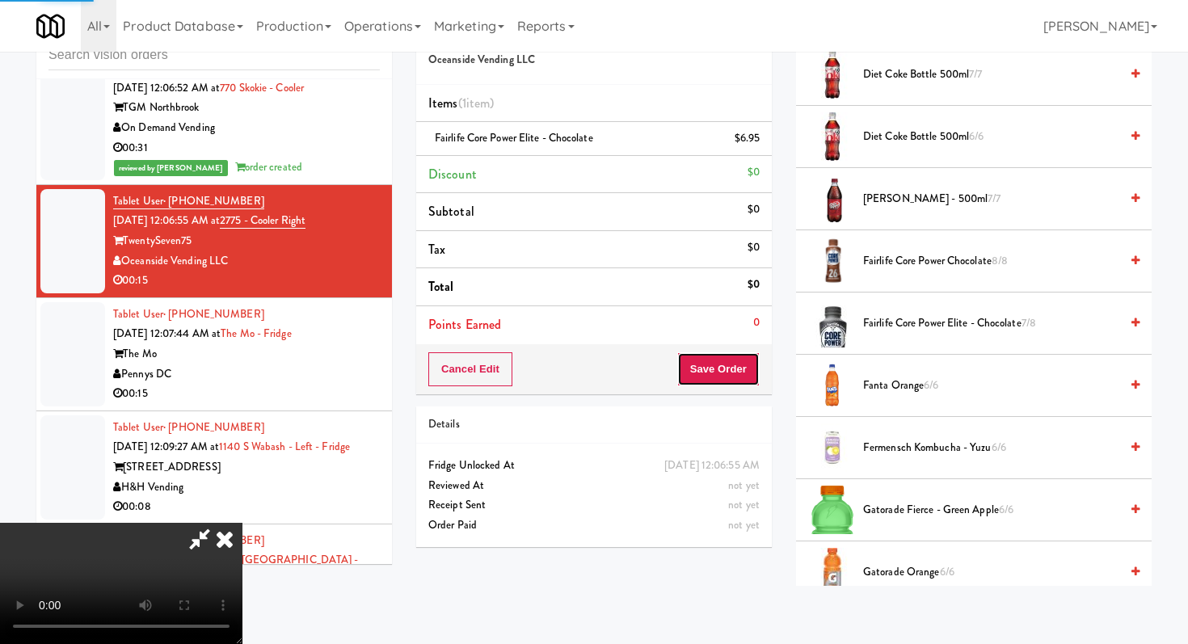
click at [721, 365] on button "Save Order" at bounding box center [719, 370] width 82 height 34
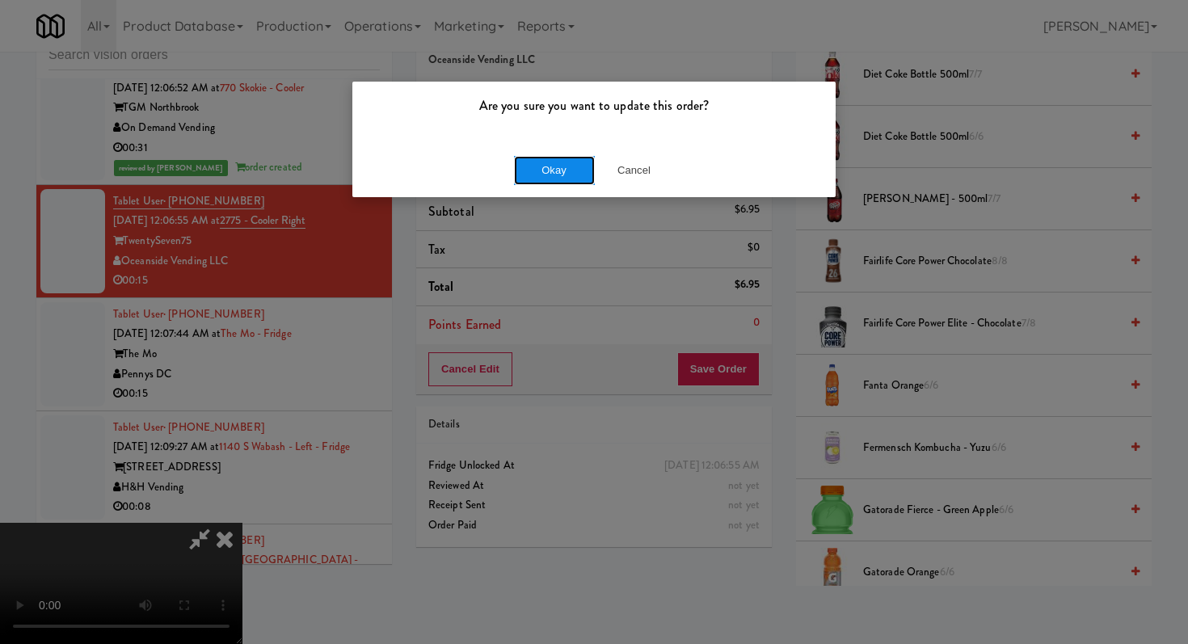
click at [551, 179] on button "Okay" at bounding box center [554, 170] width 81 height 29
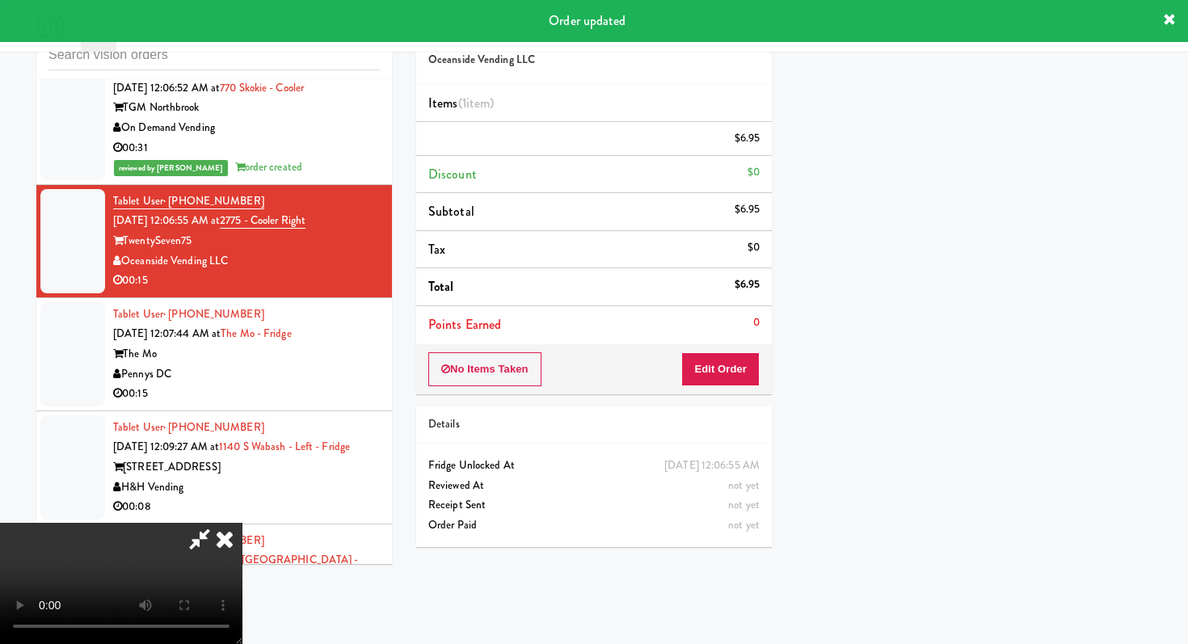
scroll to position [69, 0]
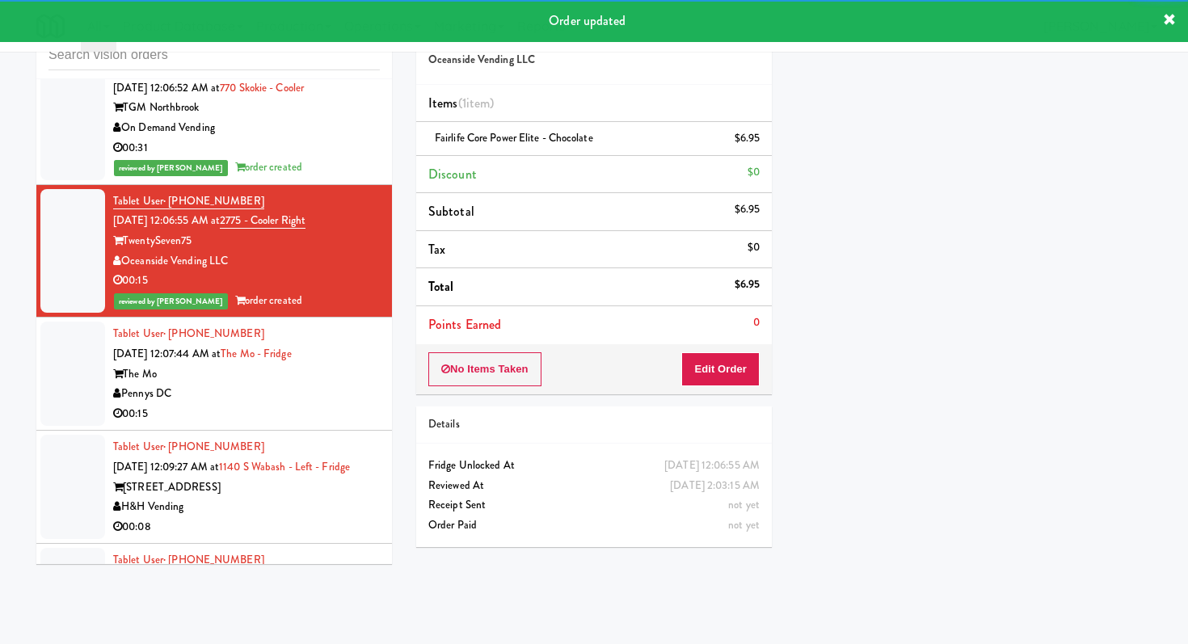
click at [248, 404] on div "00:15" at bounding box center [246, 414] width 267 height 20
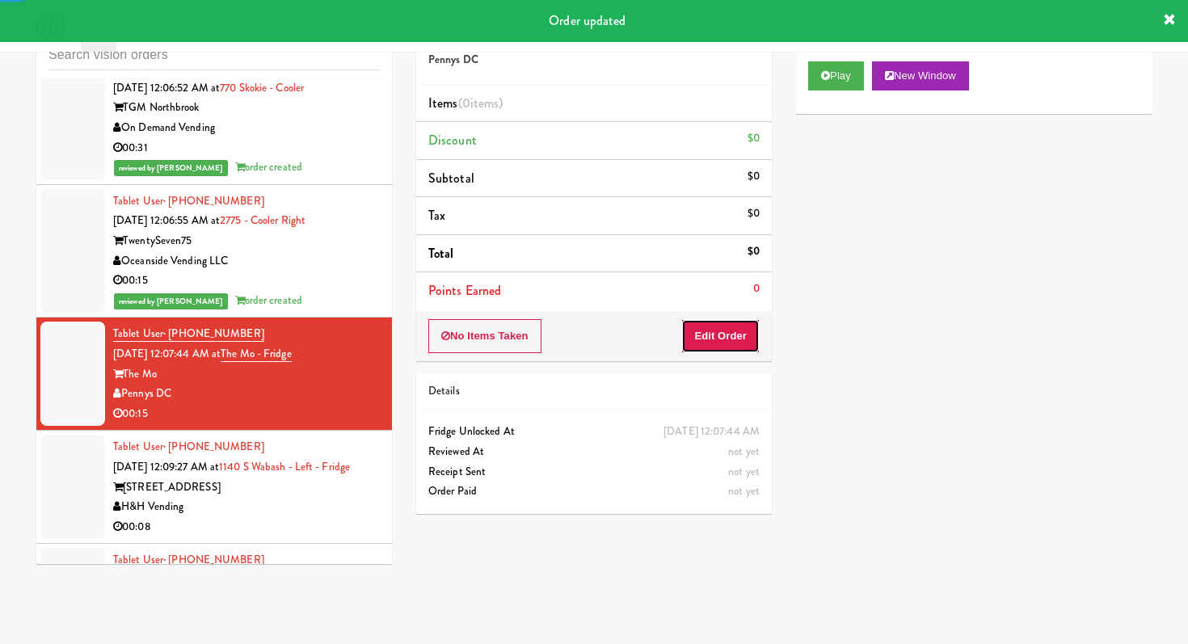
click at [732, 343] on button "Edit Order" at bounding box center [721, 336] width 78 height 34
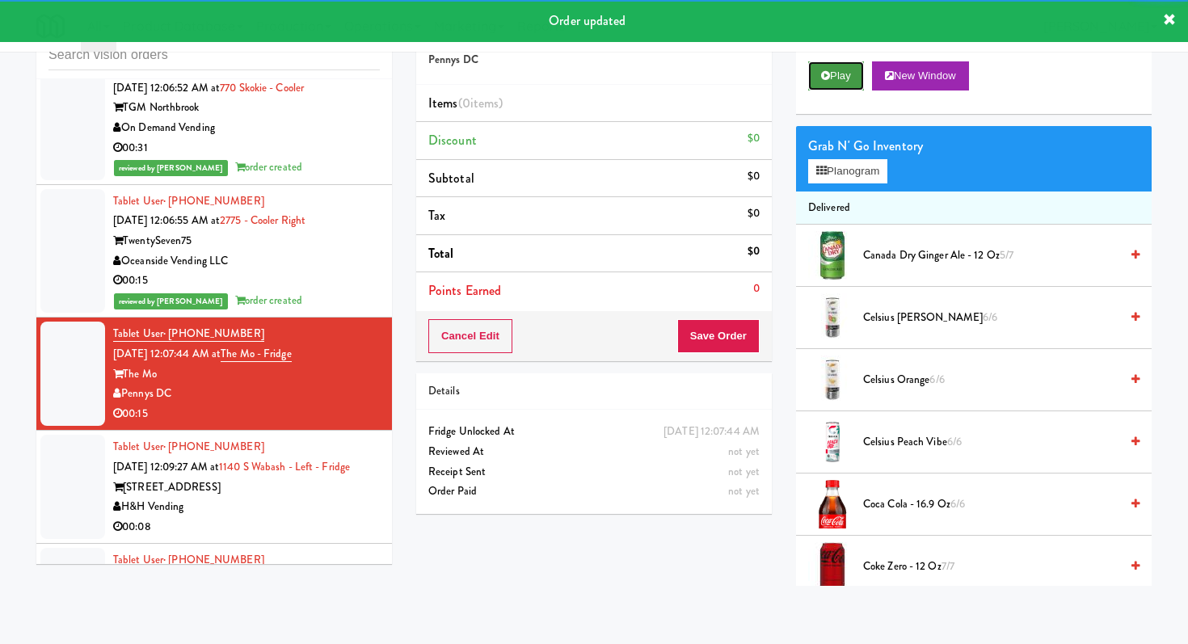
click at [835, 78] on button "Play" at bounding box center [836, 75] width 56 height 29
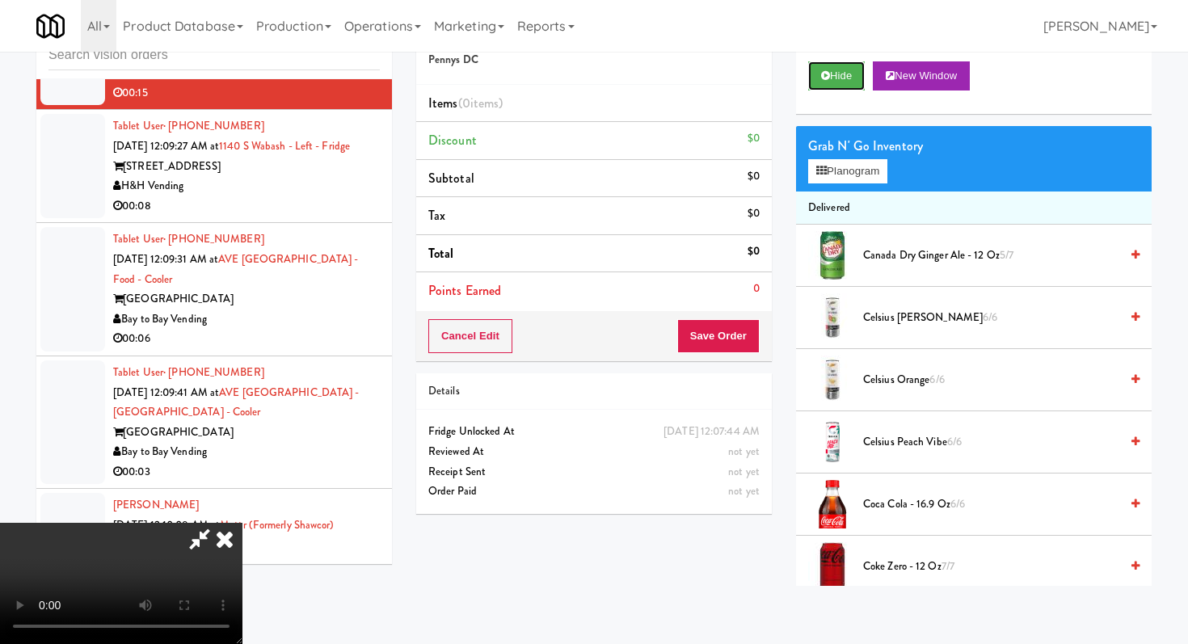
scroll to position [160, 0]
click at [243, 523] on video at bounding box center [121, 583] width 243 height 121
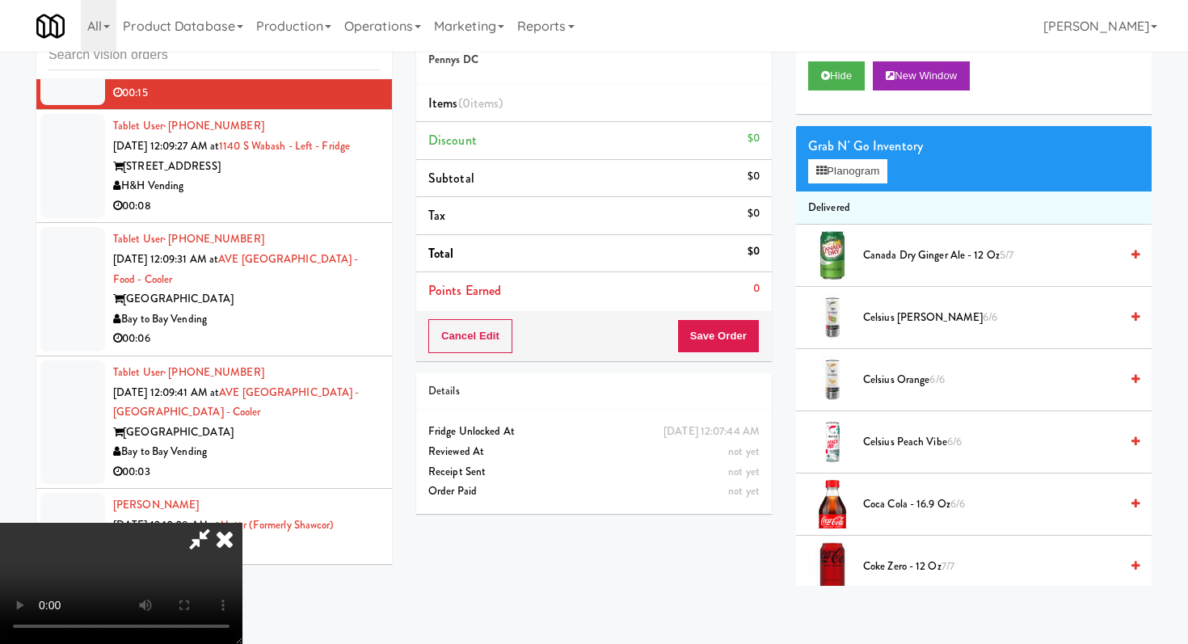
click at [243, 523] on video at bounding box center [121, 583] width 243 height 121
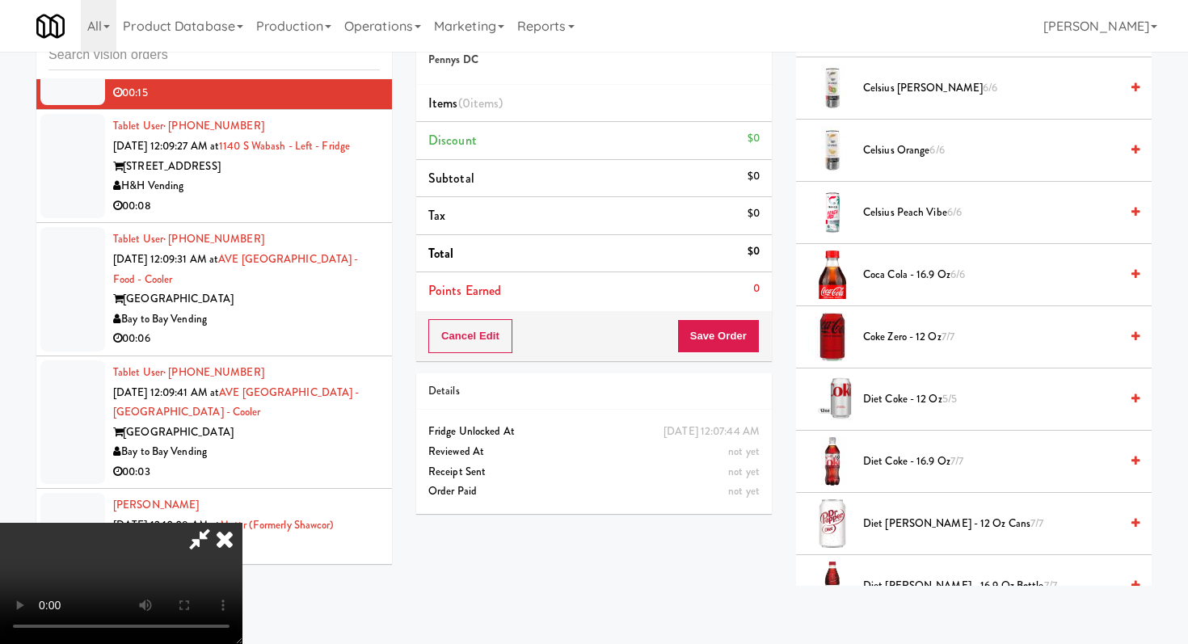
scroll to position [258, 0]
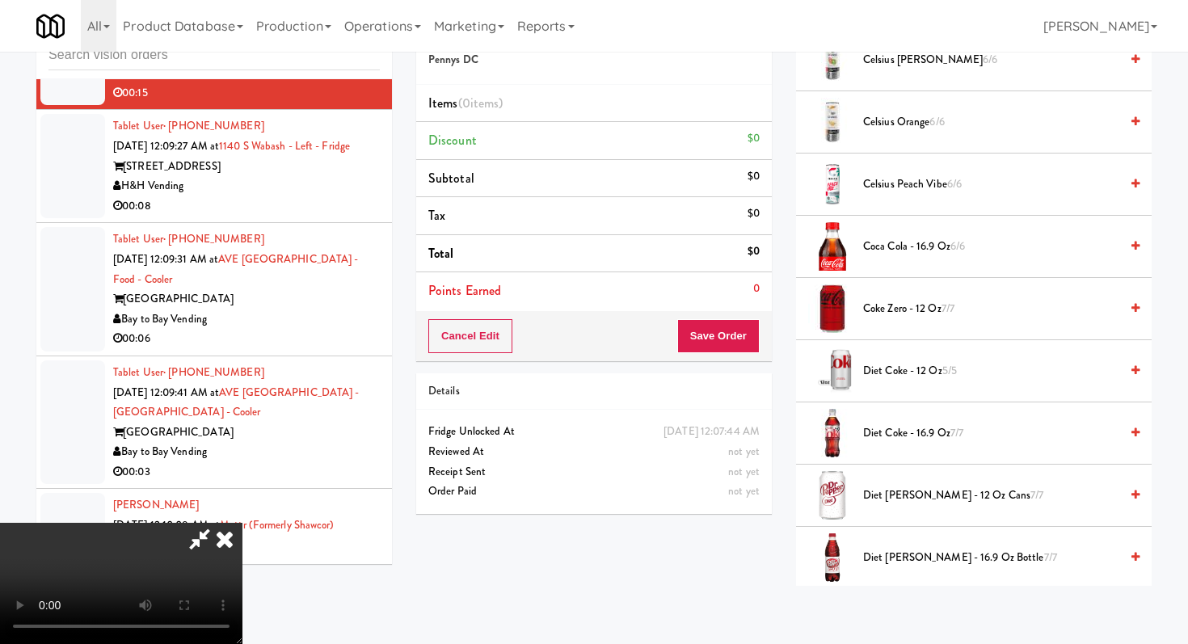
click at [243, 527] on video at bounding box center [121, 583] width 243 height 121
click at [243, 524] on video at bounding box center [121, 583] width 243 height 121
click at [243, 523] on video at bounding box center [121, 583] width 243 height 121
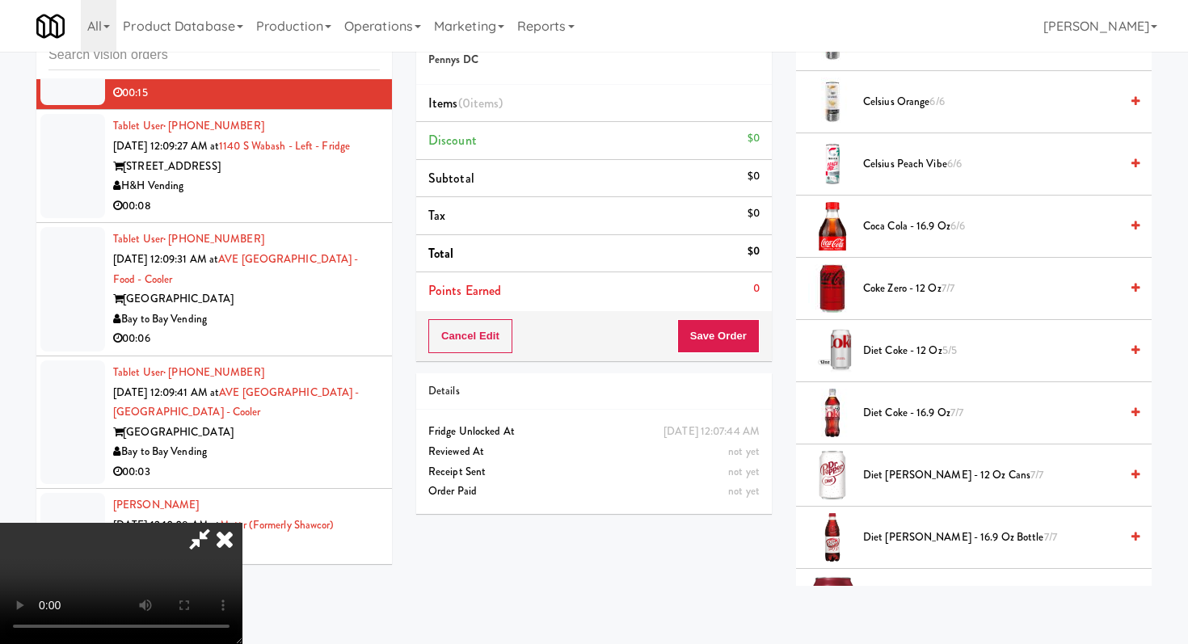
scroll to position [416, 0]
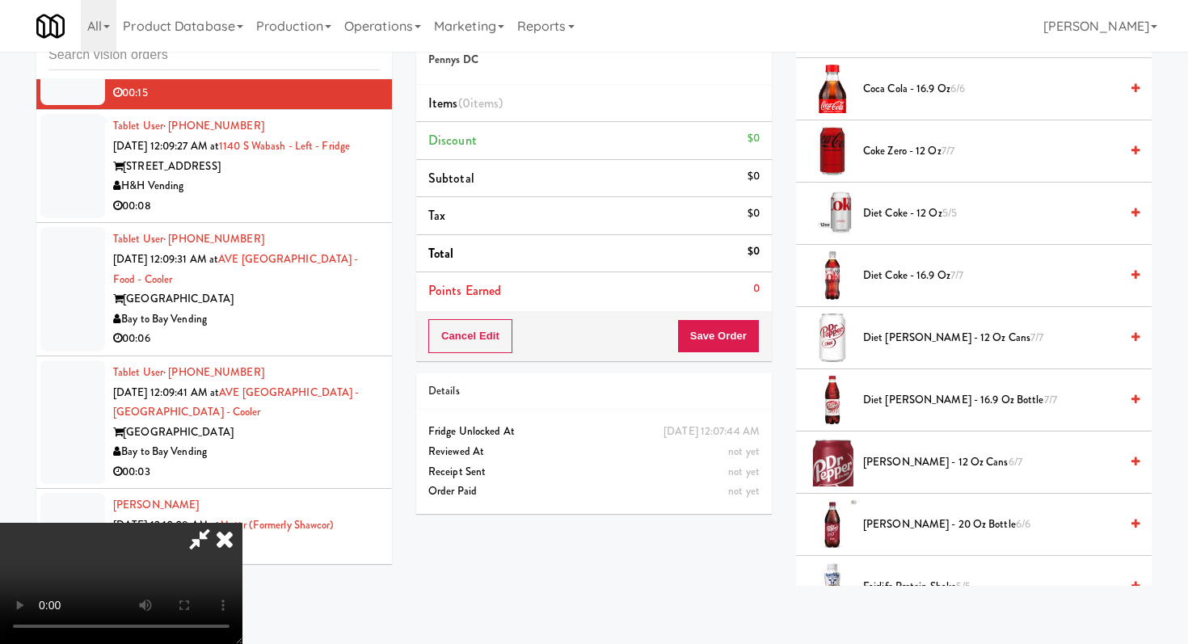
click at [897, 471] on span "[PERSON_NAME] - 12 oz cans 6/7" at bounding box center [991, 463] width 256 height 20
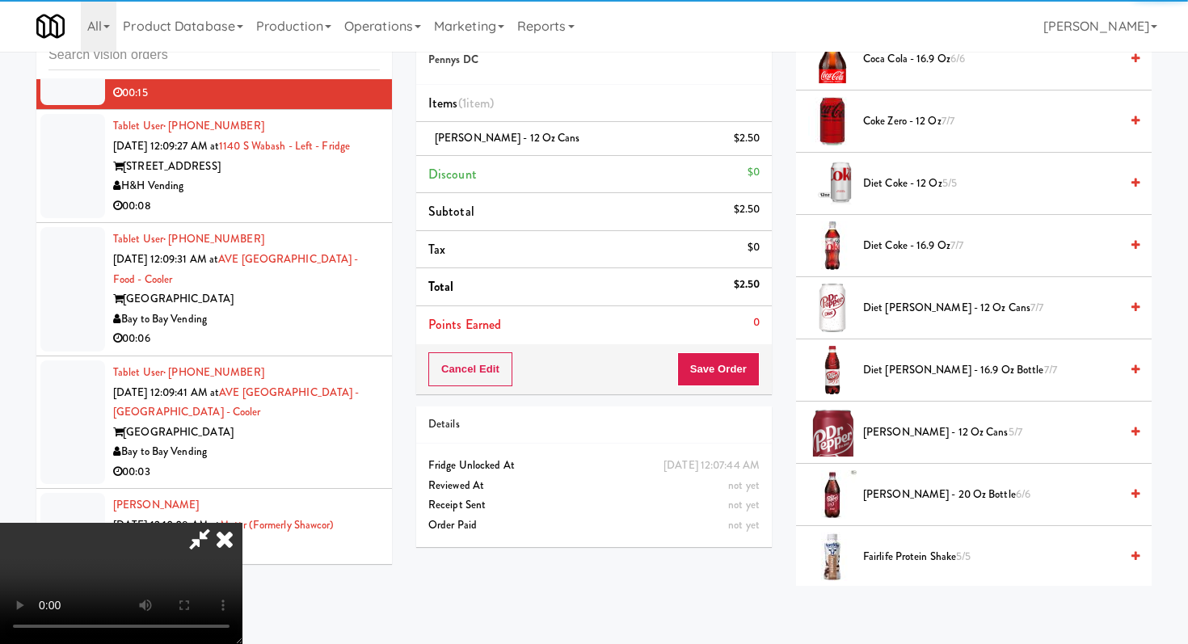
scroll to position [462, 0]
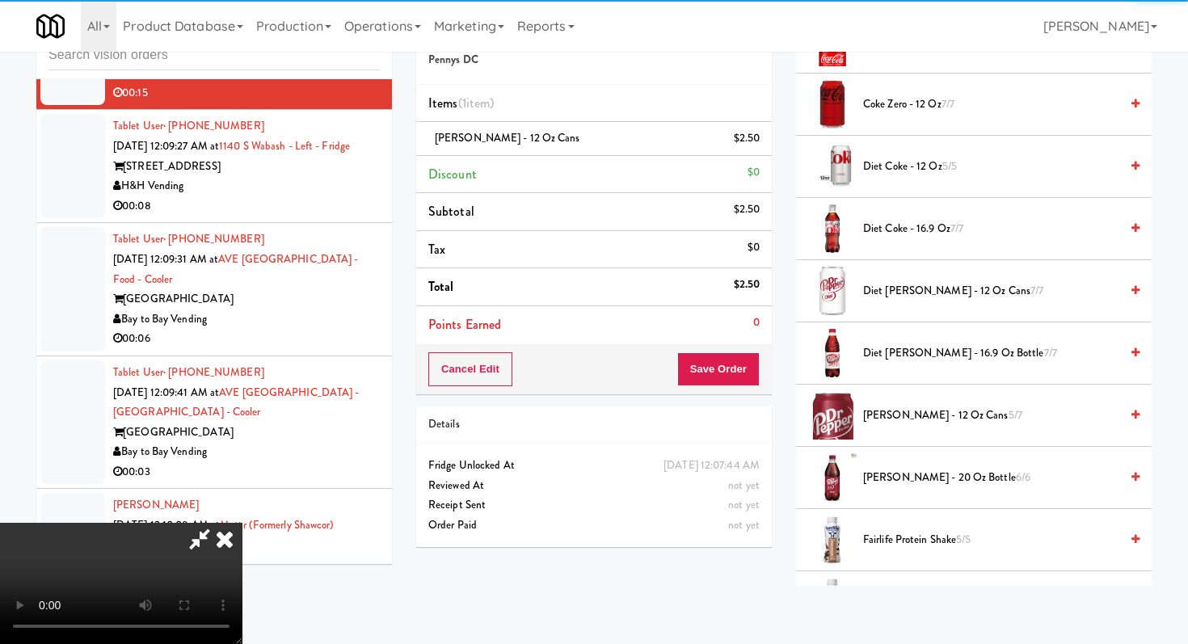
click at [884, 539] on span "Fairlife Protein Shake 5/5" at bounding box center [991, 540] width 256 height 20
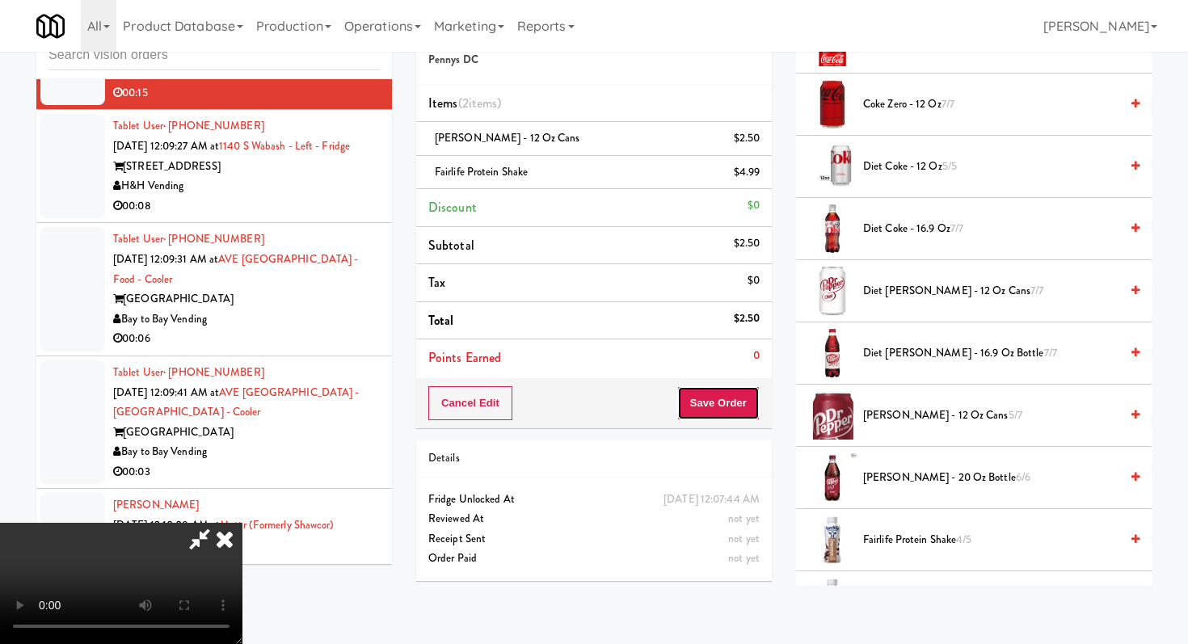
click at [752, 399] on button "Save Order" at bounding box center [719, 403] width 82 height 34
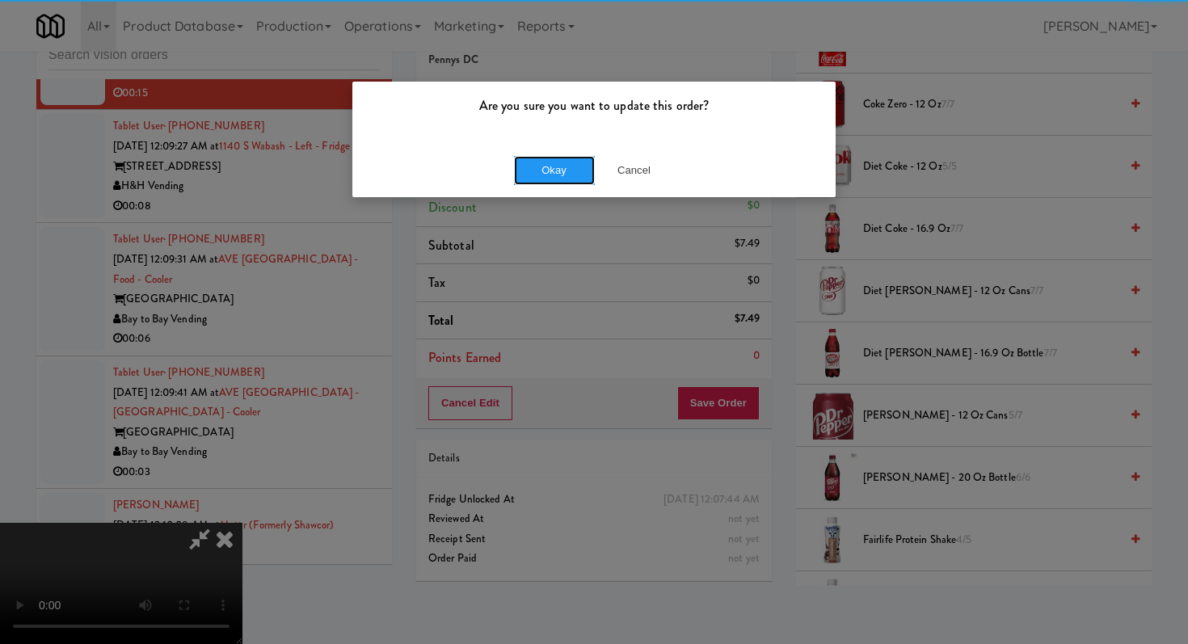
click at [566, 183] on button "Okay" at bounding box center [554, 170] width 81 height 29
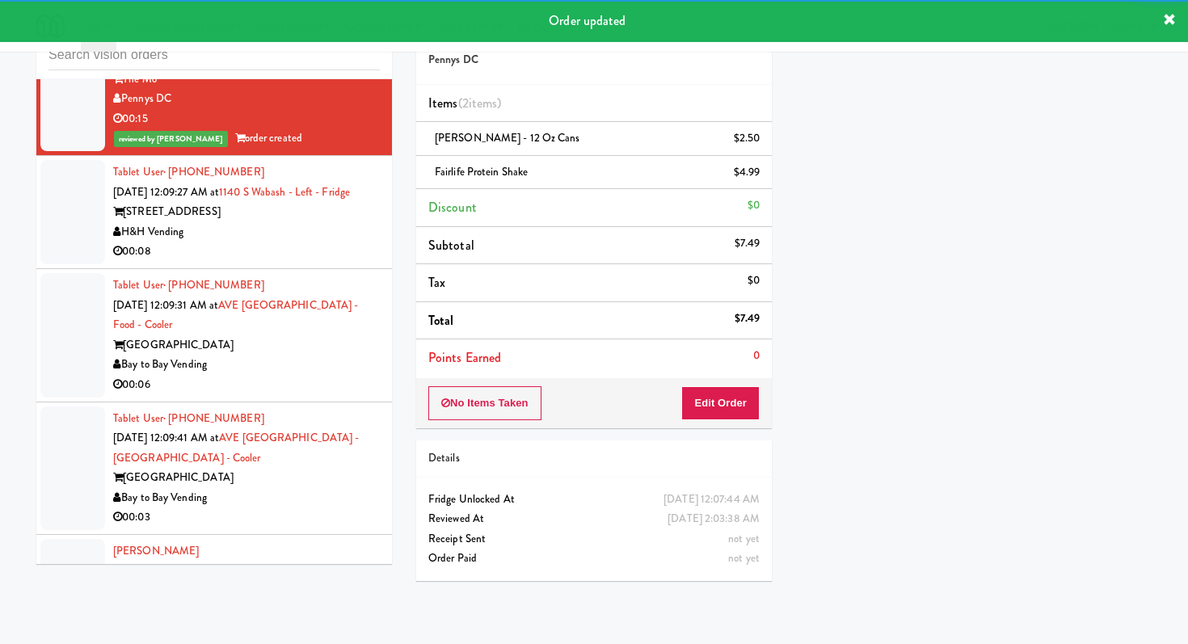
scroll to position [9104, 0]
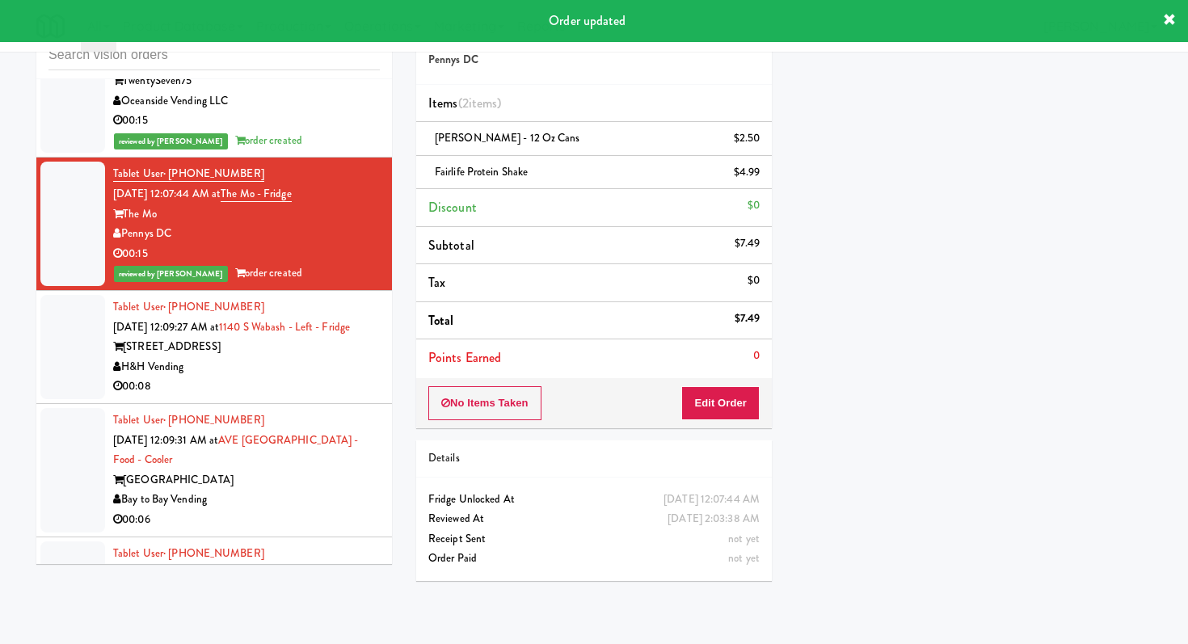
click at [323, 377] on div "00:08" at bounding box center [246, 387] width 267 height 20
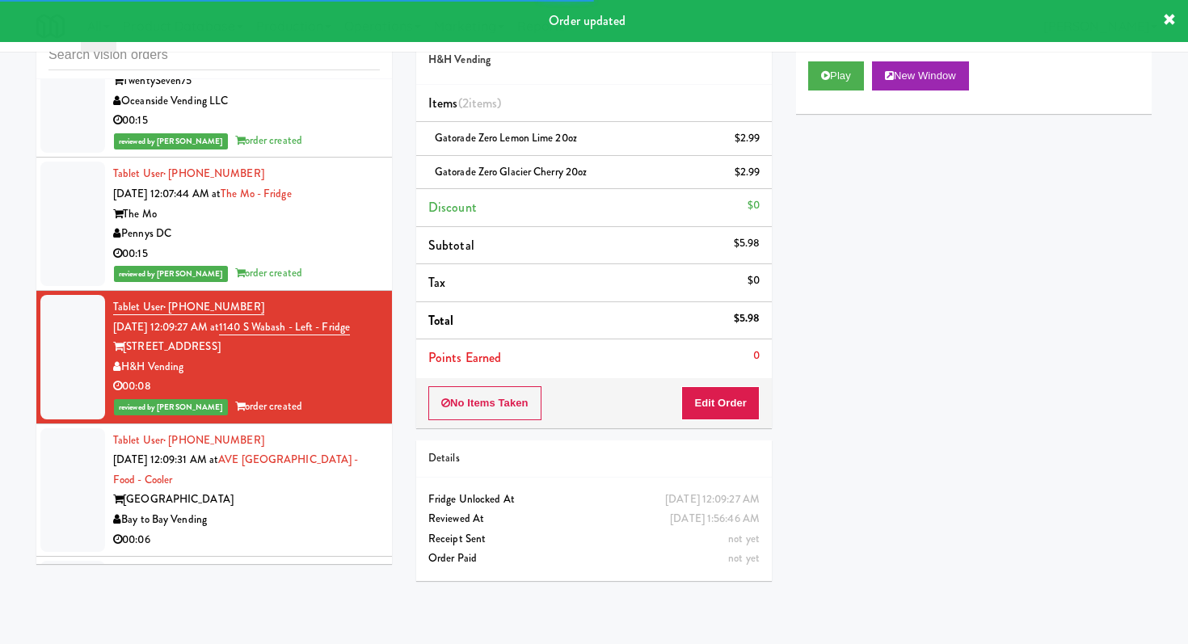
drag, startPoint x: 255, startPoint y: 496, endPoint x: 260, endPoint y: 458, distance: 38.3
click at [255, 510] on div "Bay to Bay Vending" at bounding box center [246, 520] width 267 height 20
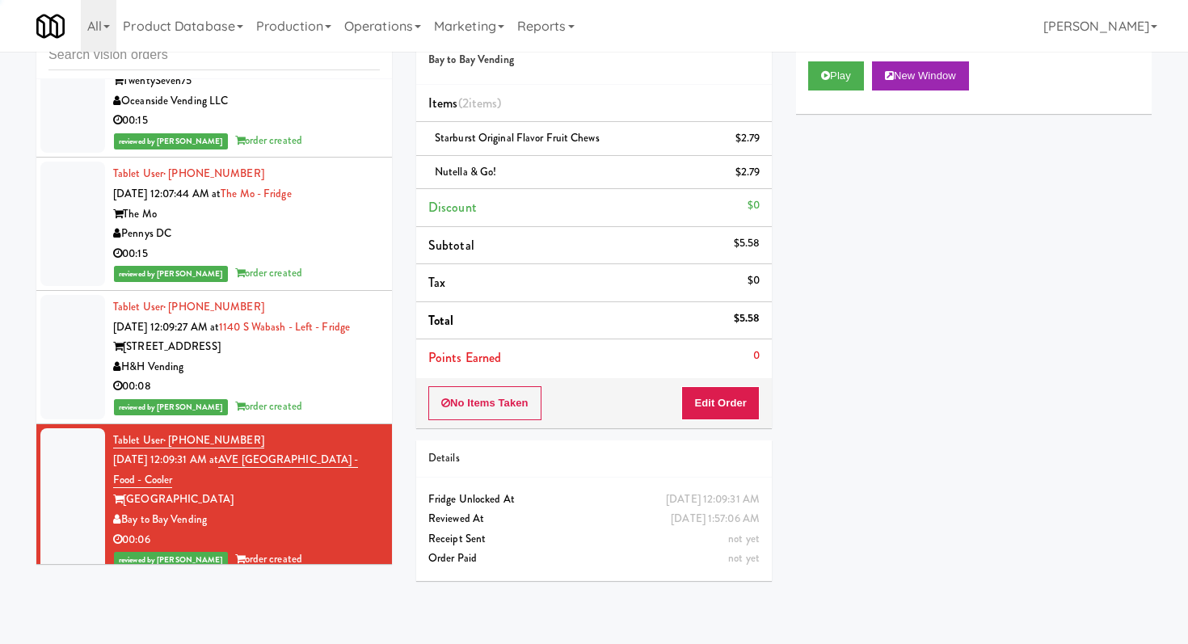
scroll to position [9305, 0]
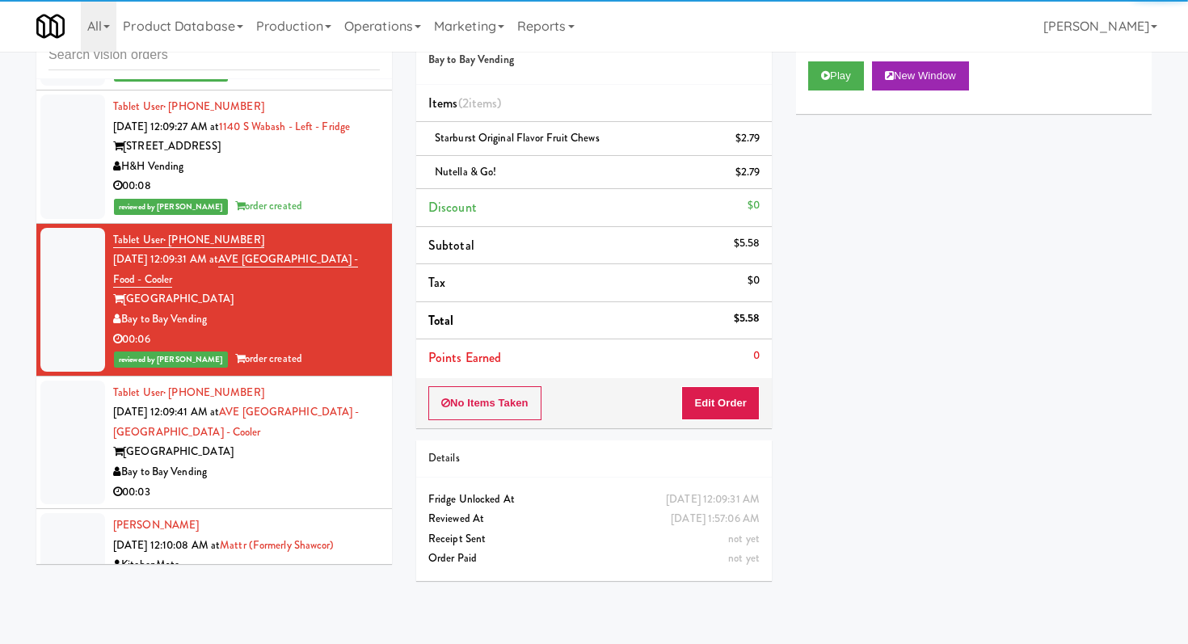
click at [318, 462] on div "Bay to Bay Vending" at bounding box center [246, 472] width 267 height 20
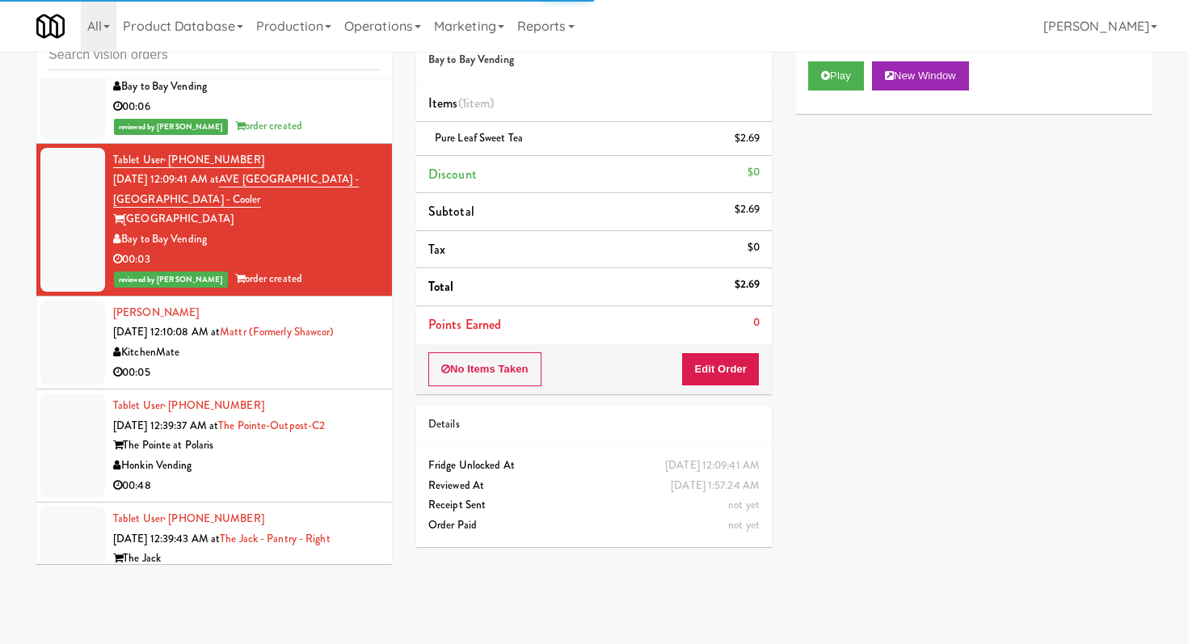
scroll to position [10202, 0]
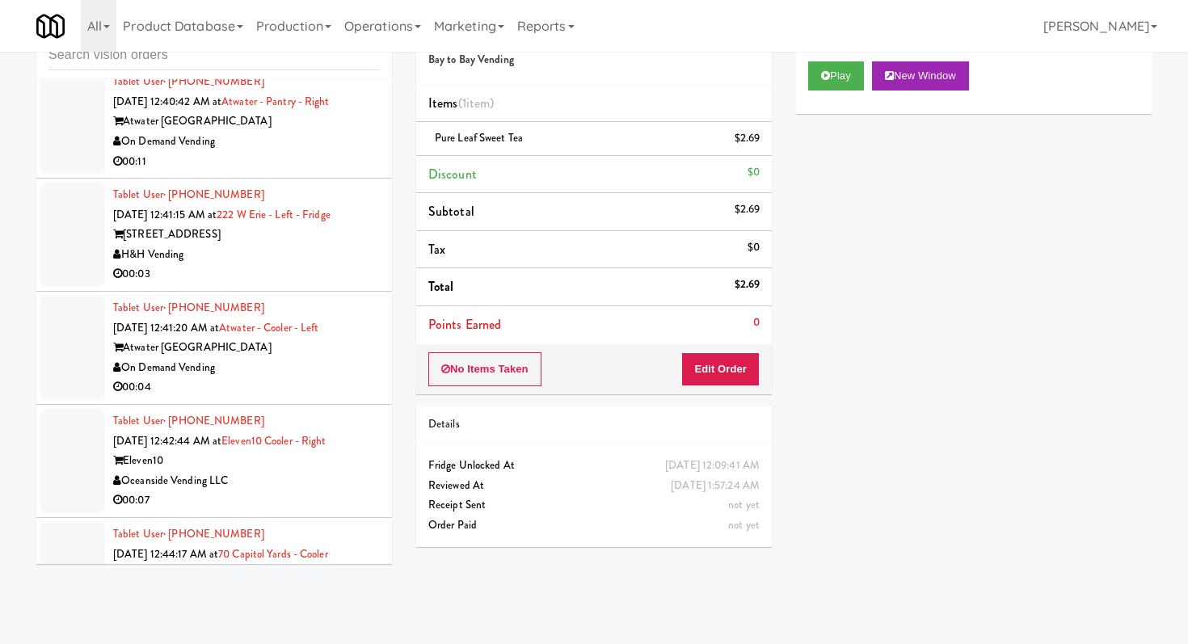
click at [289, 378] on div "00:04" at bounding box center [246, 388] width 267 height 20
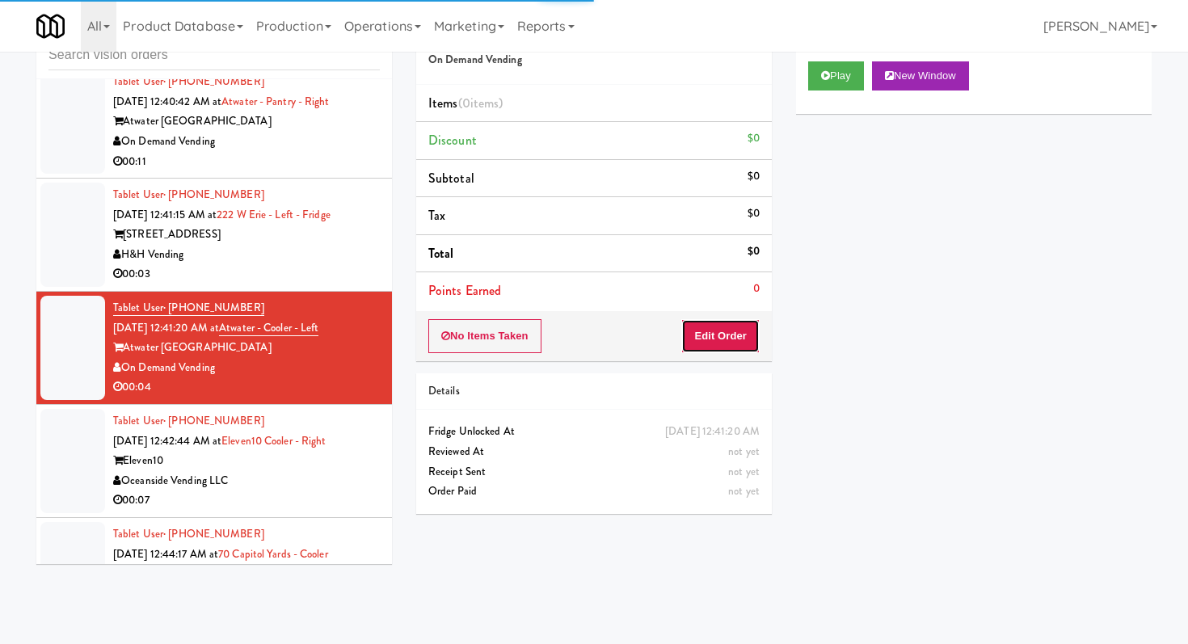
click at [736, 336] on button "Edit Order" at bounding box center [721, 336] width 78 height 34
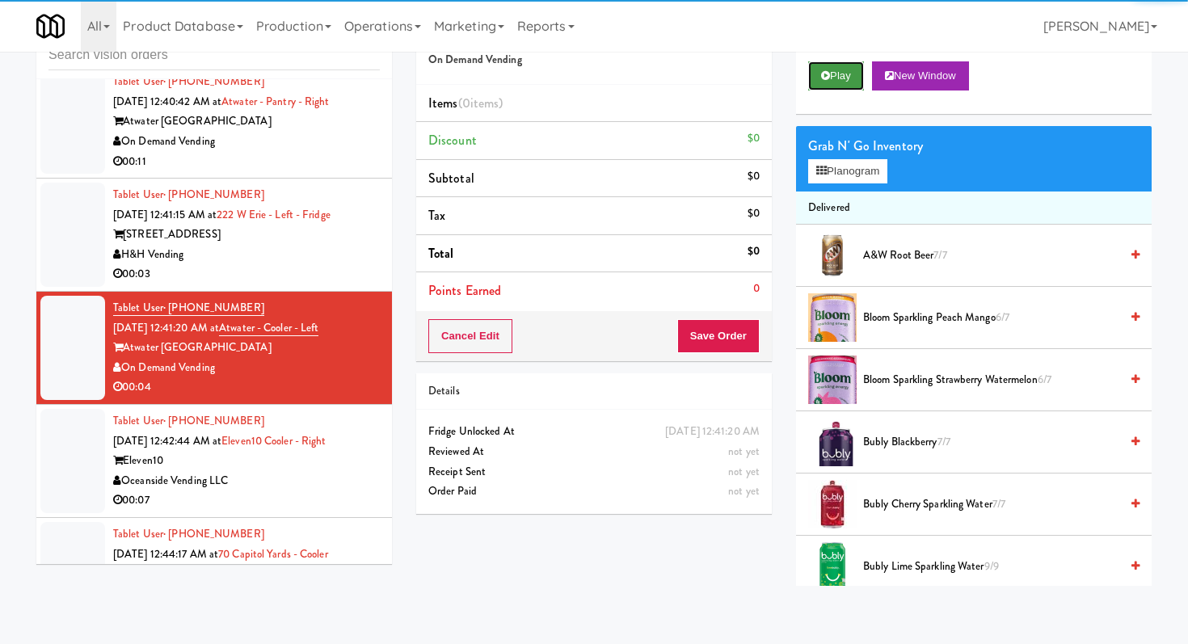
click at [821, 84] on button "Play" at bounding box center [836, 75] width 56 height 29
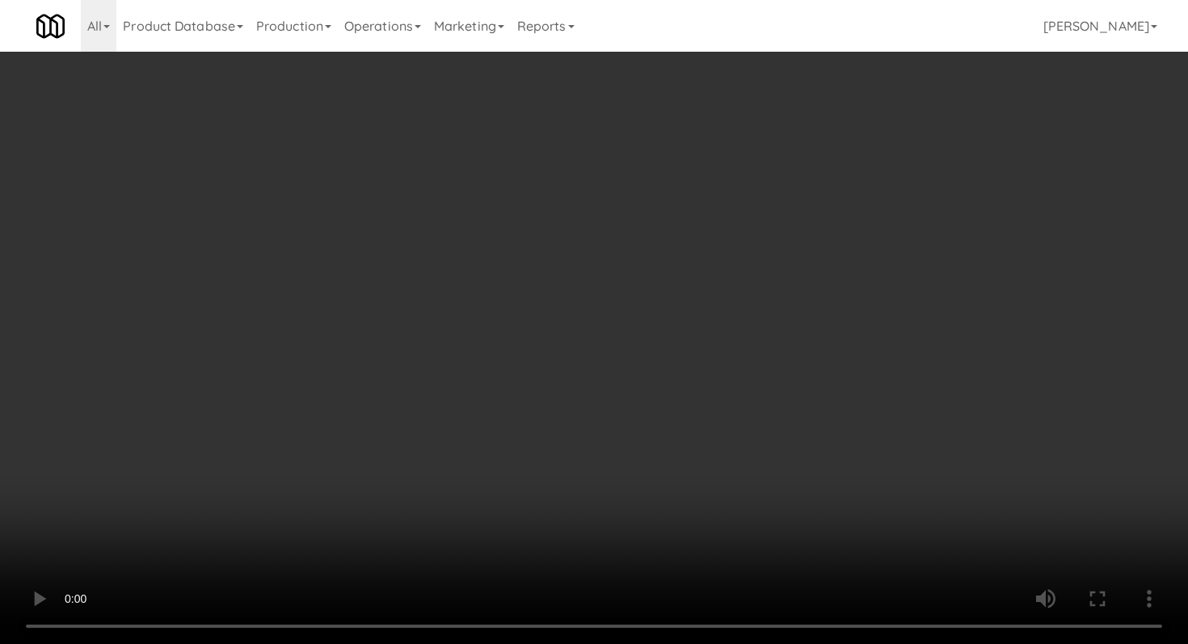
scroll to position [530, 0]
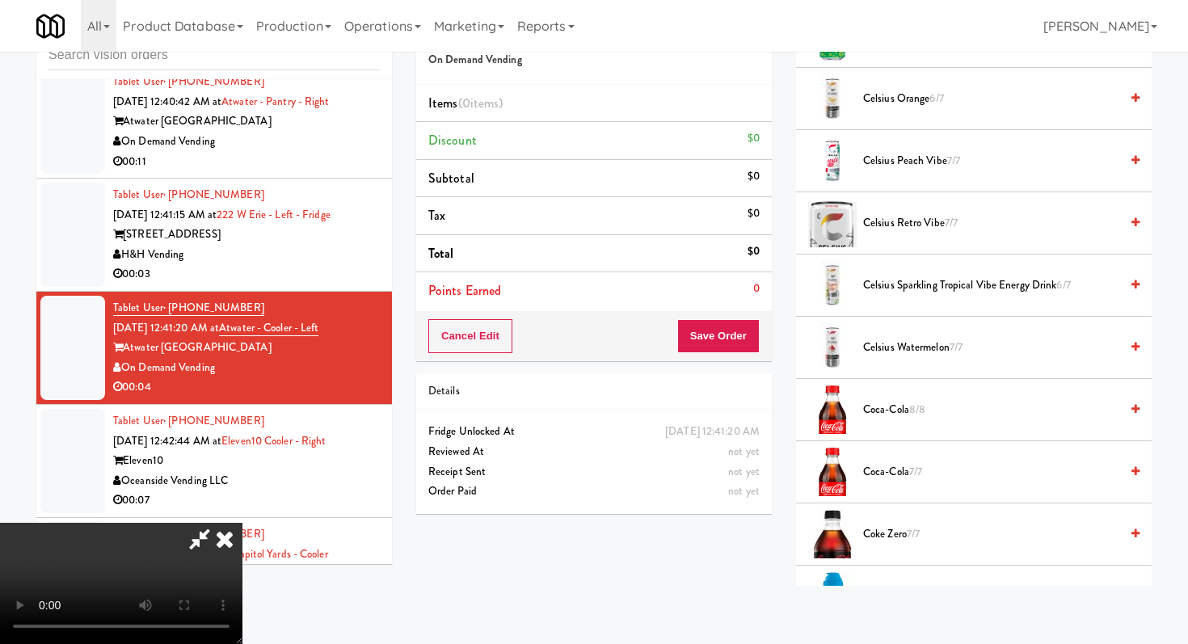
click at [895, 411] on span "Coca-Cola 8/8" at bounding box center [991, 410] width 256 height 20
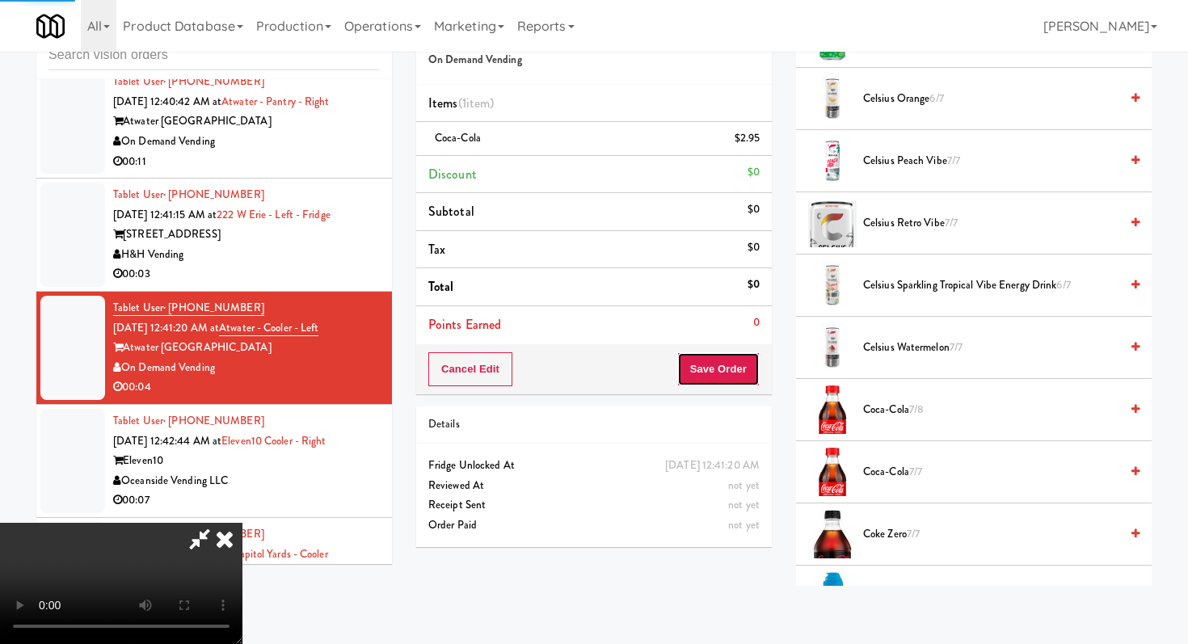
click at [740, 375] on button "Save Order" at bounding box center [719, 370] width 82 height 34
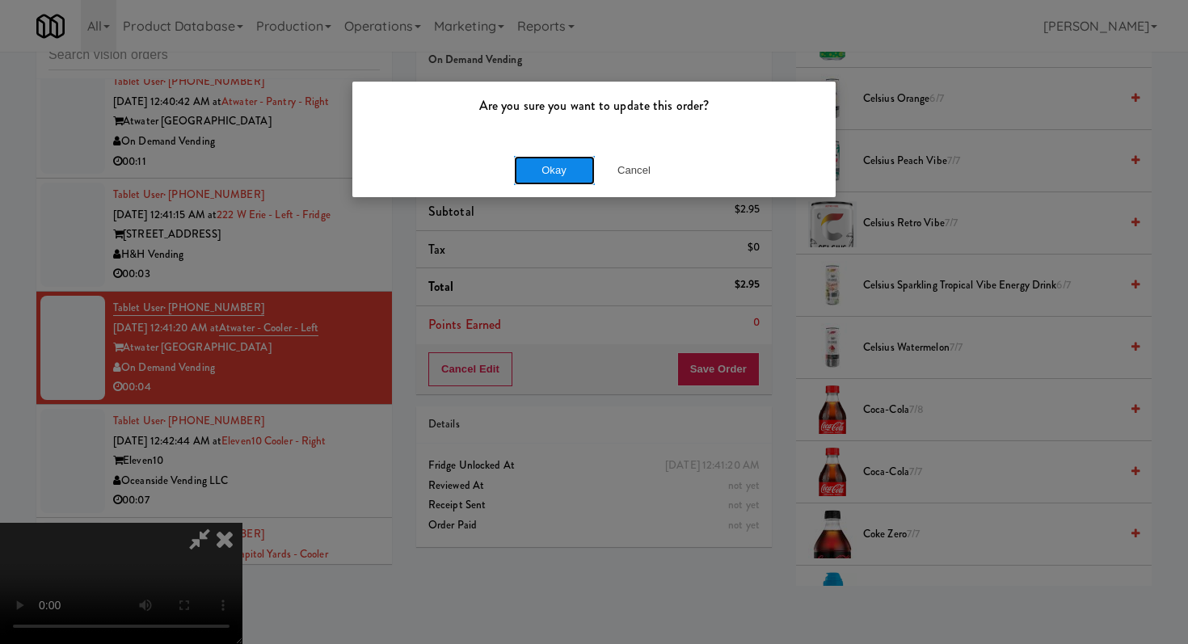
click at [574, 176] on button "Okay" at bounding box center [554, 170] width 81 height 29
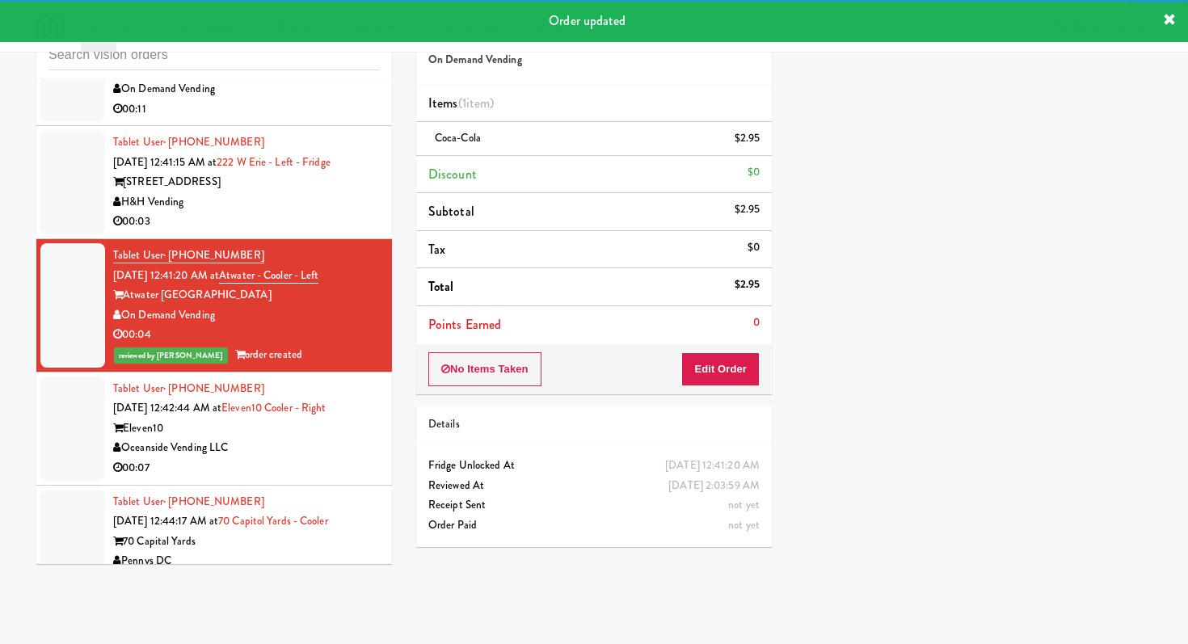
scroll to position [10449, 0]
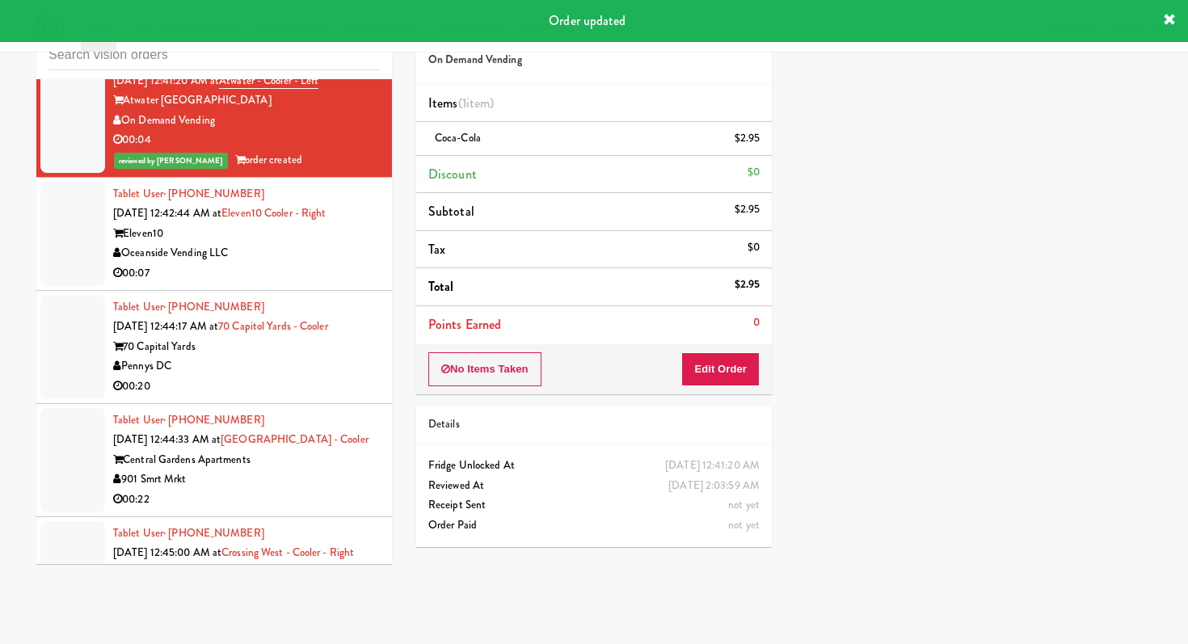
click at [289, 264] on div "00:07" at bounding box center [246, 274] width 267 height 20
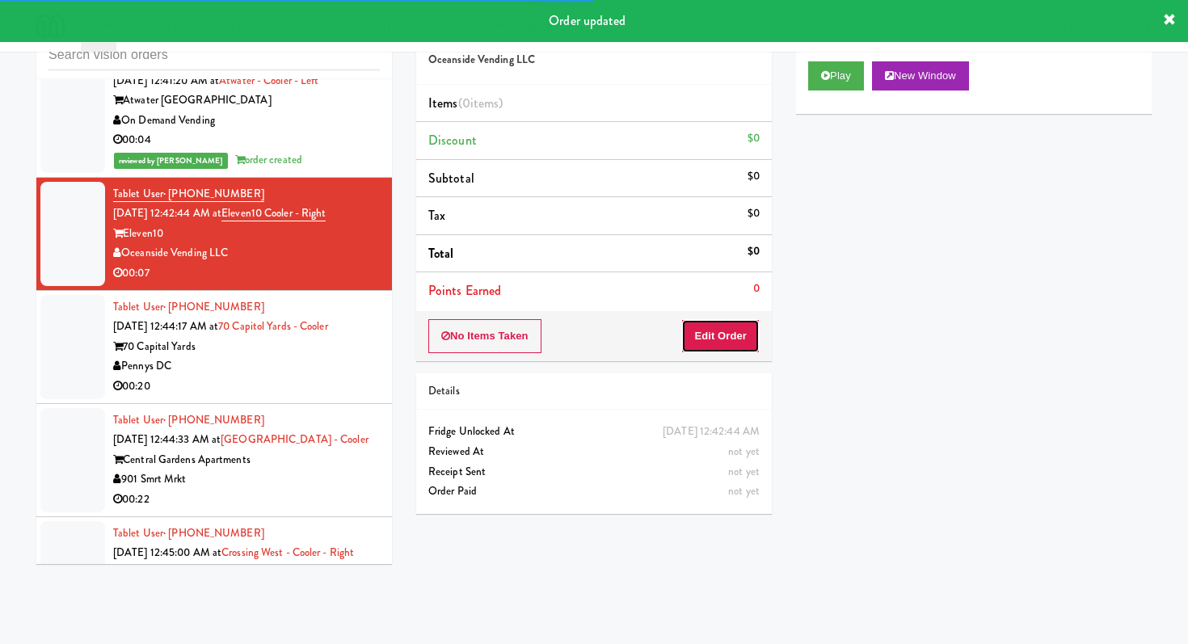
drag, startPoint x: 695, startPoint y: 344, endPoint x: 770, endPoint y: 228, distance: 138.6
click at [695, 343] on button "Edit Order" at bounding box center [721, 336] width 78 height 34
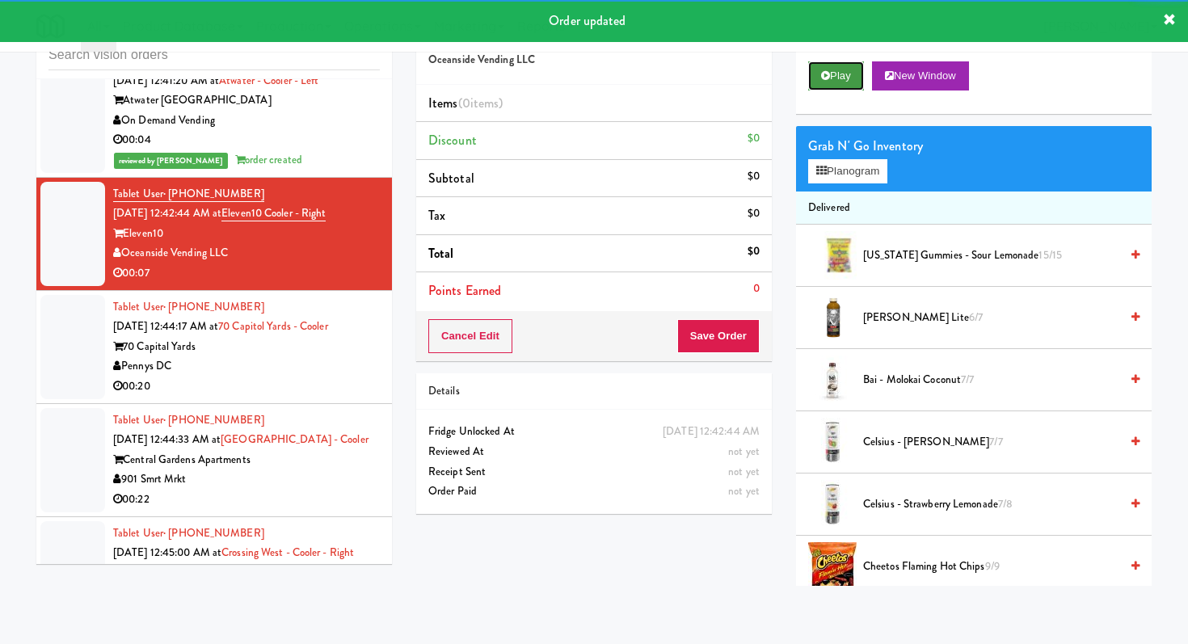
click at [848, 82] on button "Play" at bounding box center [836, 75] width 56 height 29
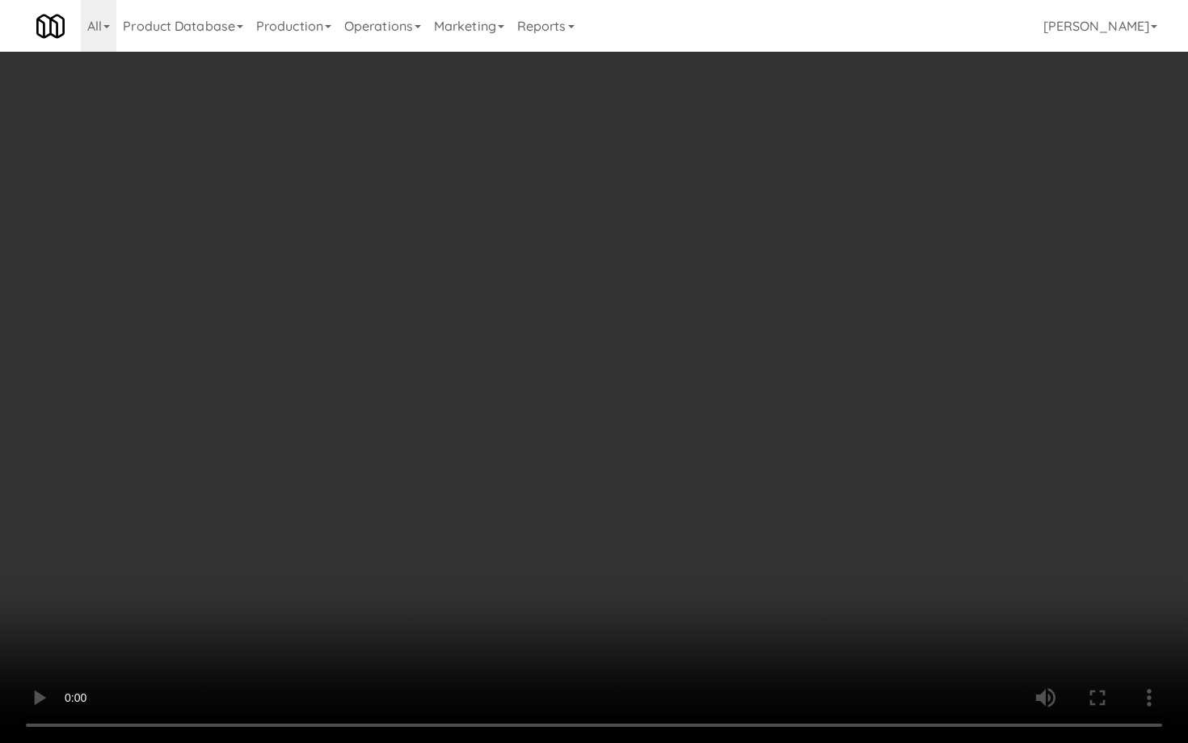
click at [910, 624] on video at bounding box center [594, 371] width 1188 height 743
click at [909, 624] on video at bounding box center [594, 371] width 1188 height 743
click at [909, 623] on video at bounding box center [594, 371] width 1188 height 743
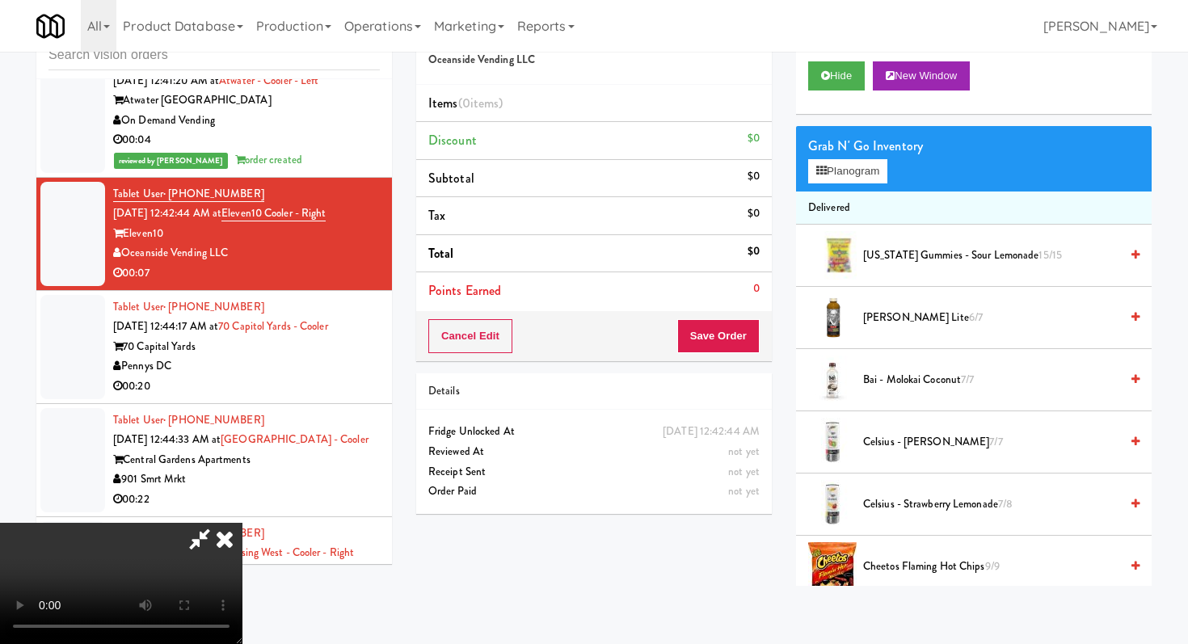
click at [884, 324] on span "[PERSON_NAME] Lite 6/7" at bounding box center [991, 318] width 256 height 20
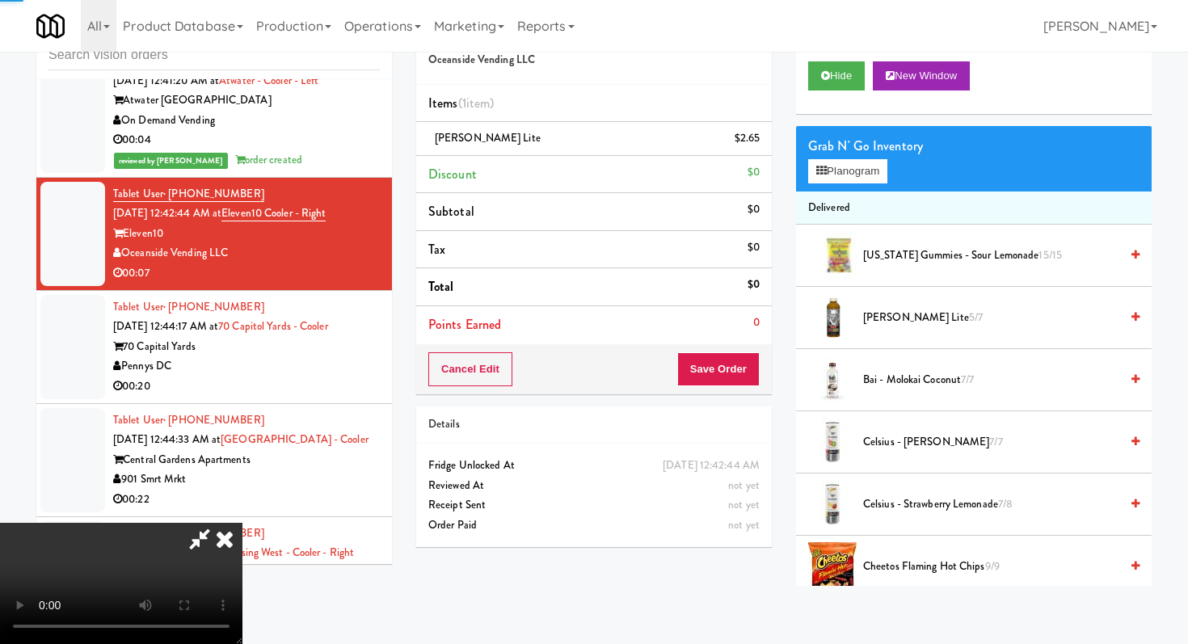
scroll to position [282, 0]
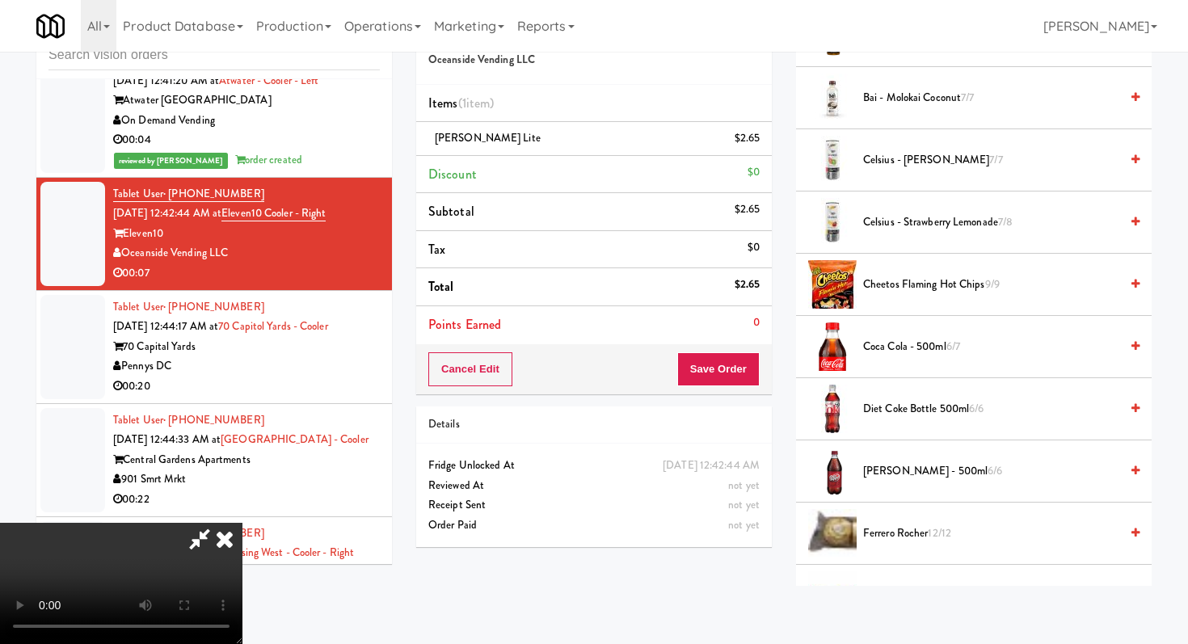
click at [909, 353] on span "Coca Cola - 500ml 6/7" at bounding box center [991, 347] width 256 height 20
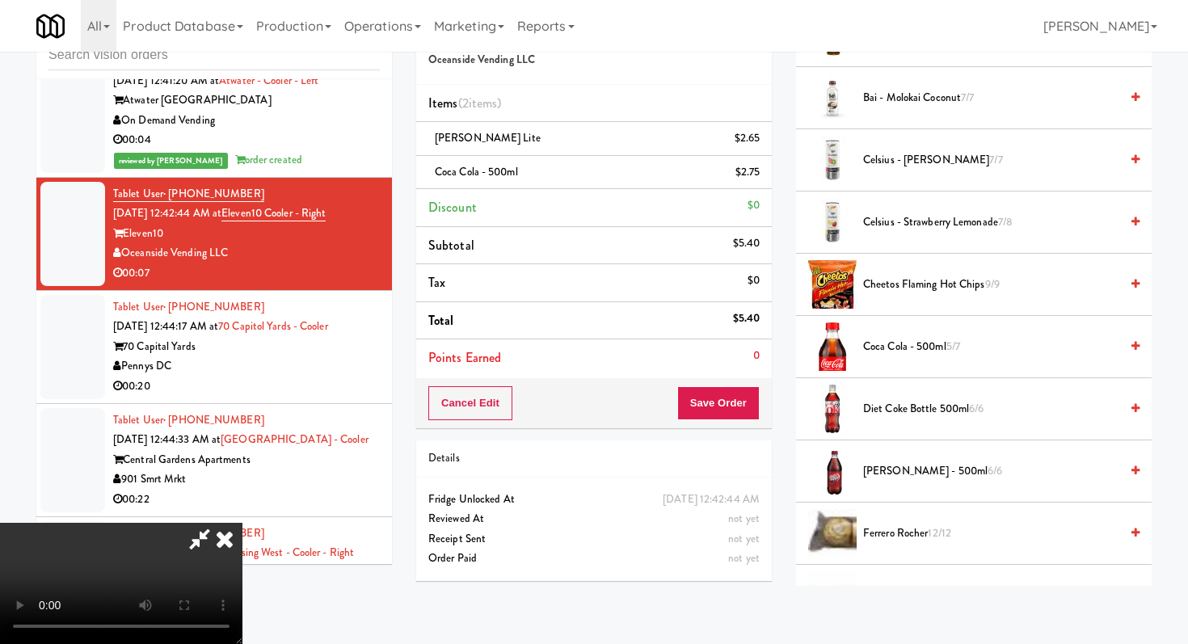
click at [243, 565] on video at bounding box center [121, 583] width 243 height 121
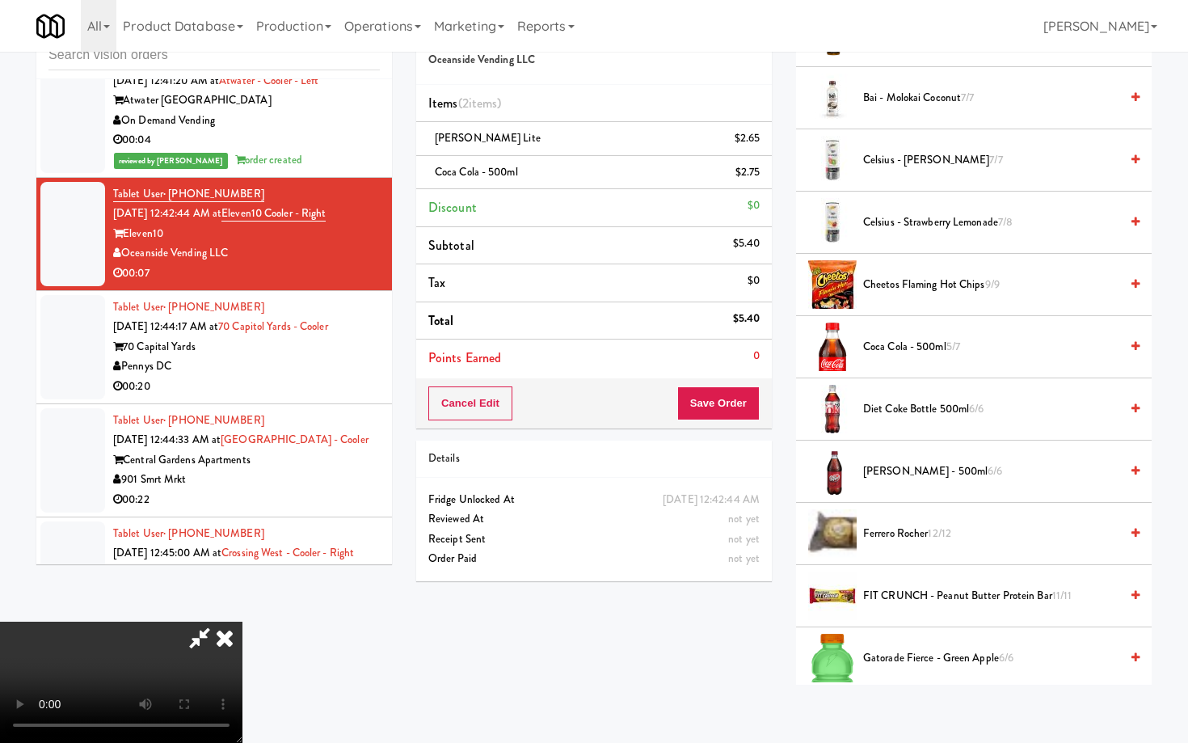
click at [243, 622] on video at bounding box center [121, 682] width 243 height 121
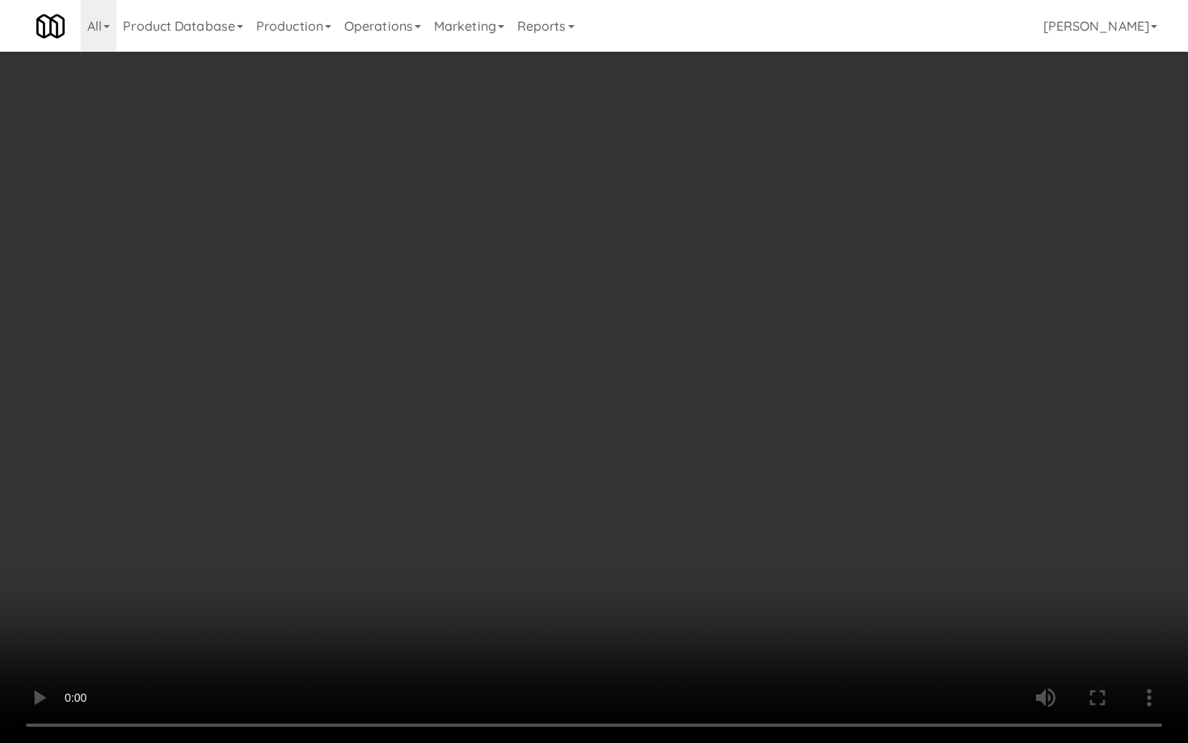
click at [657, 546] on video at bounding box center [594, 371] width 1188 height 743
click at [664, 542] on video at bounding box center [594, 371] width 1188 height 743
click at [663, 542] on video at bounding box center [594, 371] width 1188 height 743
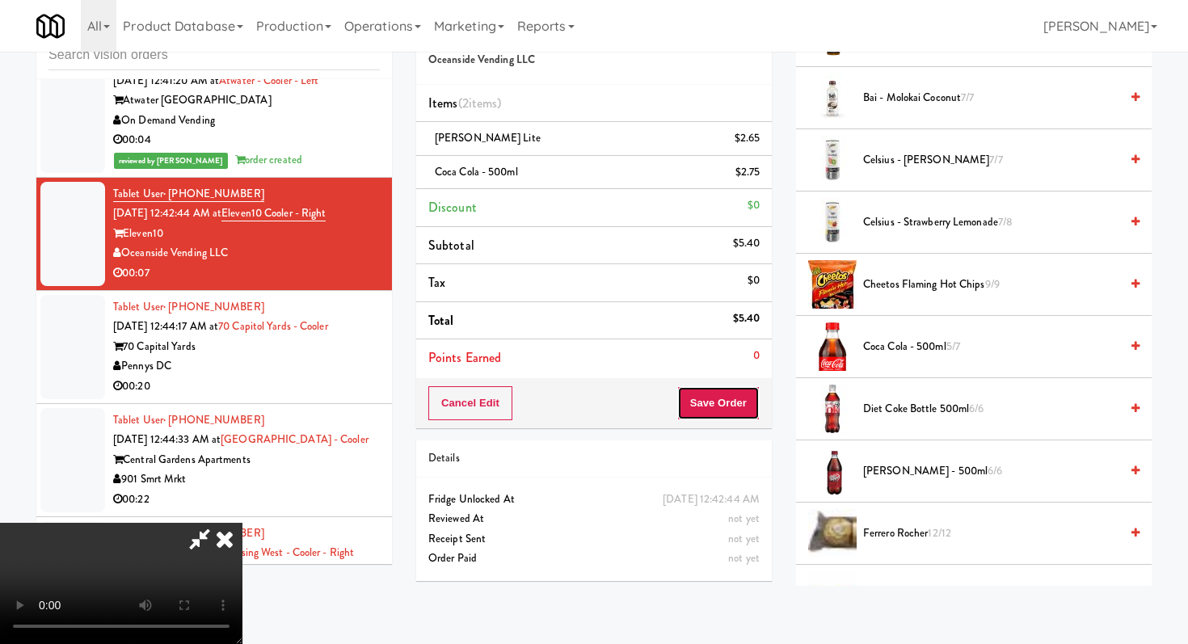
click at [753, 420] on button "Save Order" at bounding box center [719, 403] width 82 height 34
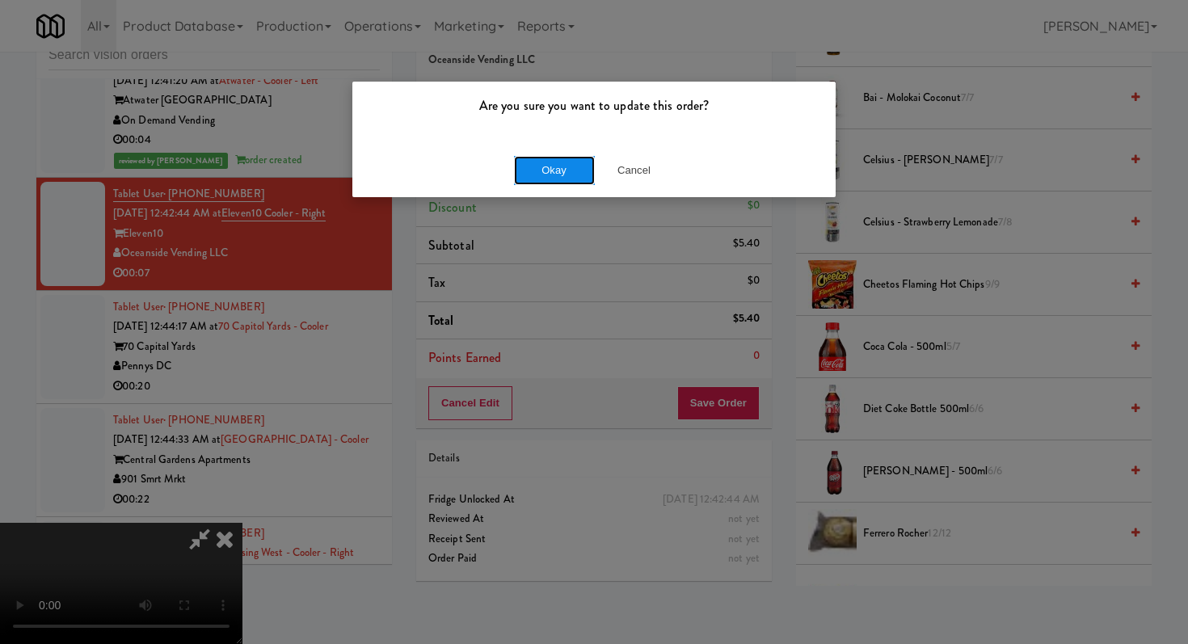
click at [538, 167] on button "Okay" at bounding box center [554, 170] width 81 height 29
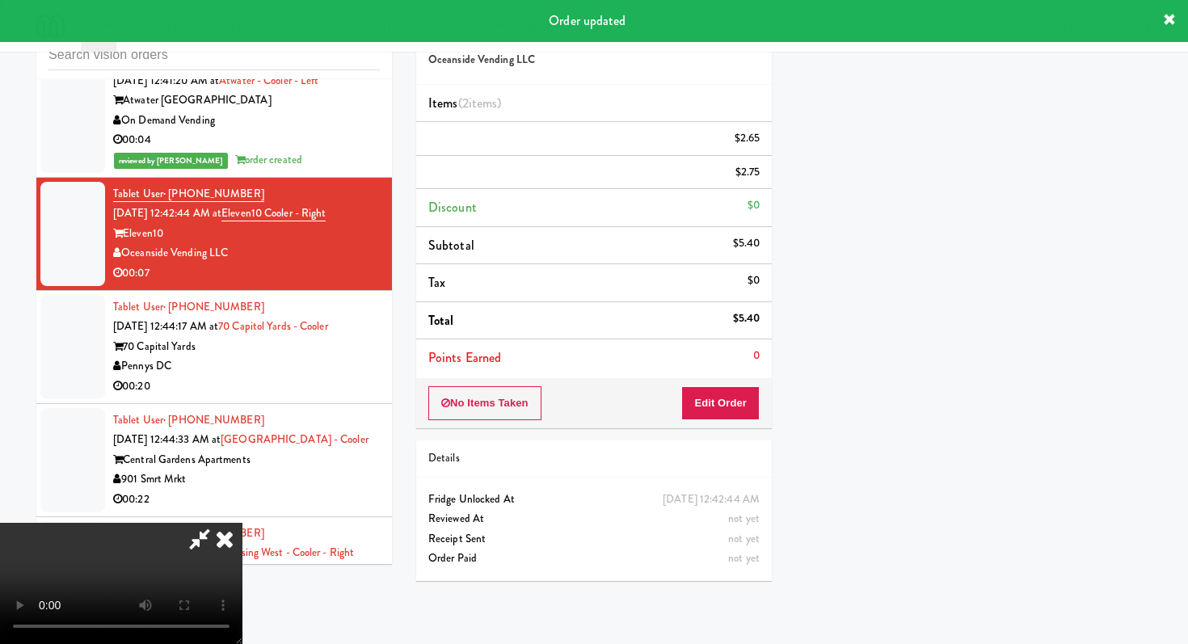
scroll to position [69, 0]
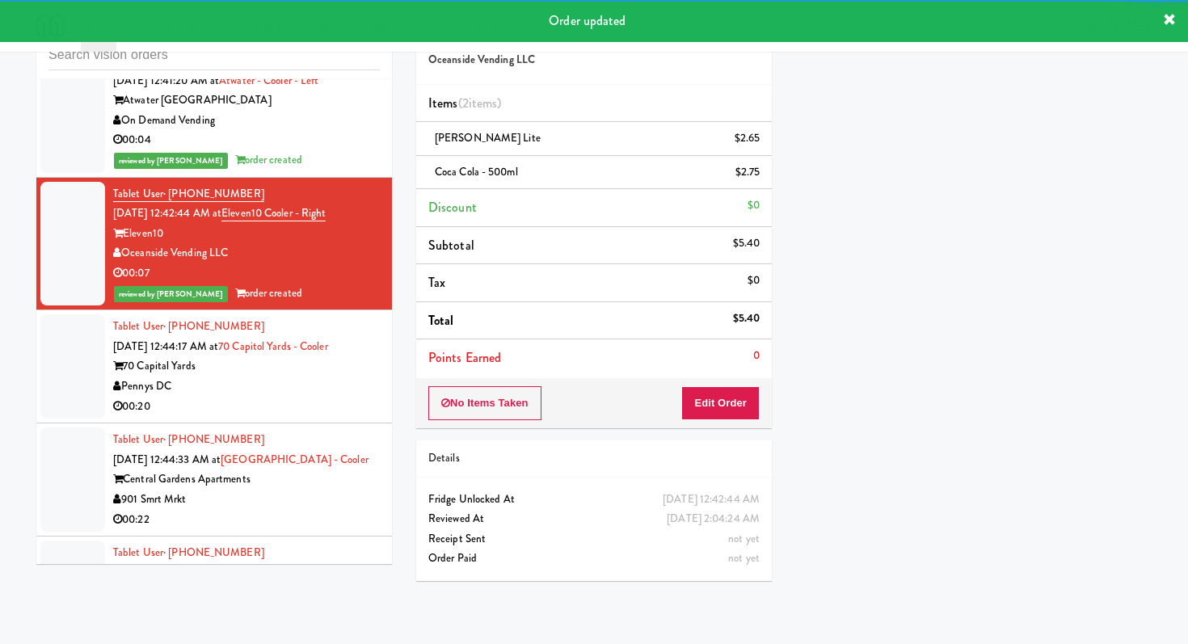
click at [283, 397] on div "00:20" at bounding box center [246, 407] width 267 height 20
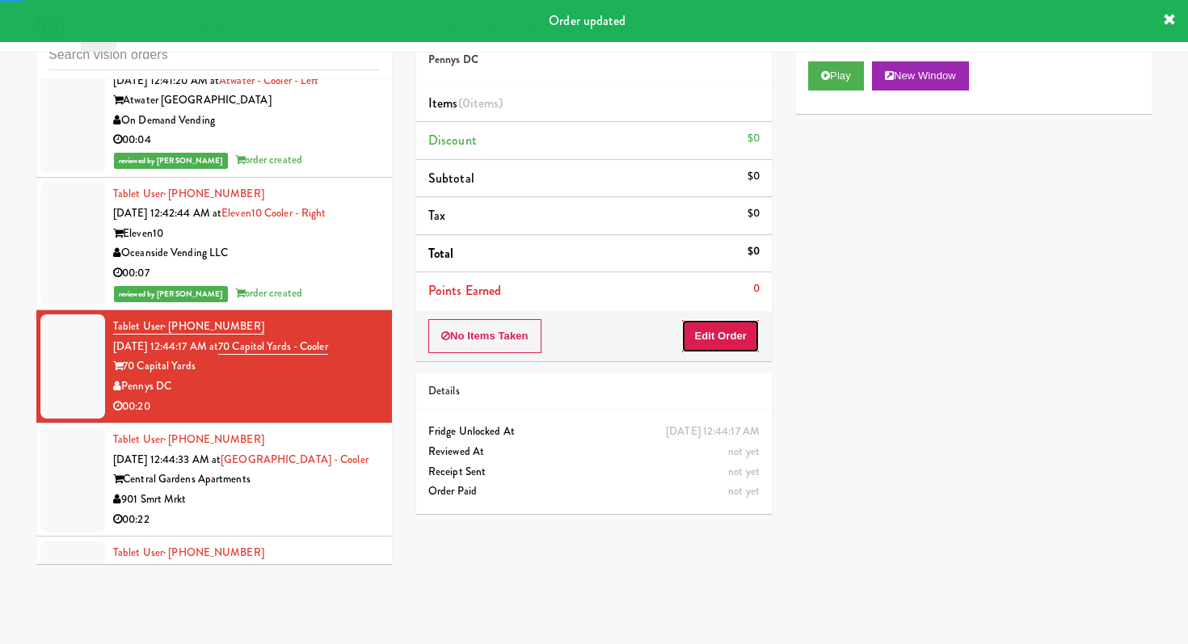
click at [724, 345] on button "Edit Order" at bounding box center [721, 336] width 78 height 34
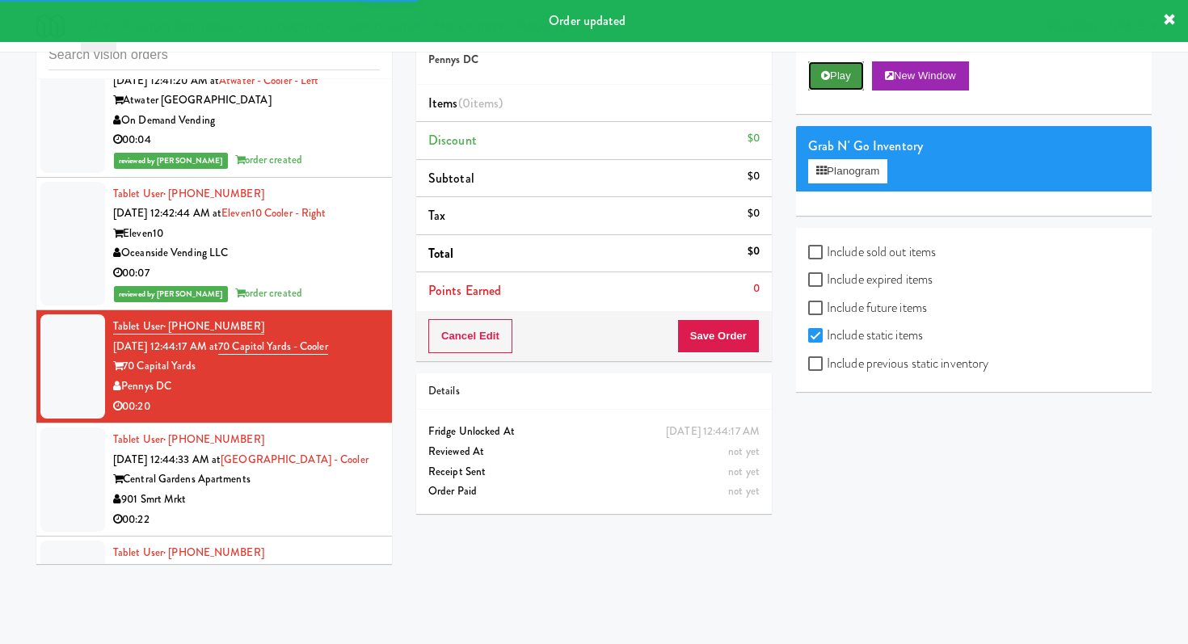
click at [837, 87] on button "Play" at bounding box center [836, 75] width 56 height 29
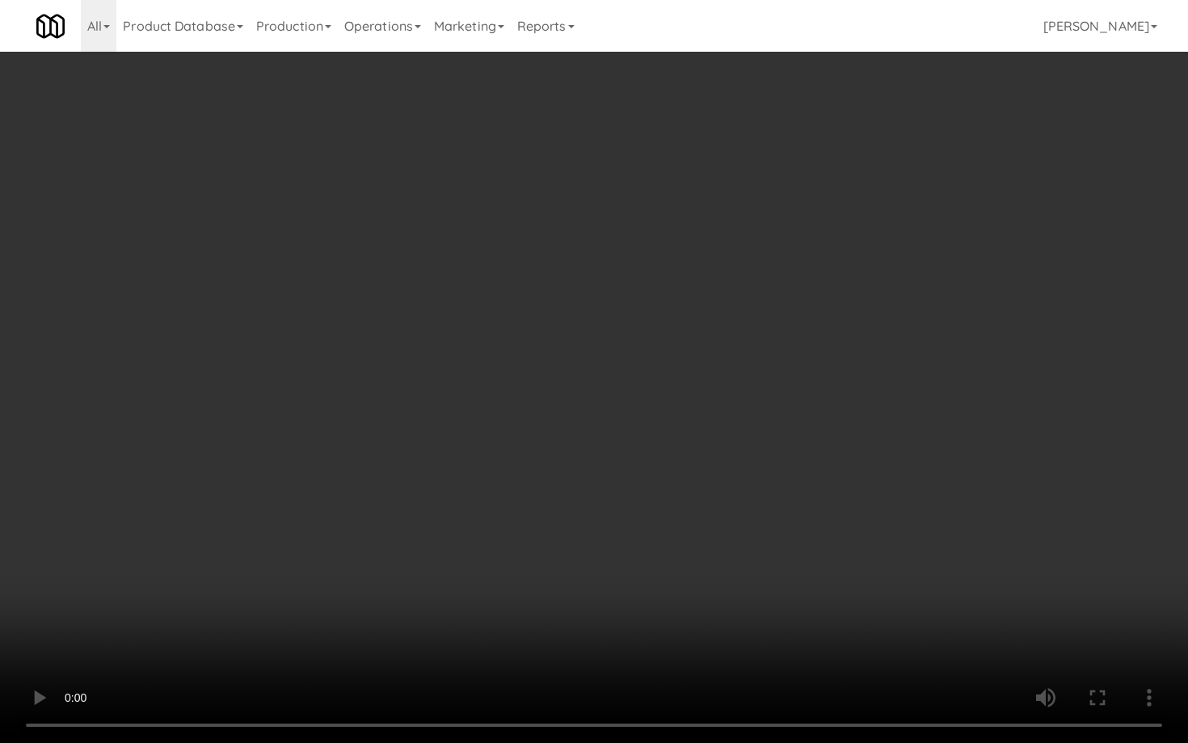
click at [623, 554] on video at bounding box center [594, 371] width 1188 height 743
click at [623, 553] on video at bounding box center [594, 371] width 1188 height 743
click at [623, 548] on video at bounding box center [594, 371] width 1188 height 743
click at [623, 547] on video at bounding box center [594, 371] width 1188 height 743
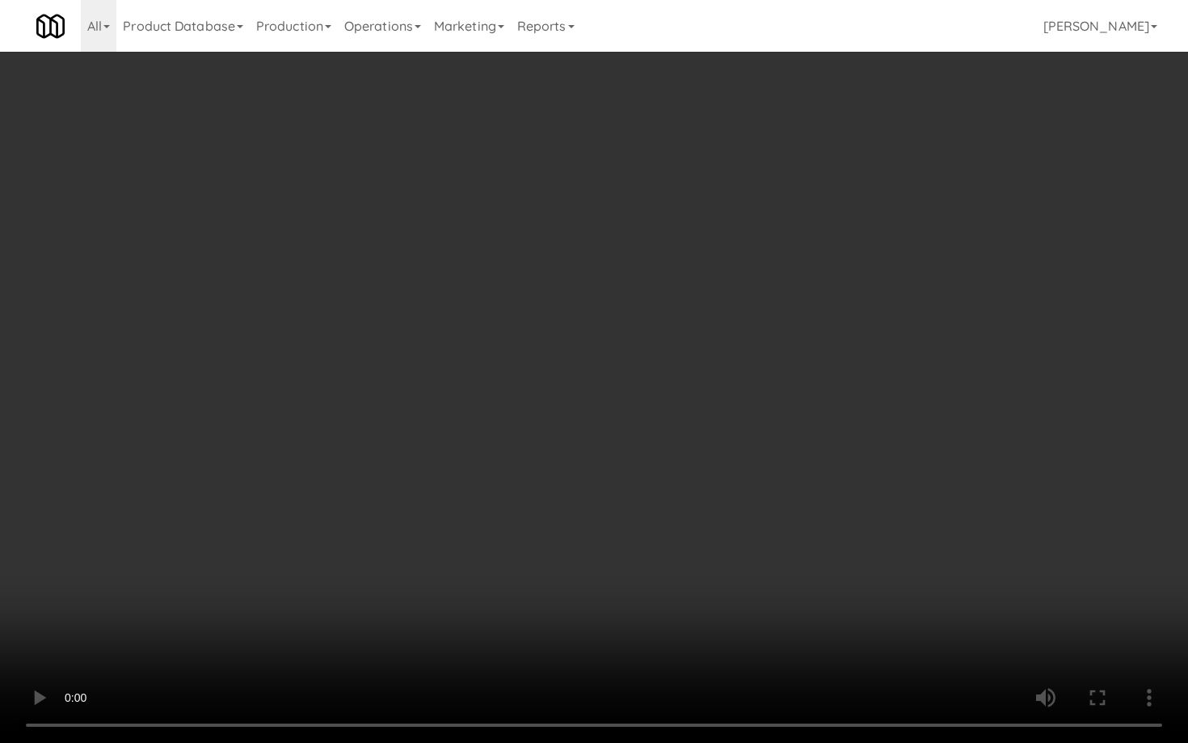
click at [623, 547] on video at bounding box center [594, 371] width 1188 height 743
click at [555, 526] on video at bounding box center [594, 371] width 1188 height 743
click at [561, 515] on video at bounding box center [594, 371] width 1188 height 743
click at [555, 522] on video at bounding box center [594, 371] width 1188 height 743
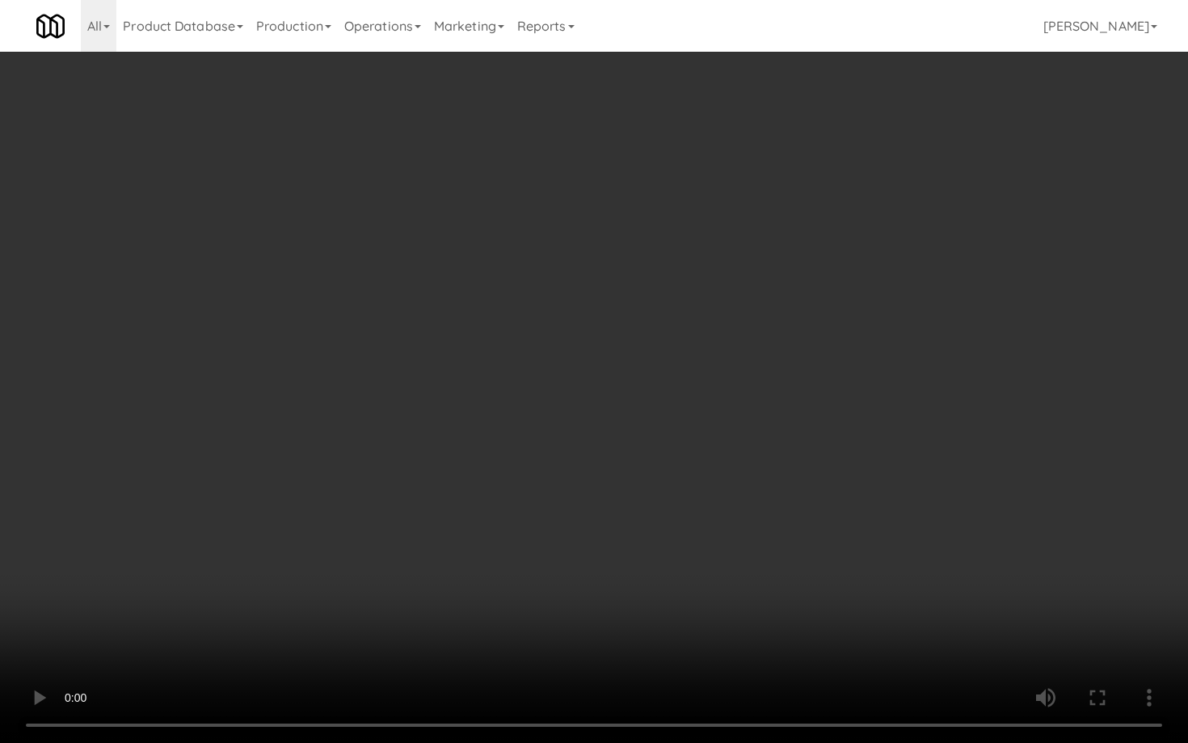
click at [559, 517] on video at bounding box center [594, 371] width 1188 height 743
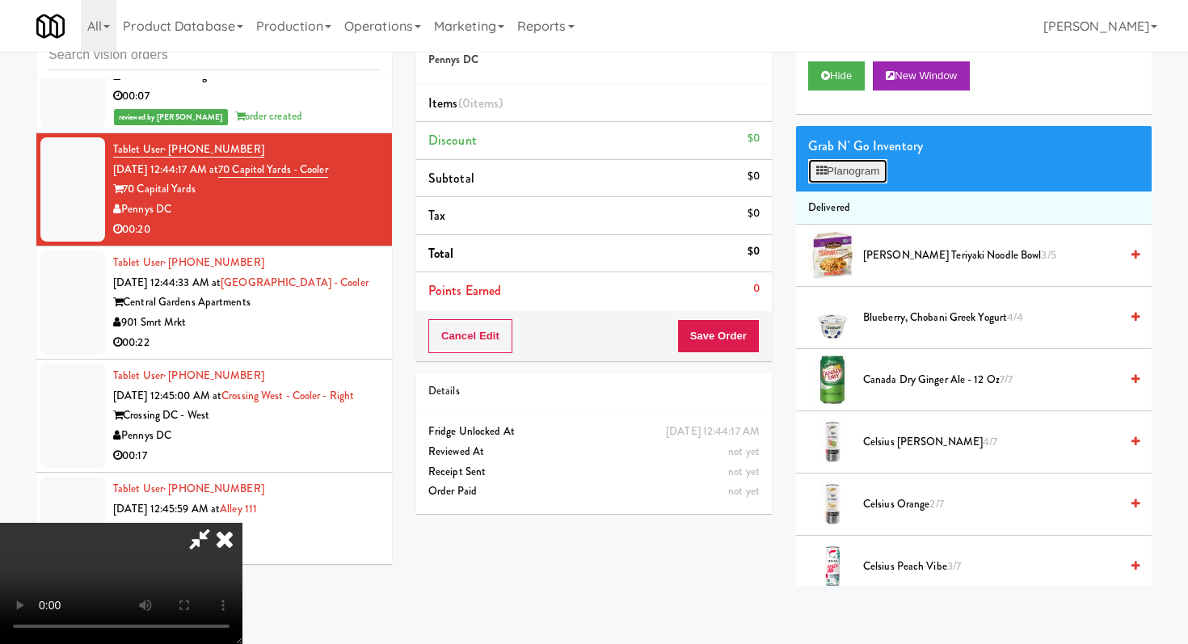
click at [858, 173] on button "Planogram" at bounding box center [847, 171] width 79 height 24
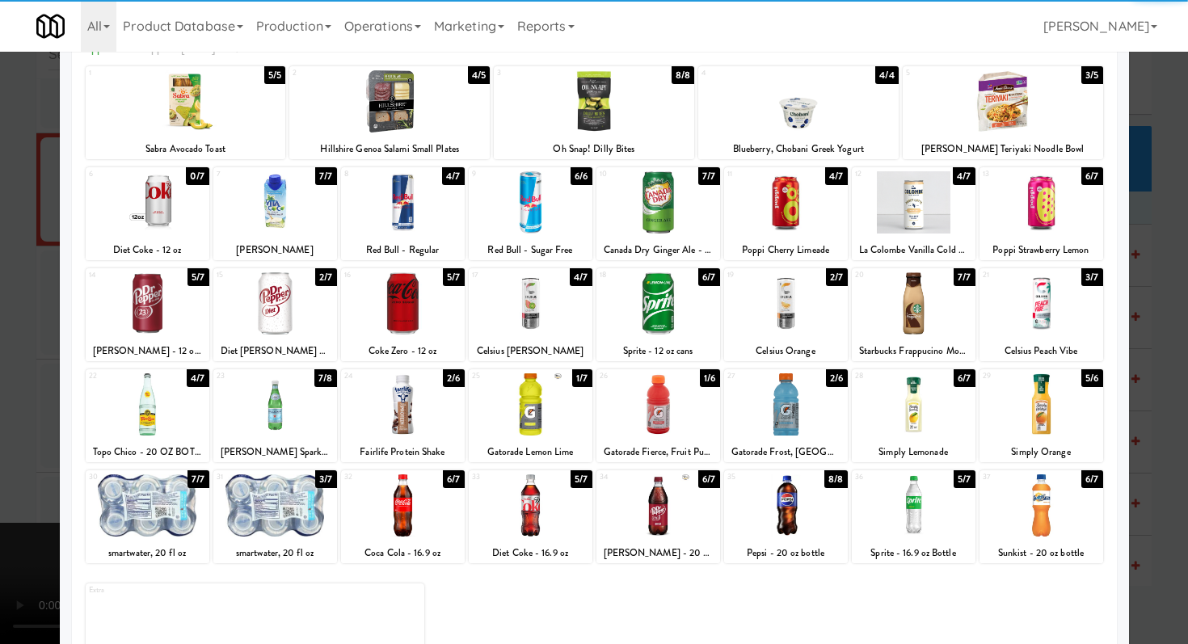
scroll to position [150, 0]
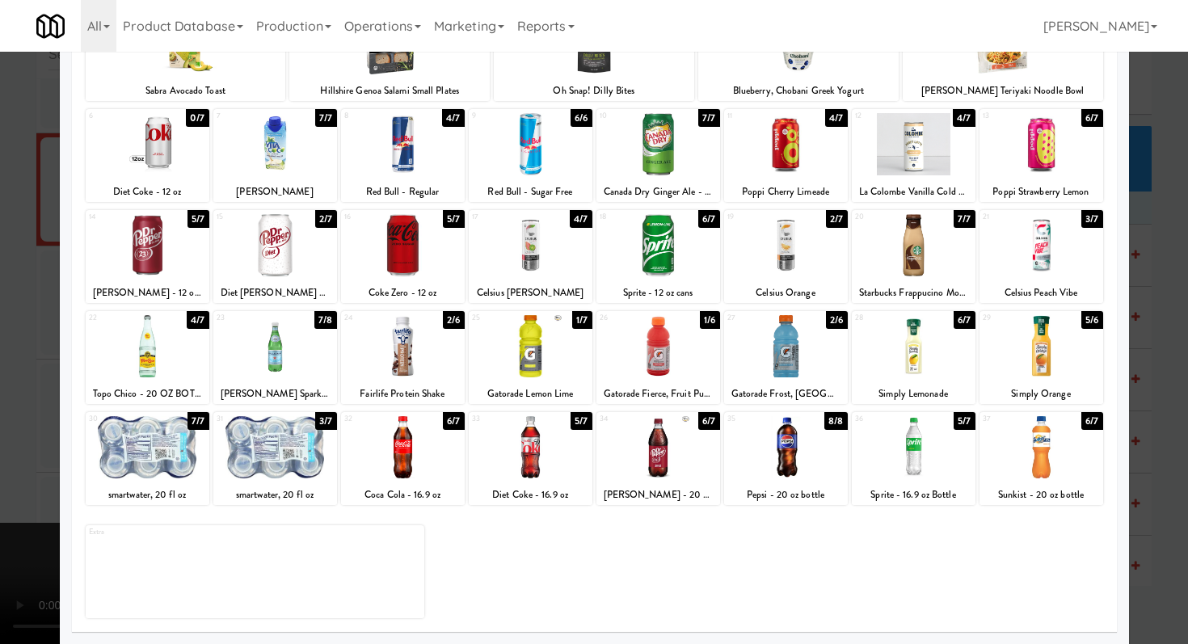
click at [663, 353] on div at bounding box center [659, 346] width 124 height 62
click at [884, 453] on div at bounding box center [914, 447] width 124 height 62
click at [675, 252] on div at bounding box center [659, 245] width 124 height 62
click at [779, 291] on div "Celsius Orange" at bounding box center [786, 293] width 119 height 20
click at [789, 239] on div at bounding box center [786, 245] width 124 height 62
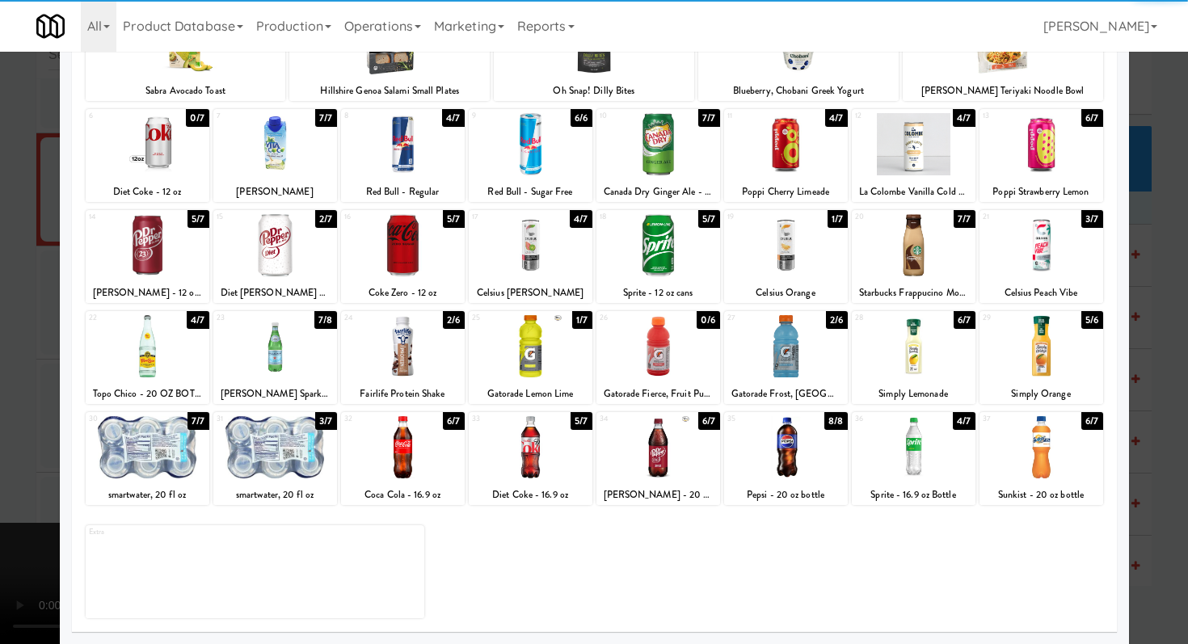
click at [300, 460] on div at bounding box center [275, 447] width 124 height 62
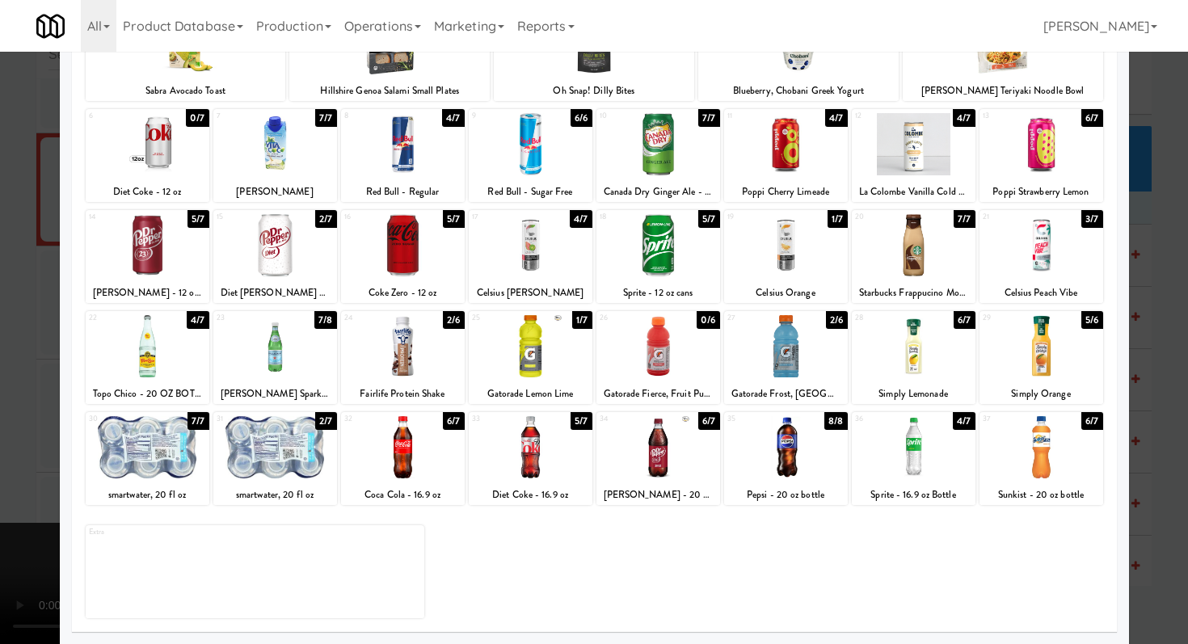
click at [0, 429] on div at bounding box center [594, 322] width 1188 height 644
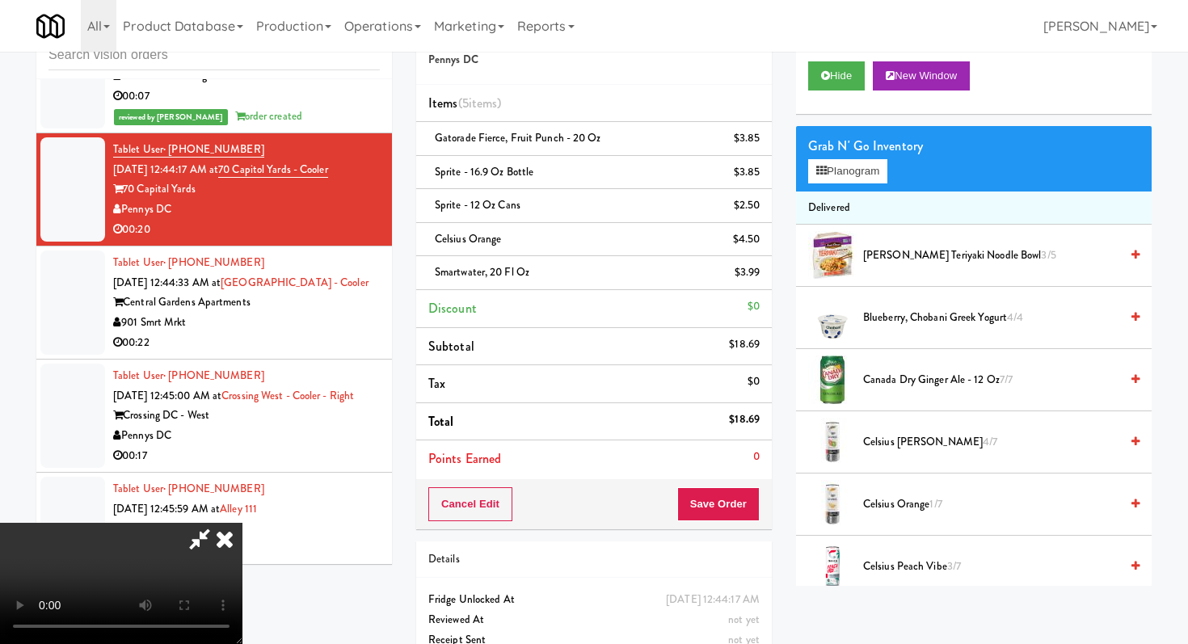
click at [243, 523] on icon at bounding box center [225, 539] width 36 height 32
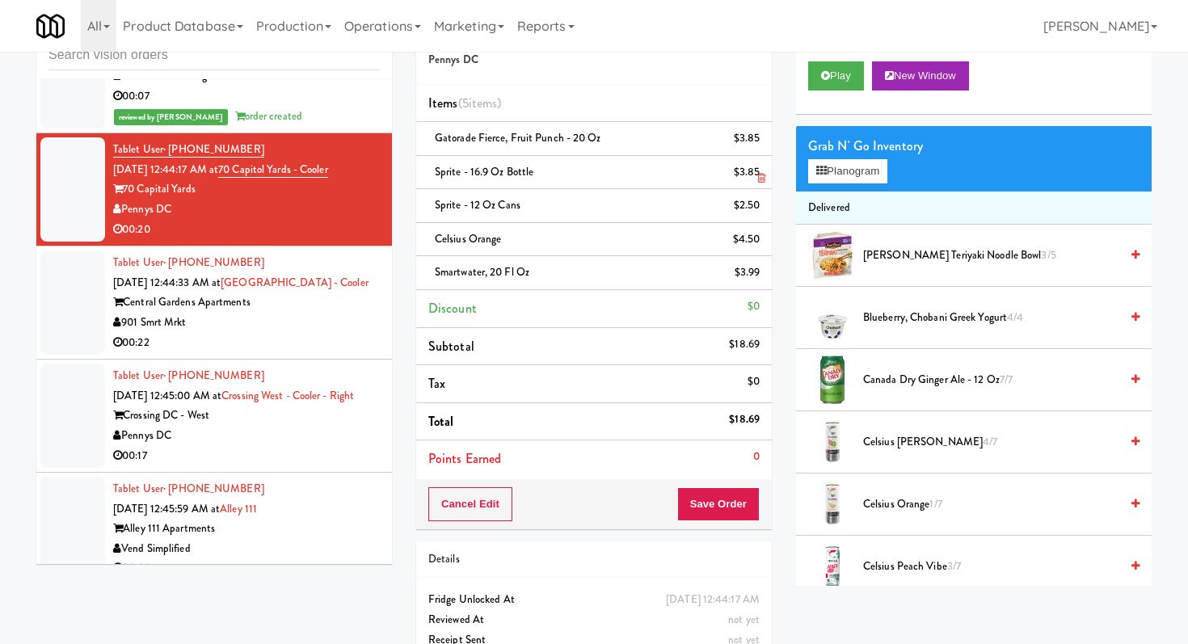
click at [756, 176] on link at bounding box center [758, 179] width 15 height 20
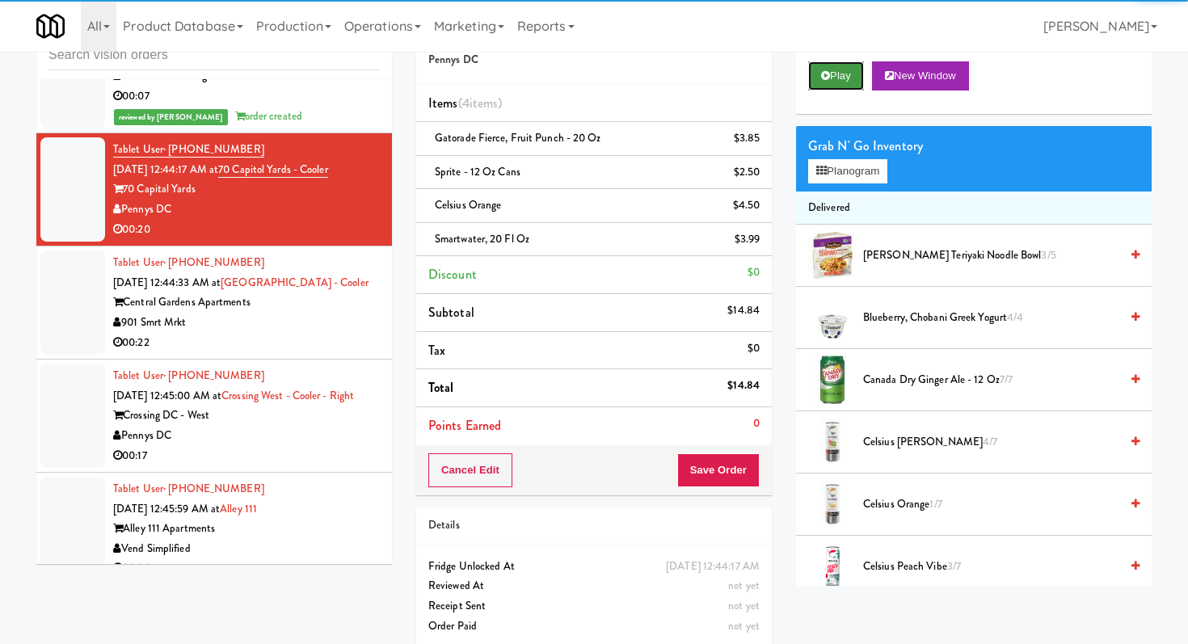
click at [830, 63] on button "Play" at bounding box center [836, 75] width 56 height 29
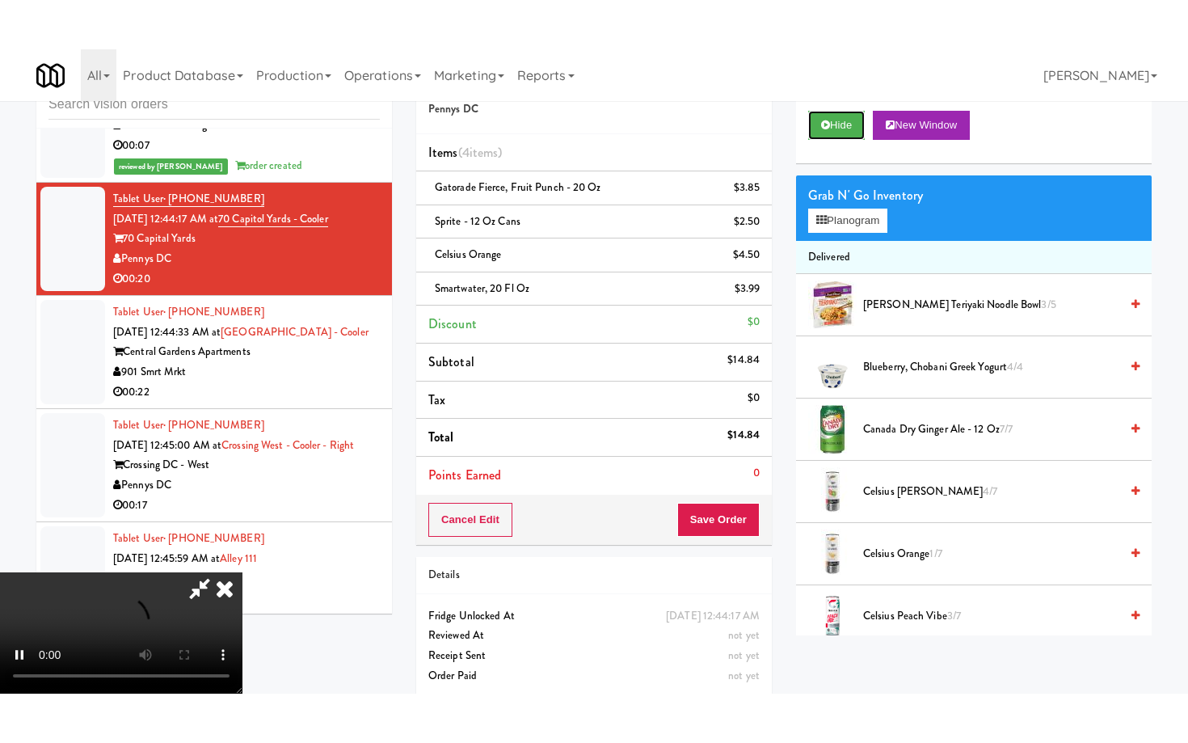
scroll to position [160, 0]
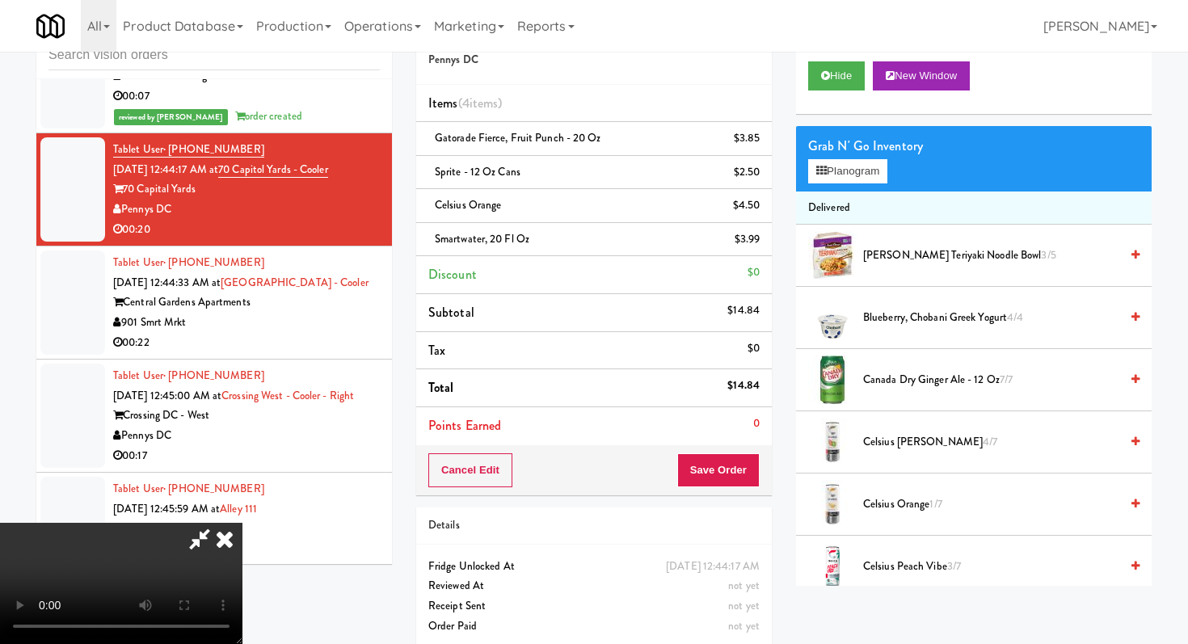
click at [243, 523] on video at bounding box center [121, 583] width 243 height 121
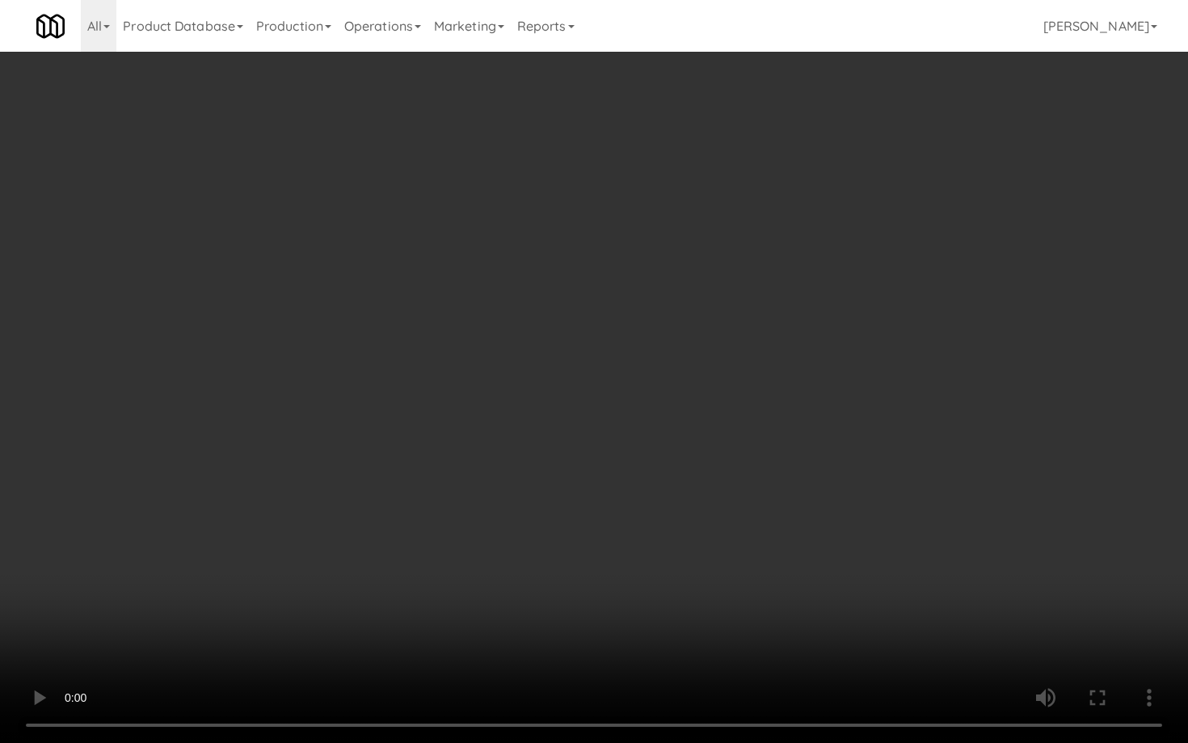
click at [412, 644] on video at bounding box center [594, 371] width 1188 height 743
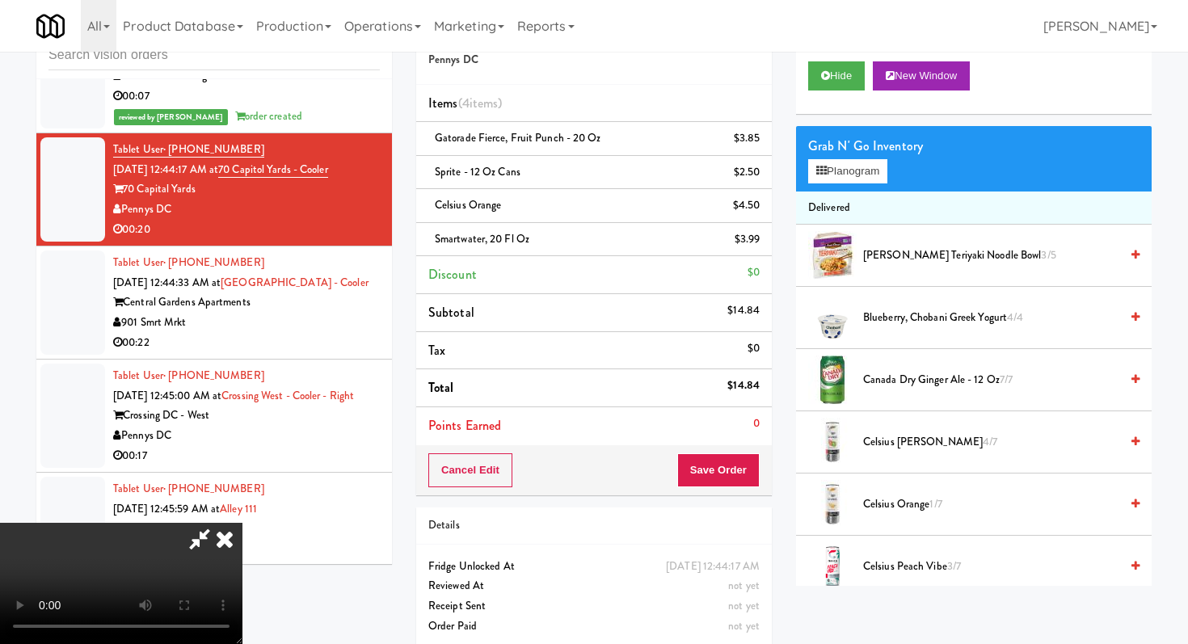
click at [243, 523] on icon at bounding box center [225, 539] width 36 height 32
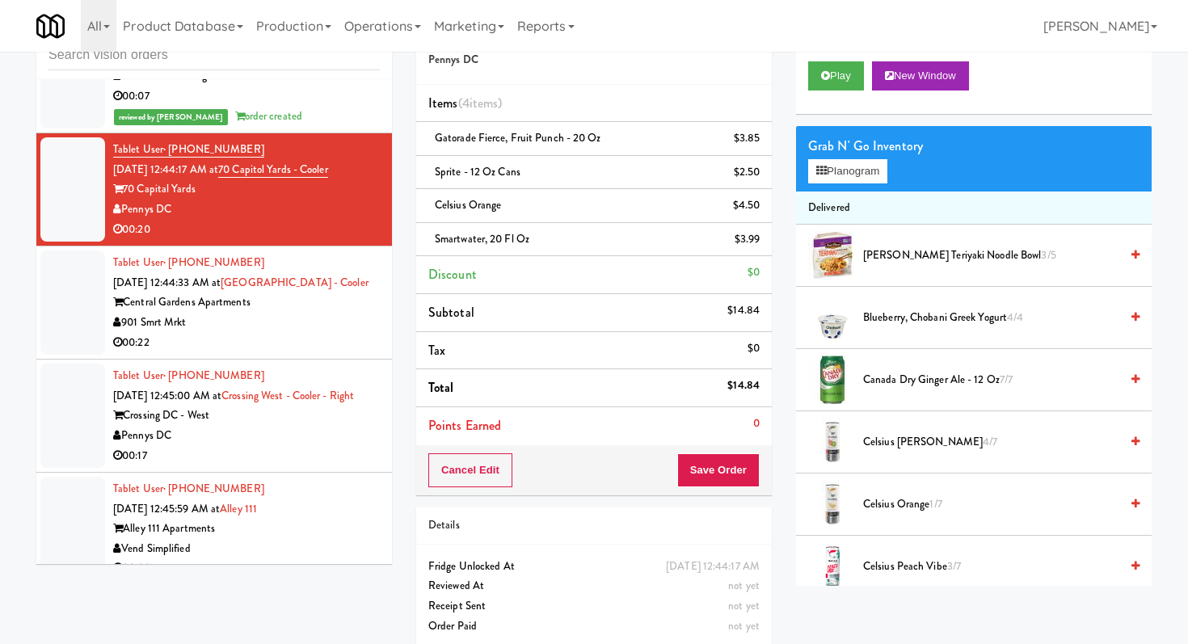
drag, startPoint x: 695, startPoint y: 437, endPoint x: 696, endPoint y: 447, distance: 10.5
click at [695, 437] on li "Points Earned 0" at bounding box center [594, 425] width 356 height 37
click at [694, 453] on div "Cancel Edit Save Order" at bounding box center [594, 470] width 356 height 50
click at [699, 465] on button "Save Order" at bounding box center [719, 471] width 82 height 34
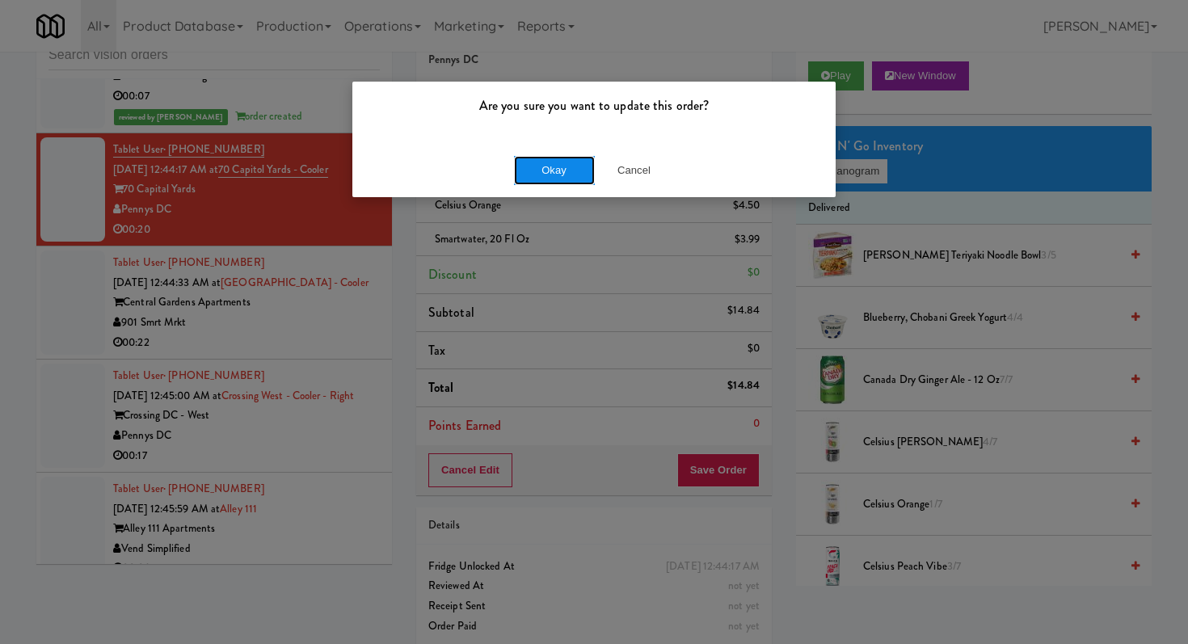
click at [545, 183] on button "Okay" at bounding box center [554, 170] width 81 height 29
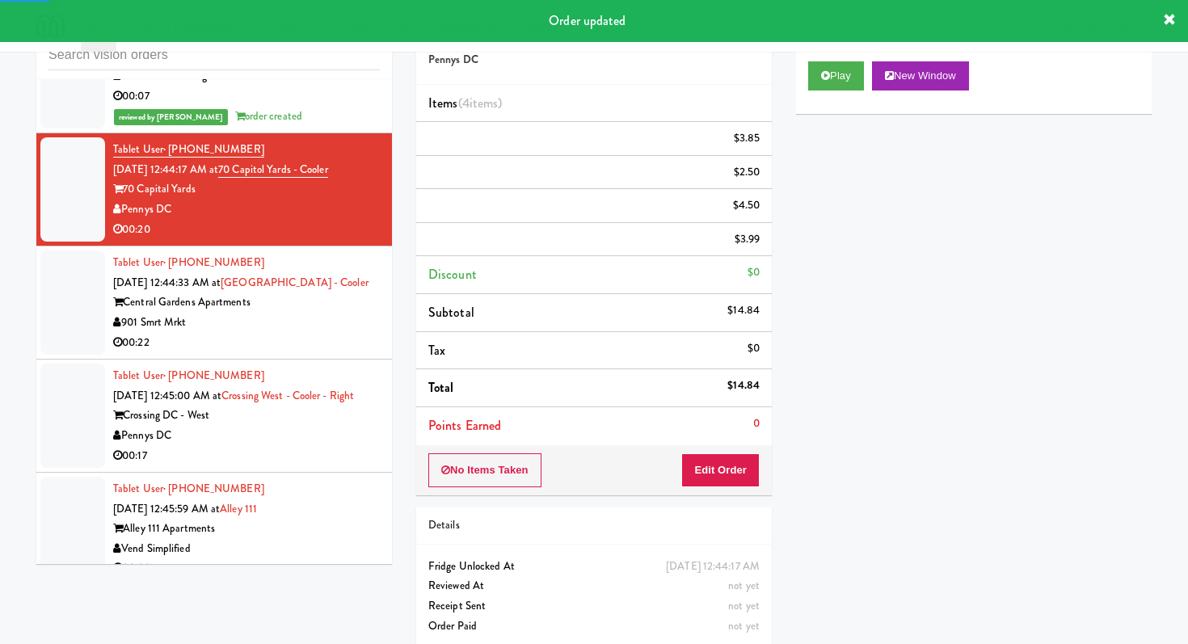
click at [348, 360] on li "Tablet User · (530) 746-1968 [DATE] 12:45:00 AM at [GEOGRAPHIC_DATA] - Right Cr…" at bounding box center [214, 416] width 356 height 113
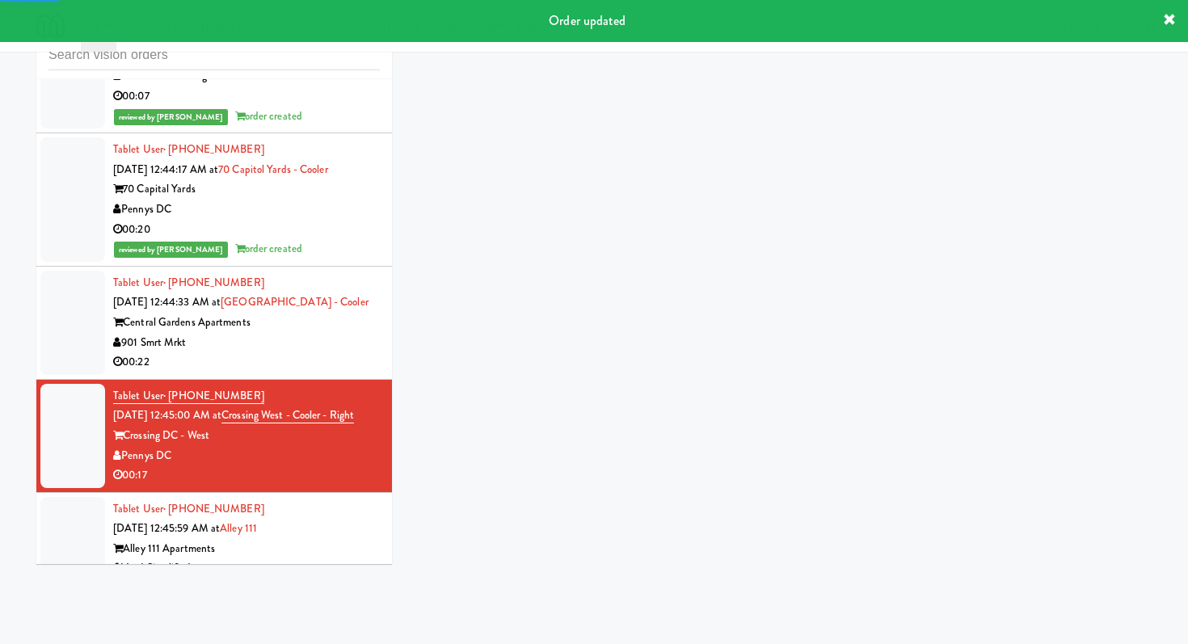
click at [349, 353] on div "00:22" at bounding box center [246, 363] width 267 height 20
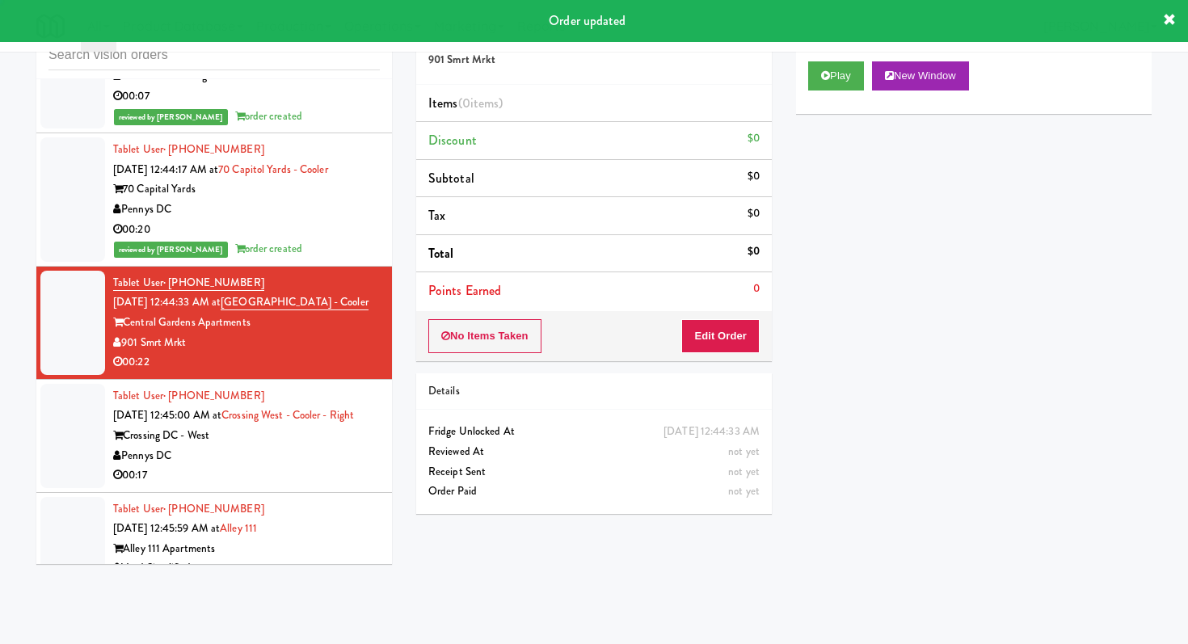
click at [729, 354] on div "No Items Taken Edit Order" at bounding box center [594, 336] width 356 height 50
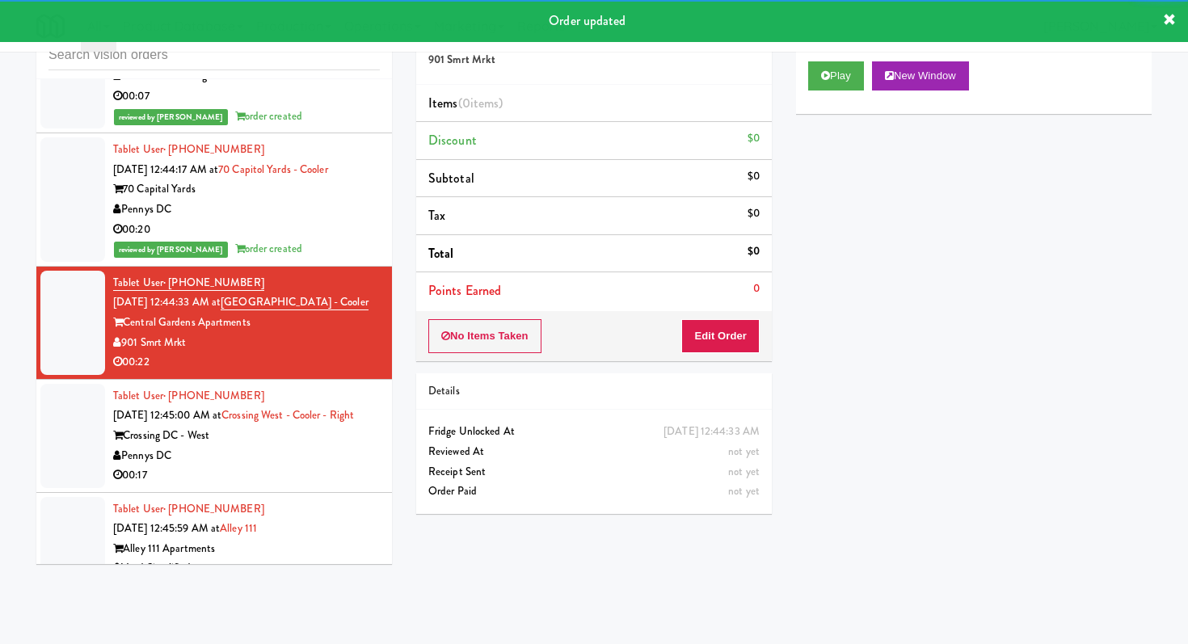
click at [728, 353] on div "No Items Taken Edit Order" at bounding box center [594, 336] width 356 height 50
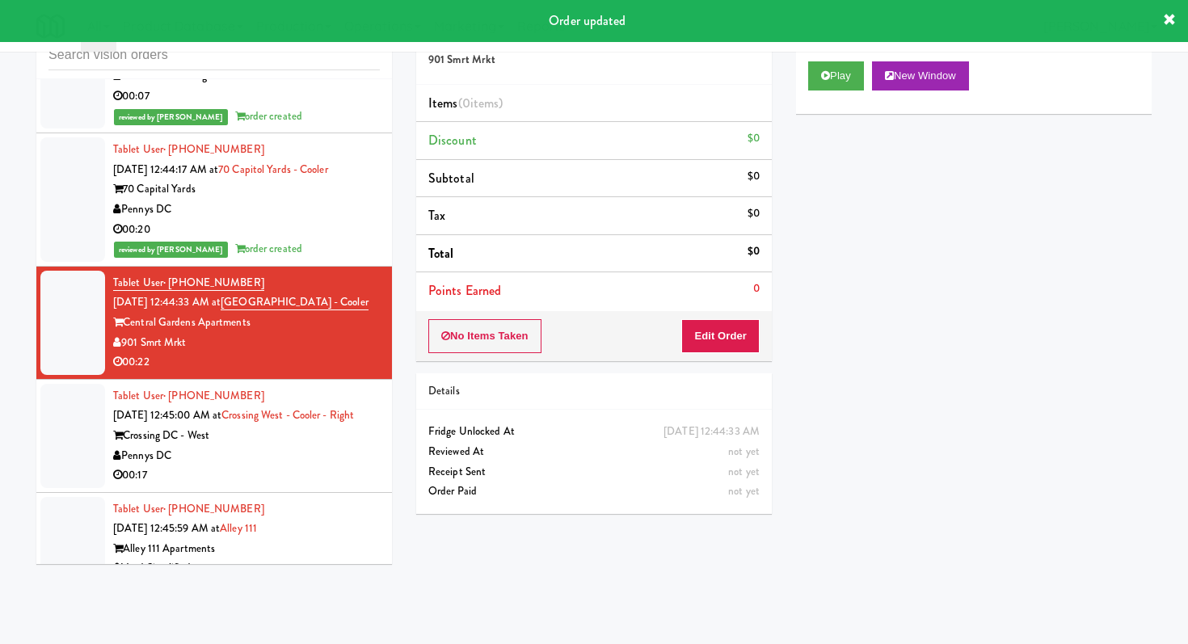
click at [728, 368] on div "Order # 136054 901 Smrt Mrkt Items (0 items ) Discount $0 Subtotal $0 Tax $0 To…" at bounding box center [594, 266] width 380 height 520
click at [732, 347] on button "Edit Order" at bounding box center [721, 336] width 78 height 34
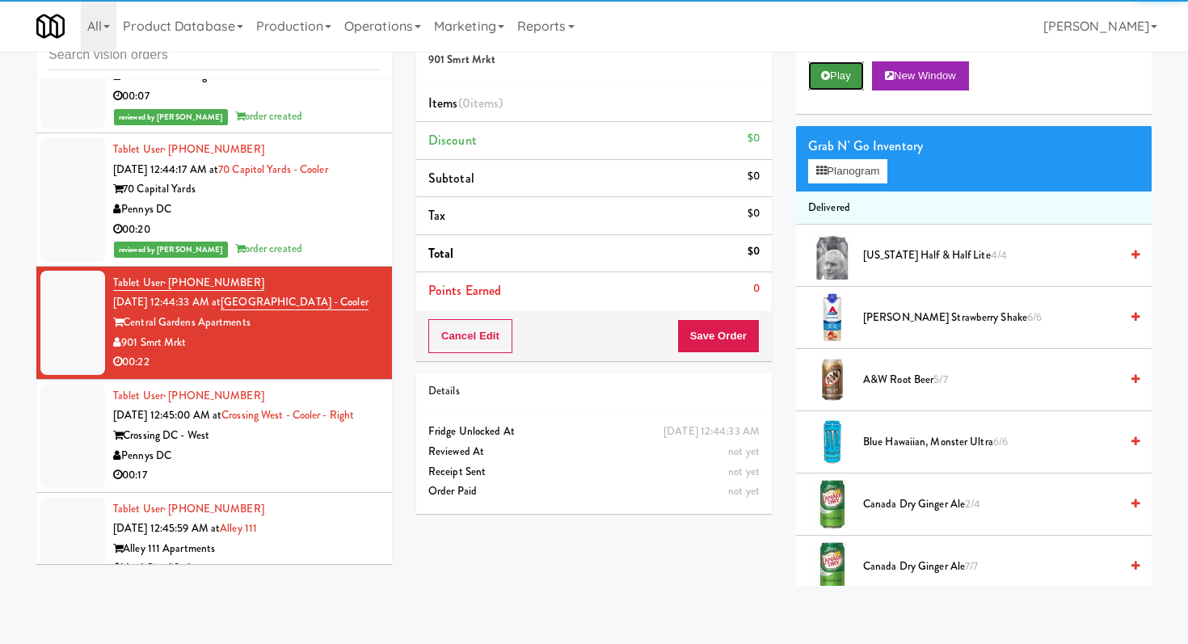
click at [831, 80] on button "Play" at bounding box center [836, 75] width 56 height 29
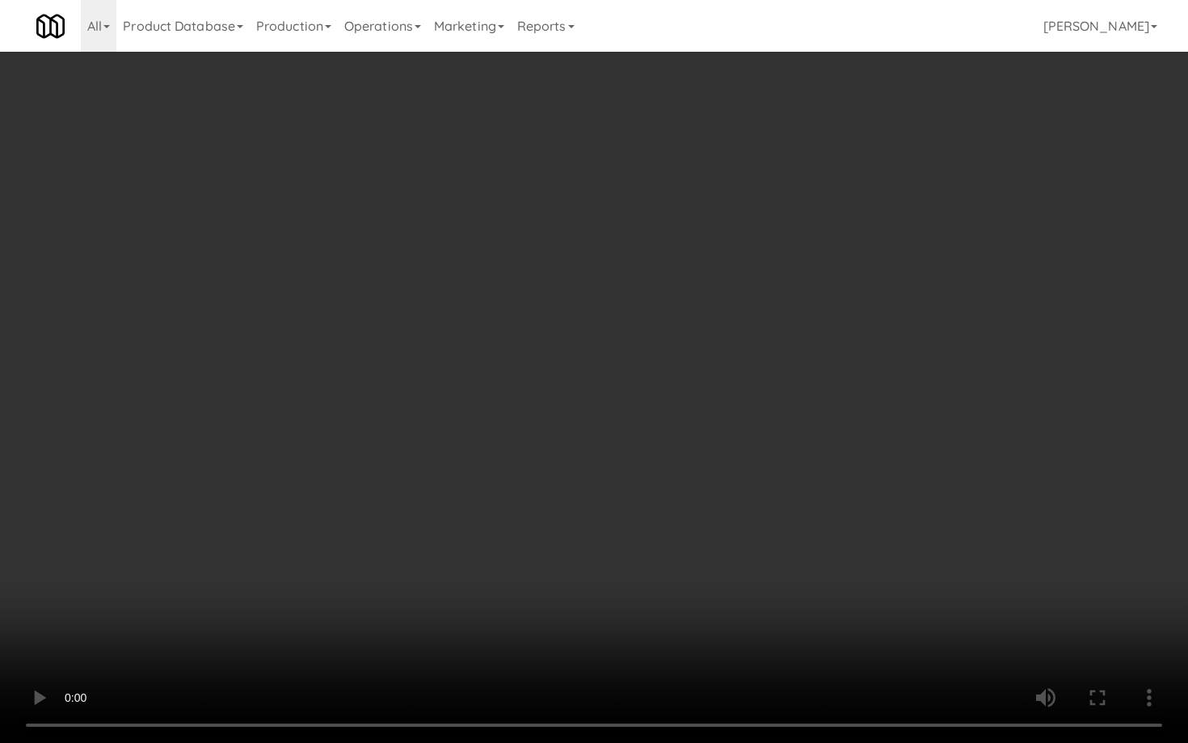
click at [660, 585] on video at bounding box center [594, 371] width 1188 height 743
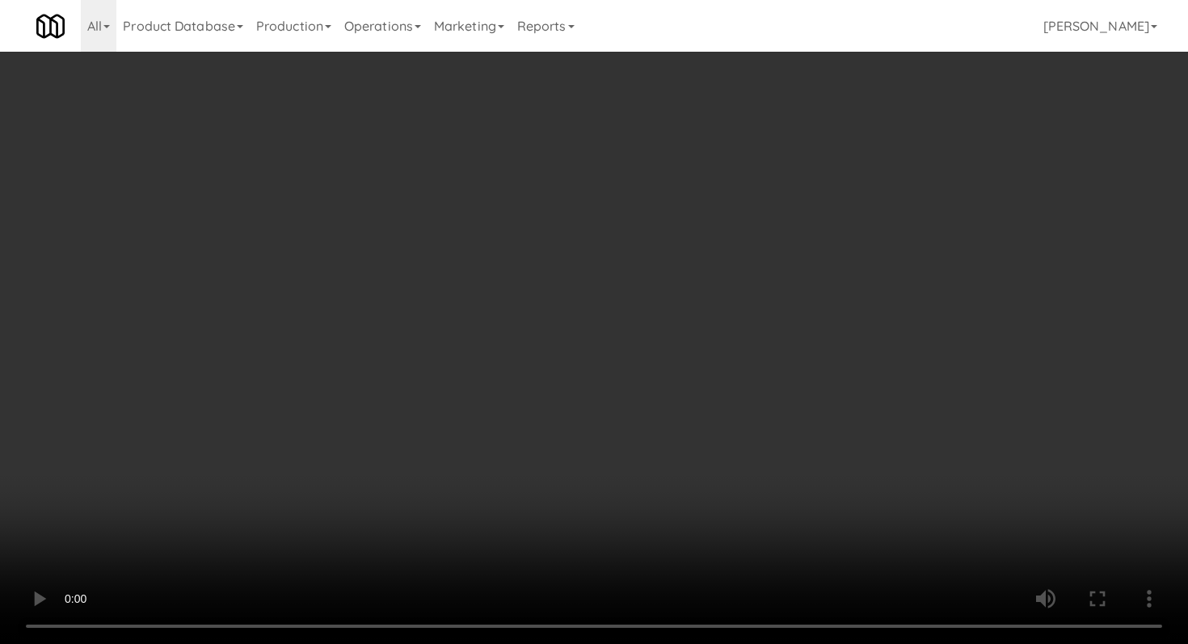
scroll to position [2166, 0]
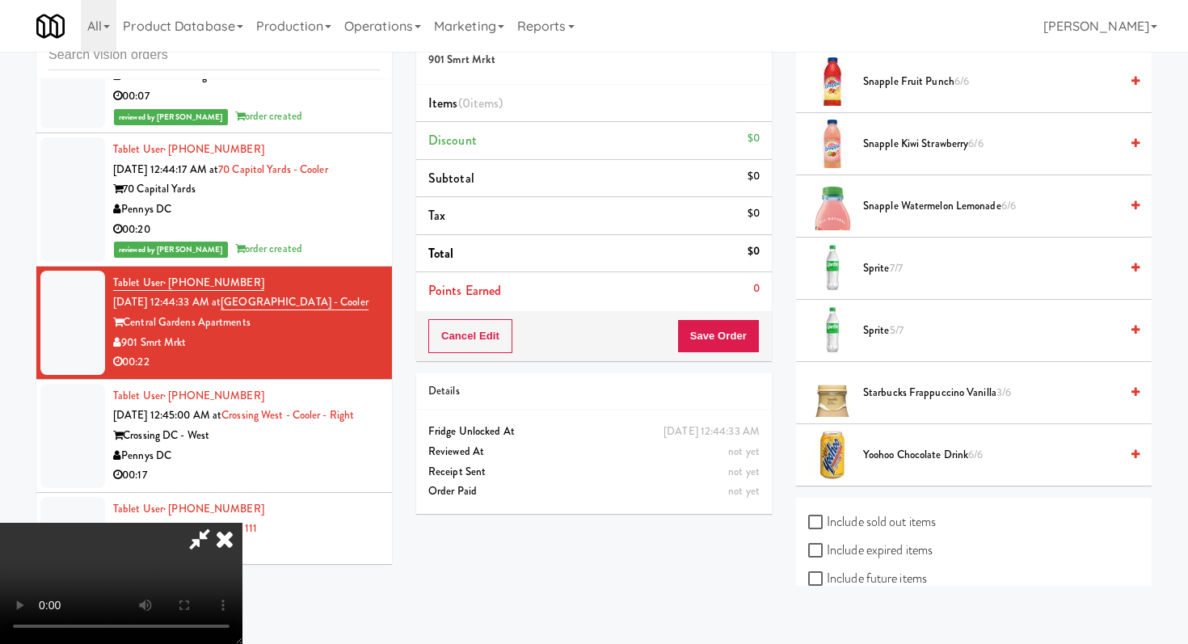
click at [905, 201] on span "Snapple Watermelon Lemonade 6/6" at bounding box center [991, 206] width 256 height 20
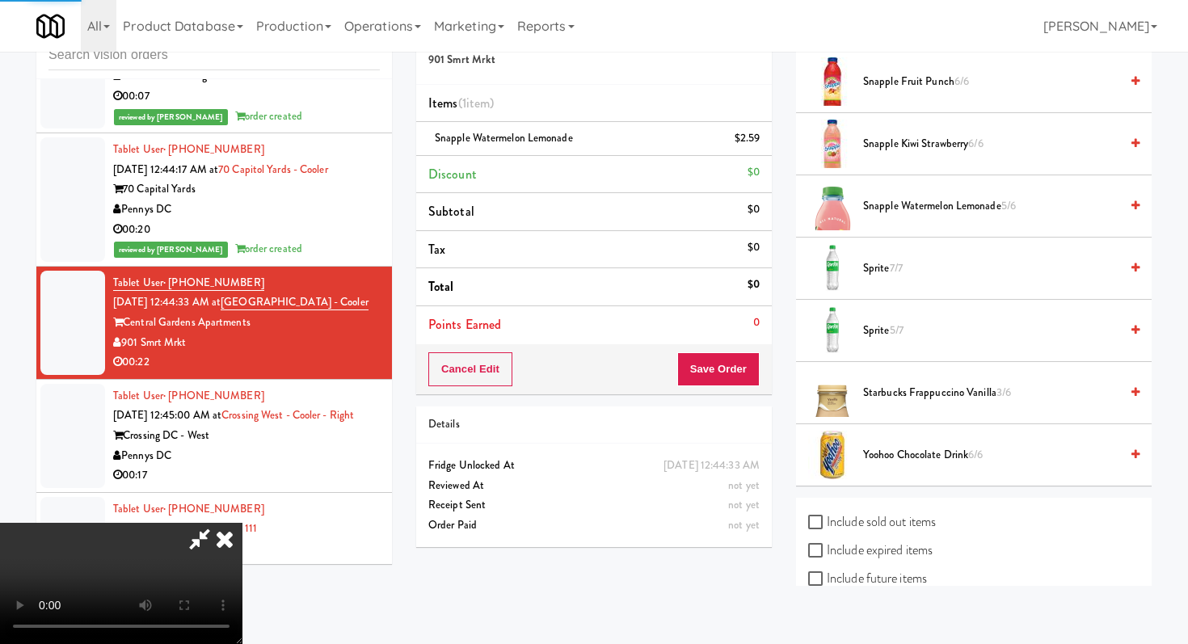
click at [876, 269] on span "Sprite 7/7" at bounding box center [991, 269] width 256 height 20
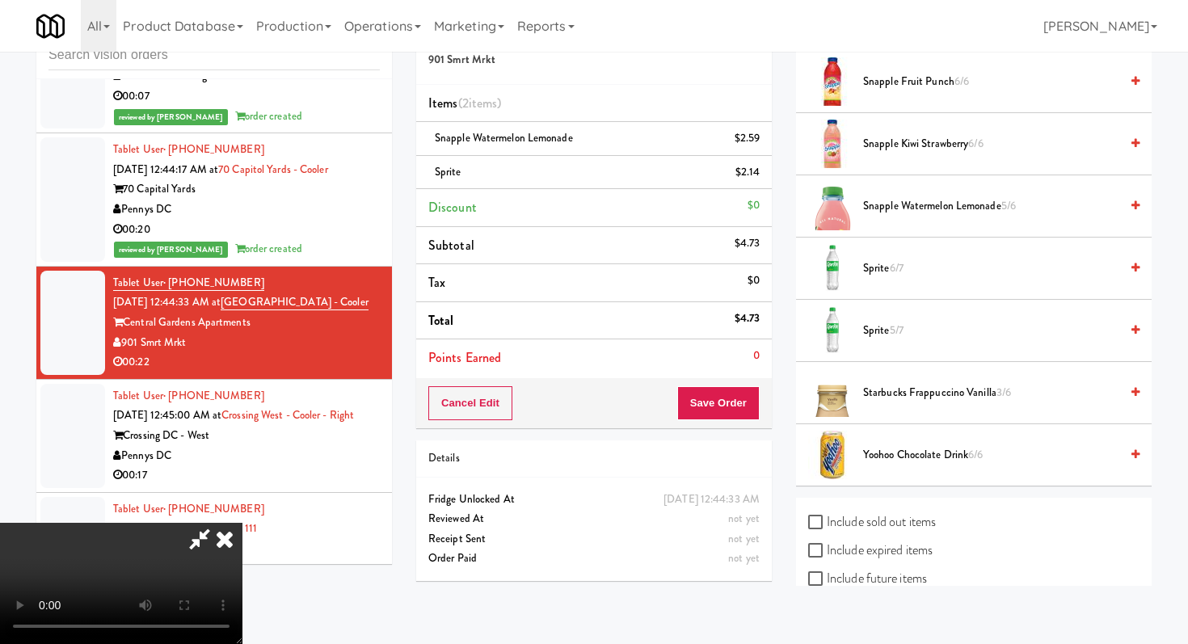
scroll to position [160, 0]
click at [243, 523] on video at bounding box center [121, 583] width 243 height 121
click at [894, 139] on span "Snapple Kiwi Strawberry 6/6" at bounding box center [991, 144] width 256 height 20
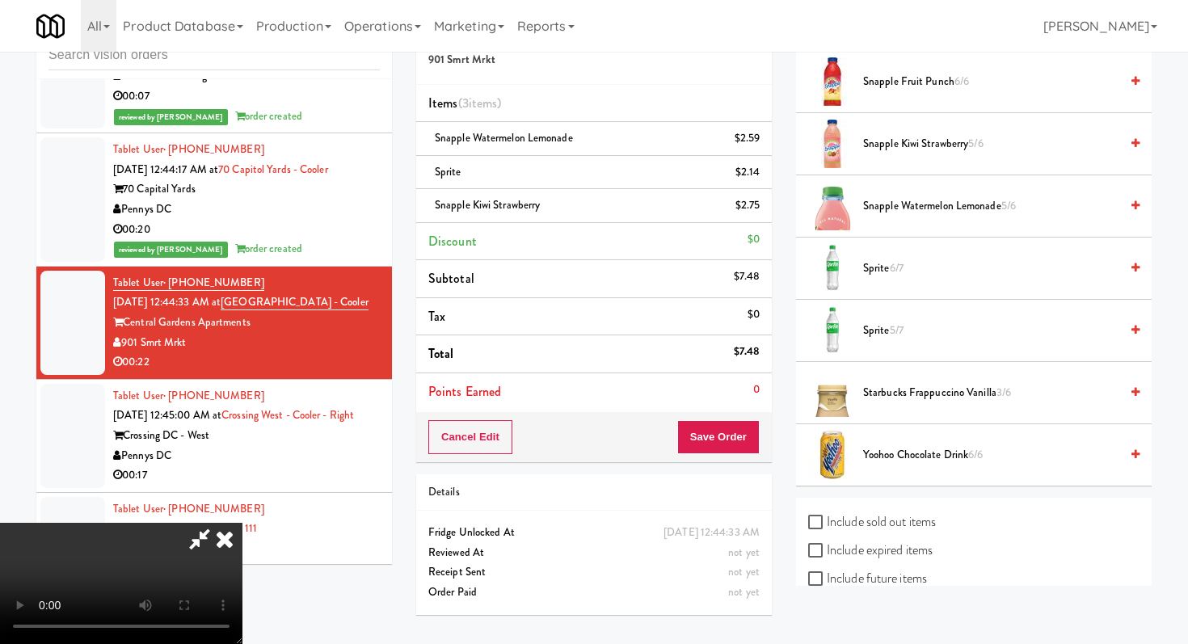
scroll to position [0, 0]
click at [243, 523] on icon at bounding box center [225, 539] width 36 height 32
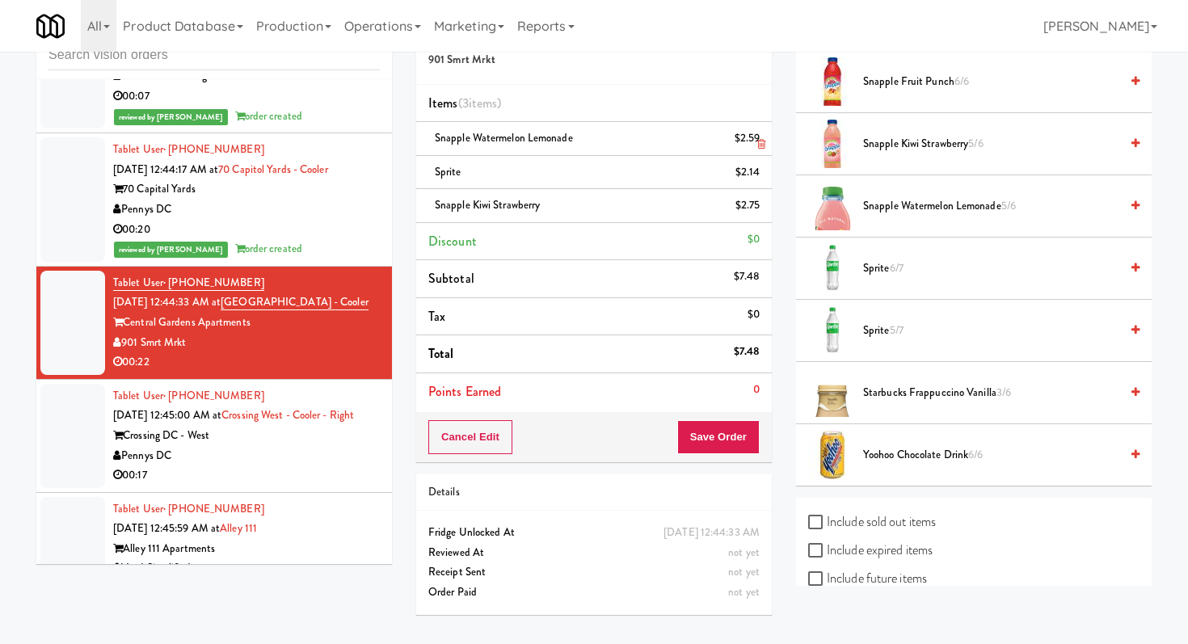
click at [754, 145] on link at bounding box center [758, 145] width 15 height 20
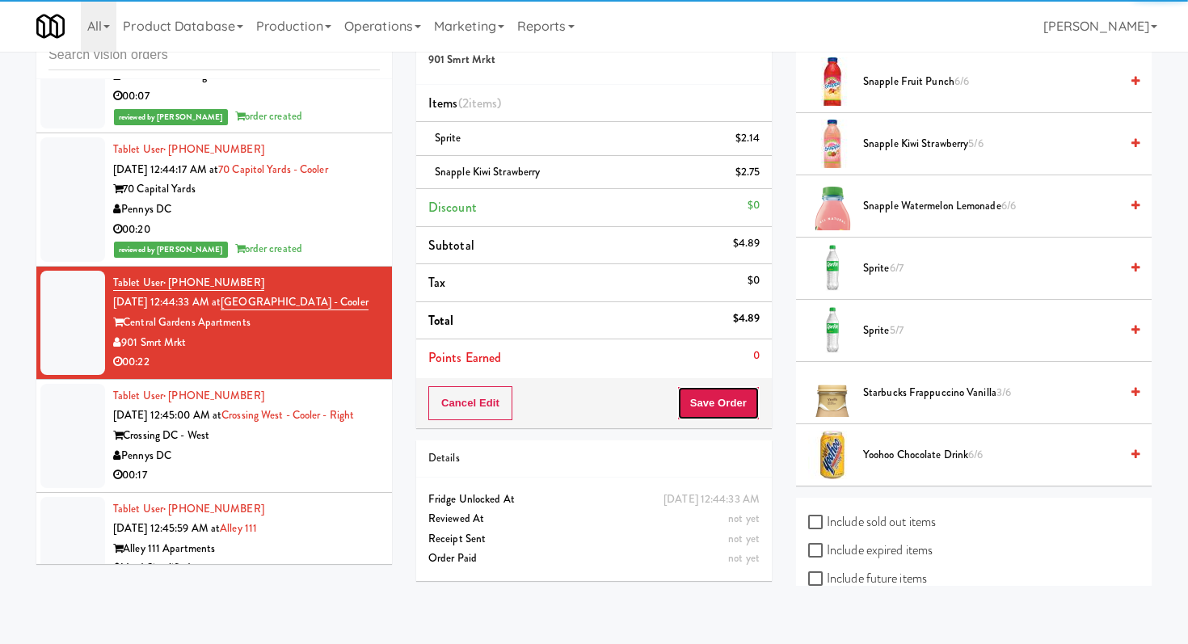
click at [716, 402] on button "Save Order" at bounding box center [719, 403] width 82 height 34
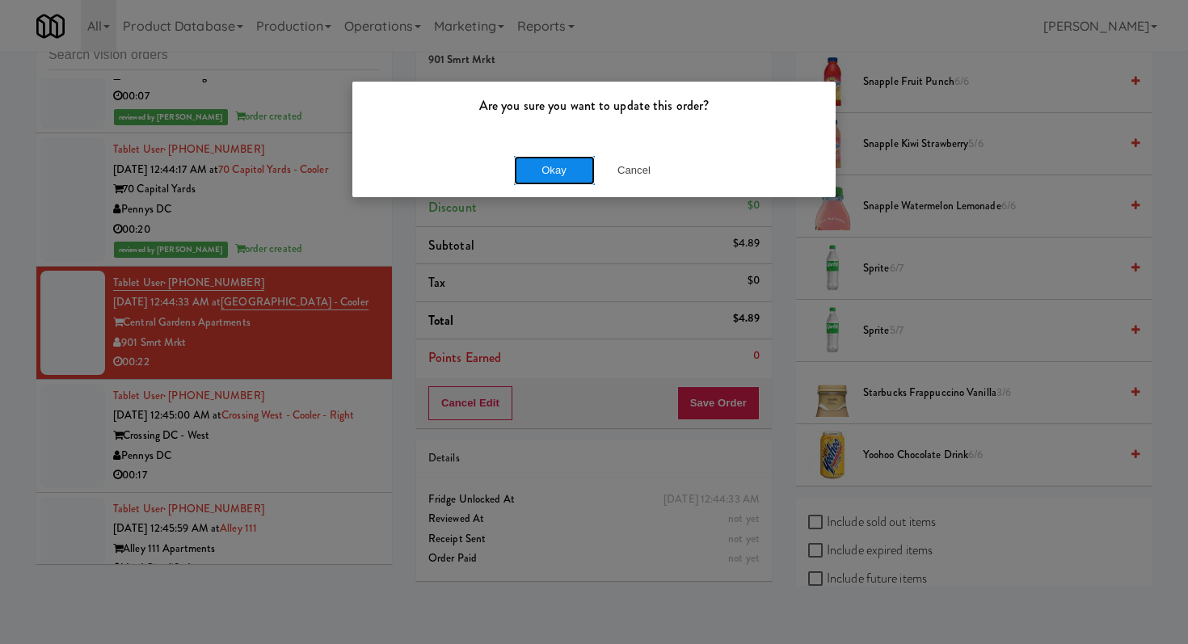
click at [525, 160] on button "Okay" at bounding box center [554, 170] width 81 height 29
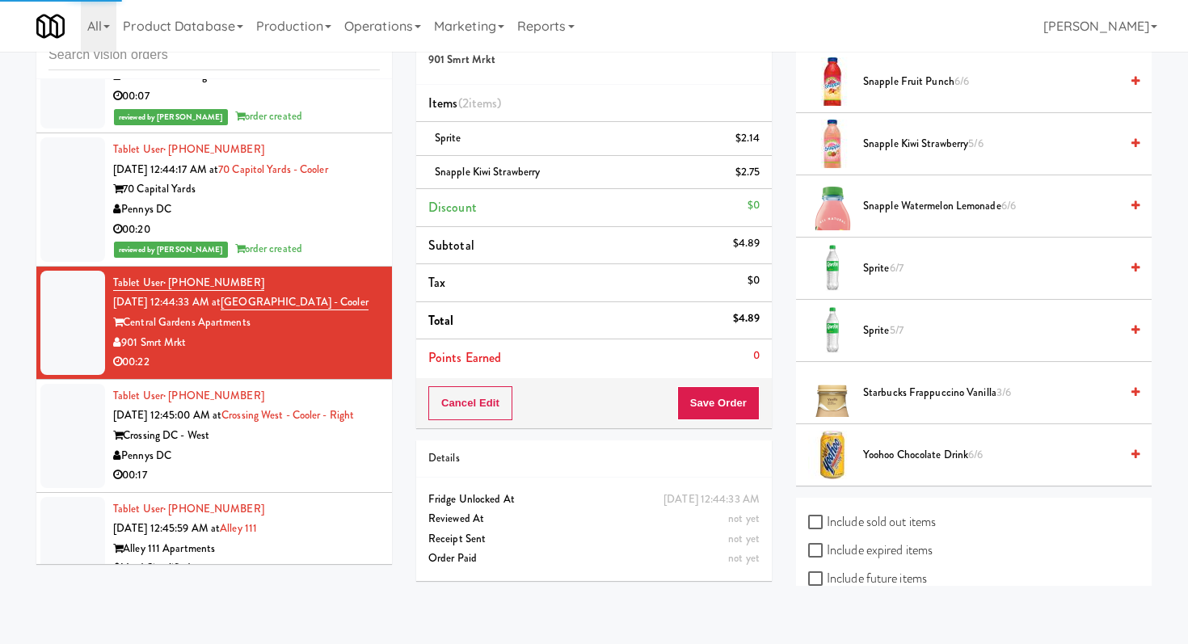
scroll to position [69, 0]
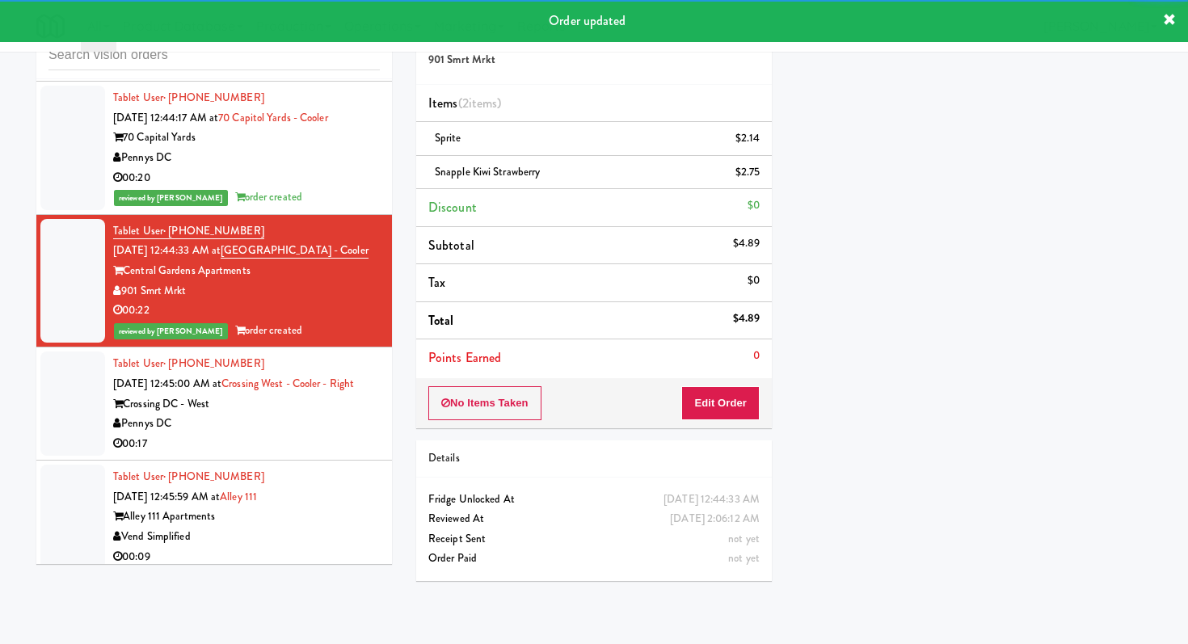
click at [281, 401] on div "Crossing DC - West" at bounding box center [246, 405] width 267 height 20
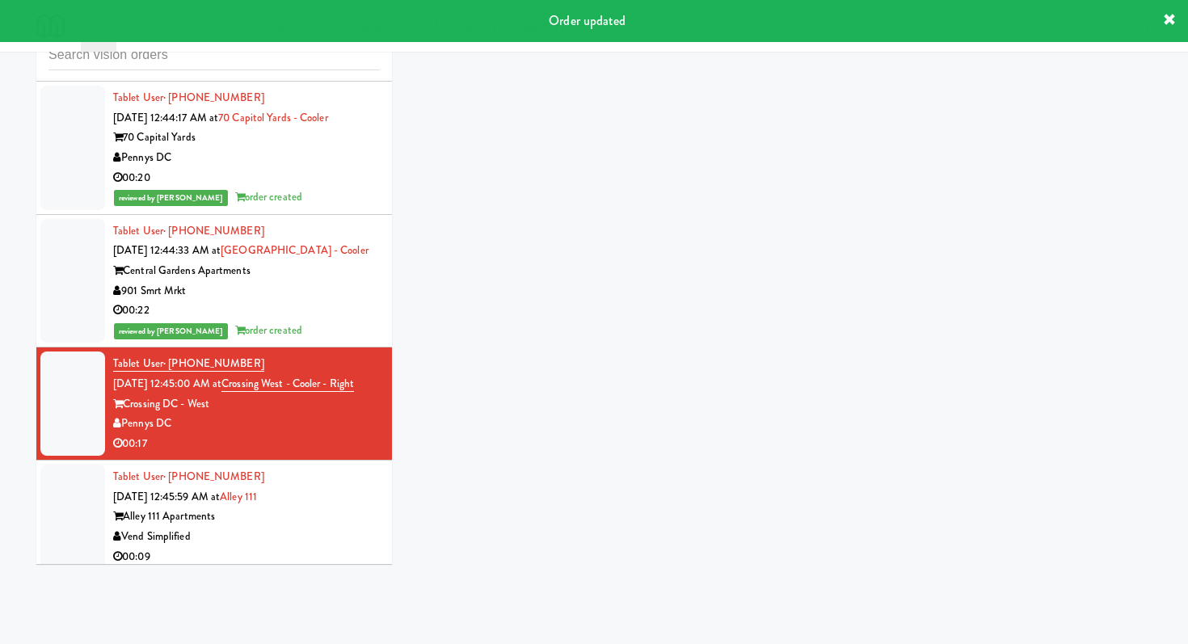
scroll to position [10905, 0]
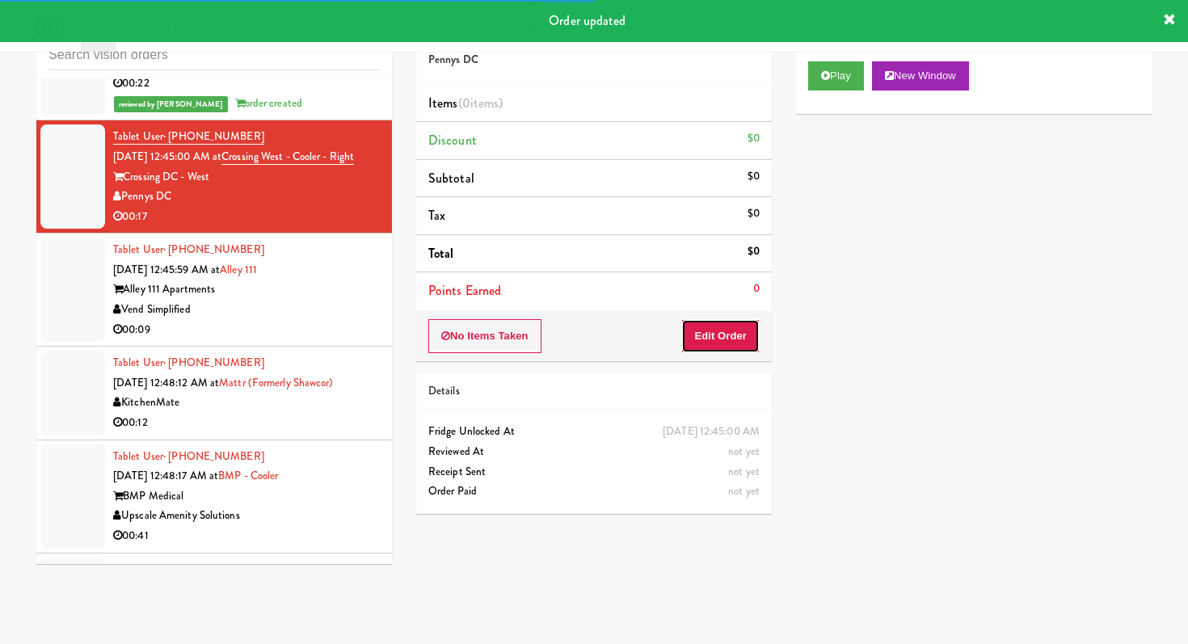
click at [734, 340] on button "Edit Order" at bounding box center [721, 336] width 78 height 34
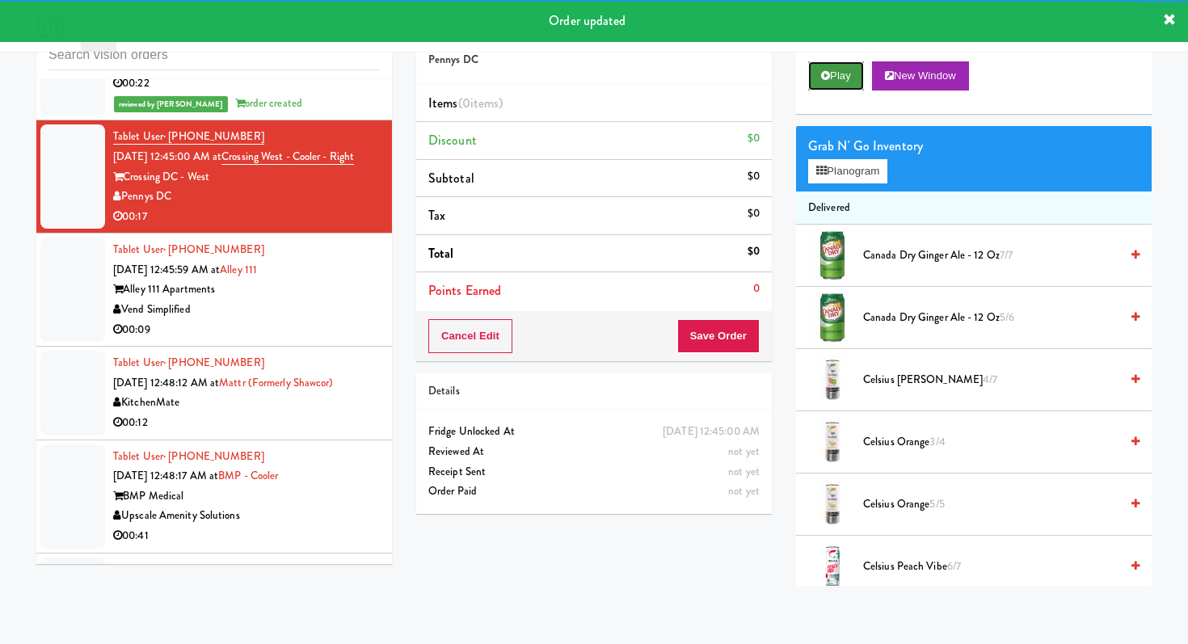
click at [830, 77] on button "Play" at bounding box center [836, 75] width 56 height 29
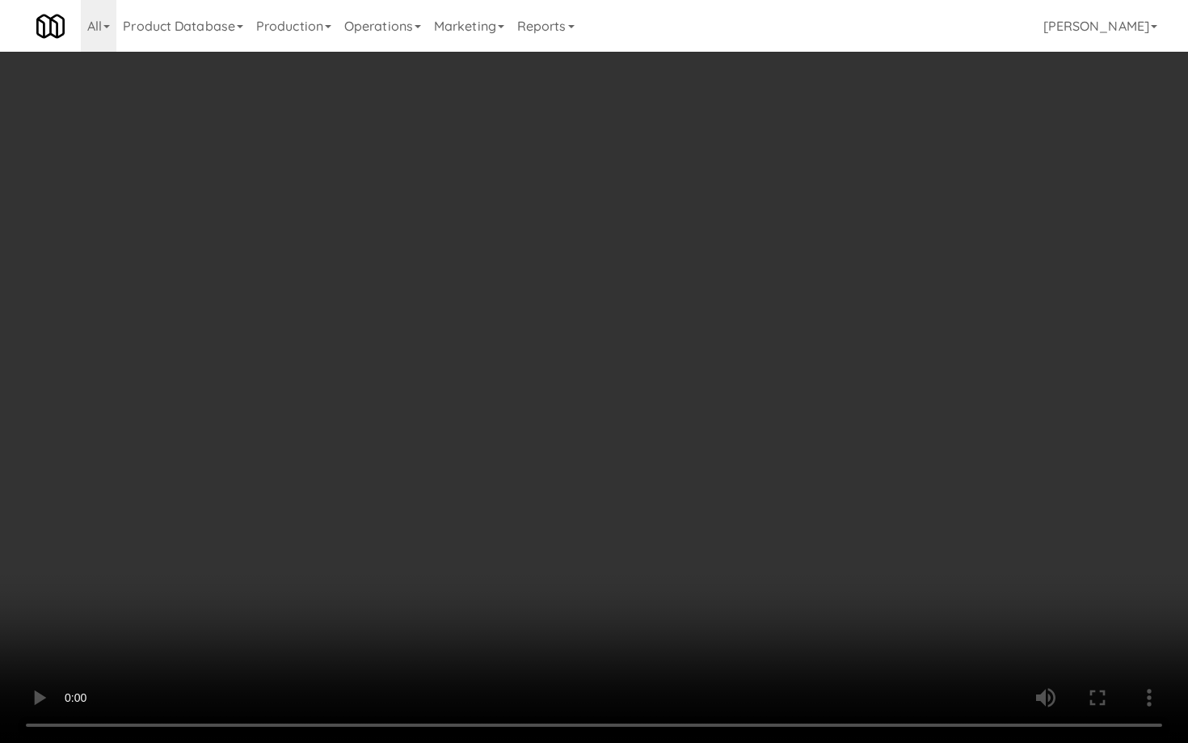
click at [388, 642] on video at bounding box center [594, 371] width 1188 height 743
click at [513, 483] on video at bounding box center [594, 371] width 1188 height 743
click at [511, 483] on video at bounding box center [594, 371] width 1188 height 743
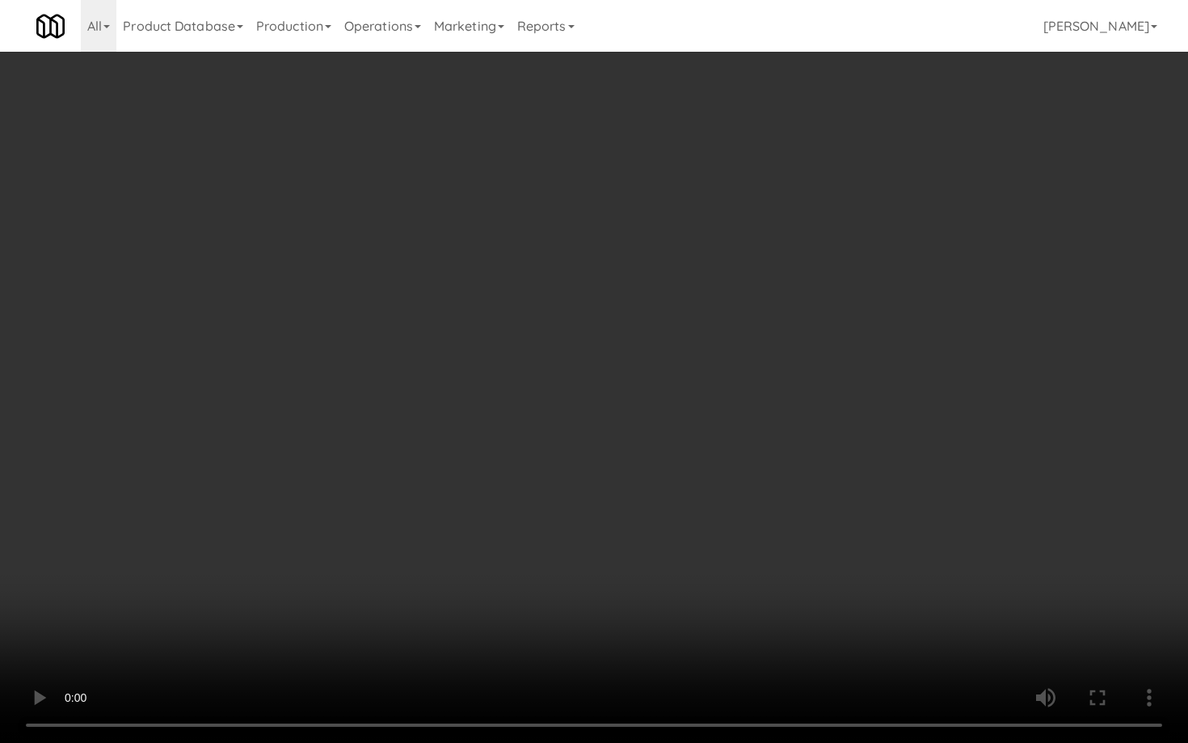
click at [511, 483] on video at bounding box center [594, 371] width 1188 height 743
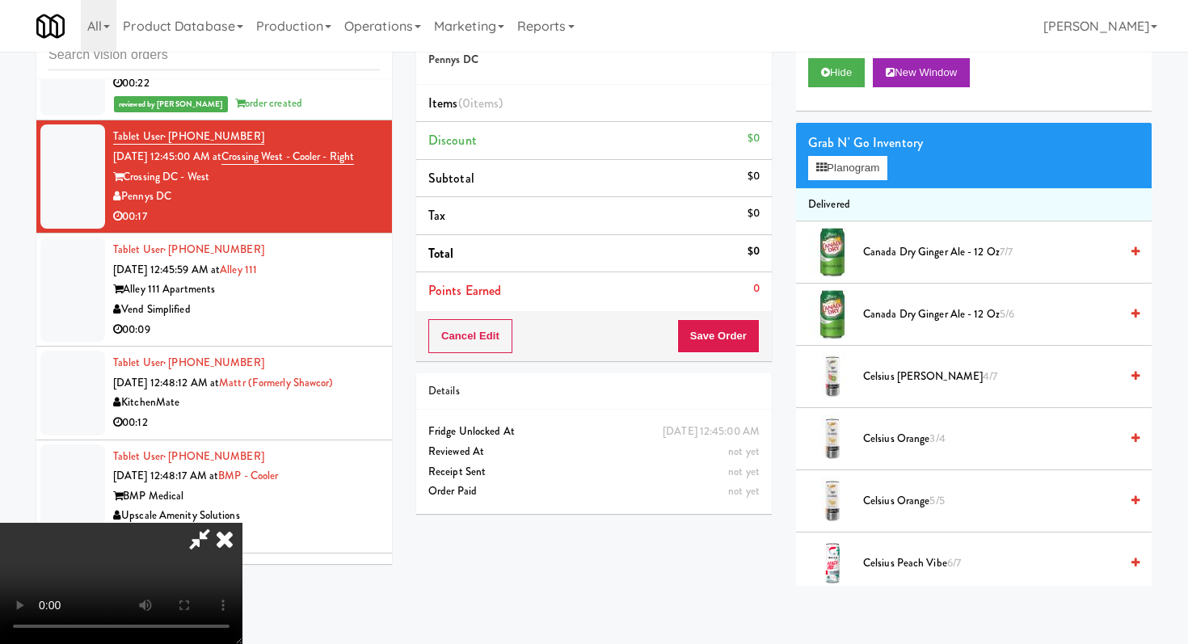
click at [939, 308] on span "Canada Dry Ginger Ale - 12 oz 5/6" at bounding box center [991, 315] width 256 height 20
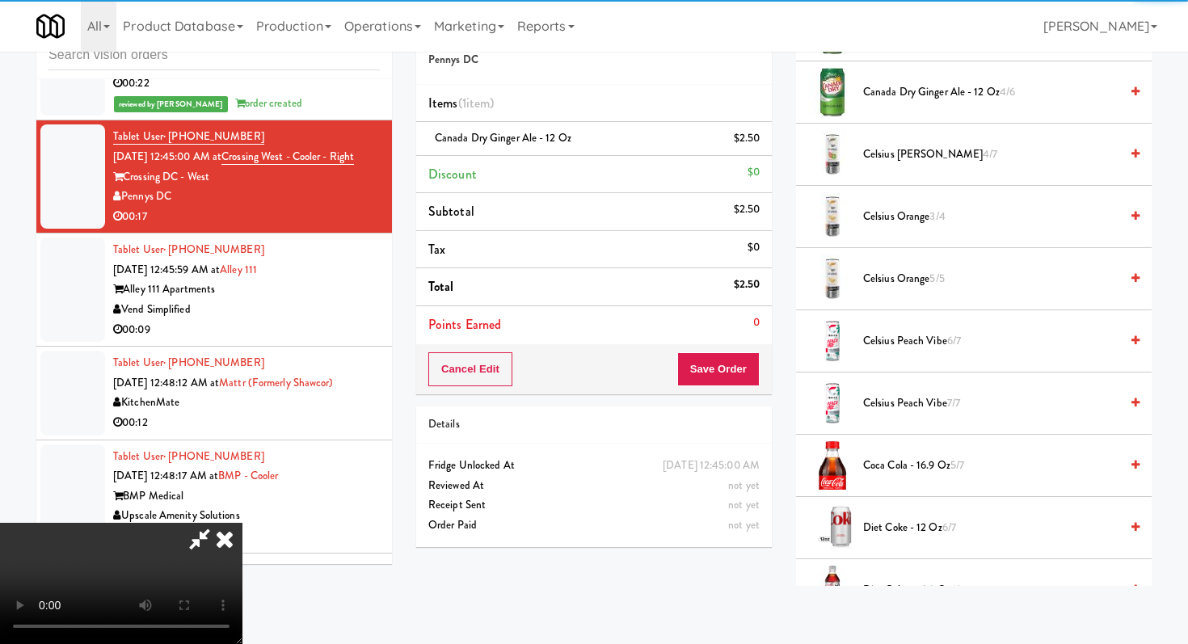
scroll to position [474, 0]
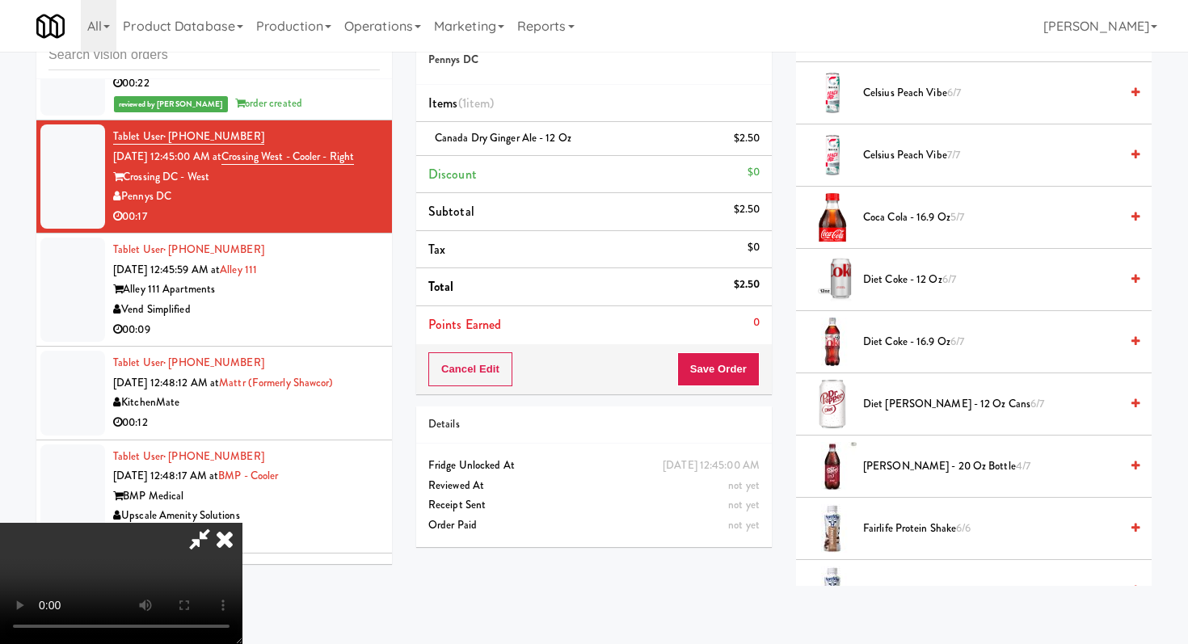
click at [913, 217] on span "Coca Cola - 16.9 oz 5/7" at bounding box center [991, 218] width 256 height 20
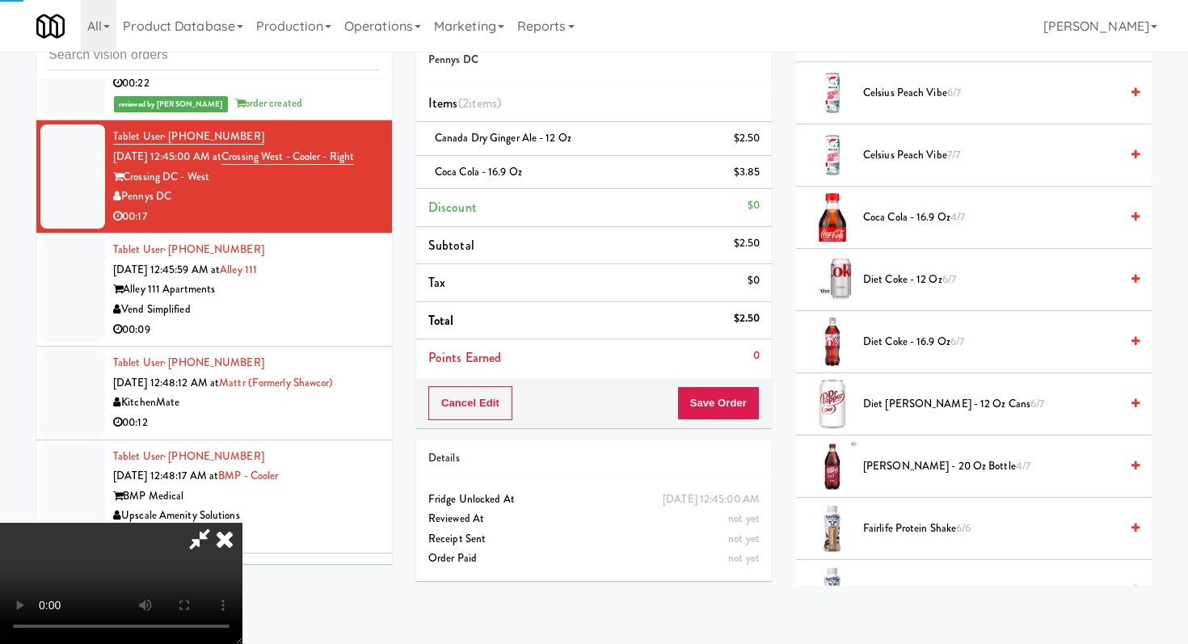
click at [891, 338] on span "Diet Coke - 16.9 oz 6/7" at bounding box center [991, 342] width 256 height 20
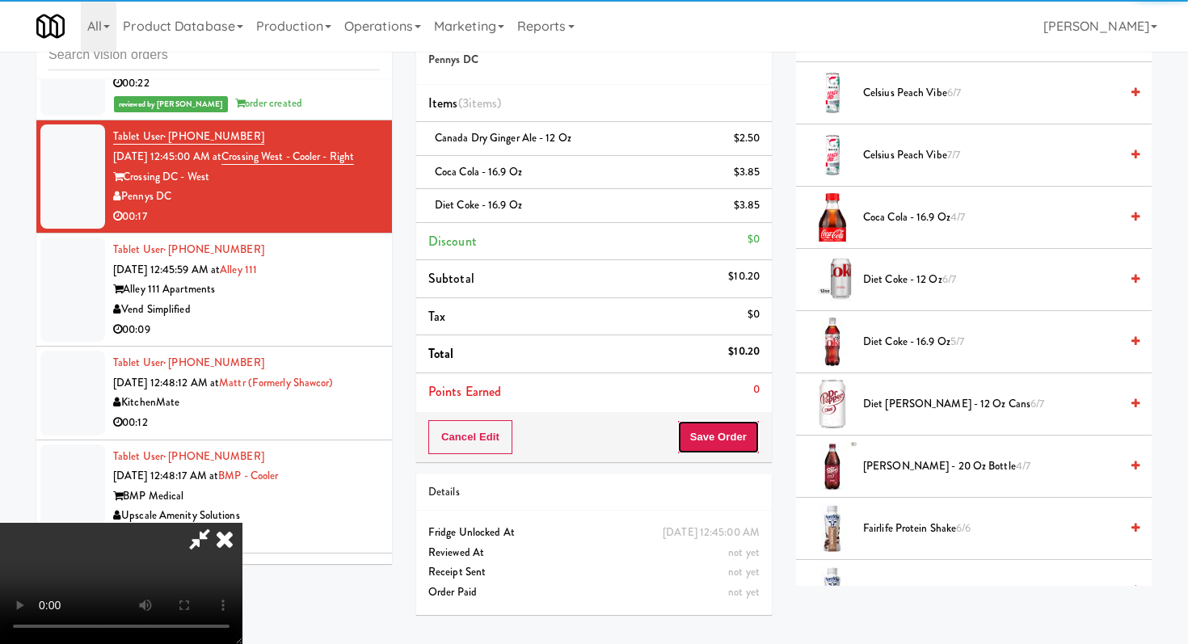
click at [718, 432] on button "Save Order" at bounding box center [719, 437] width 82 height 34
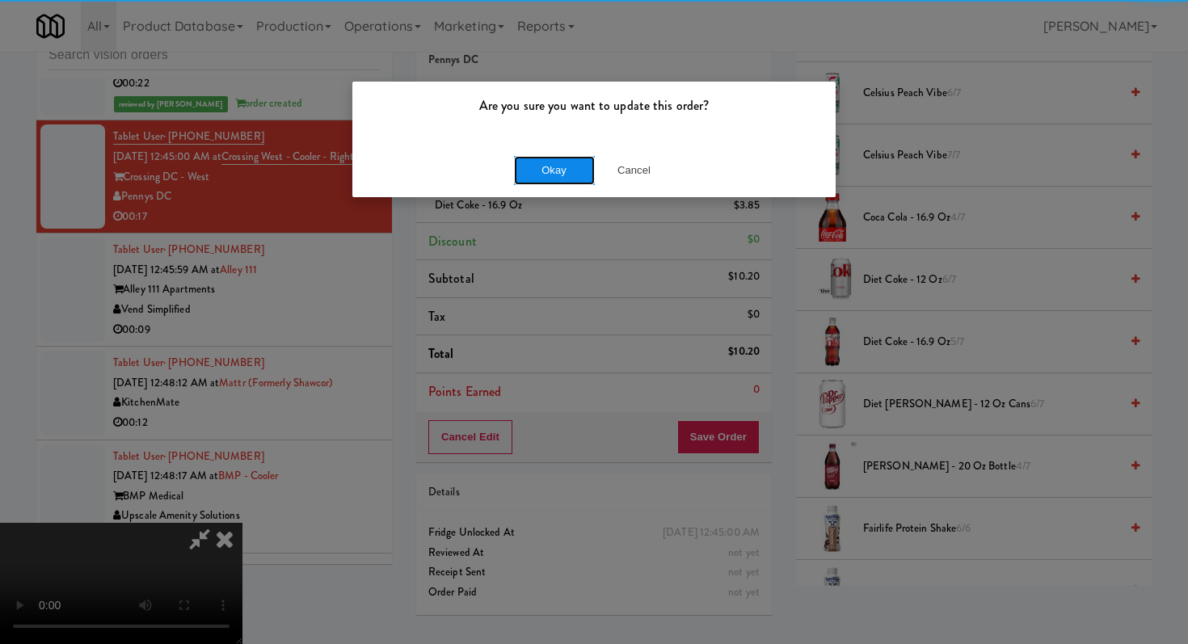
click at [541, 158] on button "Okay" at bounding box center [554, 170] width 81 height 29
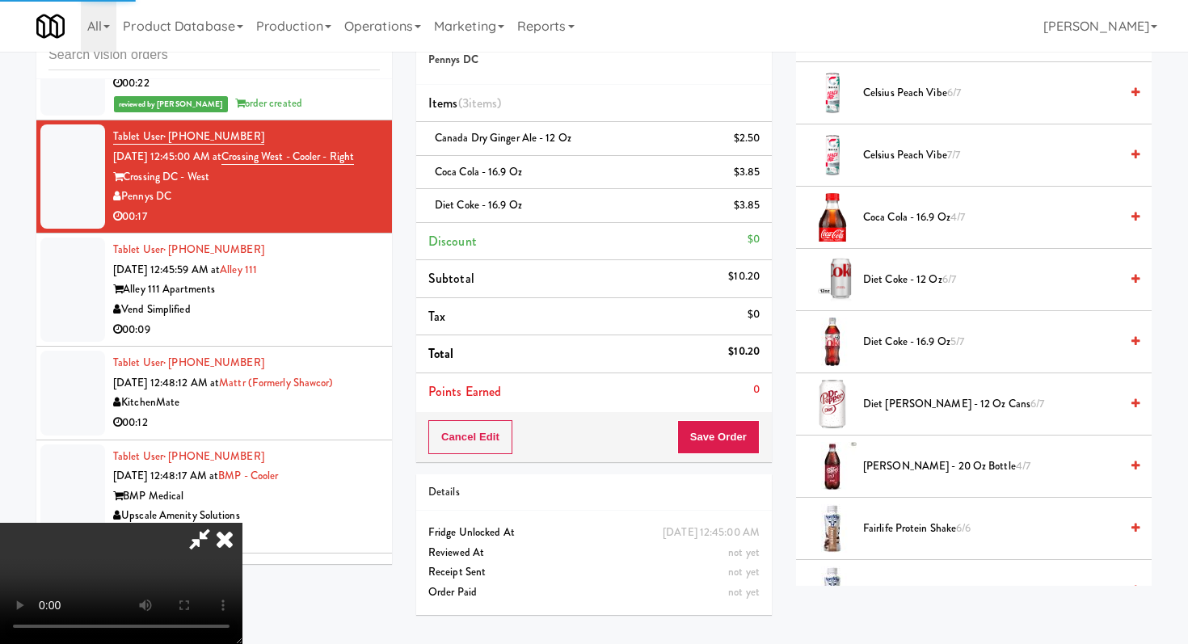
scroll to position [69, 0]
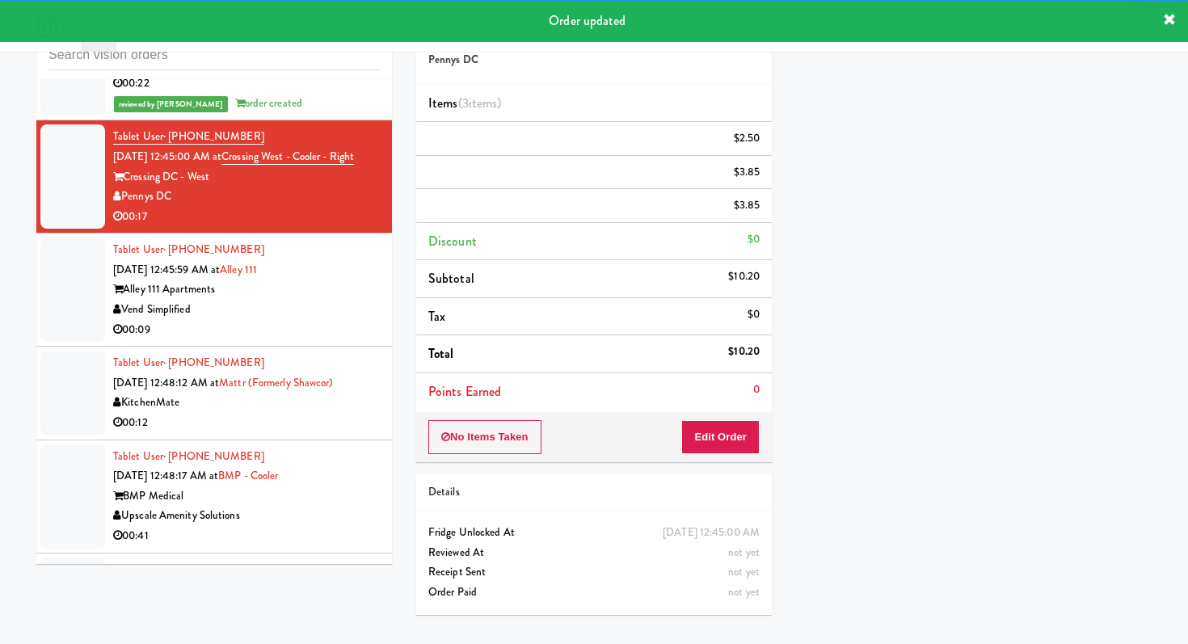
click at [307, 320] on div "00:09" at bounding box center [246, 330] width 267 height 20
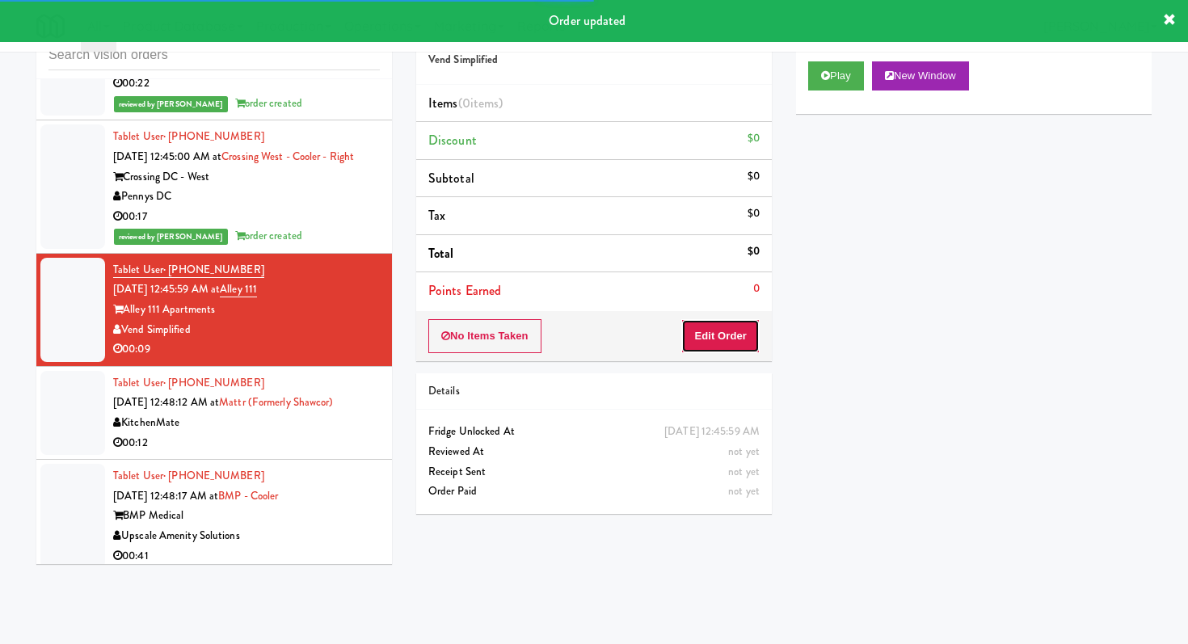
click at [716, 342] on button "Edit Order" at bounding box center [721, 336] width 78 height 34
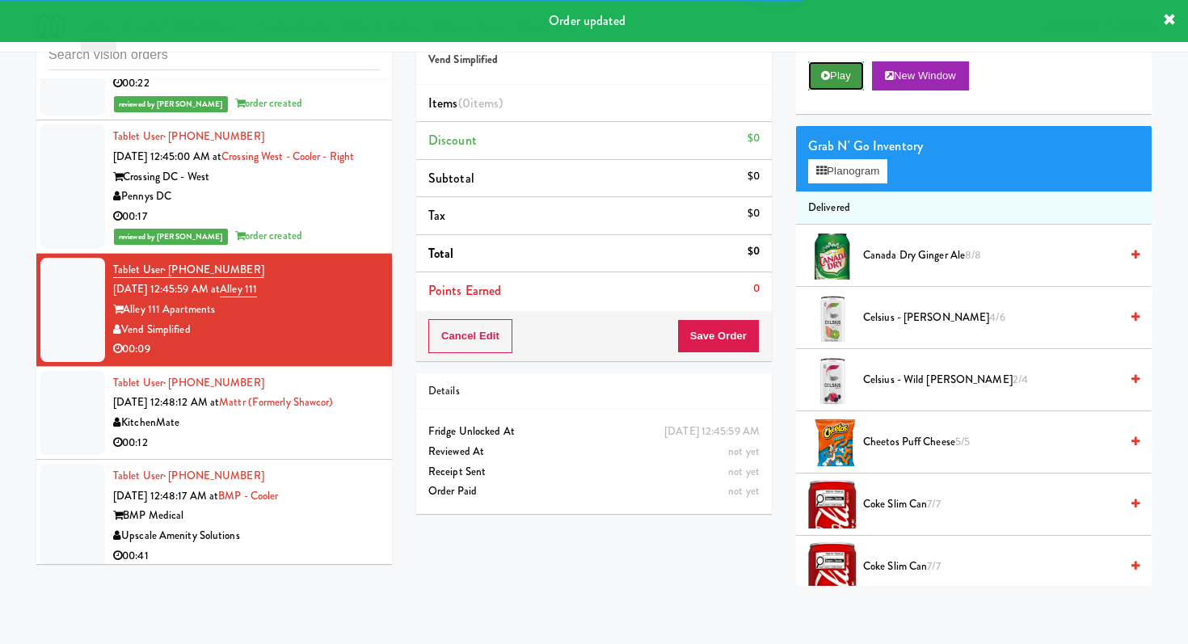
click at [836, 75] on button "Play" at bounding box center [836, 75] width 56 height 29
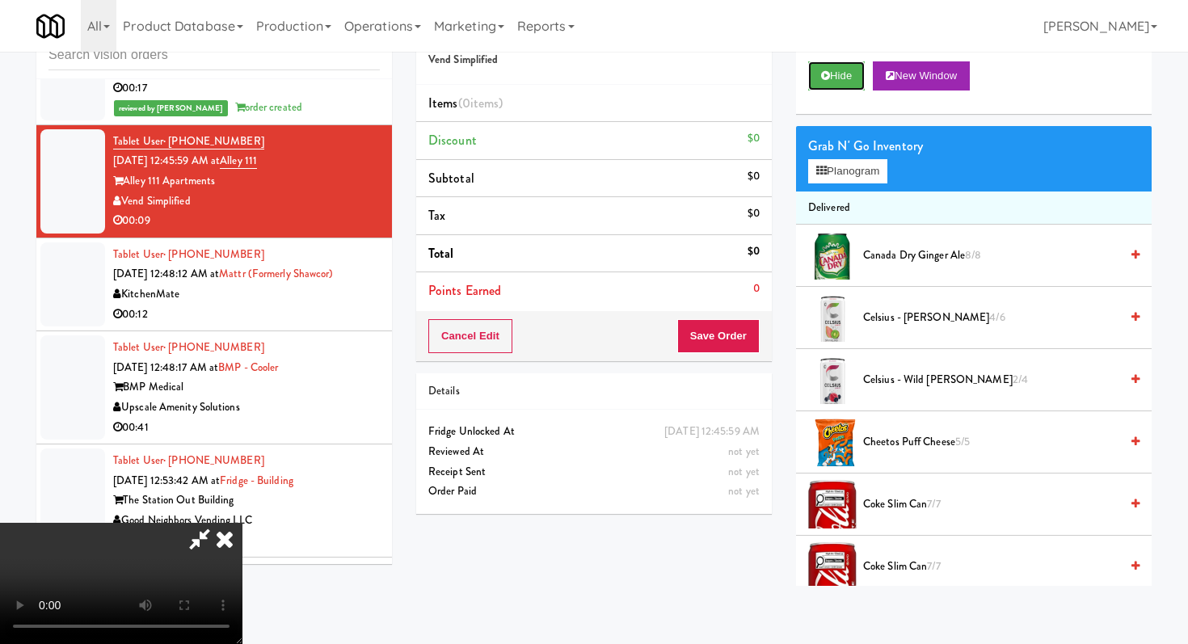
scroll to position [160, 0]
click at [243, 523] on video at bounding box center [121, 583] width 243 height 121
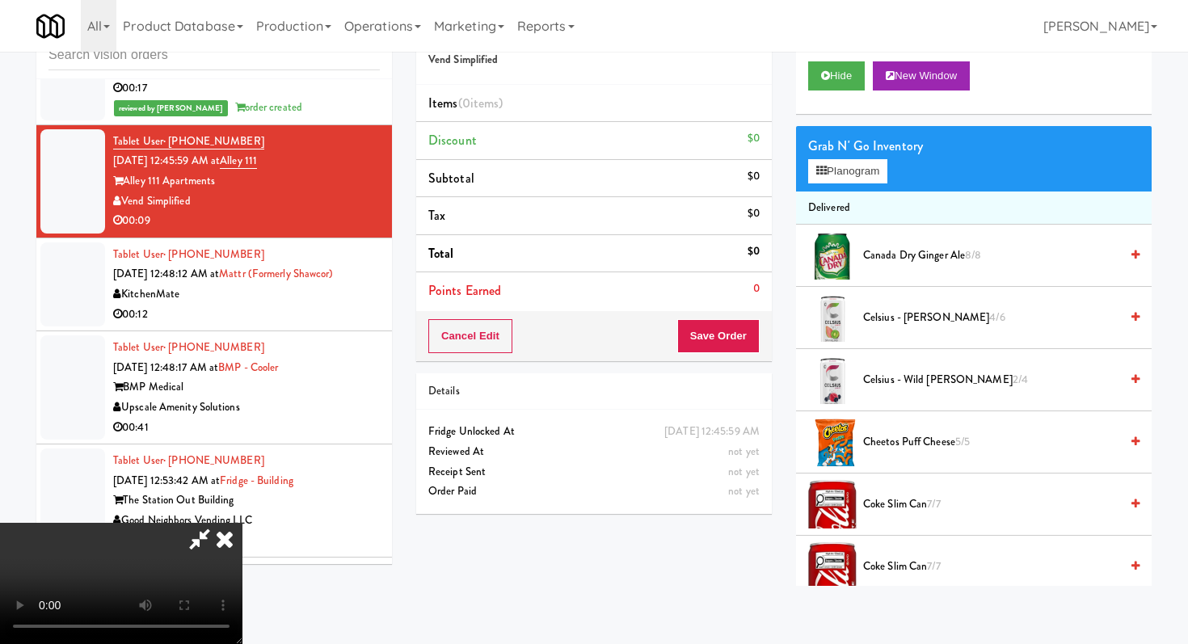
click at [243, 523] on video at bounding box center [121, 583] width 243 height 121
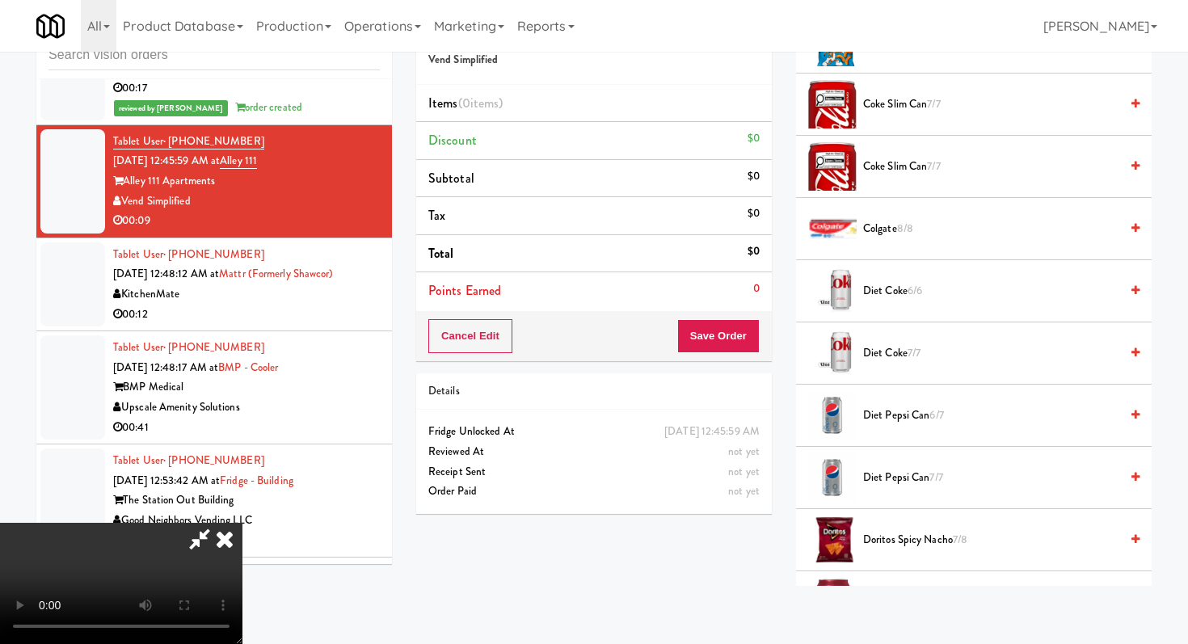
scroll to position [1048, 0]
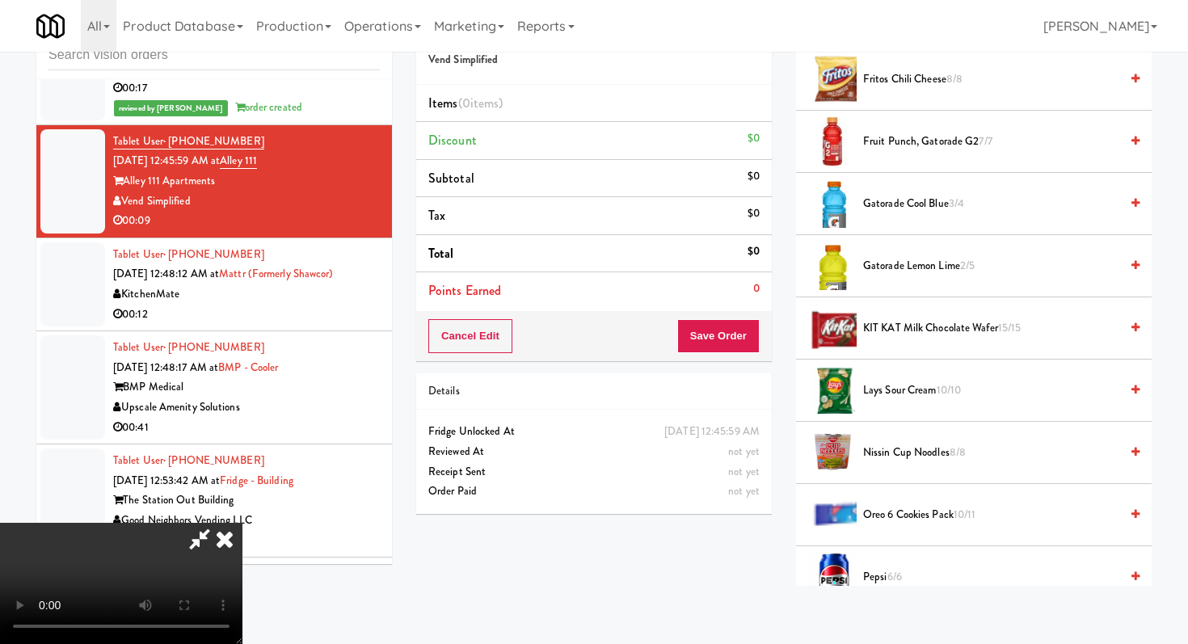
click at [857, 572] on div "Pepsi 6/6" at bounding box center [998, 578] width 283 height 20
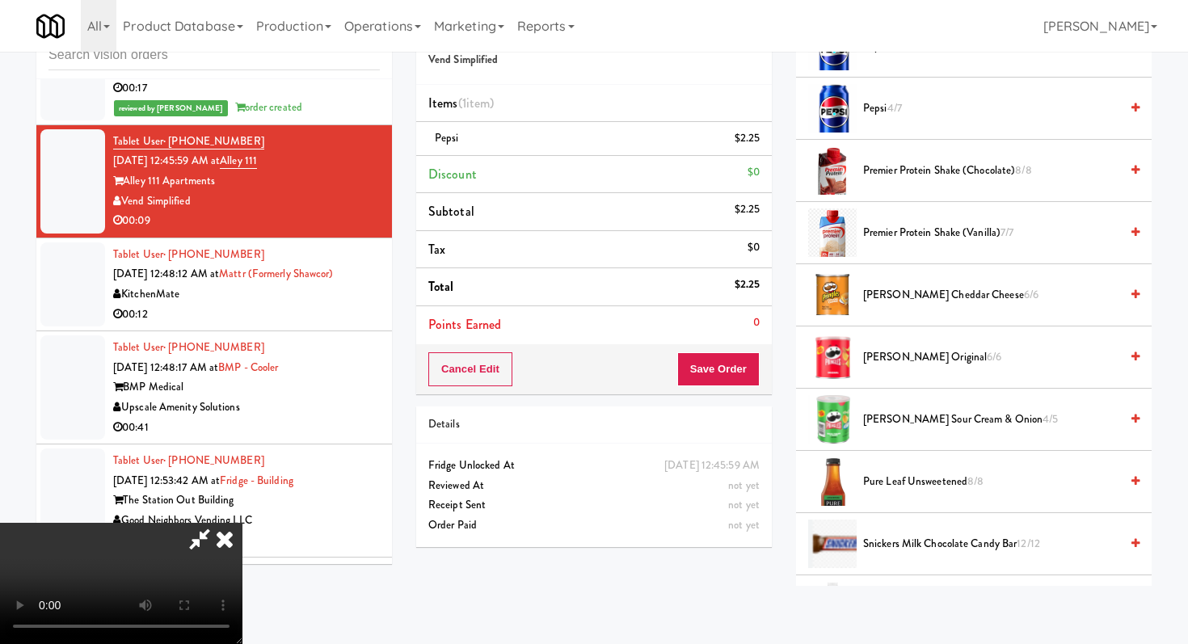
scroll to position [1841, 0]
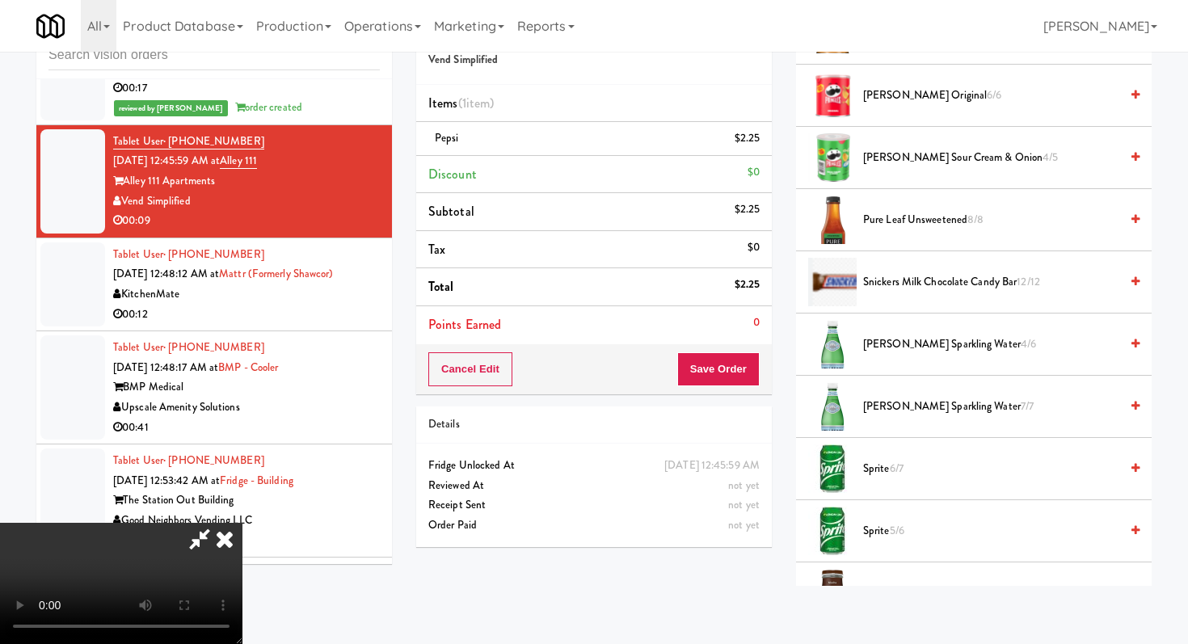
click at [889, 467] on span "Sprite 6/7" at bounding box center [991, 469] width 256 height 20
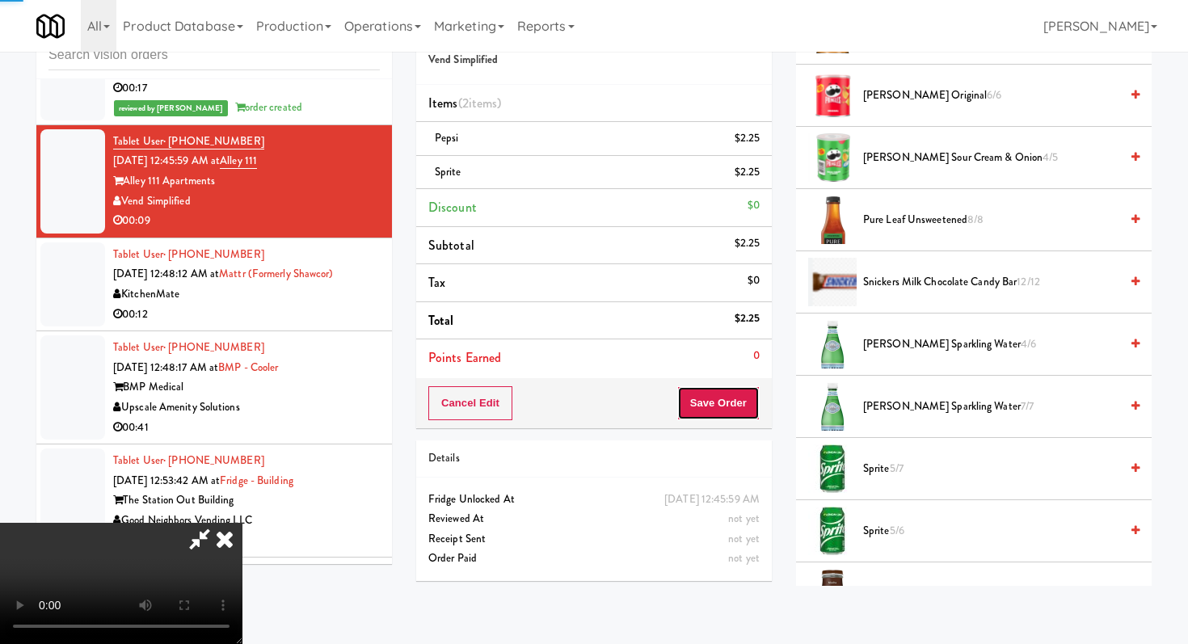
click at [731, 400] on button "Save Order" at bounding box center [719, 403] width 82 height 34
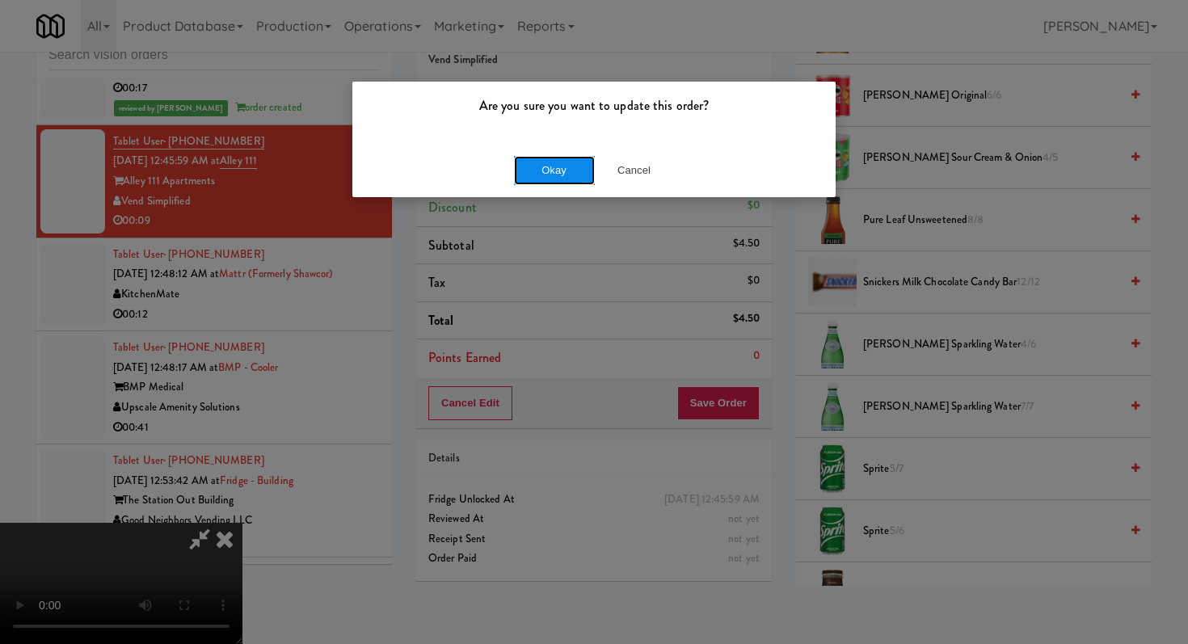
click at [542, 159] on button "Okay" at bounding box center [554, 170] width 81 height 29
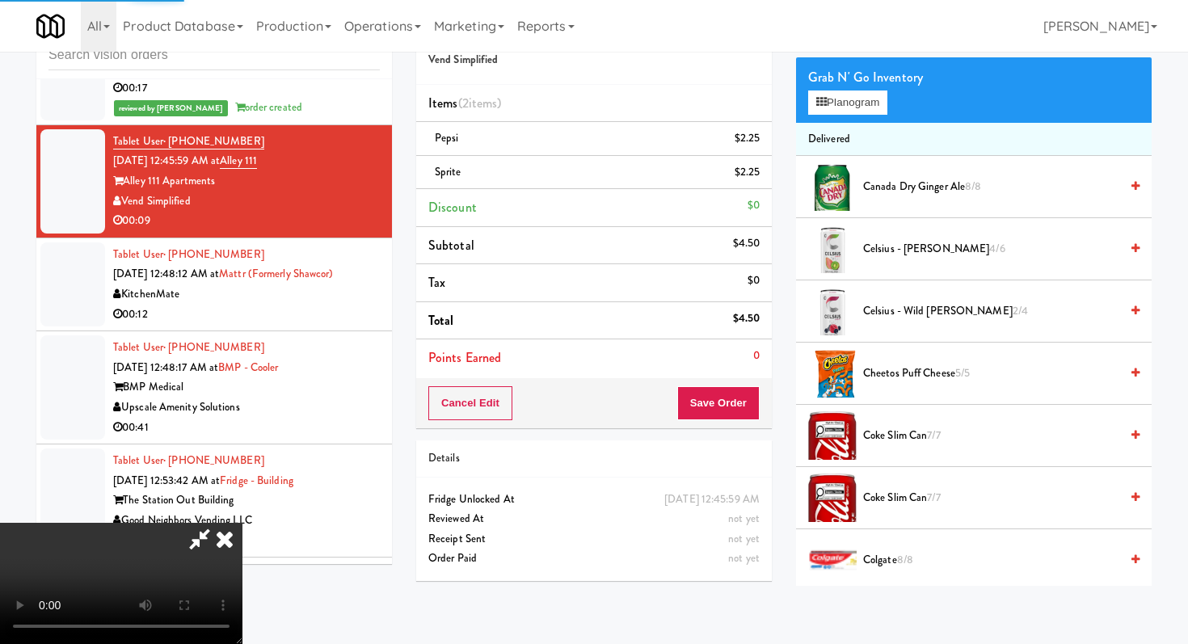
scroll to position [0, 0]
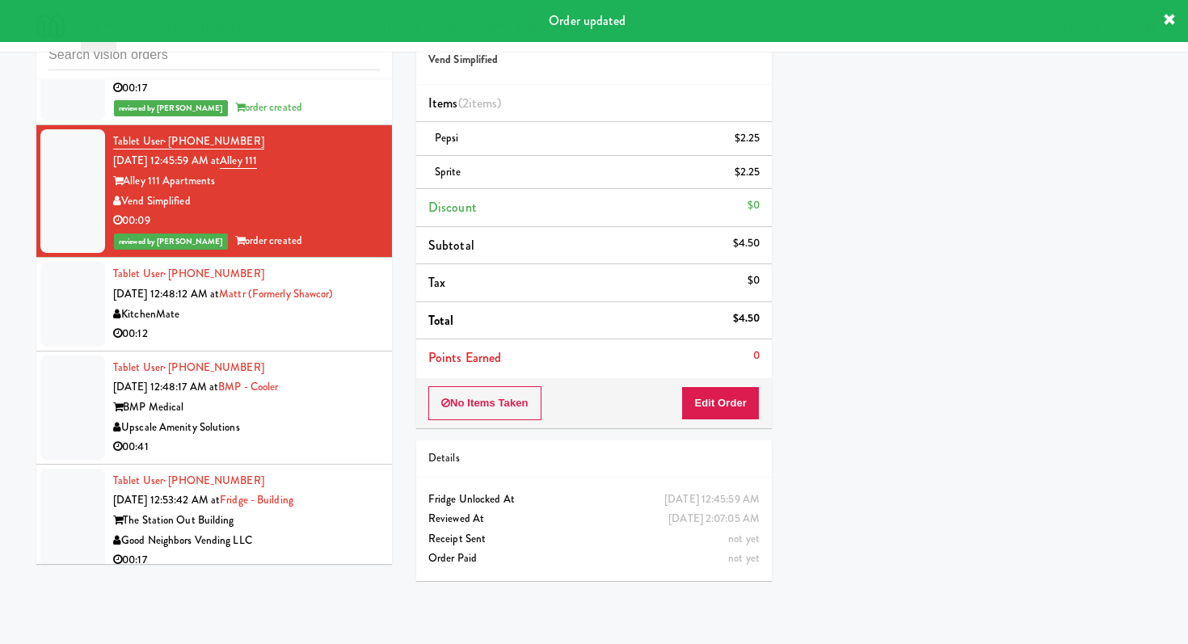
click at [360, 465] on li "Tablet User · (315) 269-7445 [DATE] 12:53:42 AM at [GEOGRAPHIC_DATA] [GEOGRAPHI…" at bounding box center [214, 521] width 356 height 113
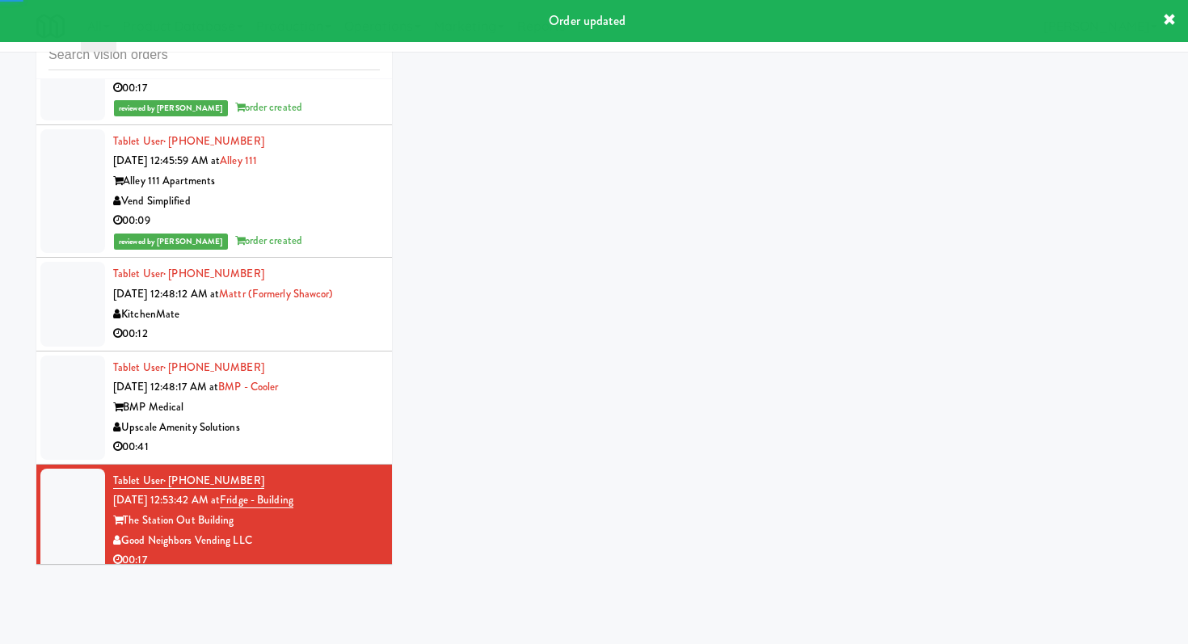
click at [360, 418] on div "Upscale Amenity Solutions" at bounding box center [246, 428] width 267 height 20
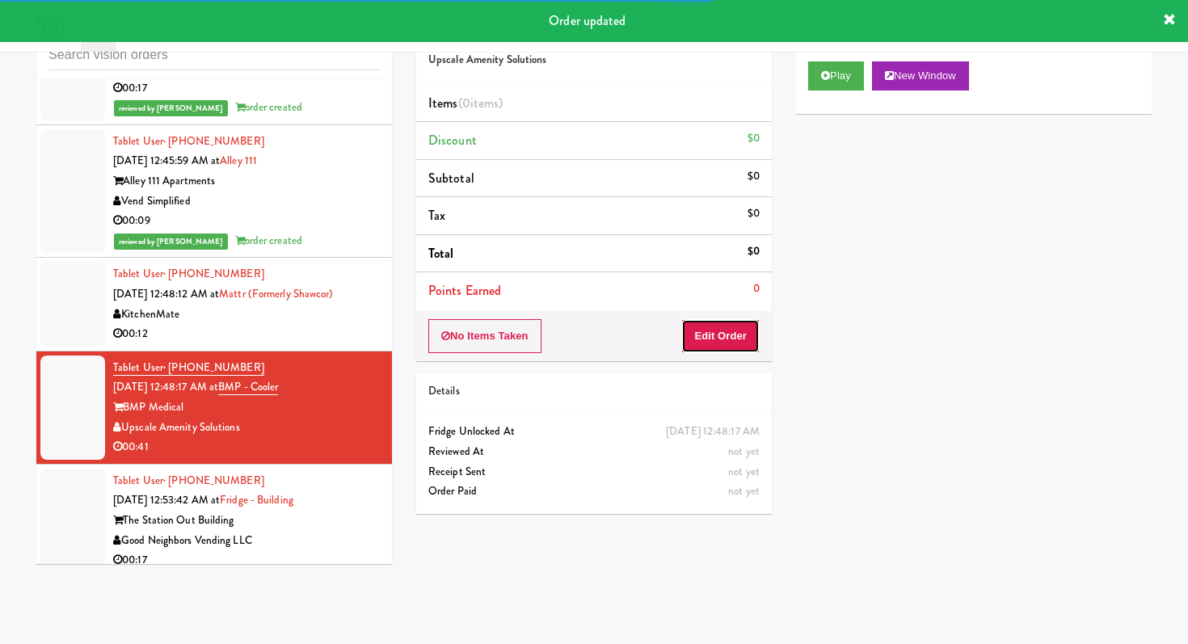
drag, startPoint x: 715, startPoint y: 353, endPoint x: 744, endPoint y: 284, distance: 74.6
click at [715, 352] on button "Edit Order" at bounding box center [721, 336] width 78 height 34
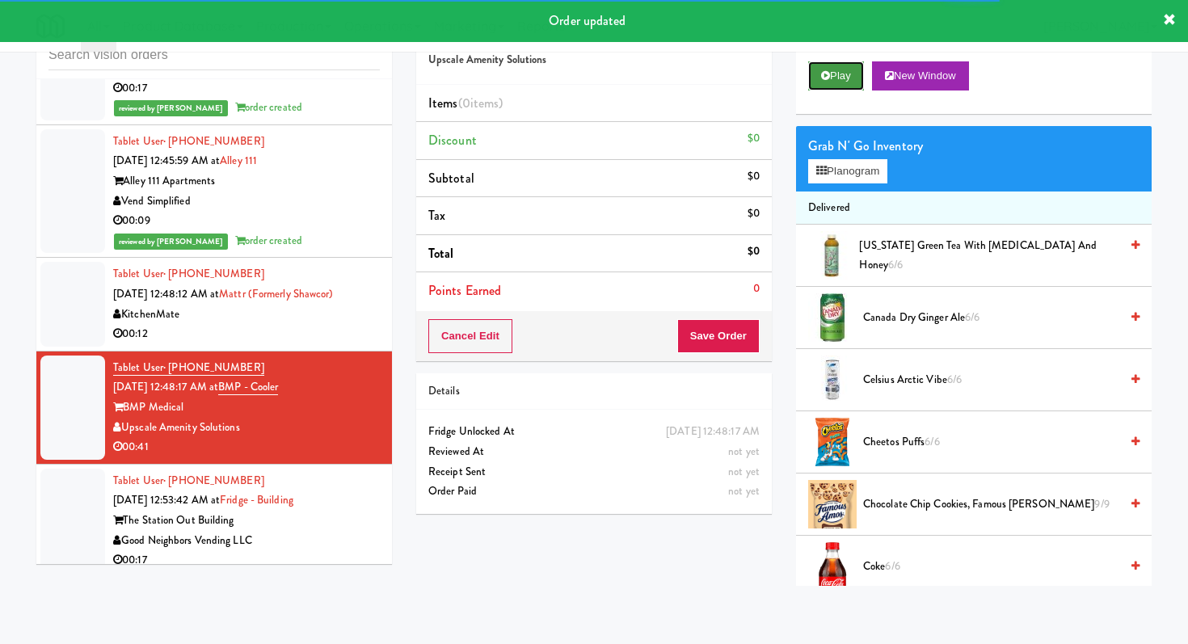
click at [825, 81] on icon at bounding box center [825, 75] width 9 height 11
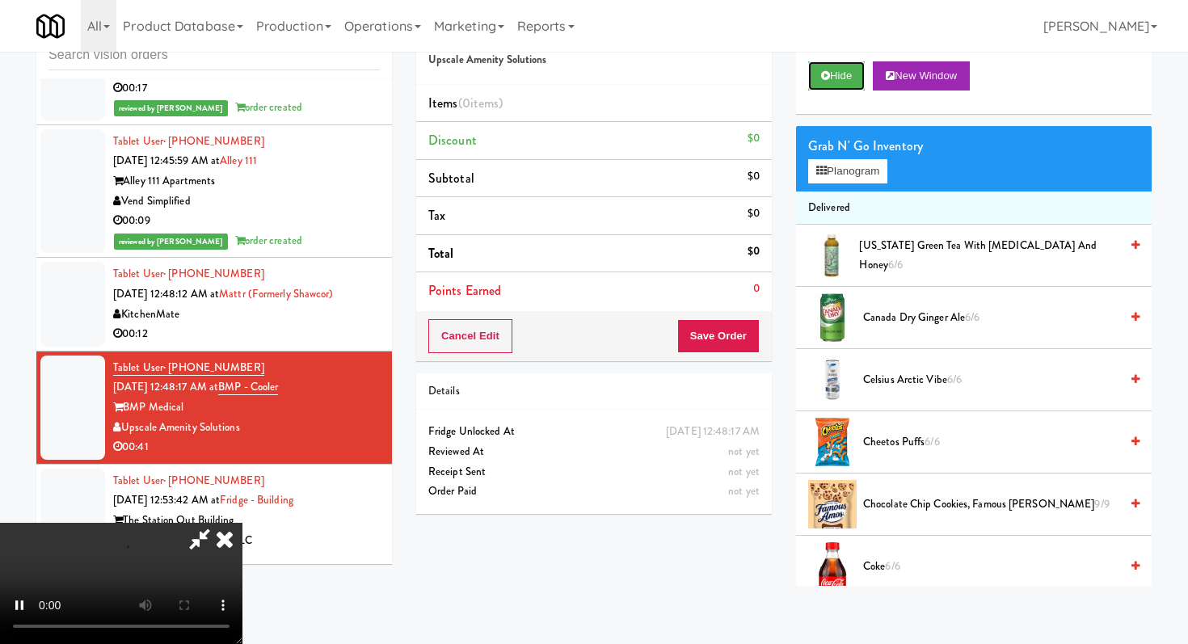
scroll to position [11208, 0]
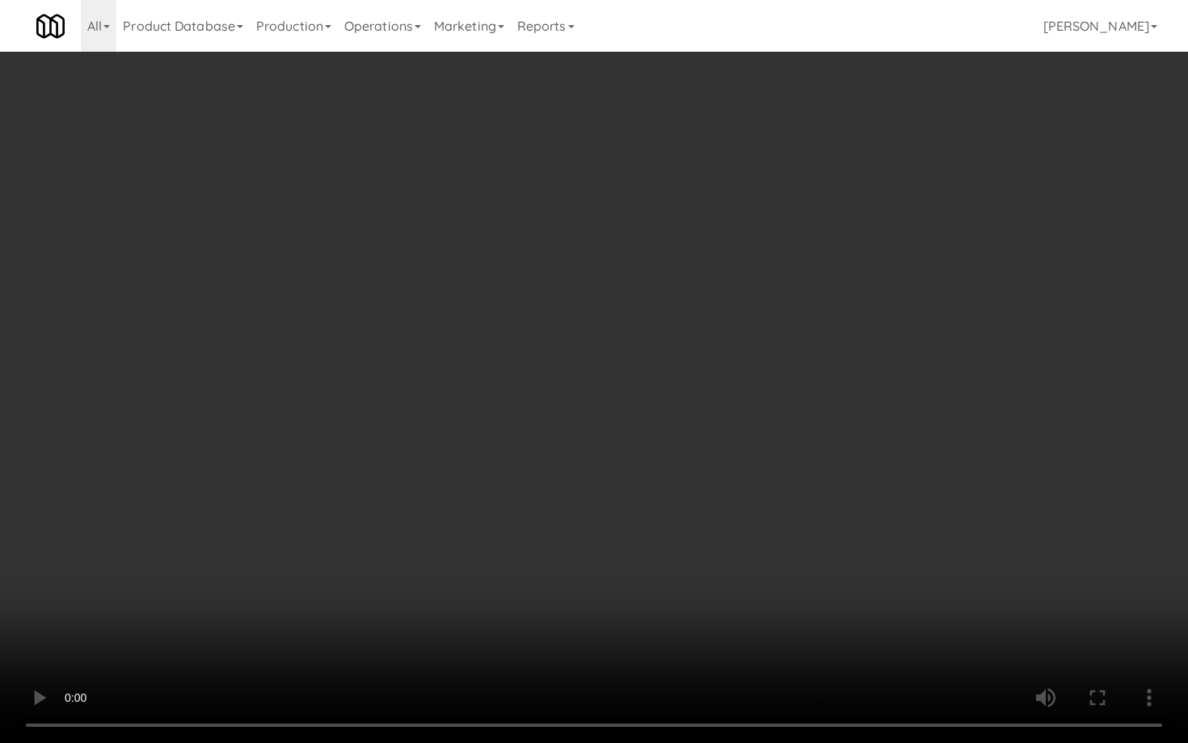
click at [415, 395] on video at bounding box center [594, 371] width 1188 height 743
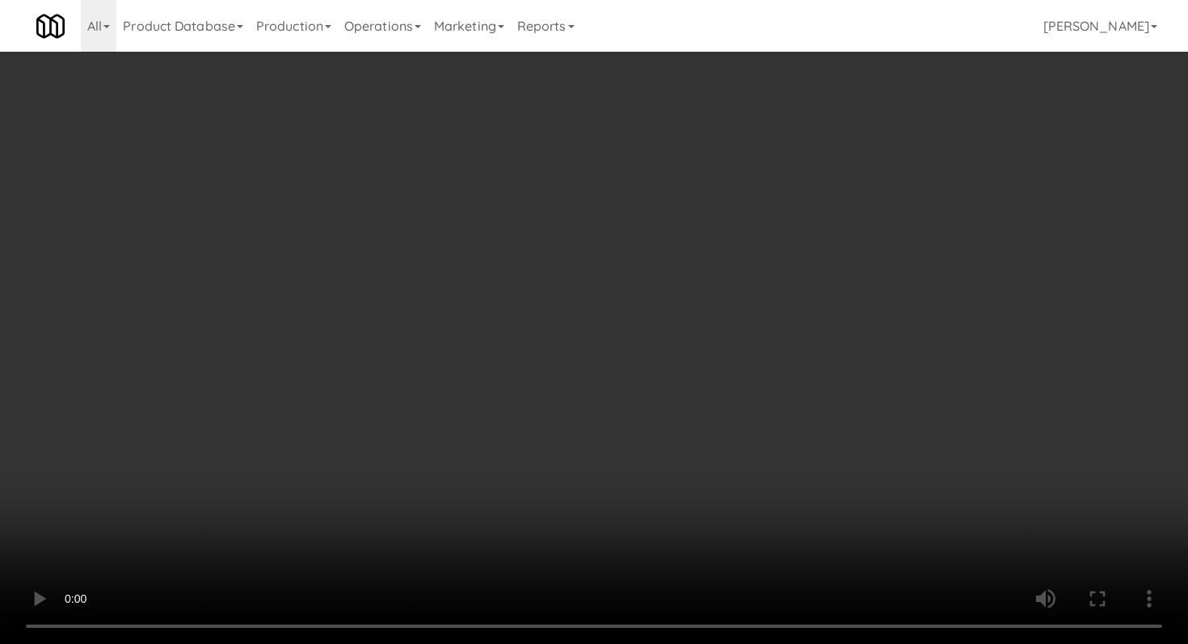
click at [896, 177] on div "Grab N' Go Inventory Planogram" at bounding box center [974, 158] width 356 height 65
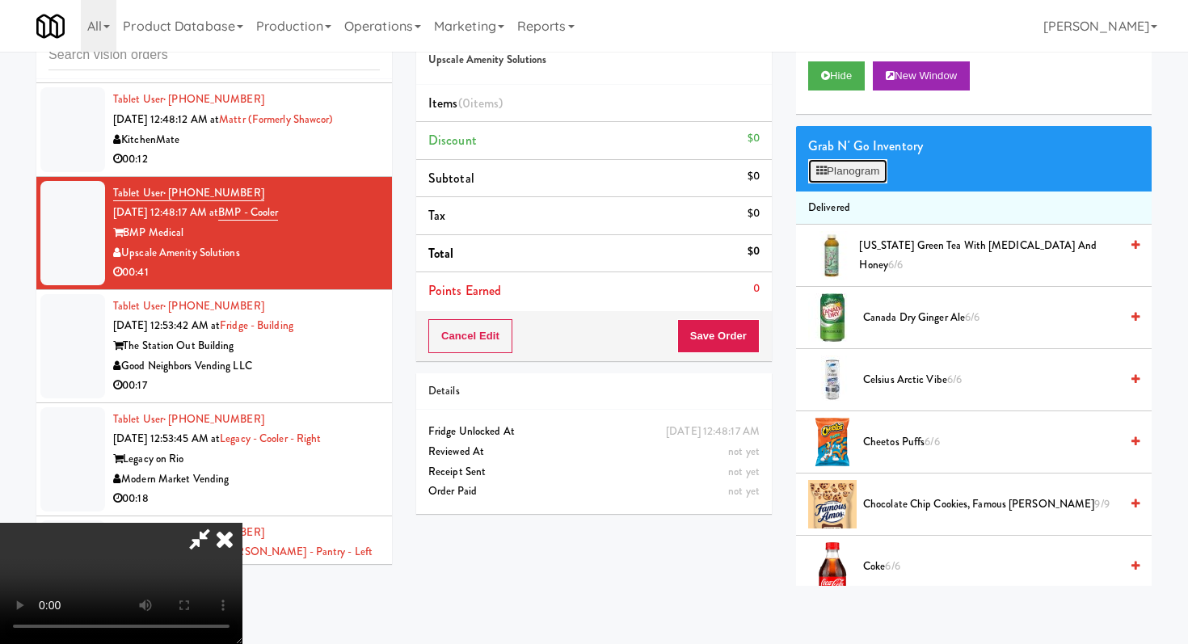
click at [888, 178] on button "Planogram" at bounding box center [847, 171] width 79 height 24
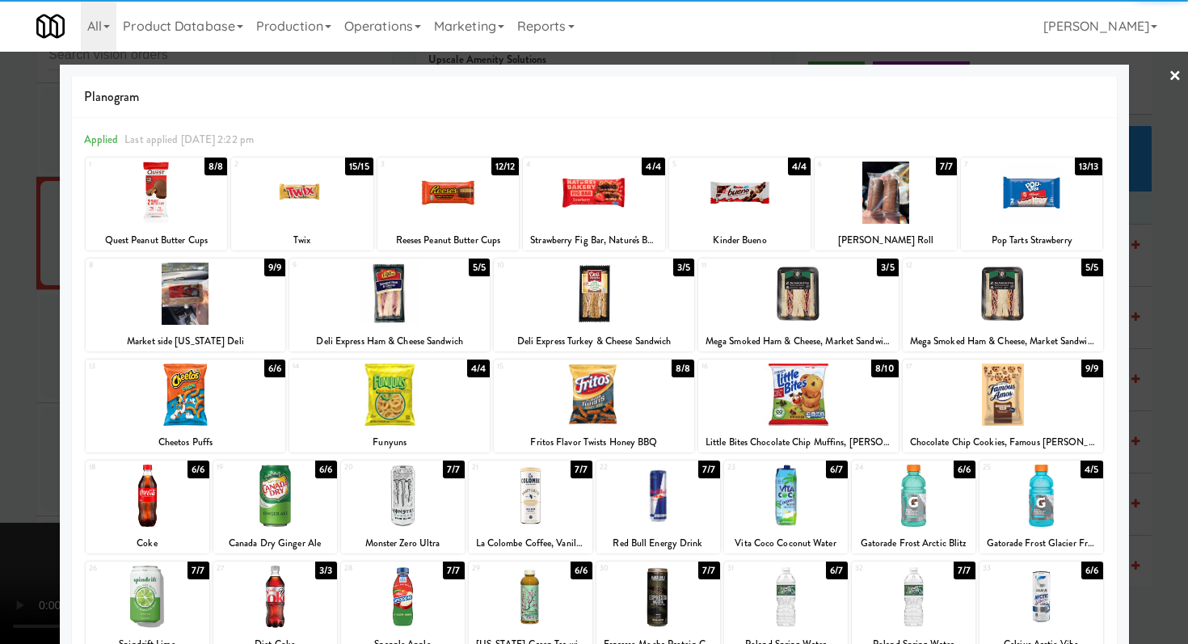
click at [152, 589] on div at bounding box center [148, 597] width 124 height 62
click at [835, 584] on div at bounding box center [786, 597] width 124 height 62
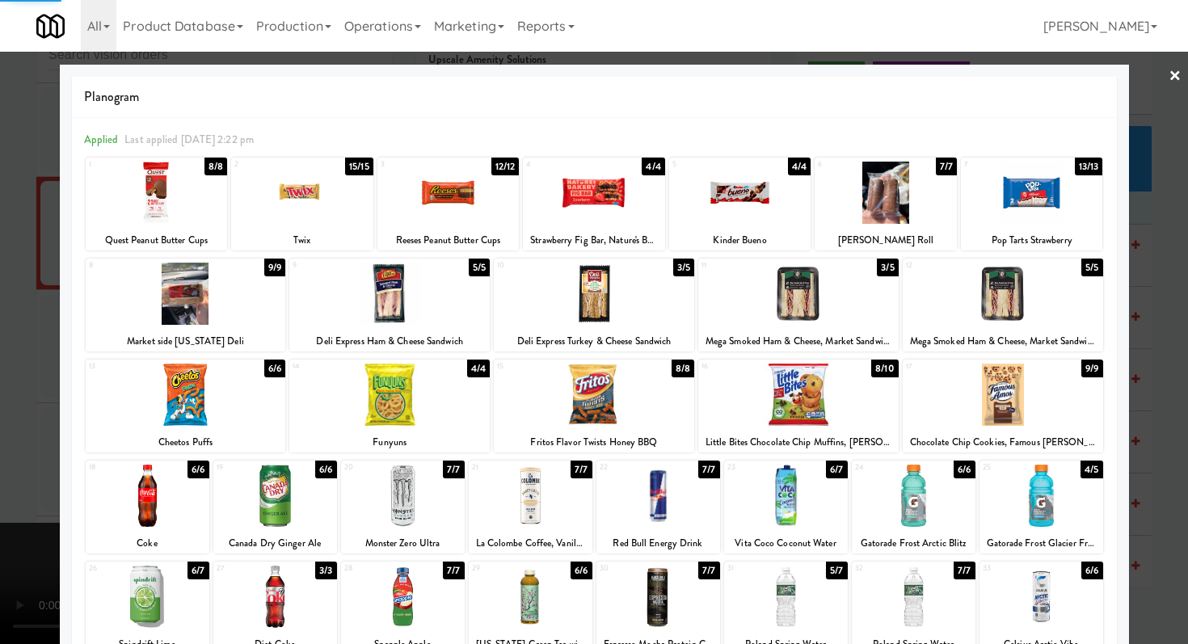
click at [0, 366] on div at bounding box center [594, 322] width 1188 height 644
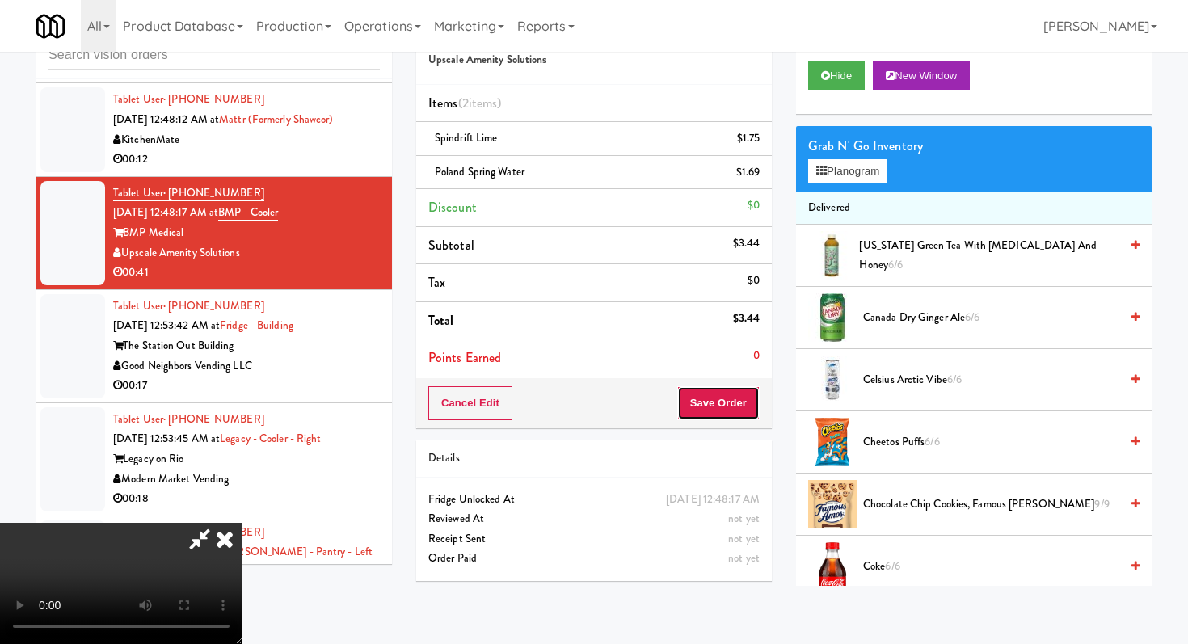
click at [747, 392] on button "Save Order" at bounding box center [719, 403] width 82 height 34
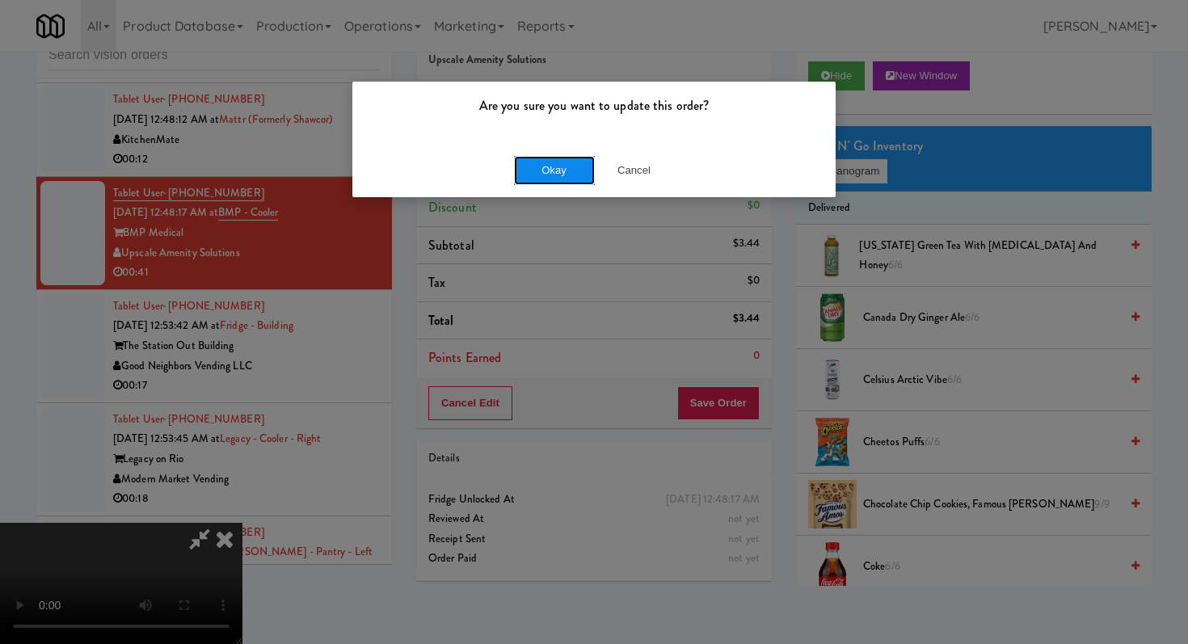
click at [585, 162] on button "Okay" at bounding box center [554, 170] width 81 height 29
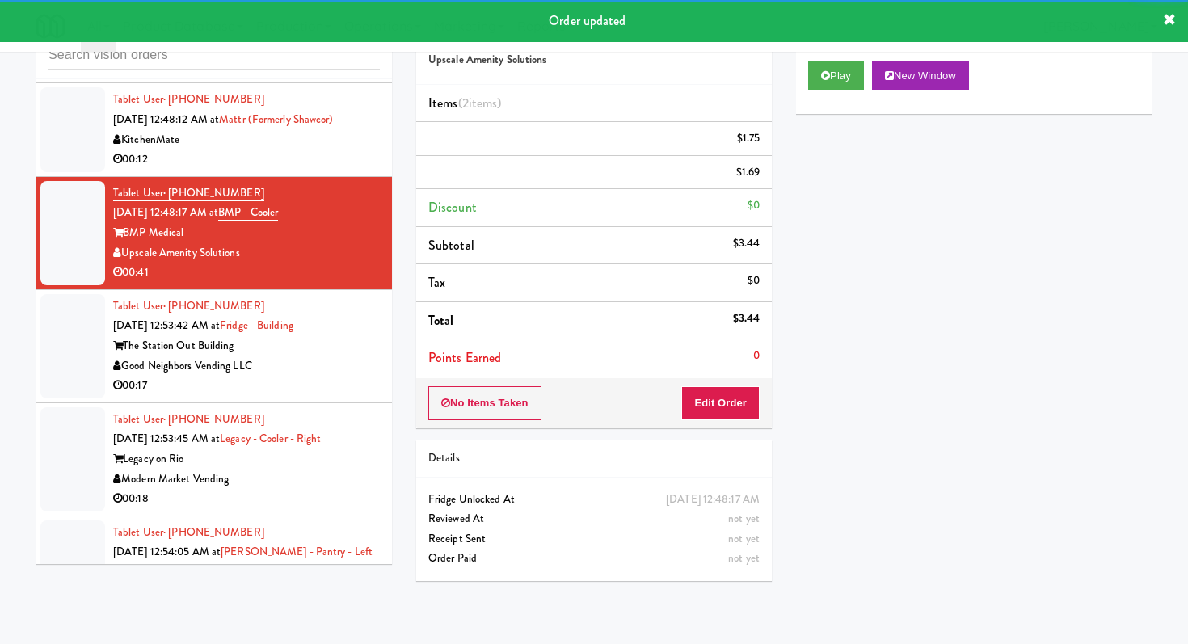
click at [318, 386] on li "Tablet User · (315) 269-7445 [DATE] 12:53:42 AM at [GEOGRAPHIC_DATA] [GEOGRAPHI…" at bounding box center [214, 346] width 356 height 113
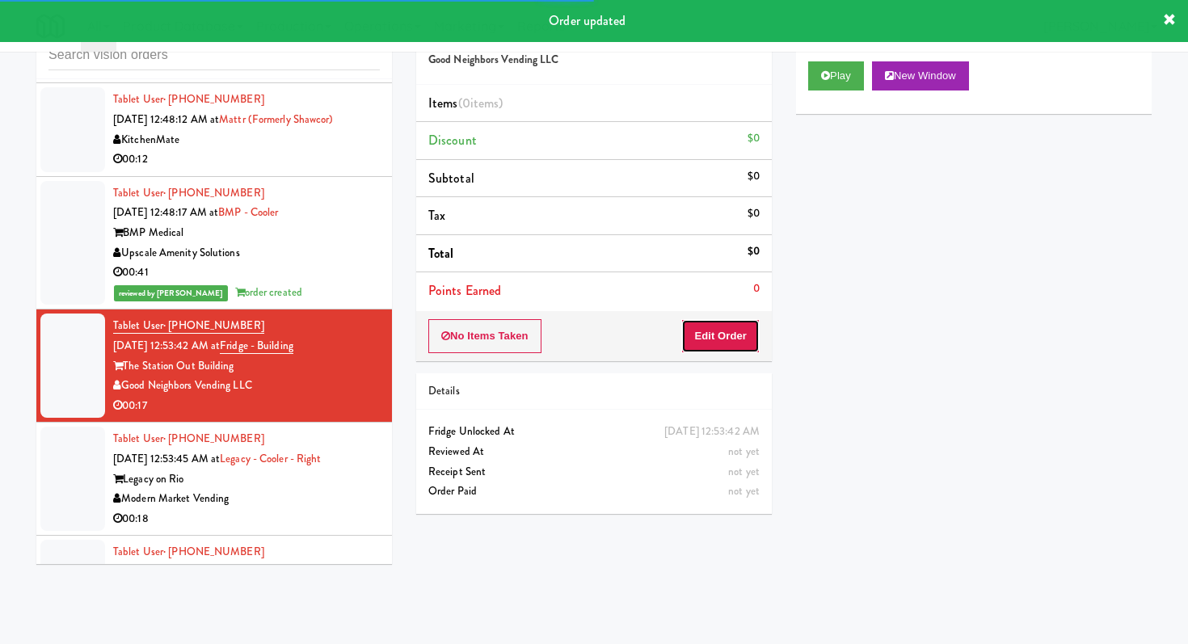
click at [696, 338] on button "Edit Order" at bounding box center [721, 336] width 78 height 34
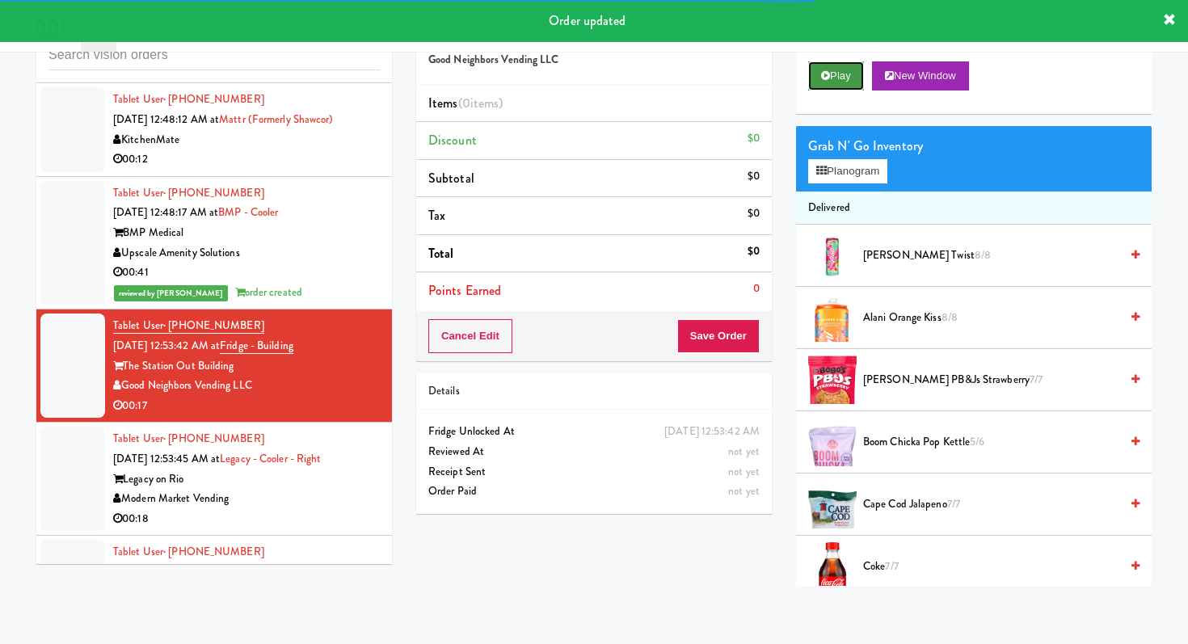
click at [831, 79] on button "Play" at bounding box center [836, 75] width 56 height 29
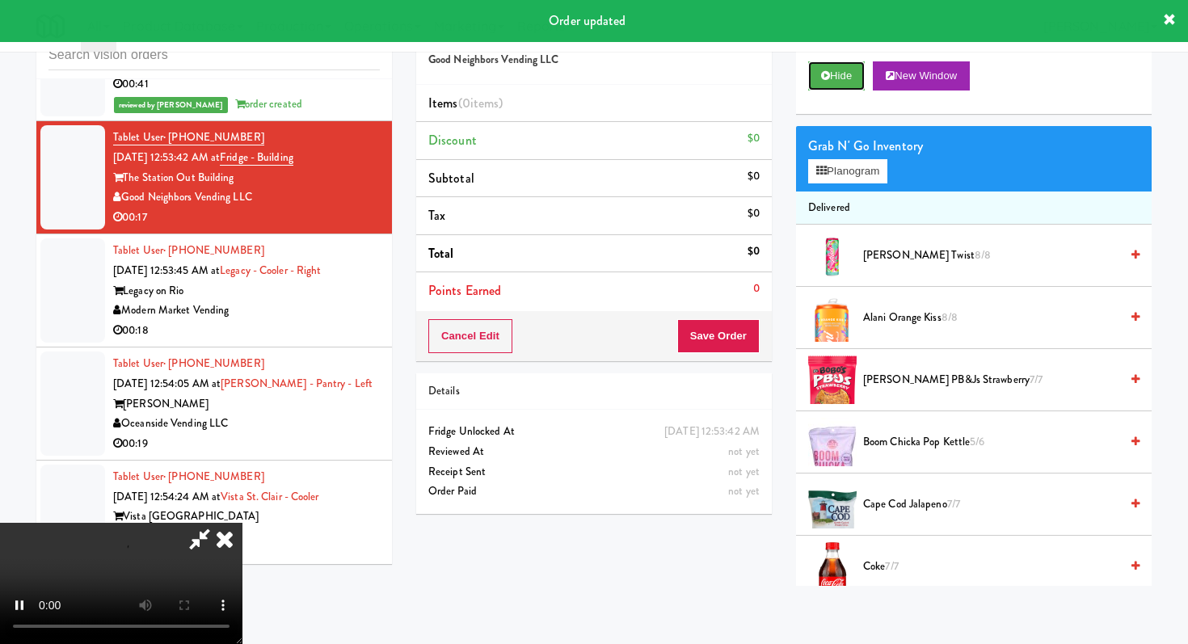
scroll to position [11397, 0]
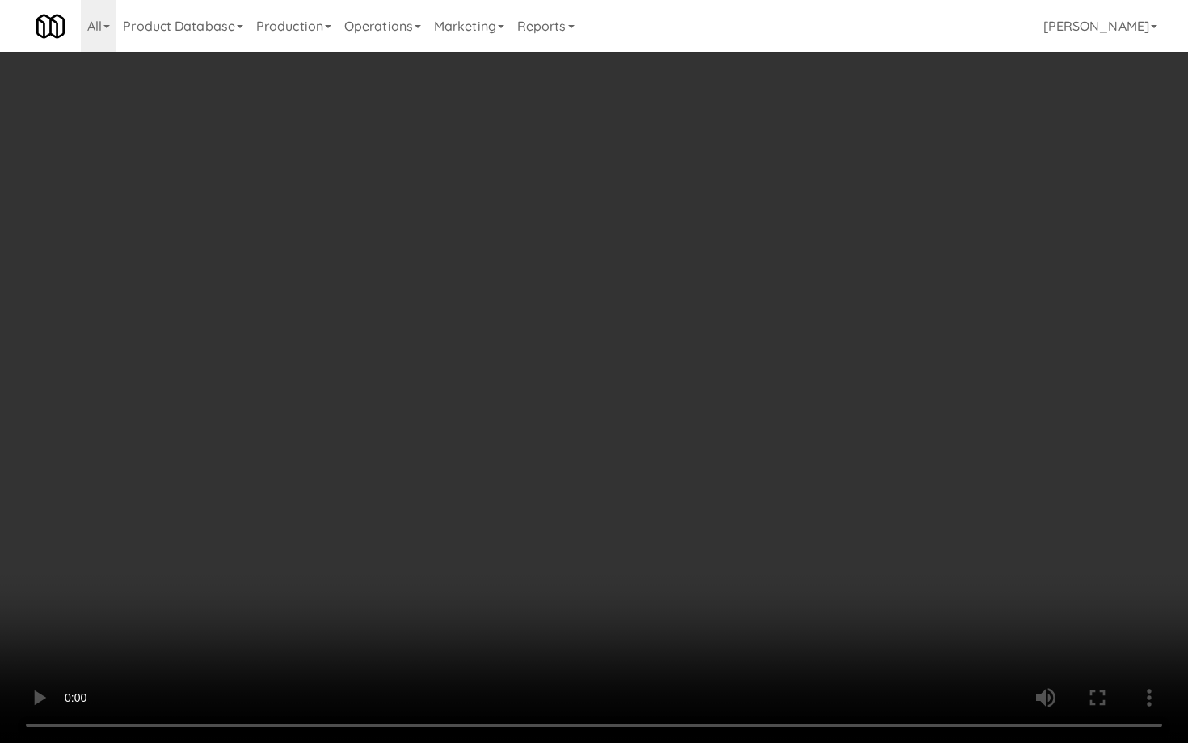
click at [623, 570] on video at bounding box center [594, 371] width 1188 height 743
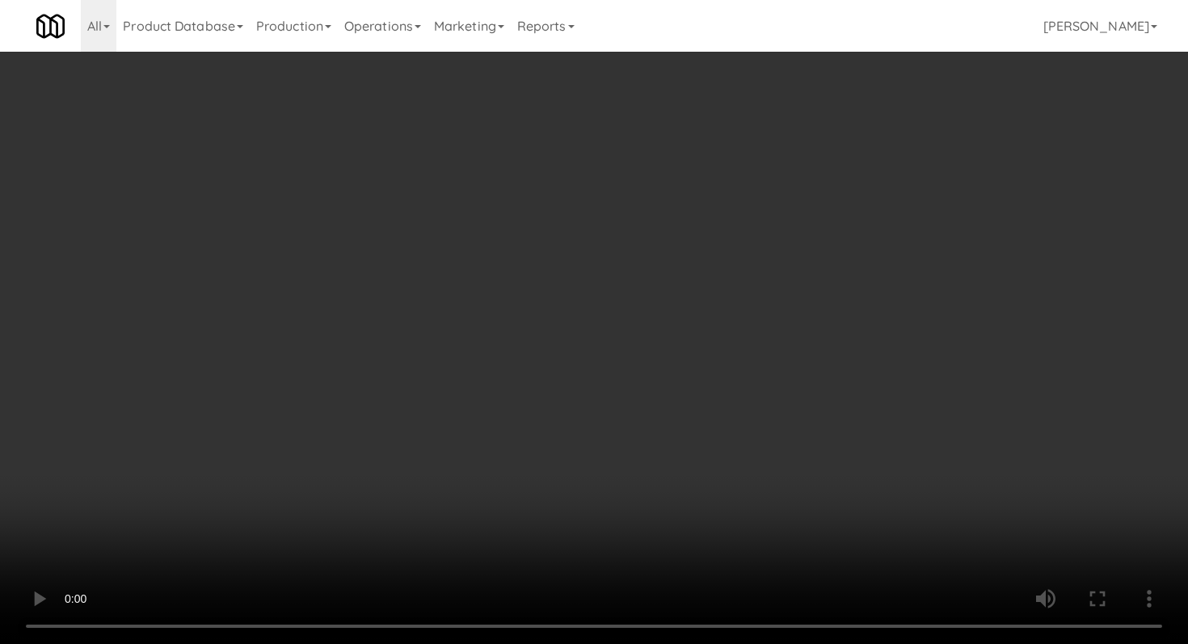
scroll to position [99, 0]
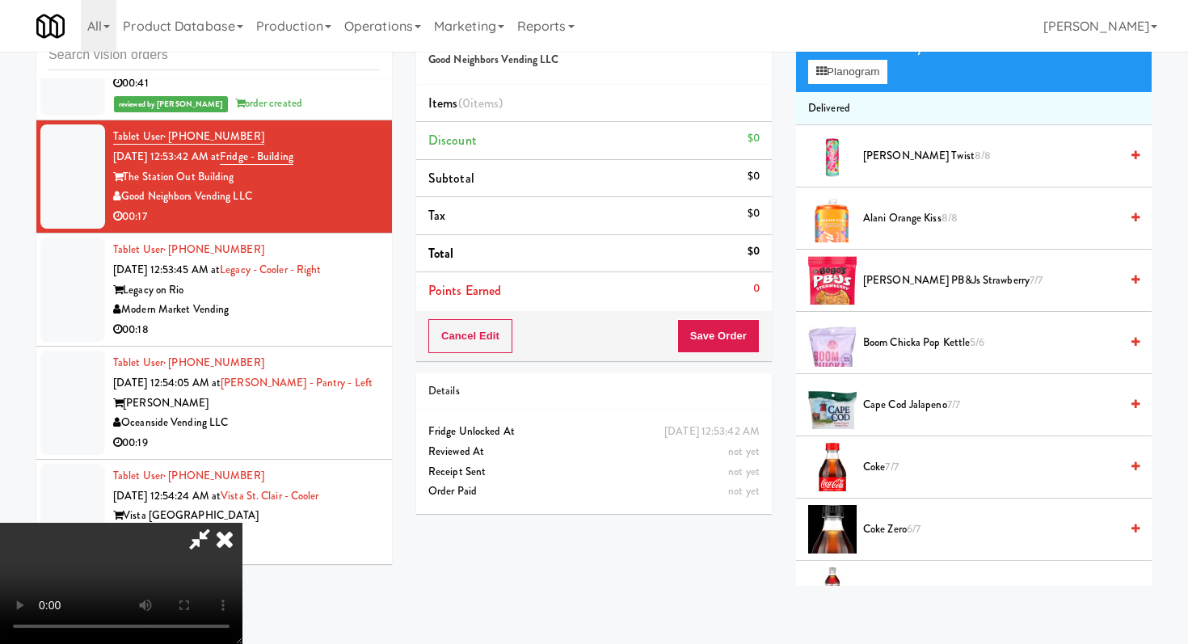
click at [889, 340] on span "Boom Chicka Pop Kettle 5/6" at bounding box center [991, 343] width 256 height 20
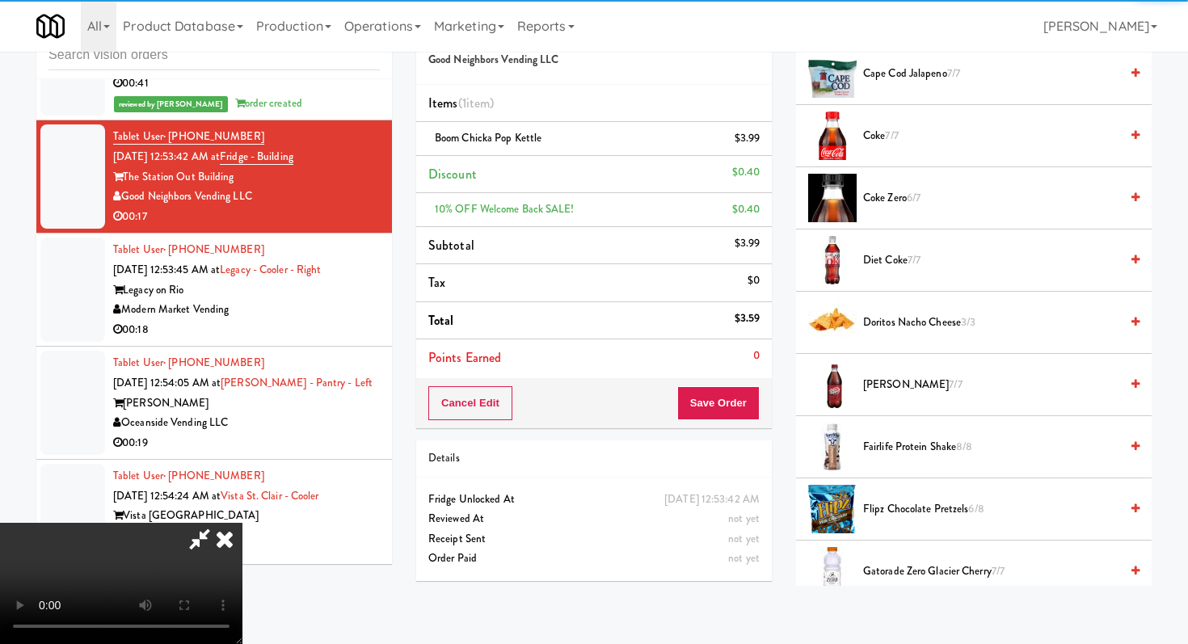
scroll to position [586, 0]
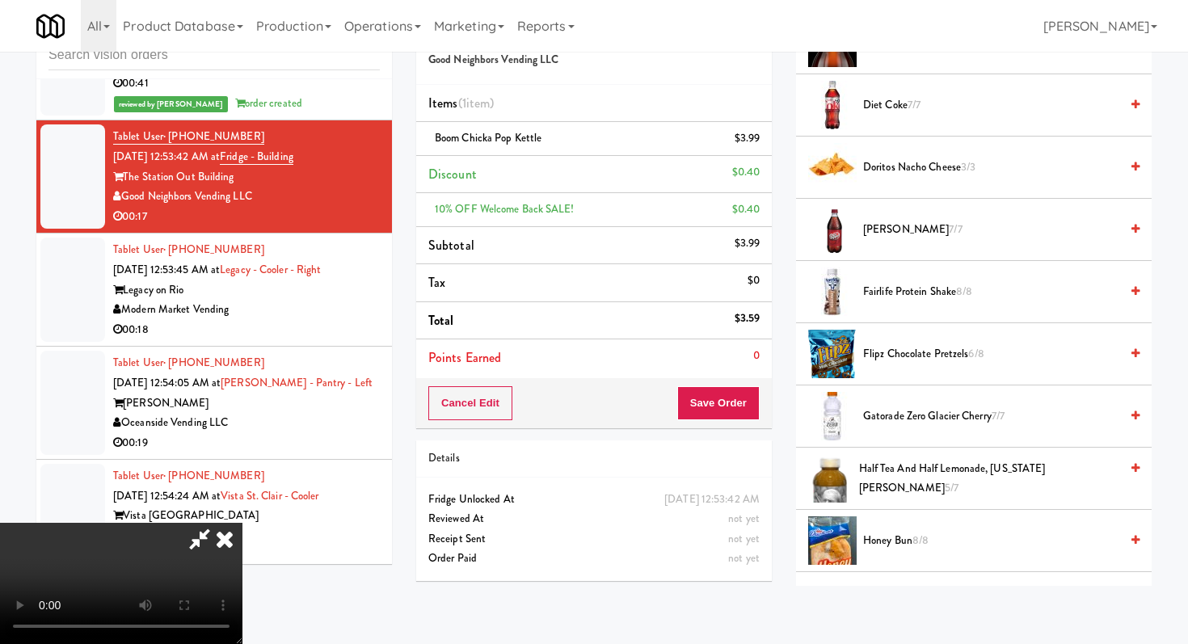
click at [900, 343] on li "Flipz Chocolate Pretzels 6/8" at bounding box center [974, 354] width 356 height 62
click at [898, 348] on span "Flipz Chocolate Pretzels 6/8" at bounding box center [991, 354] width 256 height 20
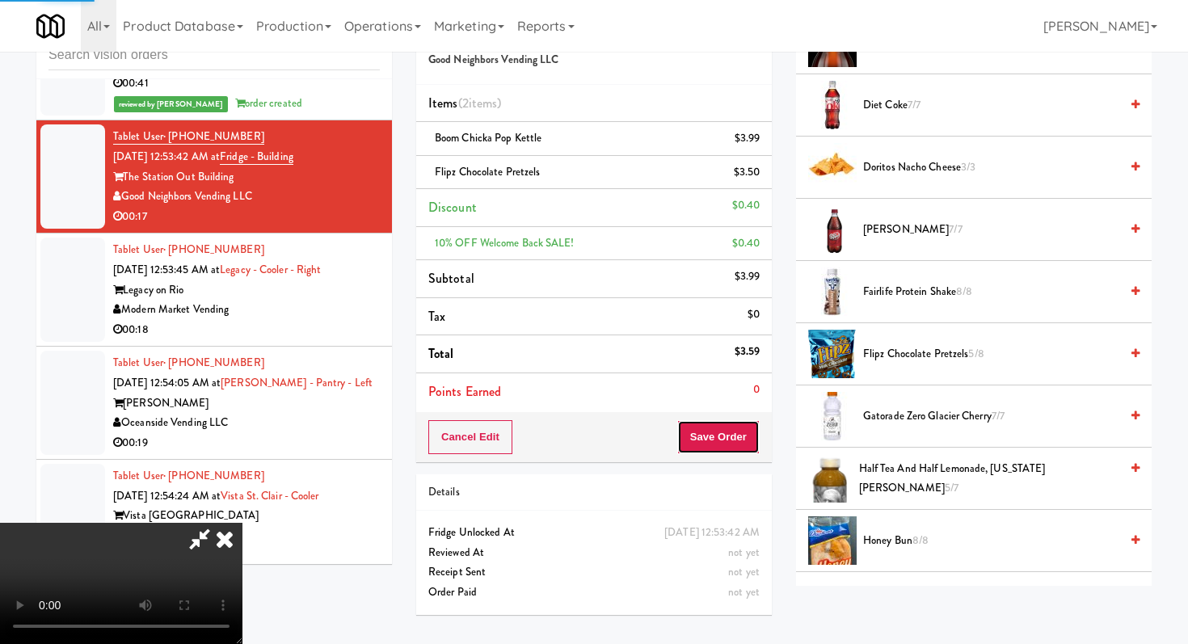
click at [744, 429] on button "Save Order" at bounding box center [719, 437] width 82 height 34
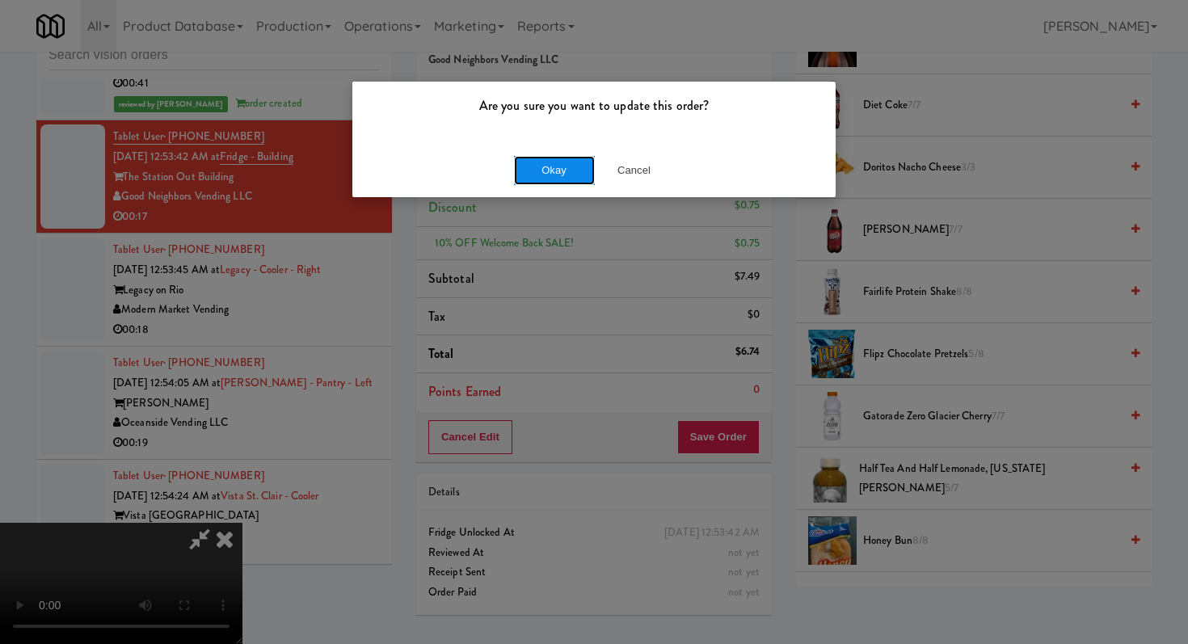
click at [552, 171] on button "Okay" at bounding box center [554, 170] width 81 height 29
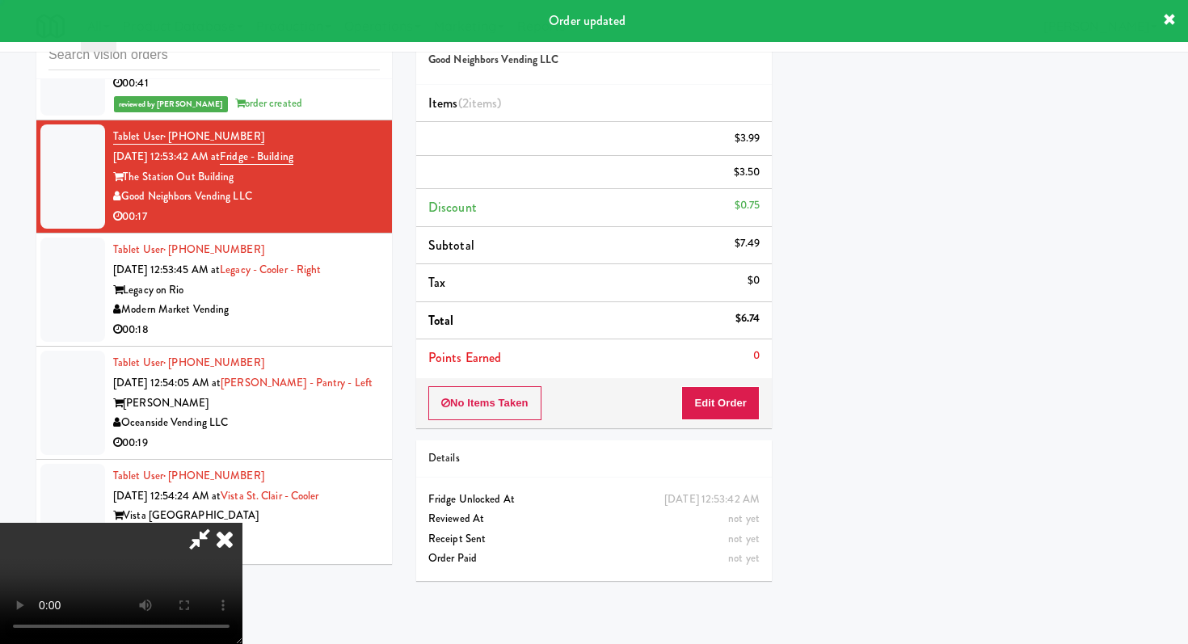
scroll to position [69, 0]
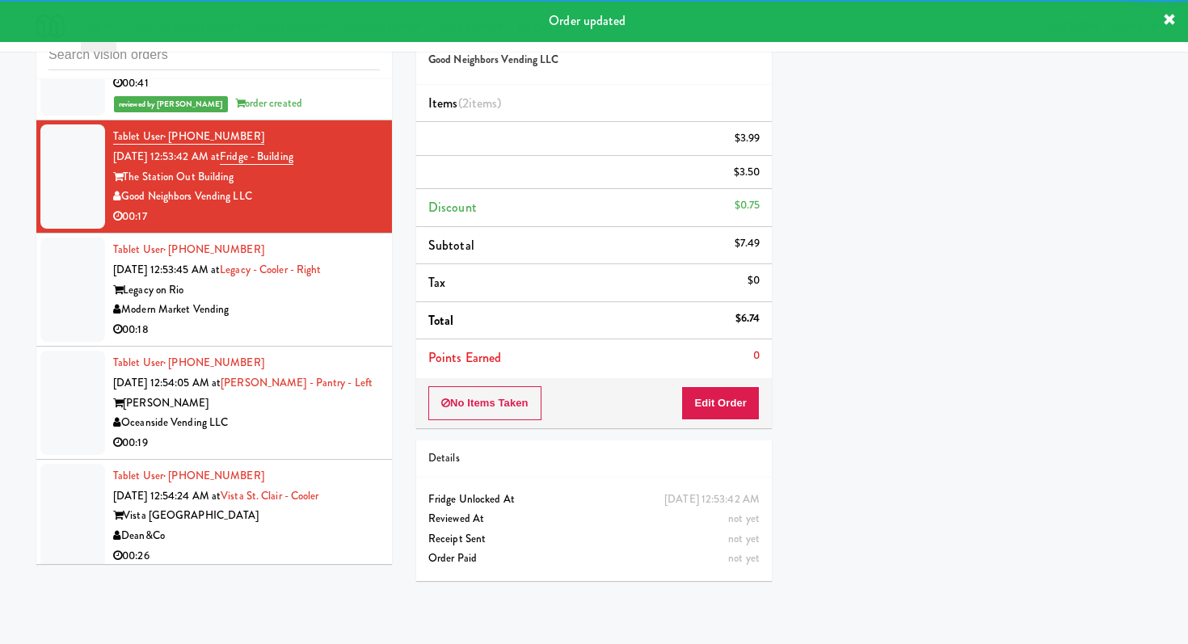
click at [333, 320] on div "00:18" at bounding box center [246, 330] width 267 height 20
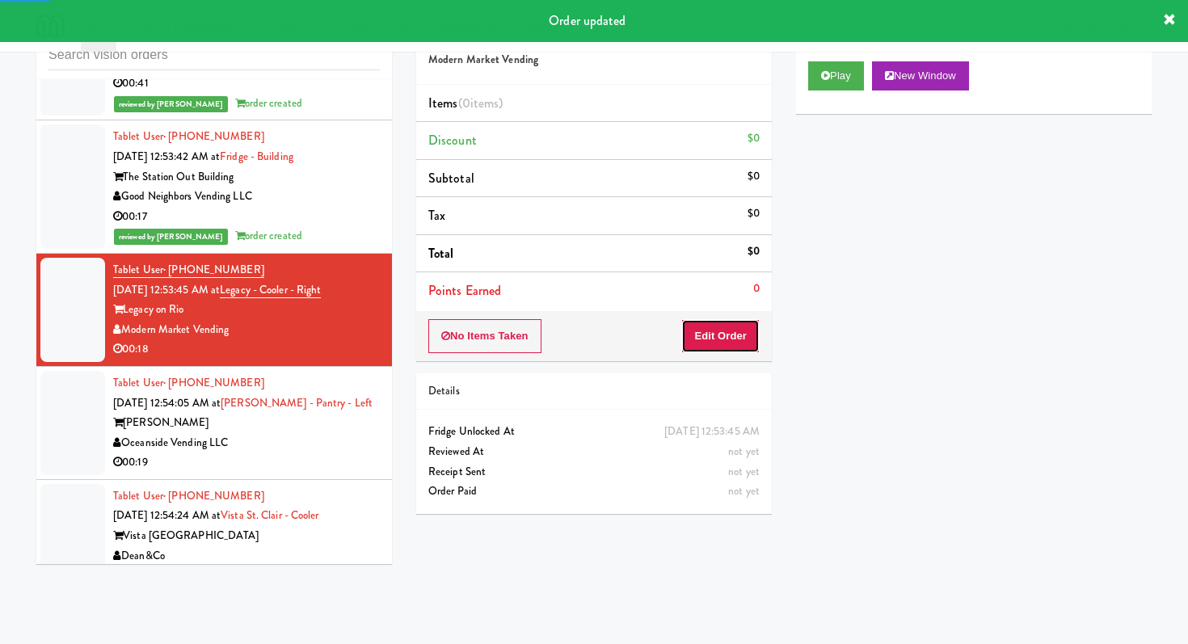
click at [757, 341] on button "Edit Order" at bounding box center [721, 336] width 78 height 34
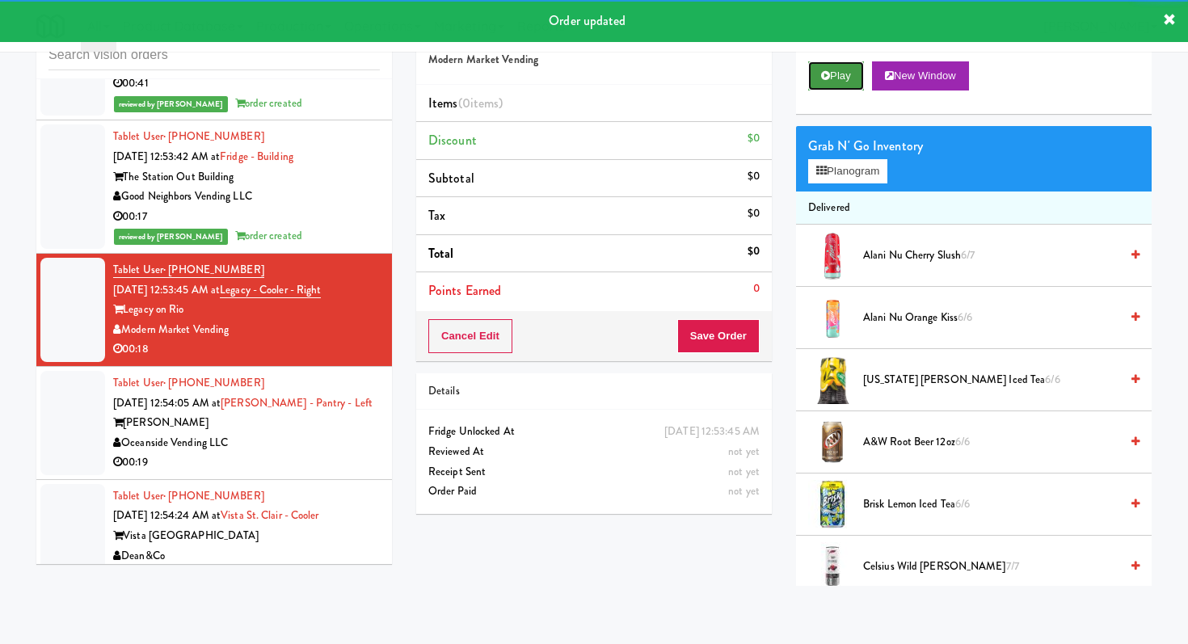
click at [842, 81] on button "Play" at bounding box center [836, 75] width 56 height 29
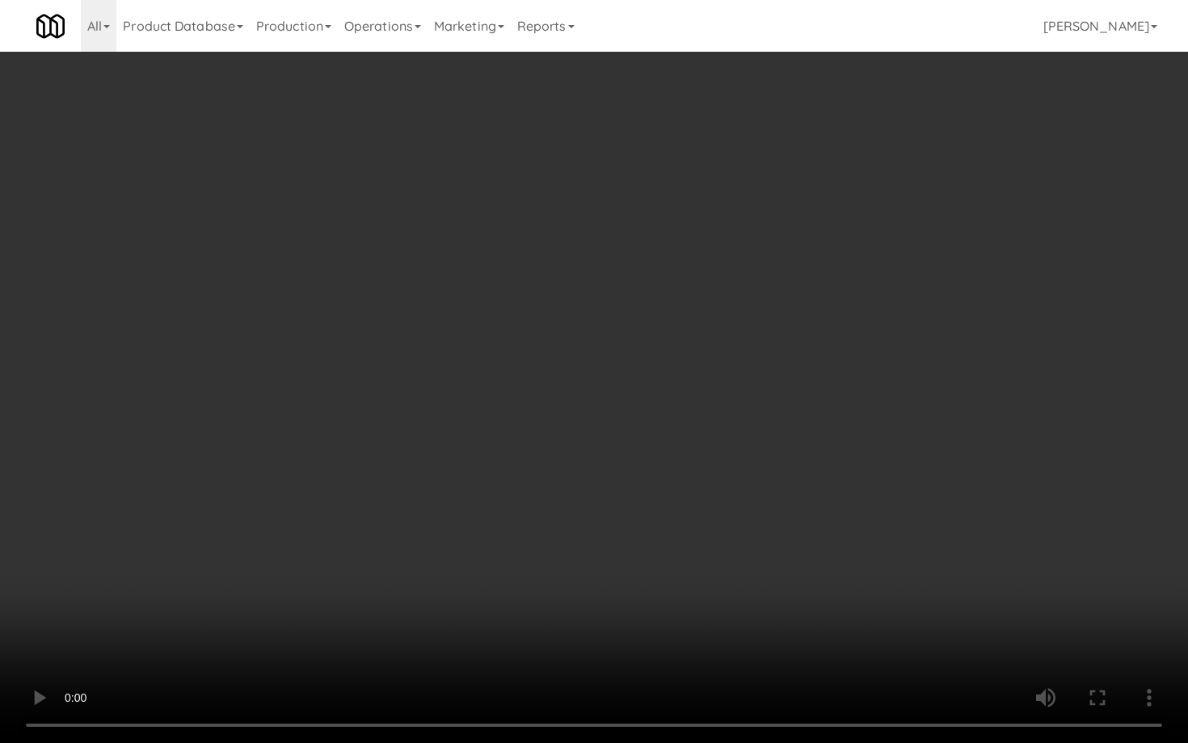
click at [661, 548] on video at bounding box center [594, 371] width 1188 height 743
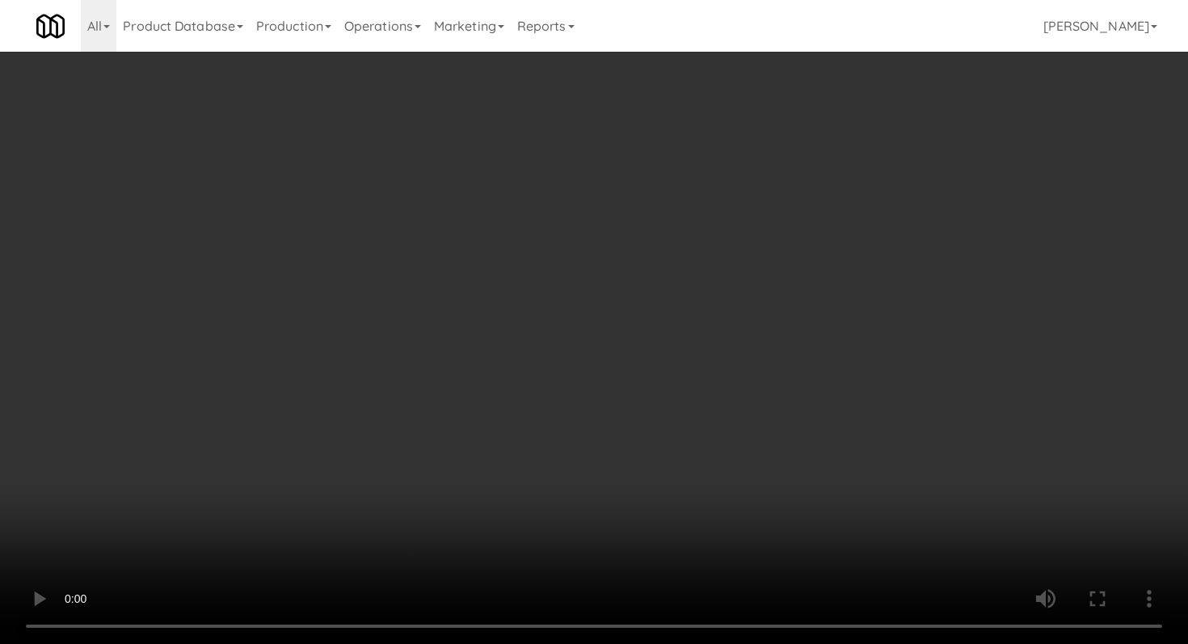
scroll to position [2192, 0]
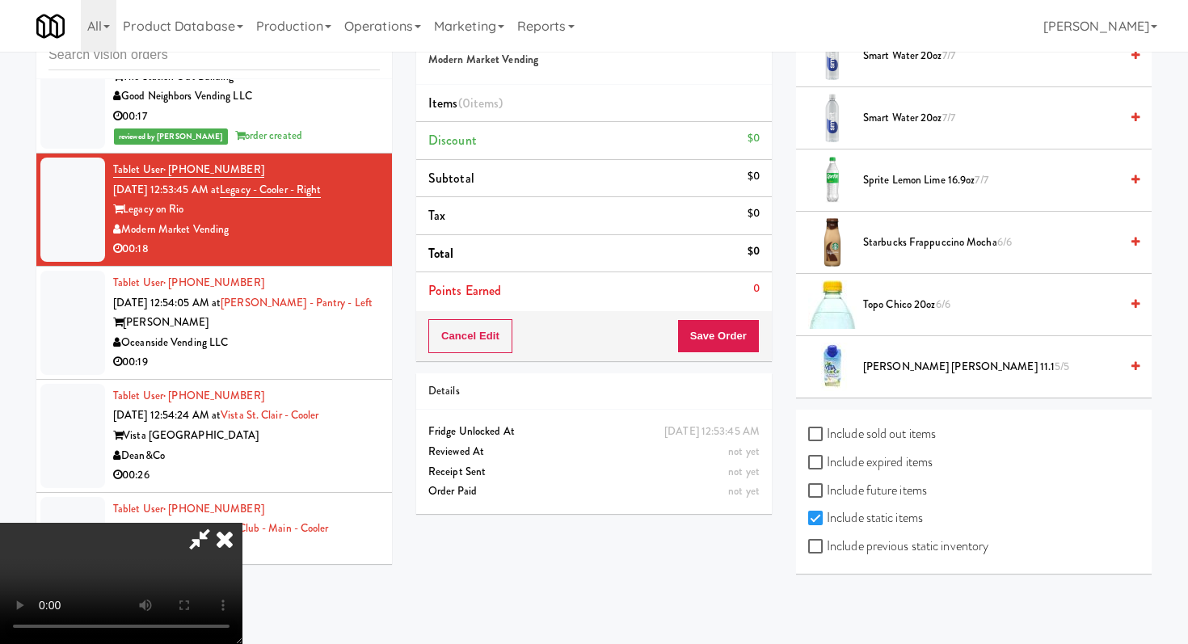
click at [895, 310] on span "Topo Chico 20oz 6/6" at bounding box center [991, 305] width 256 height 20
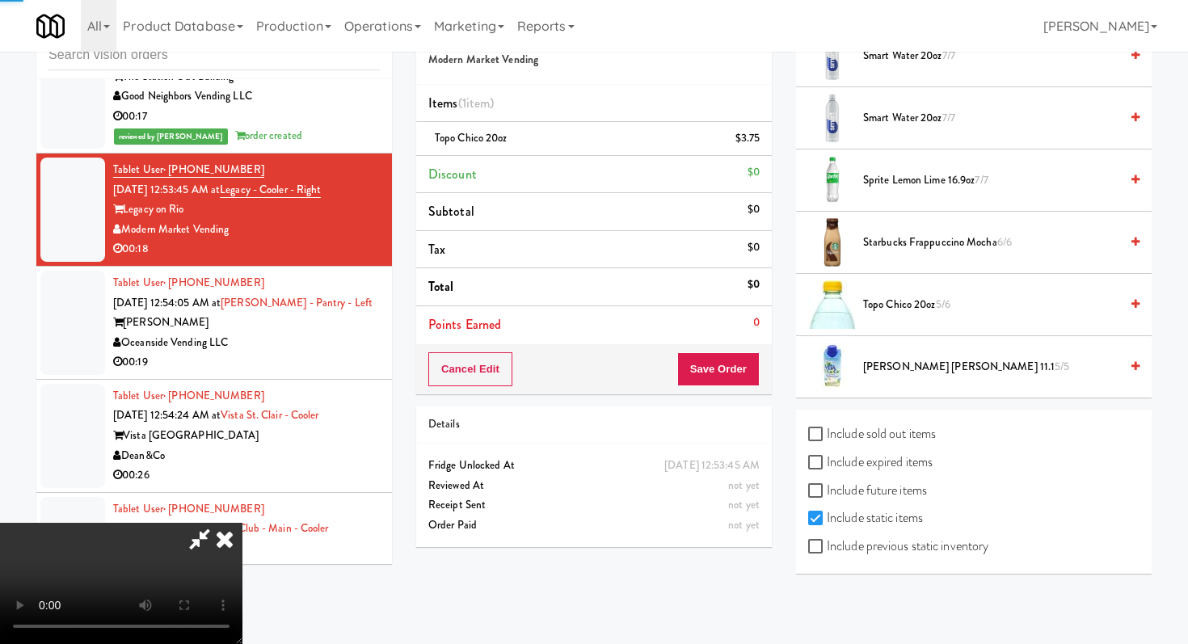
click at [888, 365] on span "[PERSON_NAME] [PERSON_NAME] 11.1 5/5" at bounding box center [991, 367] width 256 height 20
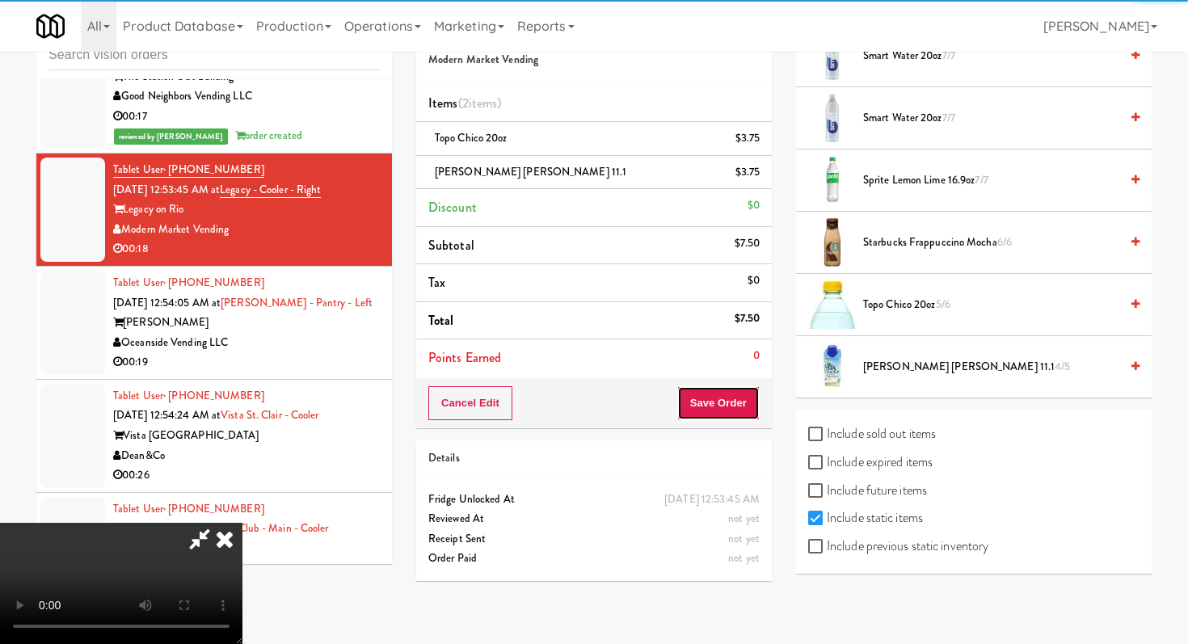
click at [742, 400] on button "Save Order" at bounding box center [719, 403] width 82 height 34
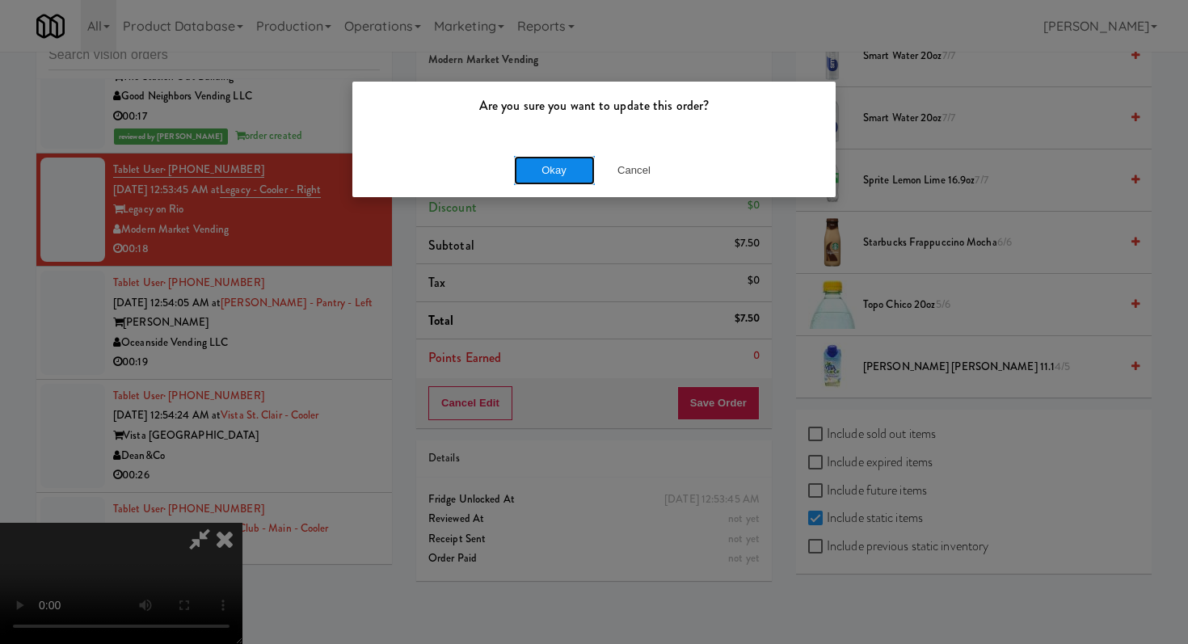
click at [550, 159] on button "Okay" at bounding box center [554, 170] width 81 height 29
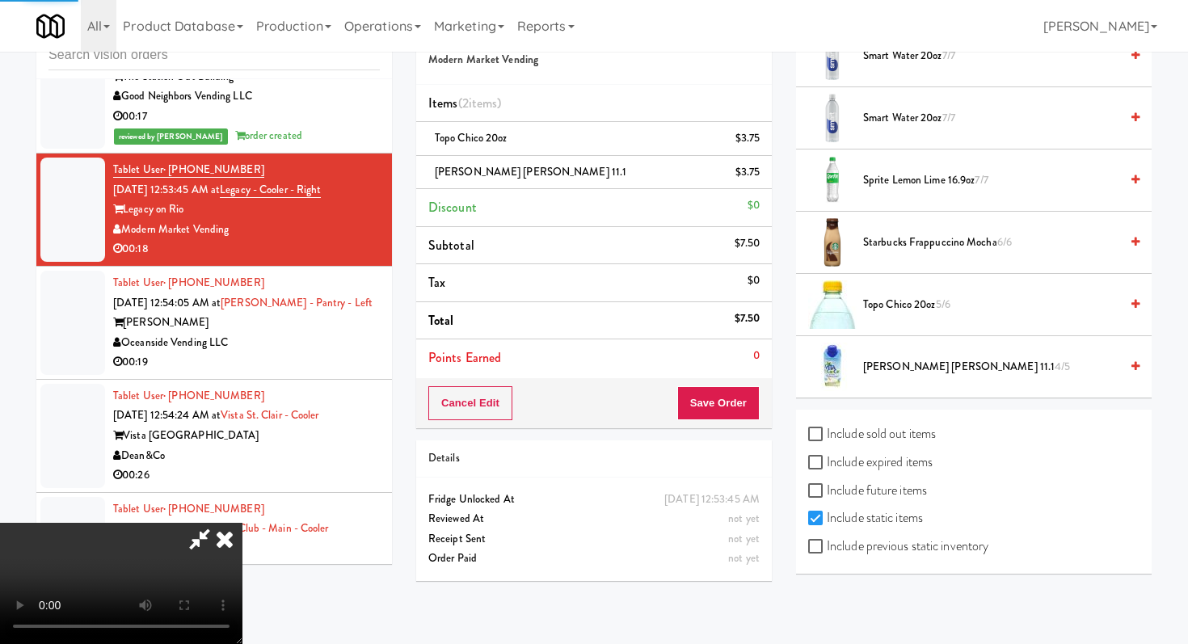
scroll to position [69, 0]
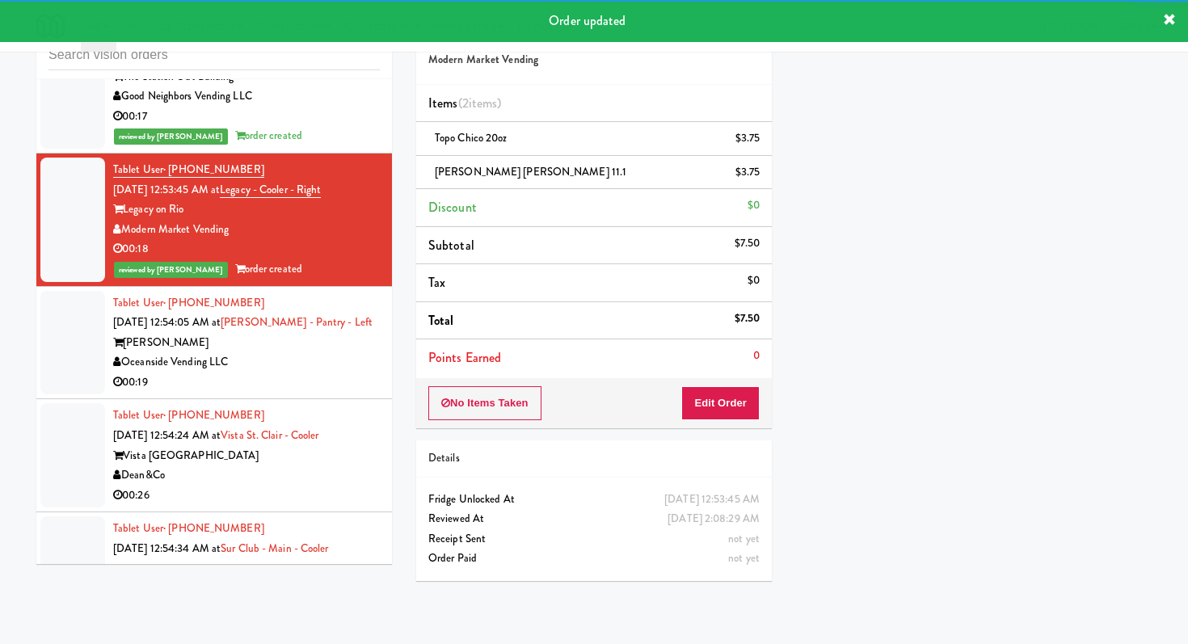
click at [320, 353] on div "Oceanside Vending LLC" at bounding box center [246, 363] width 267 height 20
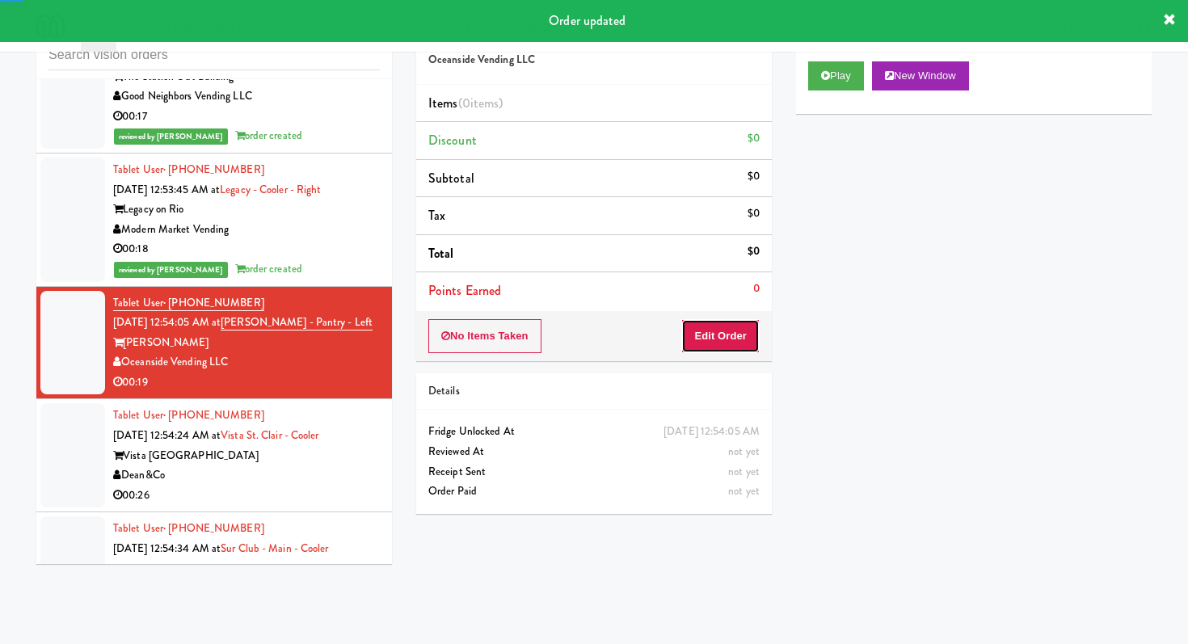
click at [713, 335] on button "Edit Order" at bounding box center [721, 336] width 78 height 34
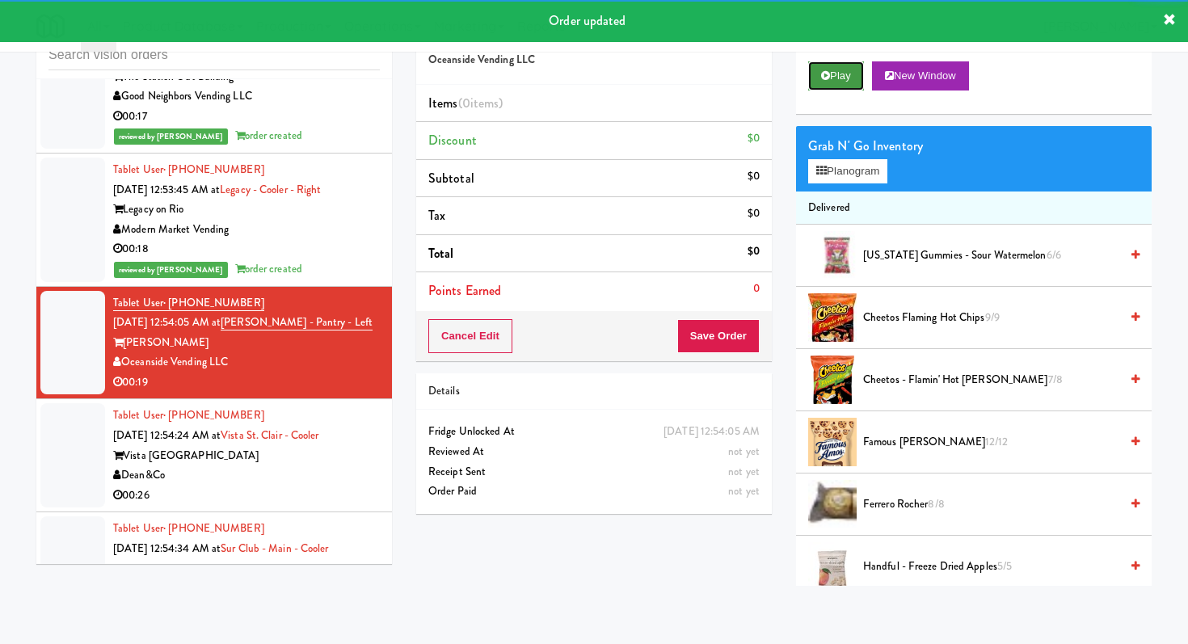
click at [831, 70] on button "Play" at bounding box center [836, 75] width 56 height 29
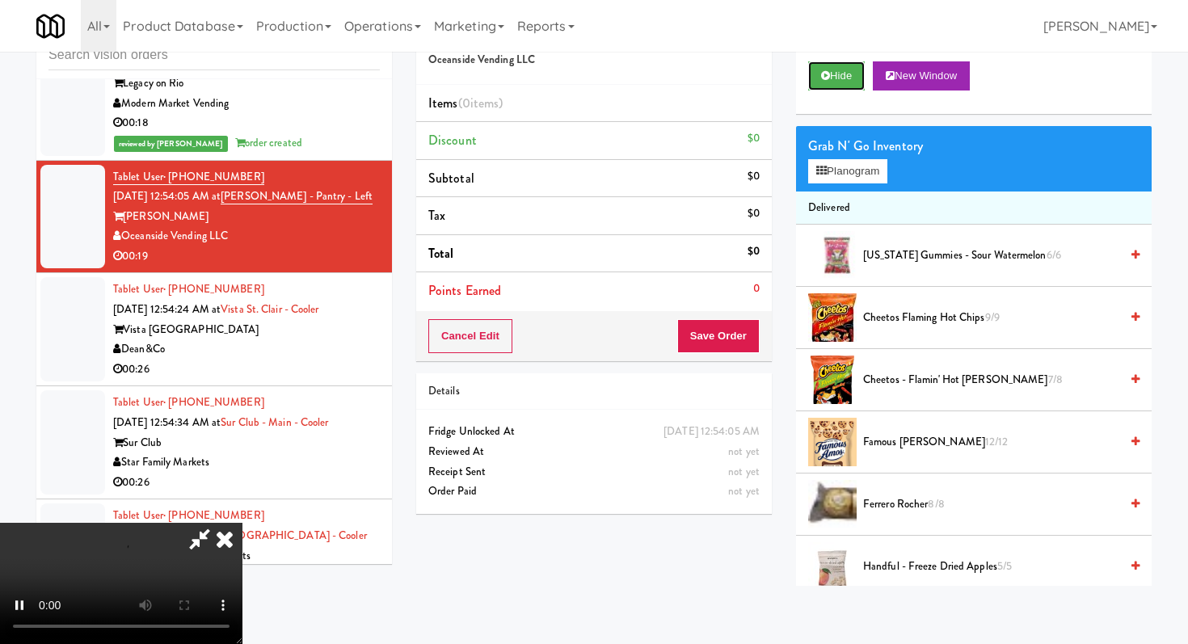
scroll to position [11625, 0]
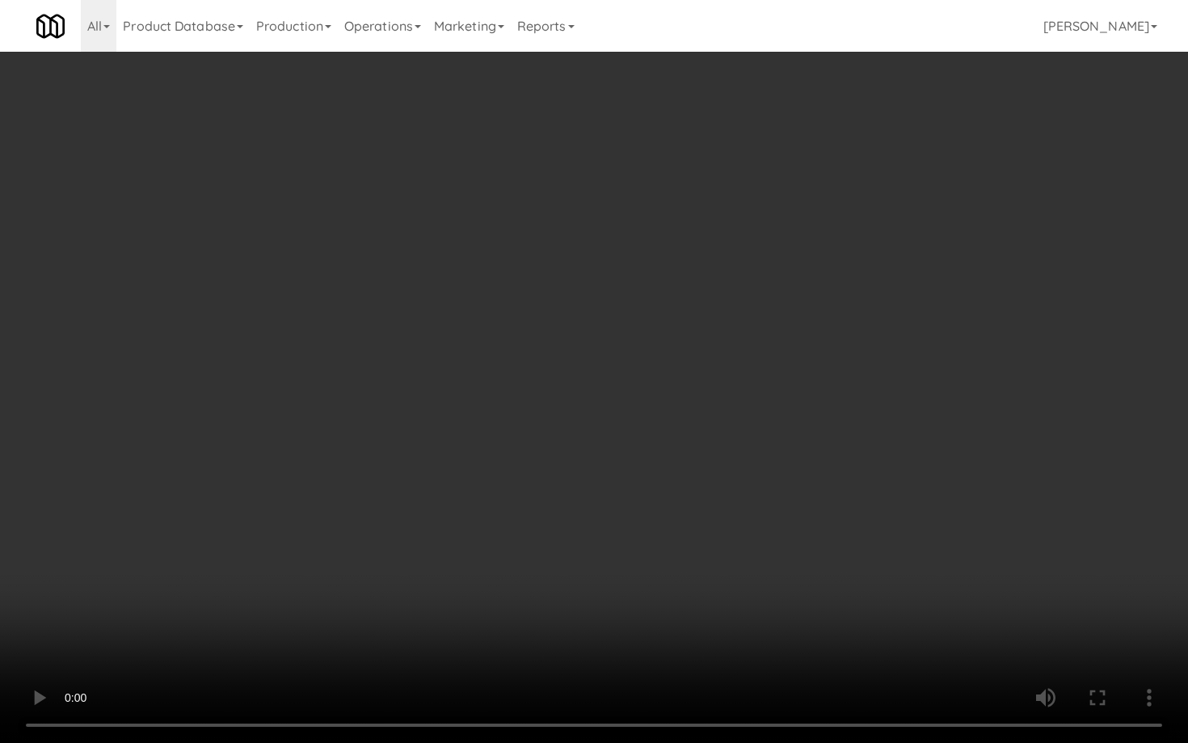
click at [531, 559] on video at bounding box center [594, 371] width 1188 height 743
click at [551, 540] on video at bounding box center [594, 371] width 1188 height 743
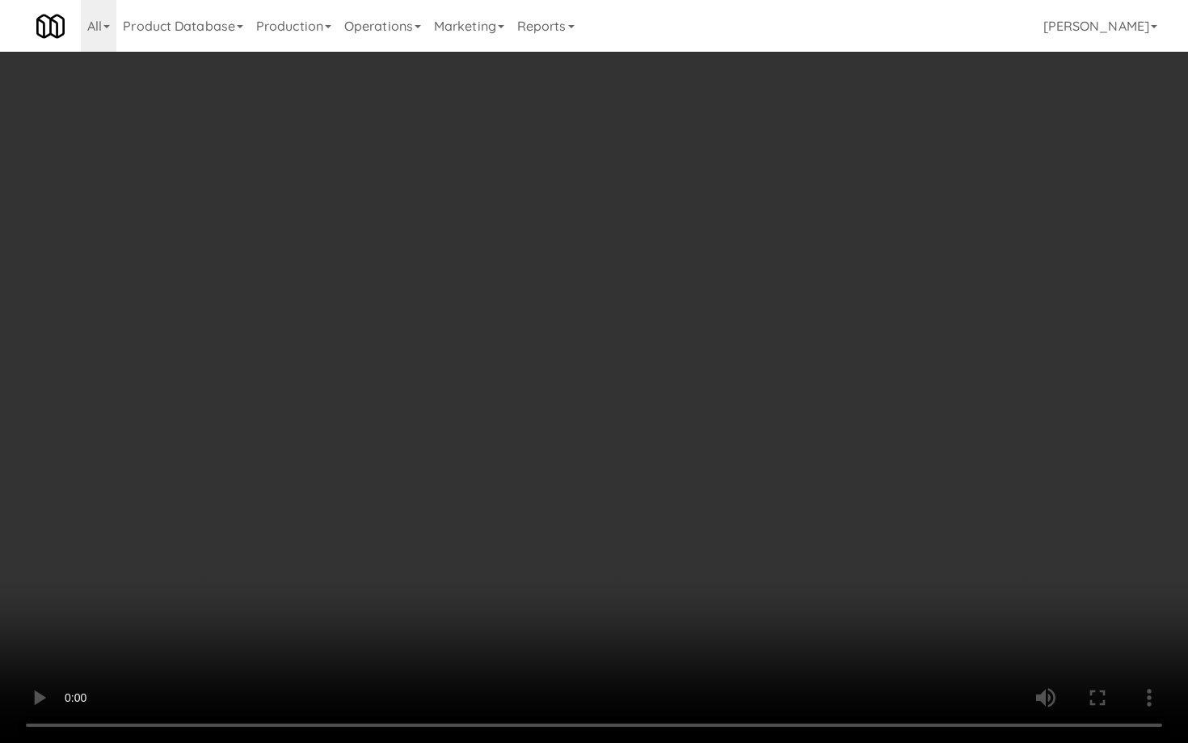
click at [551, 540] on video at bounding box center [594, 371] width 1188 height 743
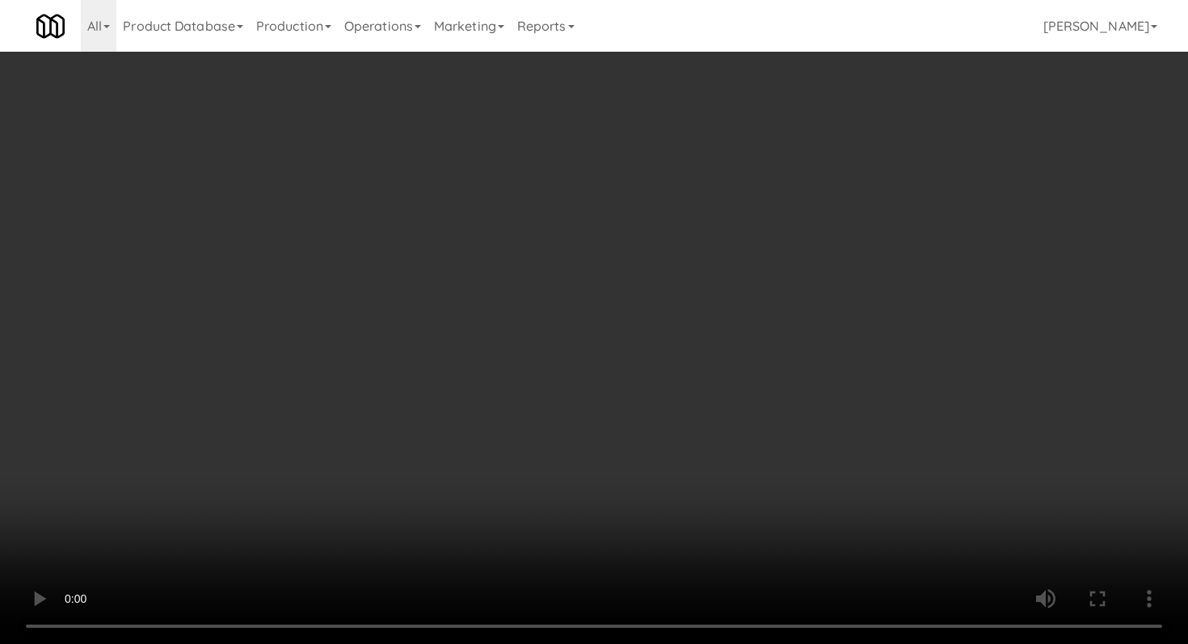
scroll to position [1756, 0]
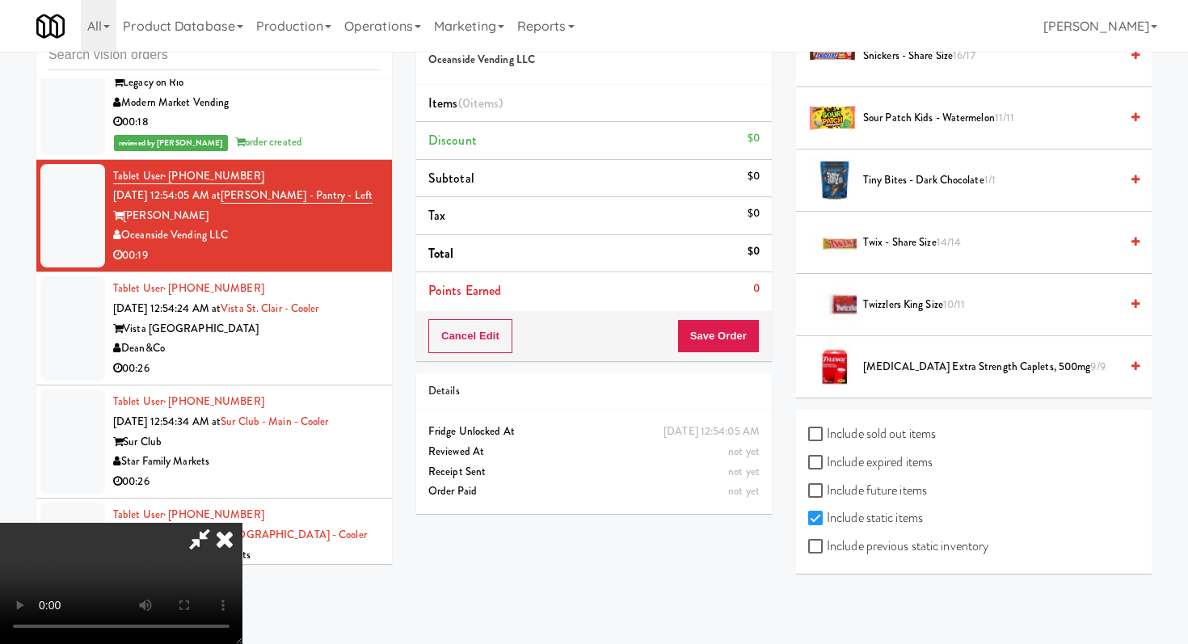
click at [932, 307] on span "Twizzlers King Size 10/11" at bounding box center [991, 305] width 256 height 20
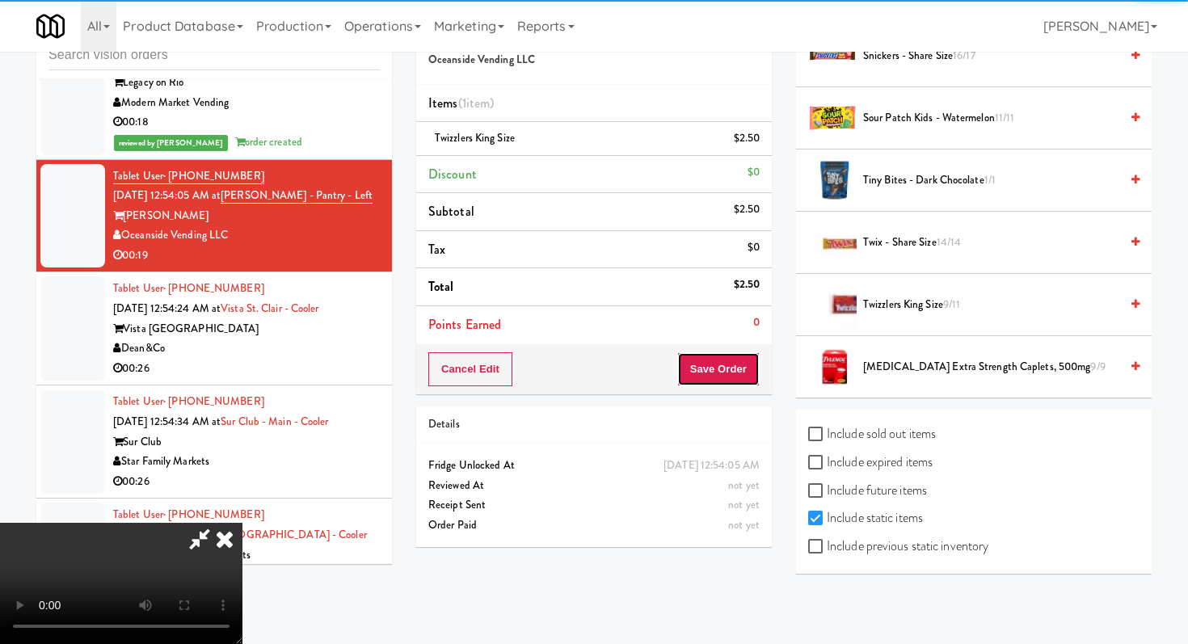
click at [720, 357] on button "Save Order" at bounding box center [719, 370] width 82 height 34
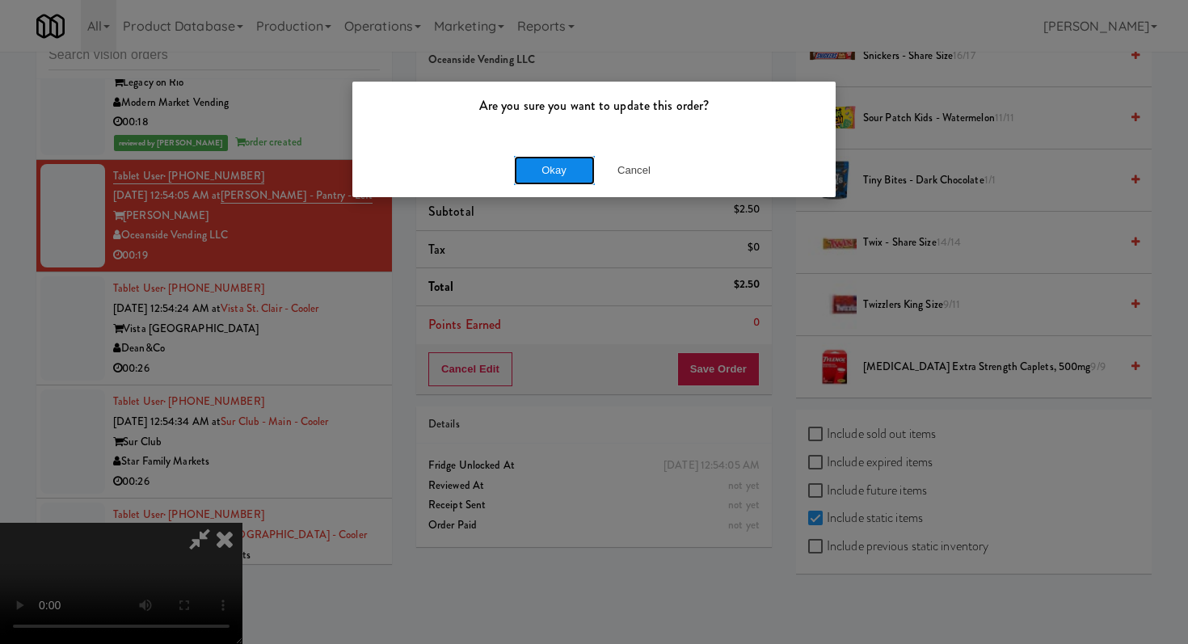
click at [534, 168] on button "Okay" at bounding box center [554, 170] width 81 height 29
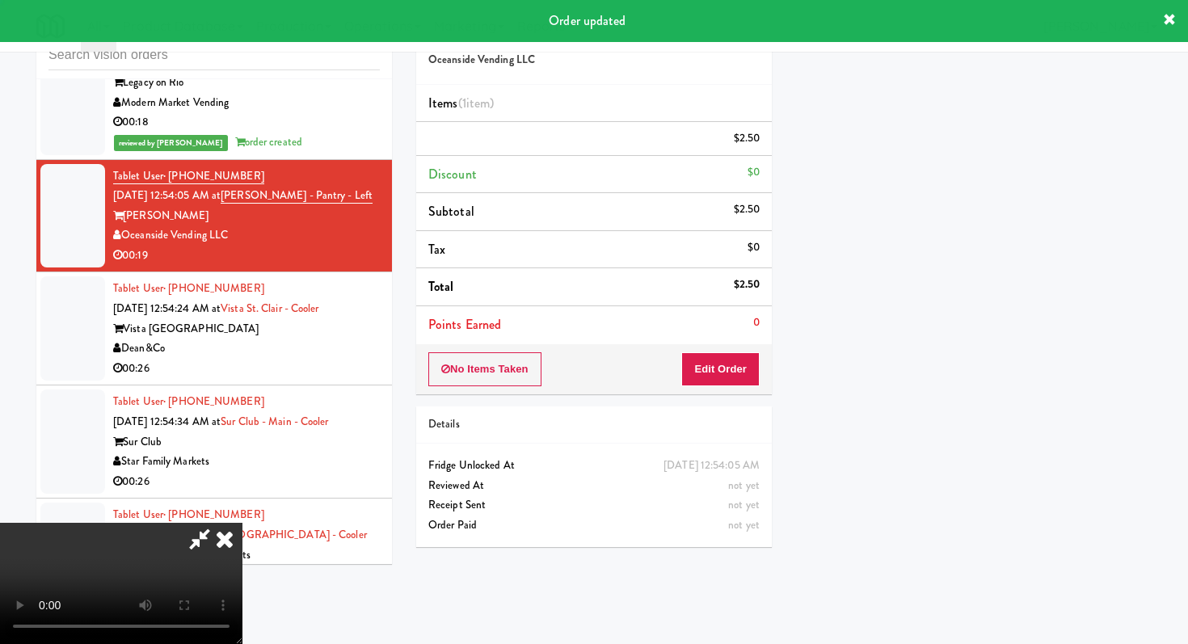
scroll to position [69, 0]
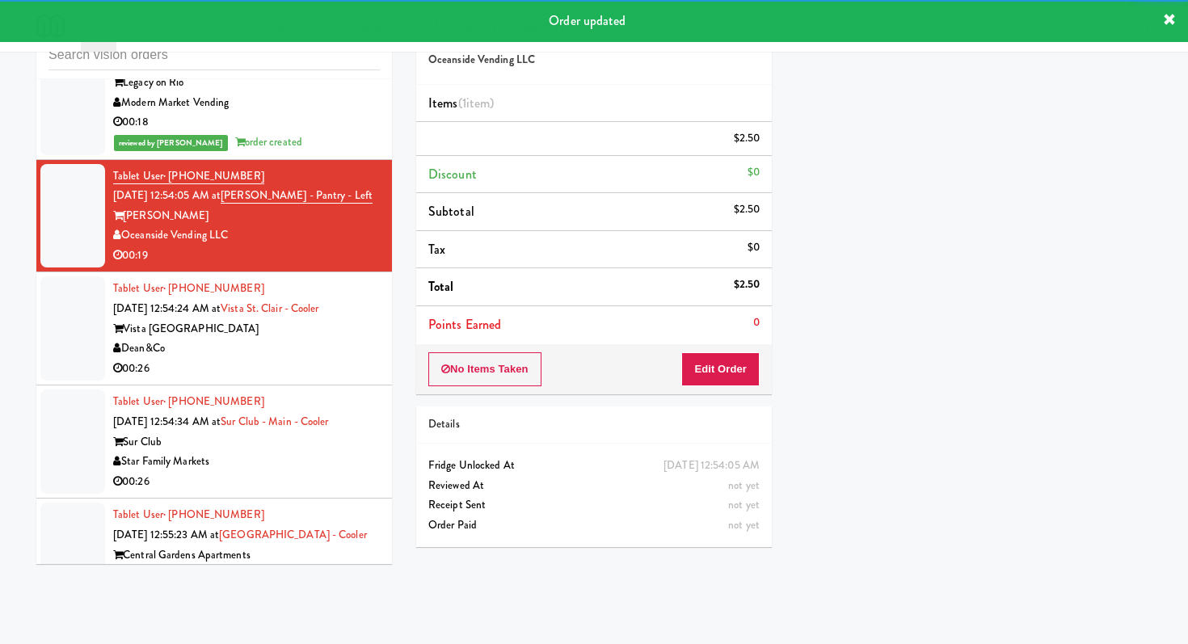
click at [309, 370] on li "Tablet User · (503) 866-9525 [DATE] 12:54:24 AM at [GEOGRAPHIC_DATA] Dean&Co 00…" at bounding box center [214, 328] width 356 height 113
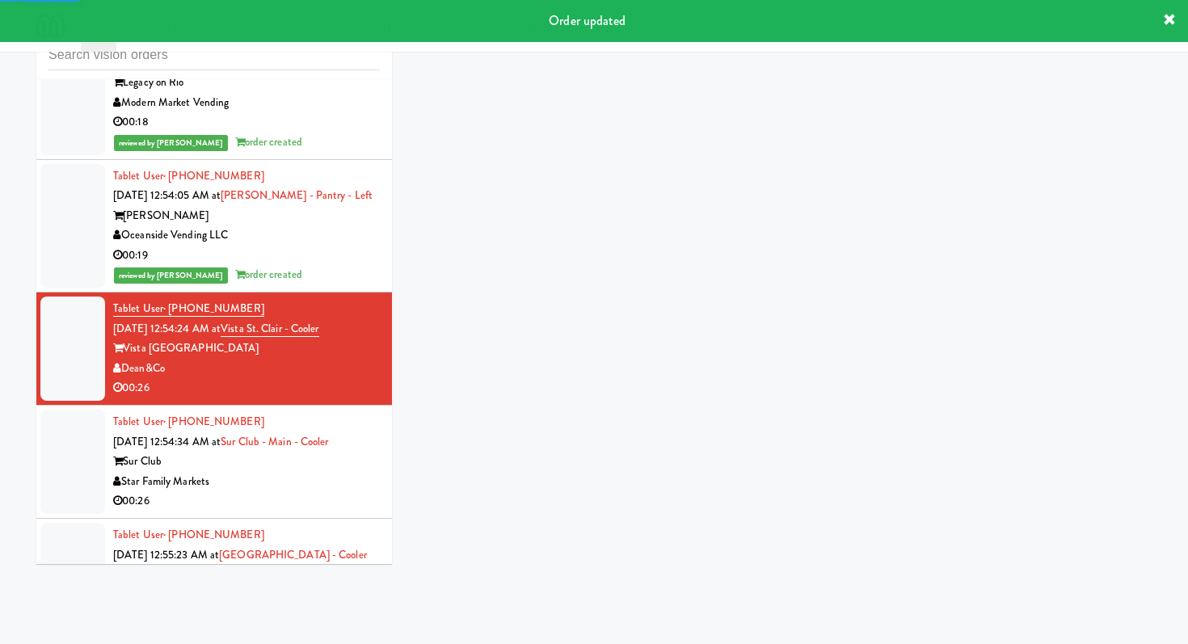
click at [750, 352] on div "inbox reviewed recent all unclear take inventory issue suspicious failed recent…" at bounding box center [594, 291] width 1140 height 570
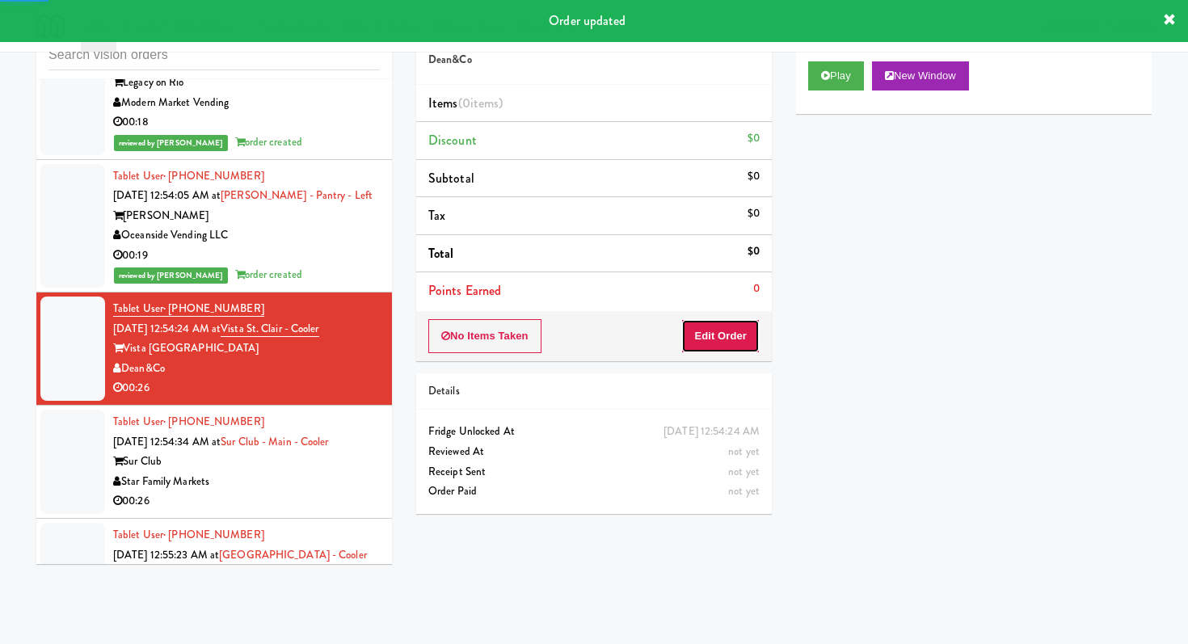
click at [751, 347] on button "Edit Order" at bounding box center [721, 336] width 78 height 34
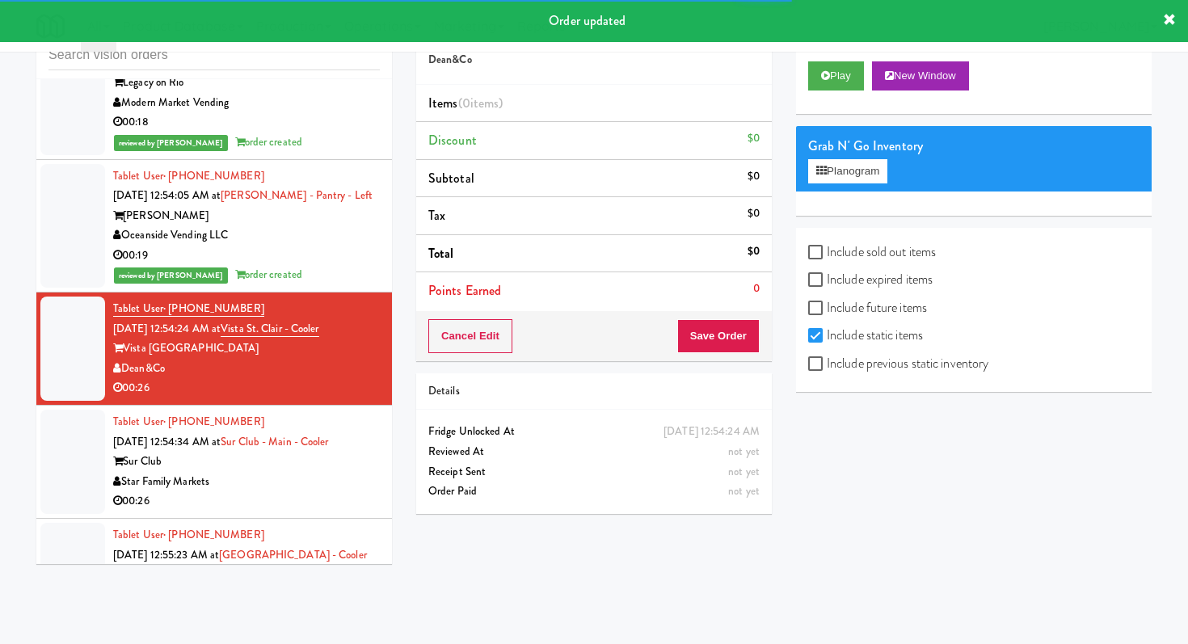
click at [836, 91] on div "Play New Window" at bounding box center [974, 81] width 356 height 65
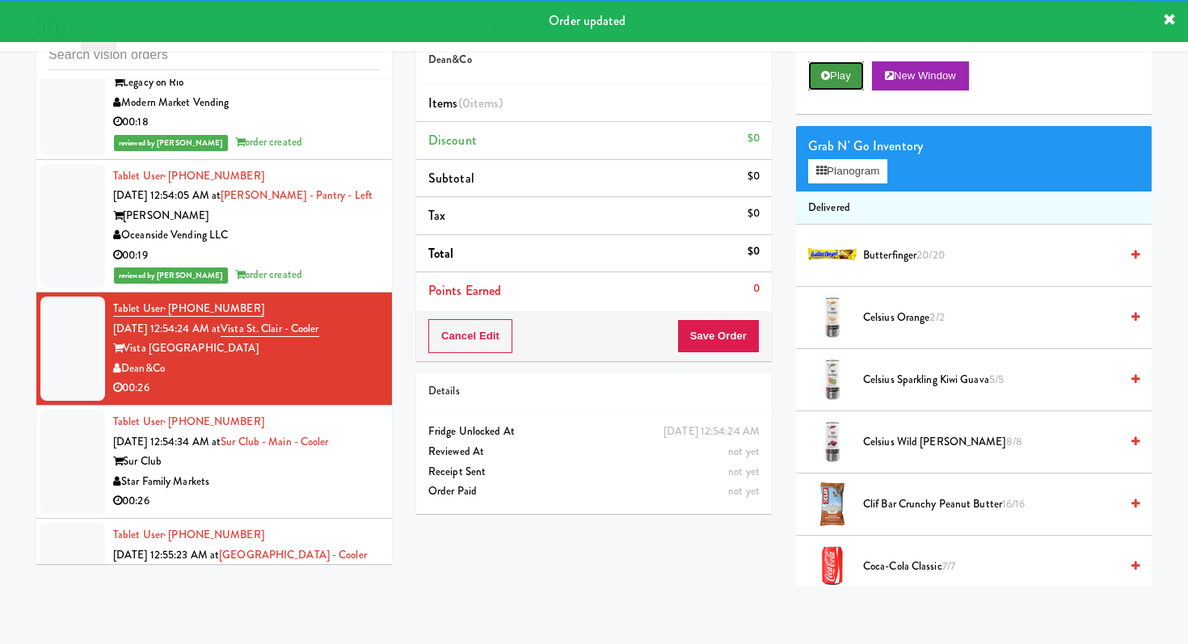
click at [835, 82] on button "Play" at bounding box center [836, 75] width 56 height 29
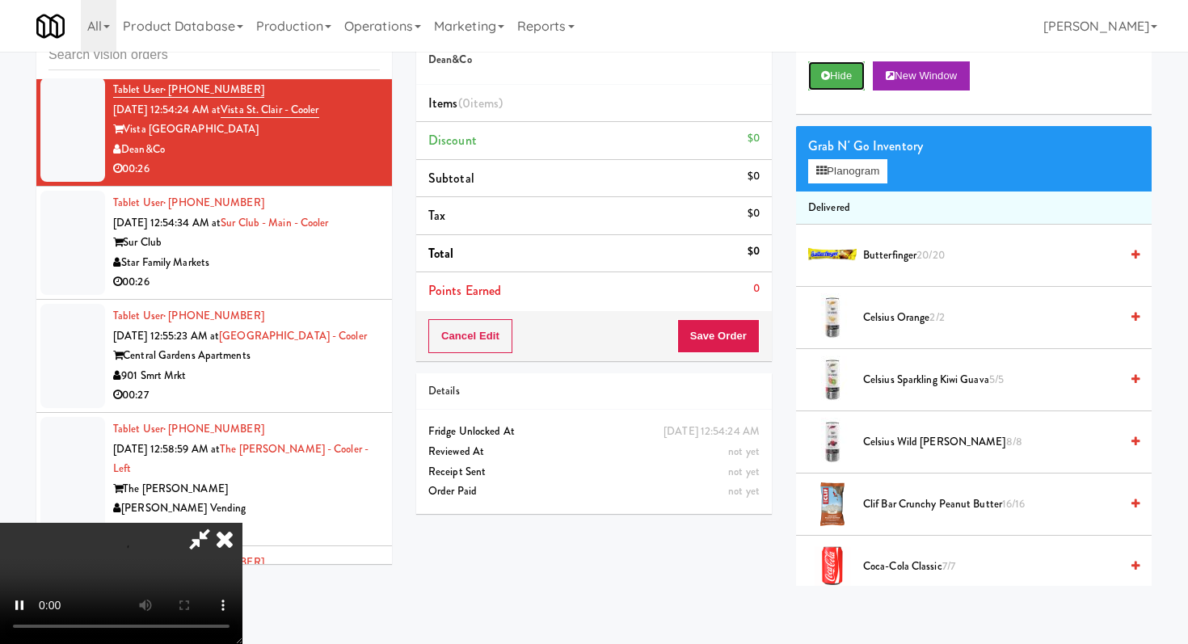
scroll to position [11871, 0]
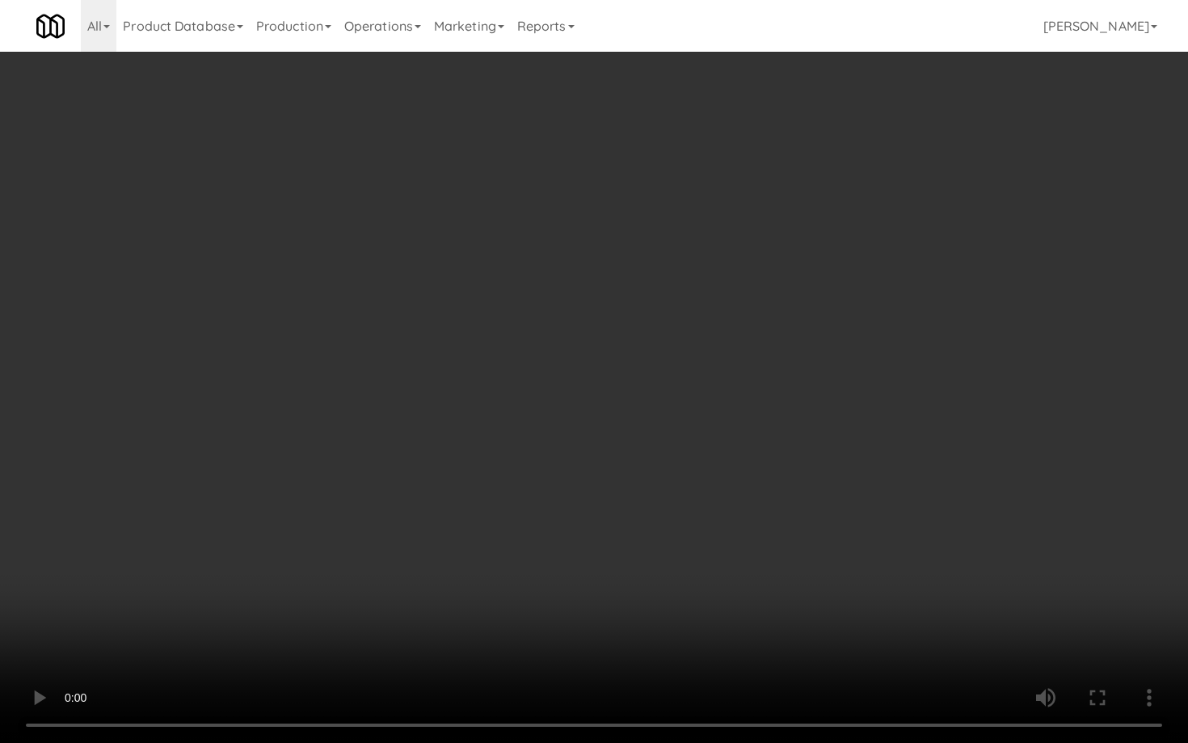
click at [559, 552] on video at bounding box center [594, 371] width 1188 height 743
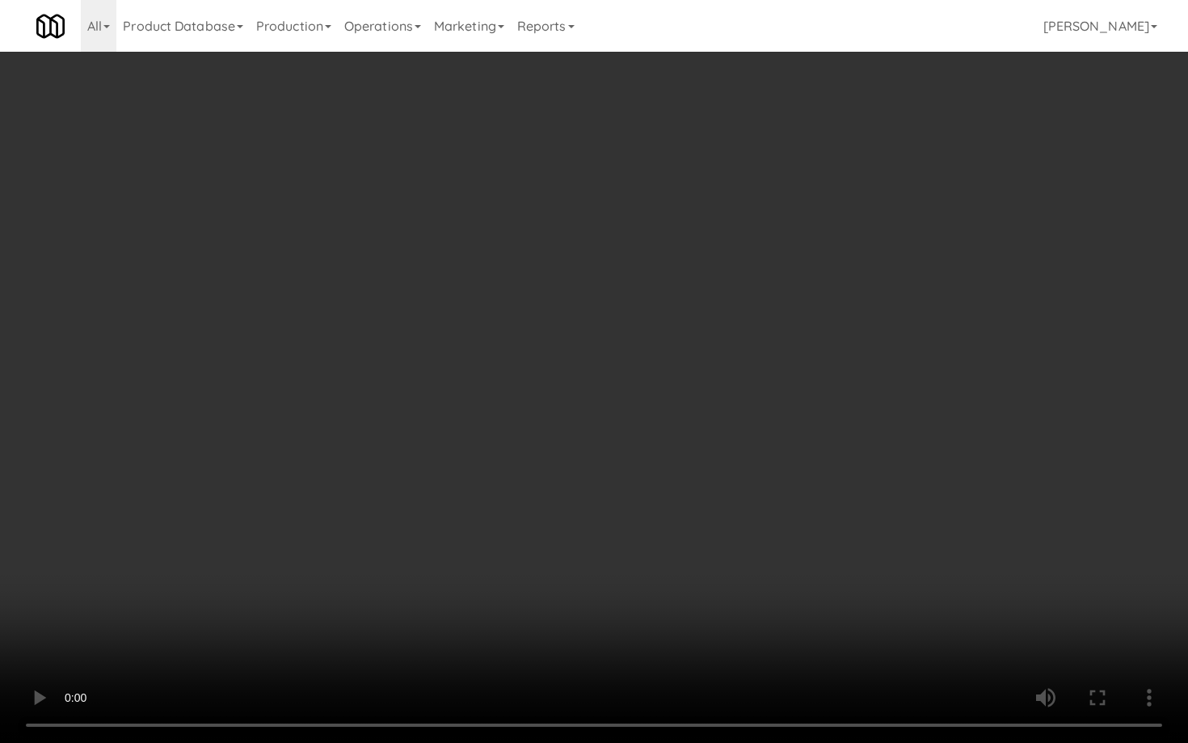
click at [559, 552] on video at bounding box center [594, 371] width 1188 height 743
click at [559, 551] on video at bounding box center [594, 371] width 1188 height 743
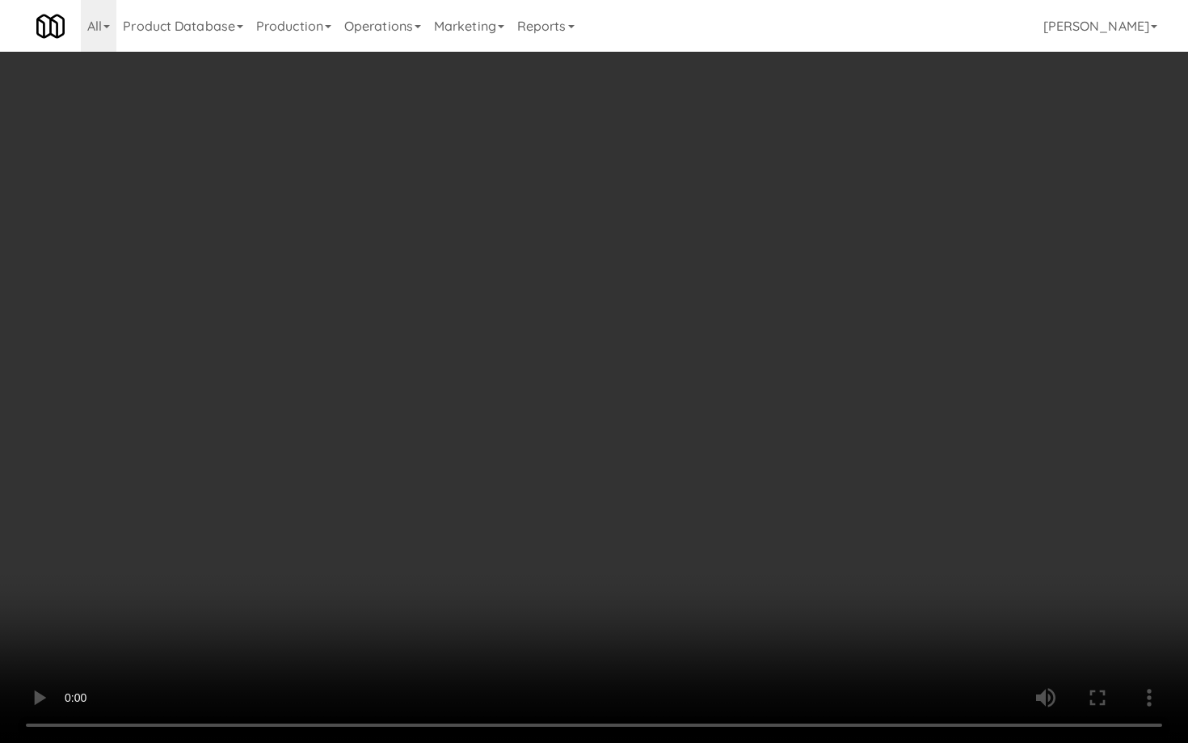
click at [563, 526] on video at bounding box center [594, 371] width 1188 height 743
click at [720, 530] on video at bounding box center [594, 371] width 1188 height 743
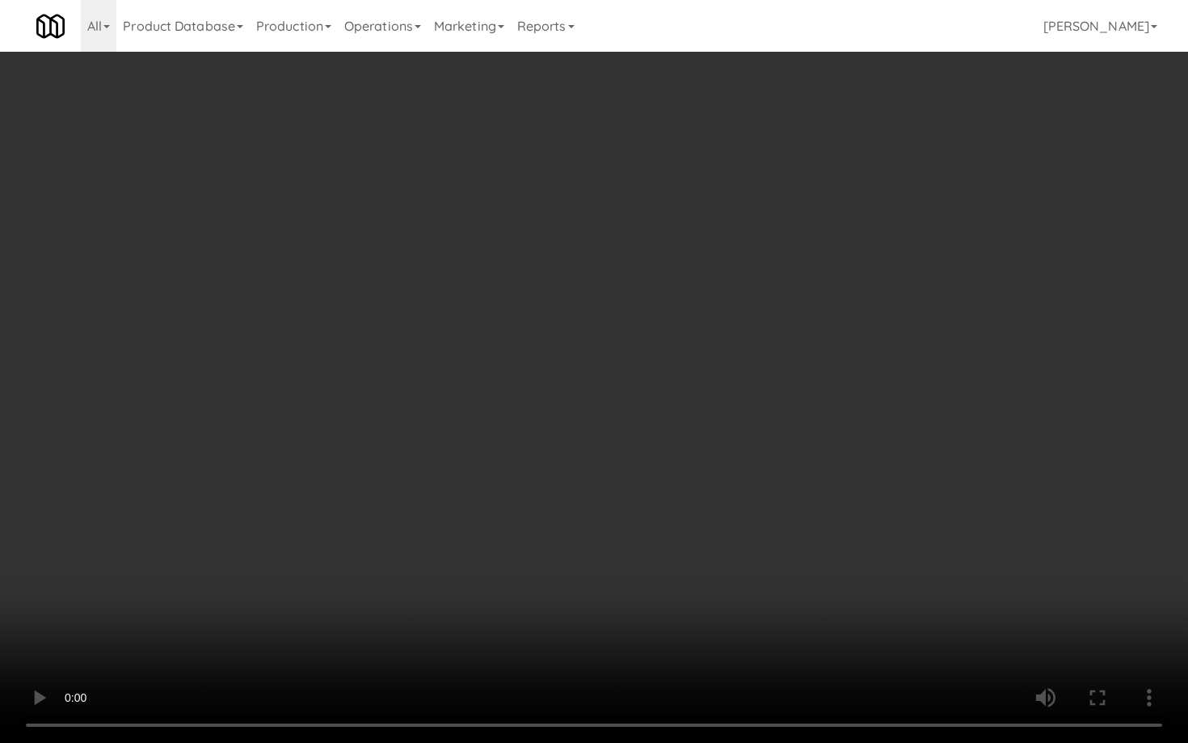
click at [720, 530] on video at bounding box center [594, 371] width 1188 height 743
click at [641, 608] on video at bounding box center [594, 371] width 1188 height 743
click at [642, 608] on video at bounding box center [594, 371] width 1188 height 743
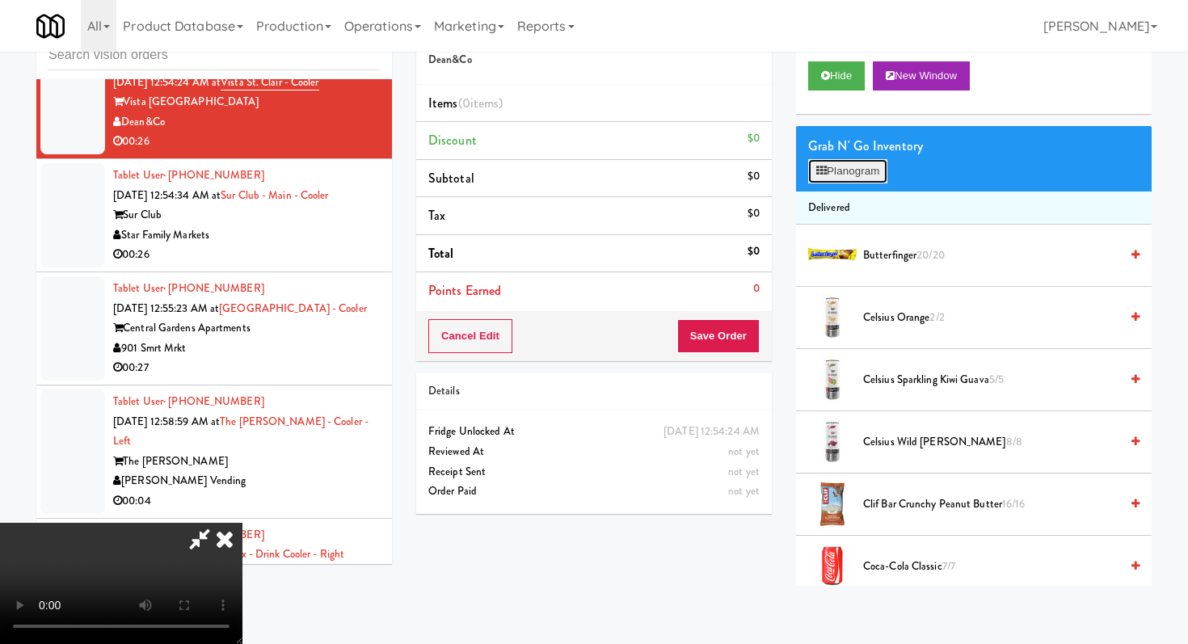
click at [877, 171] on button "Planogram" at bounding box center [847, 171] width 79 height 24
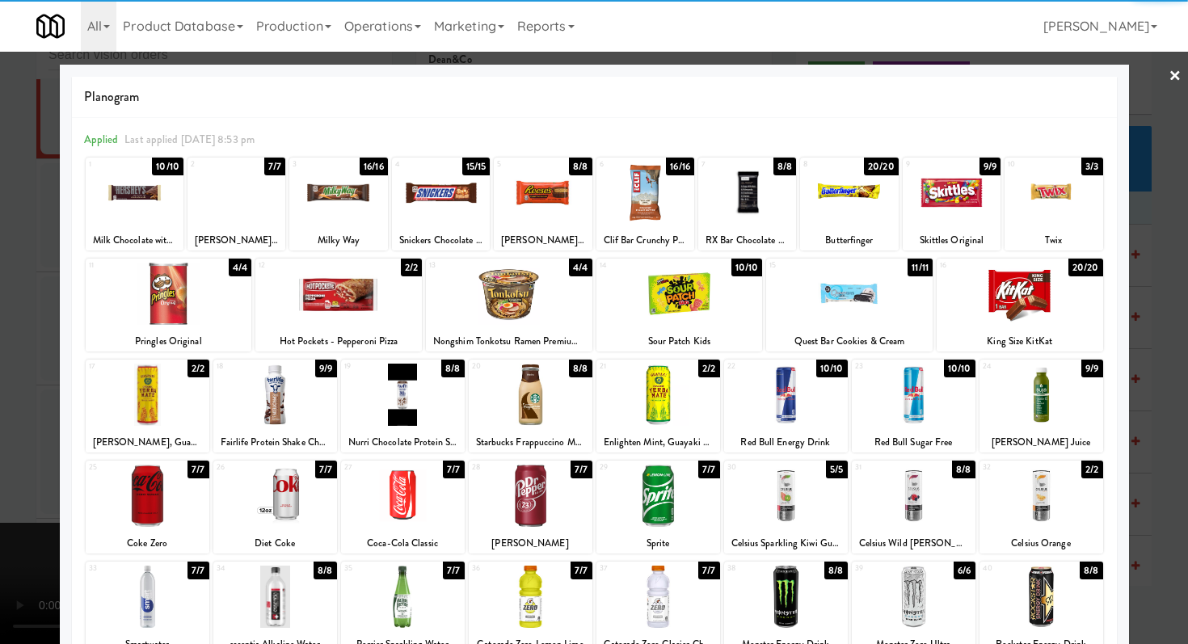
click at [552, 471] on div at bounding box center [531, 496] width 124 height 62
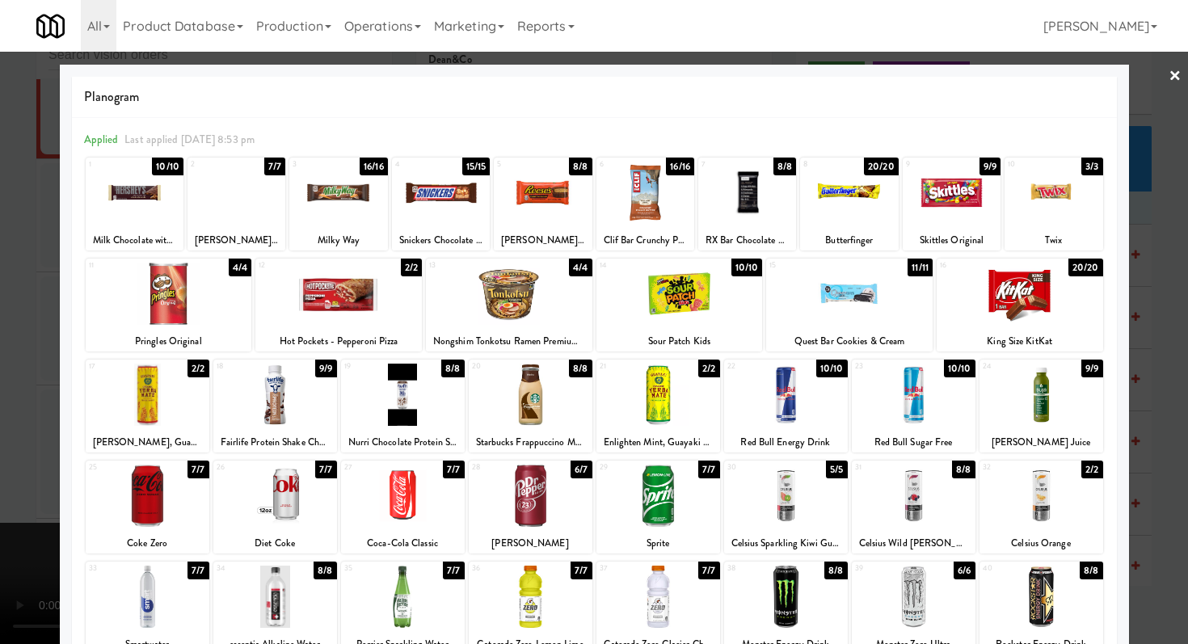
click at [1036, 179] on div at bounding box center [1054, 193] width 98 height 62
drag, startPoint x: 0, startPoint y: 532, endPoint x: 38, endPoint y: 515, distance: 41.6
click at [0, 531] on div at bounding box center [594, 322] width 1188 height 644
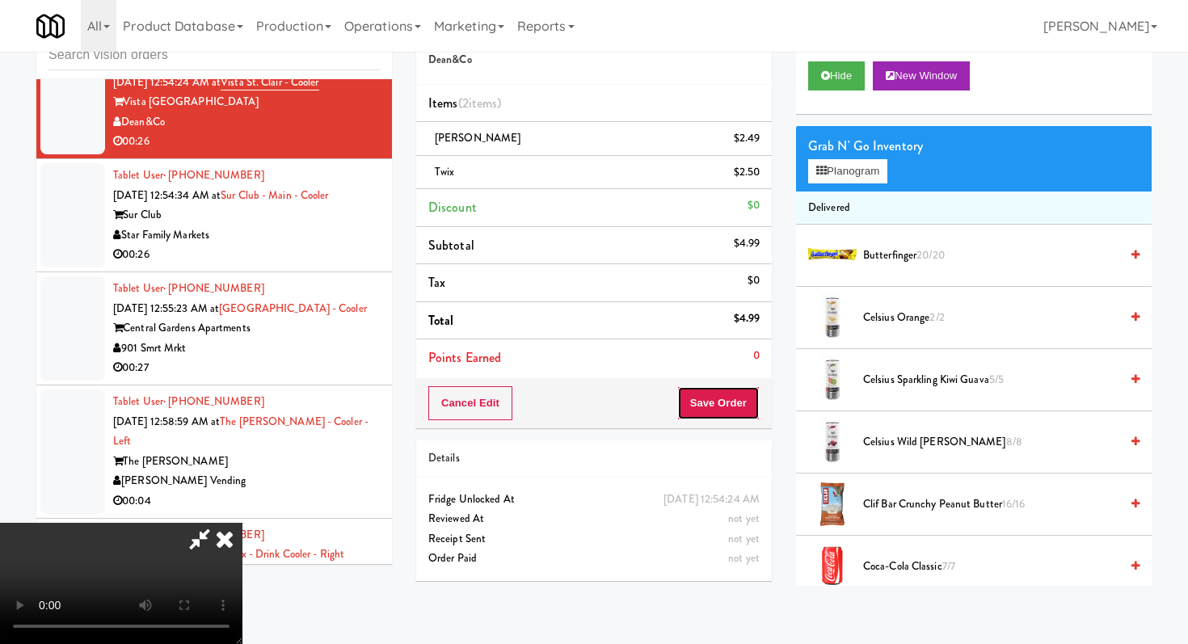
click at [721, 399] on button "Save Order" at bounding box center [719, 403] width 82 height 34
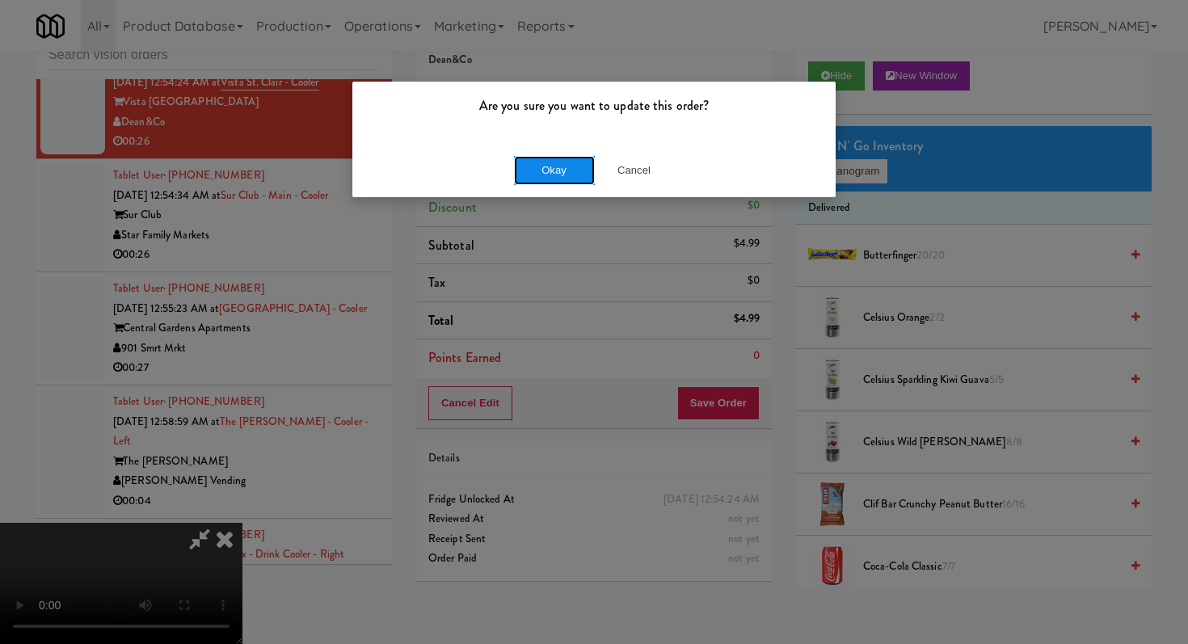
click at [559, 171] on button "Okay" at bounding box center [554, 170] width 81 height 29
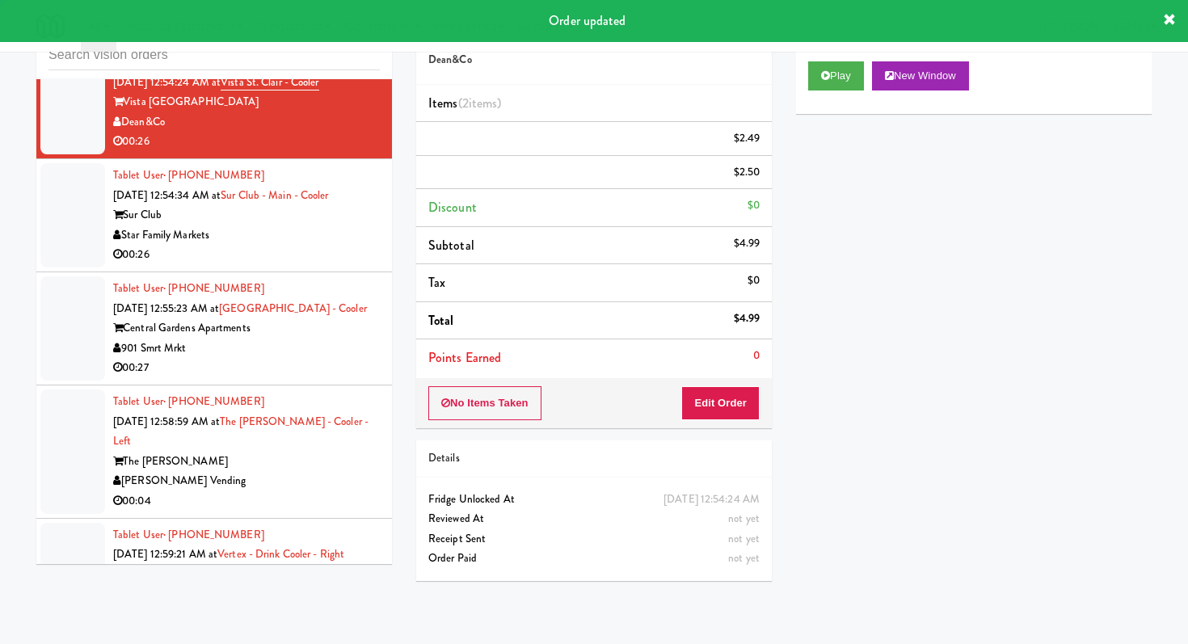
click at [366, 245] on div "00:26" at bounding box center [246, 255] width 267 height 20
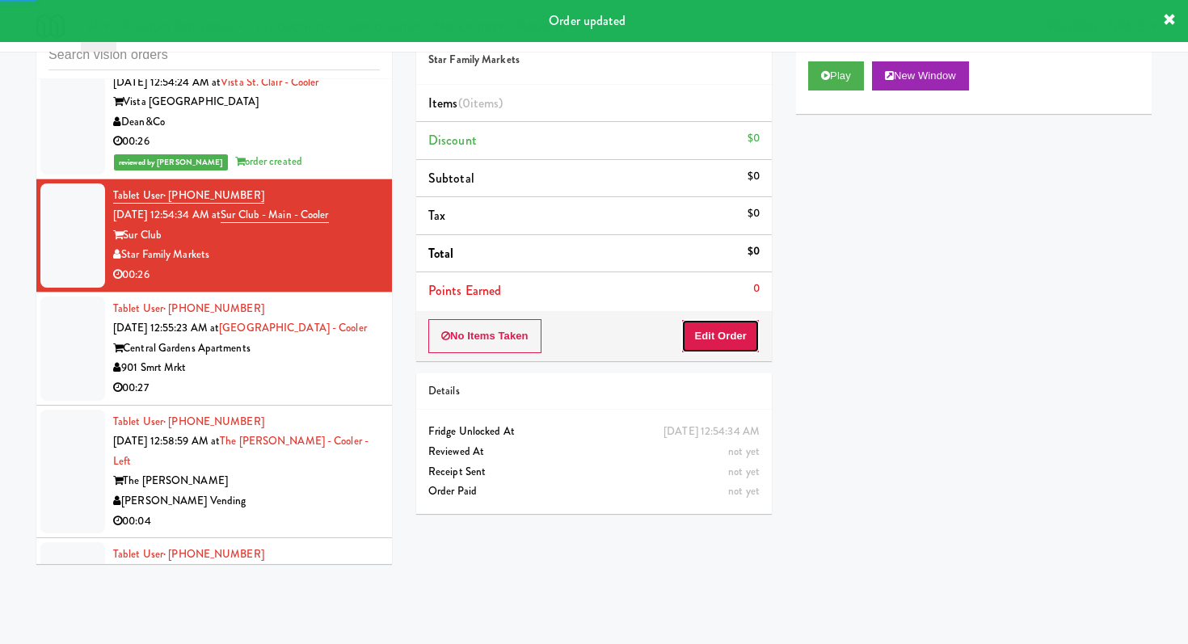
click at [735, 340] on button "Edit Order" at bounding box center [721, 336] width 78 height 34
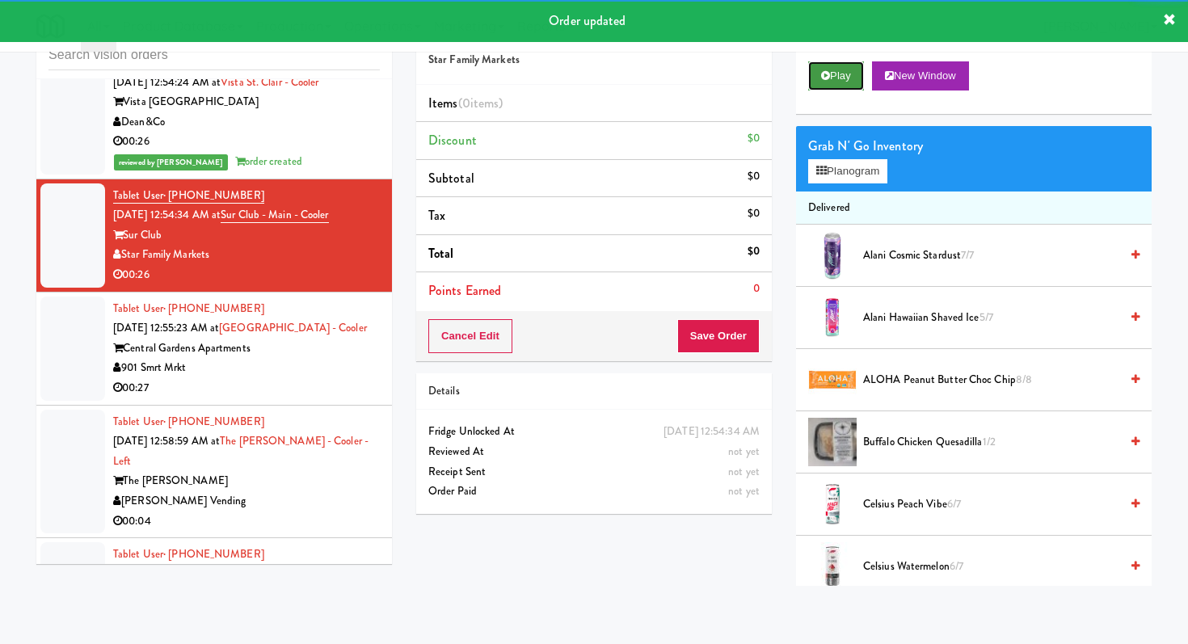
click at [830, 83] on button "Play" at bounding box center [836, 75] width 56 height 29
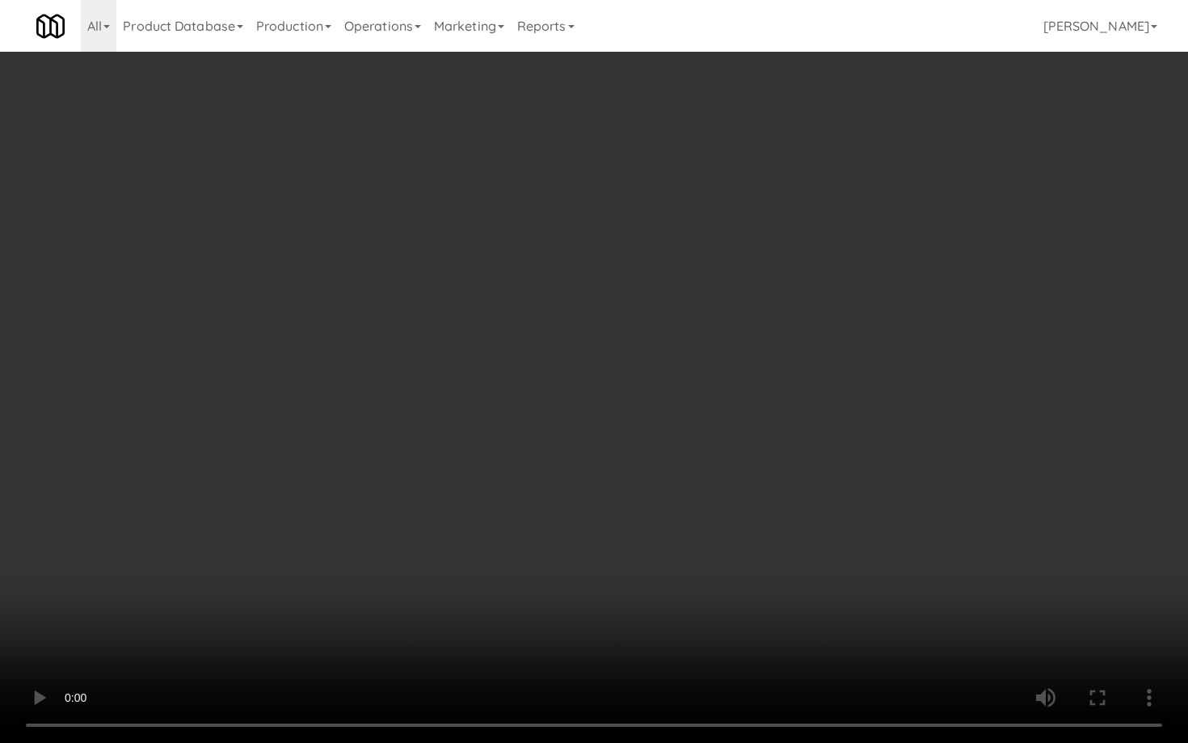
click at [507, 580] on video at bounding box center [594, 371] width 1188 height 743
click at [508, 577] on video at bounding box center [594, 371] width 1188 height 743
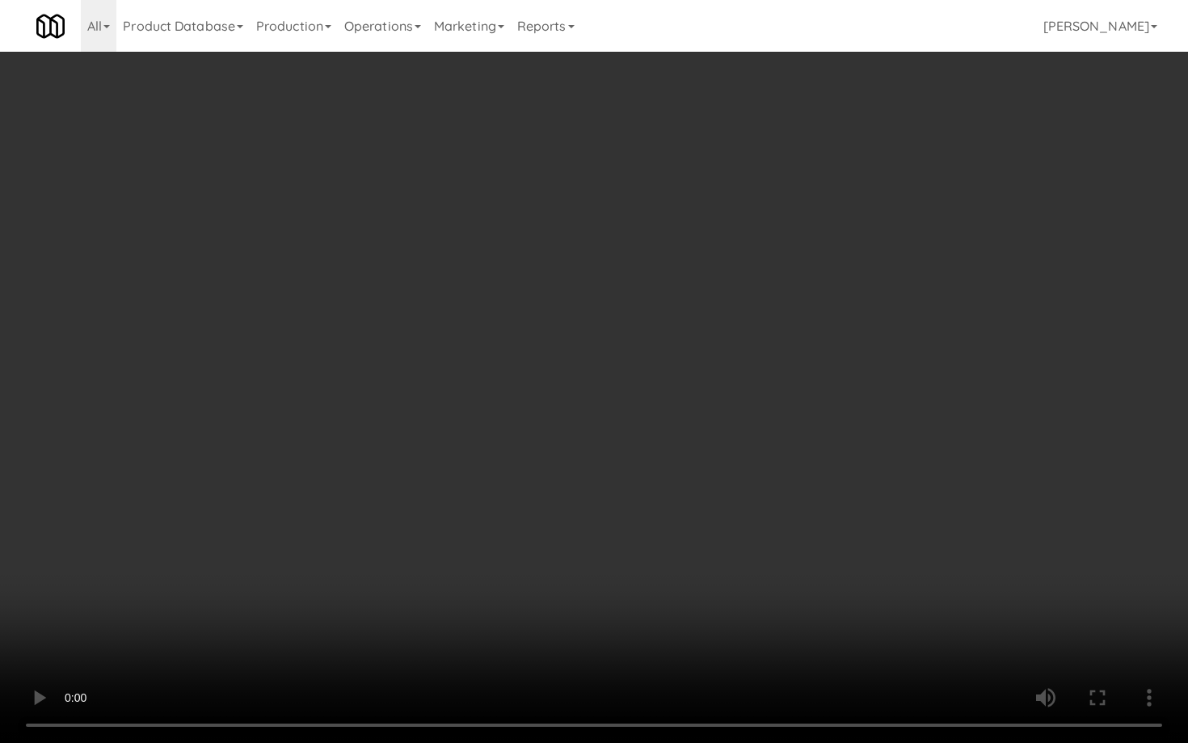
click at [508, 577] on video at bounding box center [594, 371] width 1188 height 743
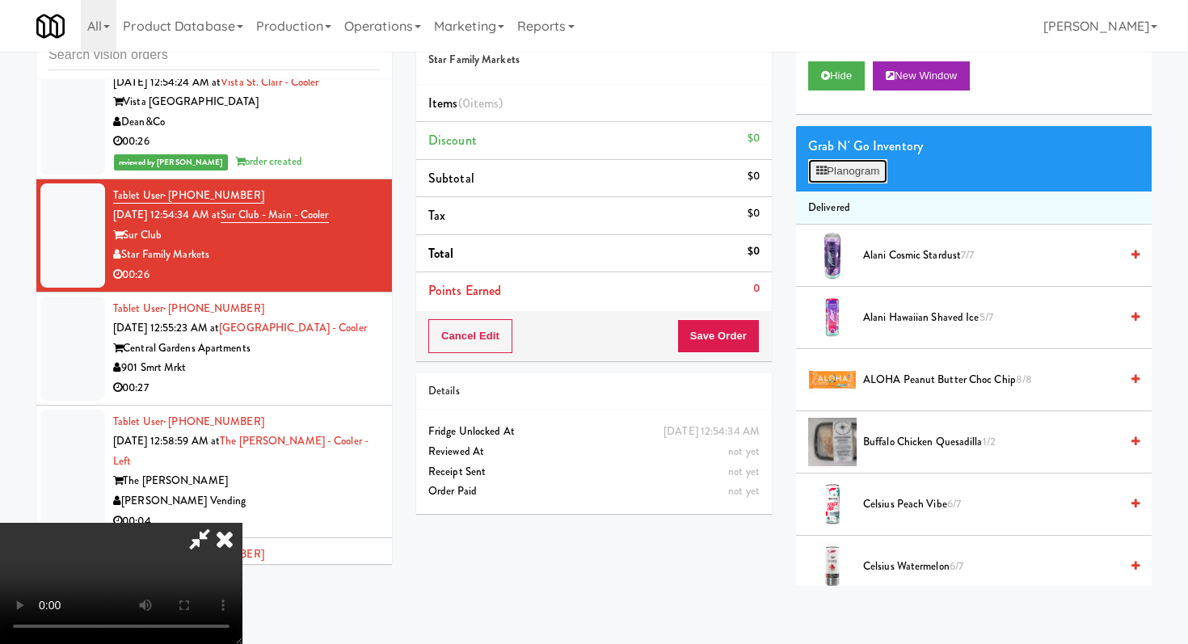
click at [855, 171] on button "Planogram" at bounding box center [847, 171] width 79 height 24
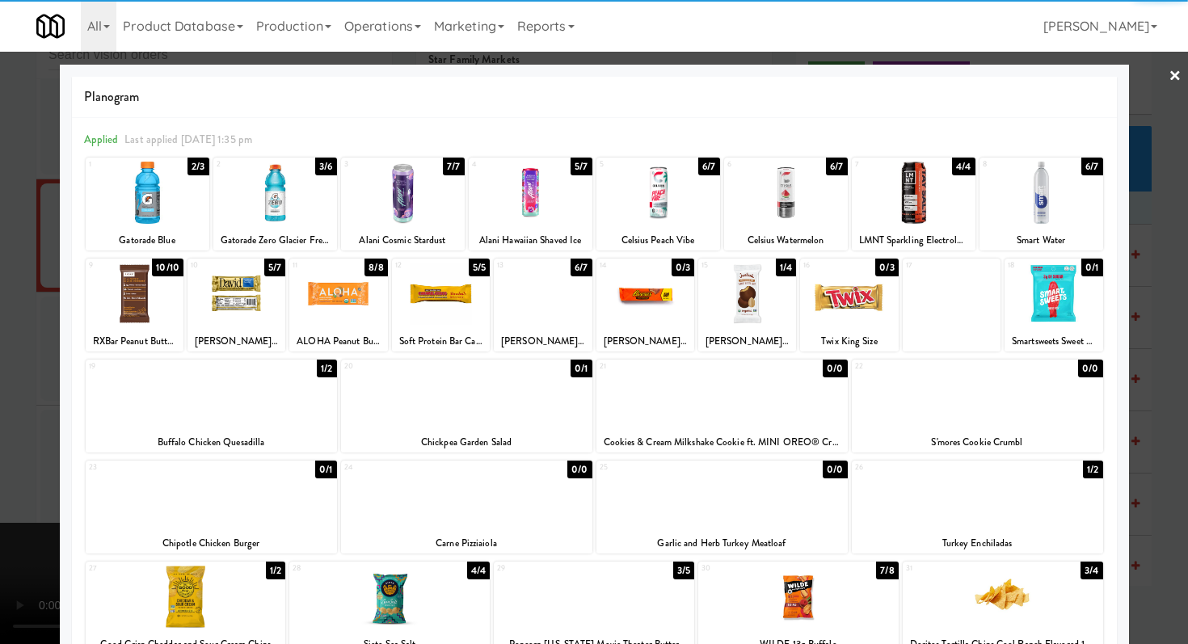
click at [139, 195] on div at bounding box center [148, 193] width 124 height 62
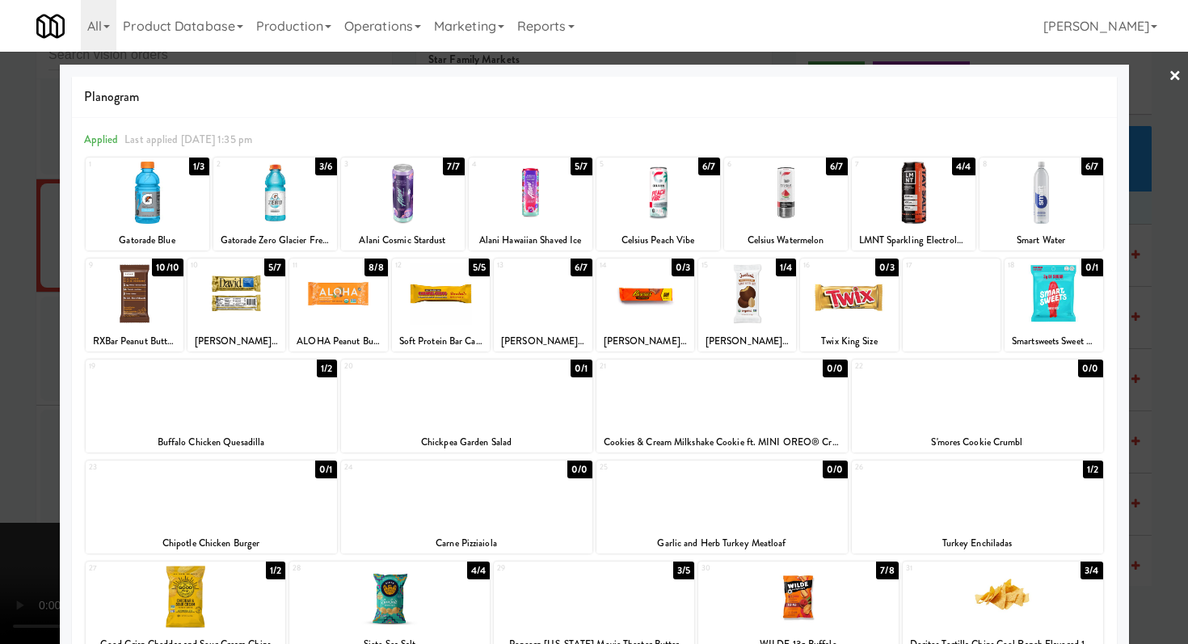
click at [530, 323] on div at bounding box center [543, 294] width 98 height 62
click at [0, 353] on div at bounding box center [594, 322] width 1188 height 644
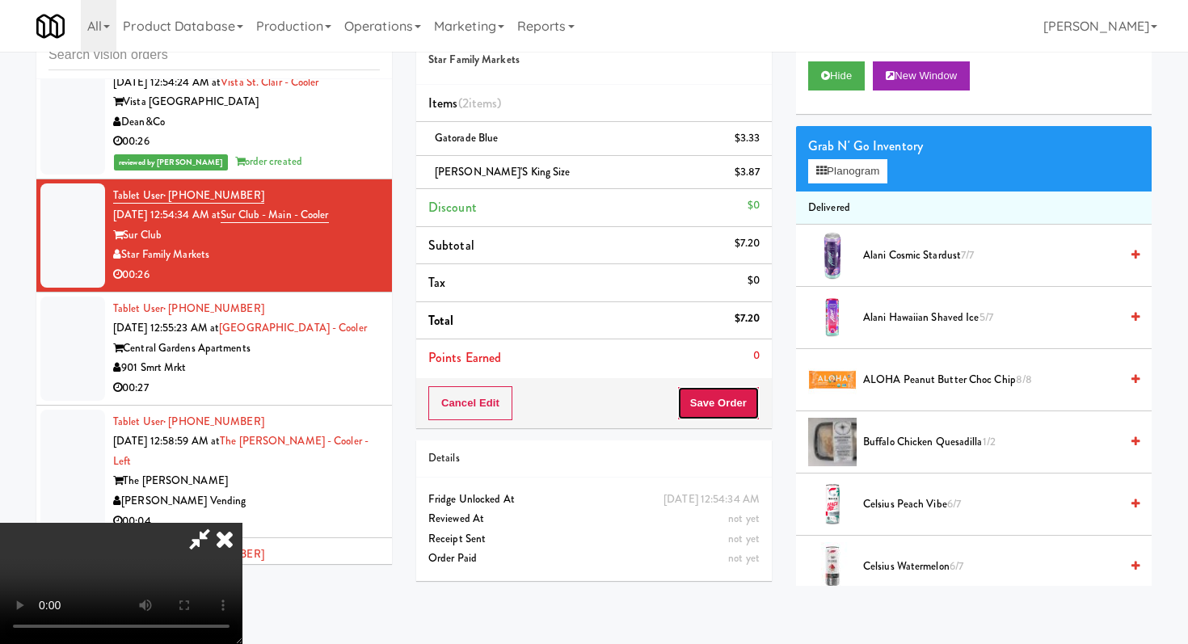
click at [729, 407] on button "Save Order" at bounding box center [719, 403] width 82 height 34
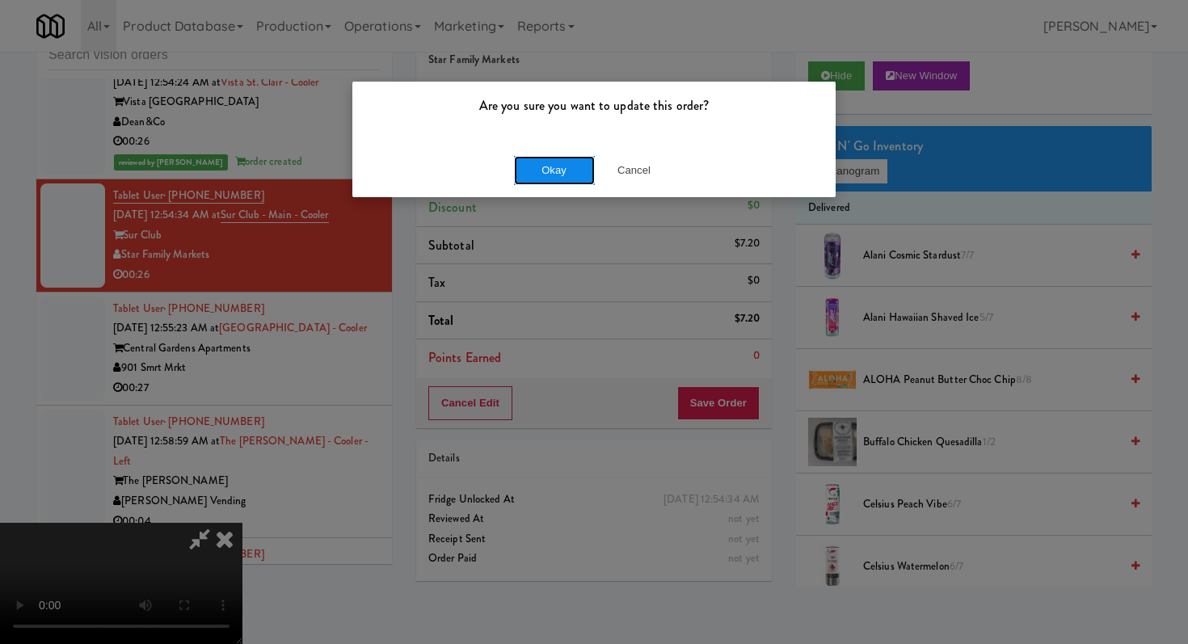
click at [561, 181] on button "Okay" at bounding box center [554, 170] width 81 height 29
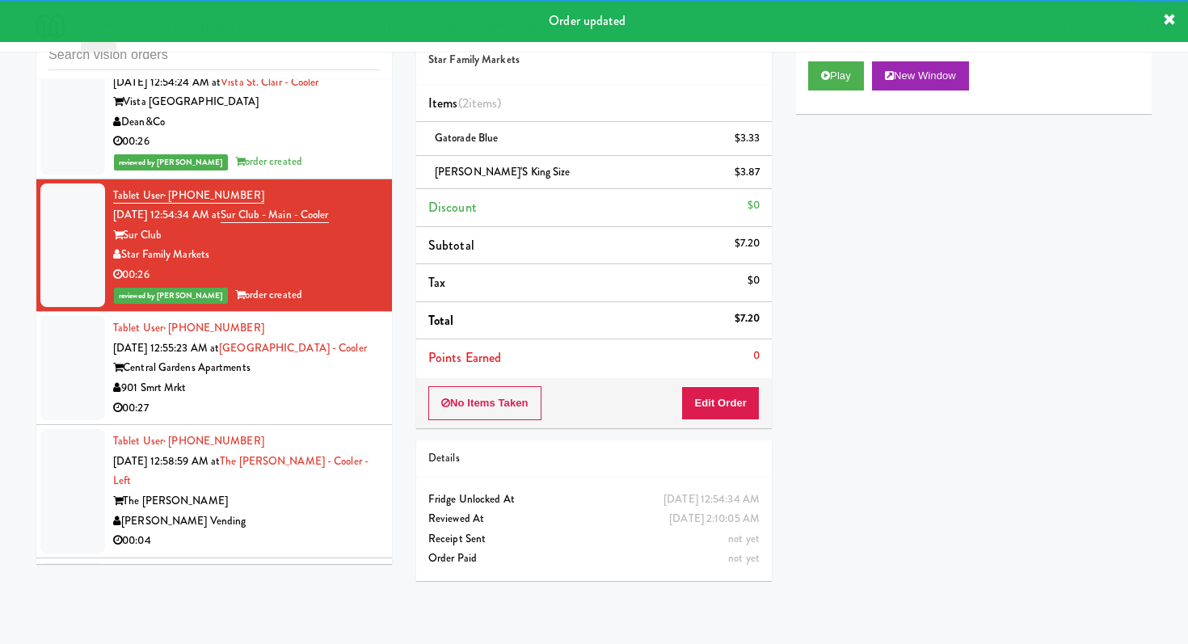
click at [328, 380] on div "901 Smrt Mrkt" at bounding box center [246, 388] width 267 height 20
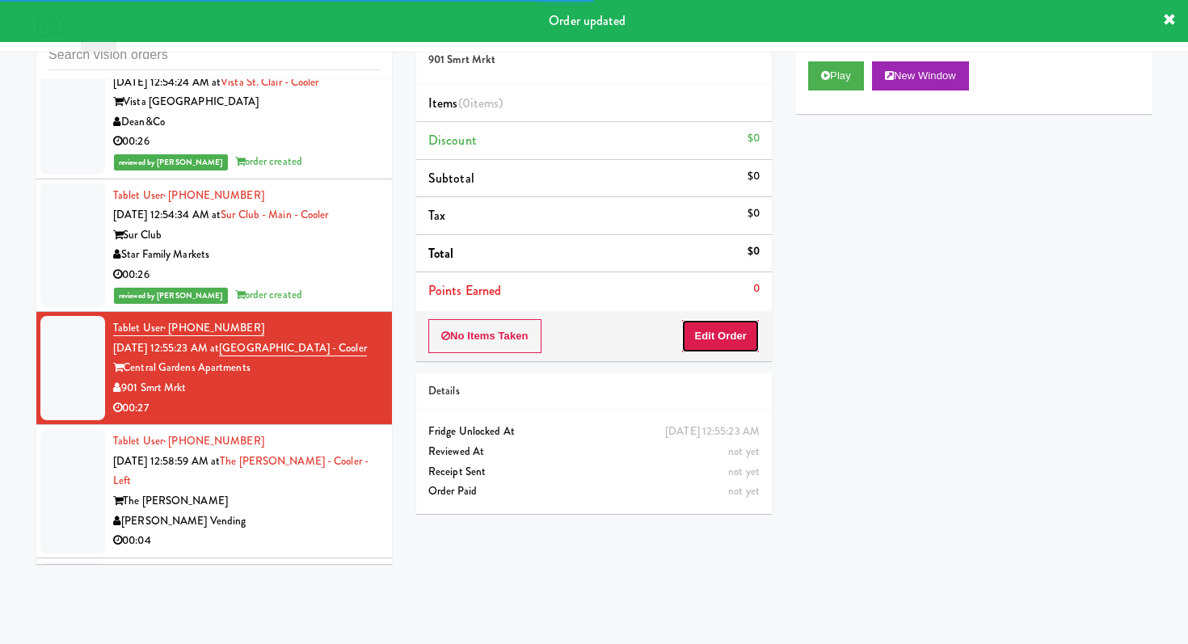
click at [686, 325] on button "Edit Order" at bounding box center [721, 336] width 78 height 34
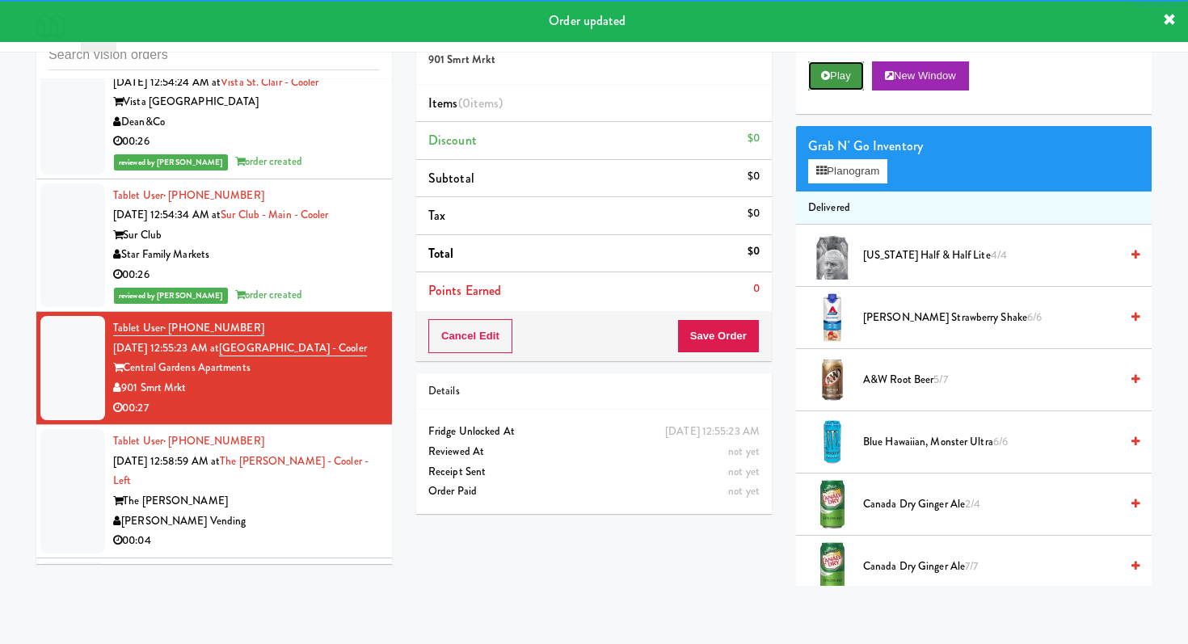
click at [847, 72] on button "Play" at bounding box center [836, 75] width 56 height 29
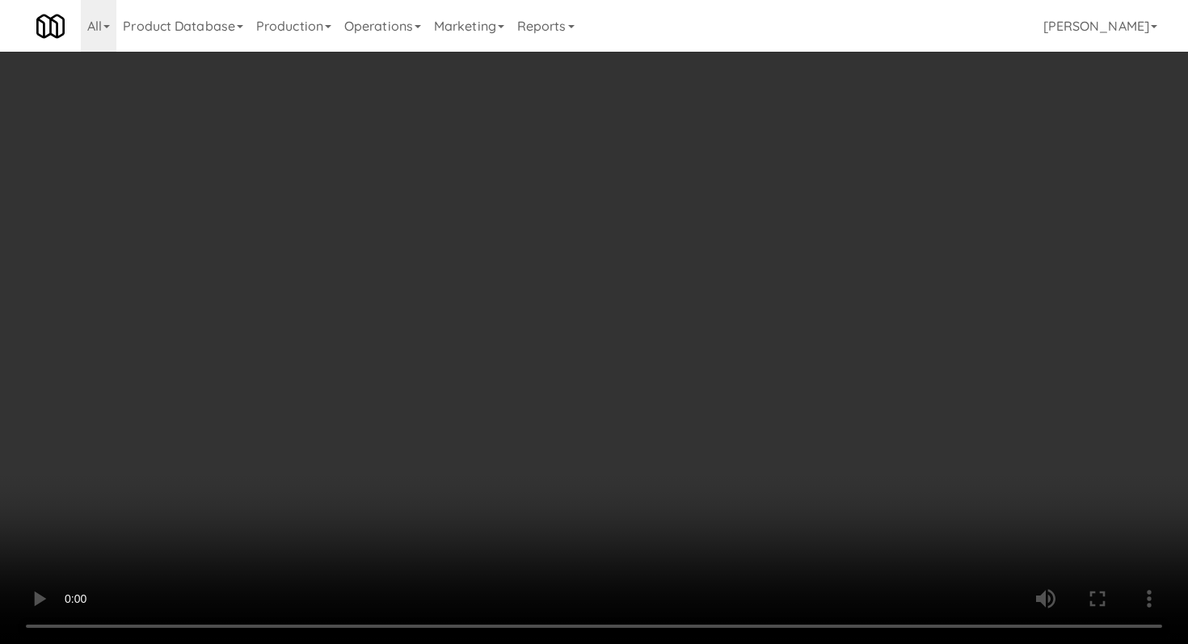
scroll to position [2003, 0]
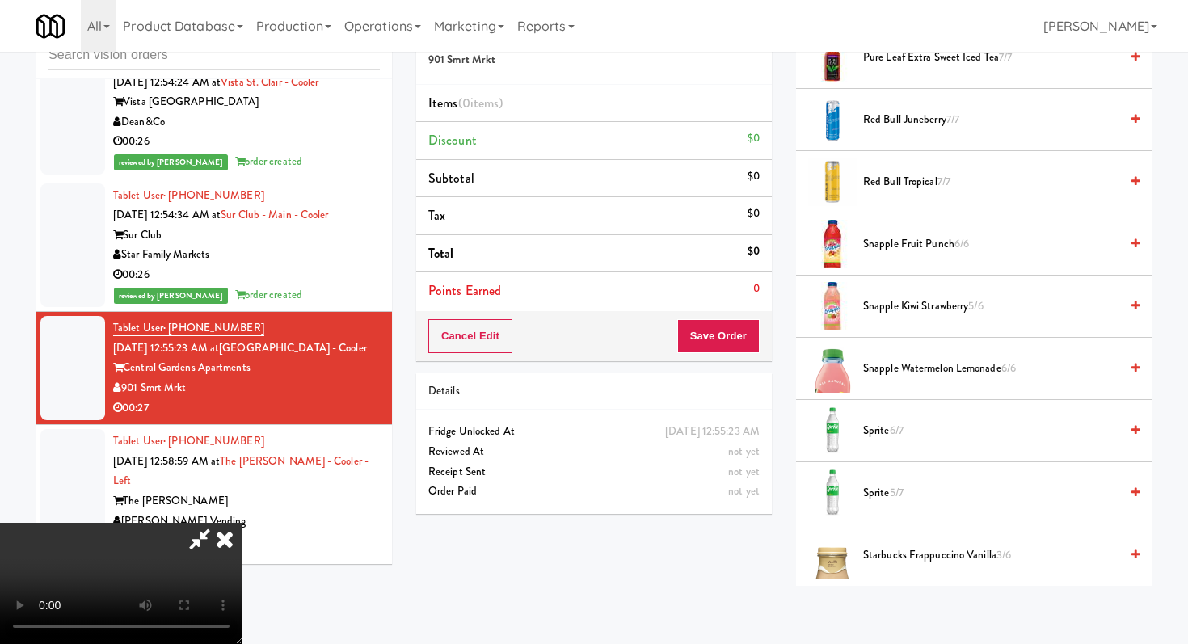
click at [885, 314] on span "Snapple Kiwi Strawberry 5/6" at bounding box center [991, 307] width 256 height 20
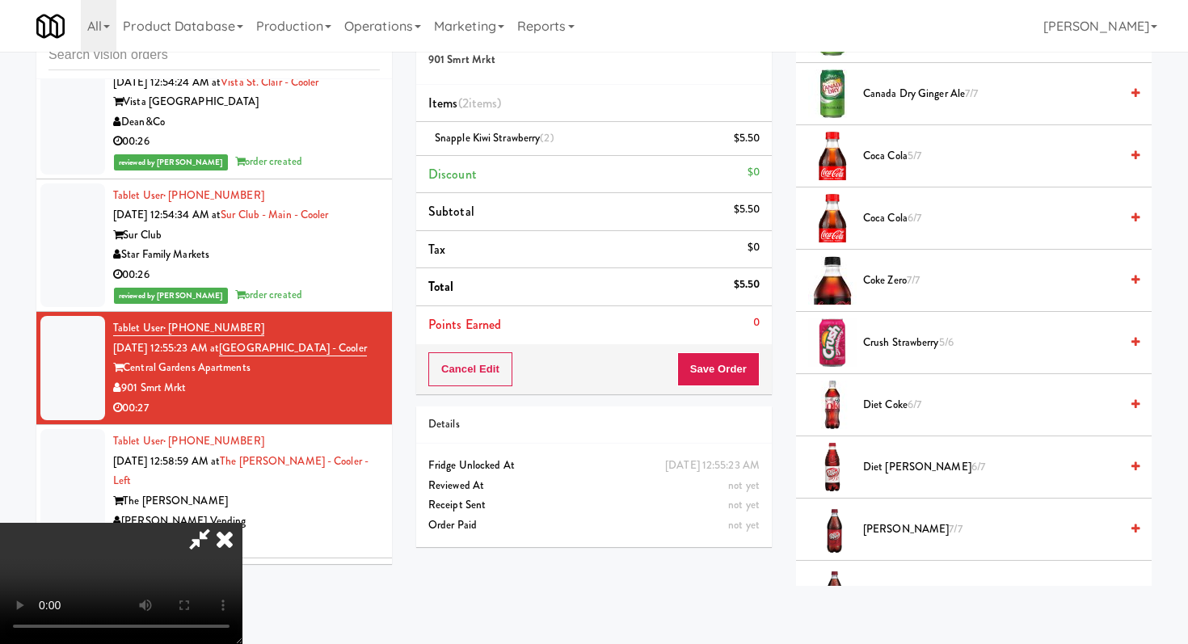
scroll to position [0, 0]
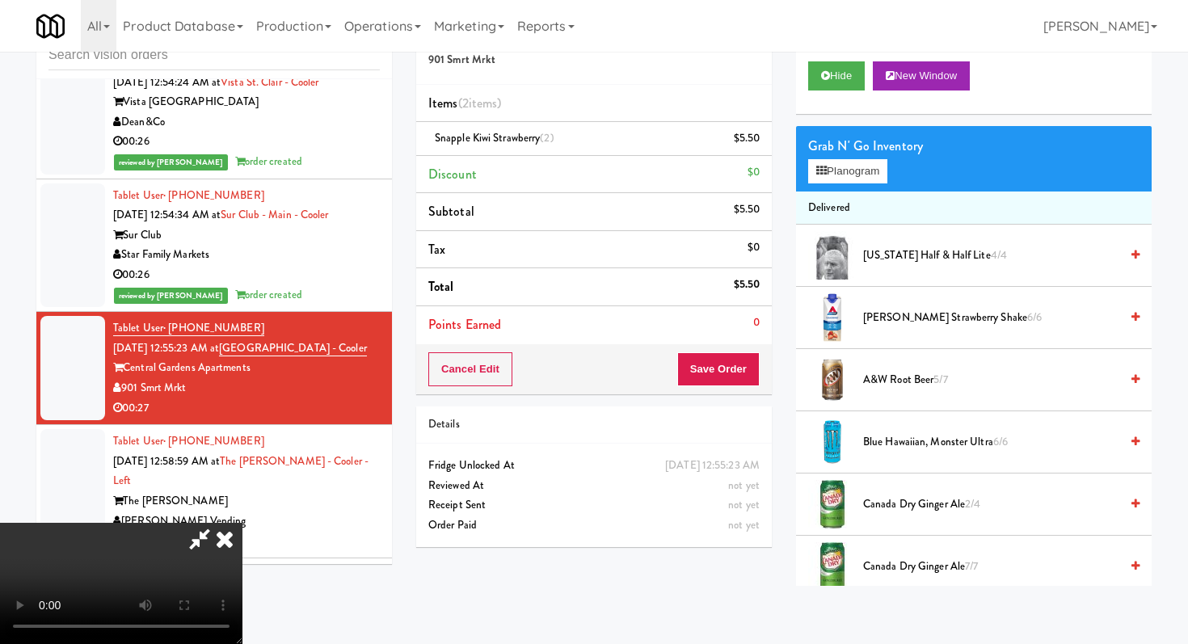
click at [831, 194] on li "Delivered" at bounding box center [974, 209] width 356 height 34
click at [859, 150] on div "Grab N' Go Inventory" at bounding box center [973, 146] width 331 height 24
click at [848, 167] on button "Planogram" at bounding box center [847, 171] width 79 height 24
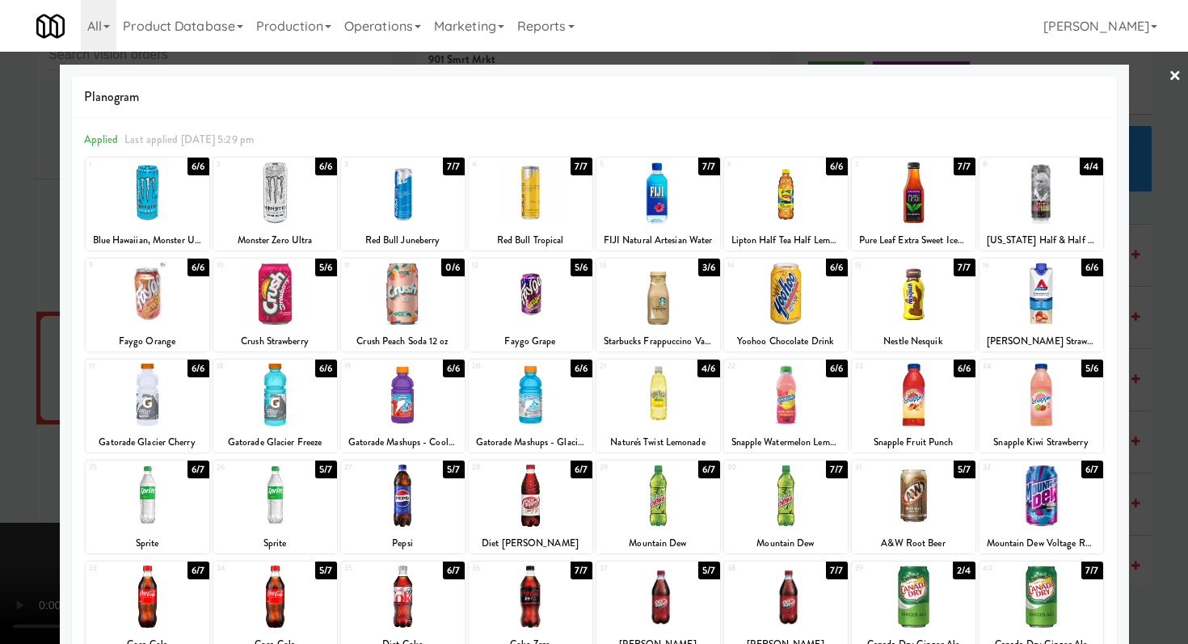
click at [0, 225] on div at bounding box center [594, 322] width 1188 height 644
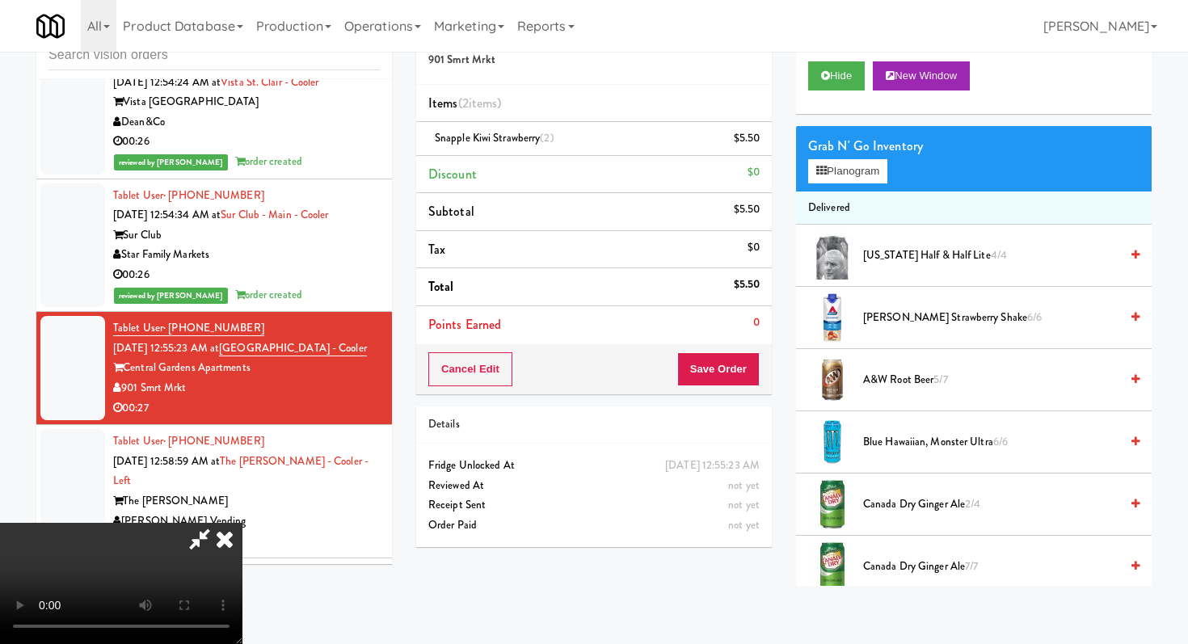
click at [243, 523] on video at bounding box center [121, 583] width 243 height 121
click at [722, 369] on button "Save Order" at bounding box center [719, 370] width 82 height 34
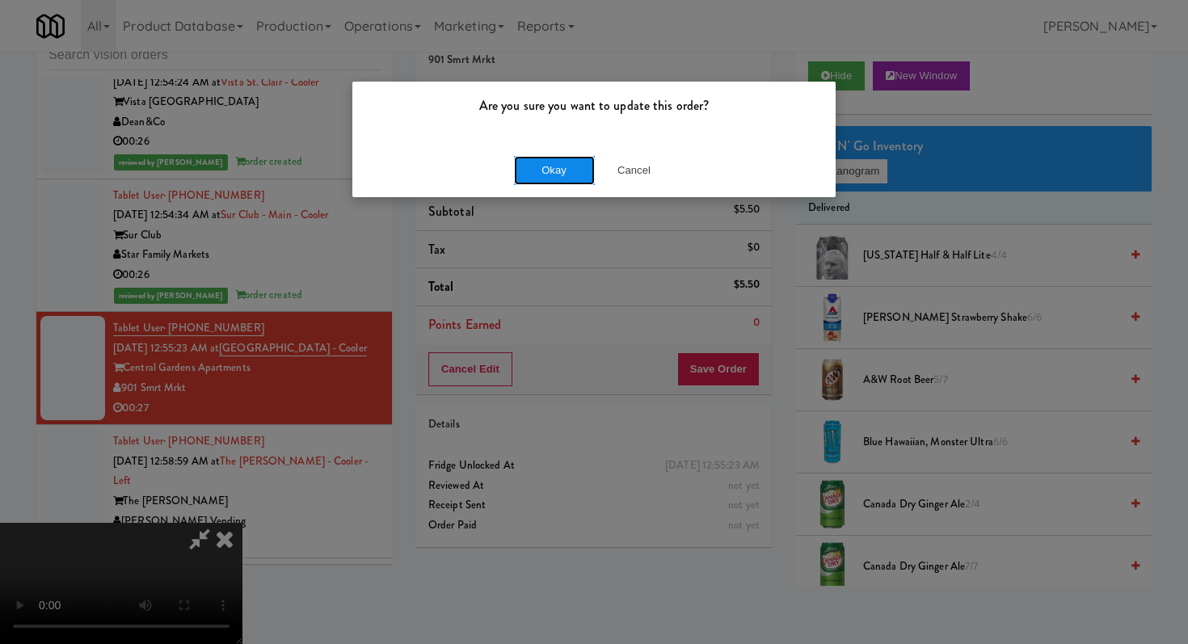
click at [535, 160] on button "Okay" at bounding box center [554, 170] width 81 height 29
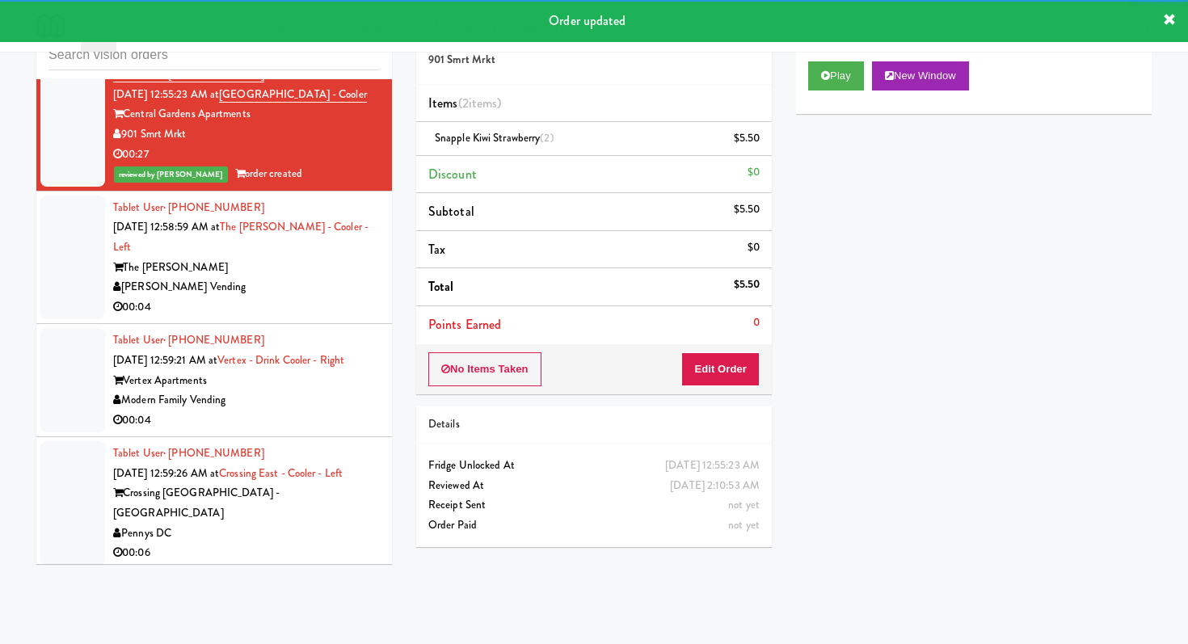
scroll to position [12132, 0]
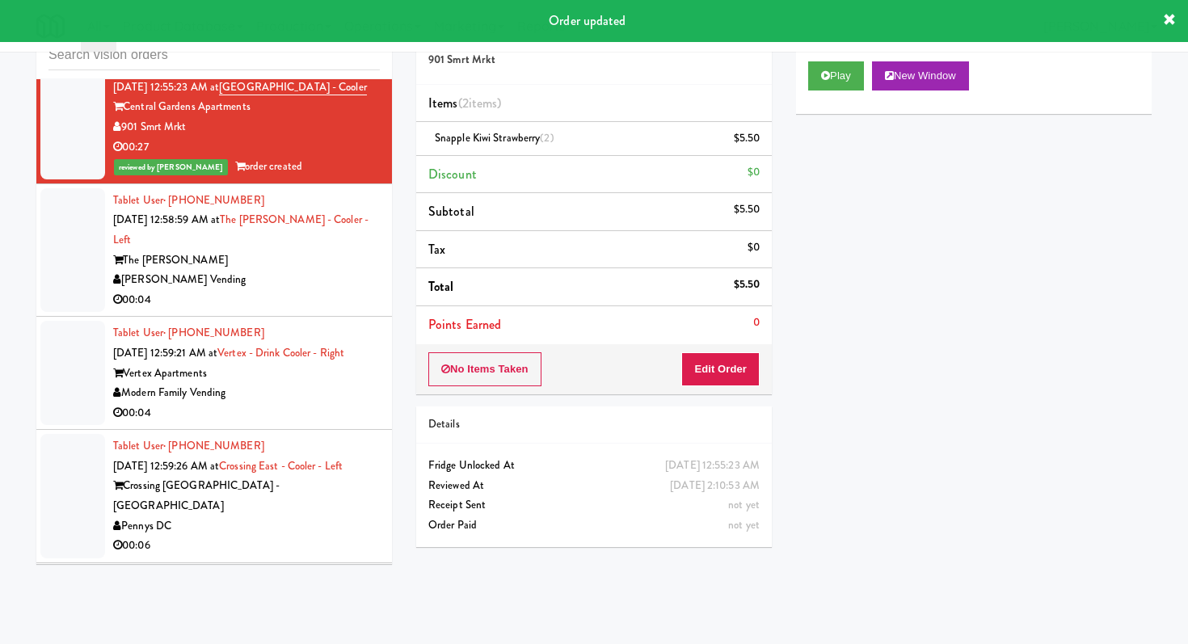
click at [335, 290] on div "00:04" at bounding box center [246, 300] width 267 height 20
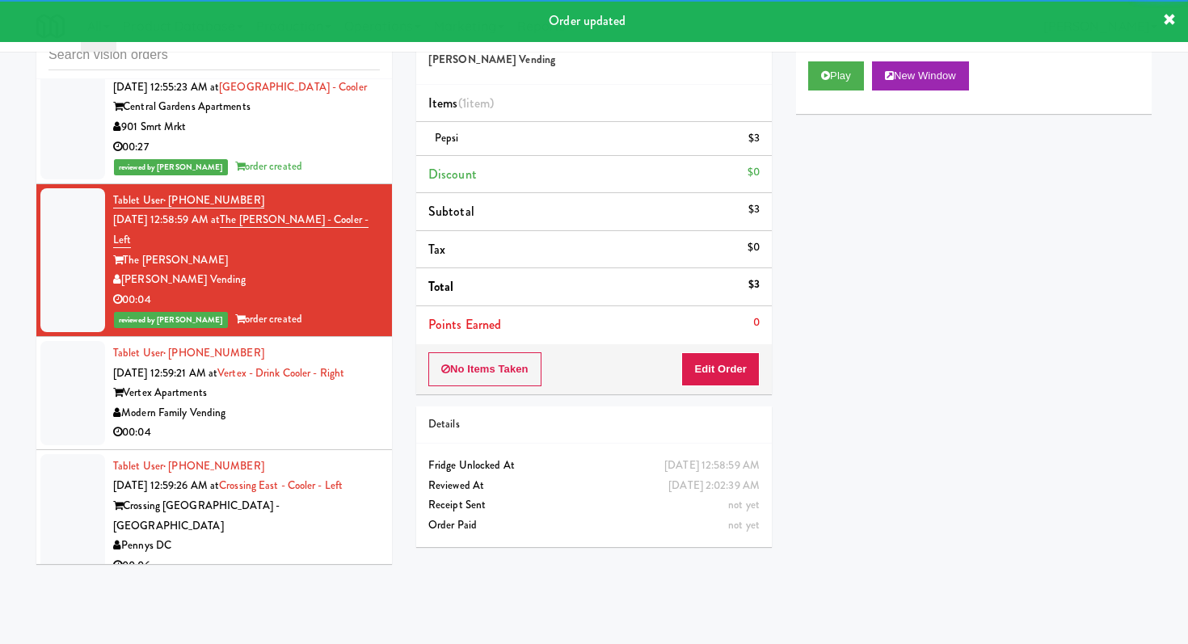
click at [327, 403] on div "Modern Family Vending" at bounding box center [246, 413] width 267 height 20
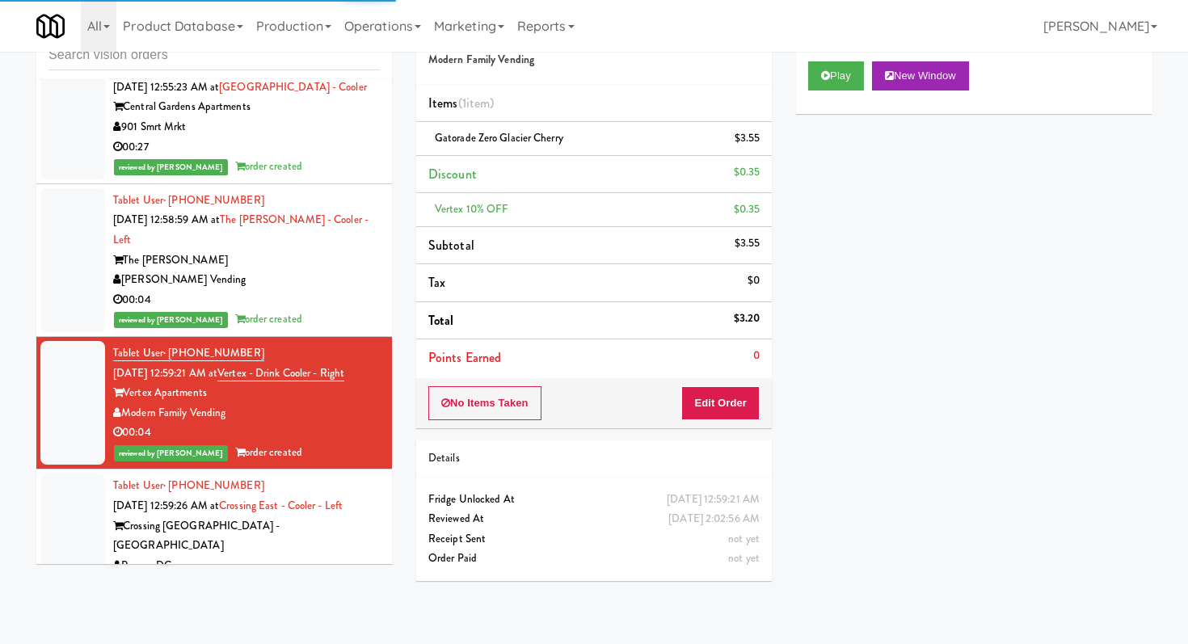
scroll to position [14155, 0]
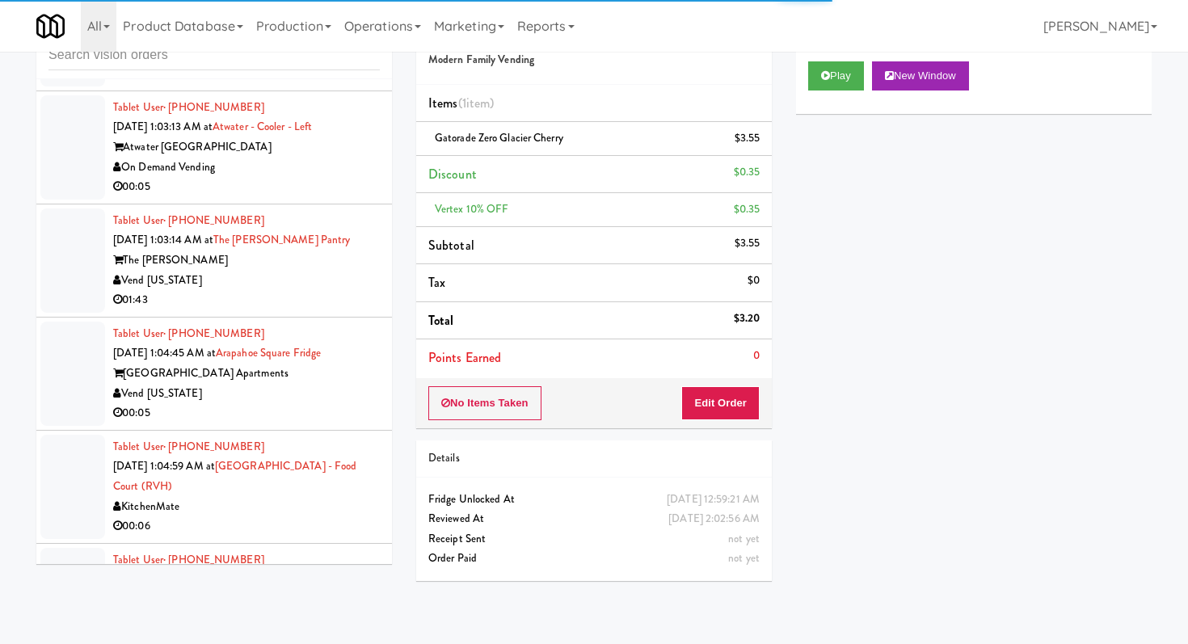
click at [315, 403] on div "00:05" at bounding box center [246, 413] width 267 height 20
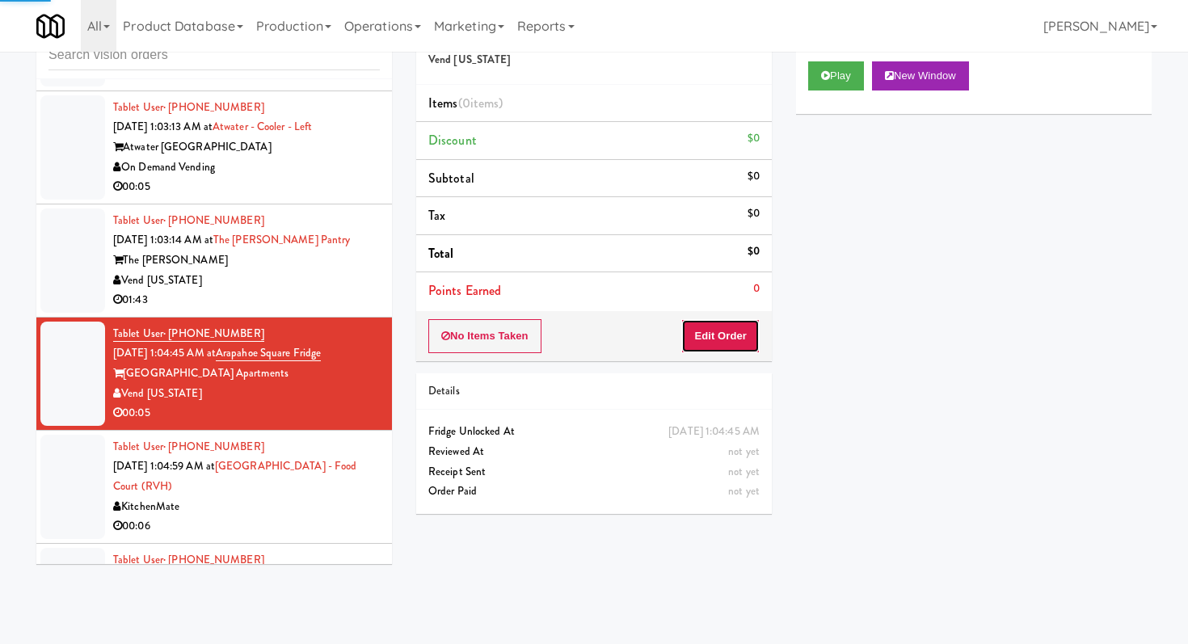
click at [685, 348] on button "Edit Order" at bounding box center [721, 336] width 78 height 34
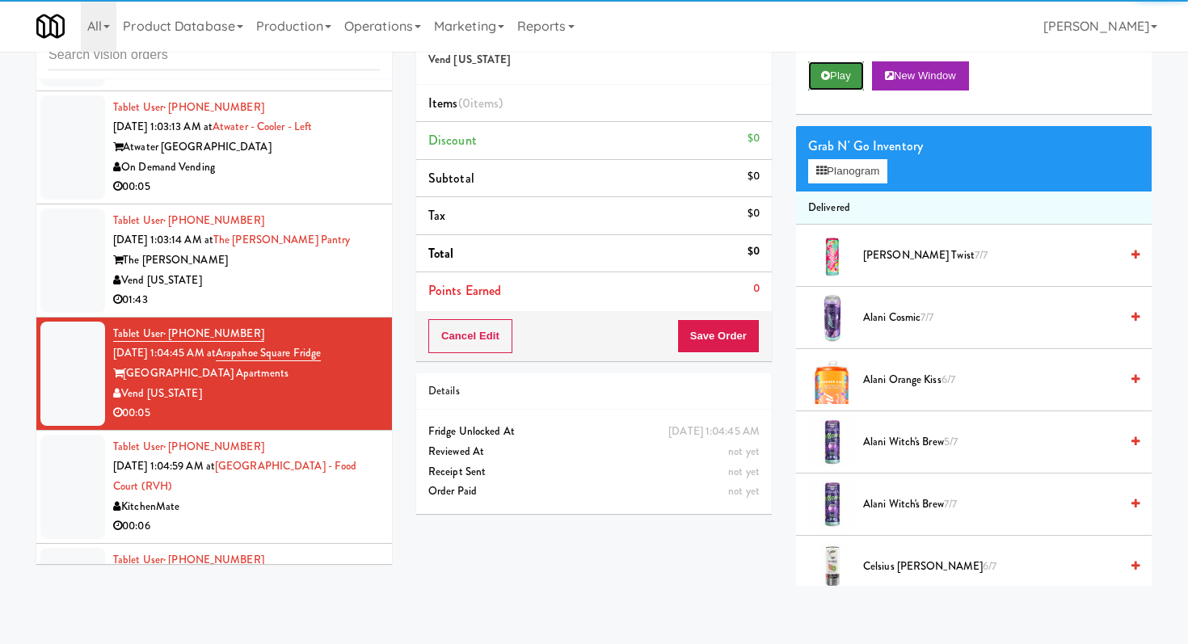
click at [841, 72] on button "Play" at bounding box center [836, 75] width 56 height 29
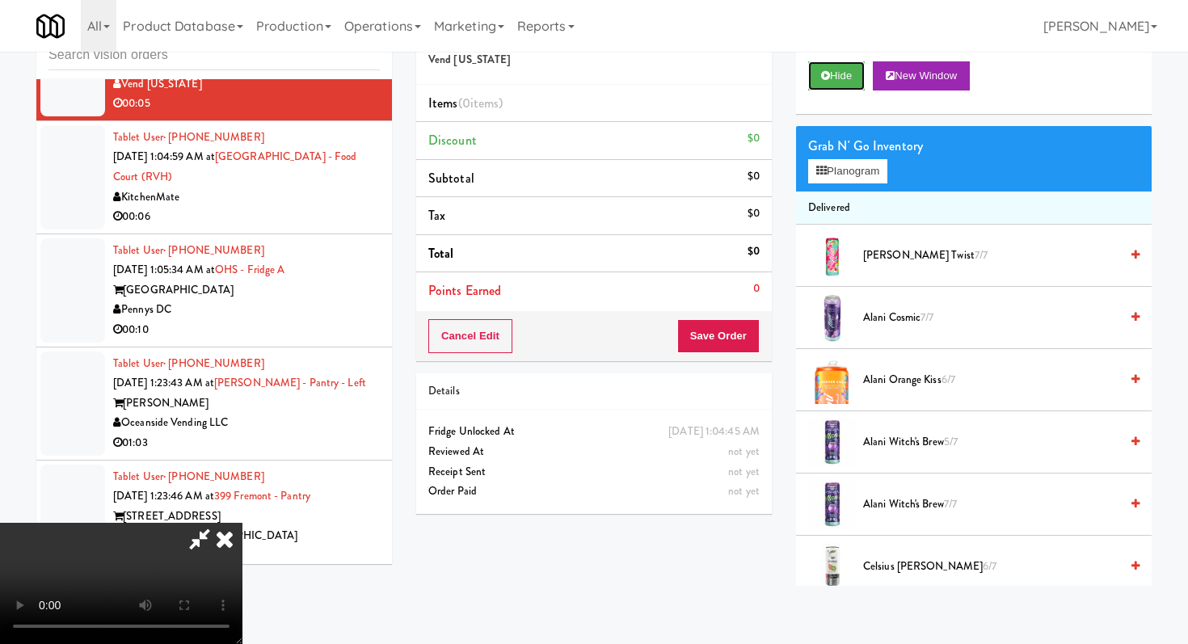
scroll to position [160, 0]
click at [243, 523] on video at bounding box center [121, 583] width 243 height 121
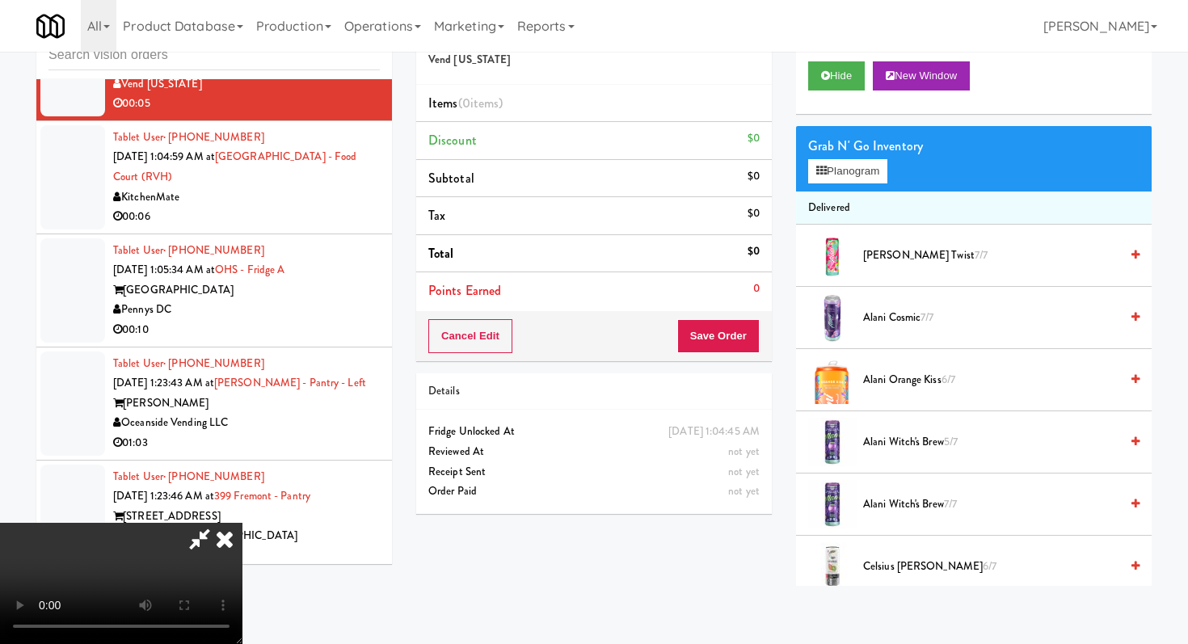
scroll to position [1976, 0]
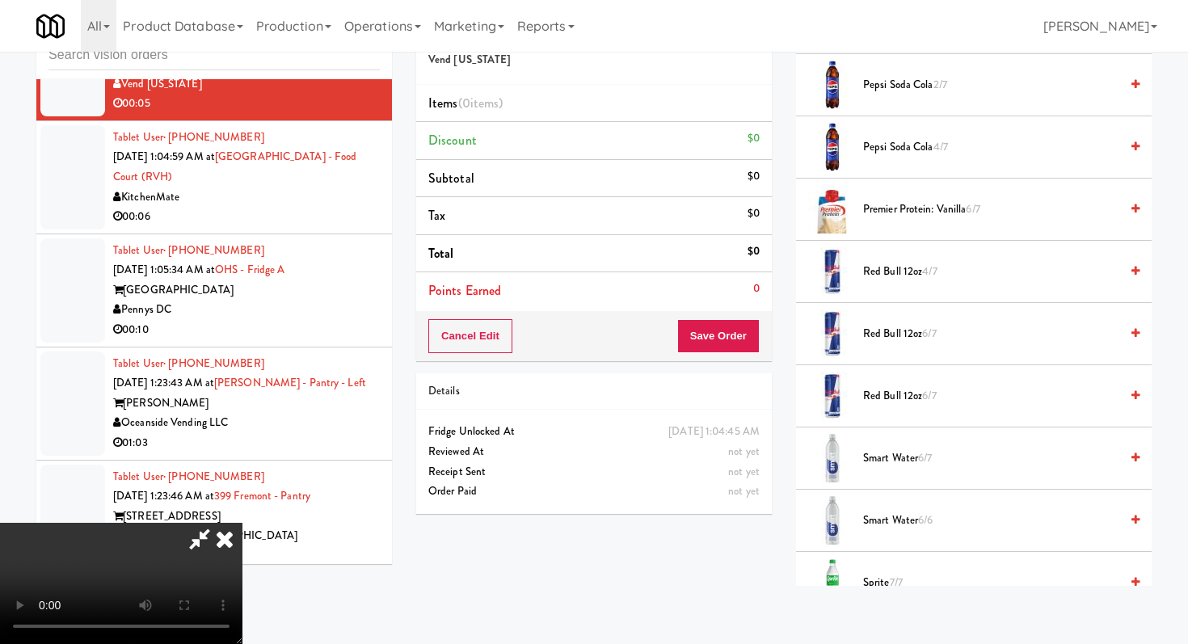
click at [873, 585] on span "Sprite 7/7" at bounding box center [991, 583] width 256 height 20
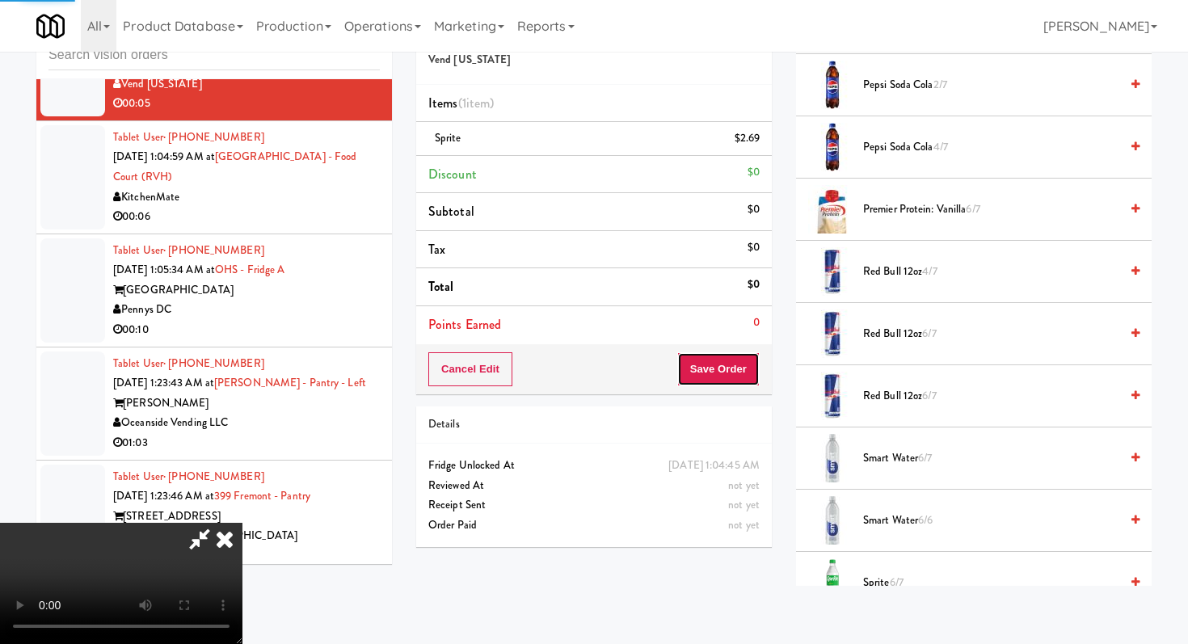
click at [722, 374] on button "Save Order" at bounding box center [719, 370] width 82 height 34
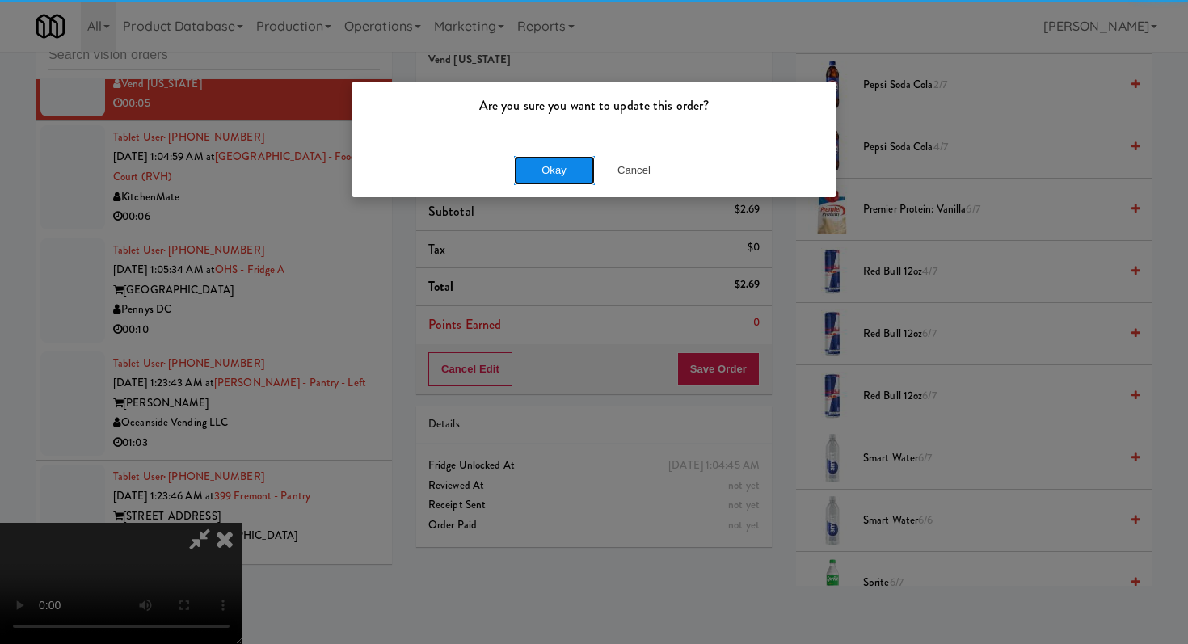
click at [542, 167] on button "Okay" at bounding box center [554, 170] width 81 height 29
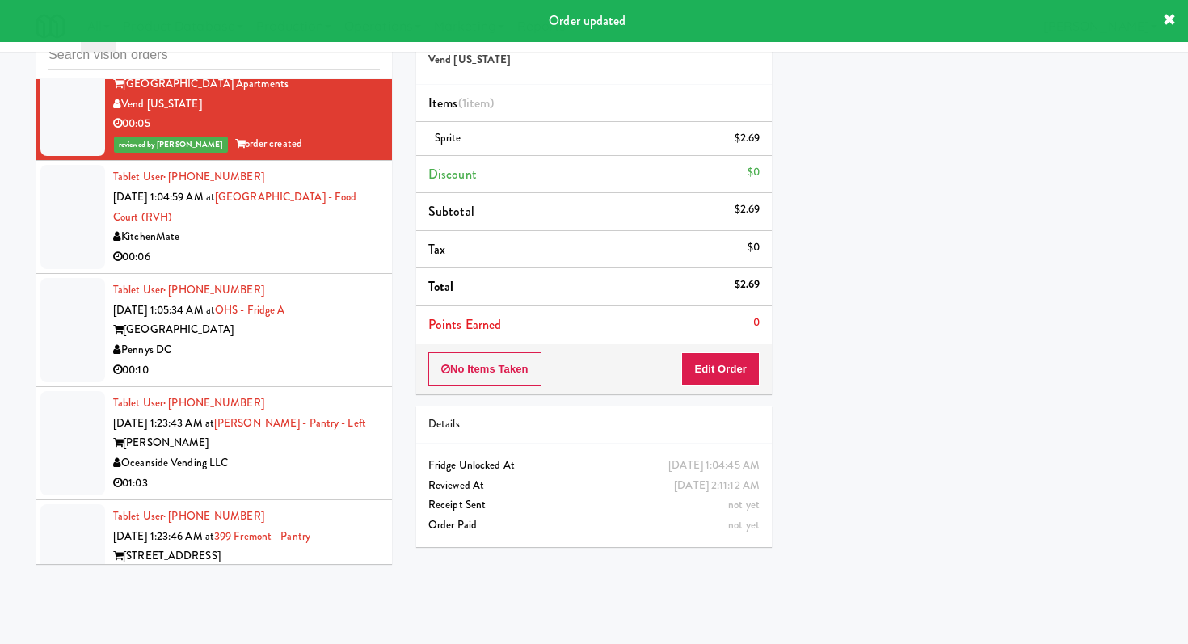
scroll to position [14444, 0]
click at [317, 228] on div "KitchenMate" at bounding box center [246, 238] width 267 height 20
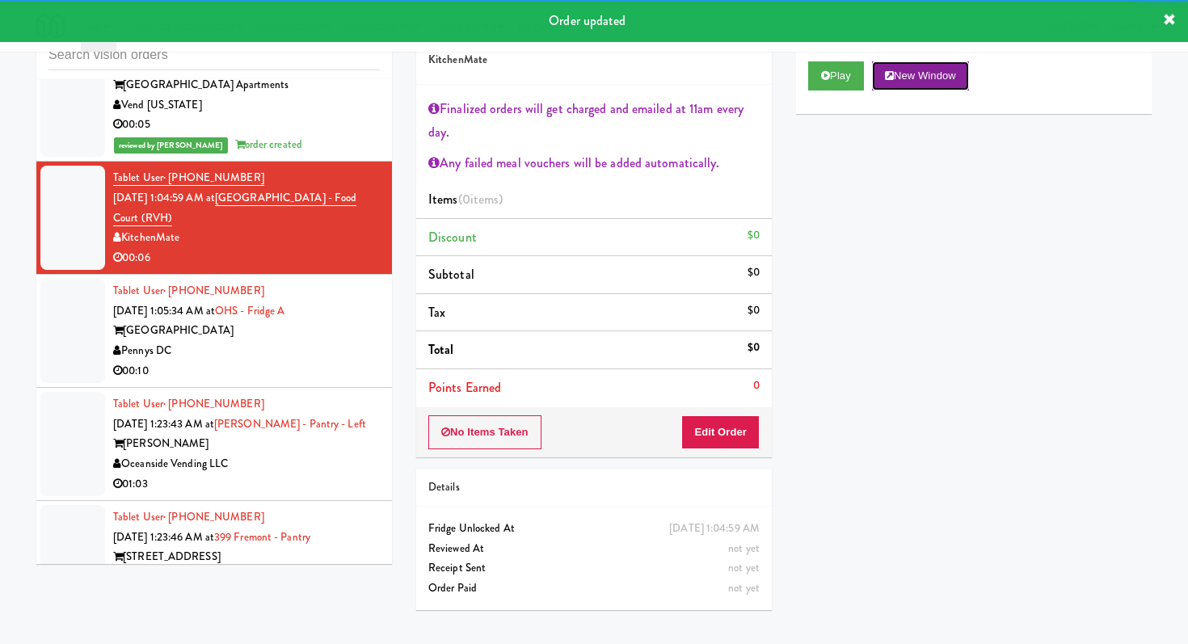
click at [883, 75] on button "New Window" at bounding box center [920, 75] width 97 height 29
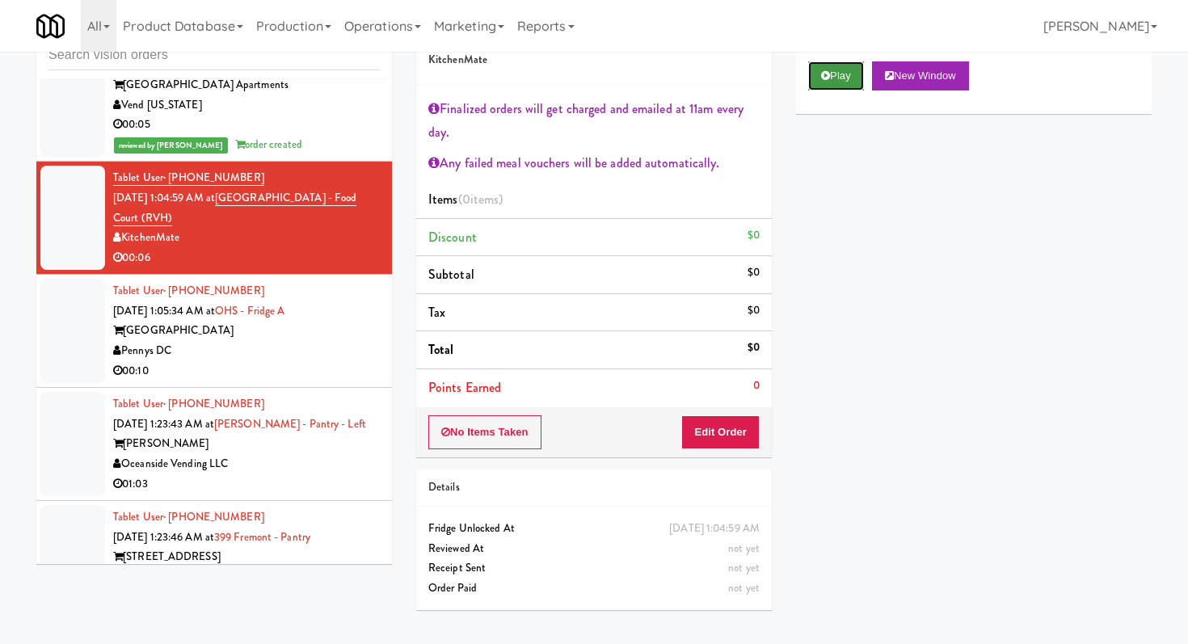
click at [816, 74] on button "Play" at bounding box center [836, 75] width 56 height 29
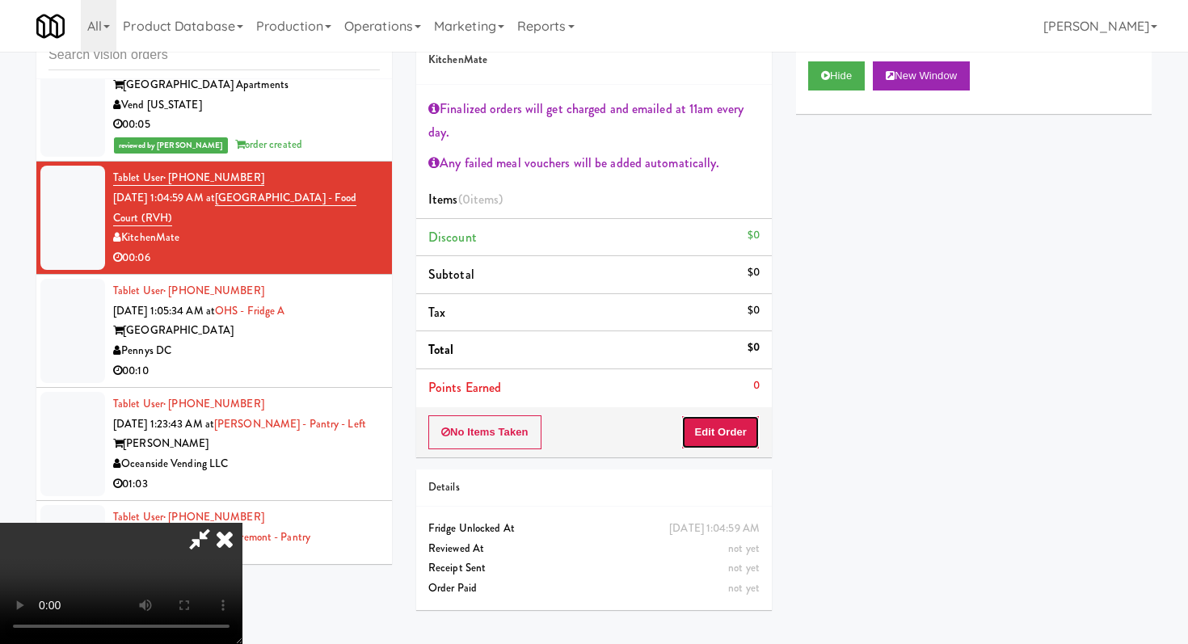
click at [712, 422] on button "Edit Order" at bounding box center [721, 433] width 78 height 34
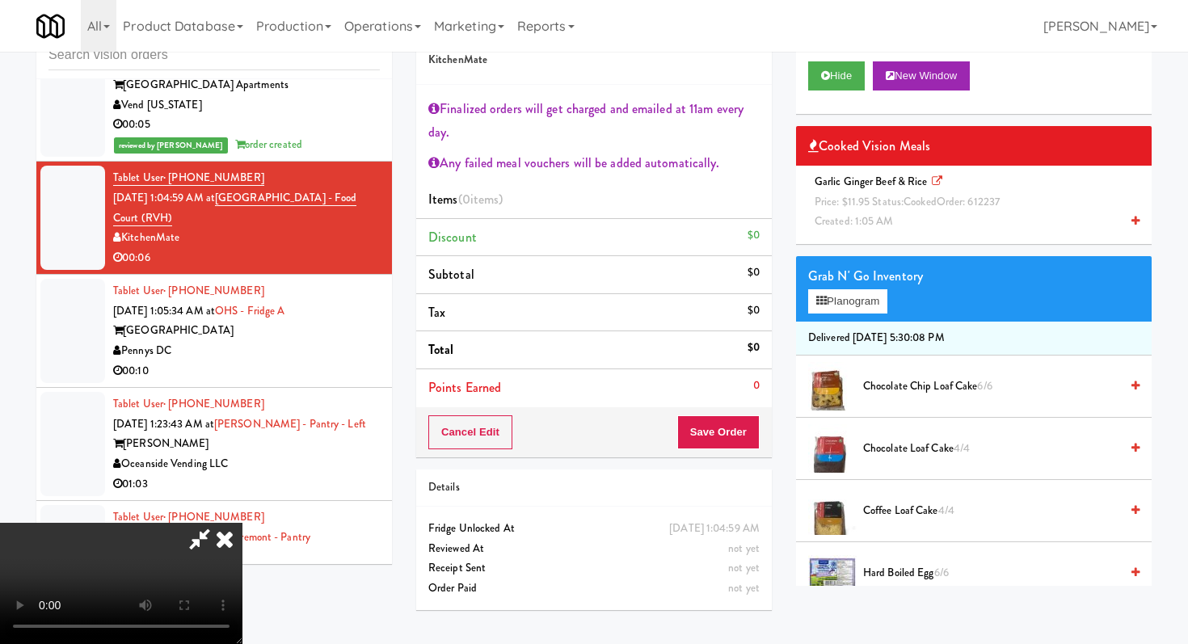
click at [855, 180] on span "Garlic Ginger Beef & Rice Price: $11.95 Status: cooked Order: 612237 Created: 1…" at bounding box center [910, 201] width 204 height 55
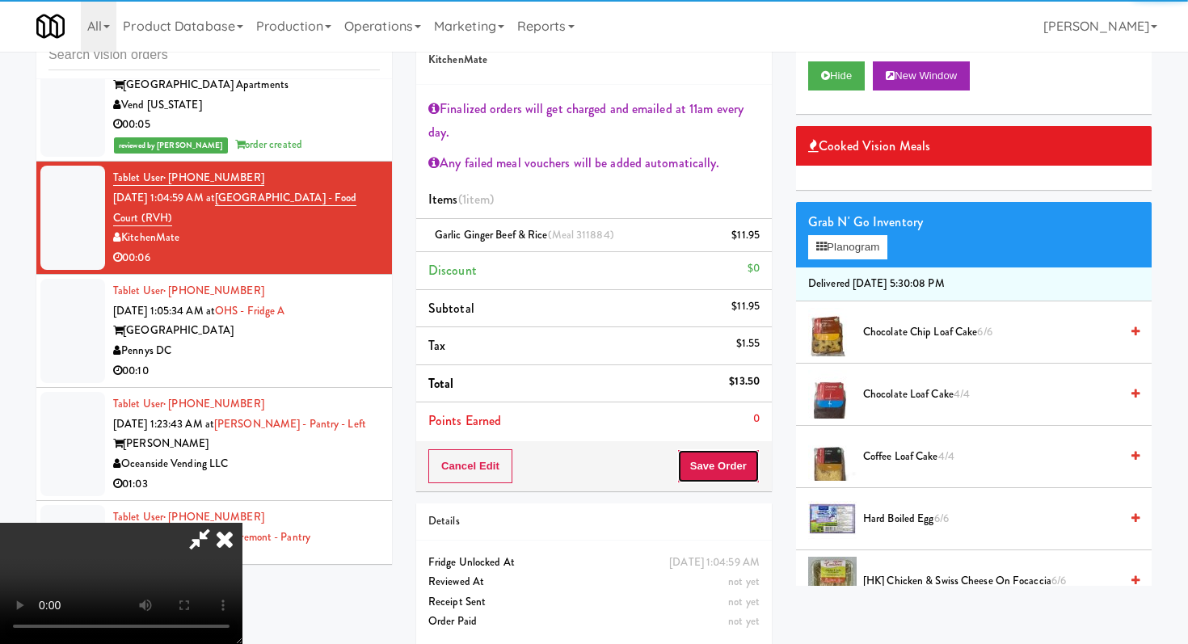
click at [739, 473] on button "Save Order" at bounding box center [719, 467] width 82 height 34
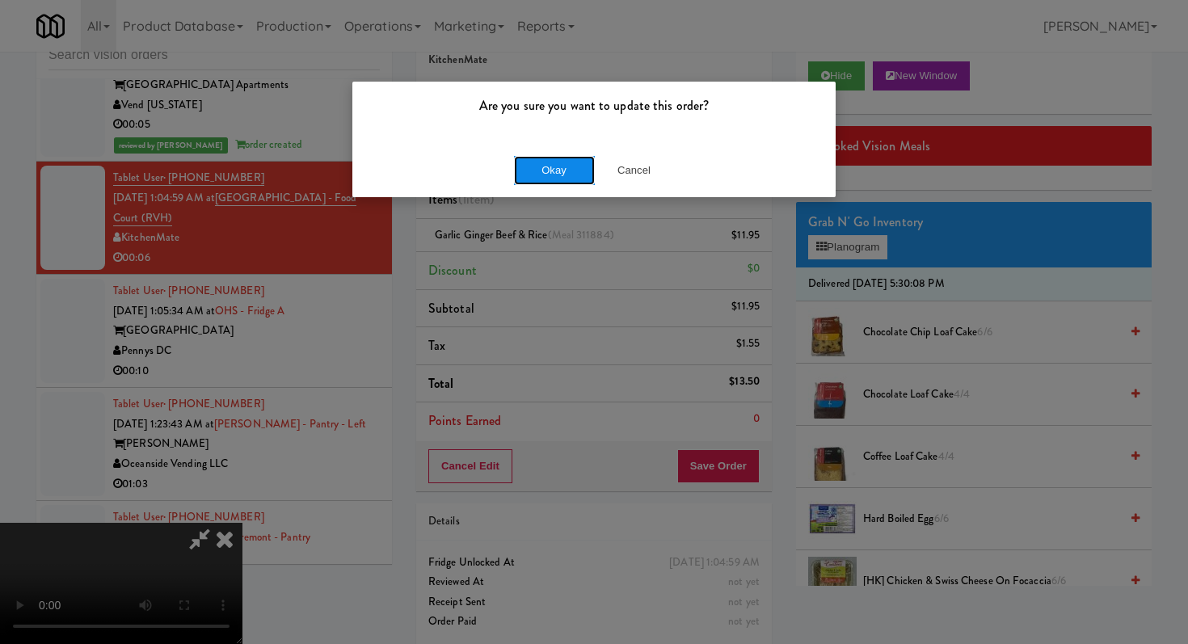
click at [560, 171] on button "Okay" at bounding box center [554, 170] width 81 height 29
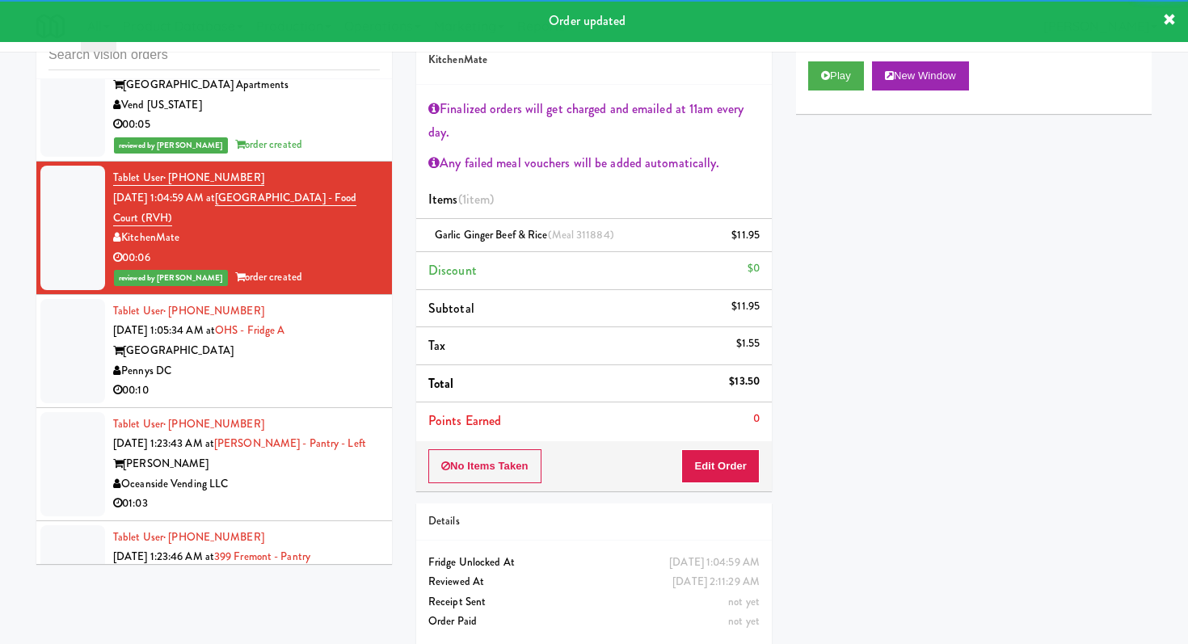
click at [344, 361] on div "Pennys DC" at bounding box center [246, 371] width 267 height 20
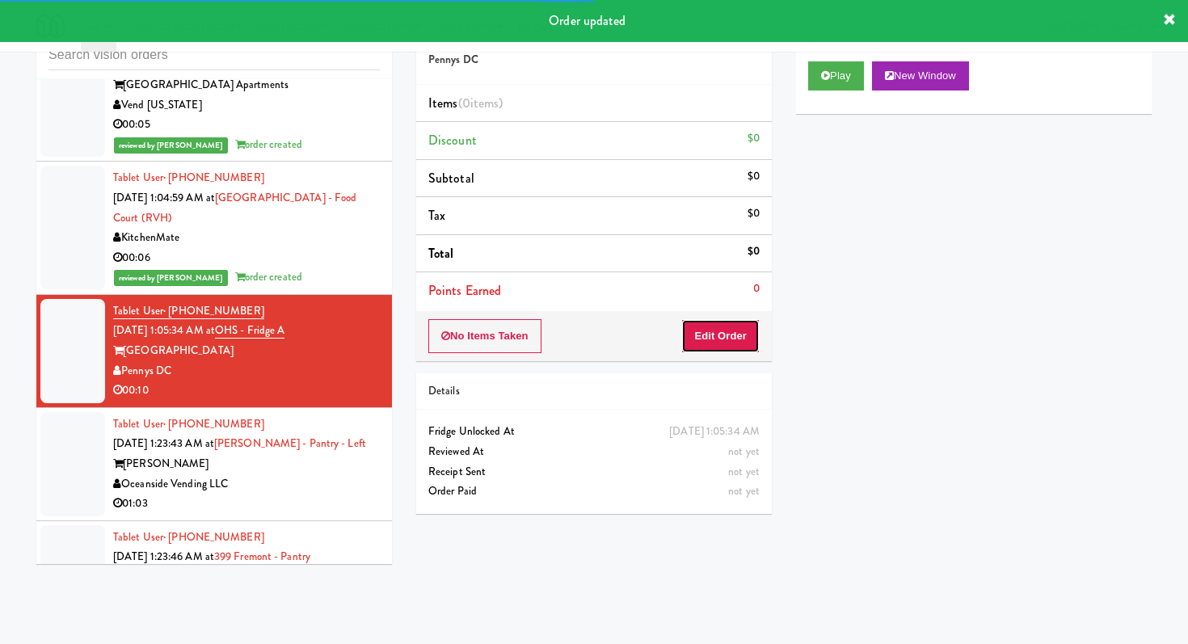
click at [724, 349] on button "Edit Order" at bounding box center [721, 336] width 78 height 34
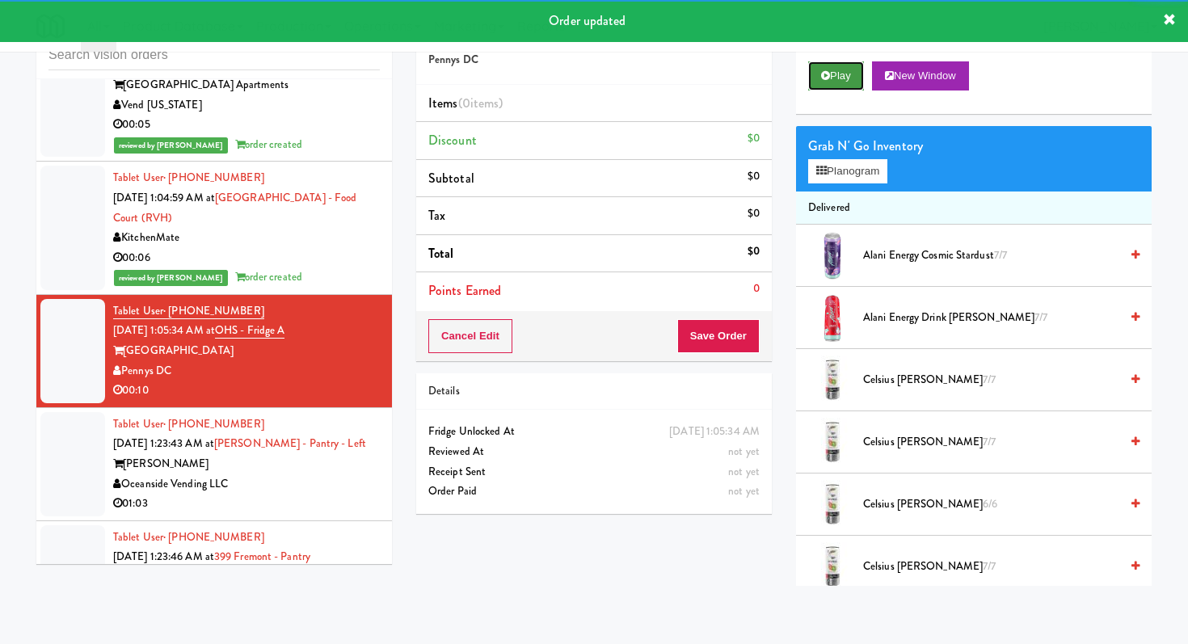
click at [817, 74] on button "Play" at bounding box center [836, 75] width 56 height 29
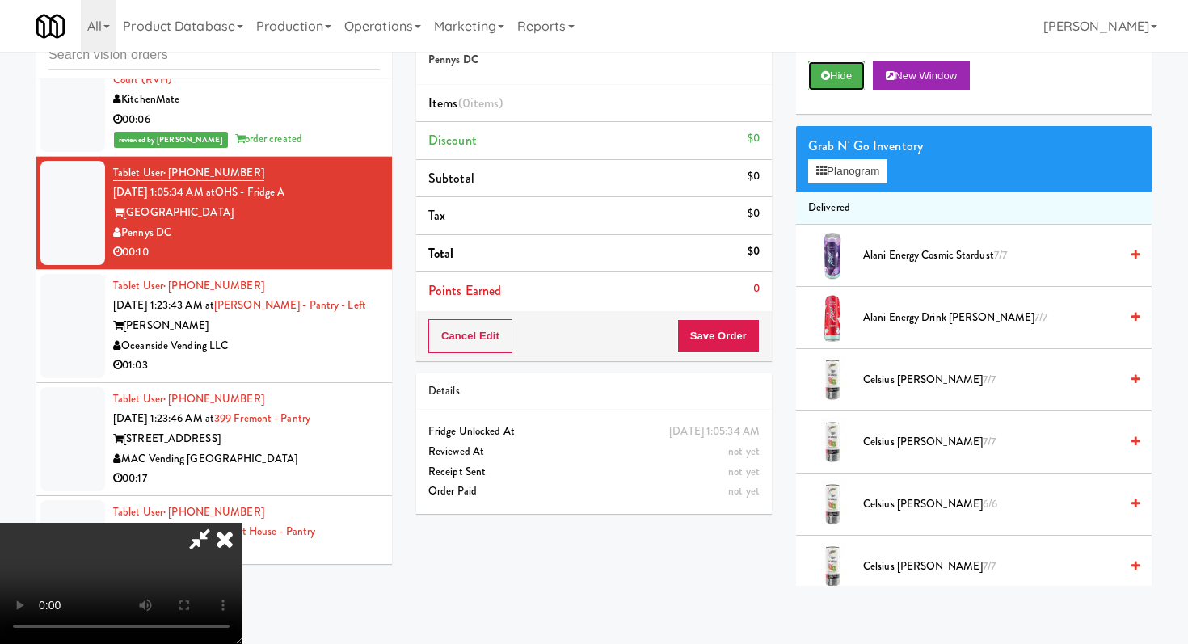
scroll to position [160, 0]
click at [243, 523] on video at bounding box center [121, 583] width 243 height 121
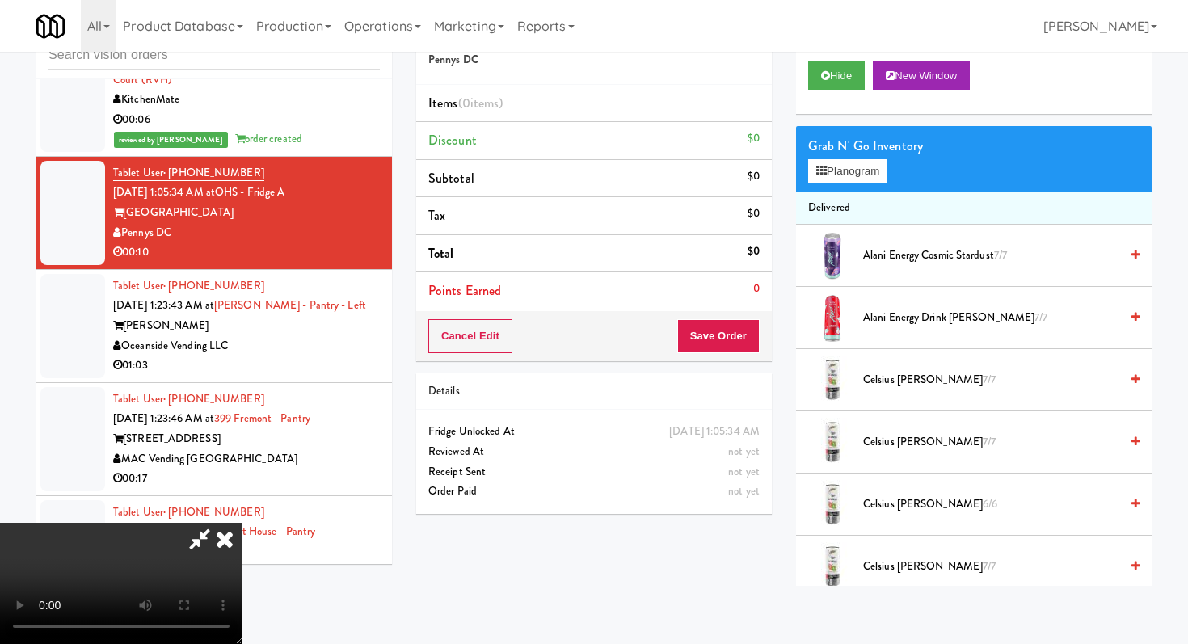
click at [243, 523] on video at bounding box center [121, 583] width 243 height 121
click at [825, 156] on div "Grab N' Go Inventory" at bounding box center [973, 146] width 331 height 24
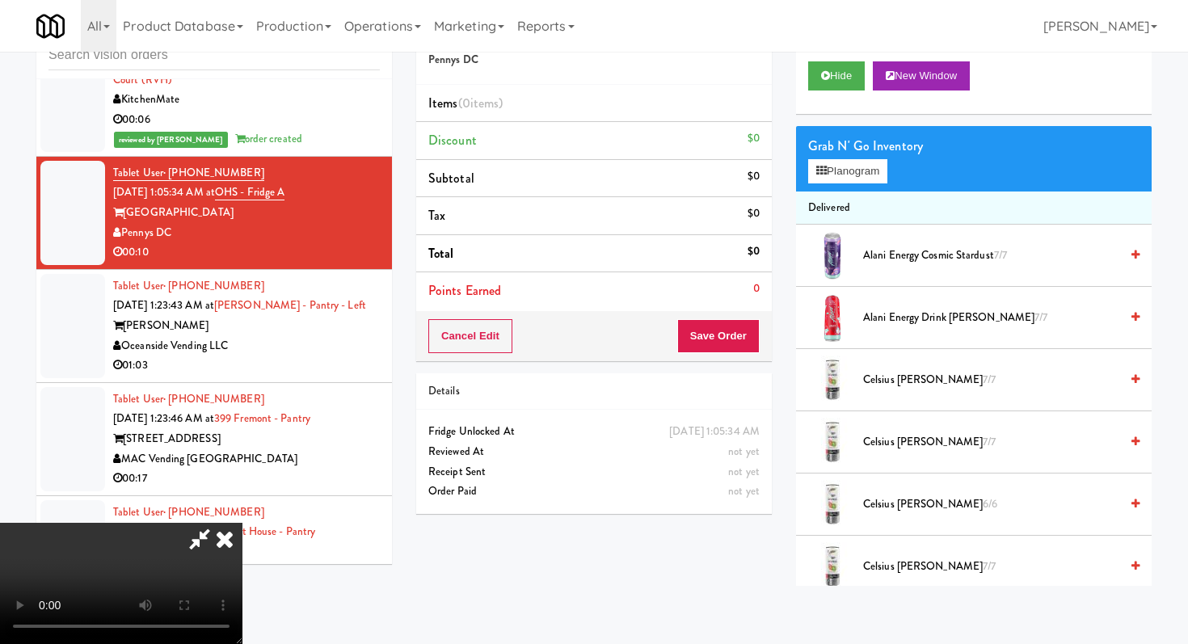
click at [825, 192] on li "Delivered" at bounding box center [974, 209] width 356 height 34
click at [828, 171] on button "Planogram" at bounding box center [847, 171] width 79 height 24
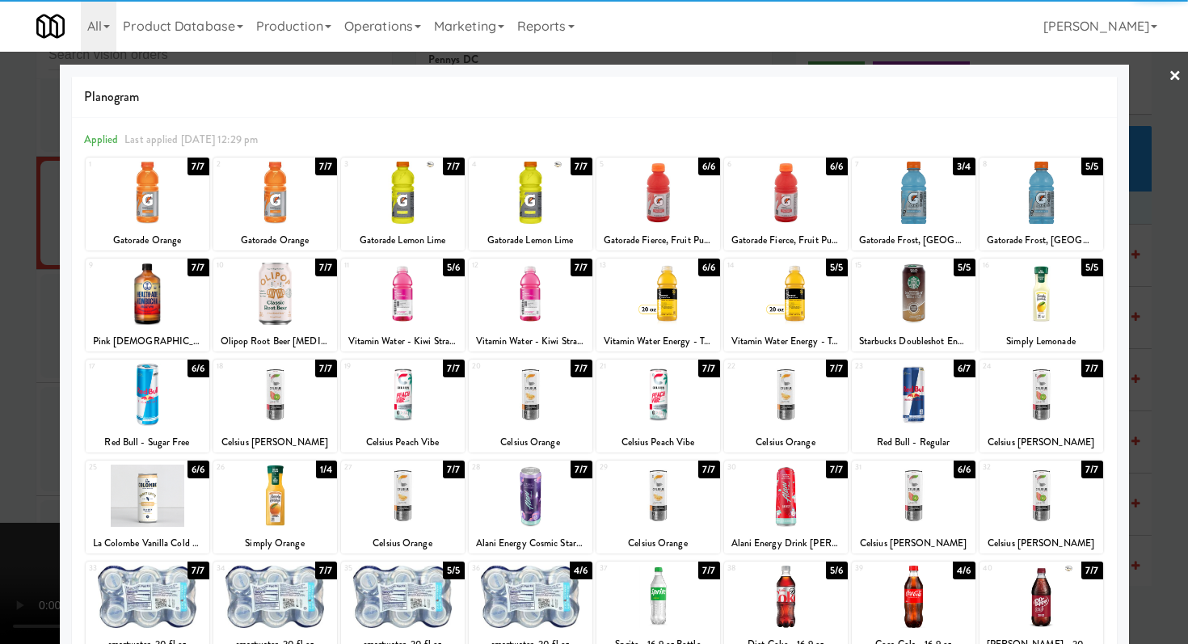
click at [170, 283] on div at bounding box center [148, 294] width 124 height 62
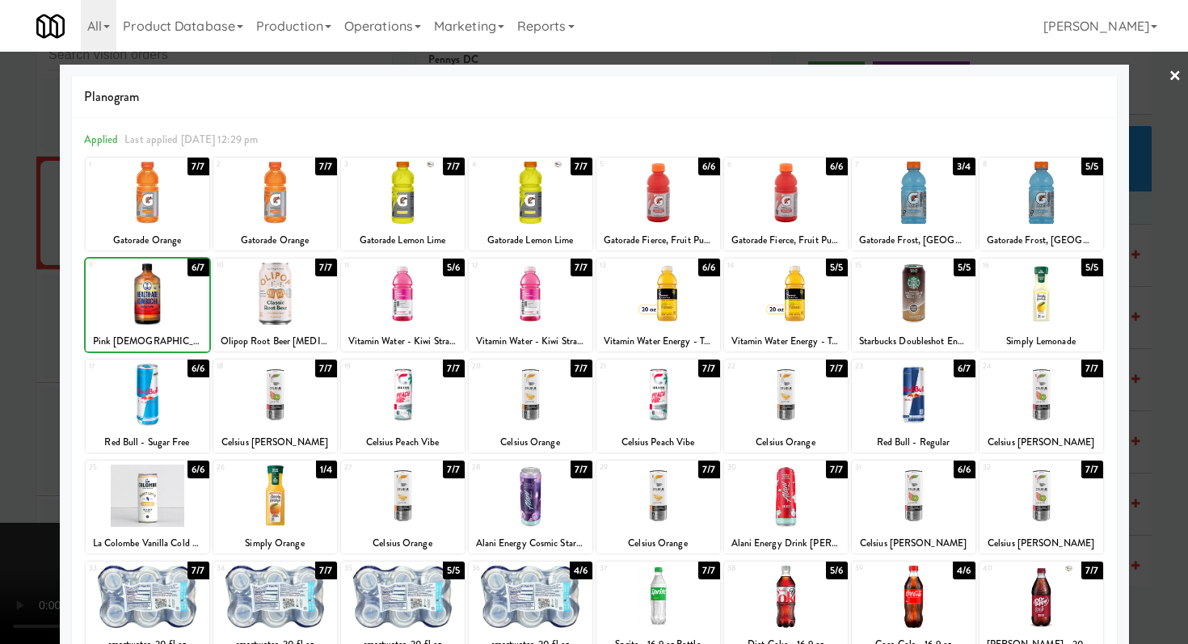
click at [0, 283] on div at bounding box center [594, 322] width 1188 height 644
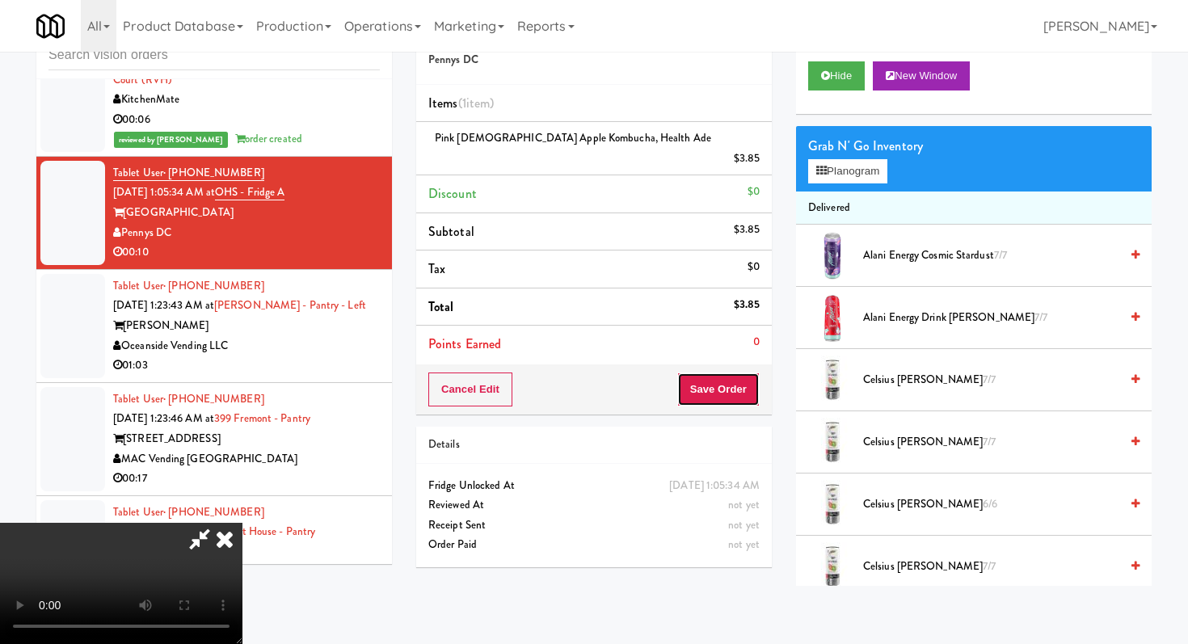
click at [745, 373] on button "Save Order" at bounding box center [719, 390] width 82 height 34
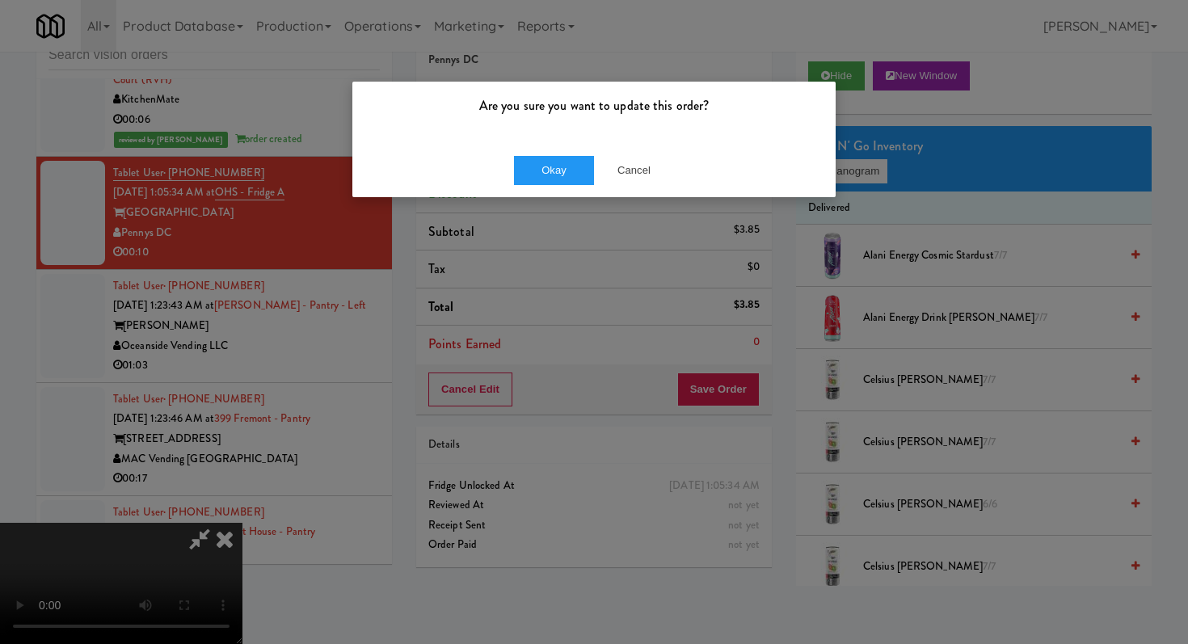
click at [516, 150] on div "Okay Cancel" at bounding box center [594, 170] width 483 height 54
click at [545, 171] on button "Okay" at bounding box center [554, 170] width 81 height 29
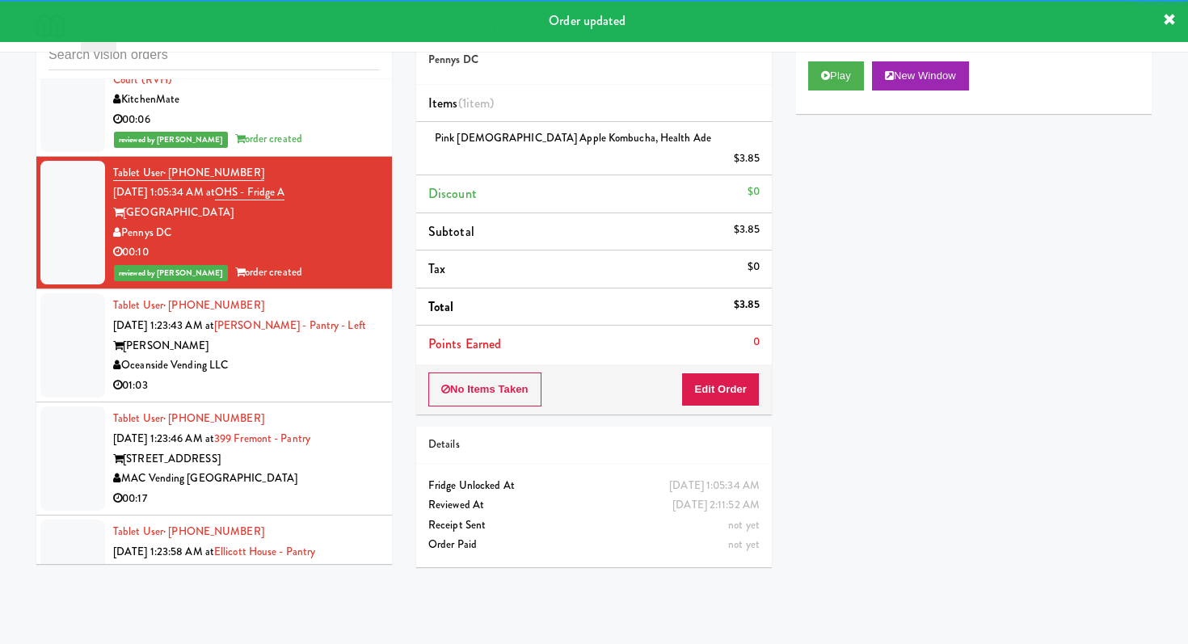
click at [279, 356] on div "Oceanside Vending LLC" at bounding box center [246, 366] width 267 height 20
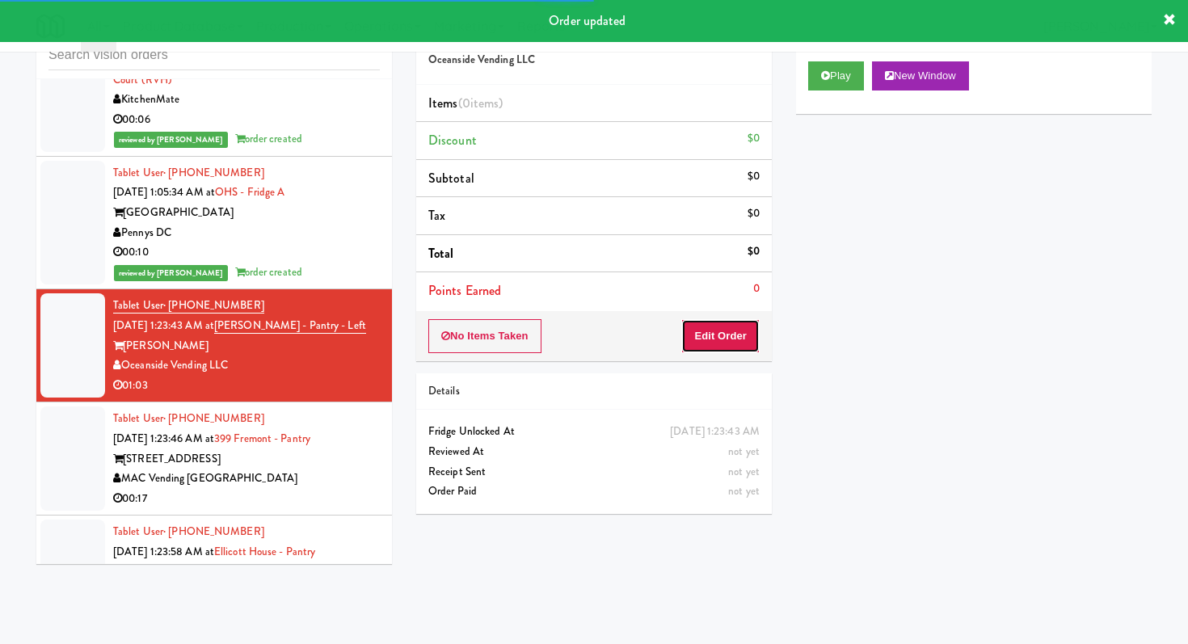
click at [694, 336] on button "Edit Order" at bounding box center [721, 336] width 78 height 34
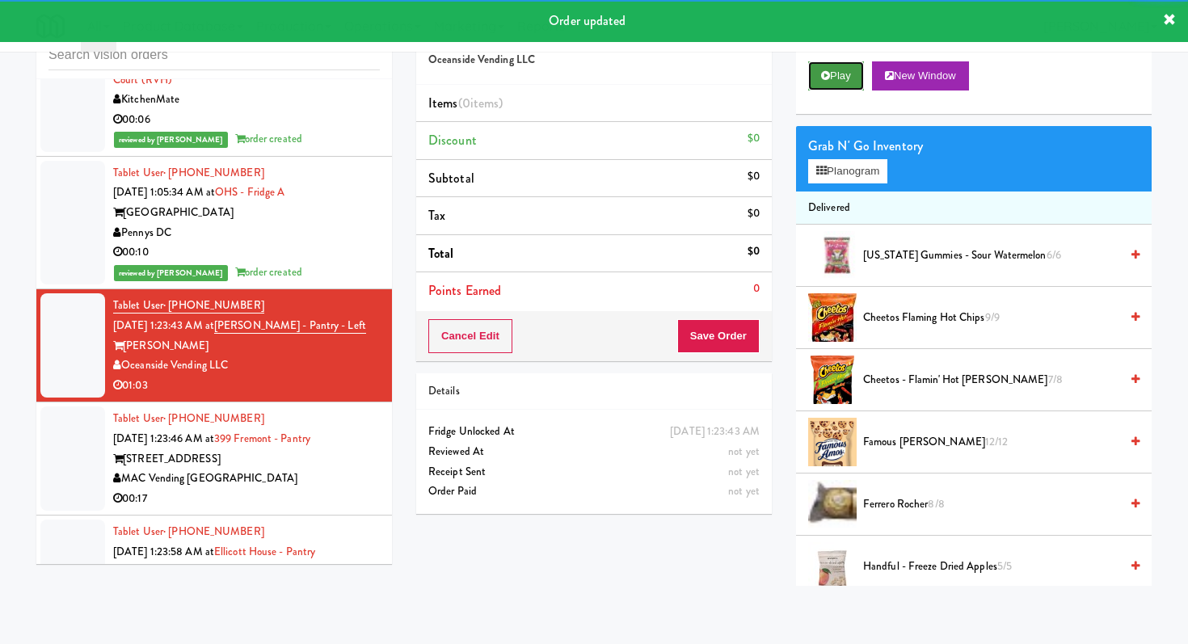
click at [825, 64] on button "Play" at bounding box center [836, 75] width 56 height 29
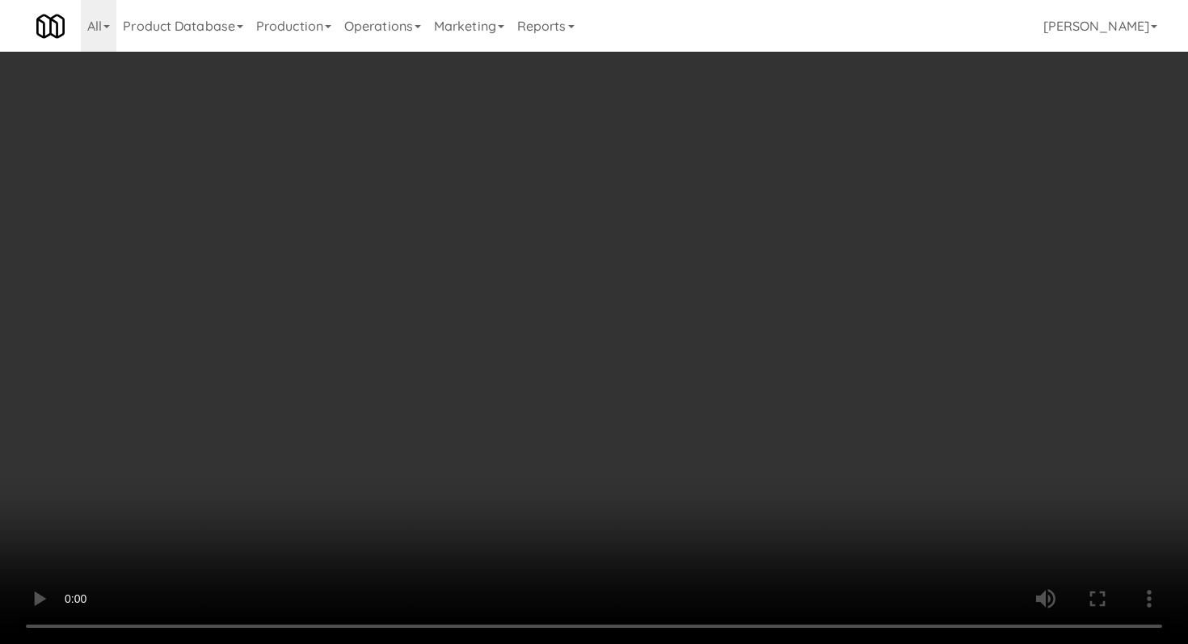
scroll to position [589, 0]
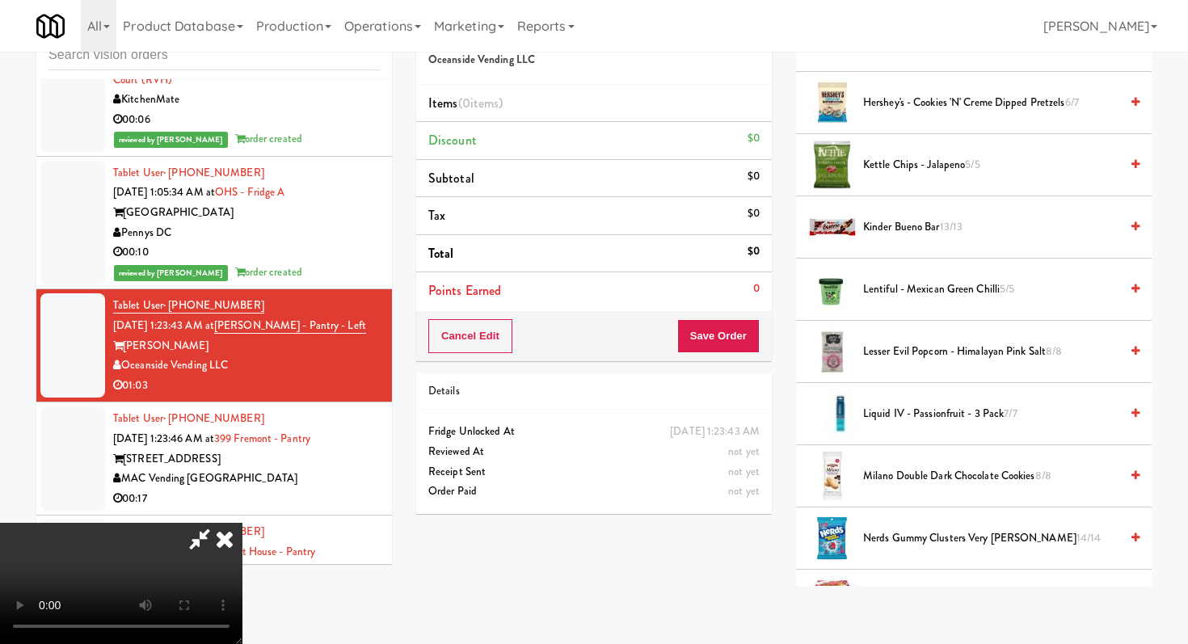
click at [928, 526] on li "Nerds Gummy Clusters Very [PERSON_NAME] 14/14" at bounding box center [974, 539] width 356 height 62
click at [927, 531] on span "Nerds Gummy Clusters Very [PERSON_NAME] 14/14" at bounding box center [991, 539] width 256 height 20
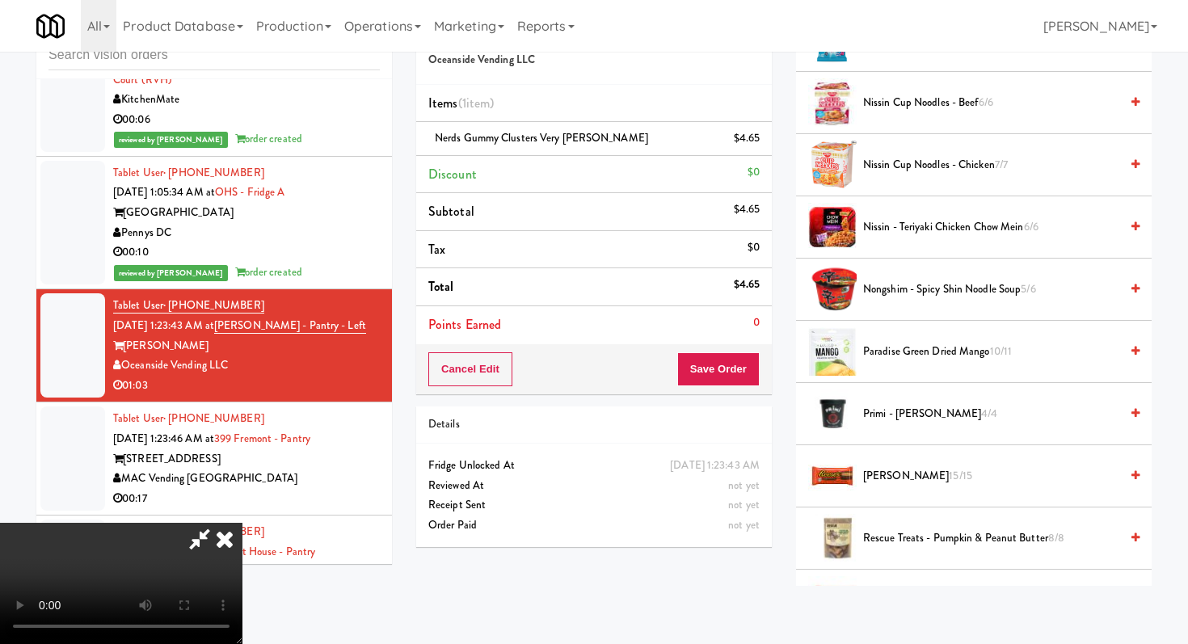
scroll to position [1378, 0]
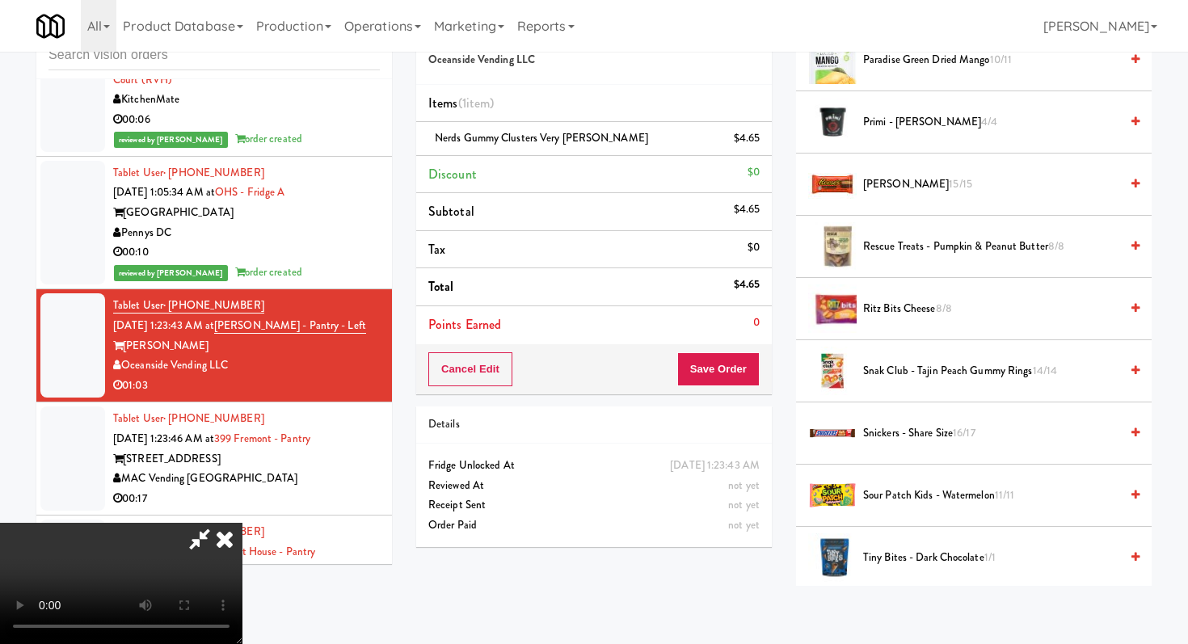
click at [897, 420] on li "Snickers - Share Size 16/17" at bounding box center [974, 434] width 356 height 62
click at [897, 426] on span "Snickers - Share Size 16/17" at bounding box center [991, 434] width 256 height 20
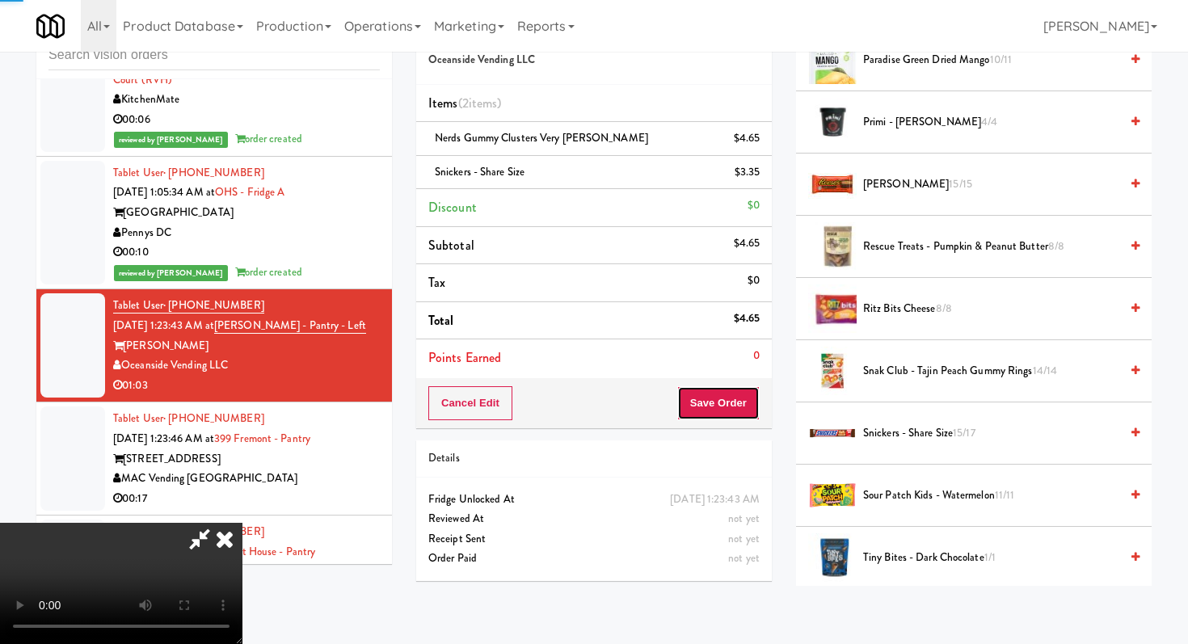
click at [729, 396] on button "Save Order" at bounding box center [719, 403] width 82 height 34
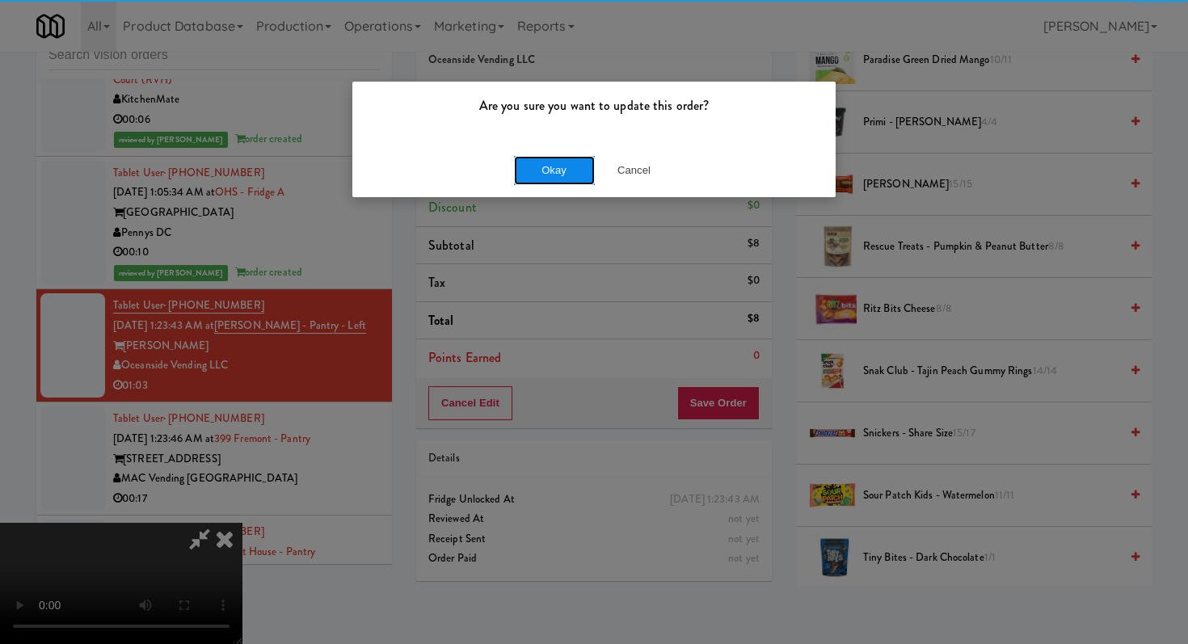
click at [558, 171] on button "Okay" at bounding box center [554, 170] width 81 height 29
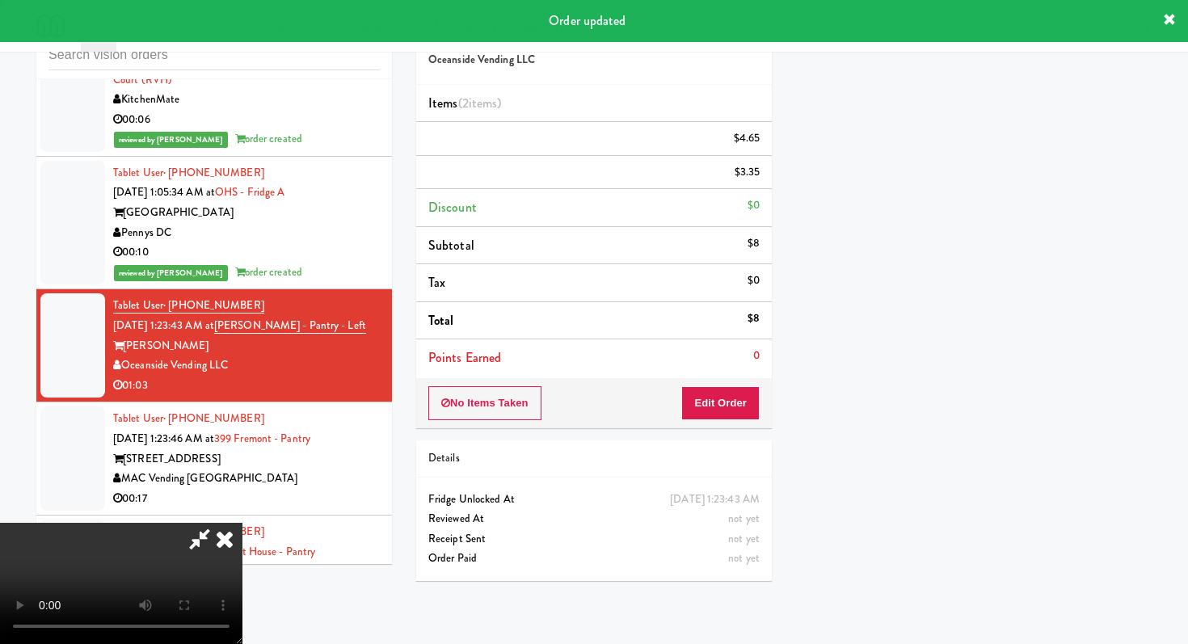
scroll to position [69, 0]
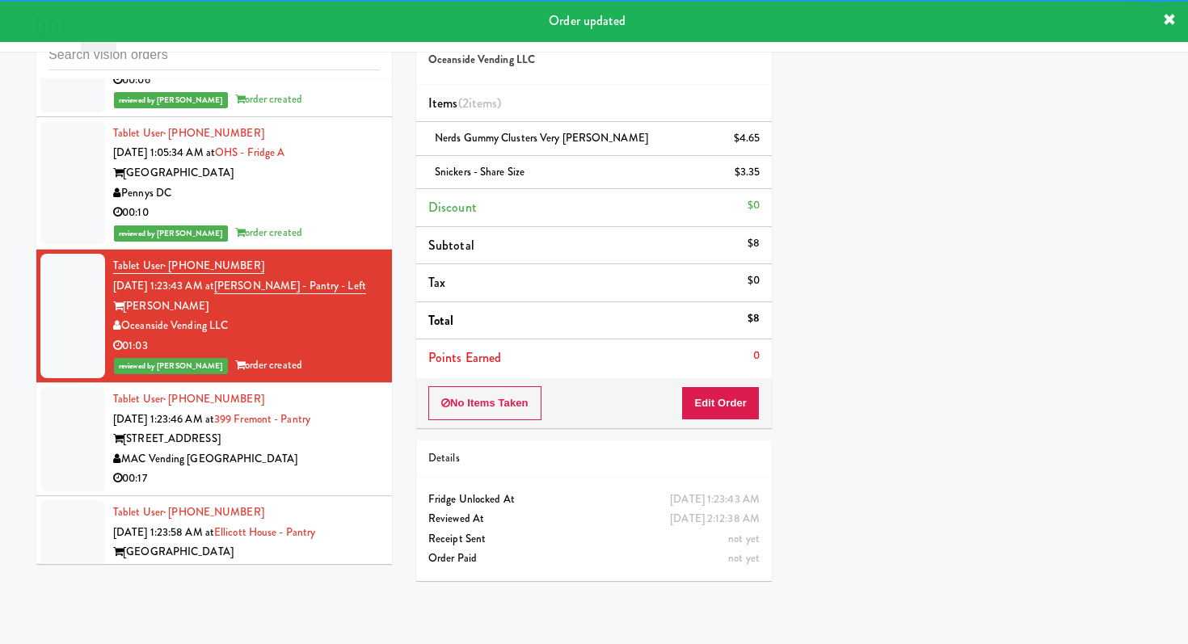
click at [298, 450] on div "MAC Vending [GEOGRAPHIC_DATA]" at bounding box center [246, 460] width 267 height 20
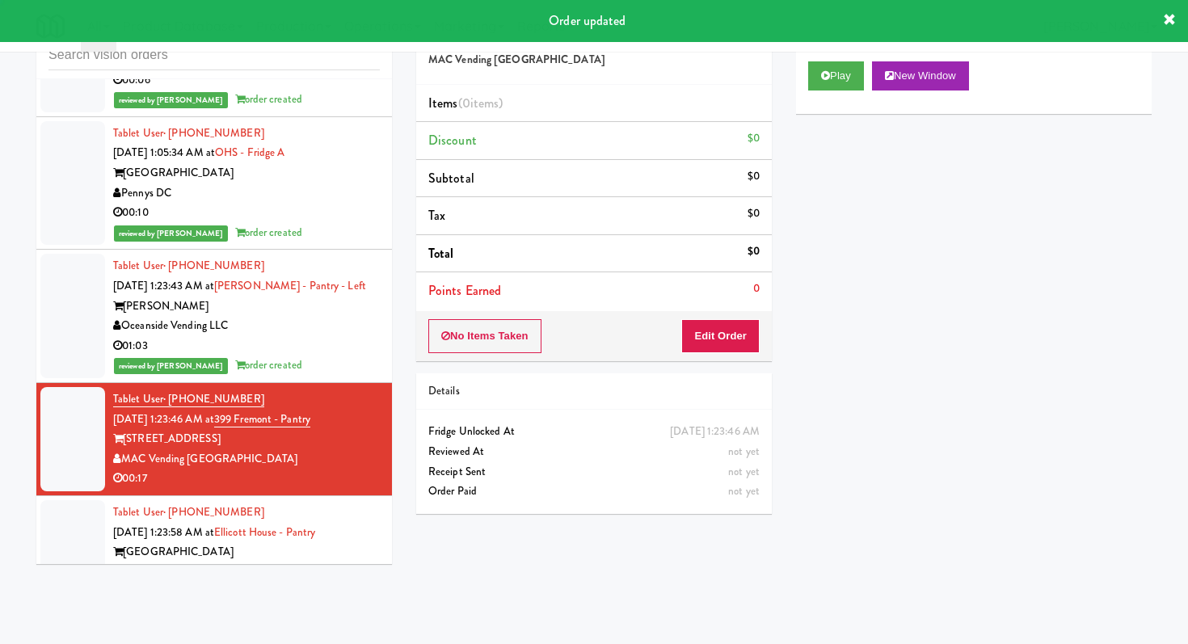
scroll to position [14812, 0]
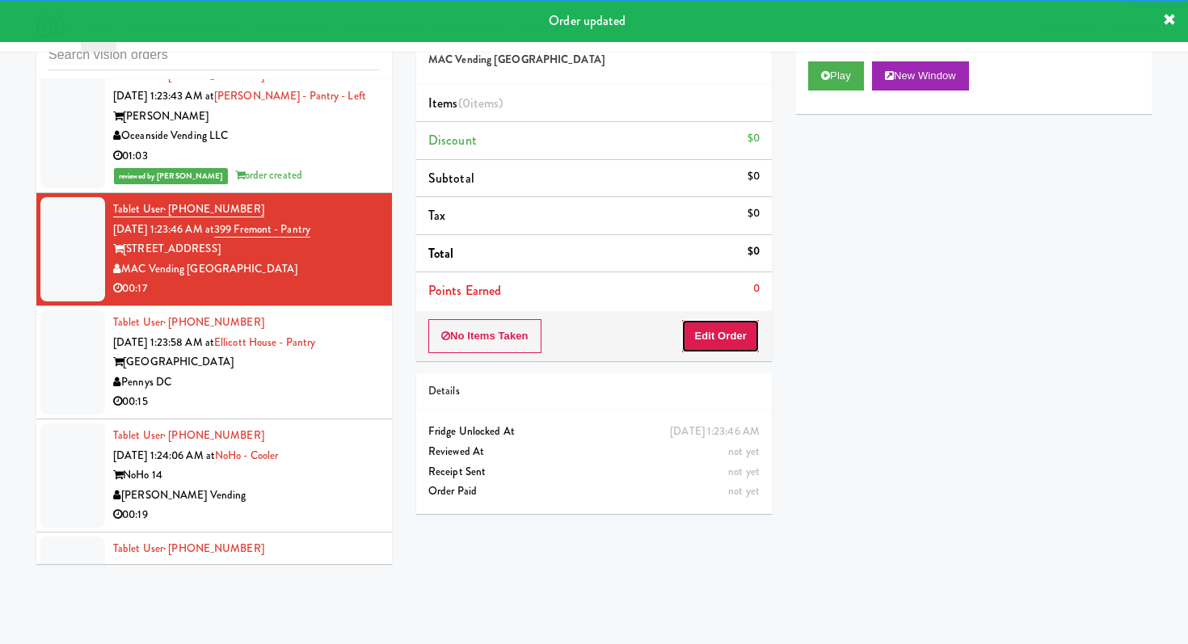
click at [736, 336] on button "Edit Order" at bounding box center [721, 336] width 78 height 34
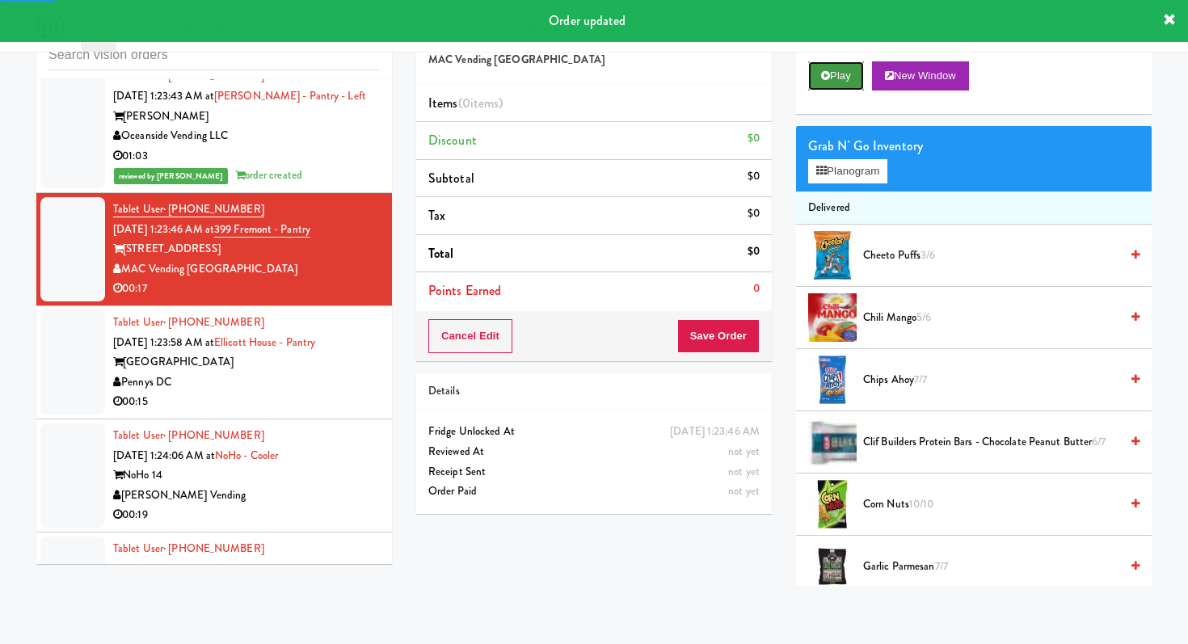
click at [829, 84] on button "Play" at bounding box center [836, 75] width 56 height 29
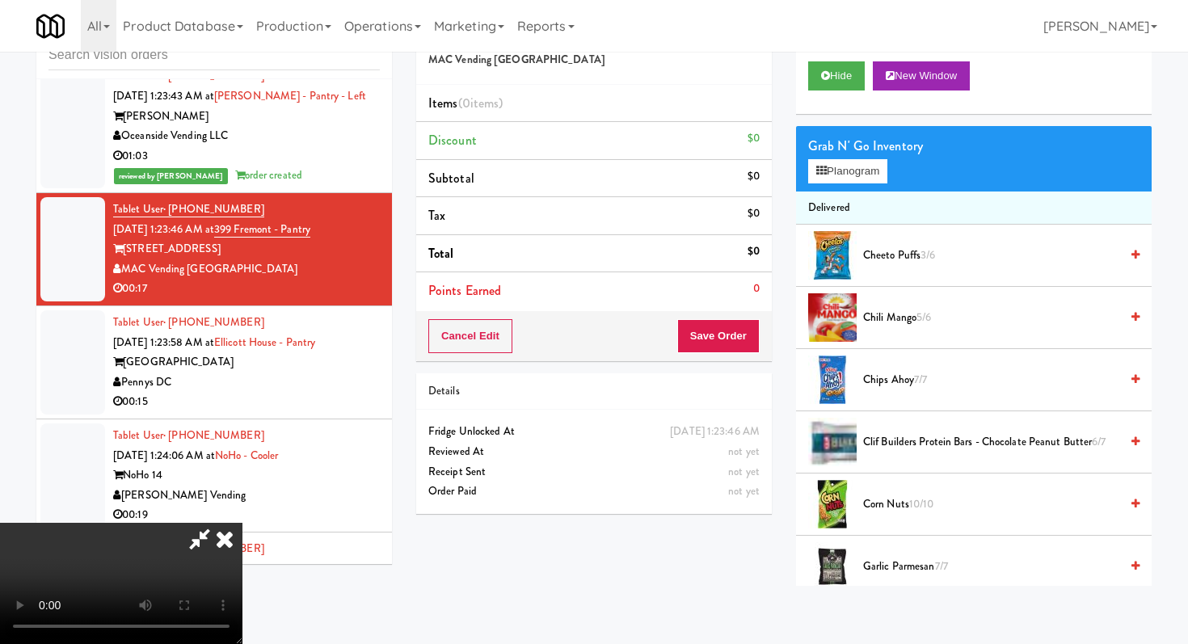
scroll to position [0, 0]
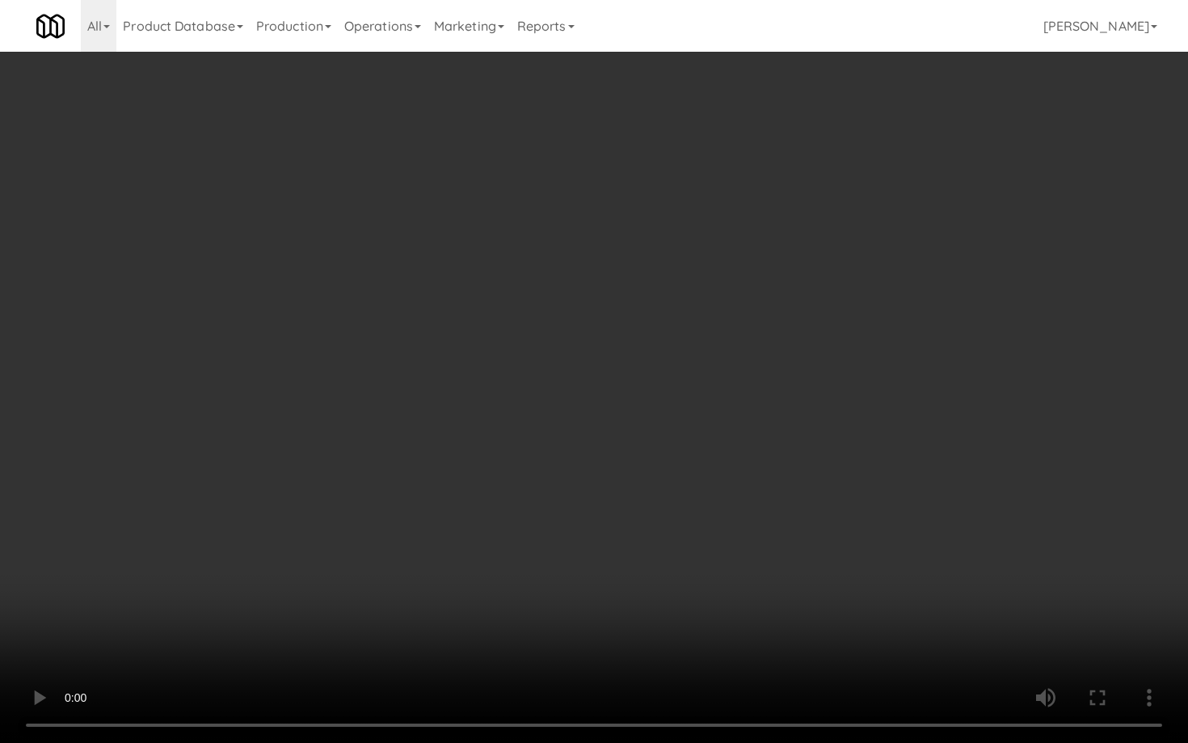
click at [611, 564] on video at bounding box center [594, 371] width 1188 height 743
click at [622, 549] on video at bounding box center [594, 371] width 1188 height 743
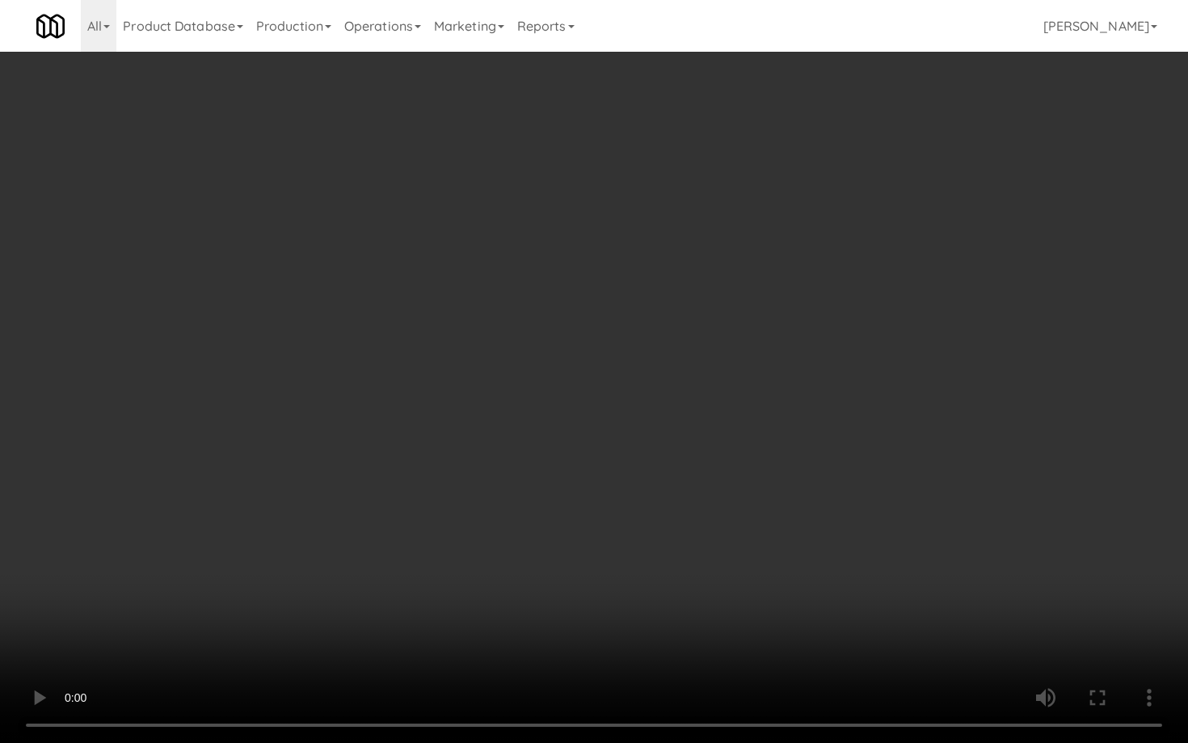
click at [622, 550] on video at bounding box center [594, 371] width 1188 height 743
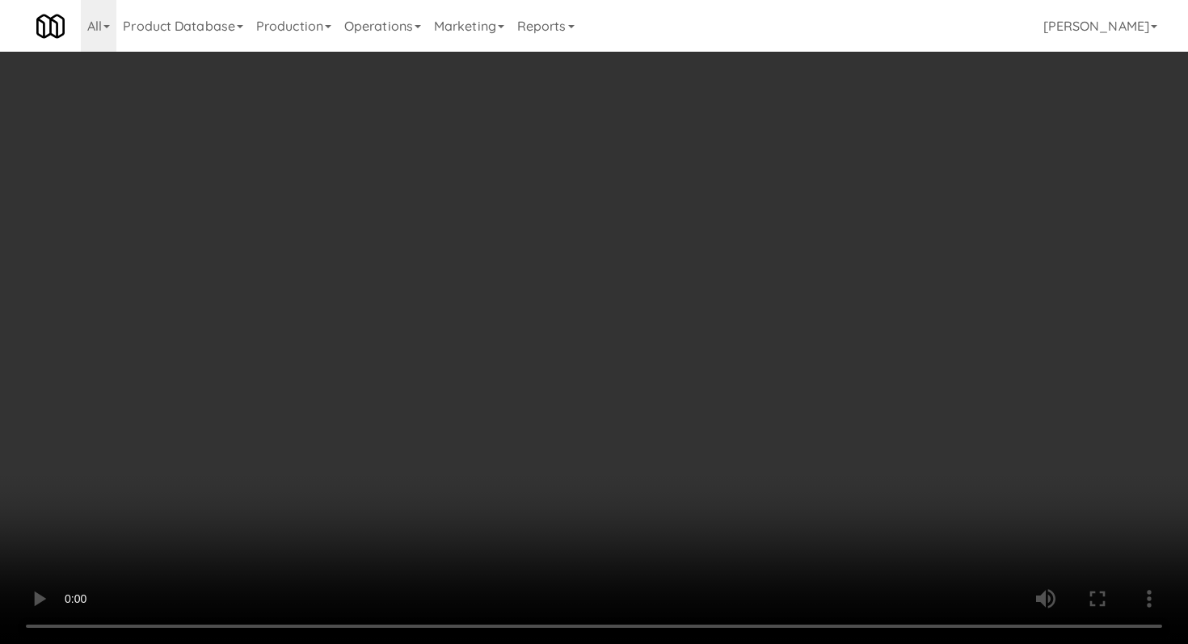
scroll to position [537, 0]
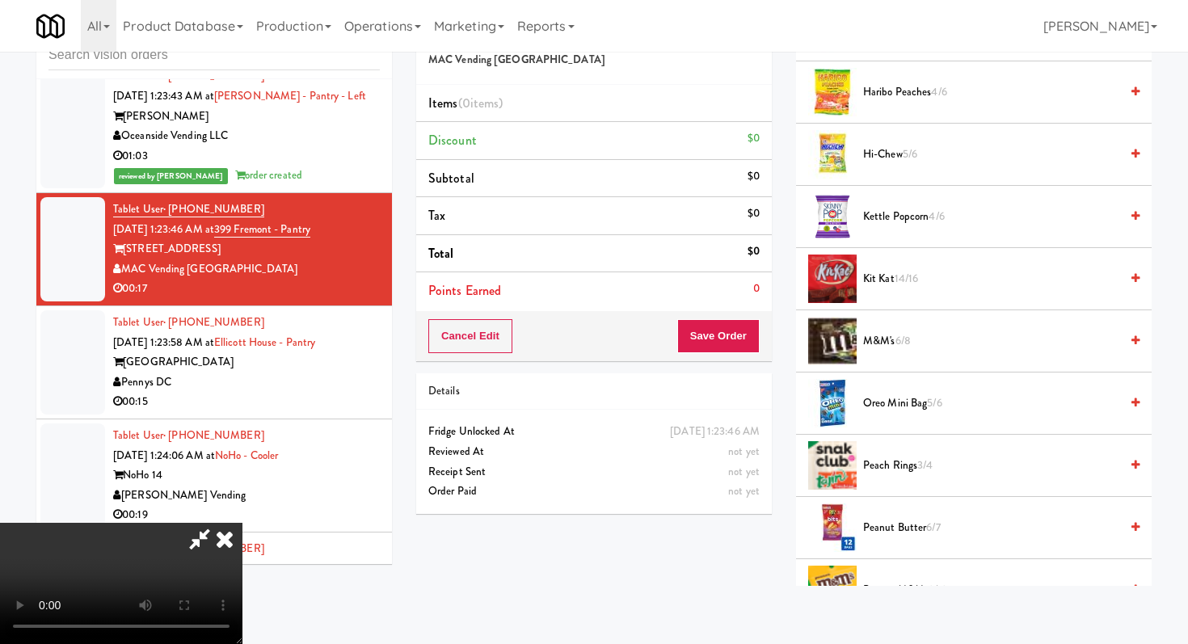
click at [908, 342] on span "6/8" at bounding box center [903, 340] width 15 height 15
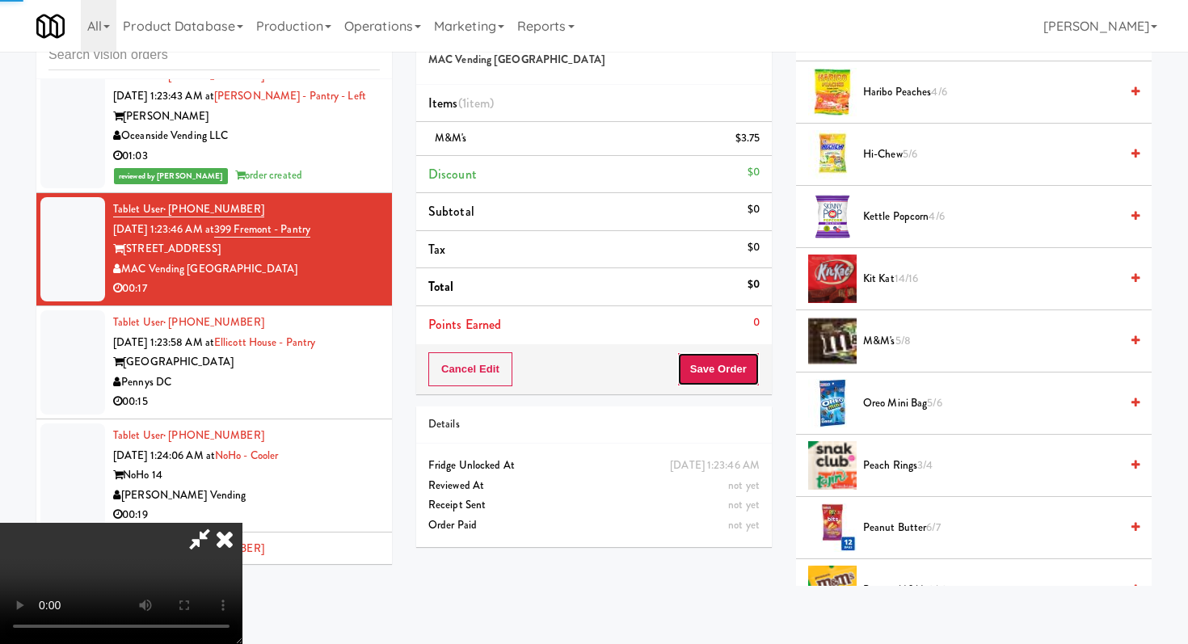
click at [724, 374] on button "Save Order" at bounding box center [719, 370] width 82 height 34
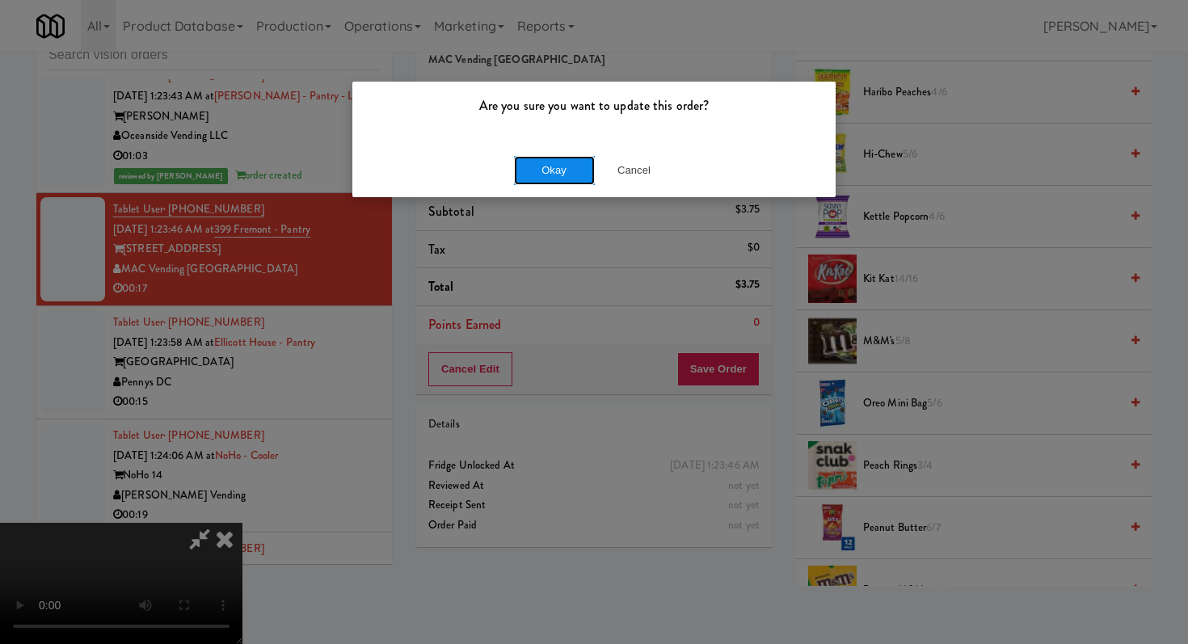
click at [535, 158] on button "Okay" at bounding box center [554, 170] width 81 height 29
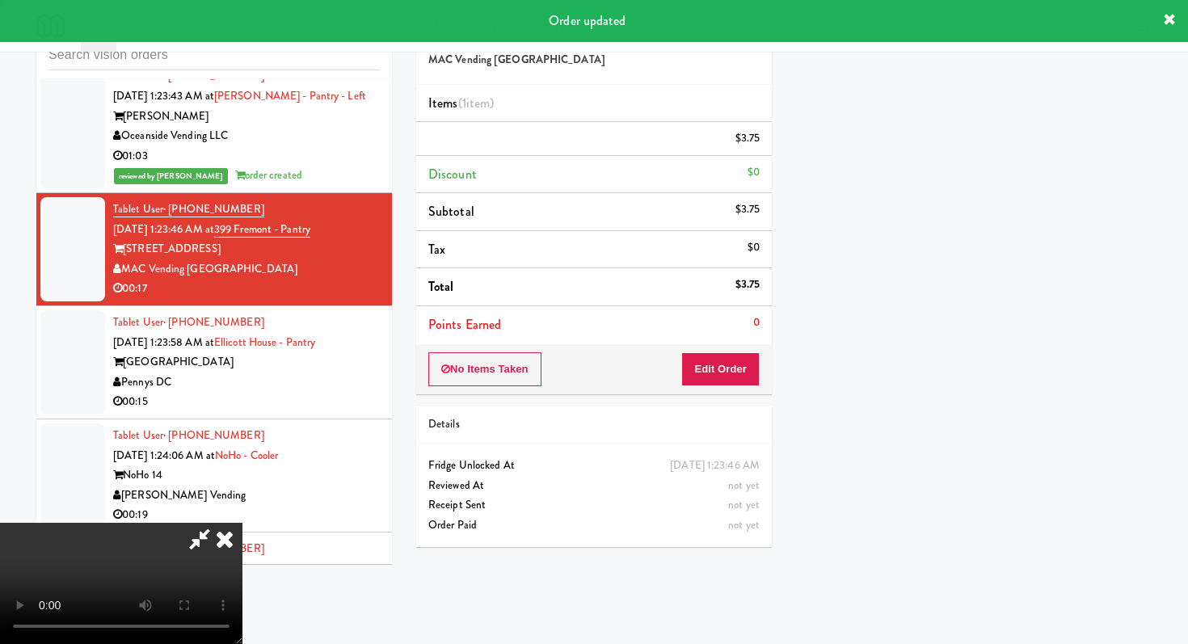
scroll to position [69, 0]
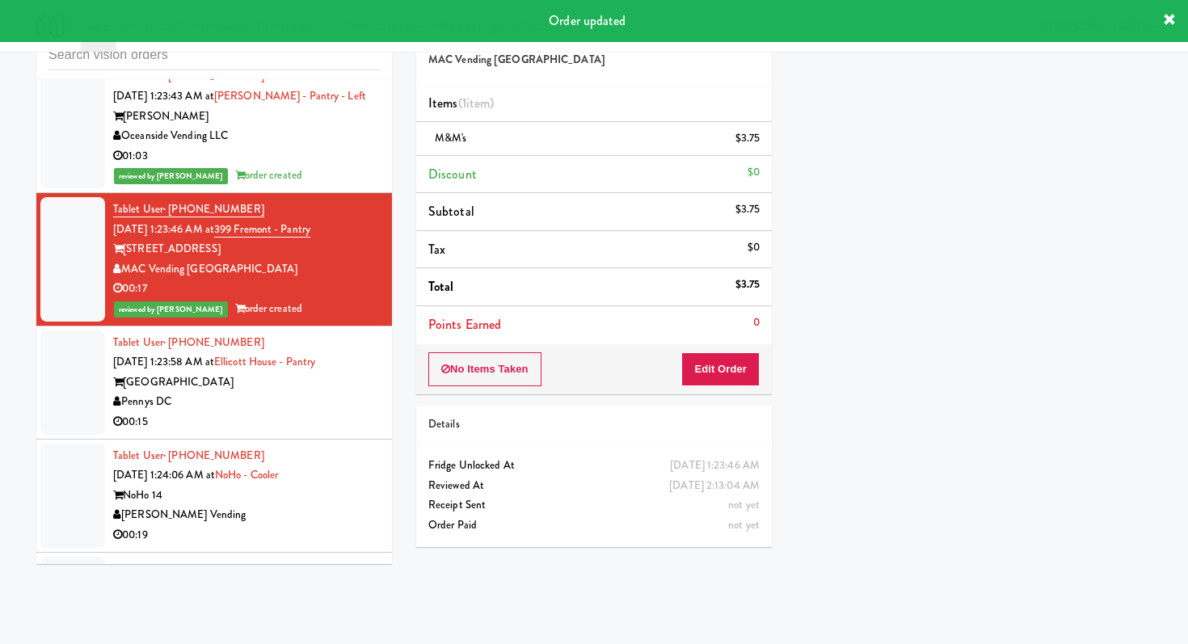
click at [299, 412] on div "00:15" at bounding box center [246, 422] width 267 height 20
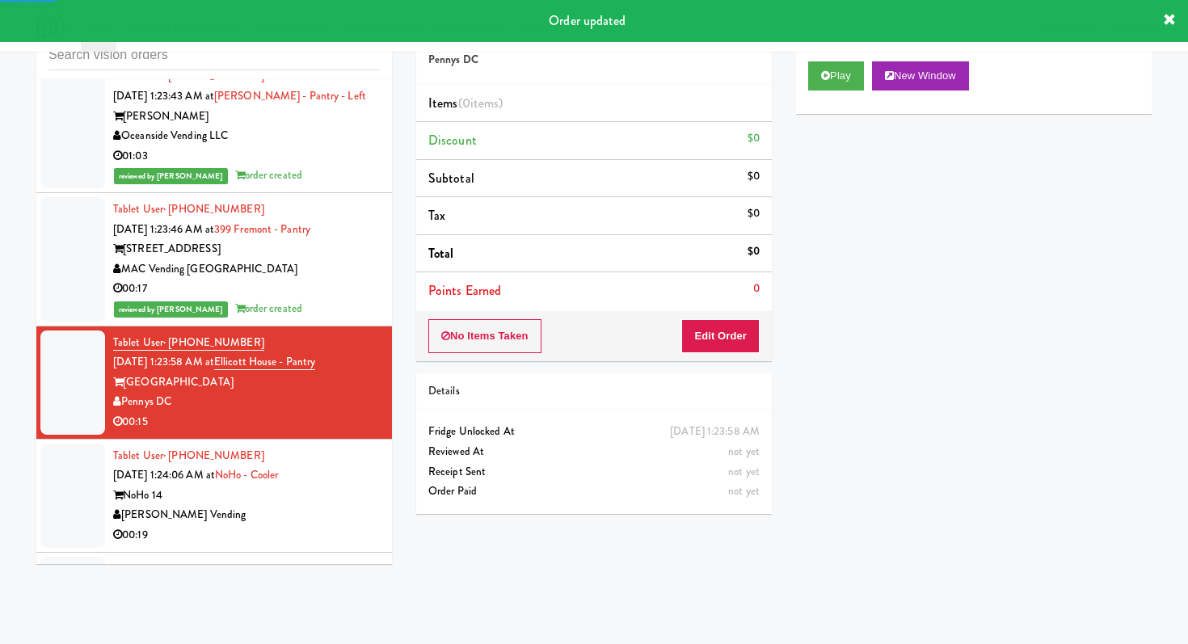
click at [672, 330] on div "No Items Taken Edit Order" at bounding box center [594, 336] width 356 height 50
click at [704, 335] on button "Edit Order" at bounding box center [721, 336] width 78 height 34
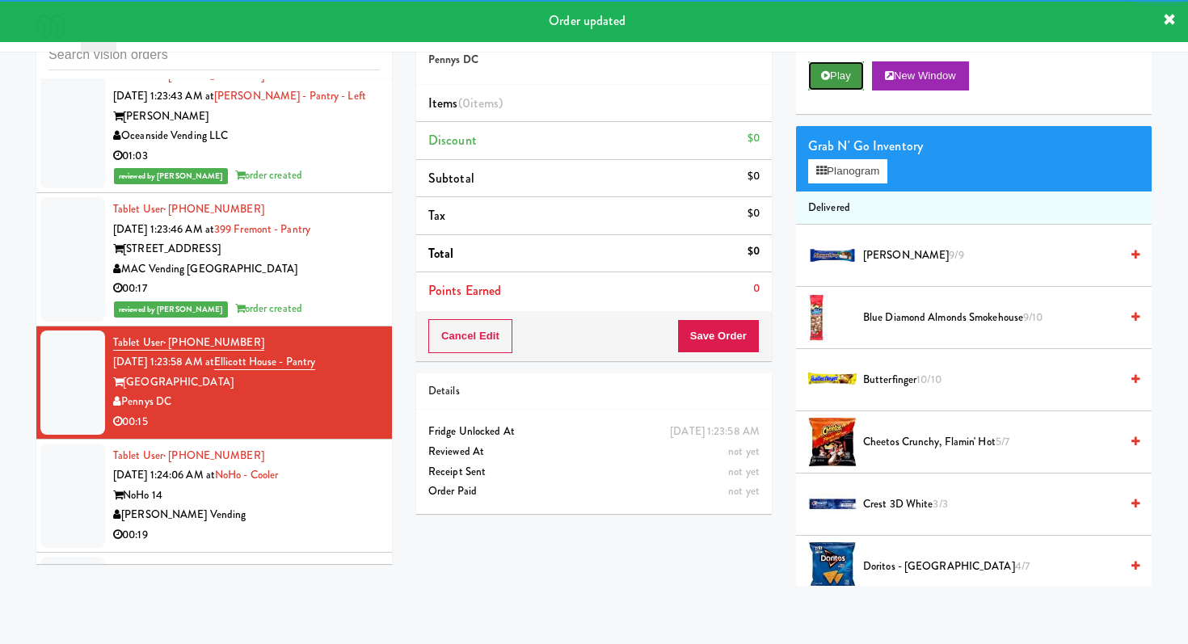
click at [856, 61] on button "Play" at bounding box center [836, 75] width 56 height 29
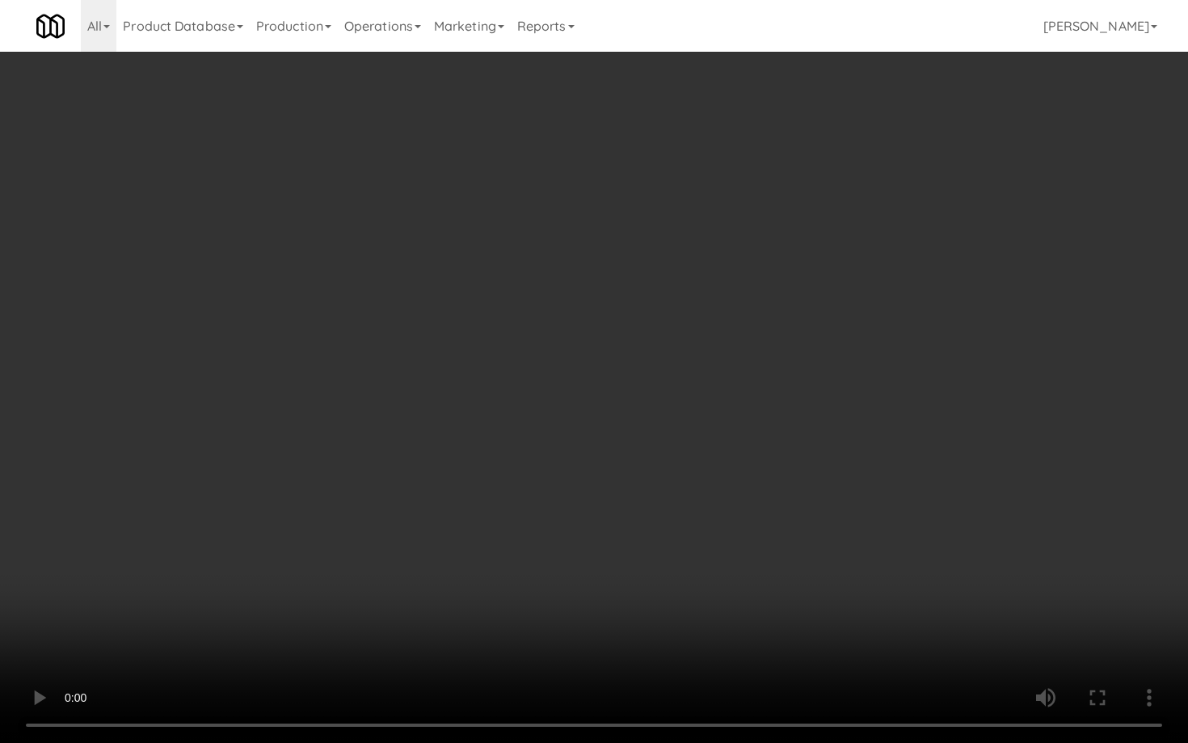
click at [622, 583] on video at bounding box center [594, 371] width 1188 height 743
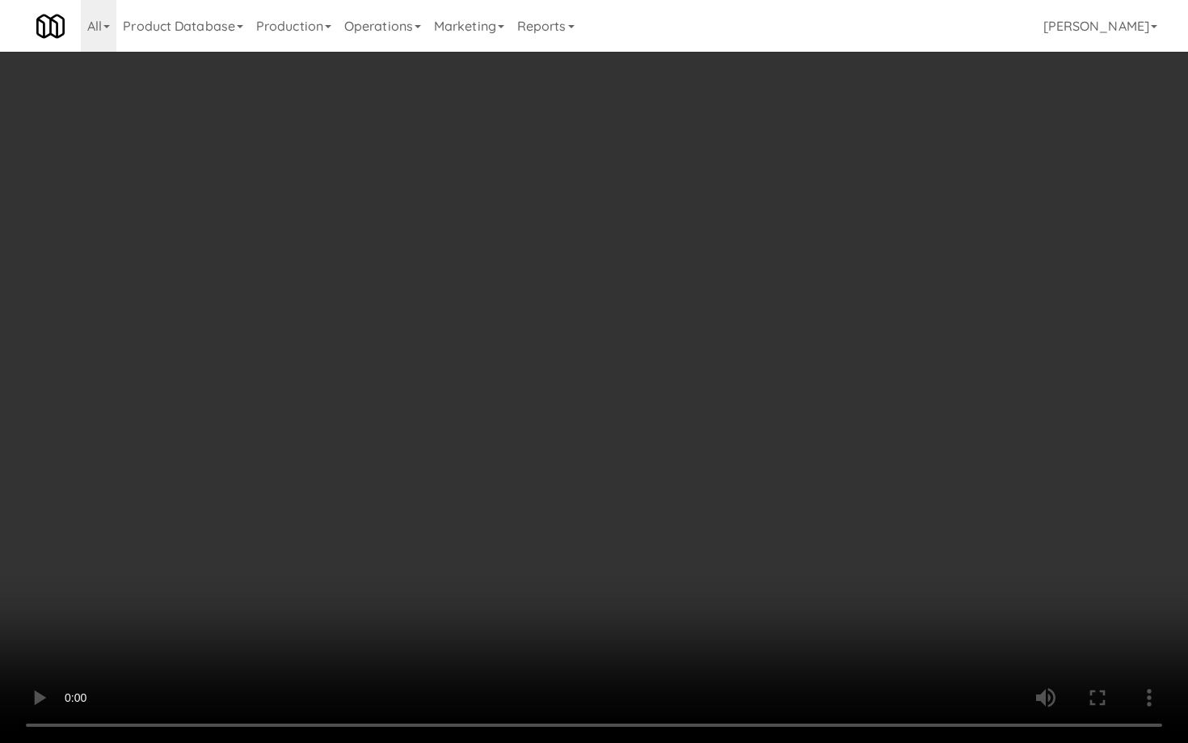
click at [622, 583] on video at bounding box center [594, 371] width 1188 height 743
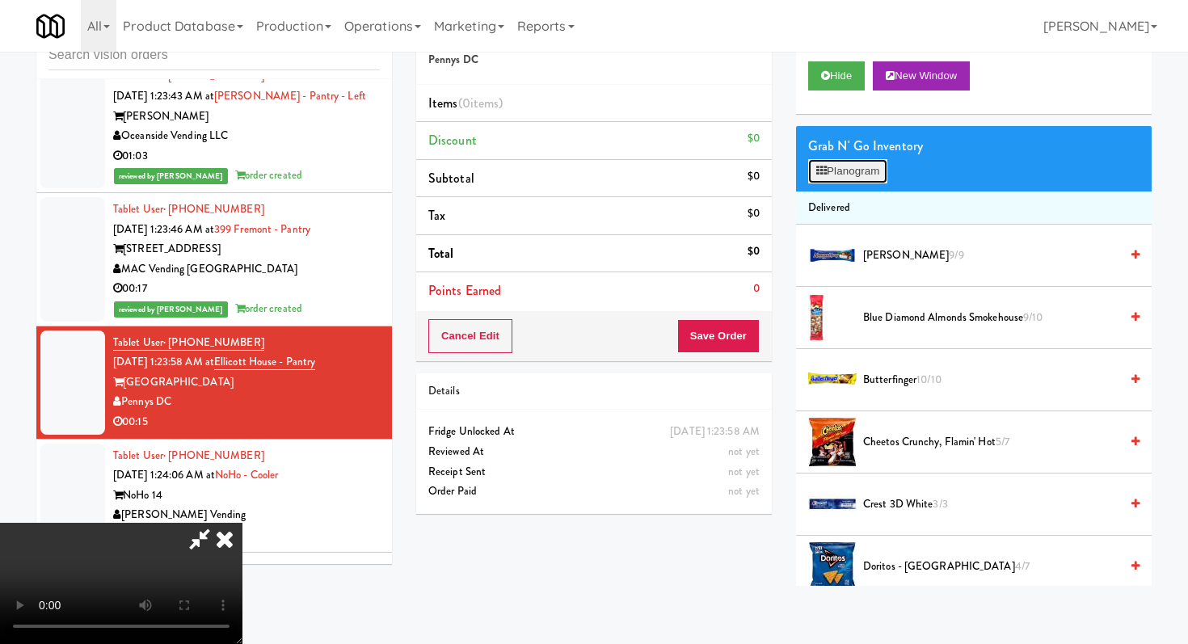
click at [843, 175] on button "Planogram" at bounding box center [847, 171] width 79 height 24
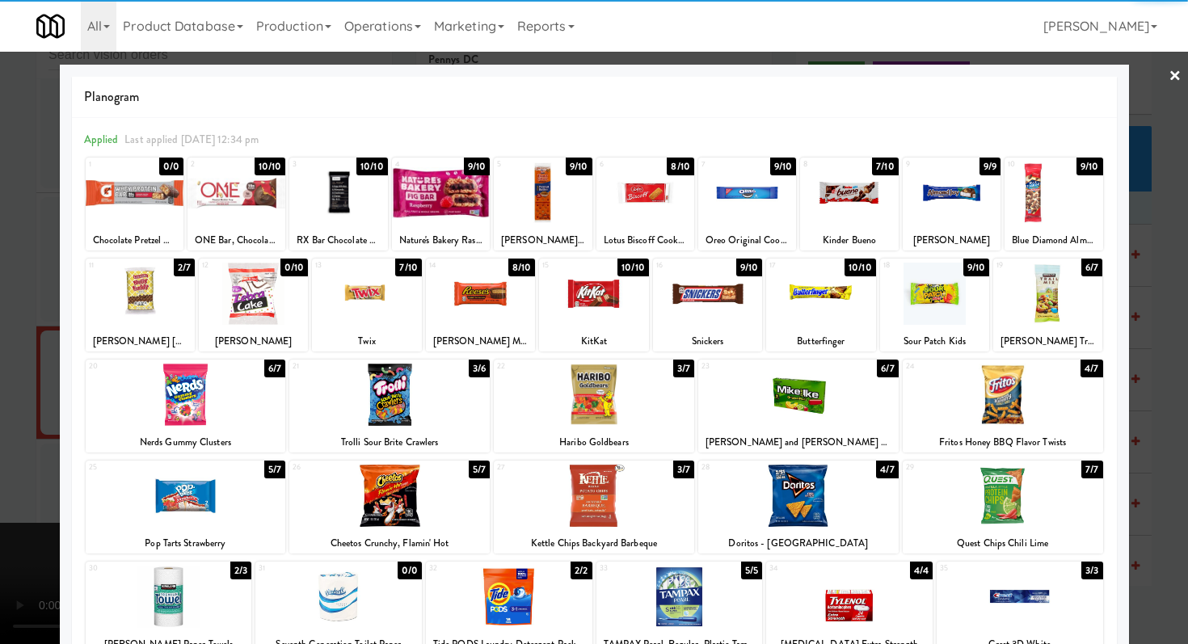
click at [618, 408] on div at bounding box center [594, 395] width 201 height 62
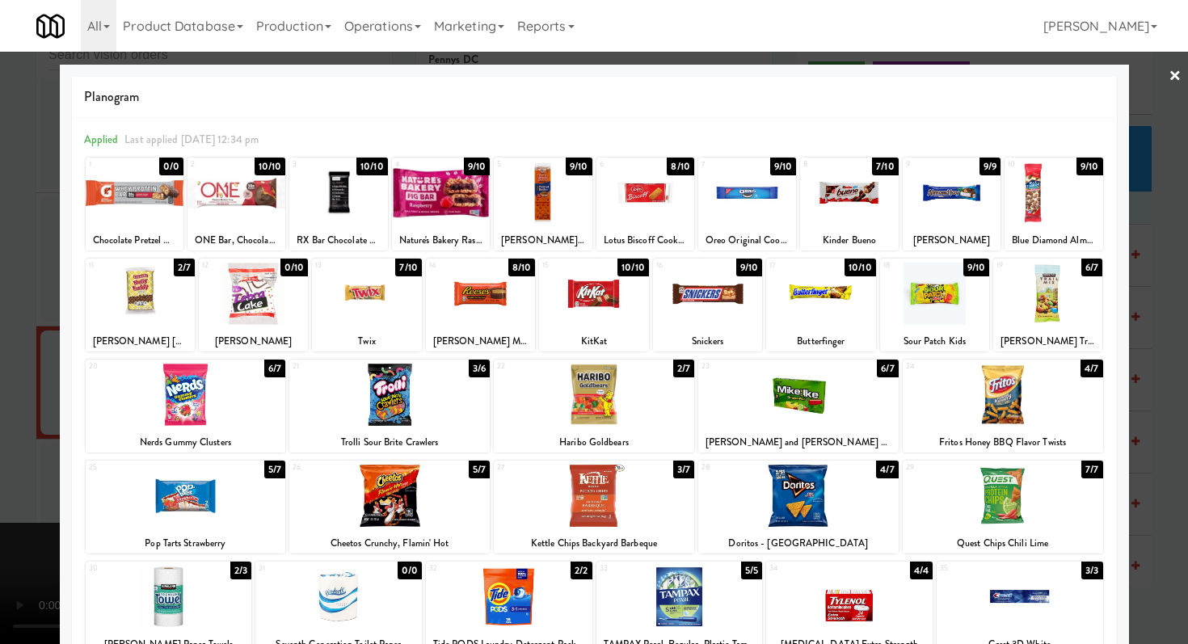
click at [649, 196] on div at bounding box center [646, 193] width 98 height 62
click at [0, 264] on div at bounding box center [594, 322] width 1188 height 644
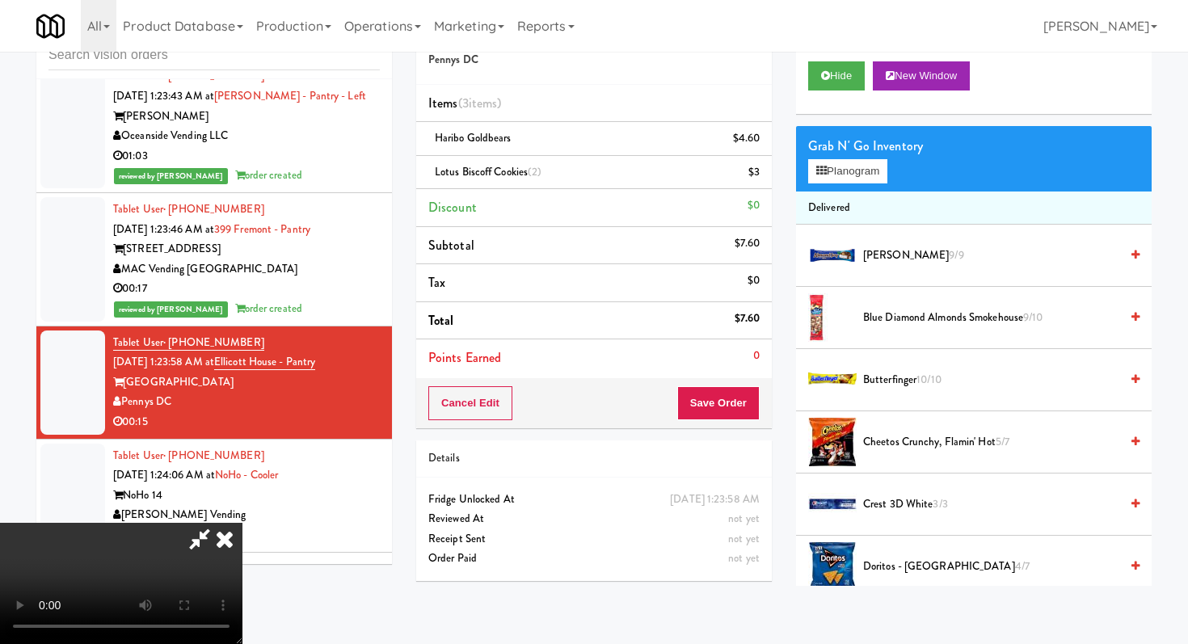
click at [243, 523] on video at bounding box center [121, 583] width 243 height 121
click at [725, 395] on button "Save Order" at bounding box center [719, 403] width 82 height 34
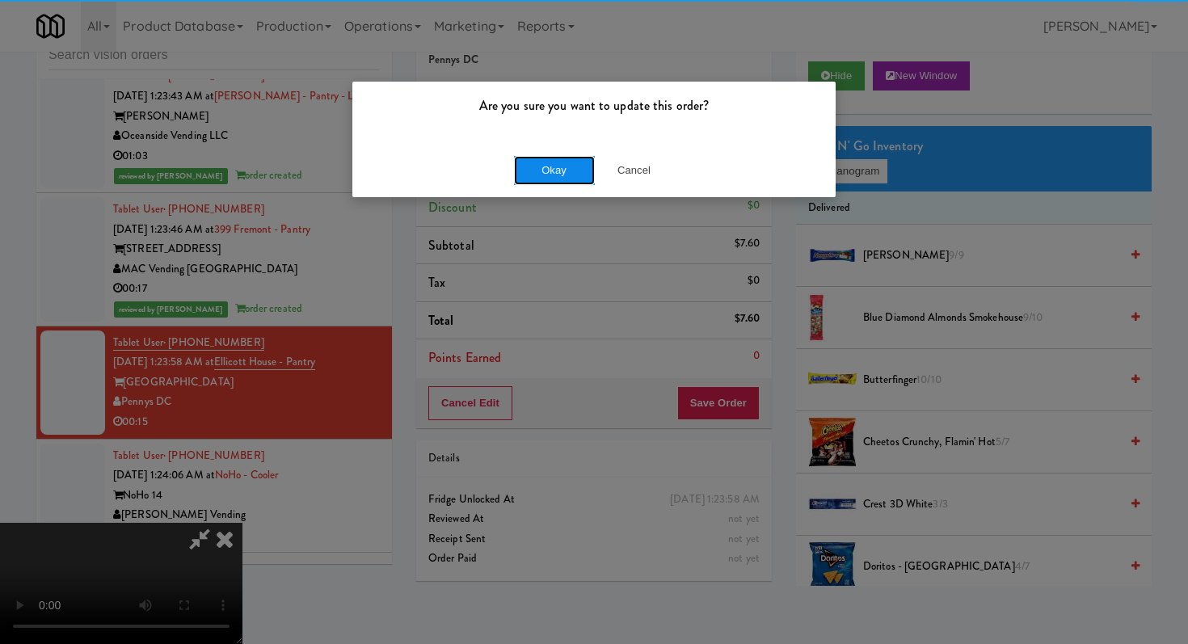
click at [559, 163] on button "Okay" at bounding box center [554, 170] width 81 height 29
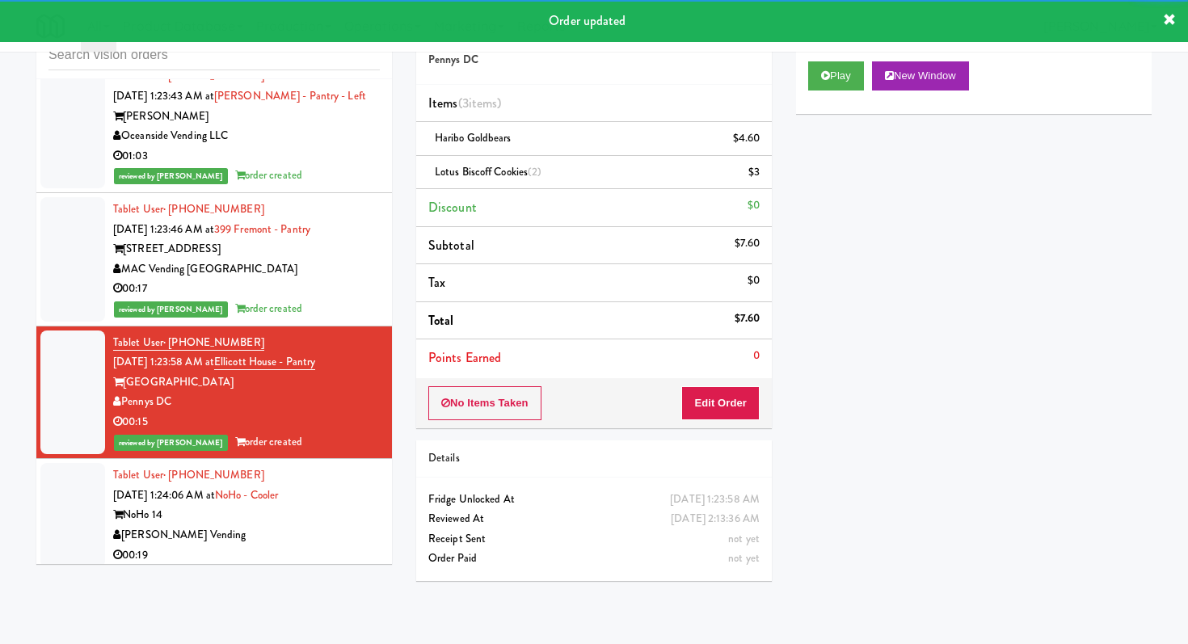
click at [296, 546] on div "00:19" at bounding box center [246, 556] width 267 height 20
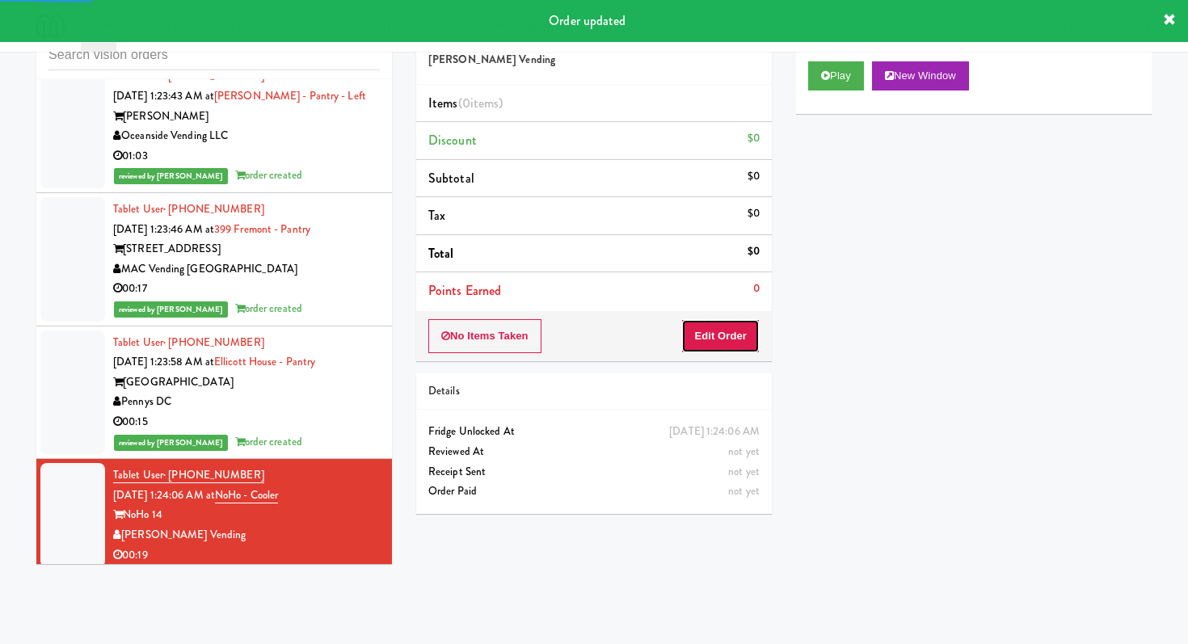
drag, startPoint x: 728, startPoint y: 342, endPoint x: 744, endPoint y: 276, distance: 68.1
click at [728, 341] on button "Edit Order" at bounding box center [721, 336] width 78 height 34
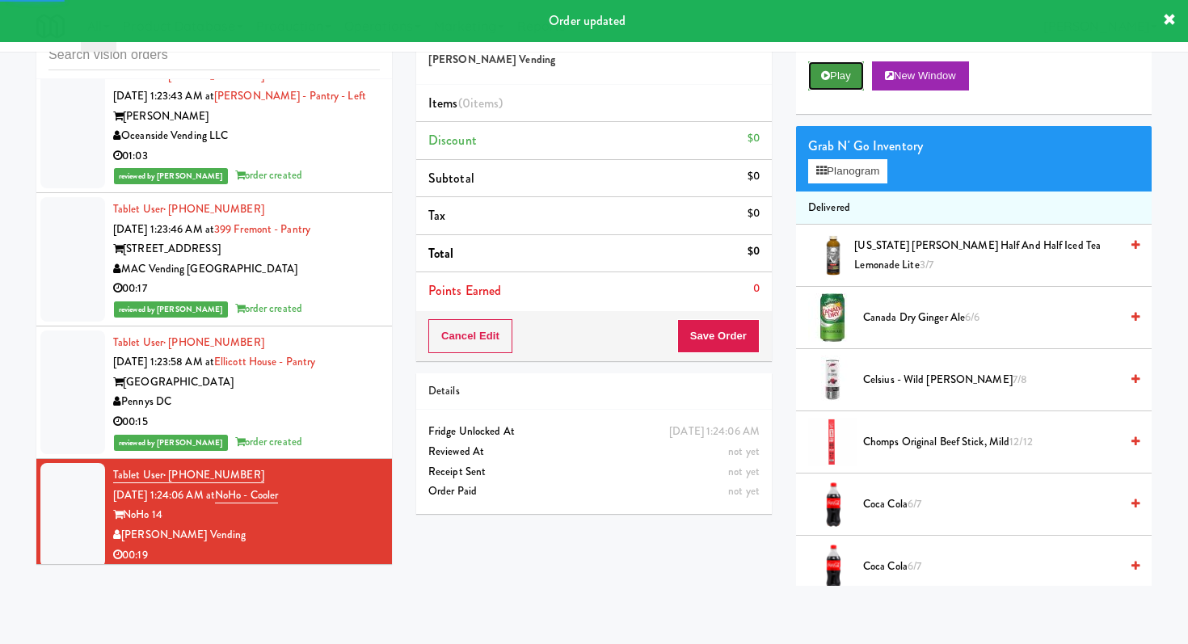
click at [816, 76] on button "Play" at bounding box center [836, 75] width 56 height 29
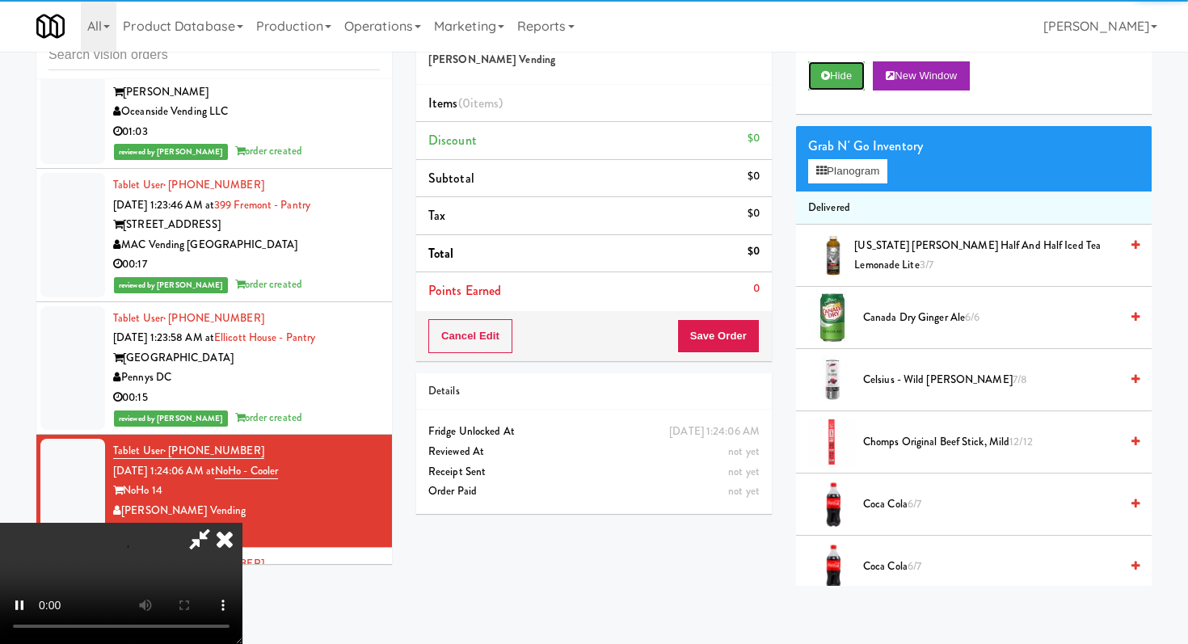
scroll to position [14989, 0]
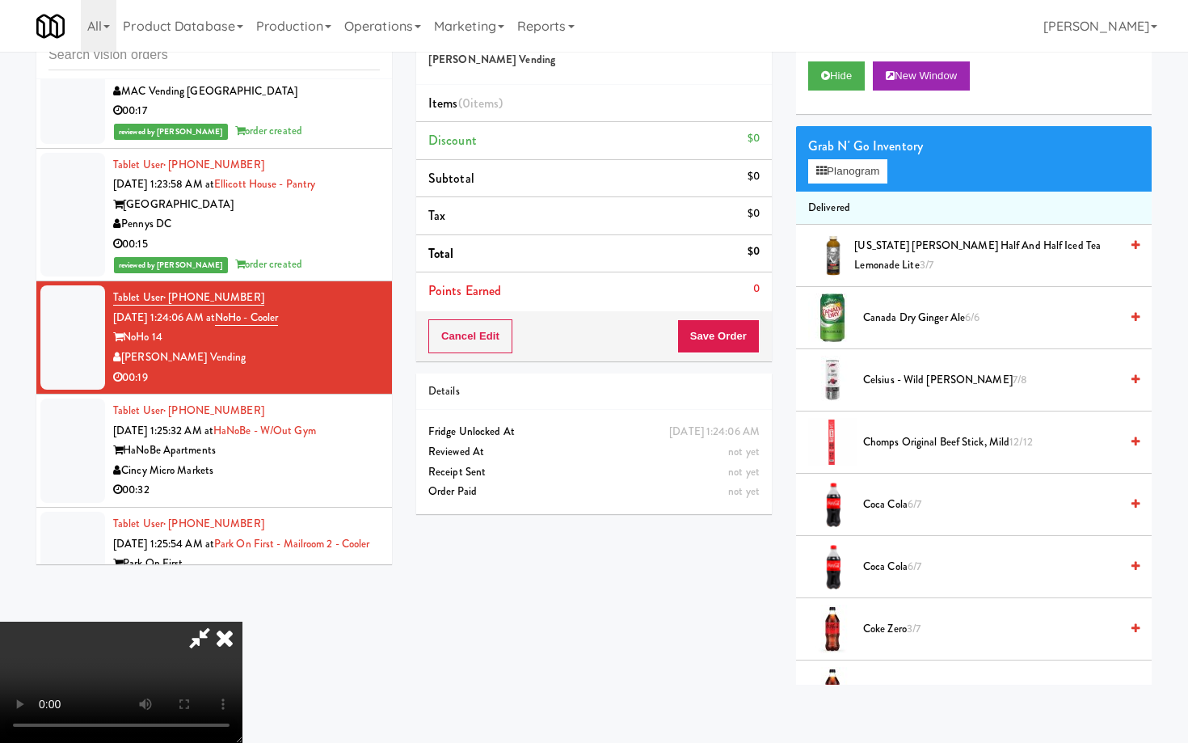
click at [243, 622] on video at bounding box center [121, 682] width 243 height 121
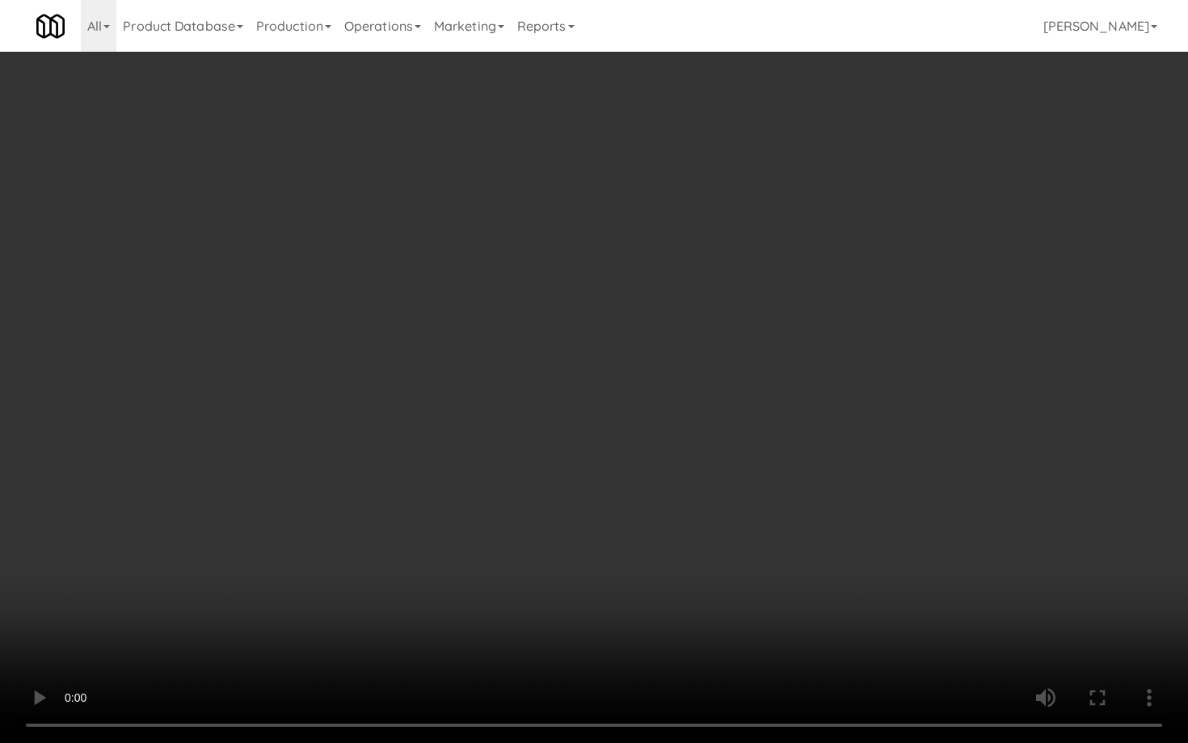
click at [633, 583] on video at bounding box center [594, 371] width 1188 height 743
click at [463, 545] on video at bounding box center [594, 371] width 1188 height 743
click at [462, 545] on video at bounding box center [594, 371] width 1188 height 743
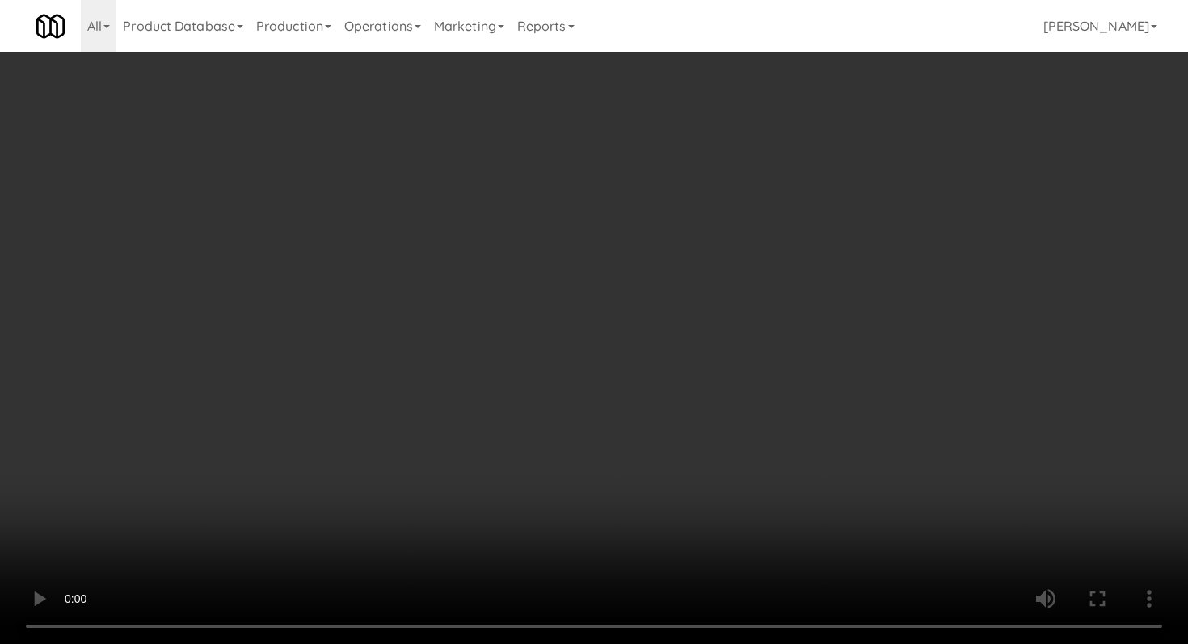
scroll to position [967, 0]
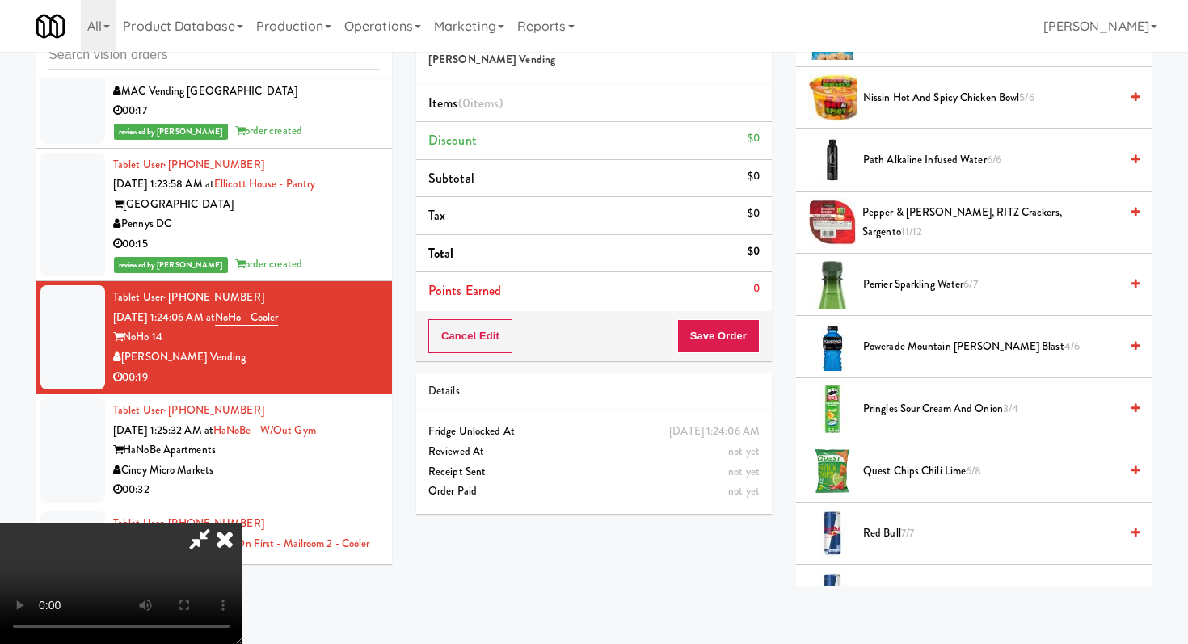
click at [939, 101] on span "Nissin Hot and Spicy Chicken Bowl 5/6" at bounding box center [991, 98] width 256 height 20
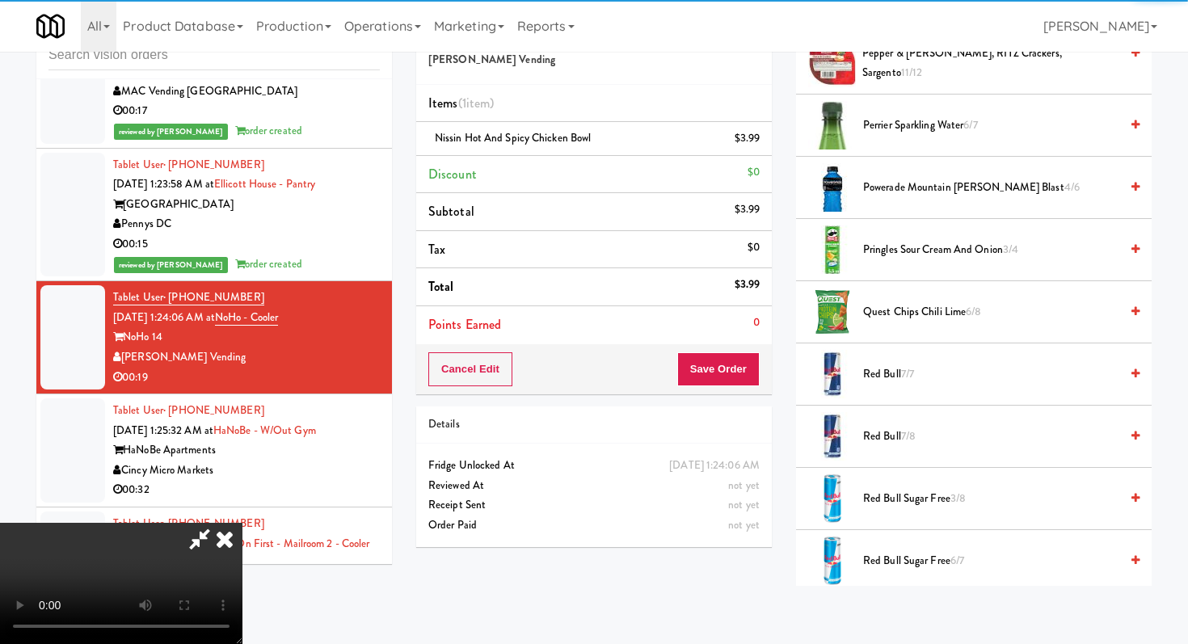
scroll to position [1242, 0]
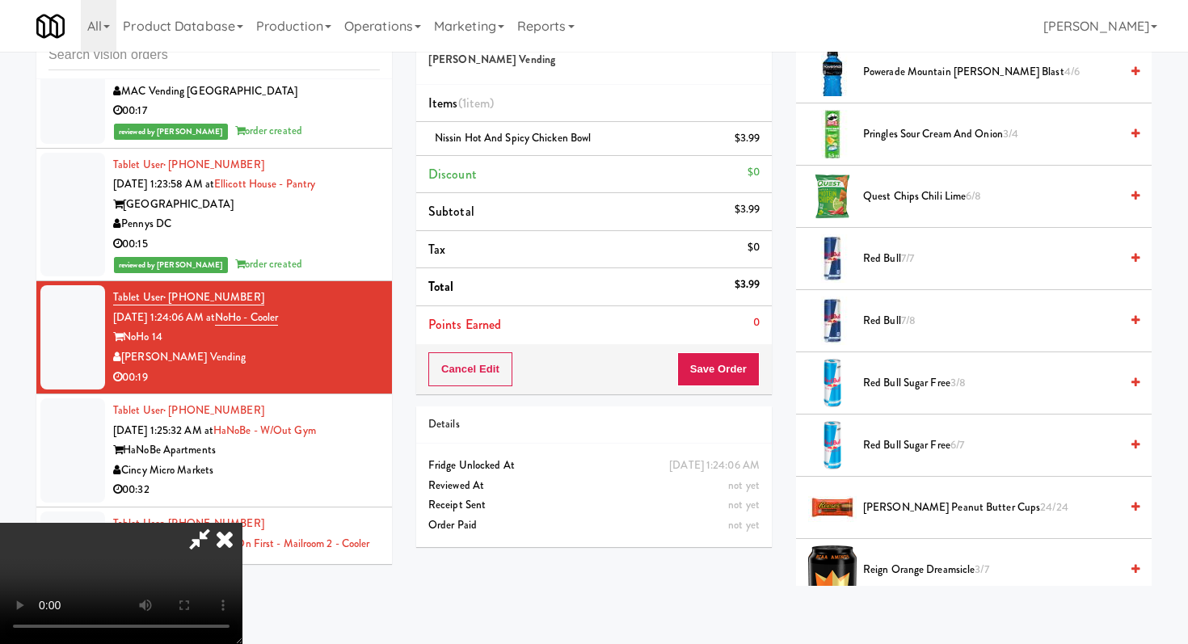
click at [926, 507] on span "[PERSON_NAME] Peanut Butter Cups 24/24" at bounding box center [991, 508] width 256 height 20
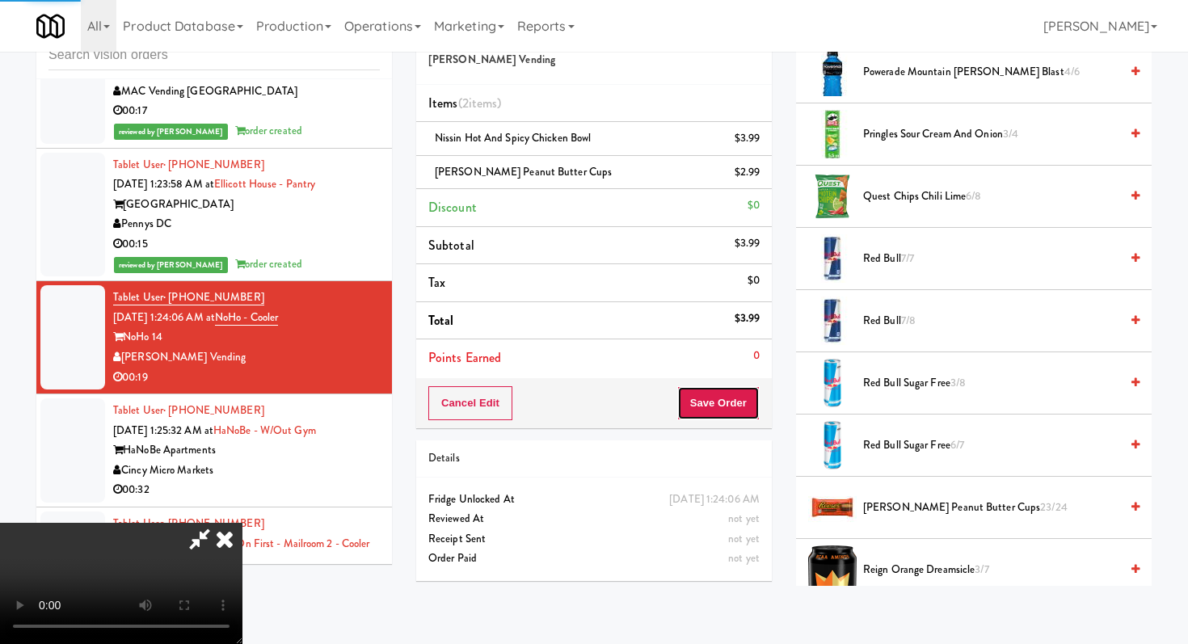
click at [735, 407] on button "Save Order" at bounding box center [719, 403] width 82 height 34
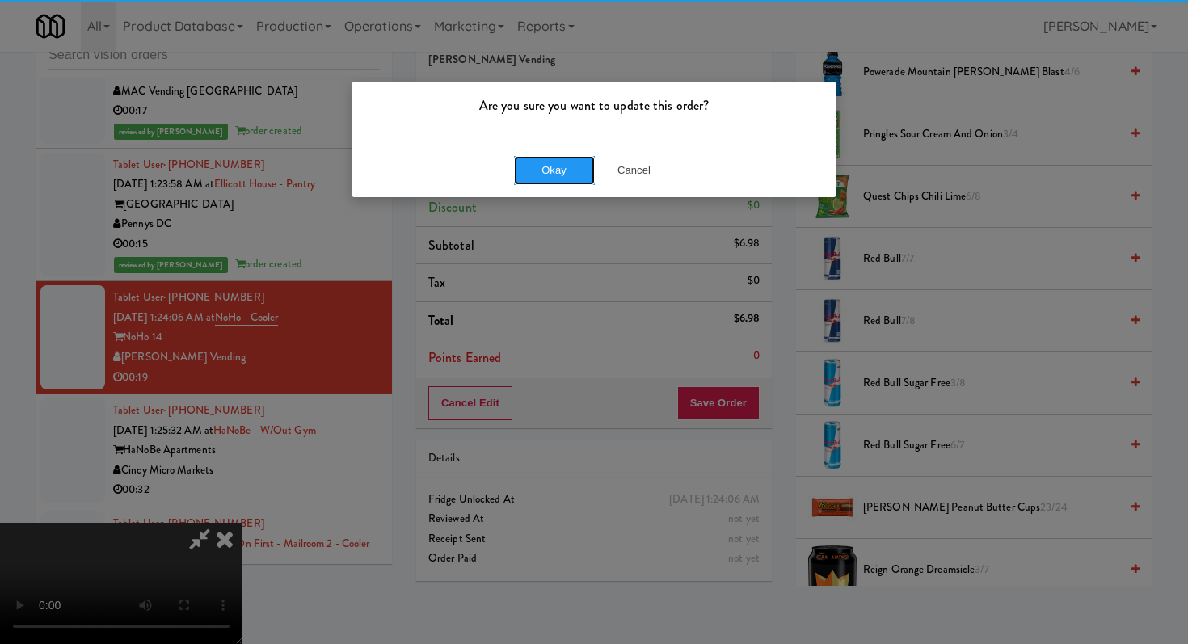
click at [540, 184] on button "Okay" at bounding box center [554, 170] width 81 height 29
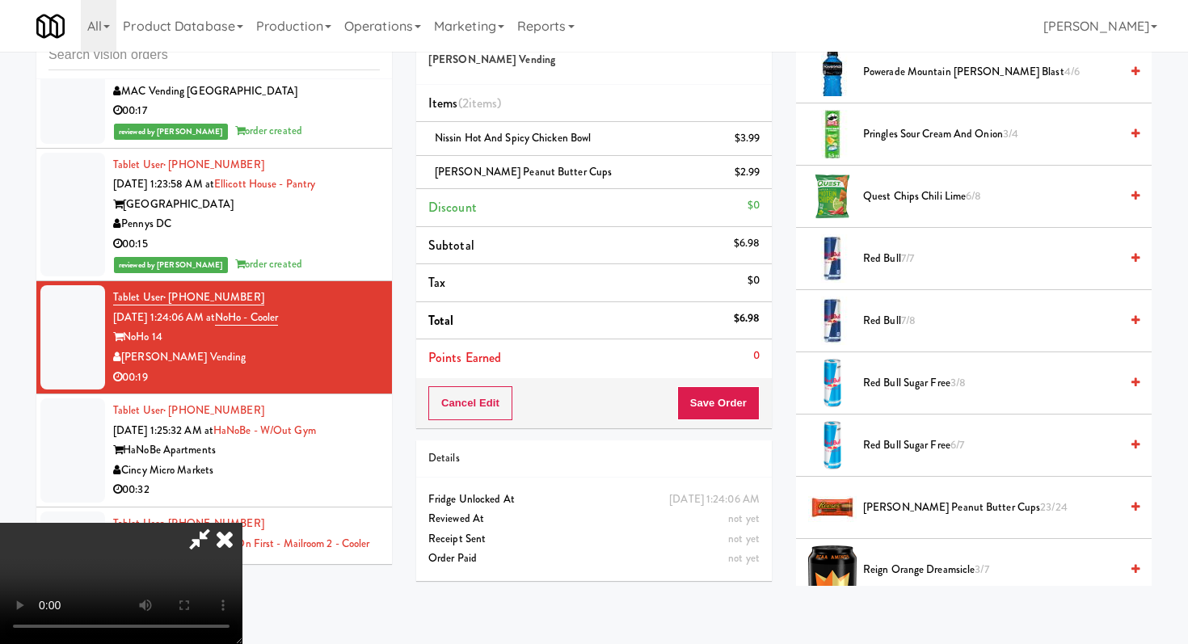
click at [545, 179] on div at bounding box center [594, 322] width 1188 height 644
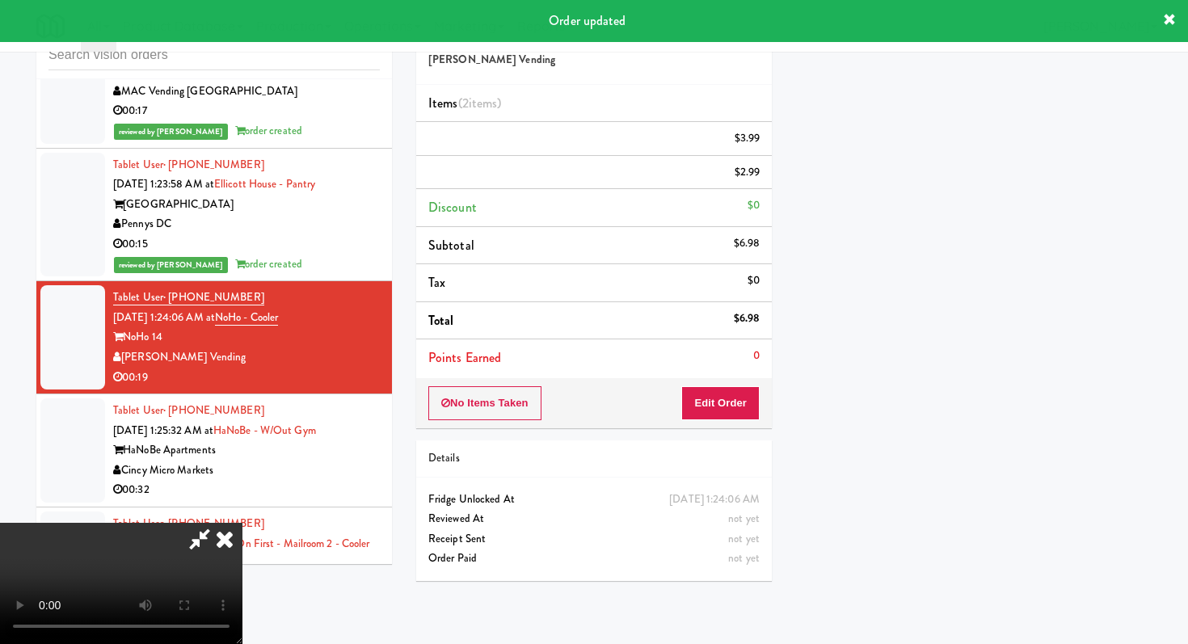
scroll to position [69, 0]
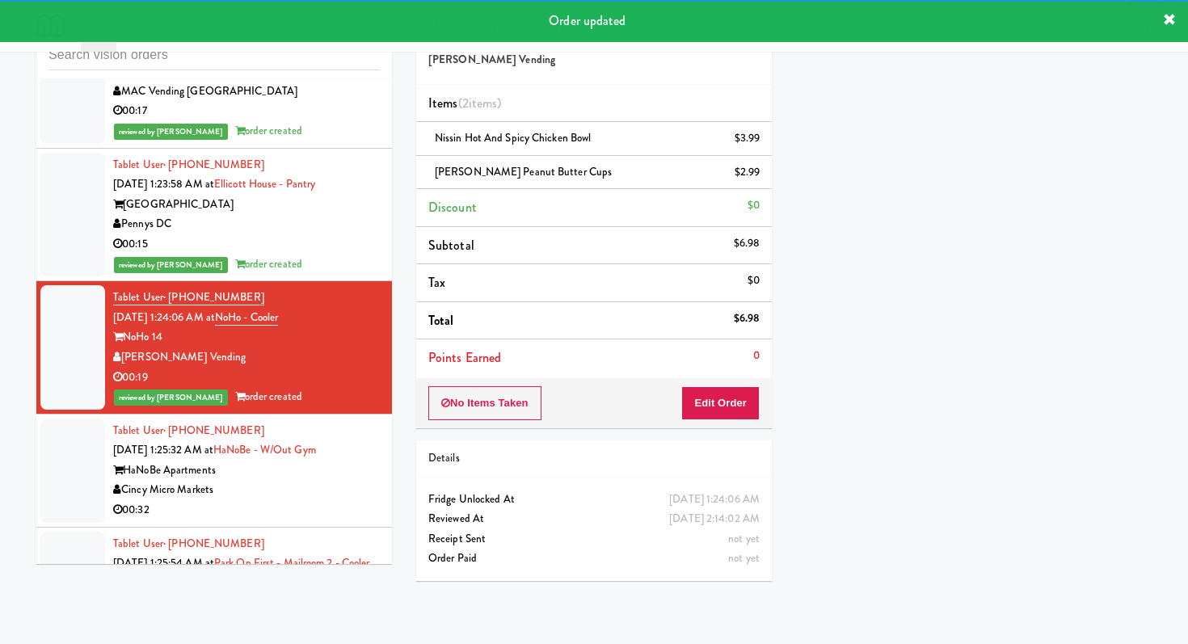
click at [330, 480] on div "Cincy Micro Markets" at bounding box center [246, 490] width 267 height 20
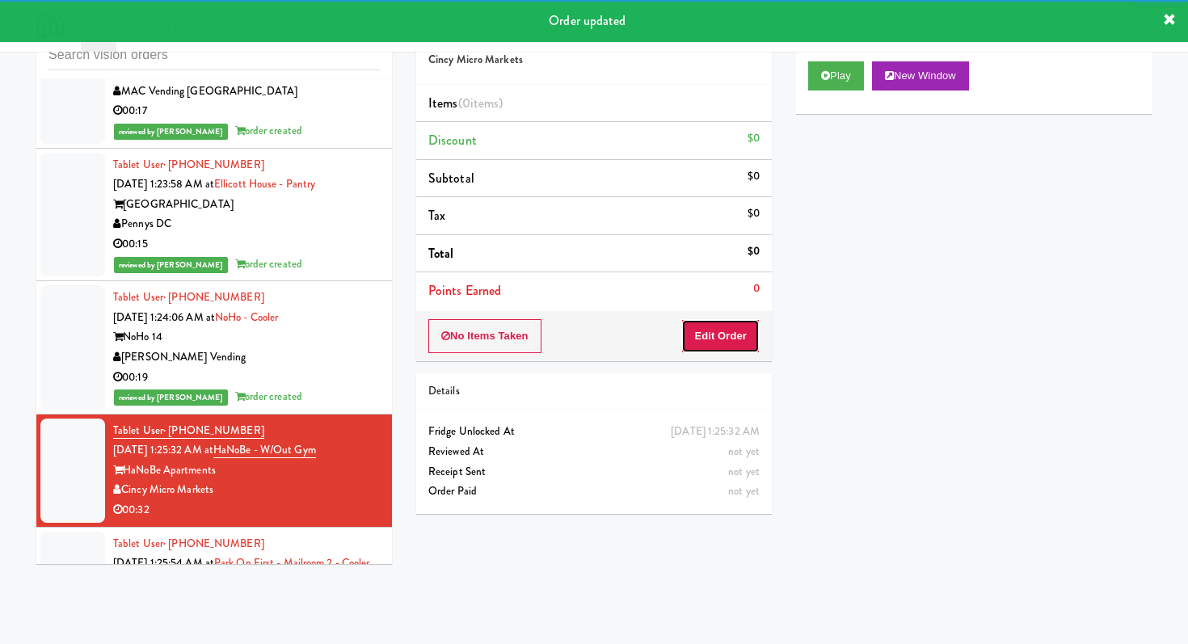
drag, startPoint x: 756, startPoint y: 333, endPoint x: 758, endPoint y: 298, distance: 34.8
click at [755, 333] on button "Edit Order" at bounding box center [721, 336] width 78 height 34
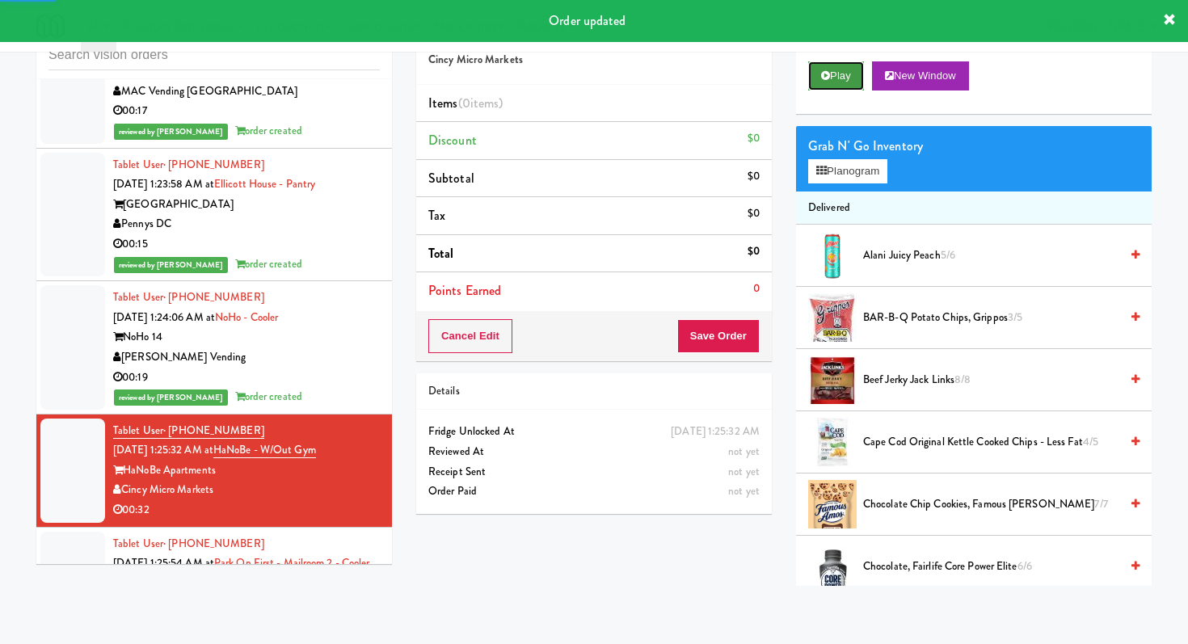
click at [837, 89] on button "Play" at bounding box center [836, 75] width 56 height 29
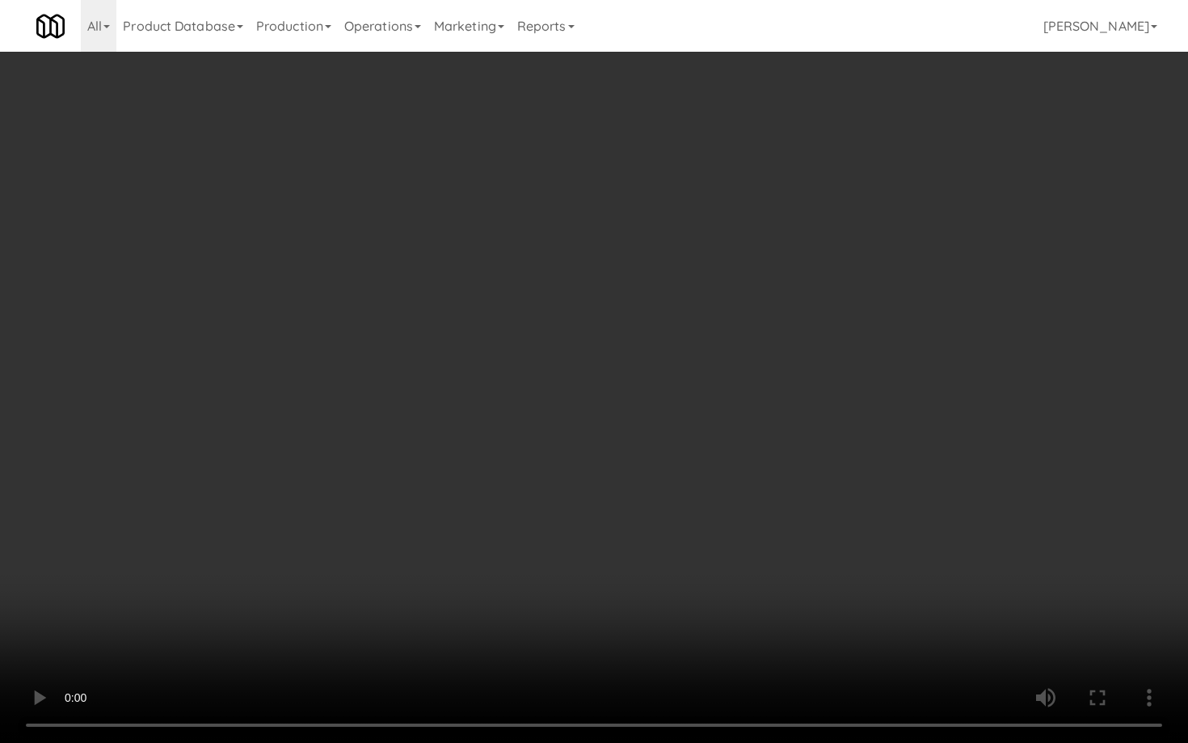
click at [611, 467] on video at bounding box center [594, 371] width 1188 height 743
click at [610, 467] on video at bounding box center [594, 371] width 1188 height 743
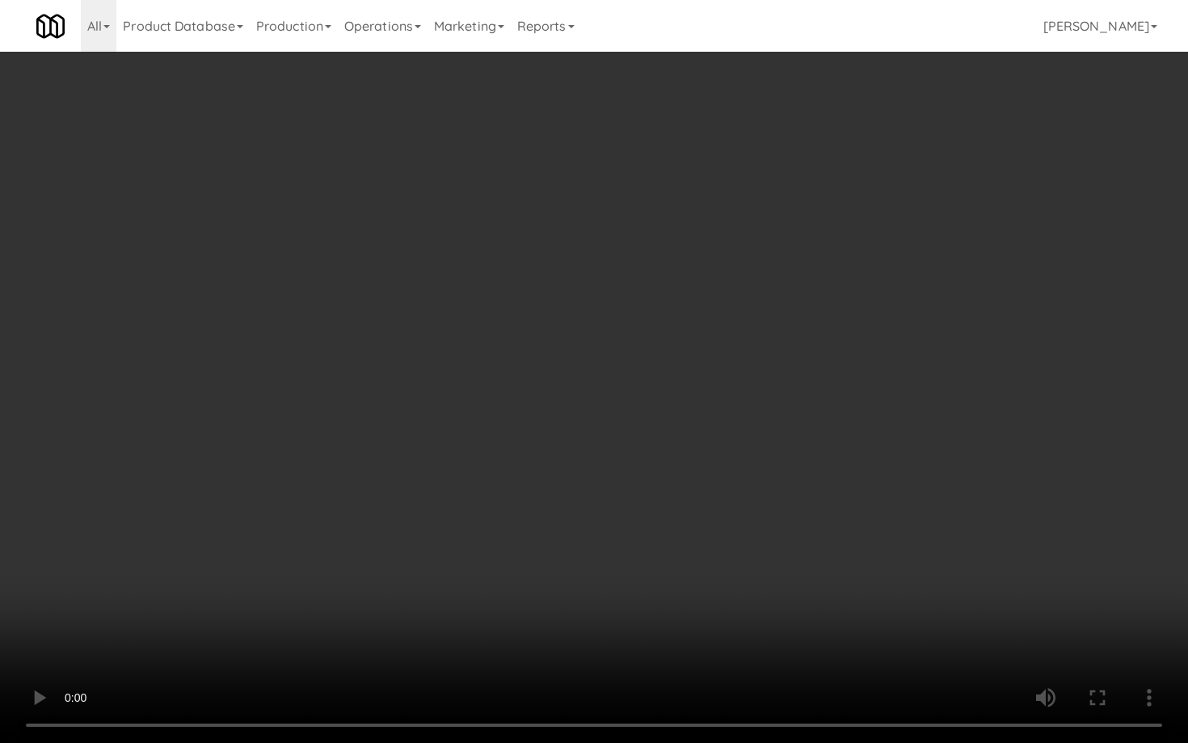
click at [610, 467] on video at bounding box center [594, 371] width 1188 height 743
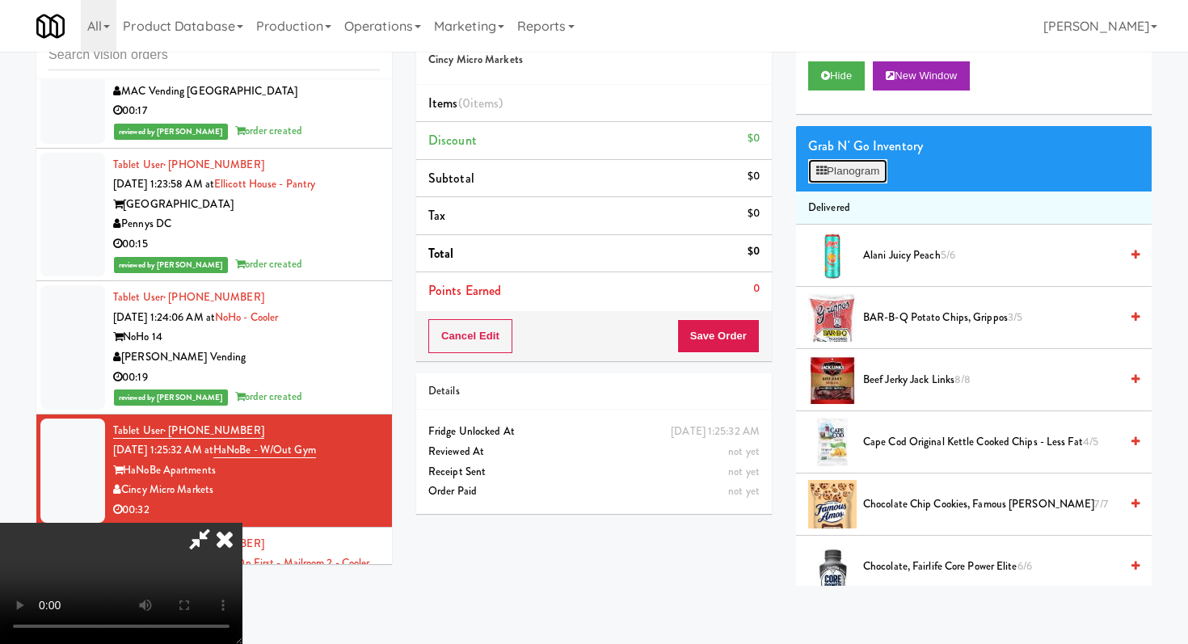
click at [836, 179] on button "Planogram" at bounding box center [847, 171] width 79 height 24
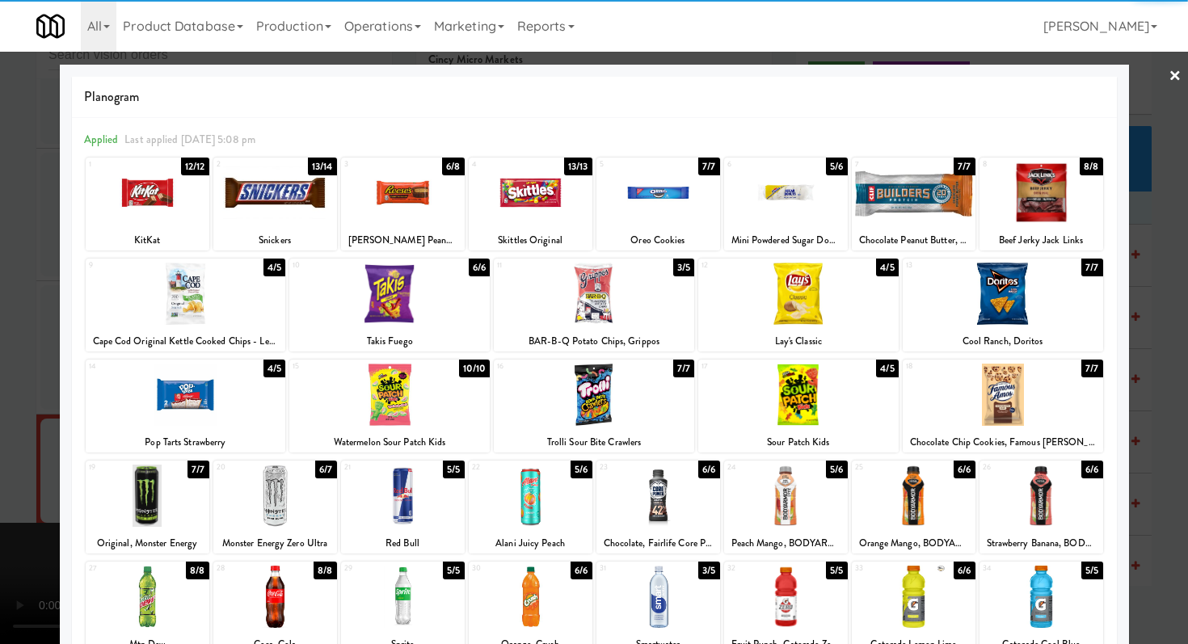
click at [285, 496] on div at bounding box center [275, 496] width 124 height 62
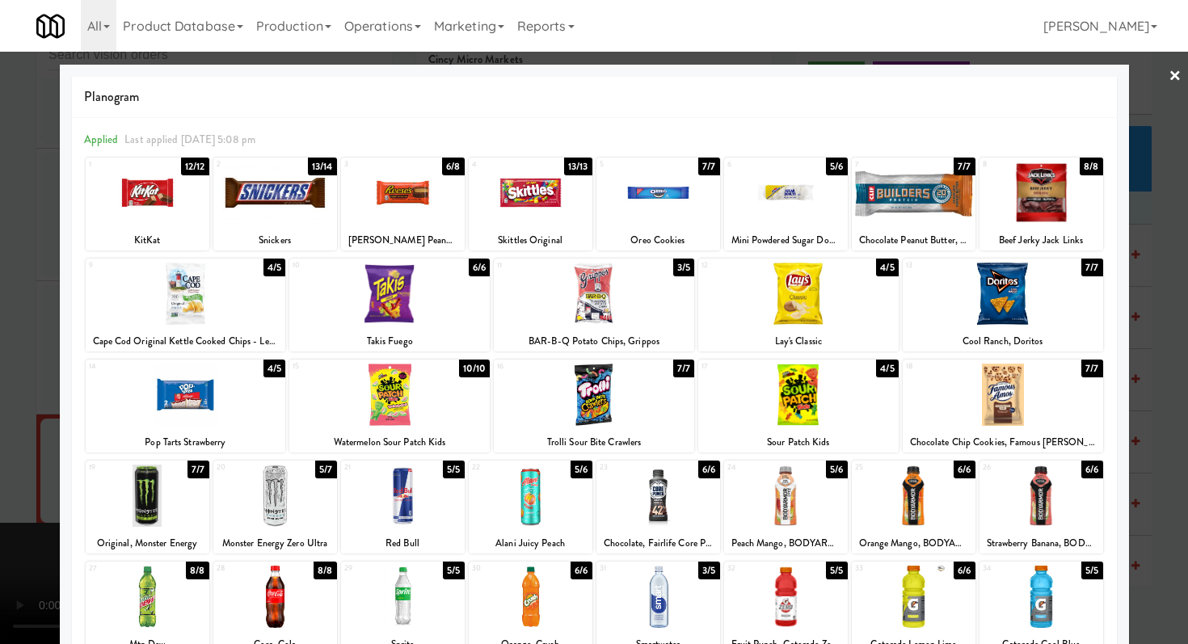
click at [1061, 491] on div at bounding box center [1042, 496] width 124 height 62
click at [0, 479] on div at bounding box center [594, 322] width 1188 height 644
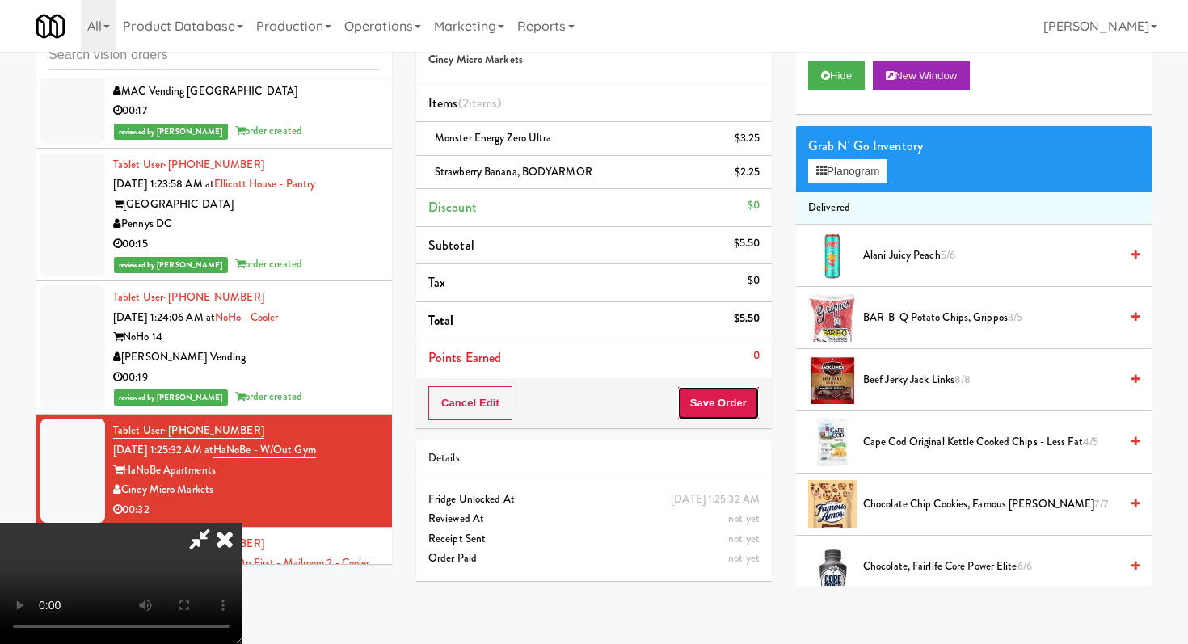
click at [727, 406] on button "Save Order" at bounding box center [719, 403] width 82 height 34
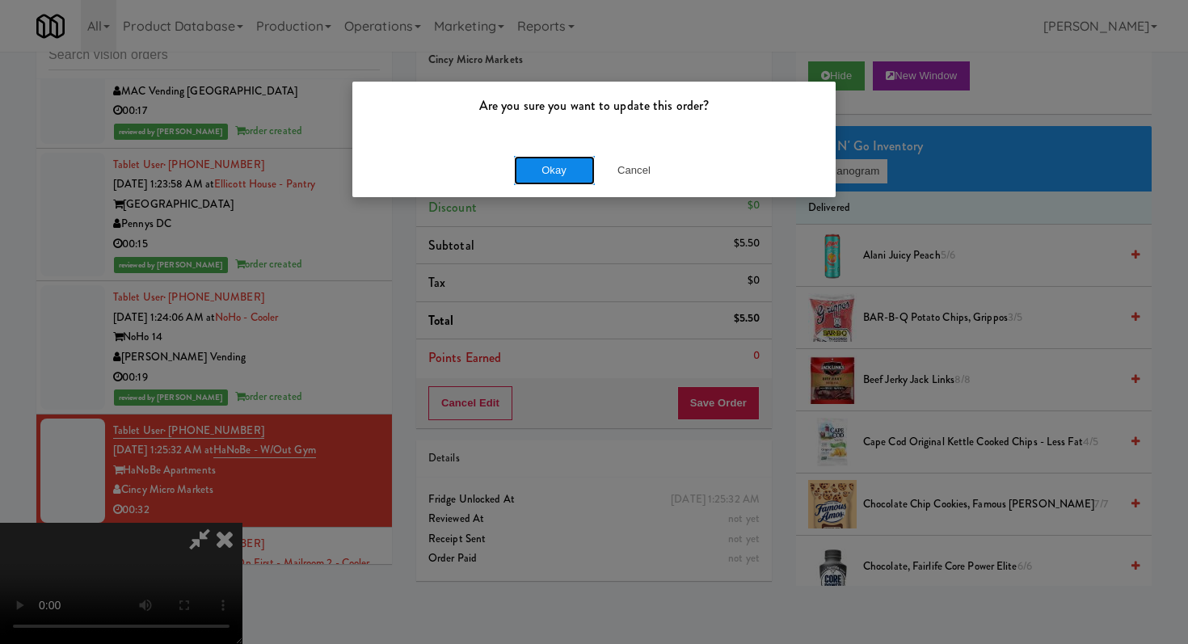
click at [561, 171] on button "Okay" at bounding box center [554, 170] width 81 height 29
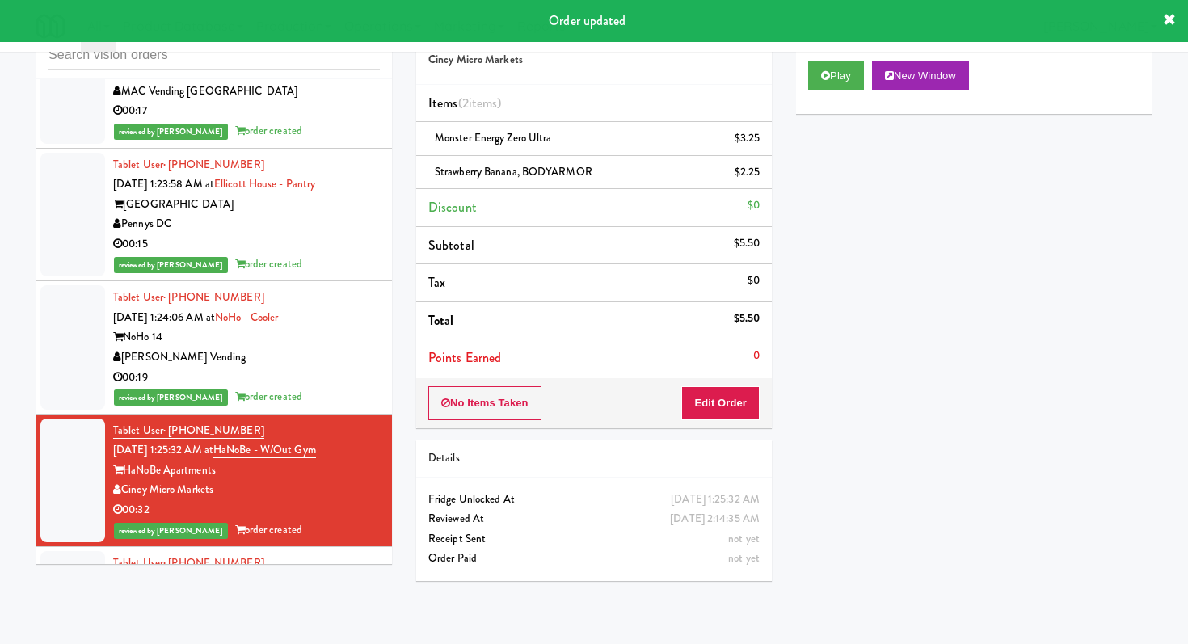
scroll to position [15175, 0]
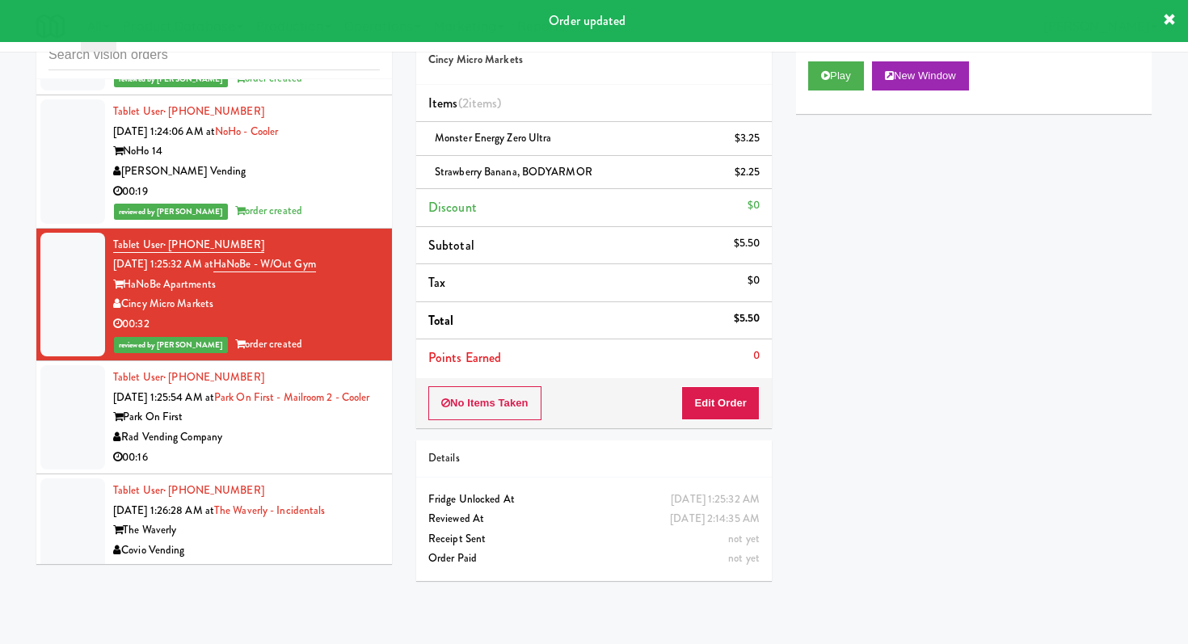
click at [336, 428] on div "Rad Vending Company" at bounding box center [246, 438] width 267 height 20
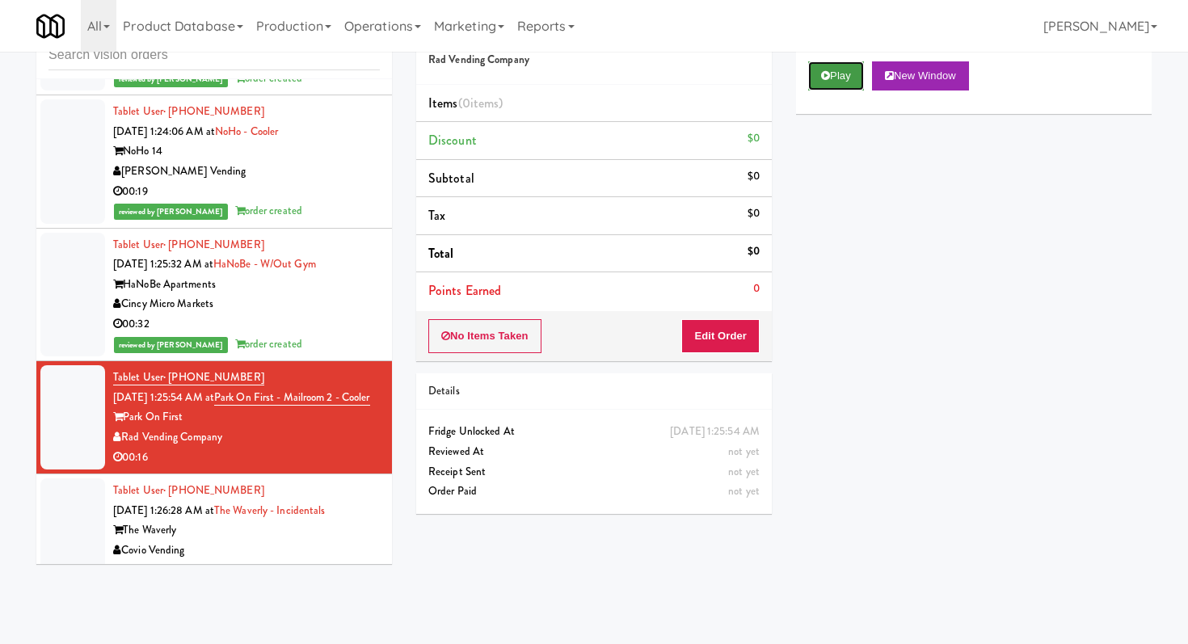
click at [837, 77] on button "Play" at bounding box center [836, 75] width 56 height 29
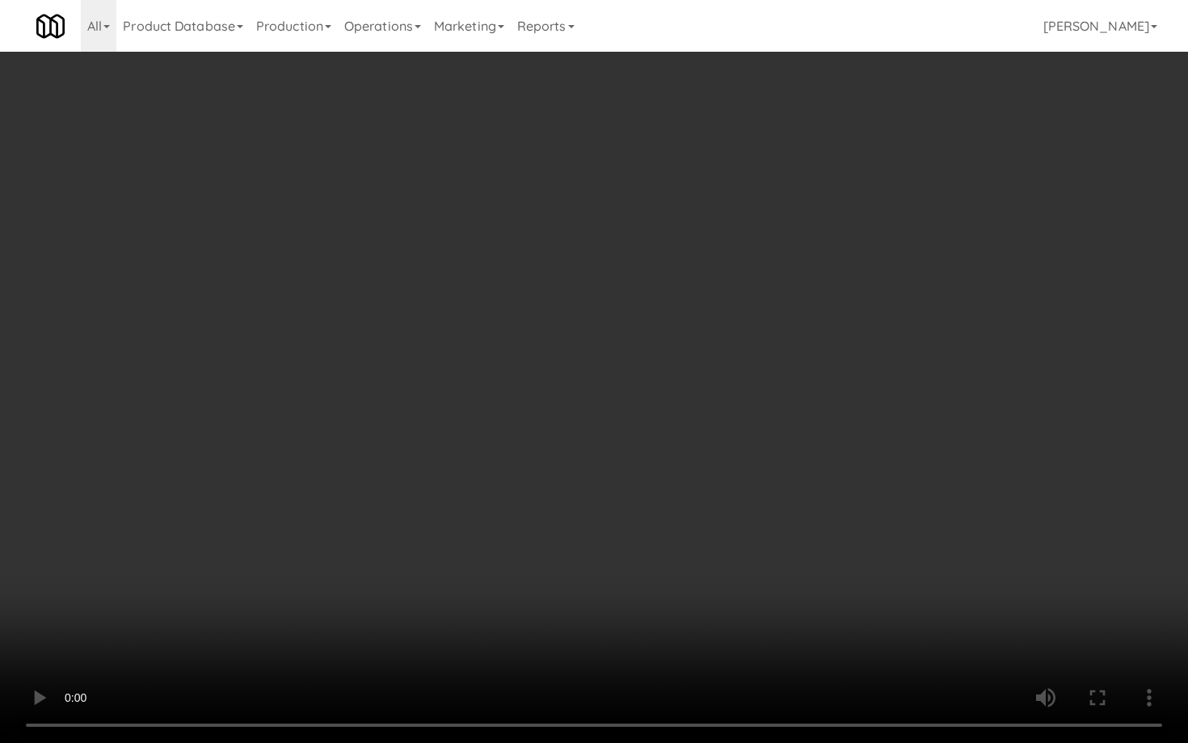
click at [952, 596] on video at bounding box center [594, 371] width 1188 height 743
click at [450, 544] on video at bounding box center [594, 371] width 1188 height 743
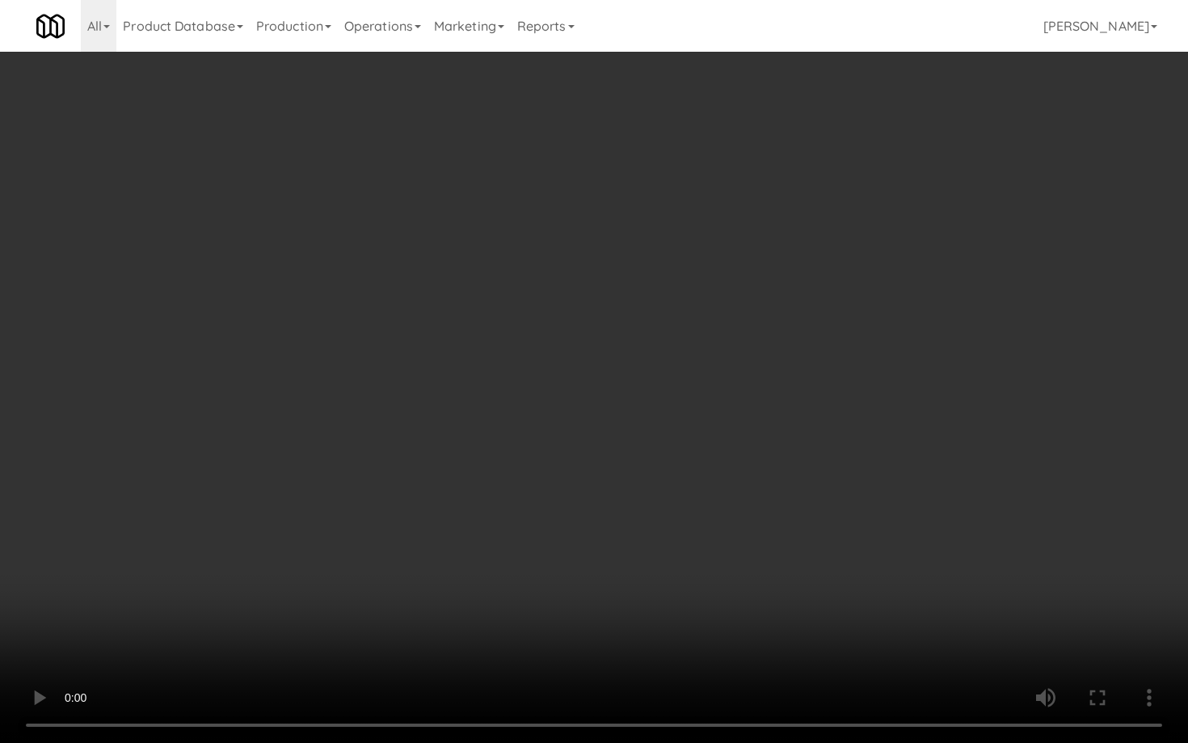
click at [450, 544] on video at bounding box center [594, 371] width 1188 height 743
click at [497, 486] on video at bounding box center [594, 371] width 1188 height 743
click at [489, 527] on video at bounding box center [594, 371] width 1188 height 743
click at [489, 526] on video at bounding box center [594, 371] width 1188 height 743
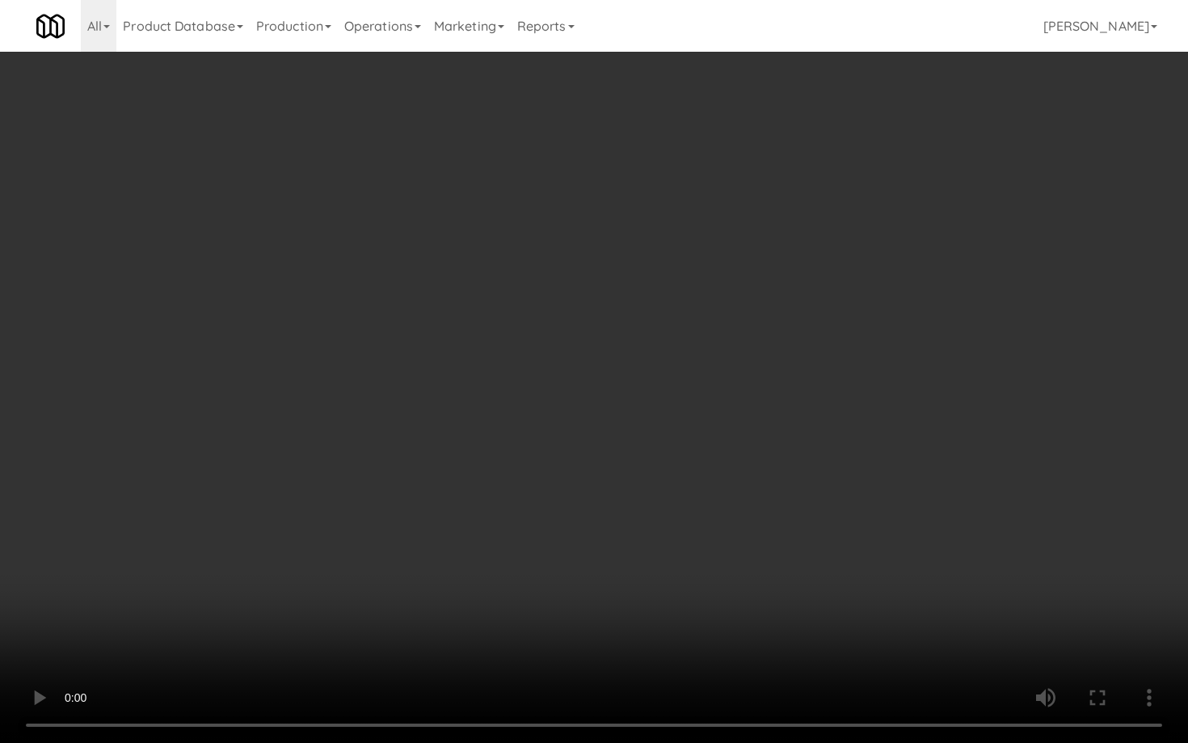
click at [489, 526] on video at bounding box center [594, 371] width 1188 height 743
click at [517, 491] on video at bounding box center [594, 371] width 1188 height 743
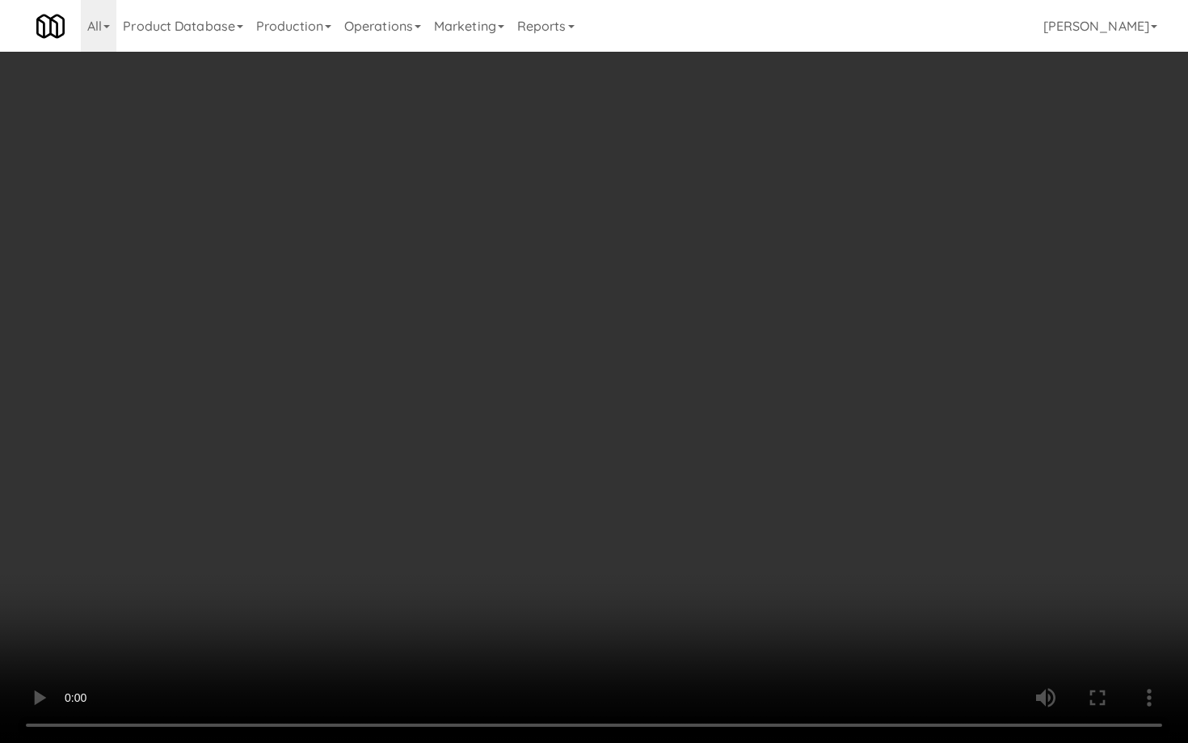
click at [517, 491] on video at bounding box center [594, 371] width 1188 height 743
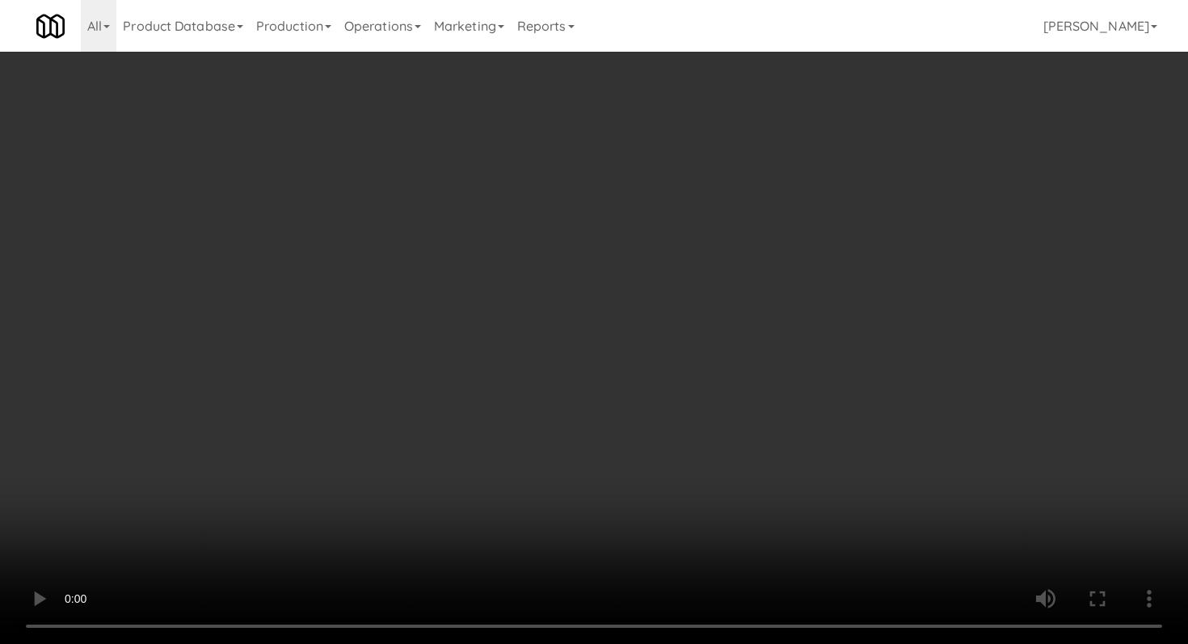
click at [749, 318] on div "No Items Taken Edit Order" at bounding box center [594, 336] width 356 height 50
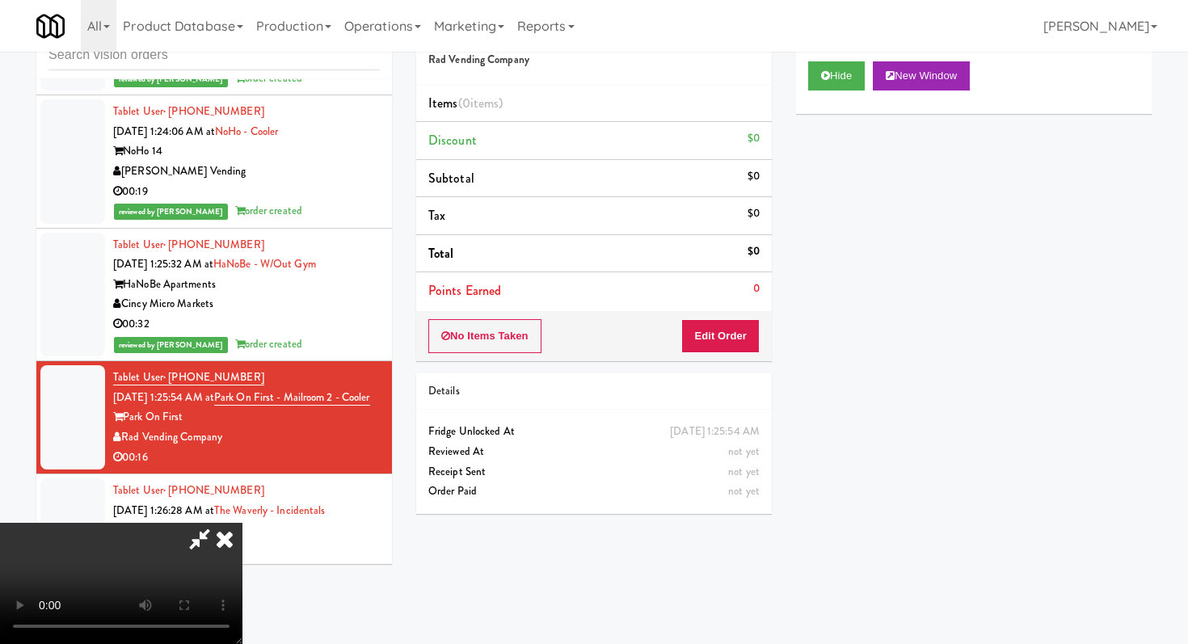
click at [736, 361] on div "No Items Taken Edit Order" at bounding box center [594, 336] width 356 height 50
click at [745, 336] on button "Edit Order" at bounding box center [721, 336] width 78 height 34
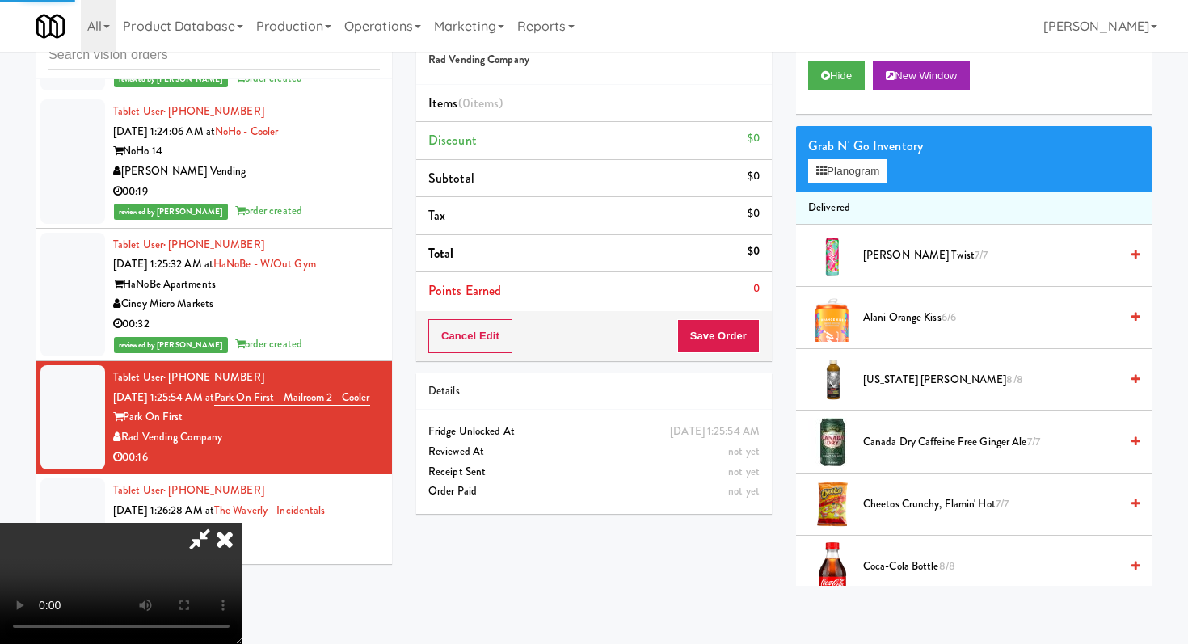
click at [856, 150] on div "Grab N' Go Inventory" at bounding box center [973, 146] width 331 height 24
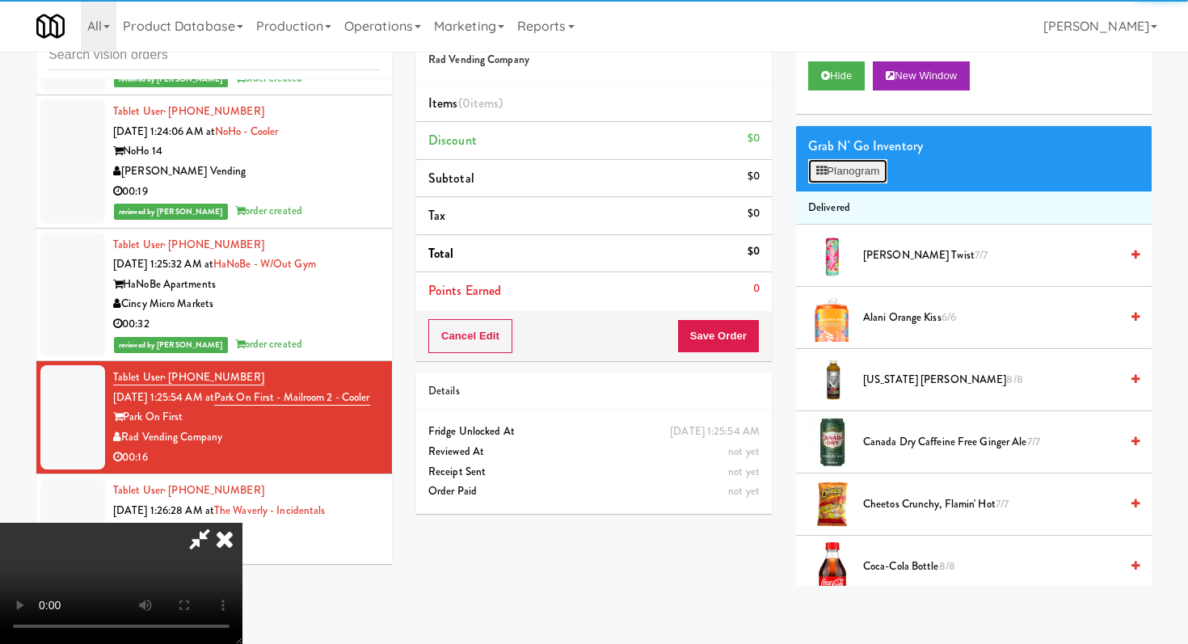
click at [848, 181] on button "Planogram" at bounding box center [847, 171] width 79 height 24
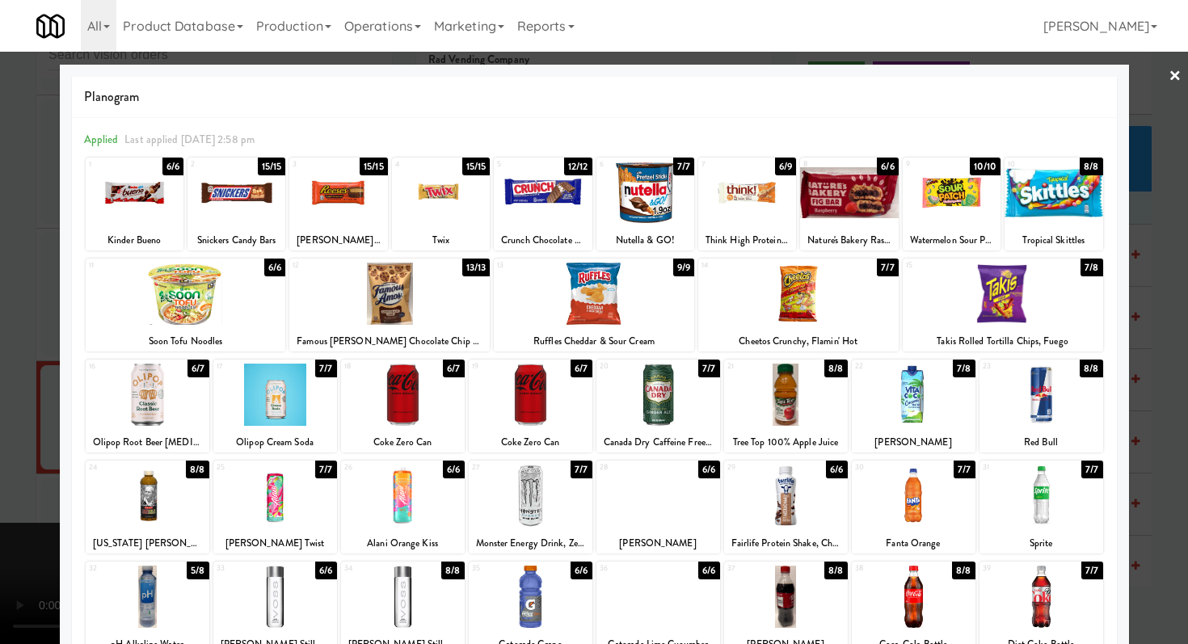
click at [666, 500] on div at bounding box center [659, 496] width 124 height 62
click at [121, 206] on div at bounding box center [135, 193] width 98 height 62
click at [0, 251] on div at bounding box center [594, 322] width 1188 height 644
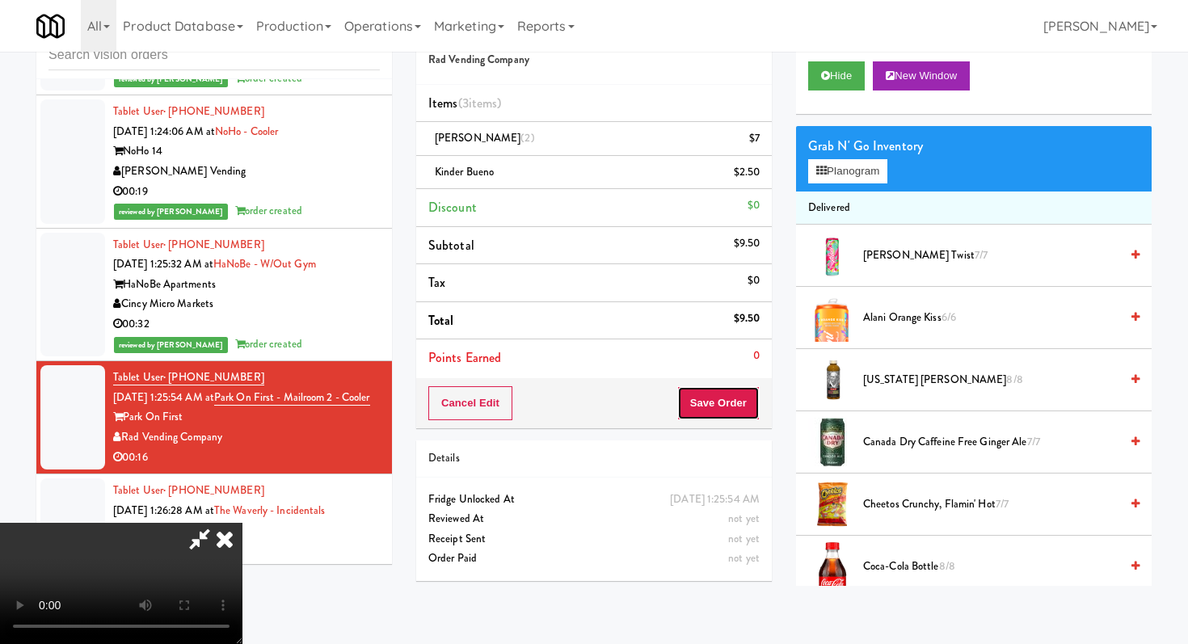
click at [719, 391] on button "Save Order" at bounding box center [719, 403] width 82 height 34
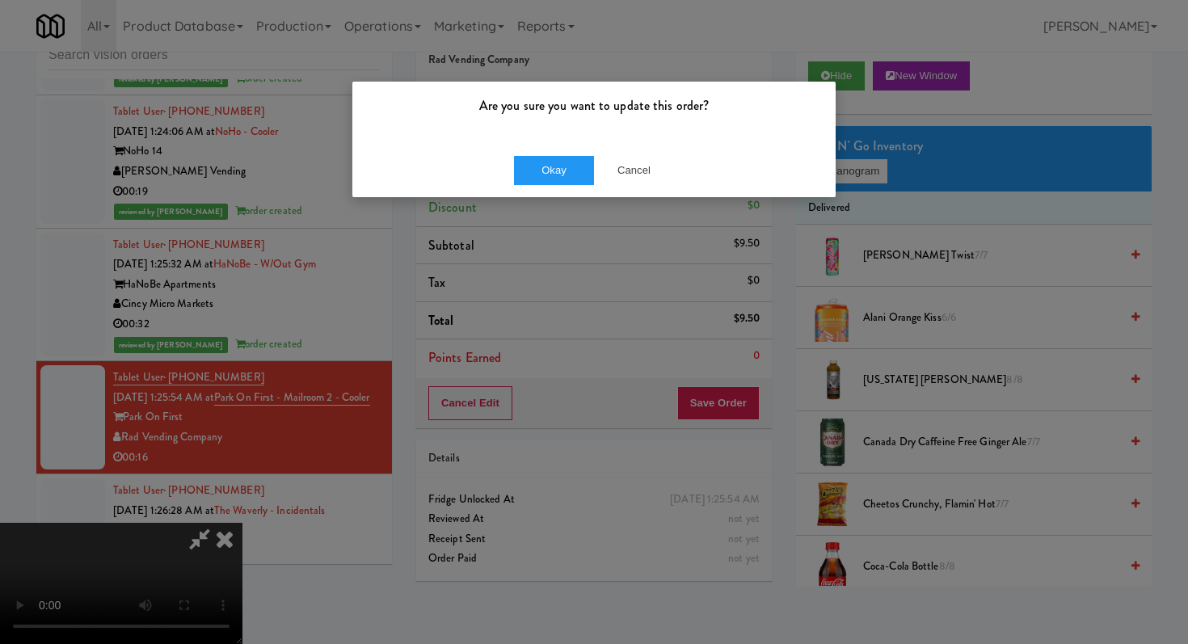
click at [555, 153] on div "Okay Cancel" at bounding box center [594, 170] width 483 height 54
click at [551, 158] on button "Okay" at bounding box center [554, 170] width 81 height 29
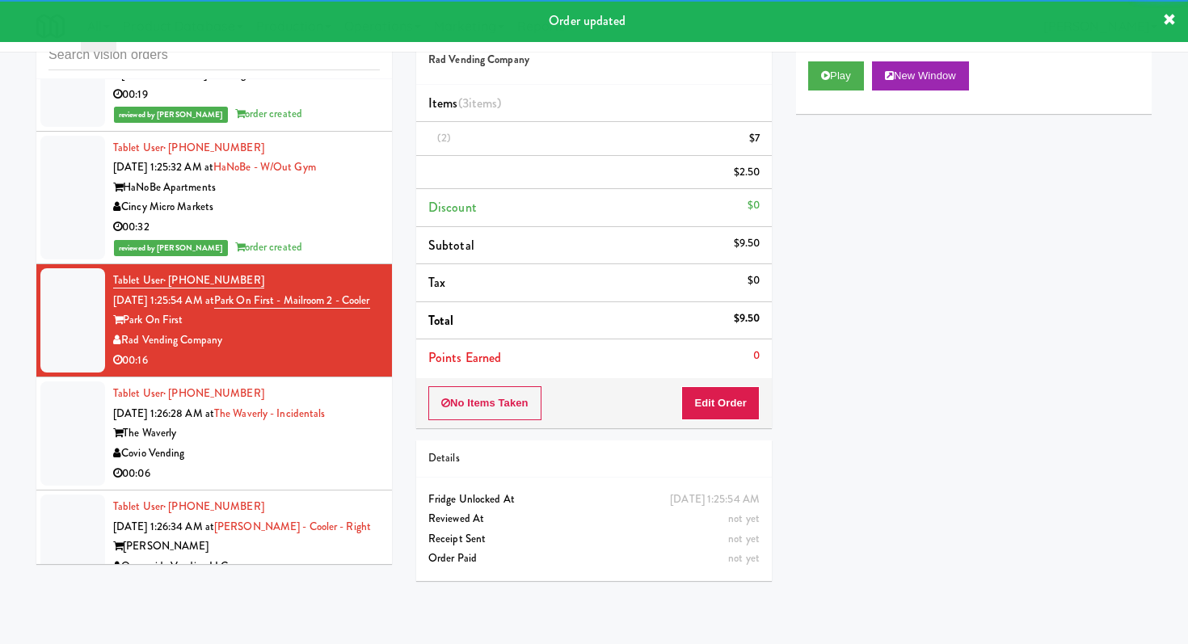
scroll to position [15310, 0]
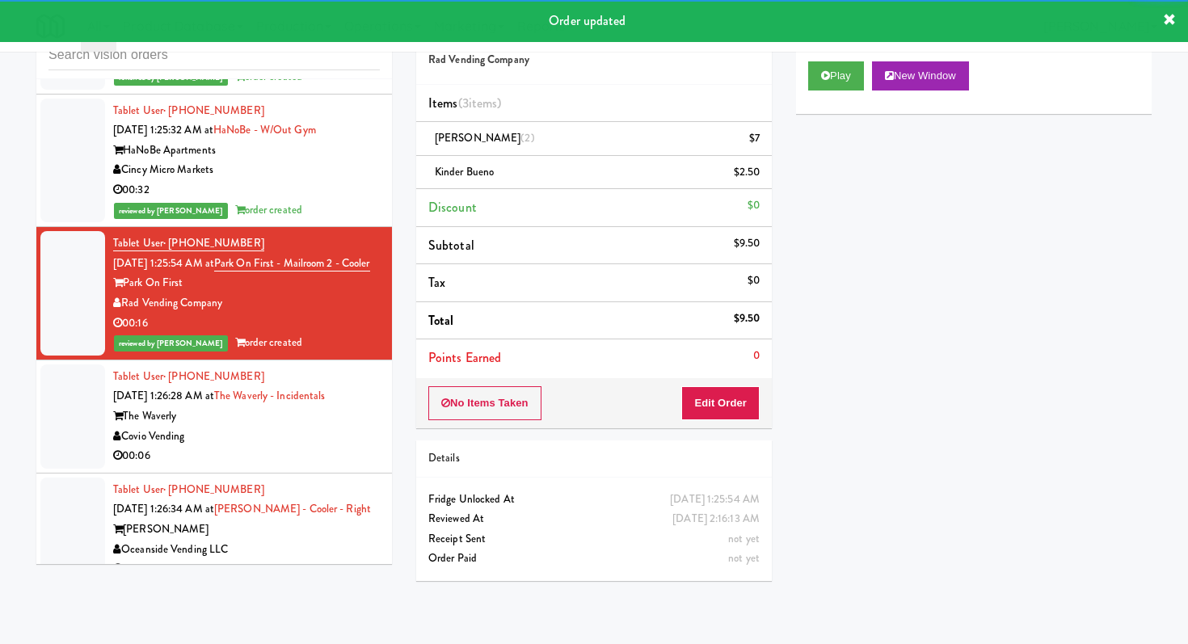
click at [343, 446] on div "00:06" at bounding box center [246, 456] width 267 height 20
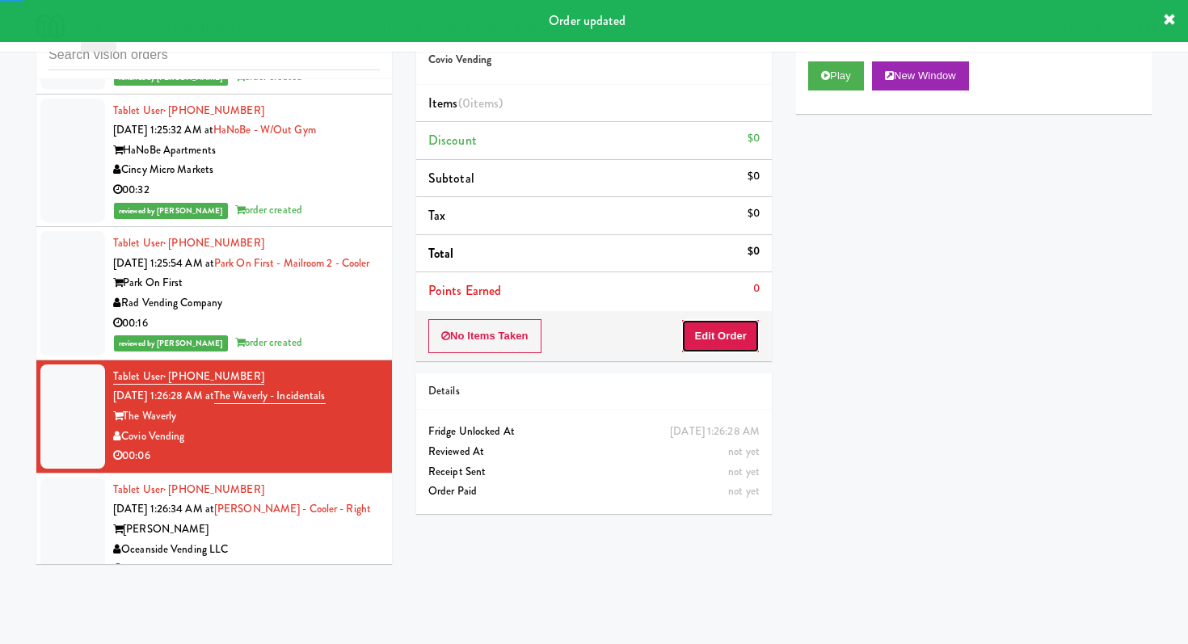
click at [711, 337] on button "Edit Order" at bounding box center [721, 336] width 78 height 34
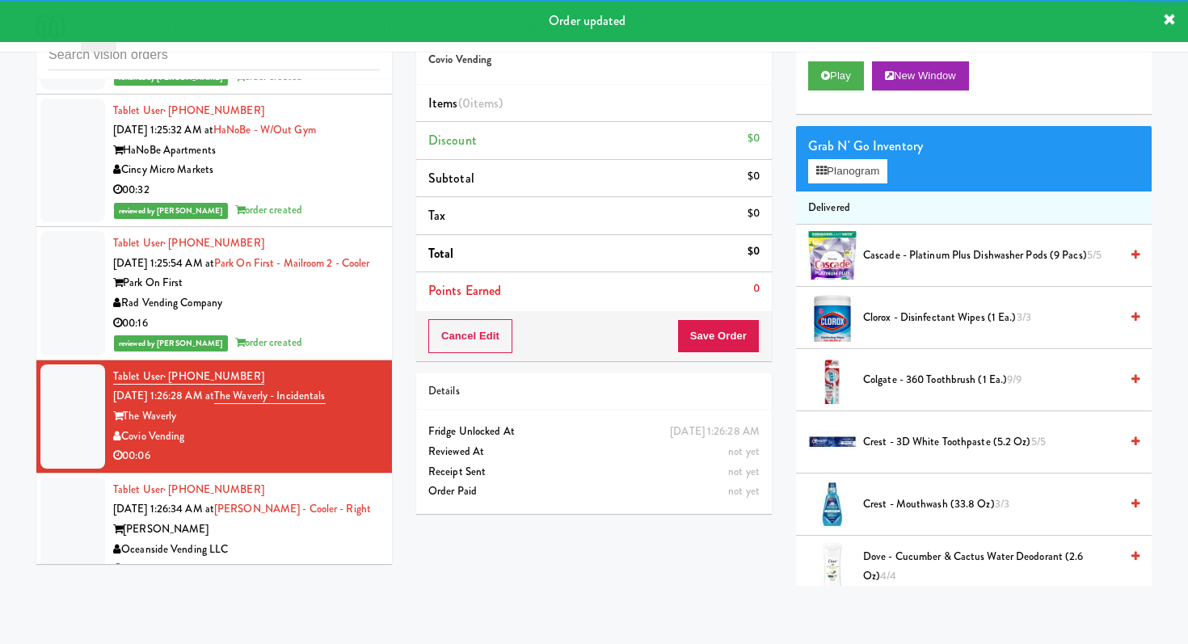
click at [827, 60] on div "Play New Window" at bounding box center [974, 81] width 356 height 65
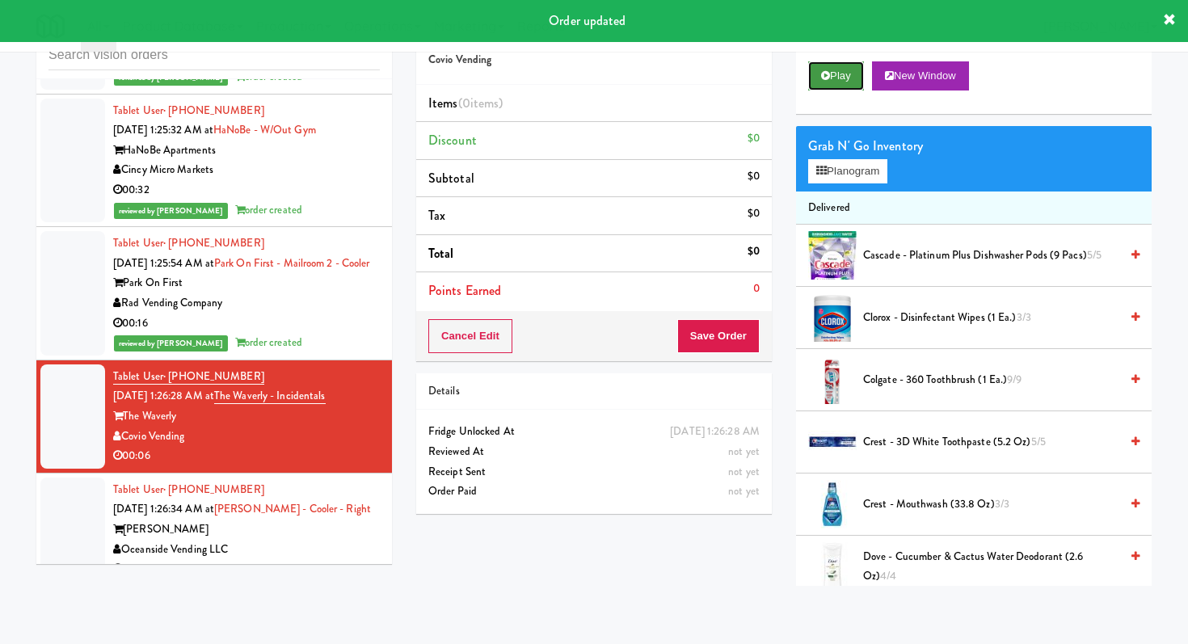
click at [825, 65] on button "Play" at bounding box center [836, 75] width 56 height 29
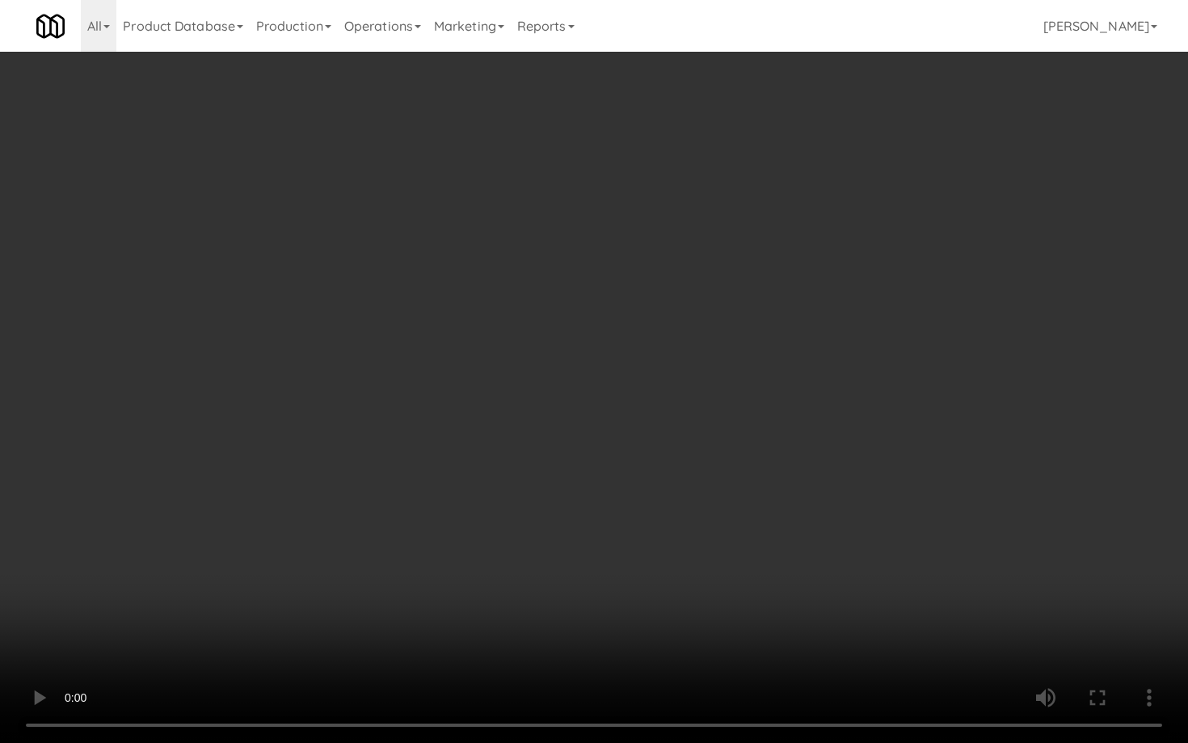
click at [595, 558] on video at bounding box center [594, 371] width 1188 height 743
click at [606, 538] on video at bounding box center [594, 371] width 1188 height 743
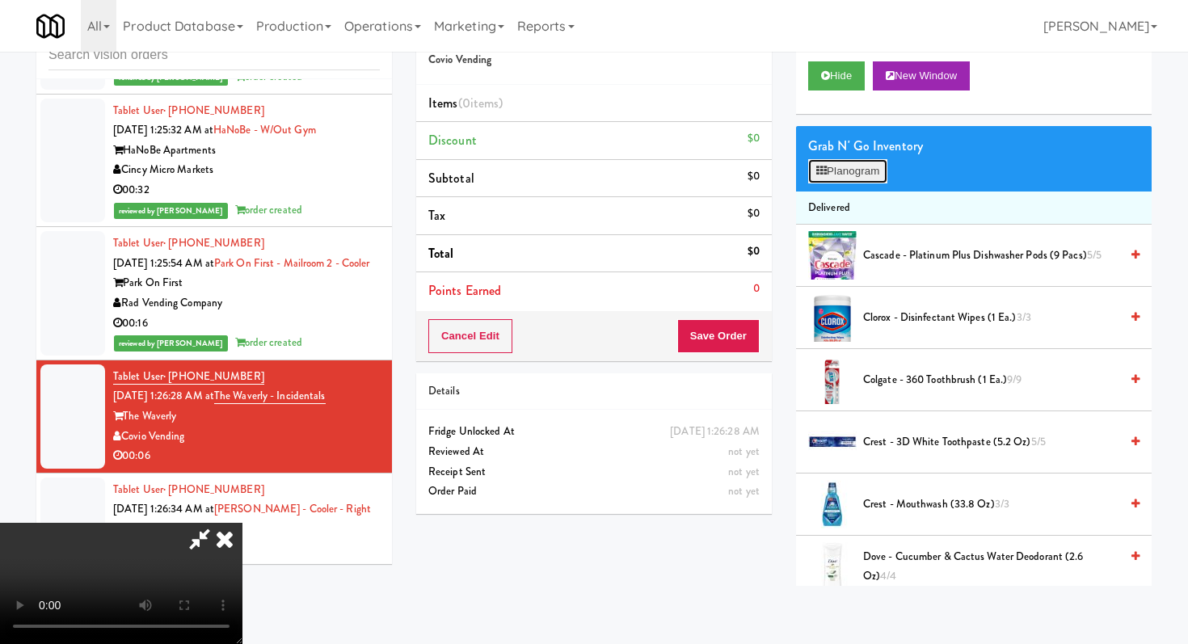
click at [846, 173] on button "Planogram" at bounding box center [847, 171] width 79 height 24
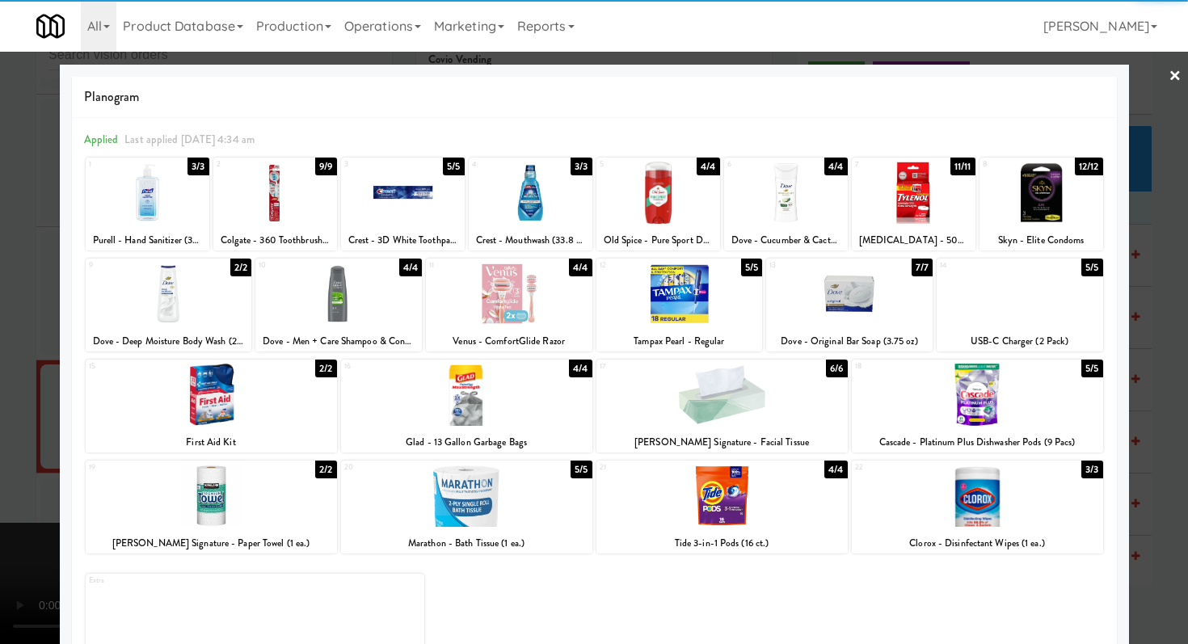
click at [1073, 206] on div at bounding box center [1042, 193] width 124 height 62
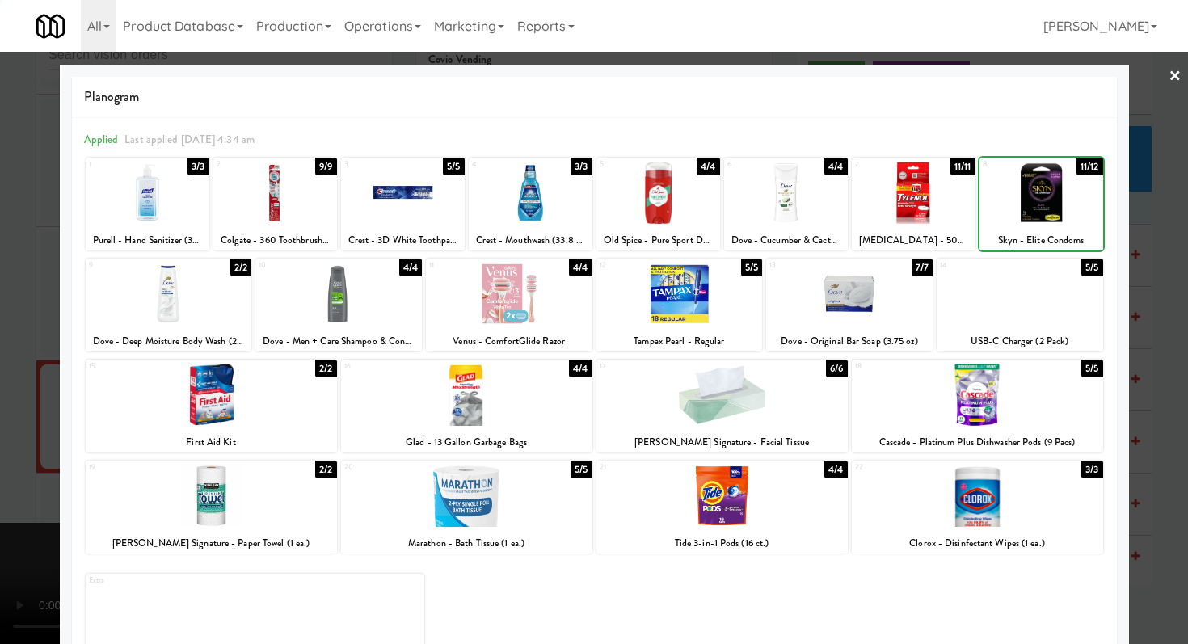
click at [1148, 219] on div at bounding box center [594, 322] width 1188 height 644
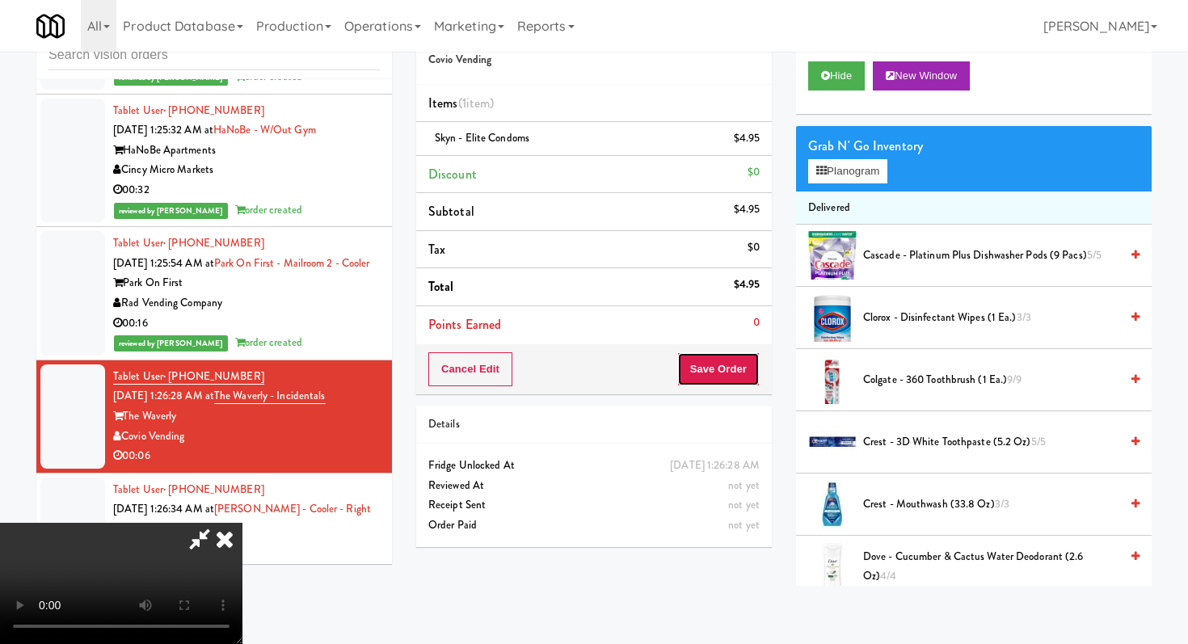
click at [750, 368] on button "Save Order" at bounding box center [719, 370] width 82 height 34
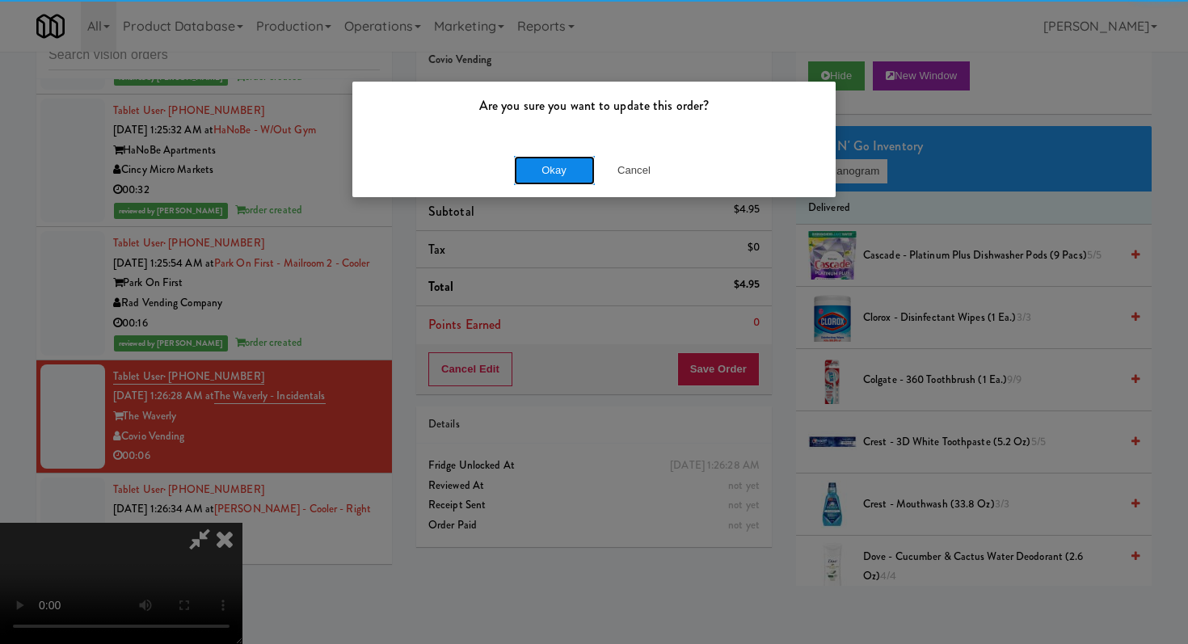
click at [567, 175] on button "Okay" at bounding box center [554, 170] width 81 height 29
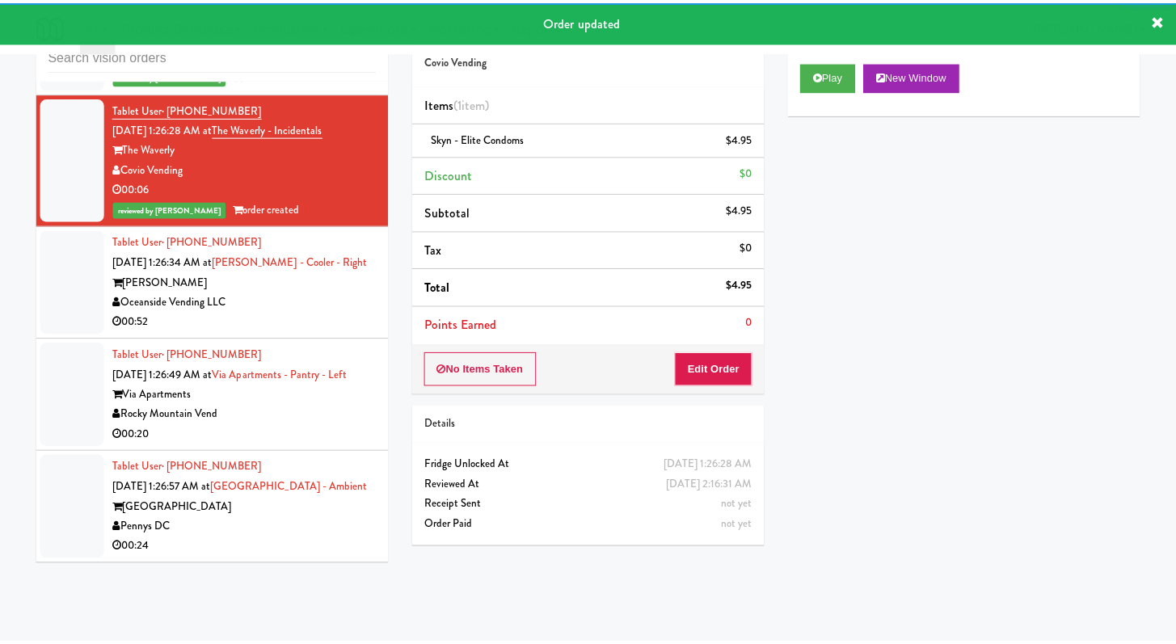
scroll to position [15580, 0]
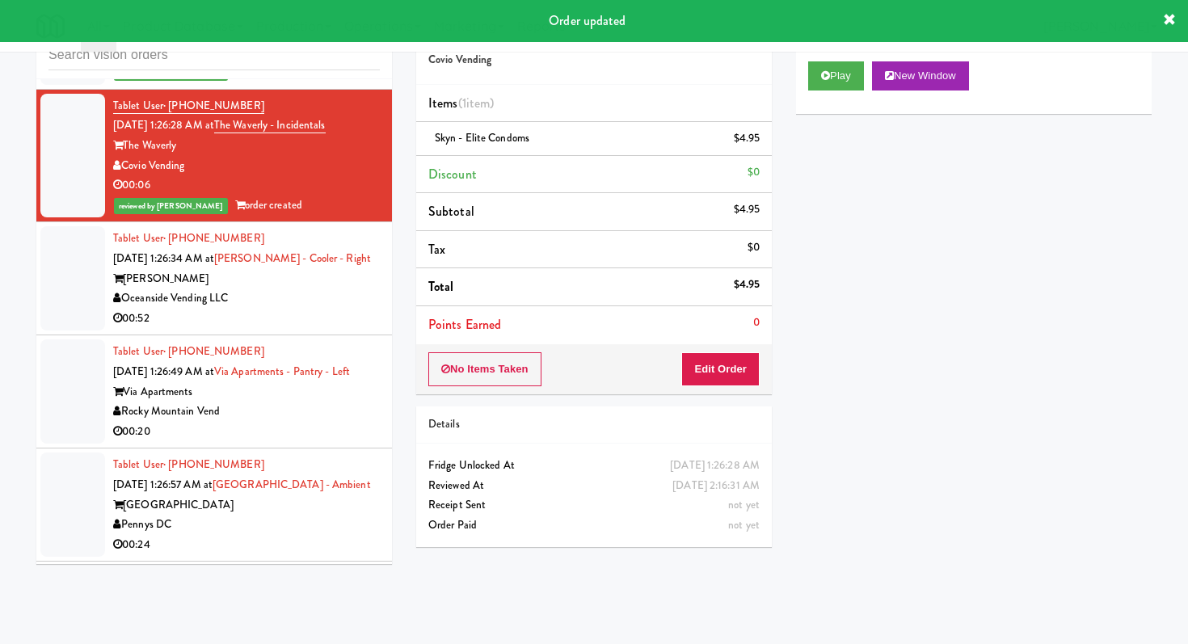
click at [310, 309] on div "00:52" at bounding box center [246, 319] width 267 height 20
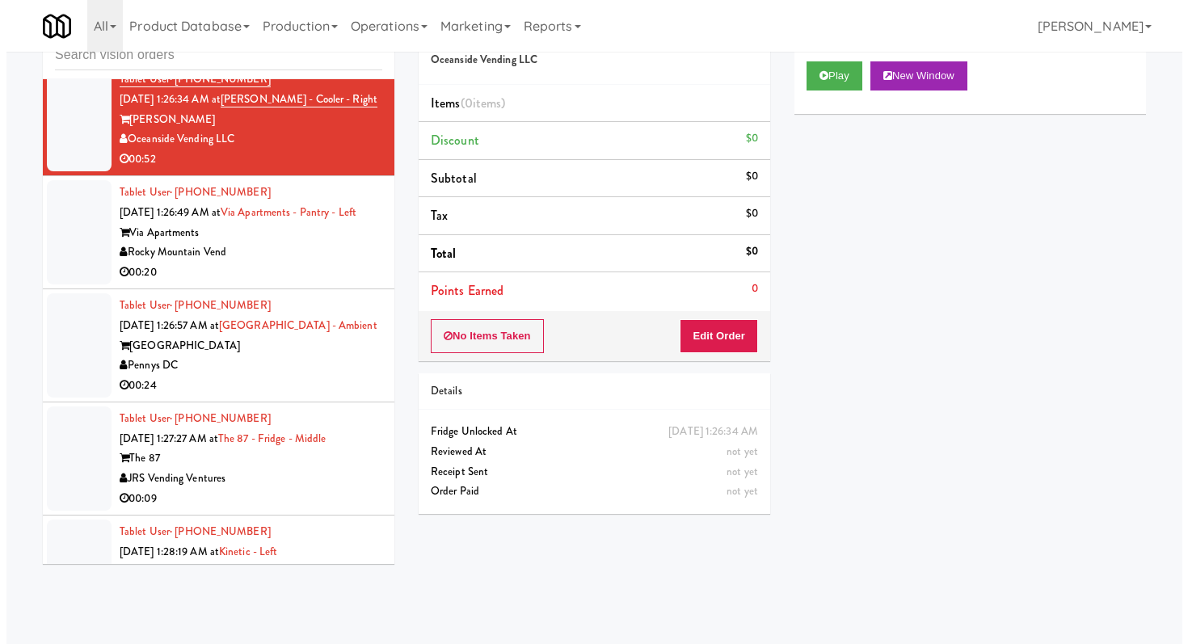
scroll to position [15580, 0]
